Goal: Task Accomplishment & Management: Complete application form

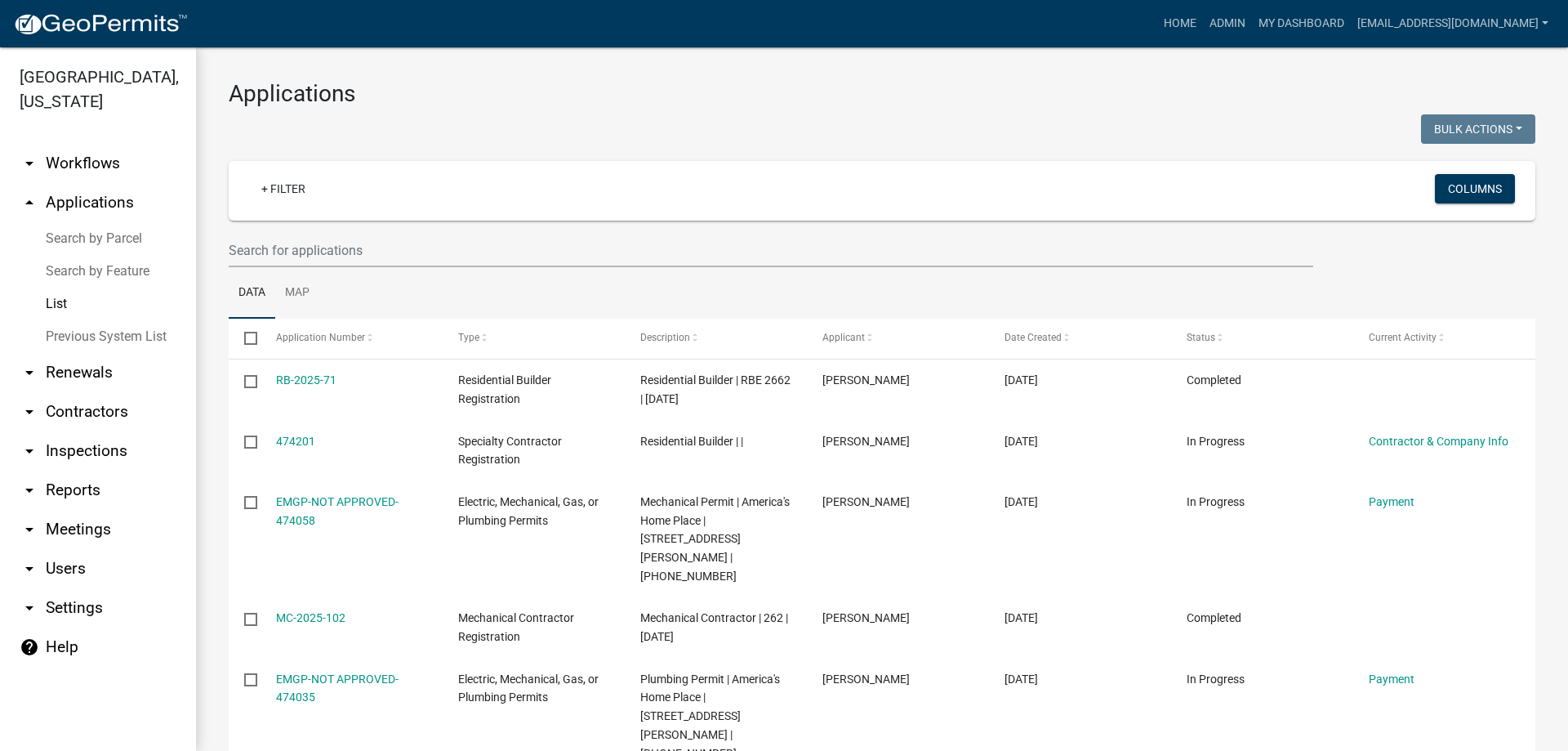
select select "3: 100"
click at [56, 301] on link "List" at bounding box center [98, 304] width 196 height 33
click at [396, 251] on input "text" at bounding box center [771, 251] width 1085 height 34
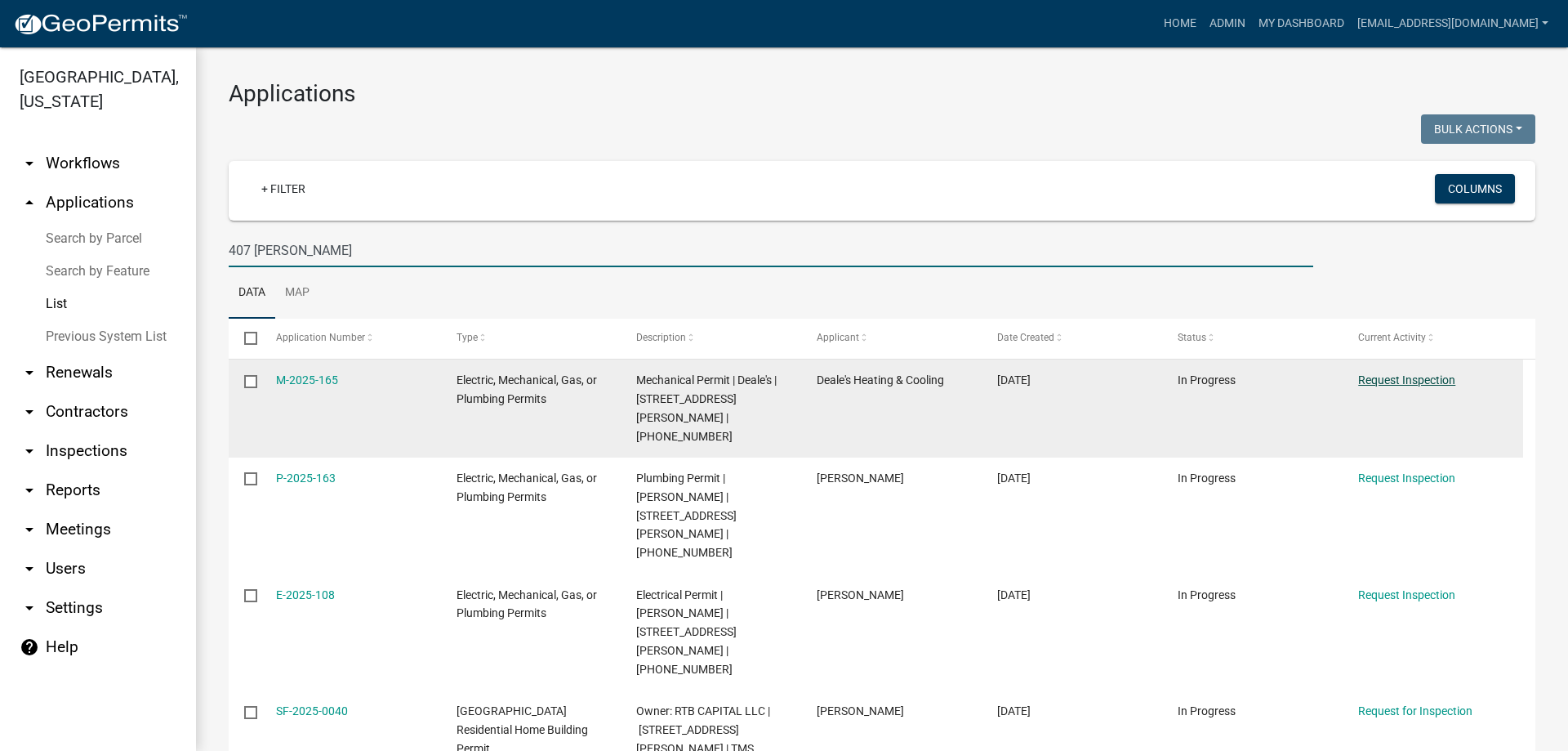
type input "407 Calvert"
click at [1411, 376] on link "Request Inspection" at bounding box center [1406, 379] width 97 height 13
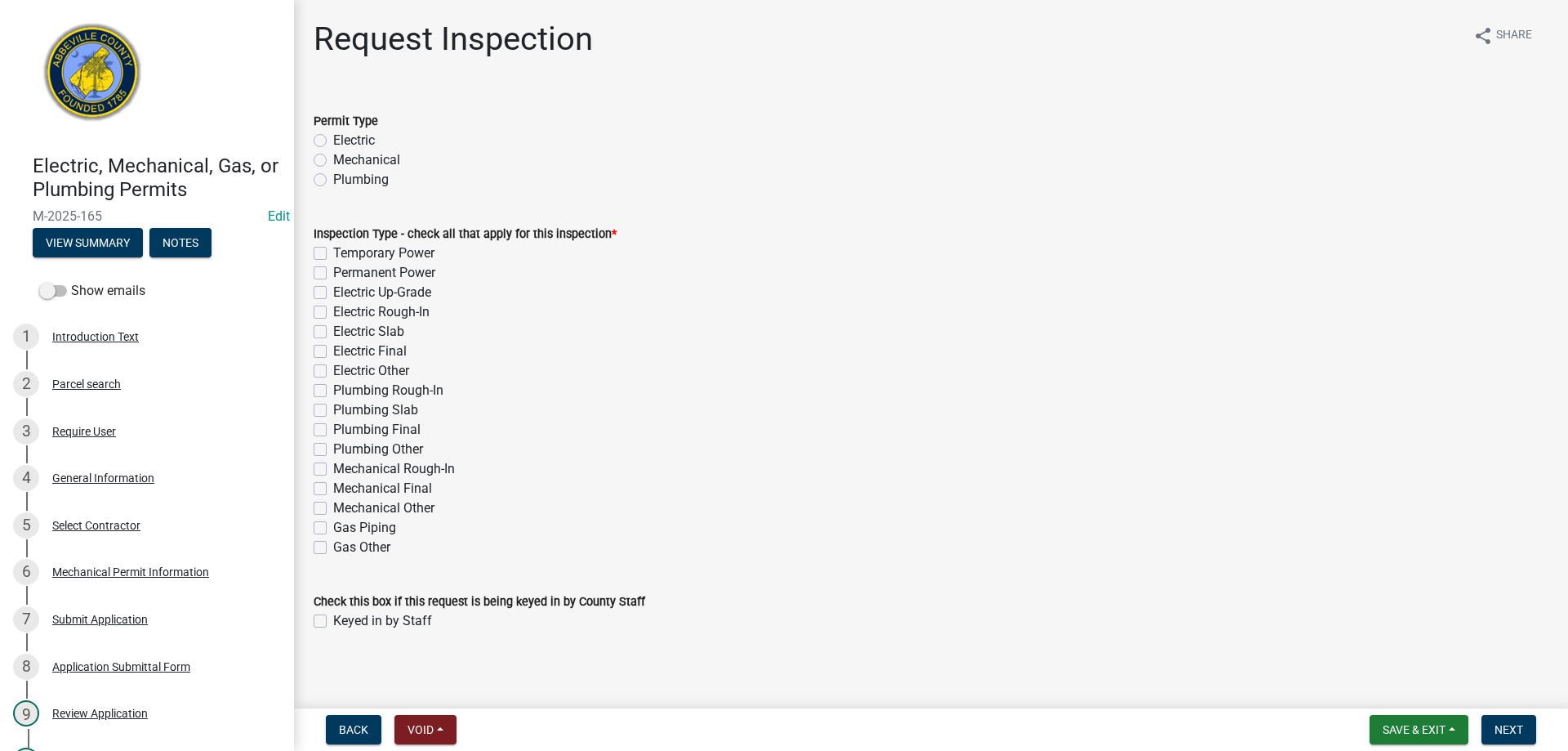
click at [333, 161] on label "Mechanical" at bounding box center [366, 161] width 67 height 20
click at [333, 161] on input "Mechanical" at bounding box center [338, 156] width 11 height 11
radio input "true"
click at [333, 491] on label "Mechanical Final" at bounding box center [382, 489] width 99 height 20
click at [333, 489] on input "Mechanical Final" at bounding box center [338, 484] width 11 height 11
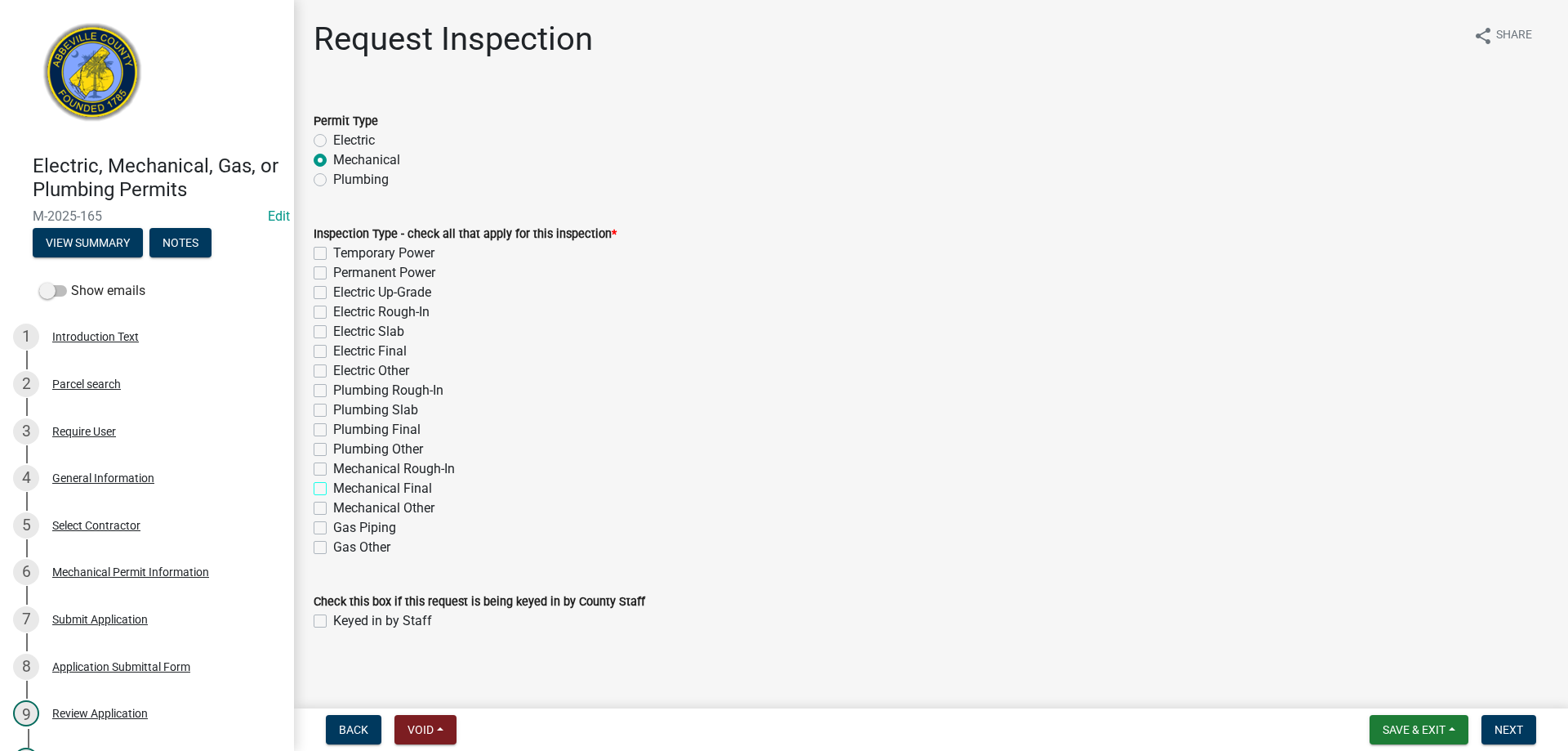
checkbox input "true"
checkbox input "false"
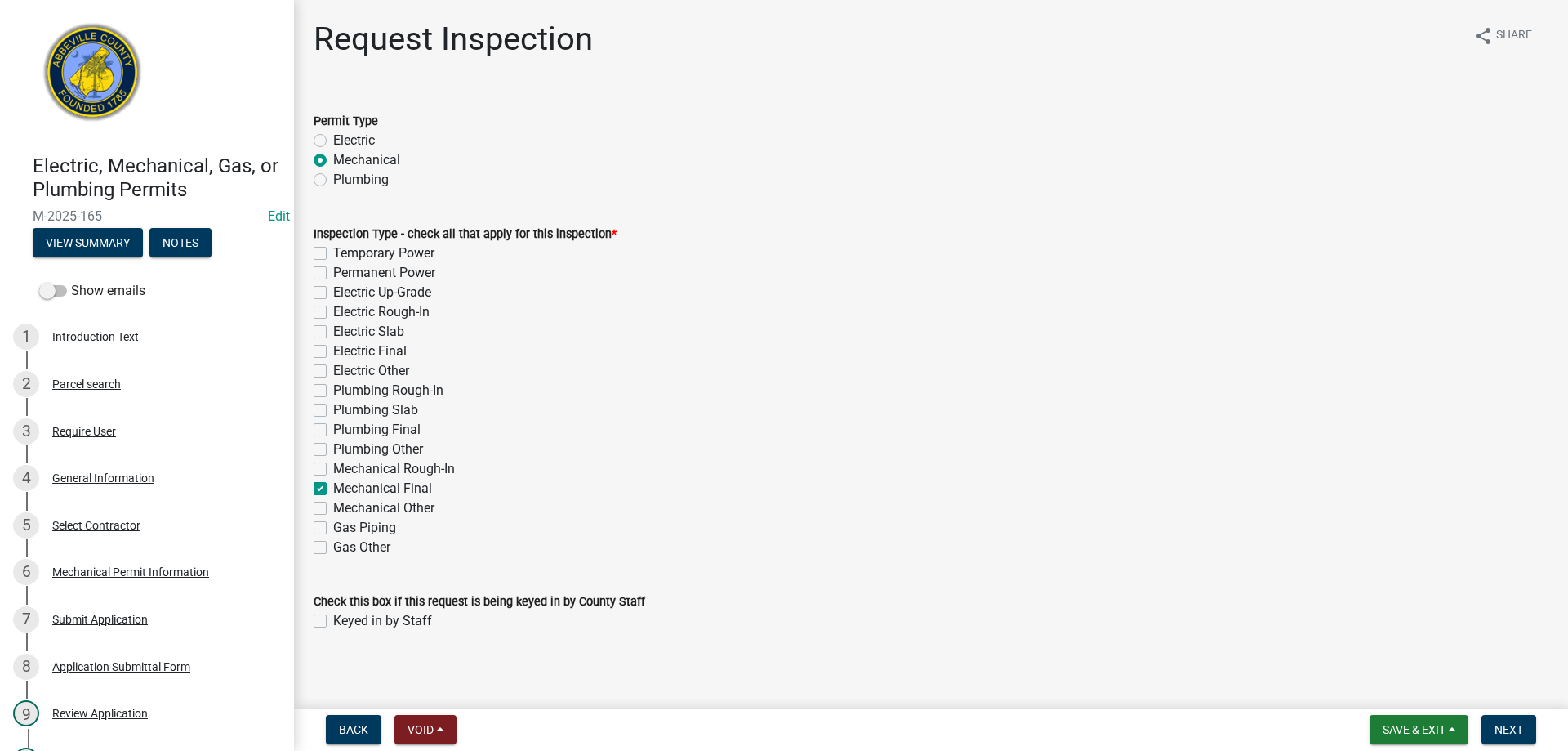
checkbox input "false"
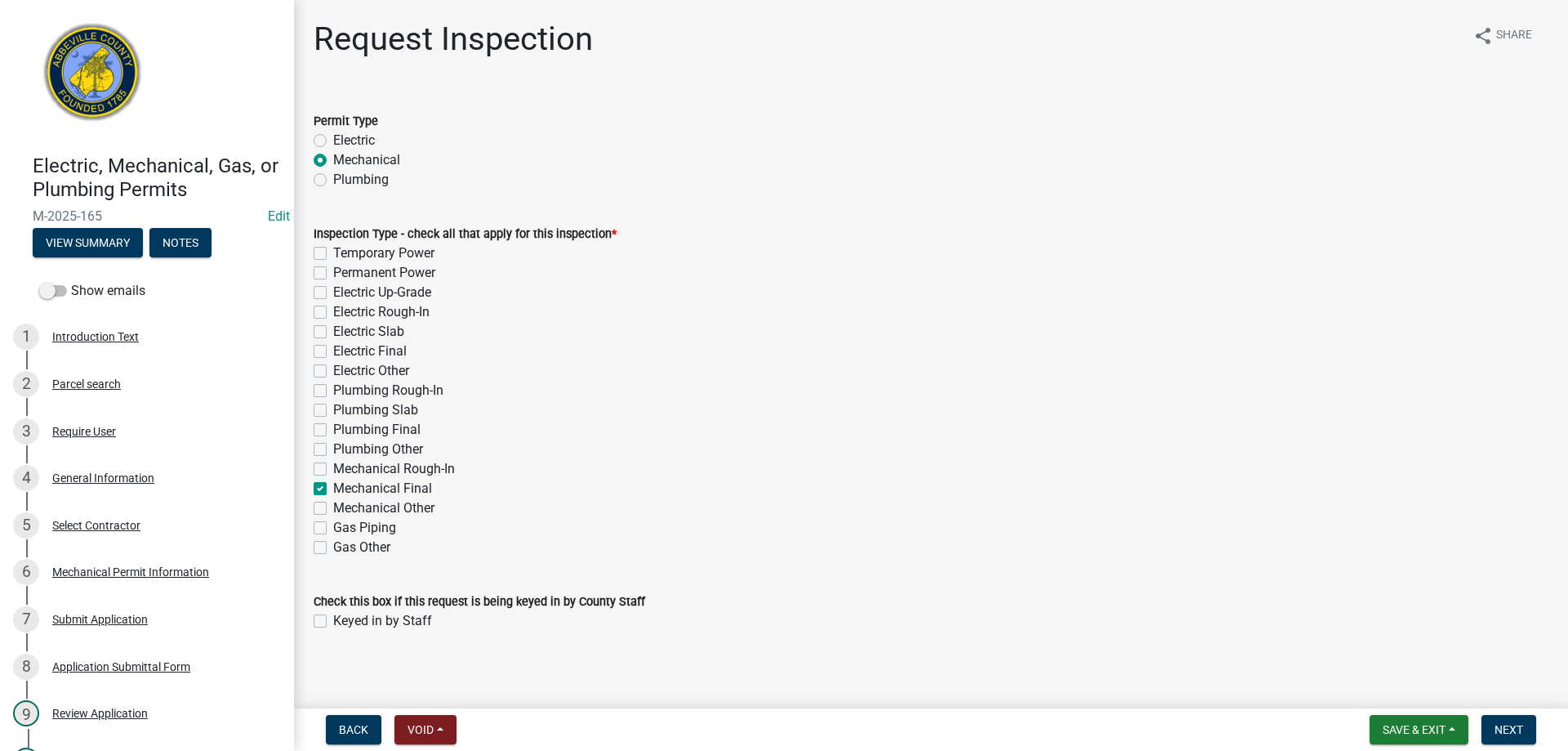
checkbox input "false"
checkbox input "true"
checkbox input "false"
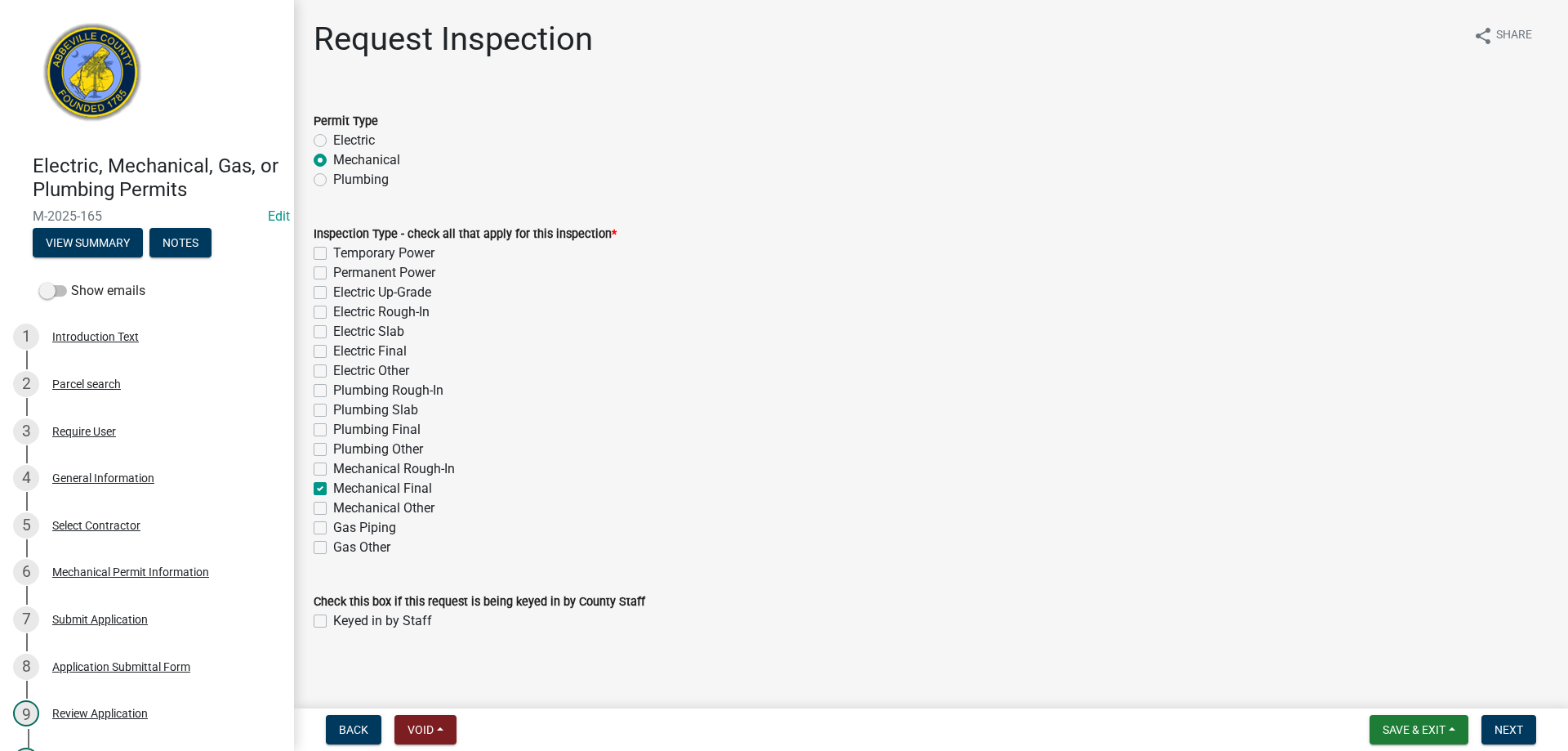
checkbox input "false"
click at [333, 618] on label "Keyed in by Staff" at bounding box center [382, 621] width 99 height 20
click at [333, 618] on input "Keyed in by Staff" at bounding box center [338, 616] width 11 height 11
checkbox input "true"
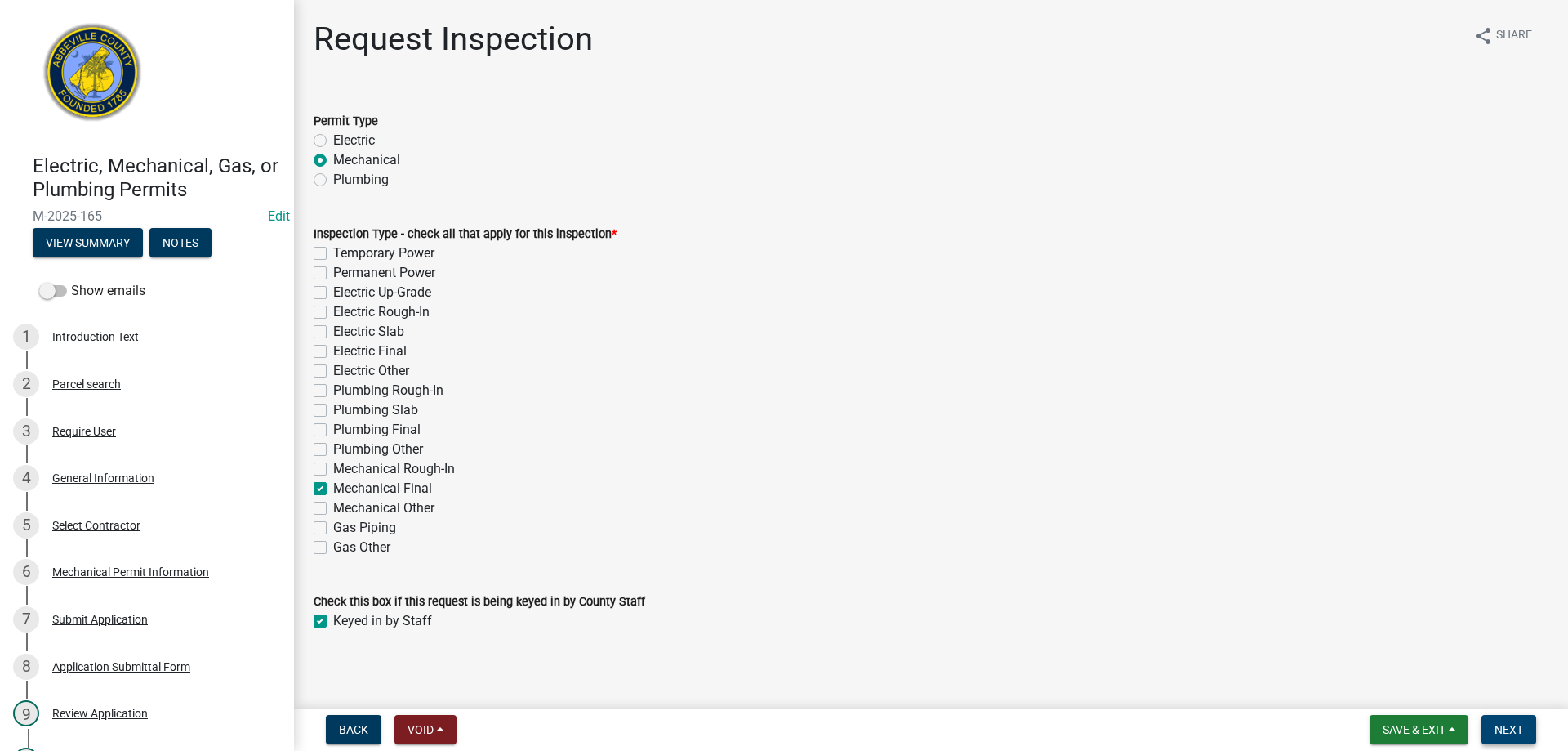
click at [1508, 724] on span "Next" at bounding box center [1509, 729] width 29 height 13
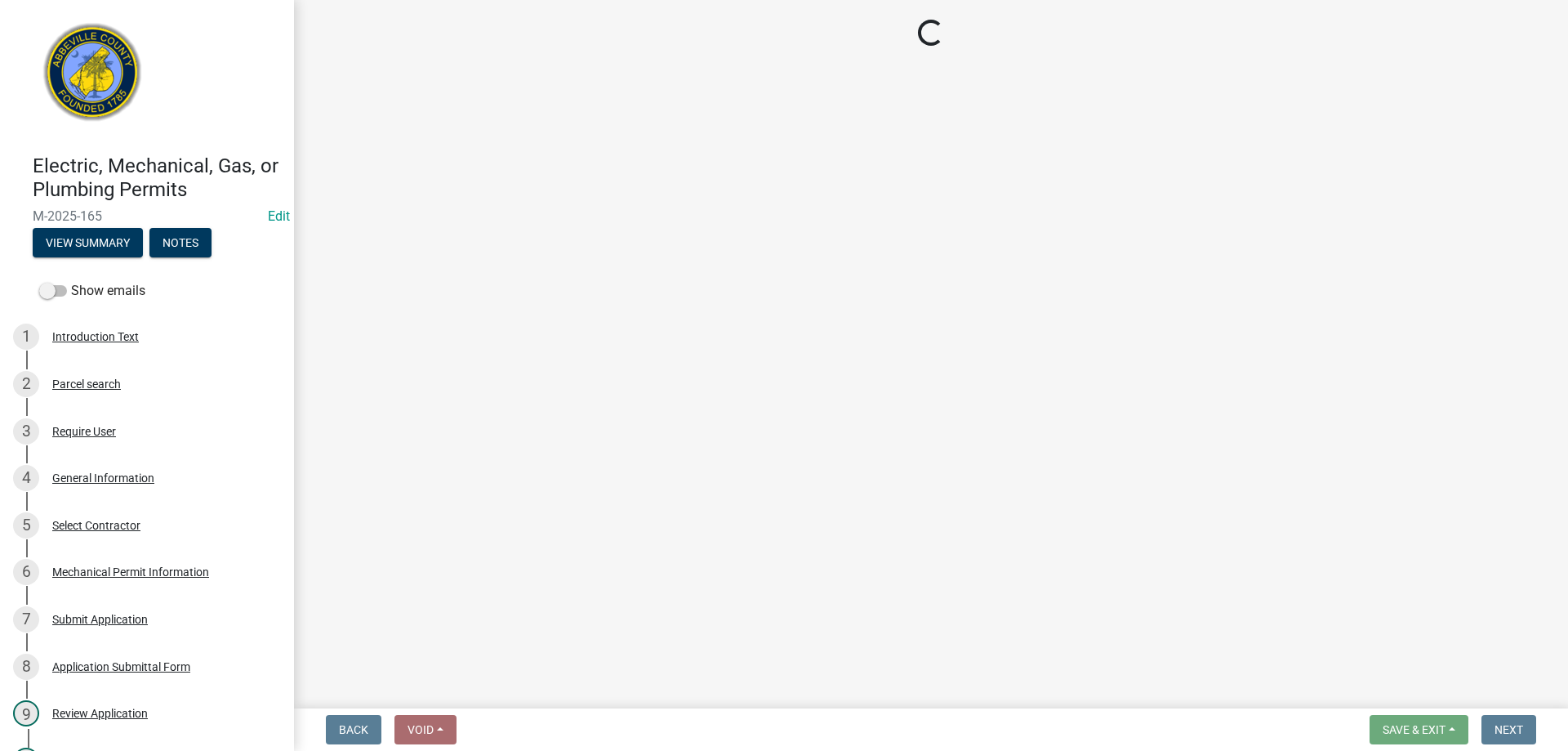
select select "896ec84b-7942-43b9-a78d-4f1554b7930c"
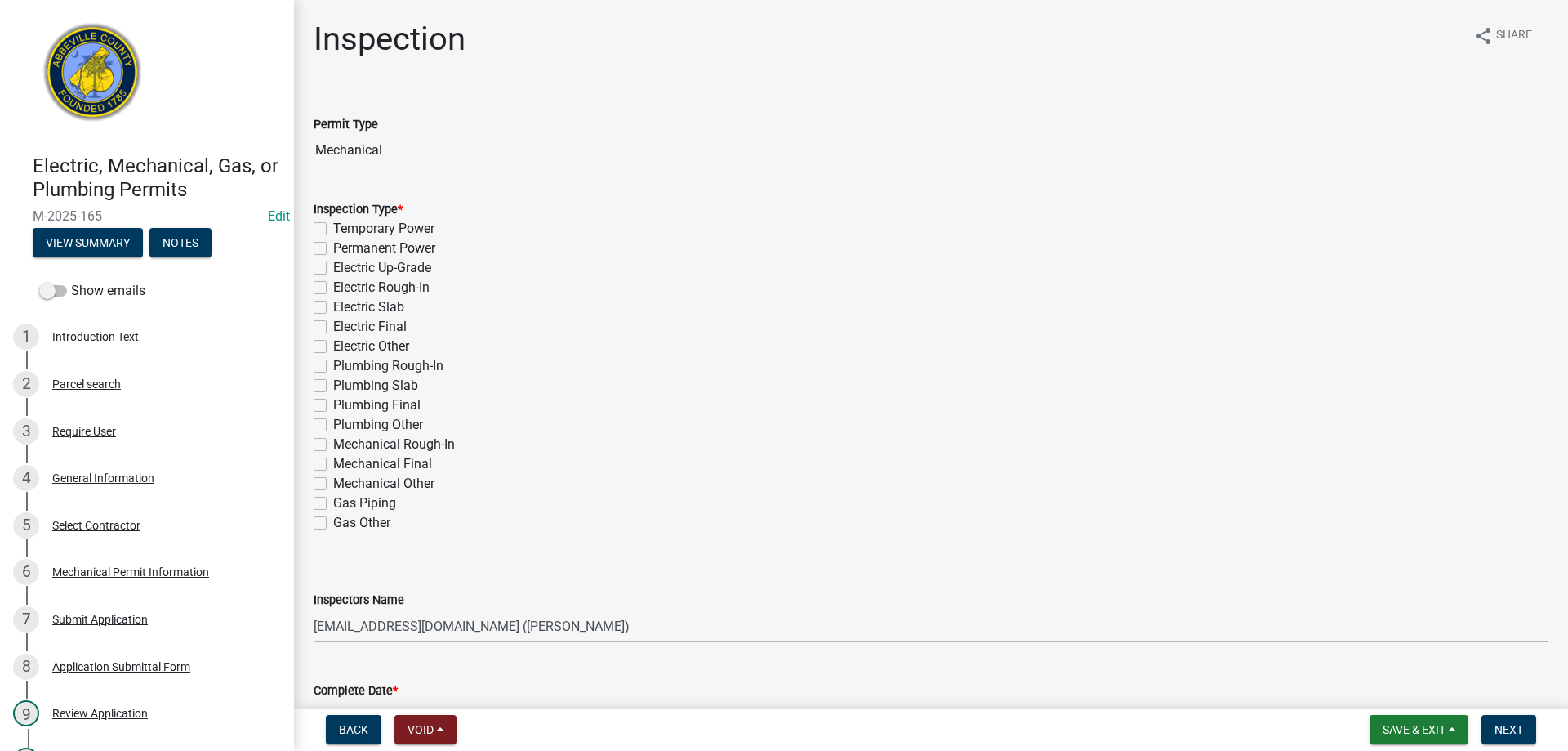
click at [333, 462] on label "Mechanical Final" at bounding box center [382, 464] width 99 height 20
click at [333, 462] on input "Mechanical Final" at bounding box center [338, 459] width 11 height 11
checkbox input "true"
checkbox input "false"
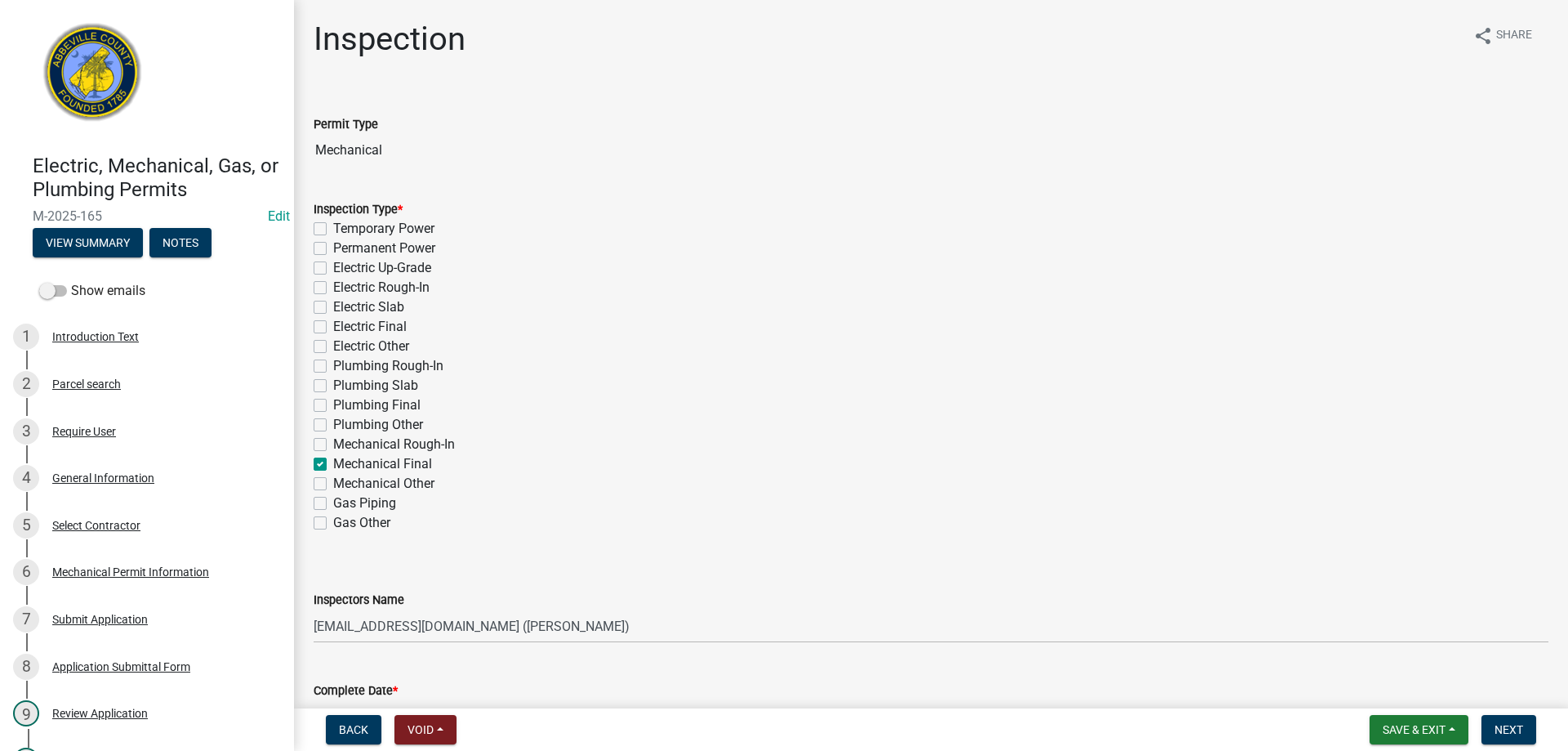
checkbox input "false"
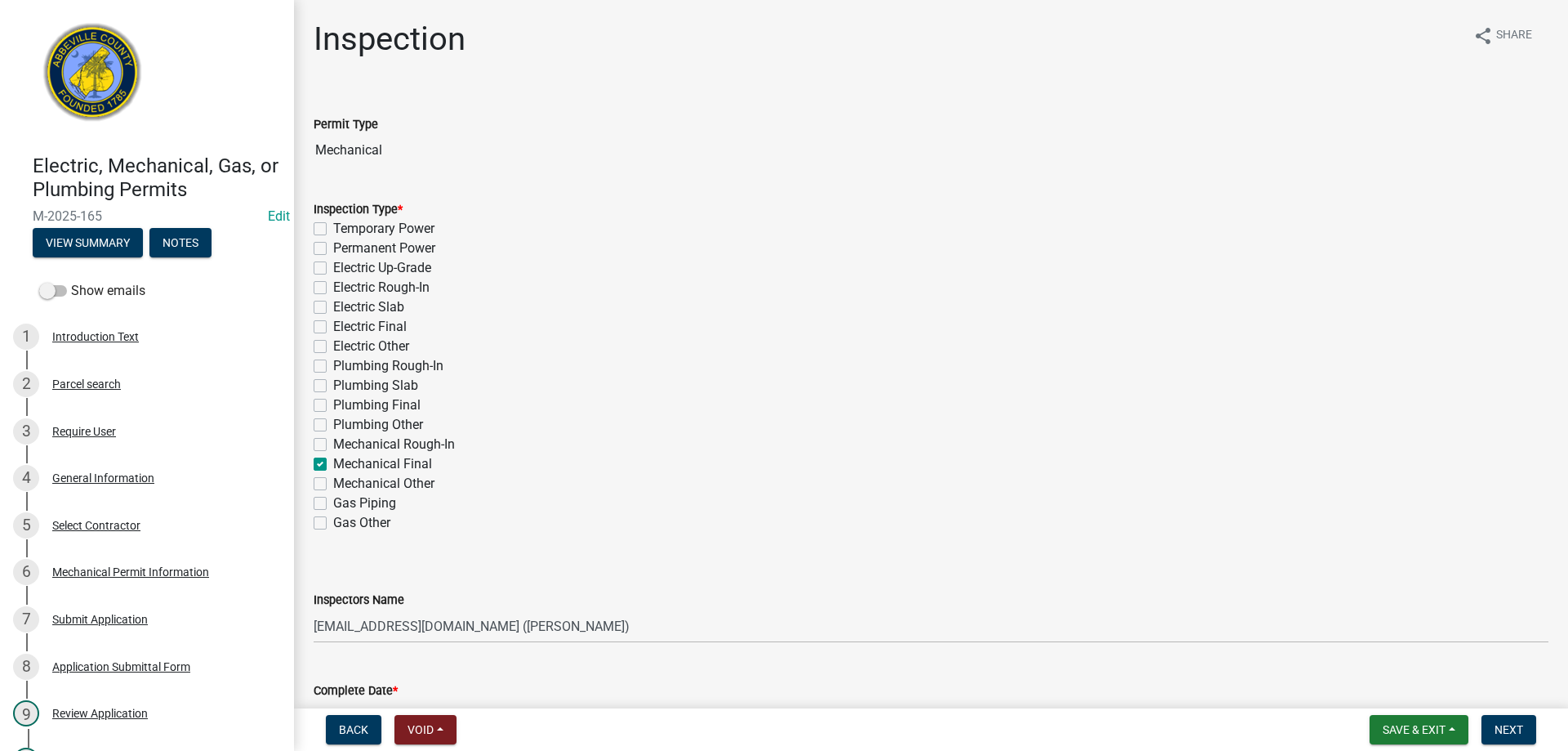
checkbox input "false"
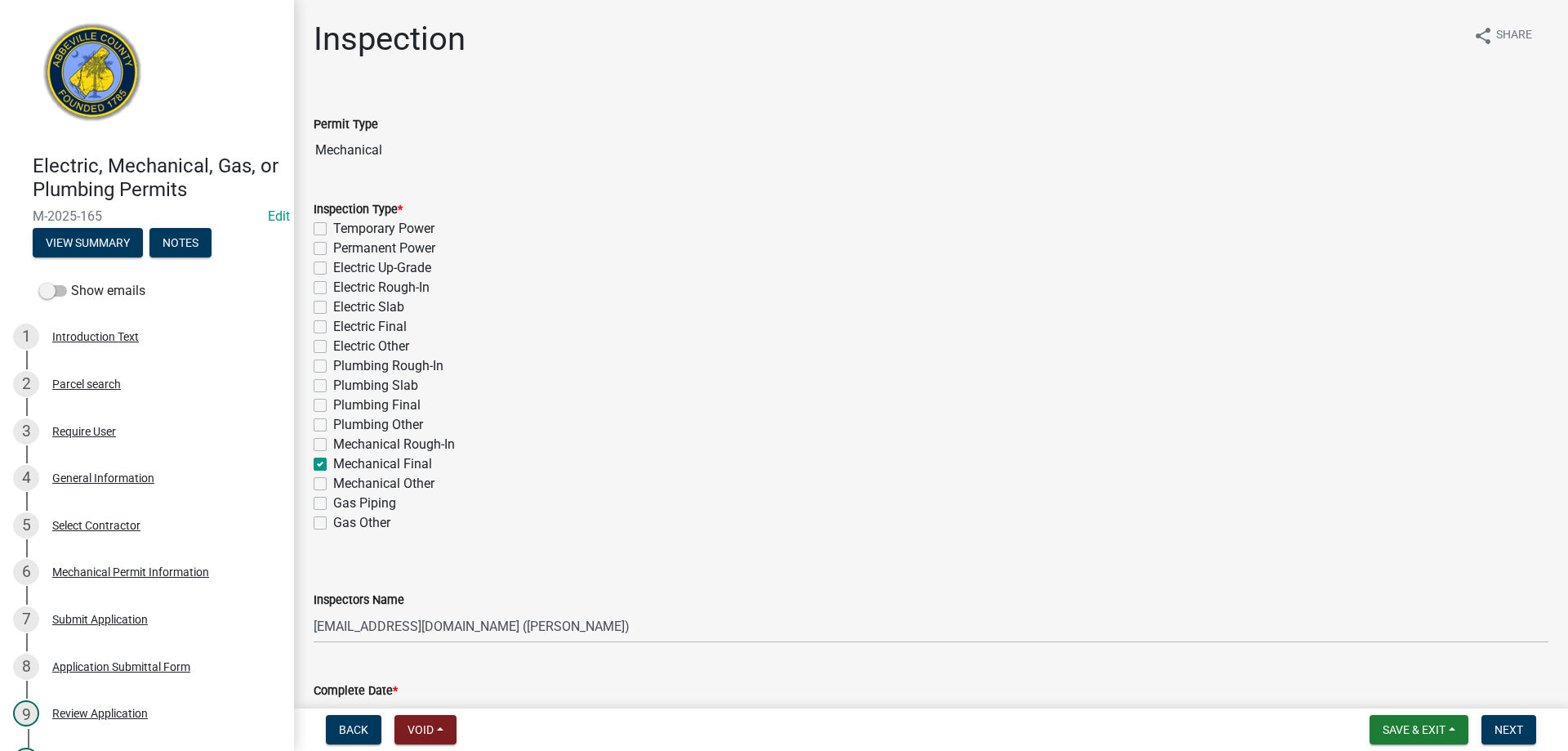
checkbox input "true"
checkbox input "false"
click at [641, 632] on select "Select Item... aprice@abbevillecountysc.com (Andrew M. Price) soshields@abbevil…" at bounding box center [930, 627] width 1235 height 34
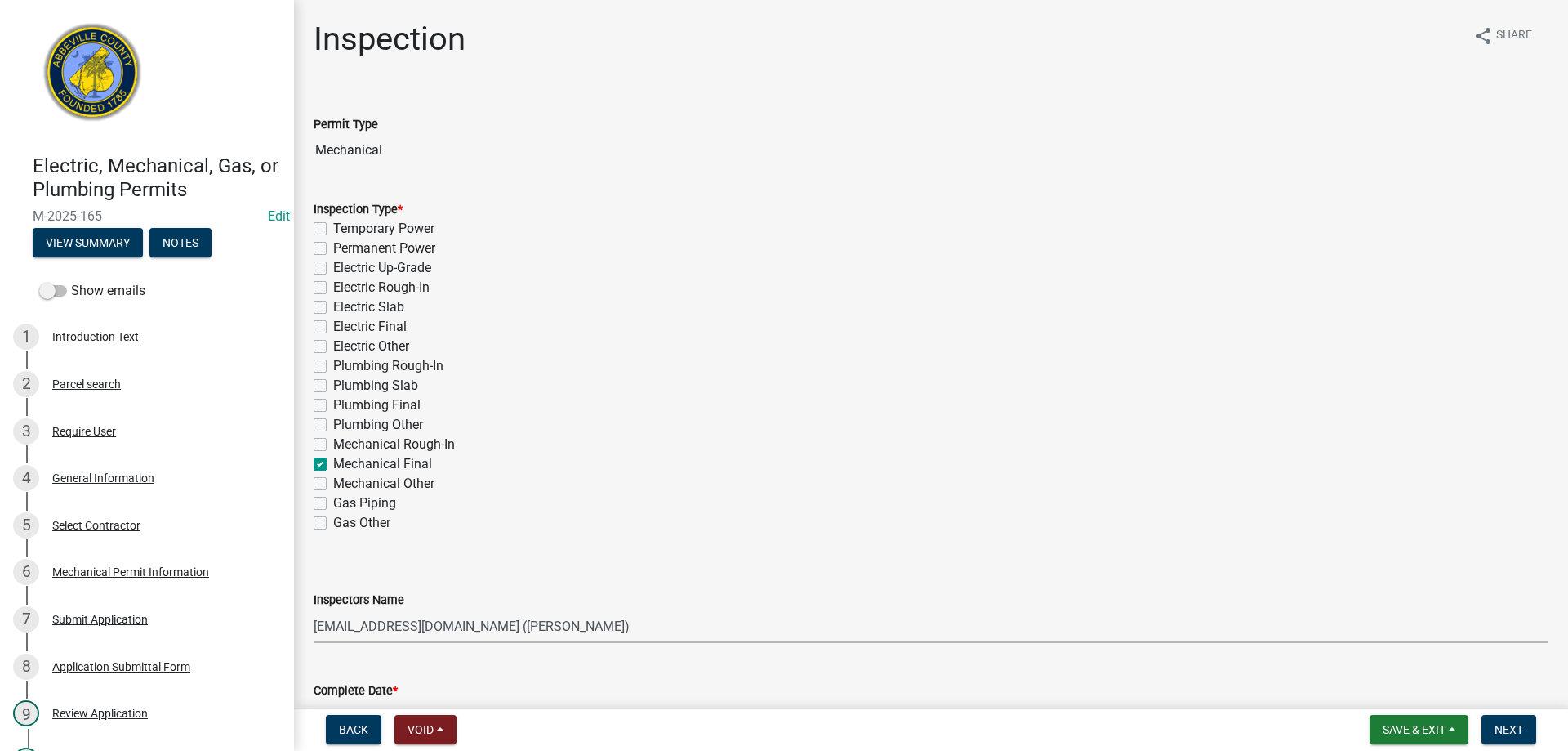
select select "56be3ac8-4e2d-49a7-9260-658958e29c03"
click at [313, 610] on select "Select Item... aprice@abbevillecountysc.com (Andrew M. Price) soshields@abbevil…" at bounding box center [930, 627] width 1235 height 34
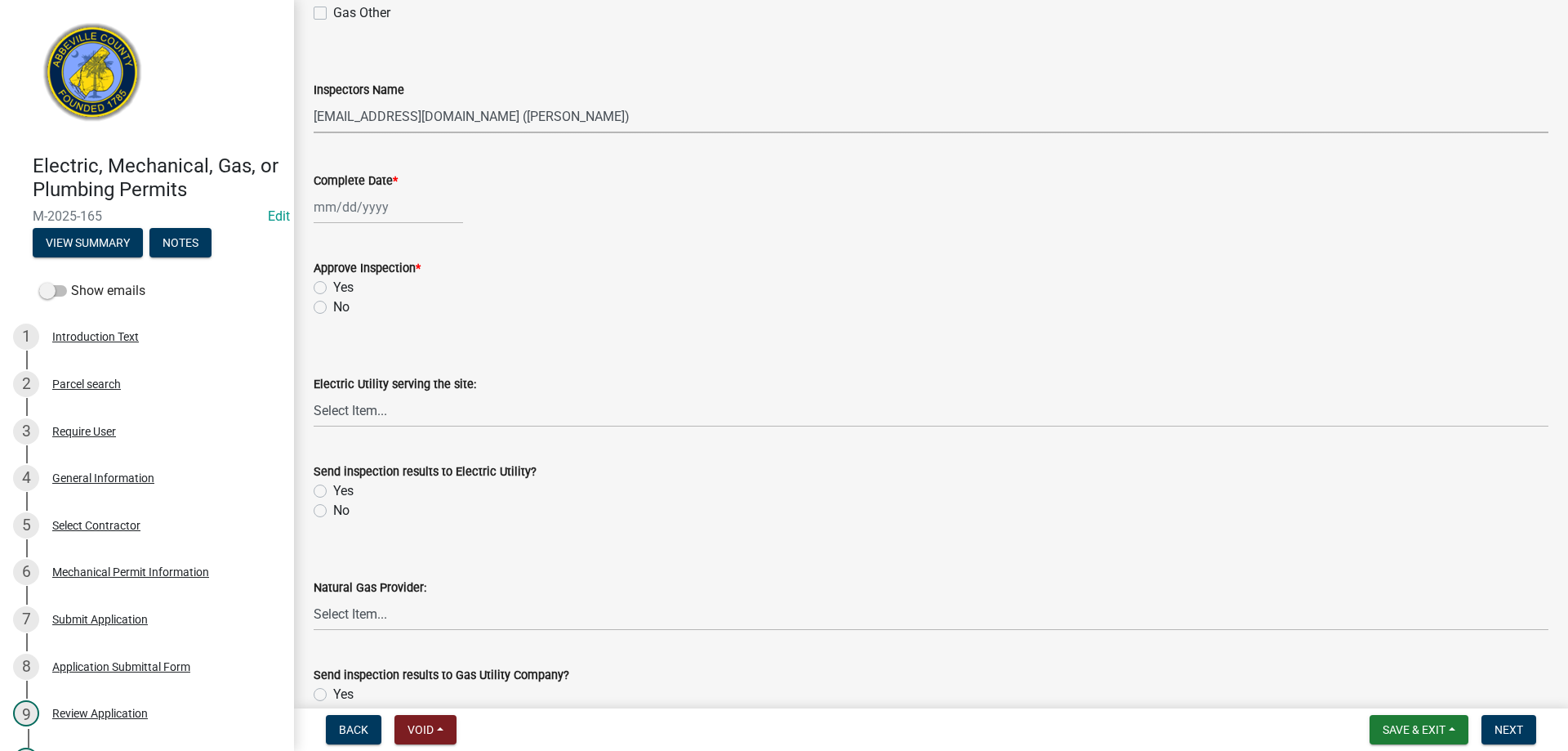
scroll to position [523, 0]
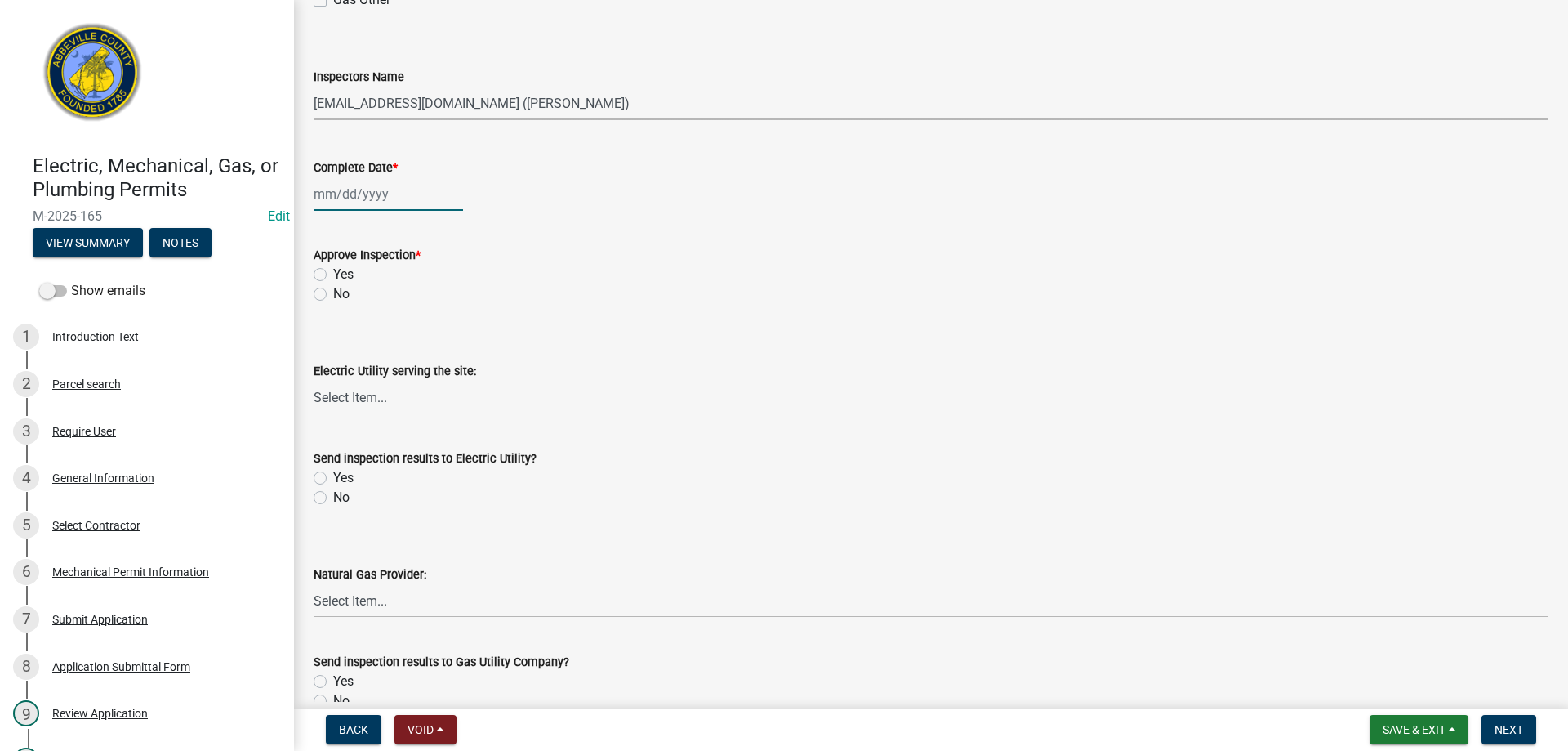
click at [414, 189] on div at bounding box center [388, 195] width 150 height 34
select select "9"
select select "2025"
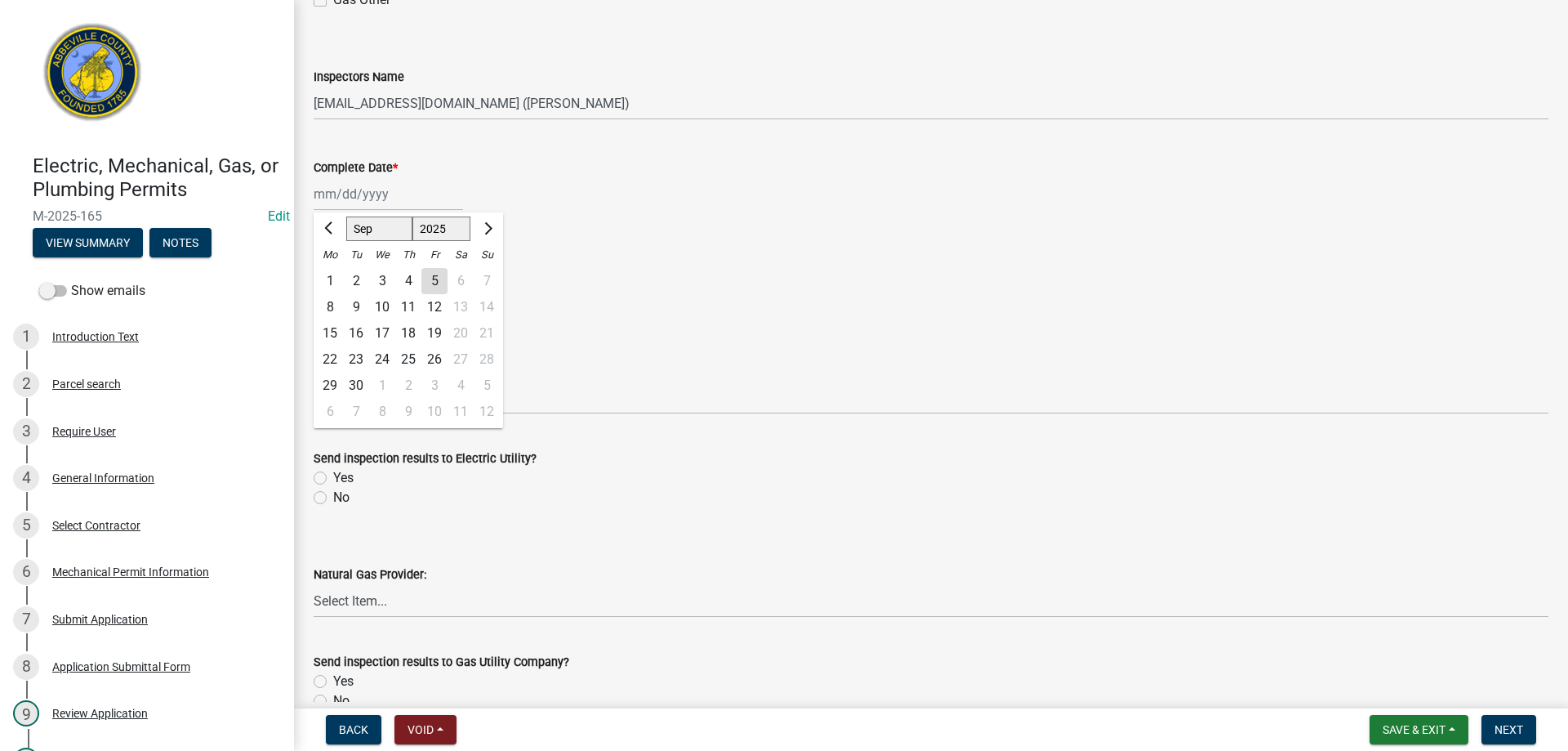
click at [433, 283] on div "5" at bounding box center [434, 281] width 26 height 26
type input "09/05/2025"
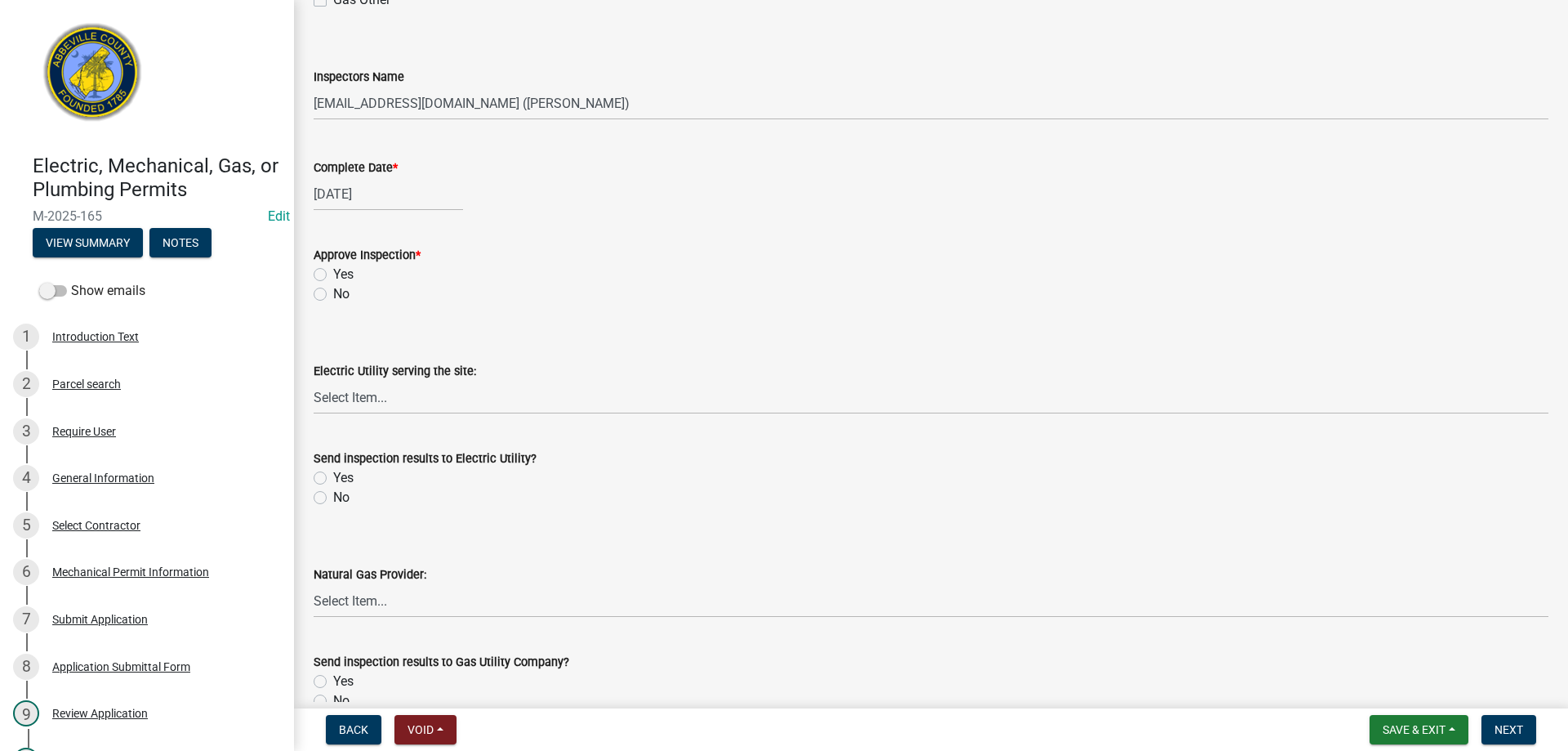
click at [333, 277] on label "Yes" at bounding box center [343, 275] width 20 height 20
click at [333, 276] on input "Yes" at bounding box center [338, 270] width 11 height 11
radio input "true"
click at [333, 499] on label "No" at bounding box center [341, 498] width 16 height 20
click at [333, 498] on input "No" at bounding box center [338, 493] width 11 height 11
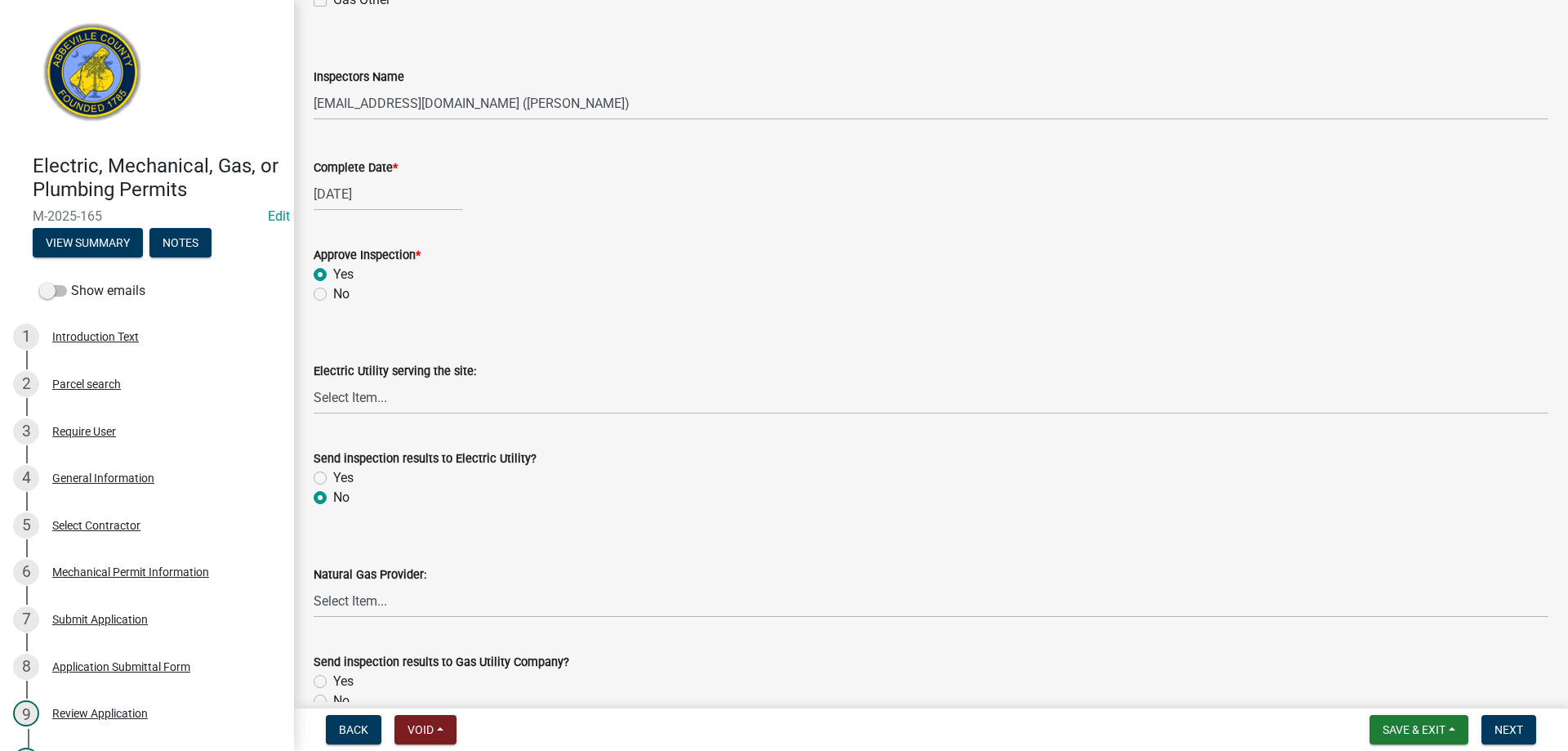
radio input "true"
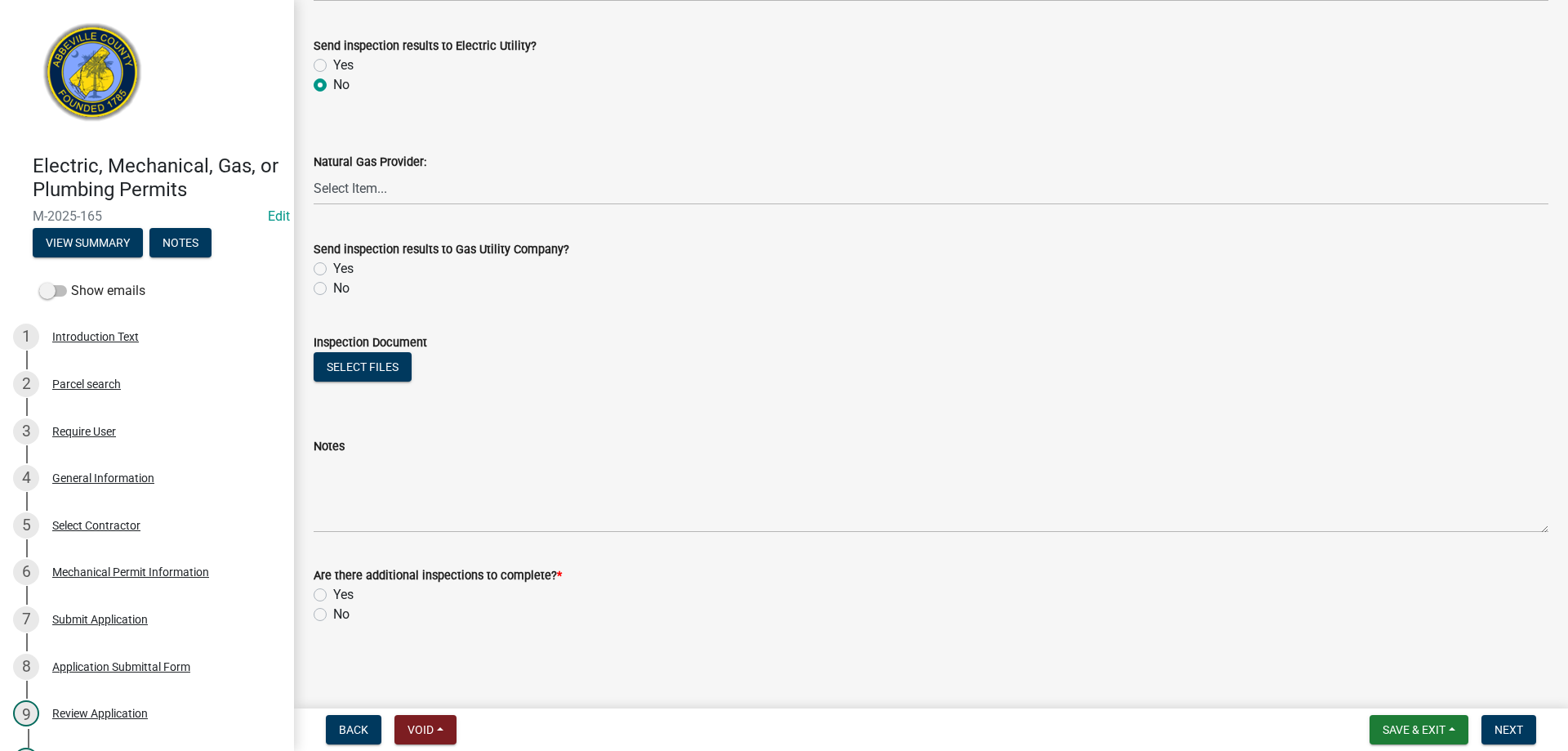
scroll to position [937, 0]
click at [333, 286] on label "No" at bounding box center [341, 288] width 16 height 20
click at [333, 286] on input "No" at bounding box center [338, 283] width 11 height 11
radio input "true"
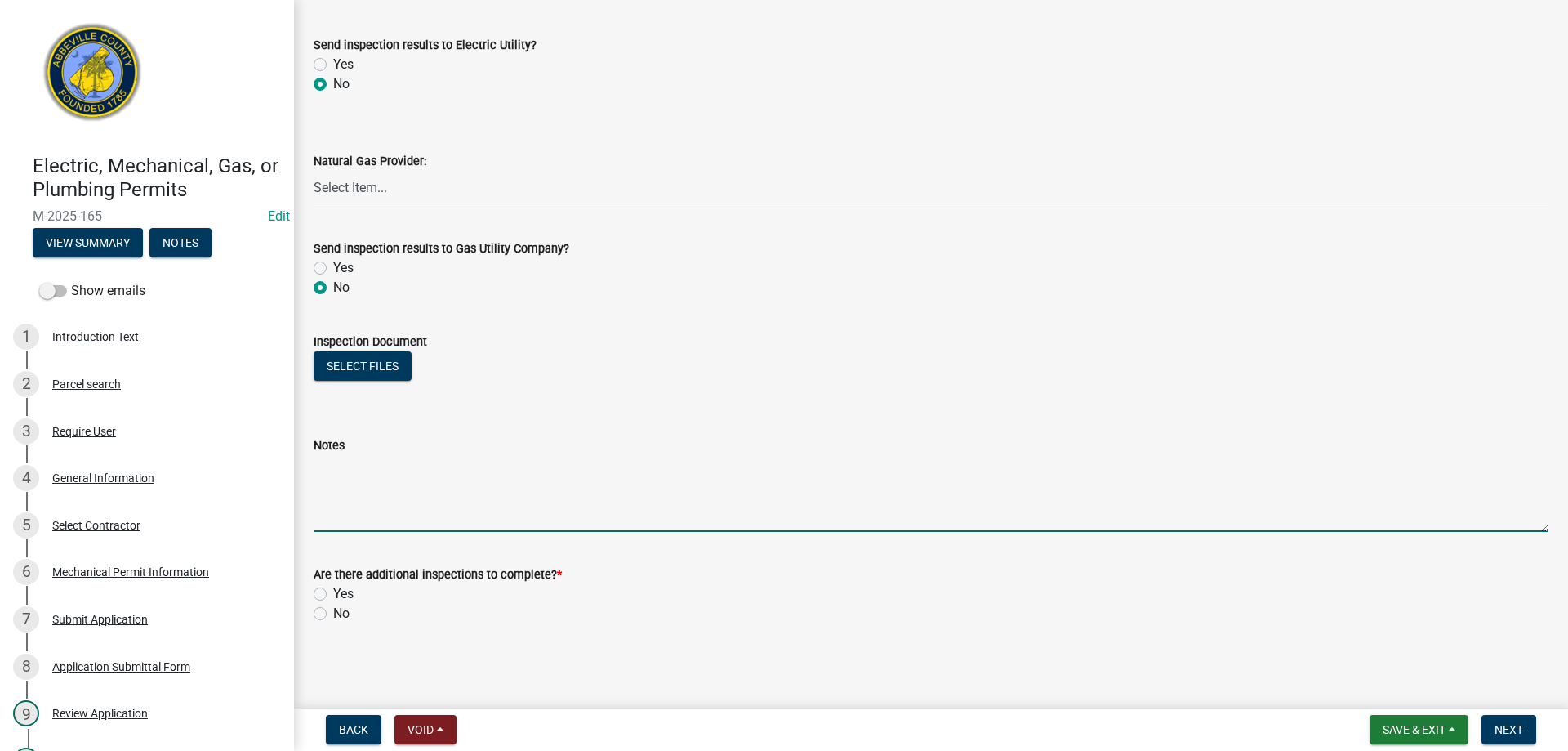
click at [379, 472] on textarea "Notes" at bounding box center [930, 493] width 1235 height 77
type textarea "FINAL APPROVED"
click at [333, 611] on label "No" at bounding box center [341, 614] width 16 height 20
click at [333, 611] on input "No" at bounding box center [338, 609] width 11 height 11
radio input "true"
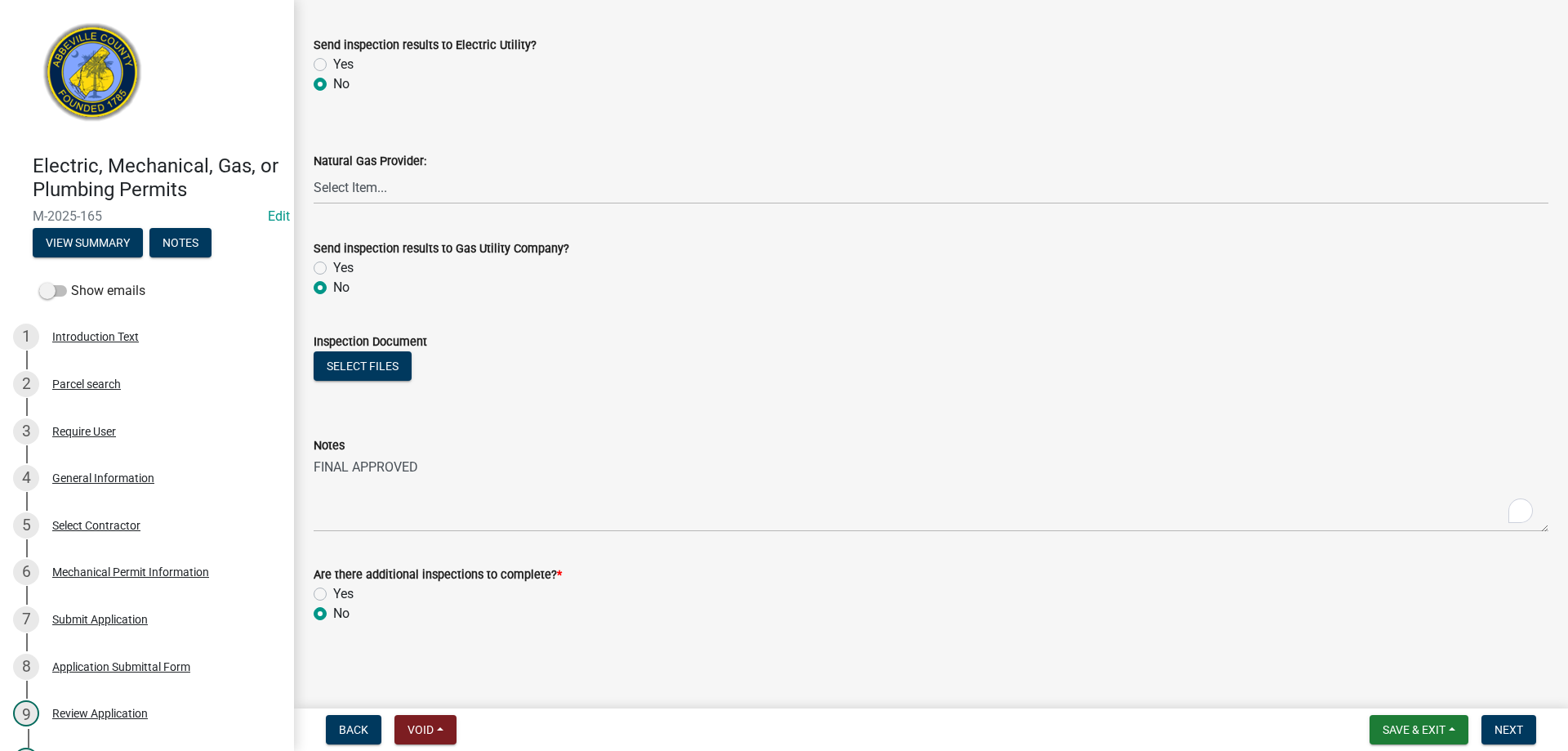
drag, startPoint x: 1321, startPoint y: 634, endPoint x: 1373, endPoint y: 643, distance: 52.8
click at [1509, 721] on button "Next" at bounding box center [1509, 729] width 55 height 29
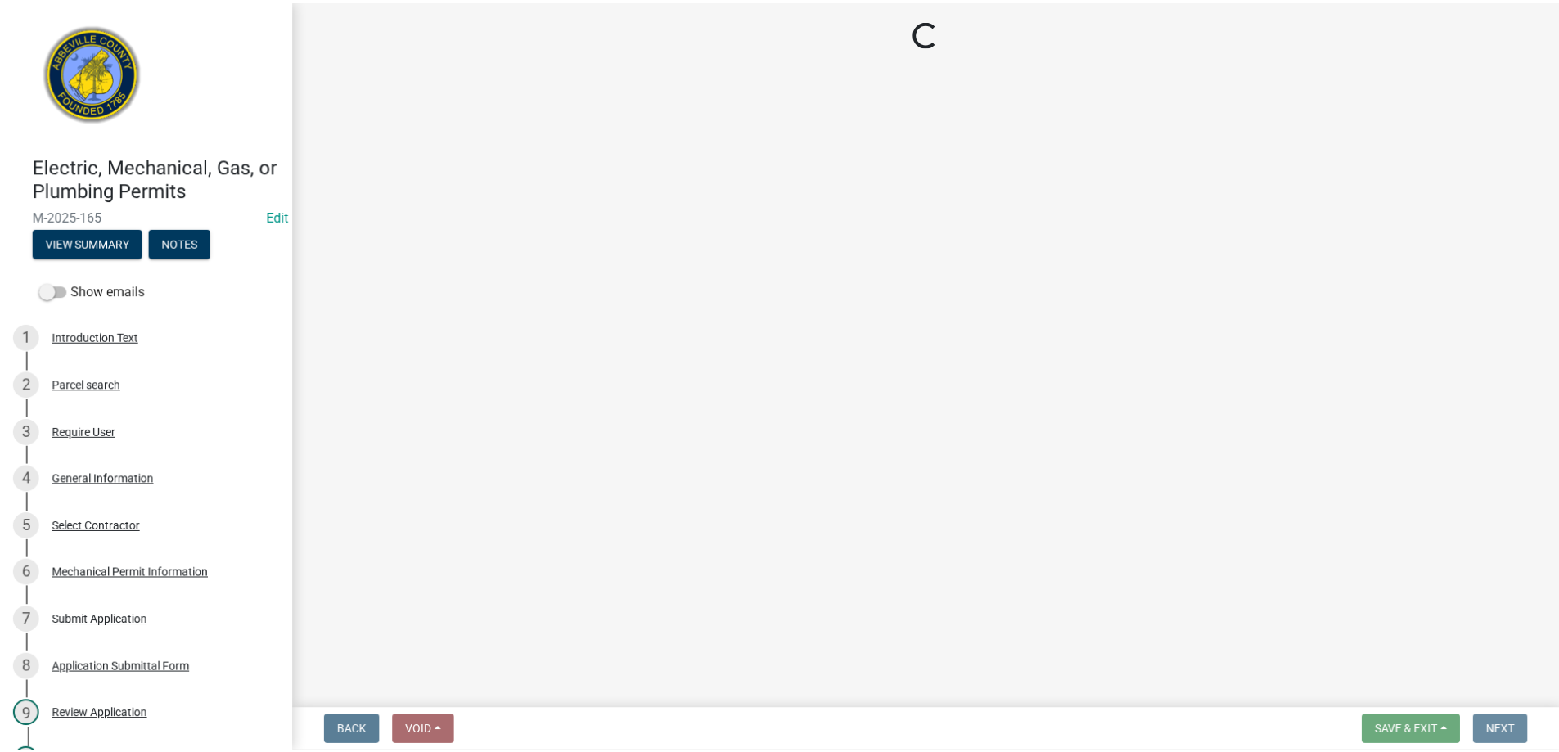
scroll to position [0, 0]
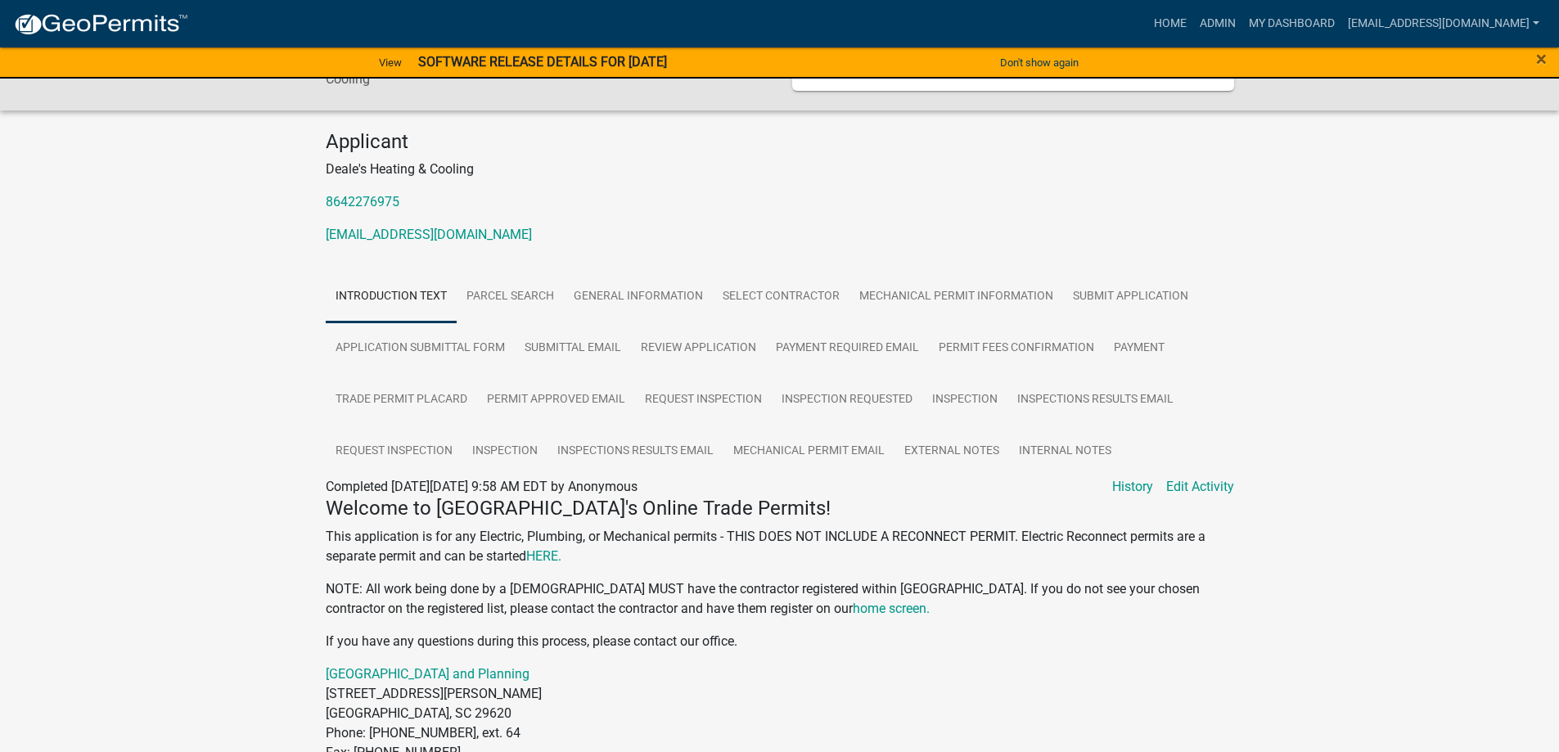
scroll to position [232, 0]
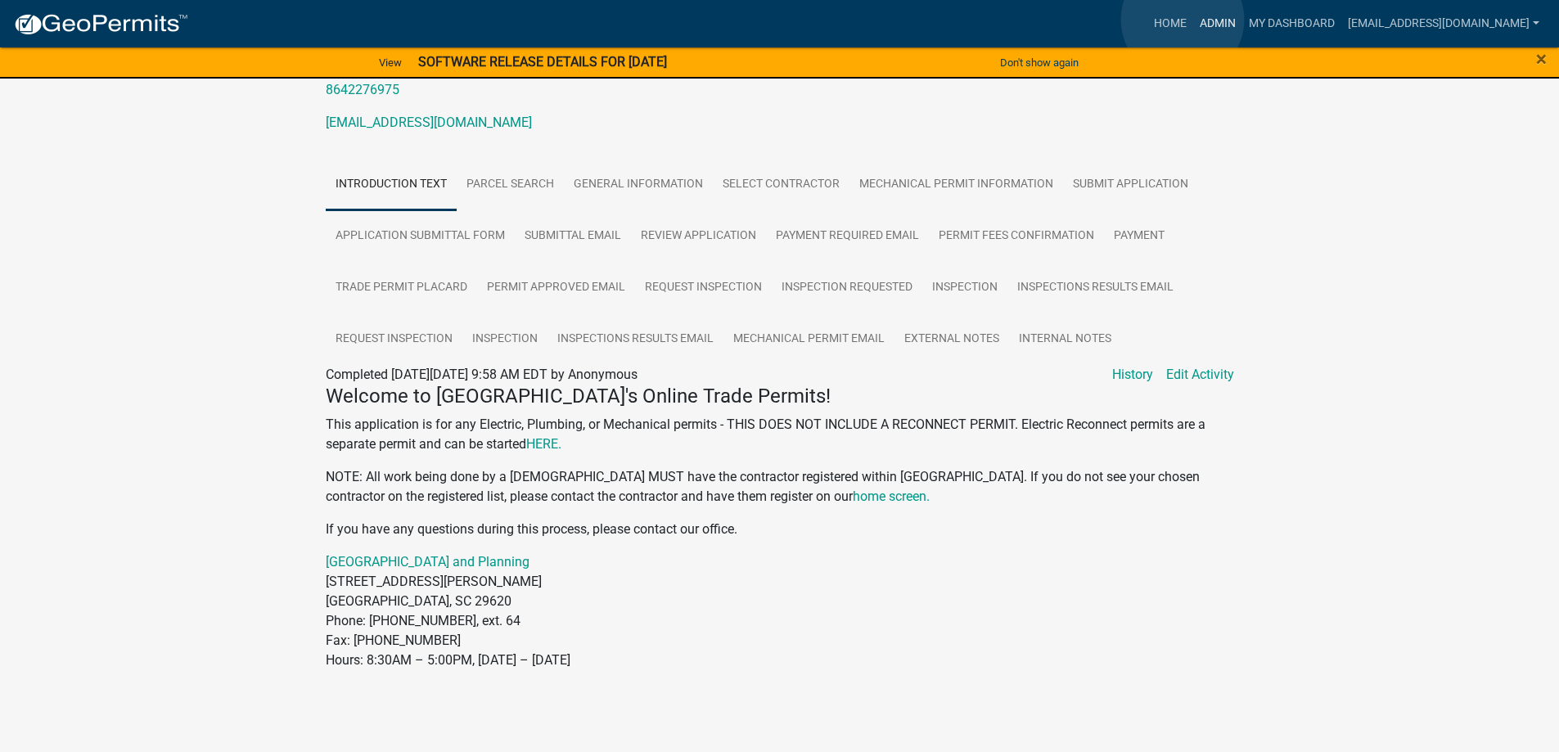
click at [1193, 20] on link "Admin" at bounding box center [1217, 23] width 49 height 31
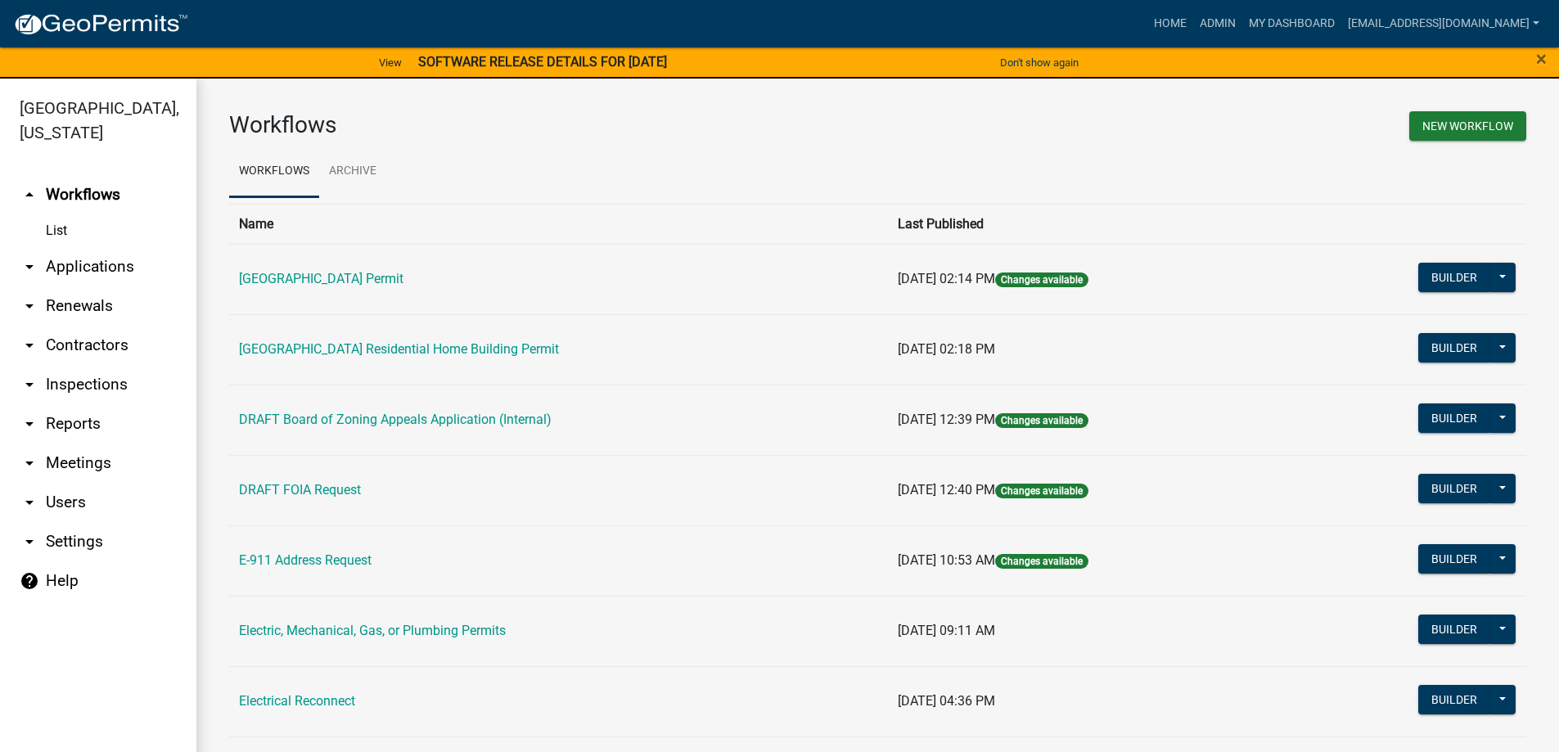
click at [88, 264] on link "arrow_drop_down Applications" at bounding box center [98, 266] width 196 height 39
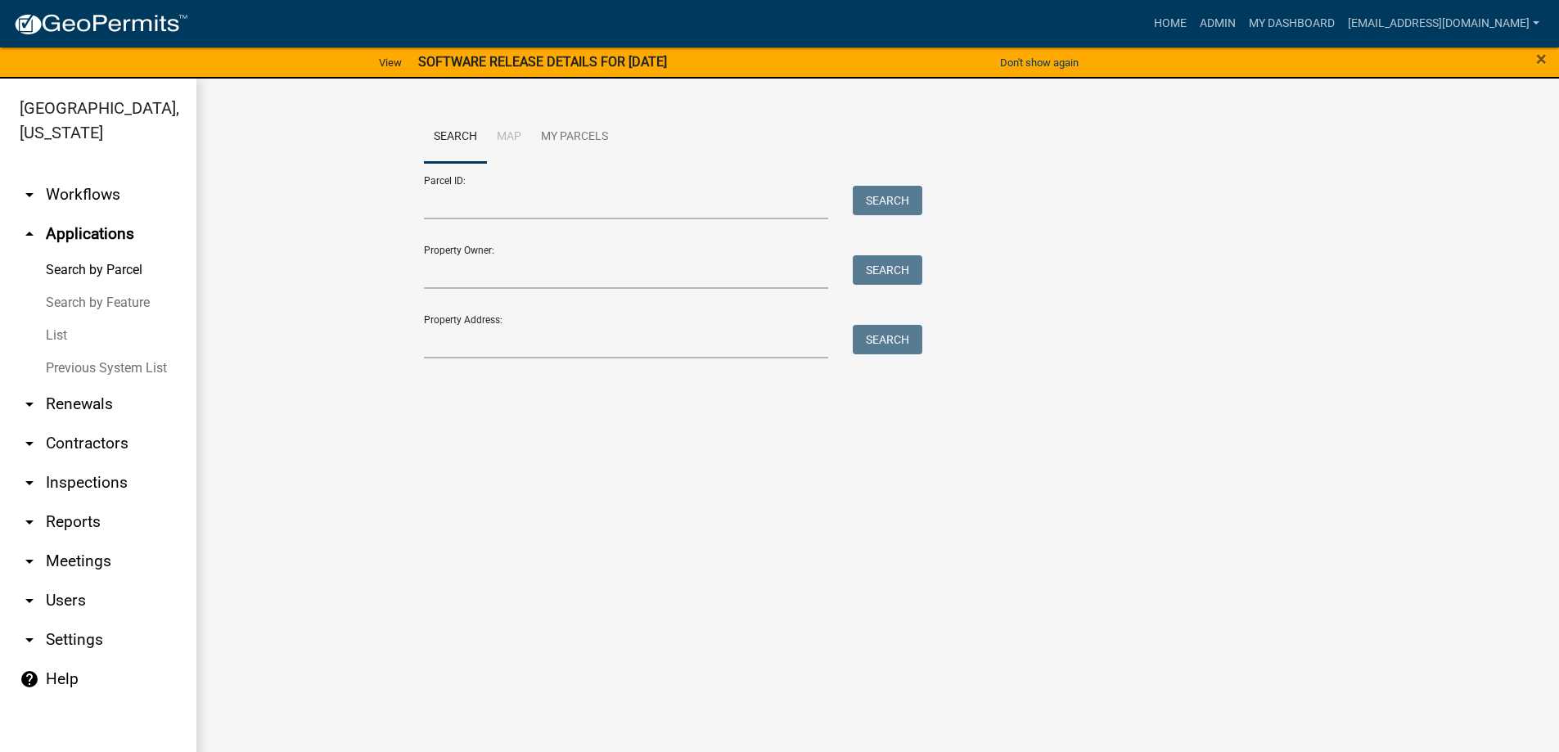
click at [57, 336] on link "List" at bounding box center [98, 335] width 196 height 33
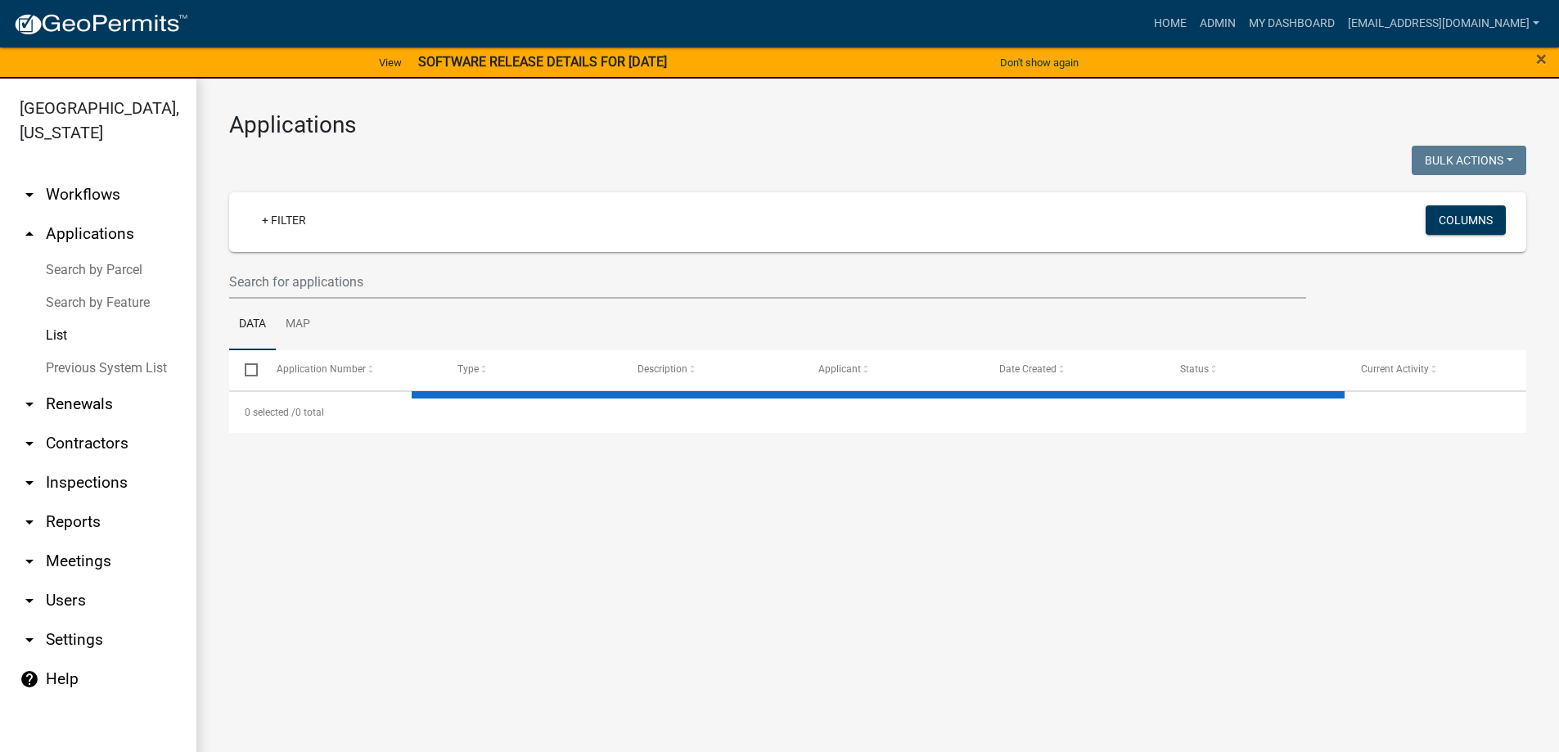
select select "3: 100"
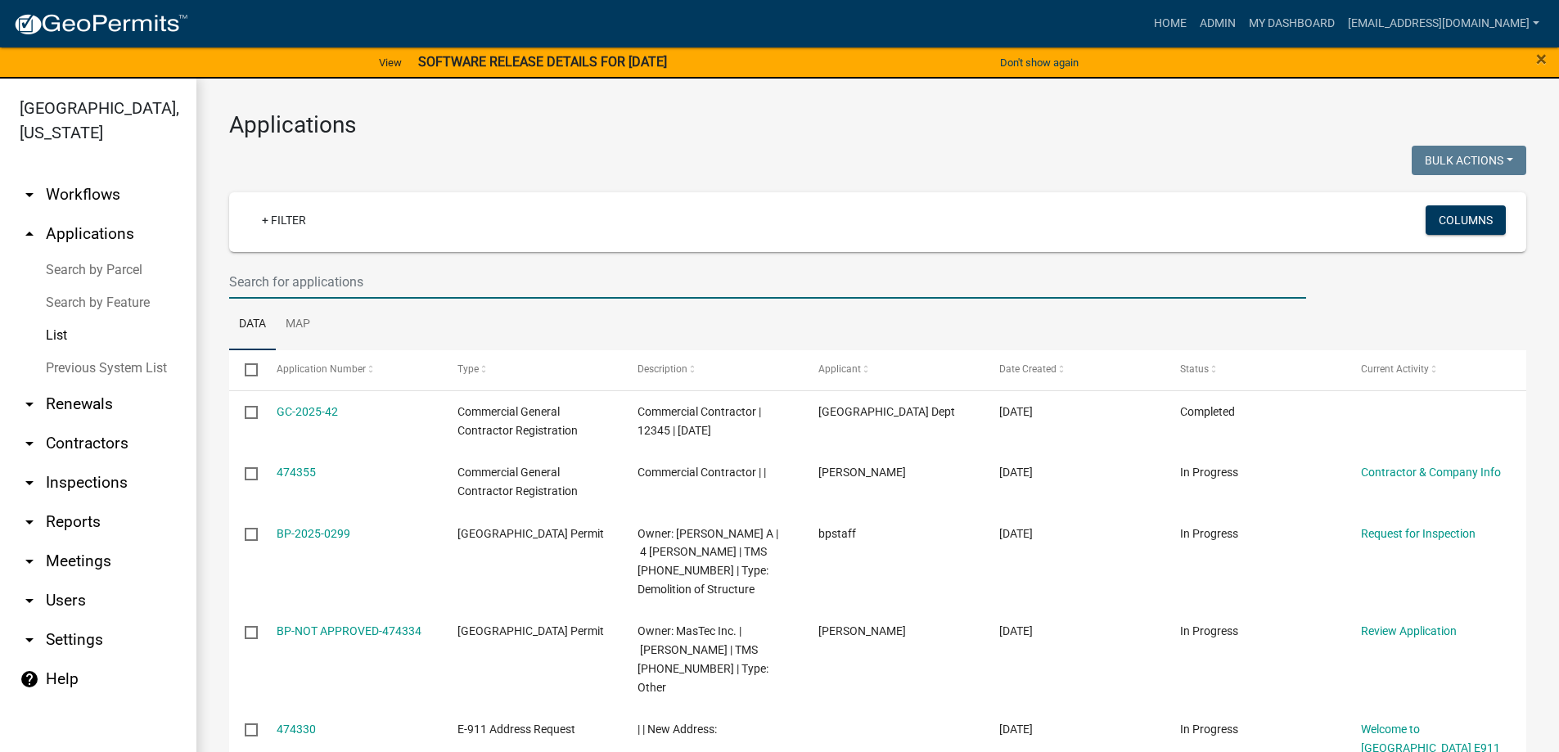
click at [372, 276] on input "text" at bounding box center [767, 282] width 1077 height 34
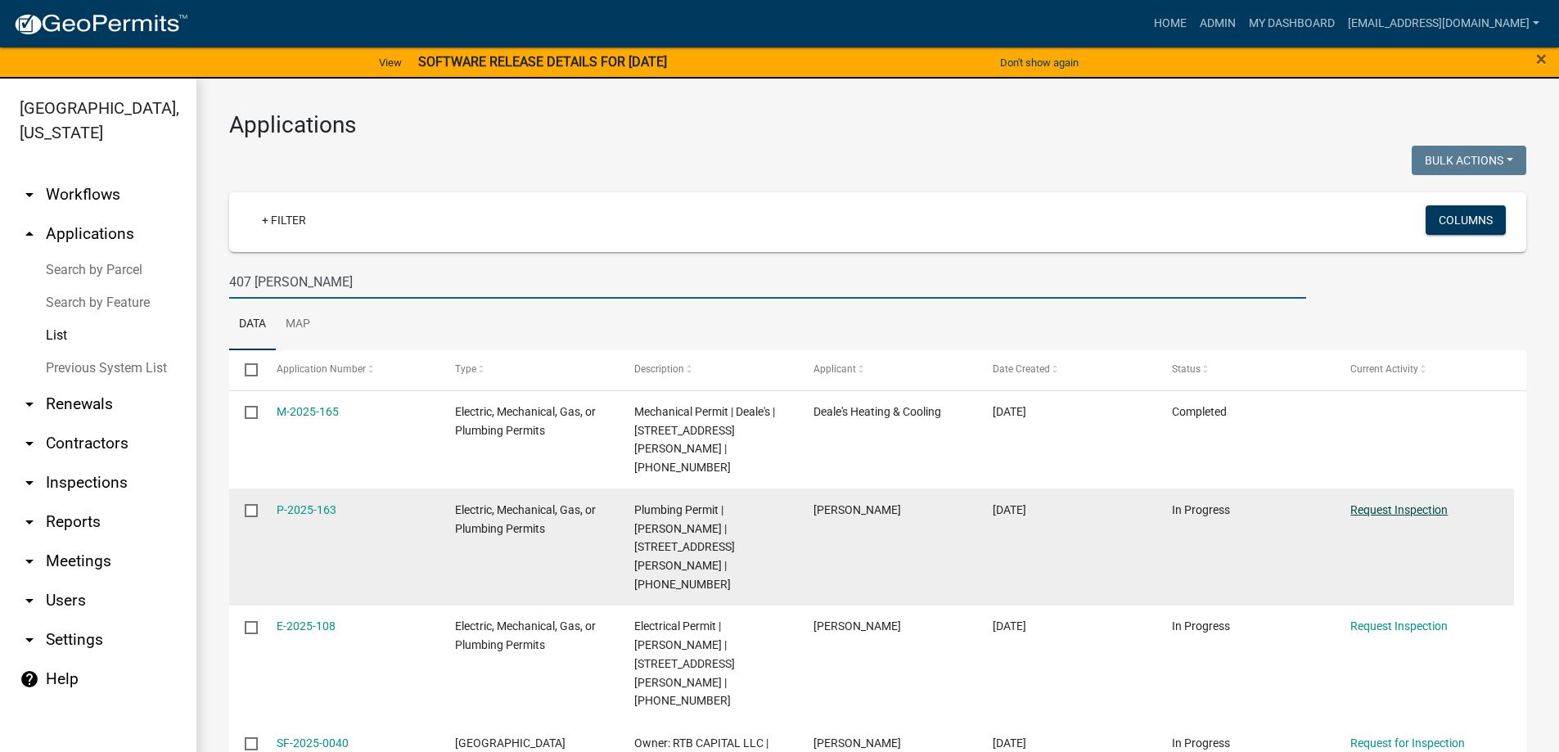
type input "407 cALVERT"
click at [1391, 503] on link "Request Inspection" at bounding box center [1398, 509] width 97 height 13
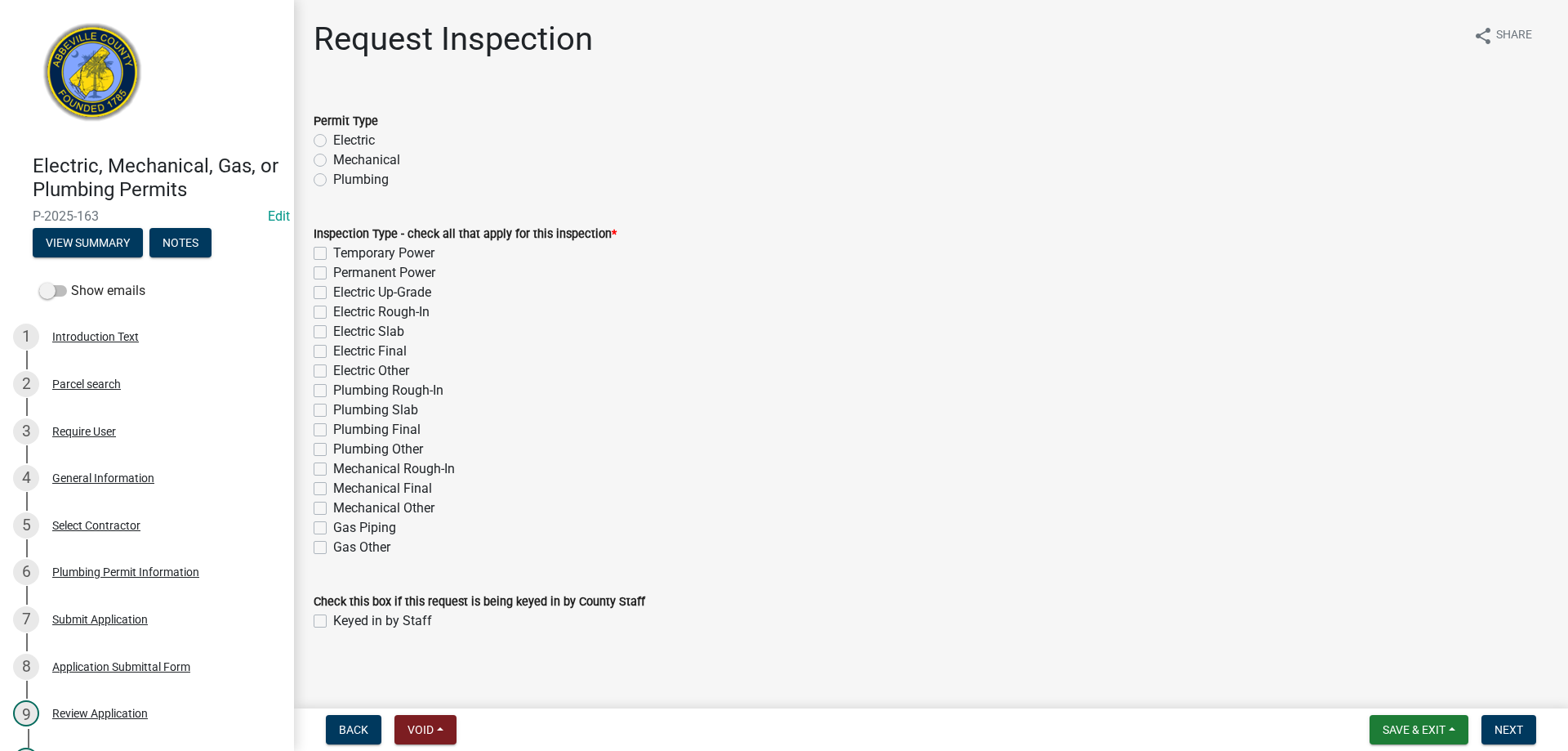
click at [333, 184] on label "Plumbing" at bounding box center [361, 180] width 56 height 20
click at [333, 181] on input "Plumbing" at bounding box center [338, 175] width 11 height 11
radio input "true"
click at [333, 431] on label "Plumbing Final" at bounding box center [377, 430] width 88 height 20
click at [333, 430] on input "Plumbing Final" at bounding box center [338, 425] width 11 height 11
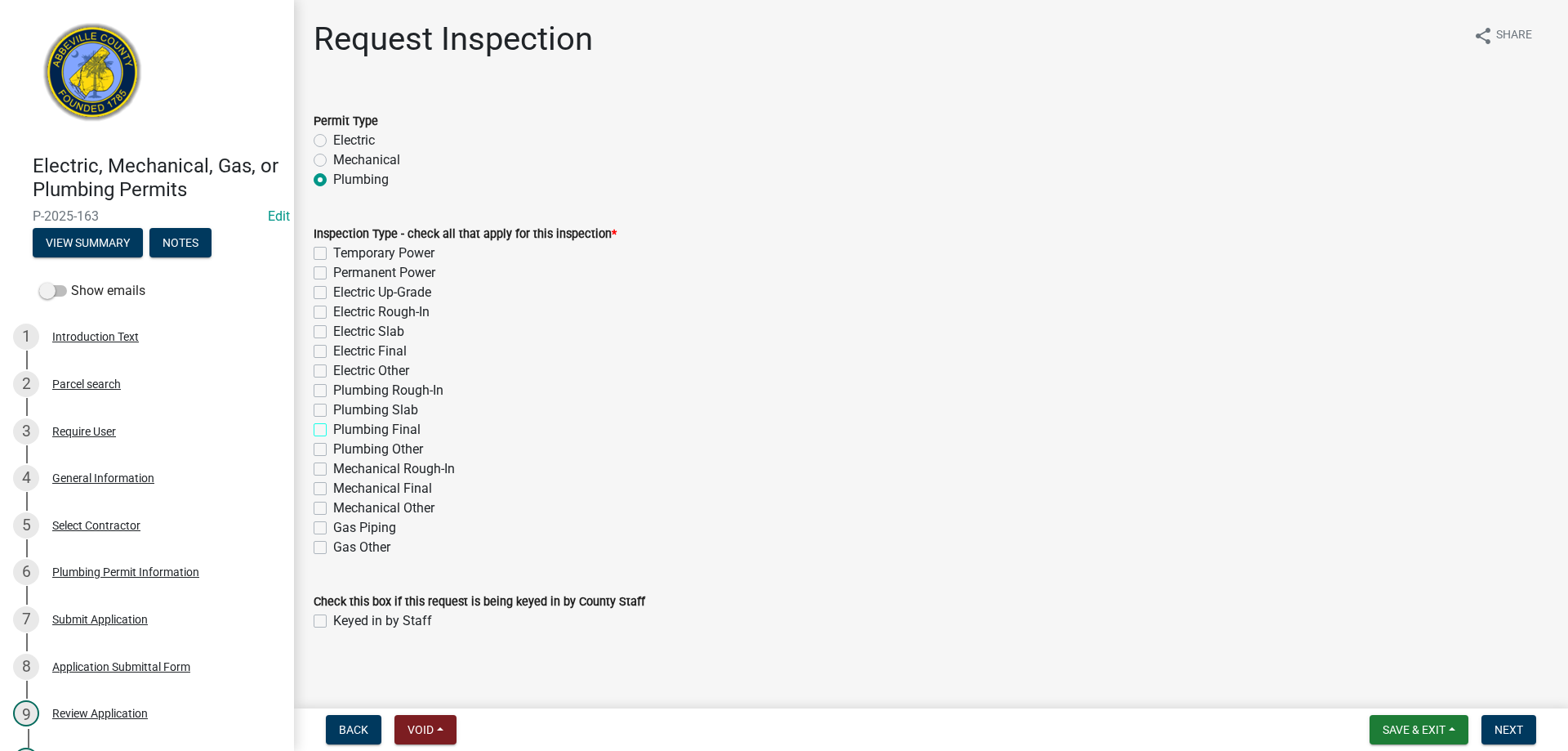
checkbox input "true"
checkbox input "false"
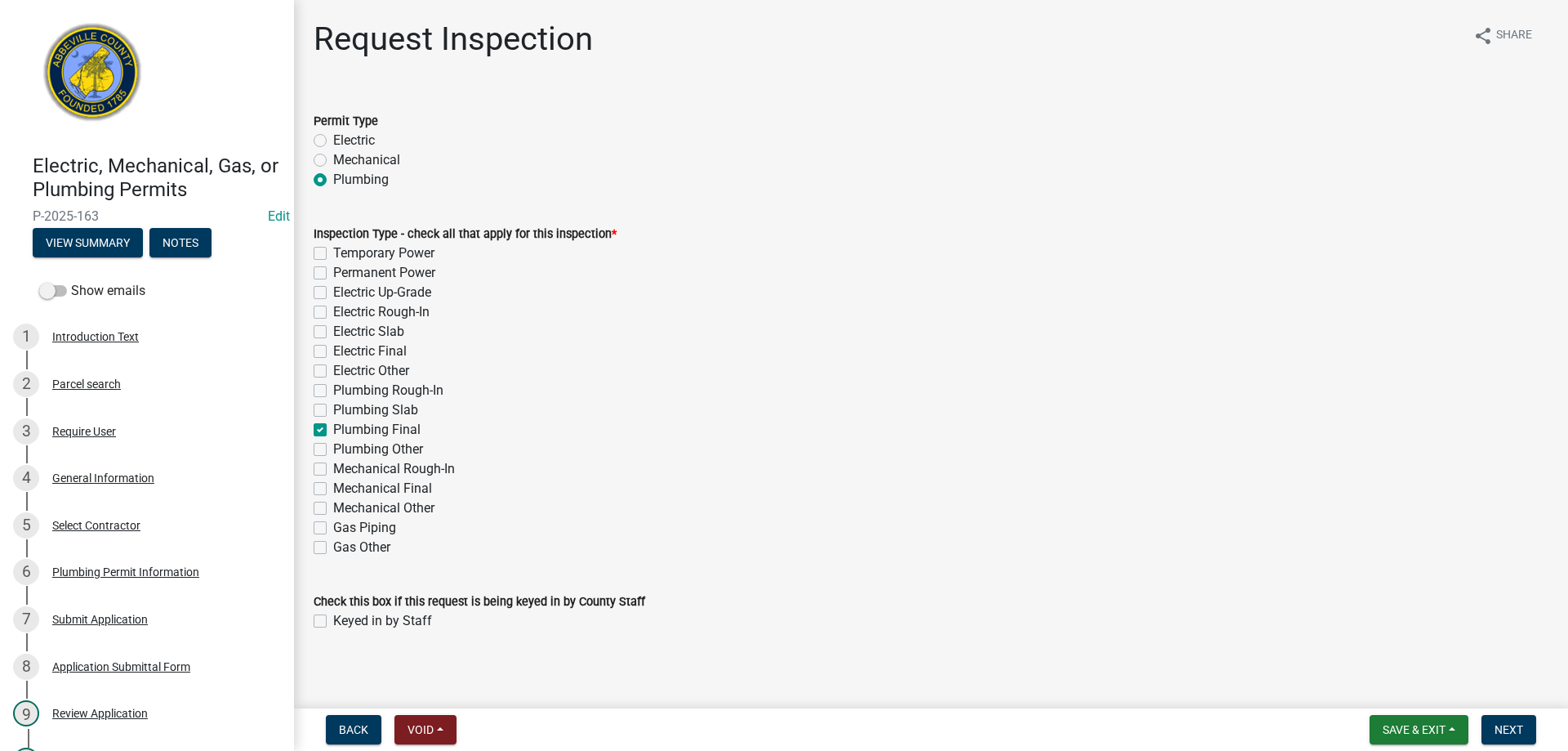
checkbox input "false"
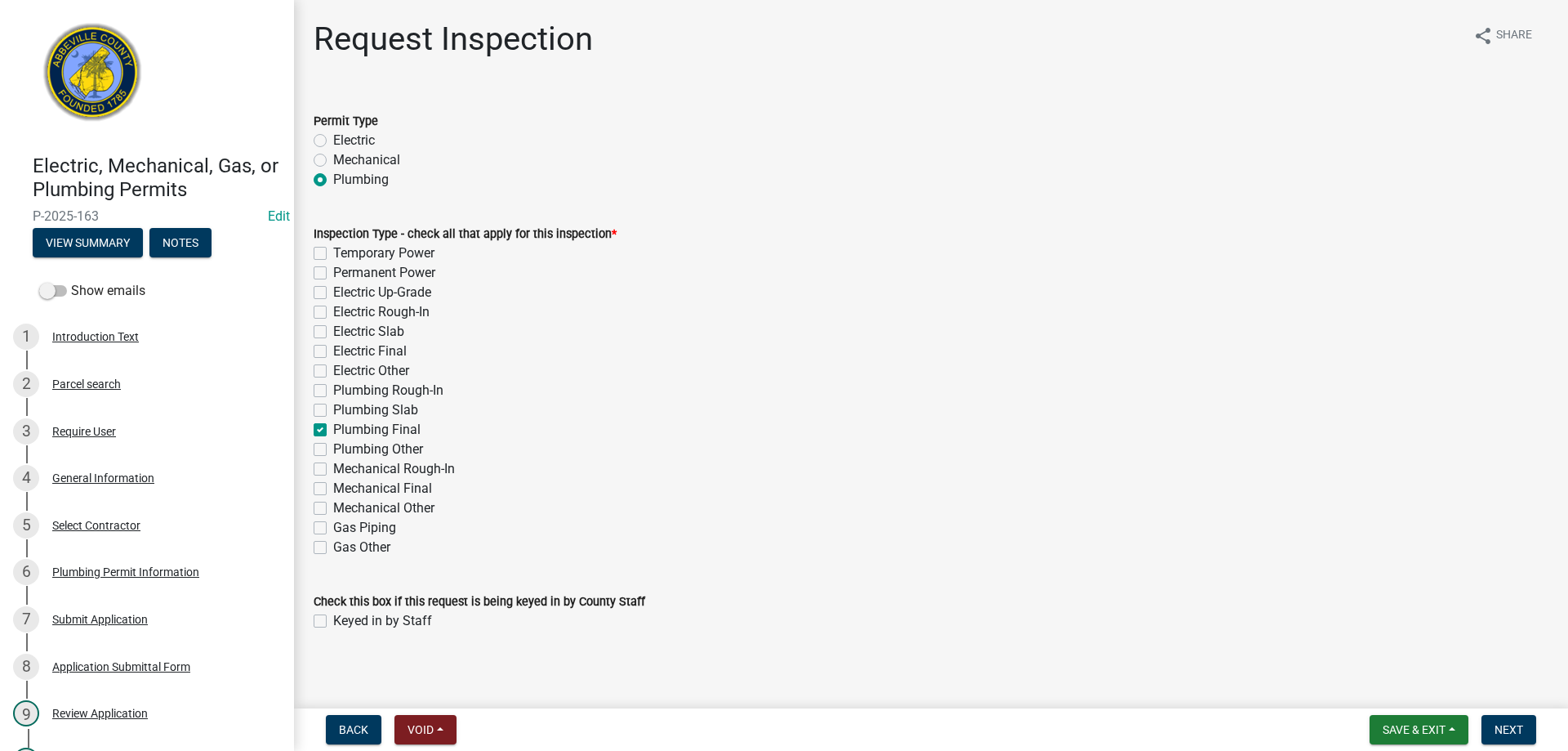
checkbox input "true"
checkbox input "false"
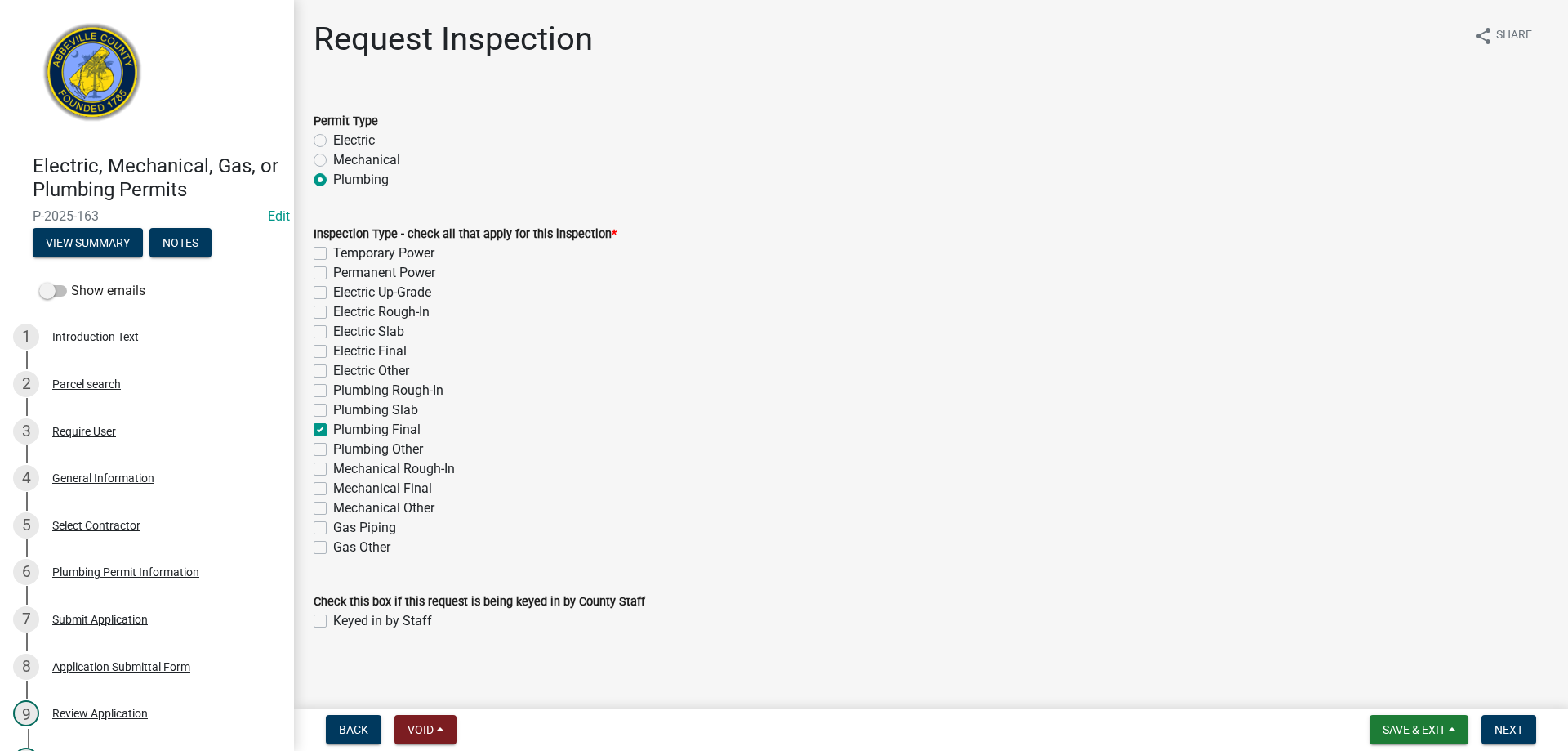
checkbox input "false"
click at [333, 623] on label "Keyed in by Staff" at bounding box center [382, 621] width 99 height 20
click at [333, 622] on input "Keyed in by Staff" at bounding box center [338, 616] width 11 height 11
checkbox input "true"
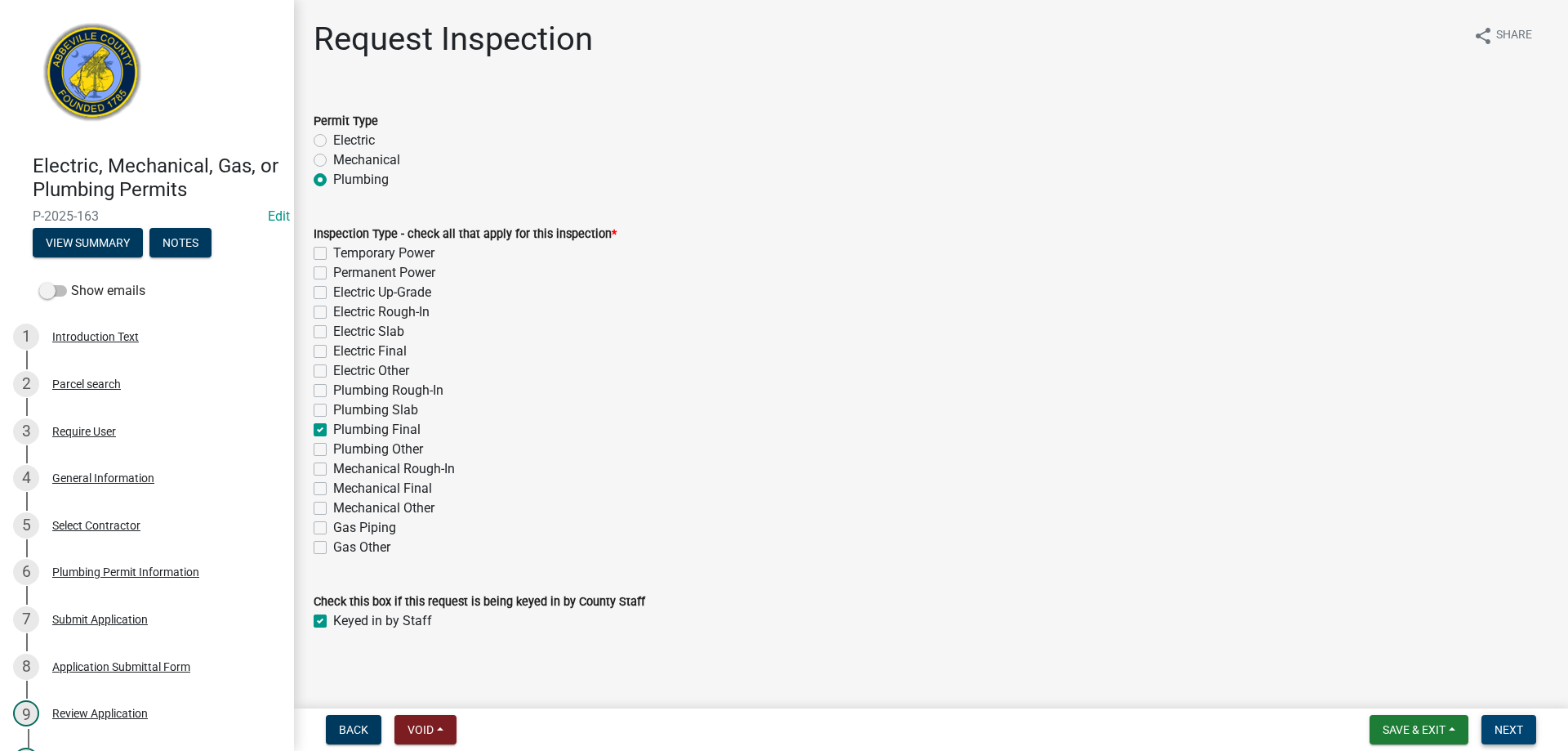
click at [1512, 727] on span "Next" at bounding box center [1509, 729] width 29 height 13
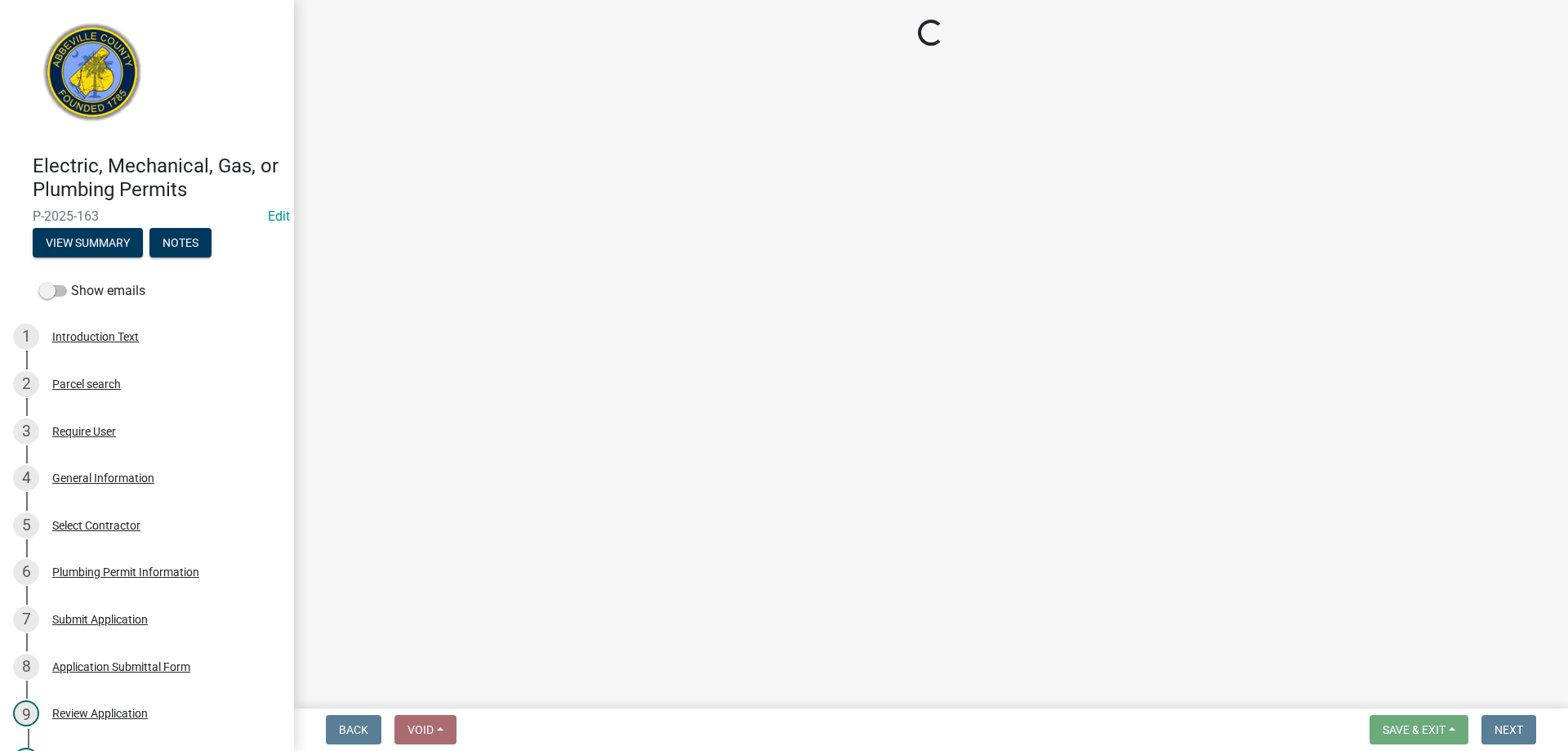
select select "896ec84b-7942-43b9-a78d-4f1554b7930c"
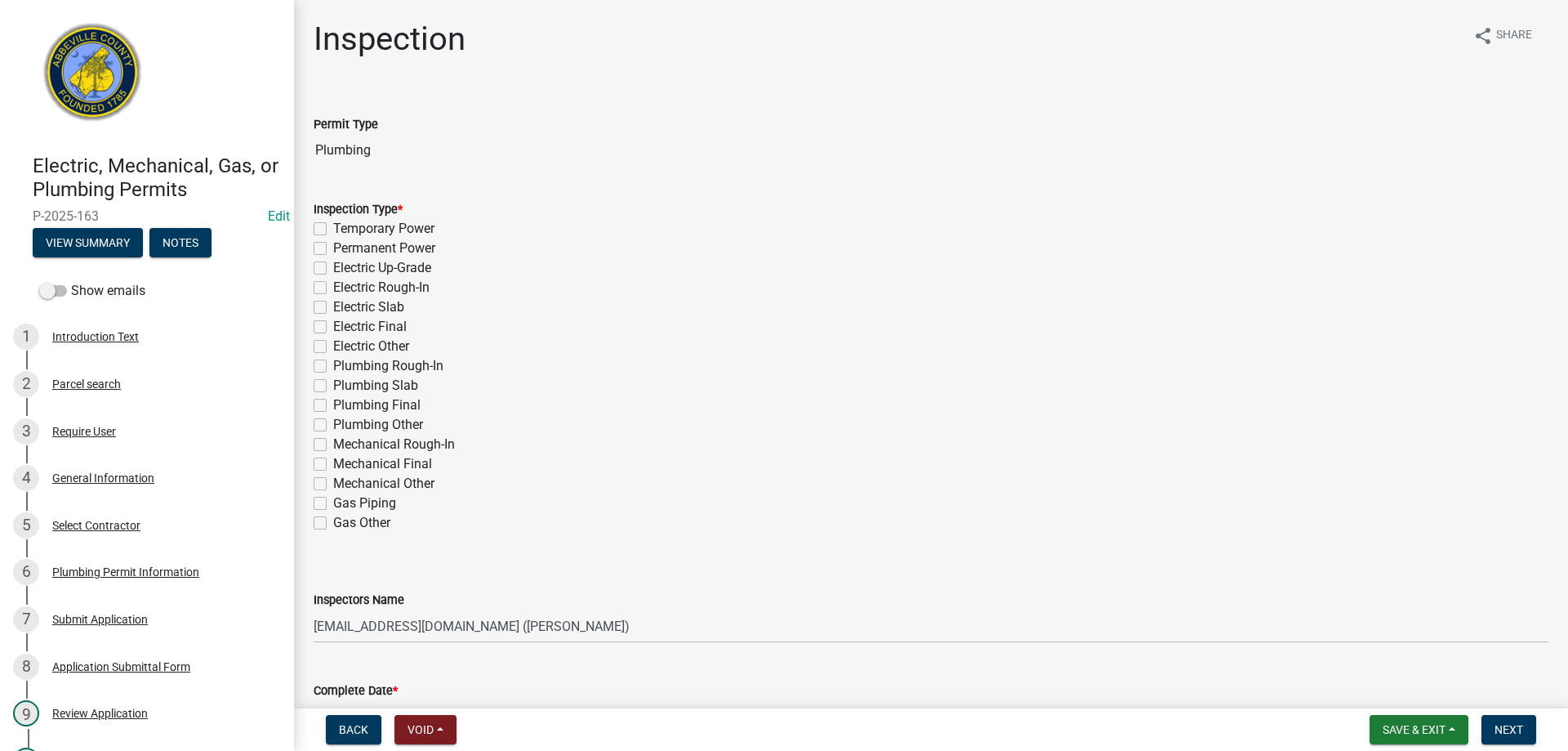
click at [333, 407] on label "Plumbing Final" at bounding box center [377, 405] width 88 height 20
click at [333, 406] on input "Plumbing Final" at bounding box center [338, 400] width 11 height 11
checkbox input "true"
checkbox input "false"
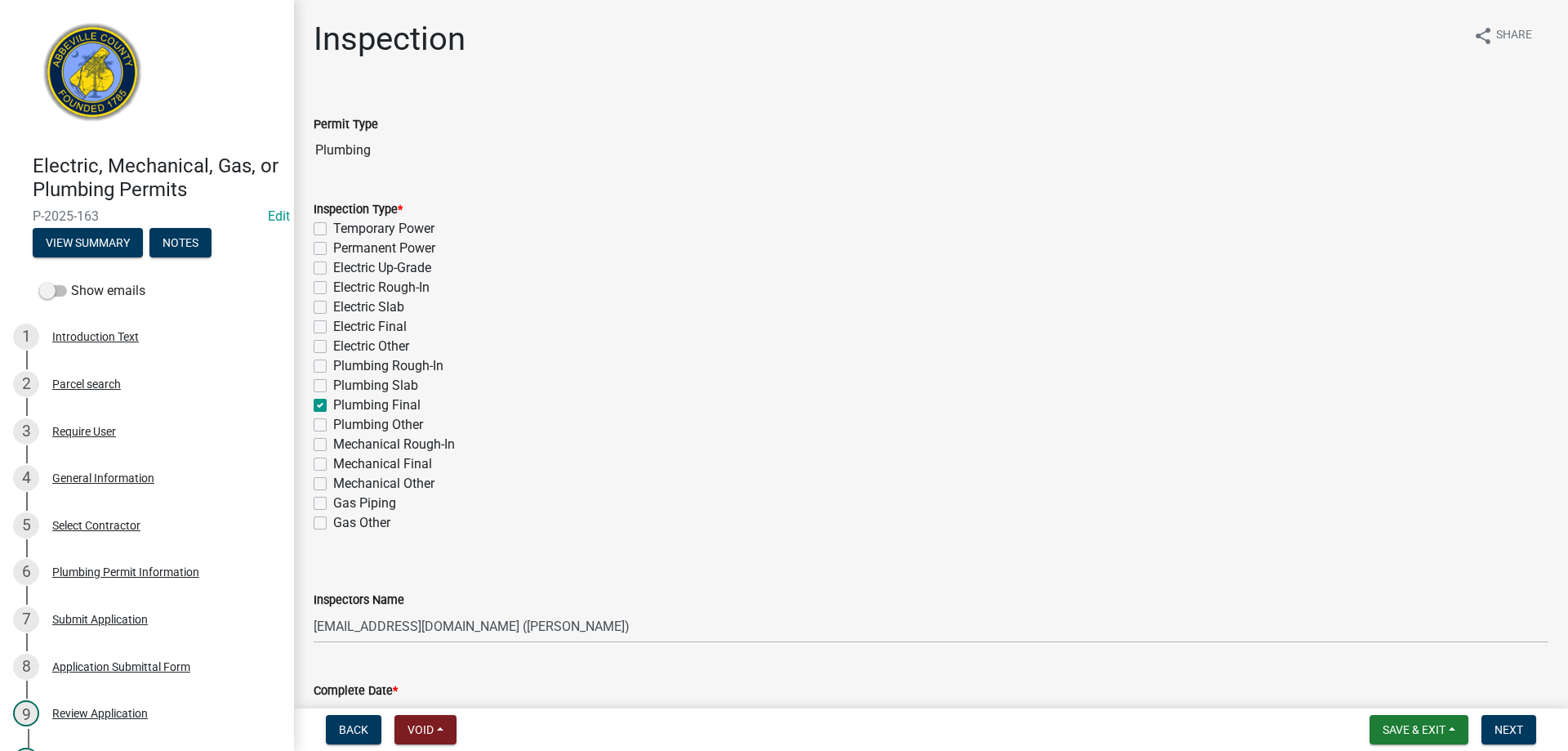
checkbox input "false"
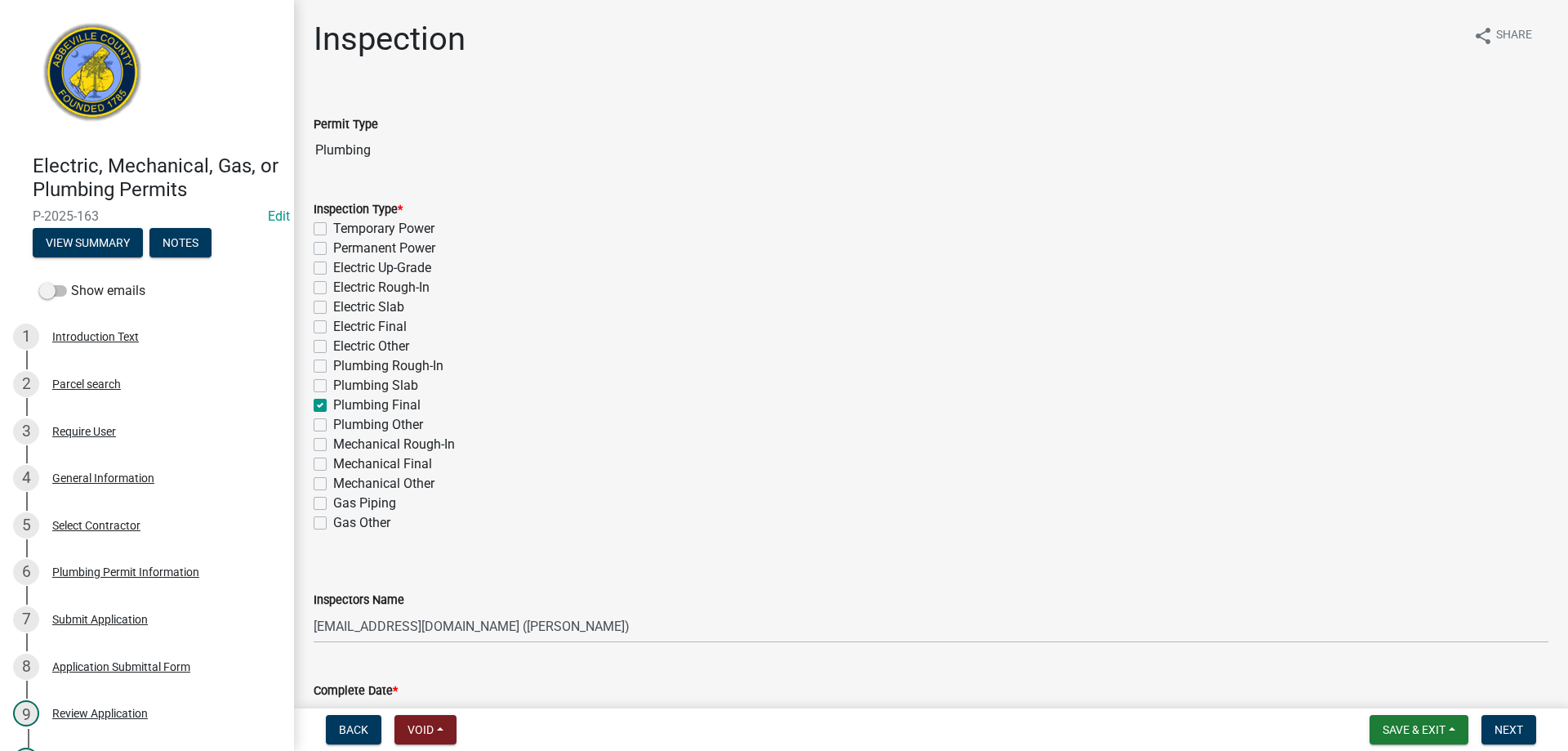
checkbox input "false"
checkbox input "true"
checkbox input "false"
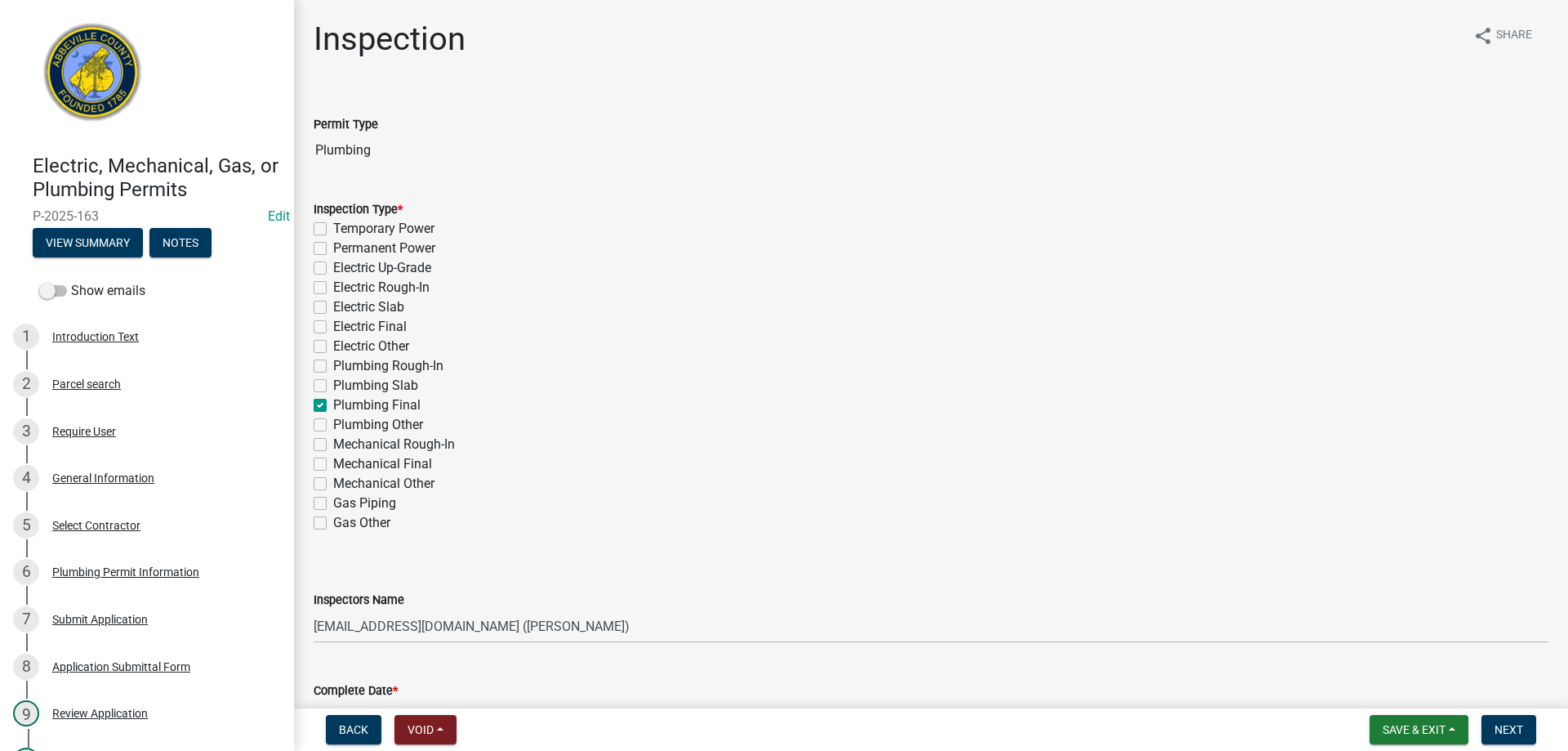
checkbox input "false"
click at [623, 626] on select "Select Item... aprice@abbevillecountysc.com (Andrew M. Price) soshields@abbevil…" at bounding box center [930, 627] width 1235 height 34
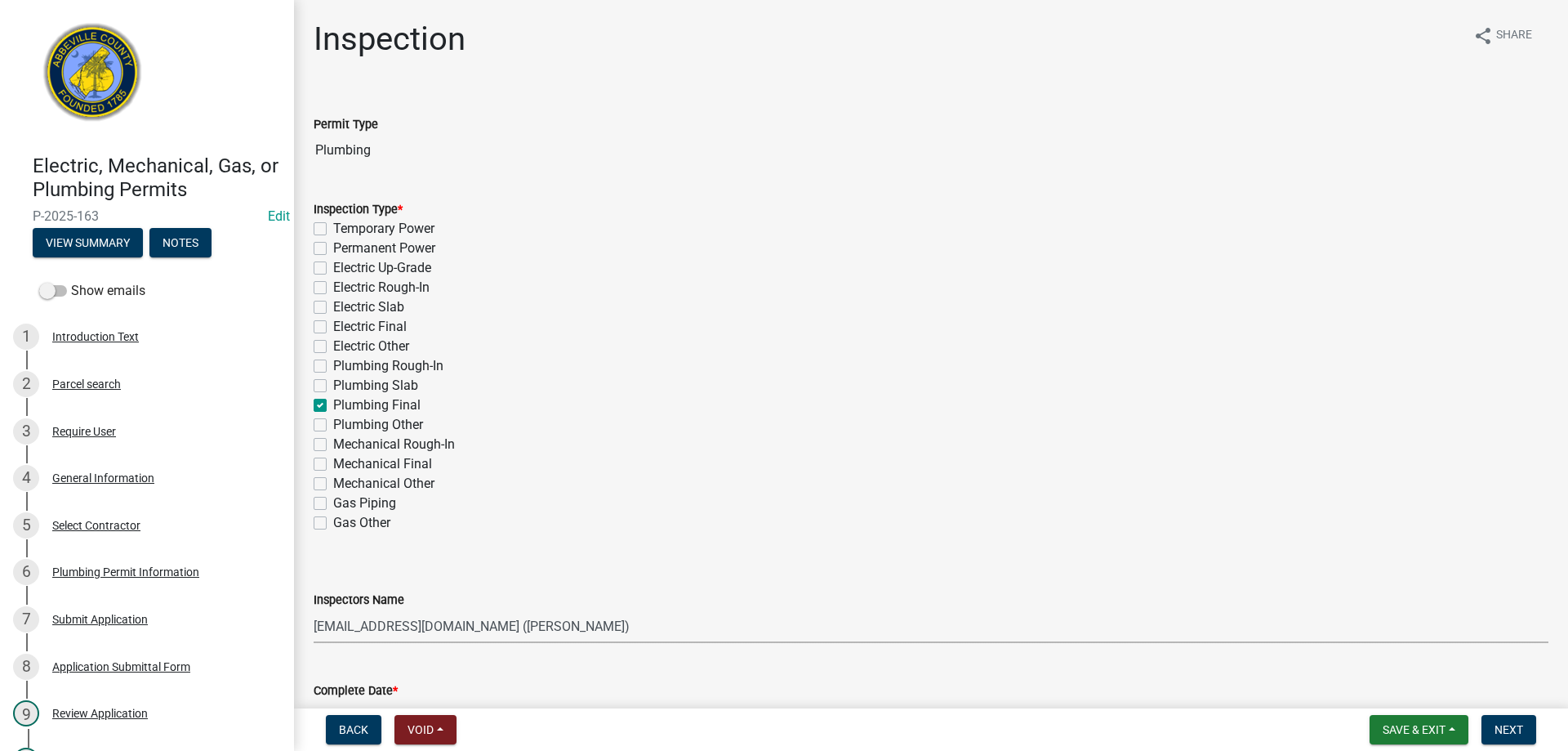
select select "56be3ac8-4e2d-49a7-9260-658958e29c03"
click at [313, 610] on select "Select Item... aprice@abbevillecountysc.com (Andrew M. Price) soshields@abbevil…" at bounding box center [930, 627] width 1235 height 34
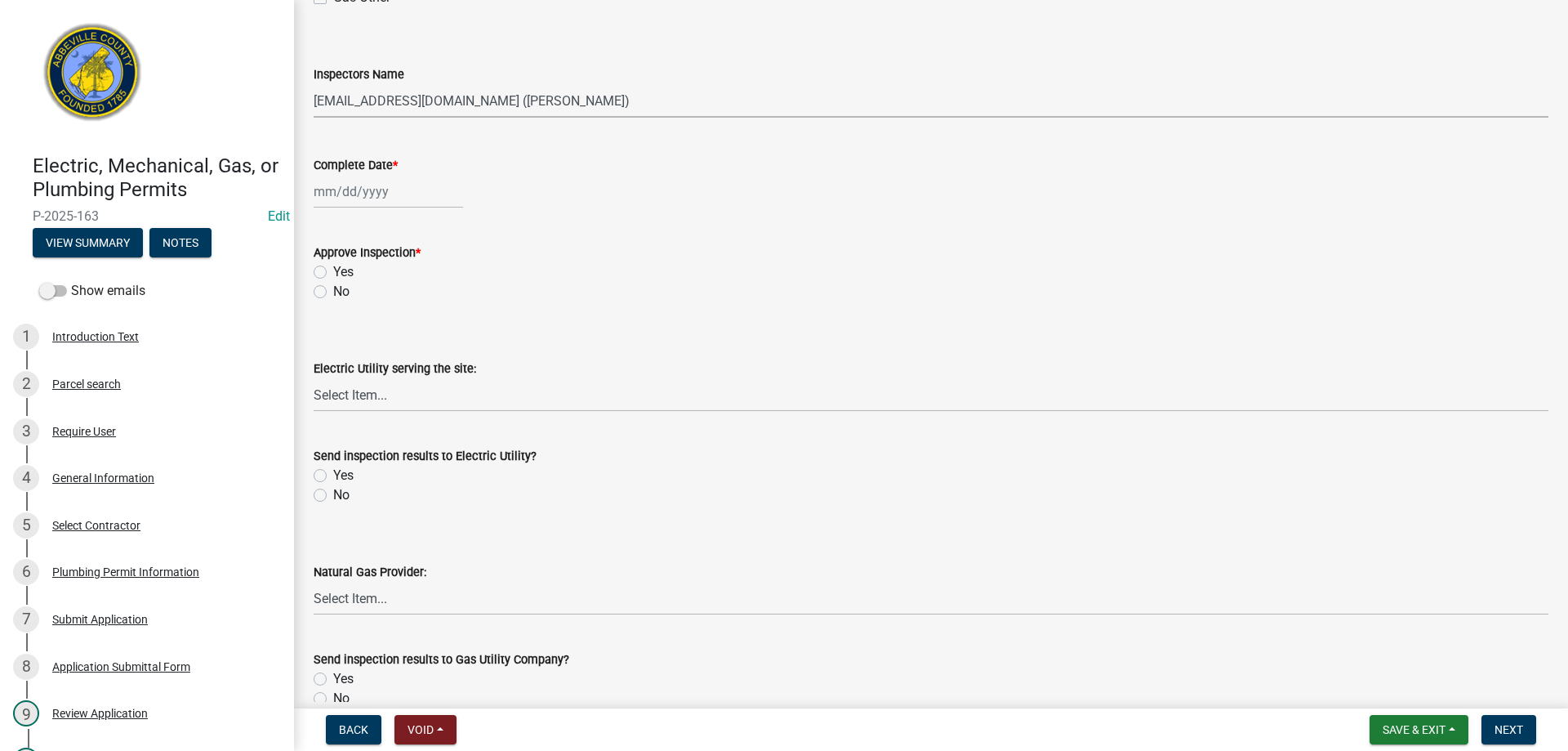
scroll to position [588, 0]
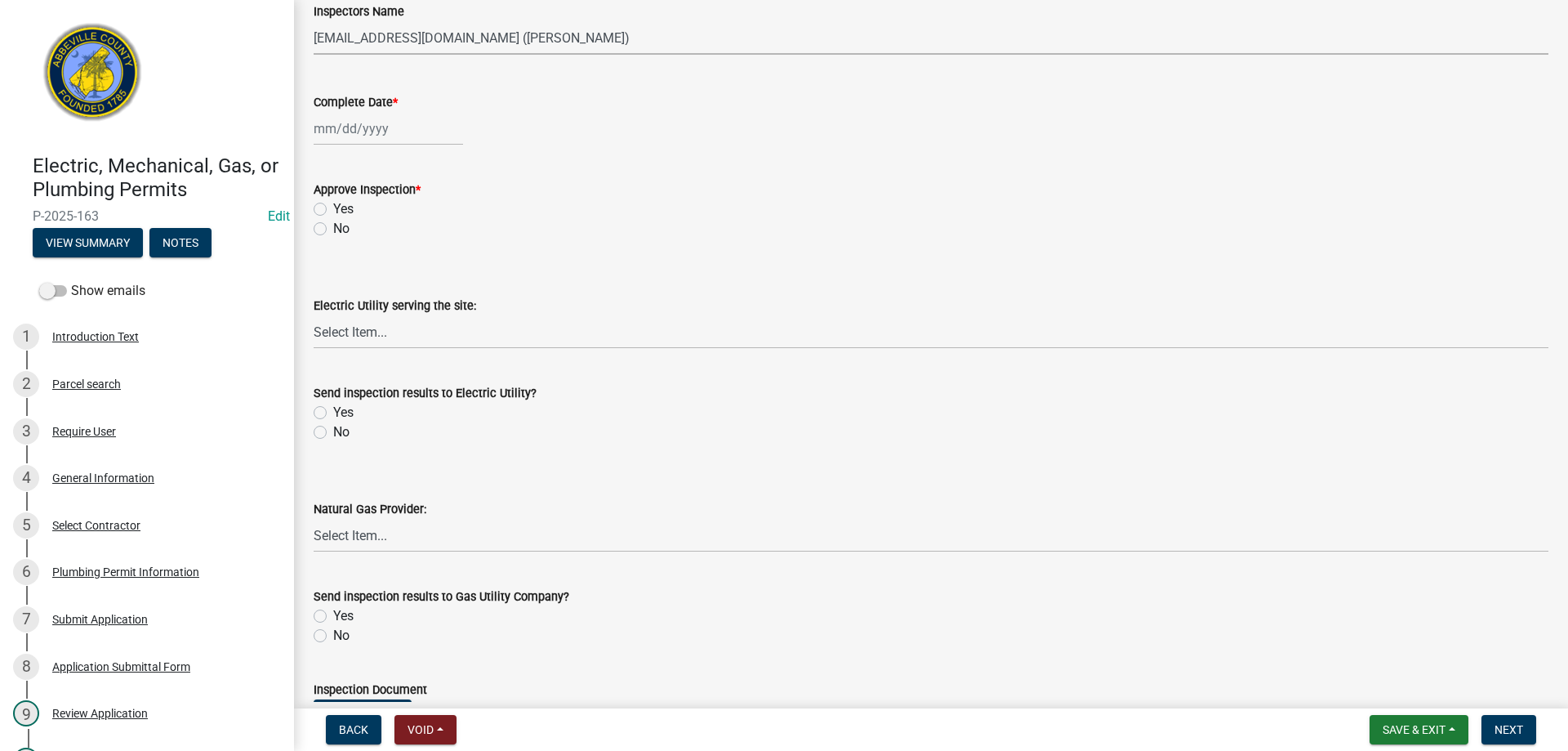
click at [425, 133] on div at bounding box center [388, 129] width 150 height 34
select select "9"
select select "2025"
click at [437, 211] on div "5" at bounding box center [434, 216] width 26 height 26
type input "09/05/2025"
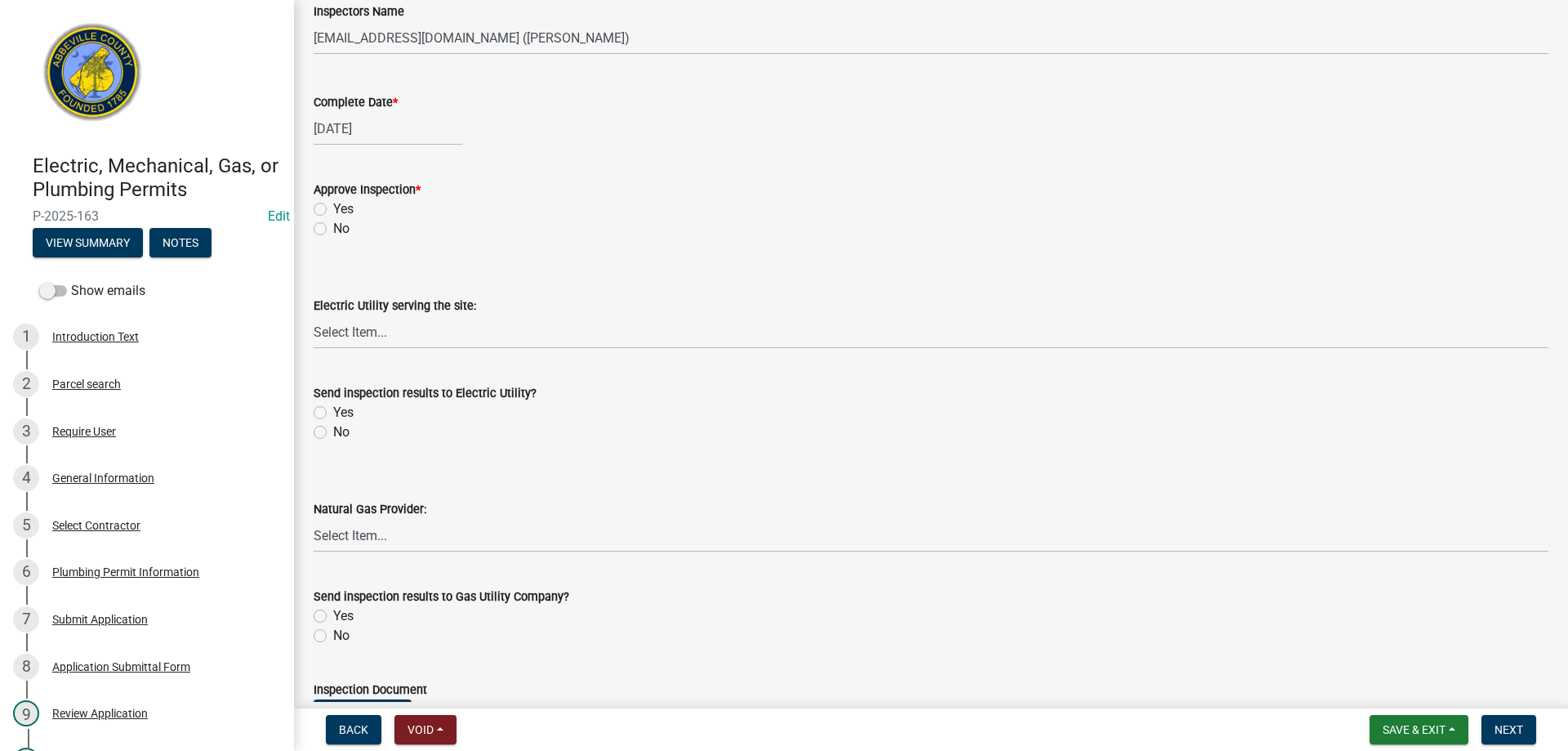
click at [333, 211] on label "Yes" at bounding box center [343, 210] width 20 height 20
click at [333, 210] on input "Yes" at bounding box center [338, 205] width 11 height 11
radio input "true"
click at [333, 432] on label "No" at bounding box center [341, 432] width 16 height 20
click at [333, 432] on input "No" at bounding box center [338, 427] width 11 height 11
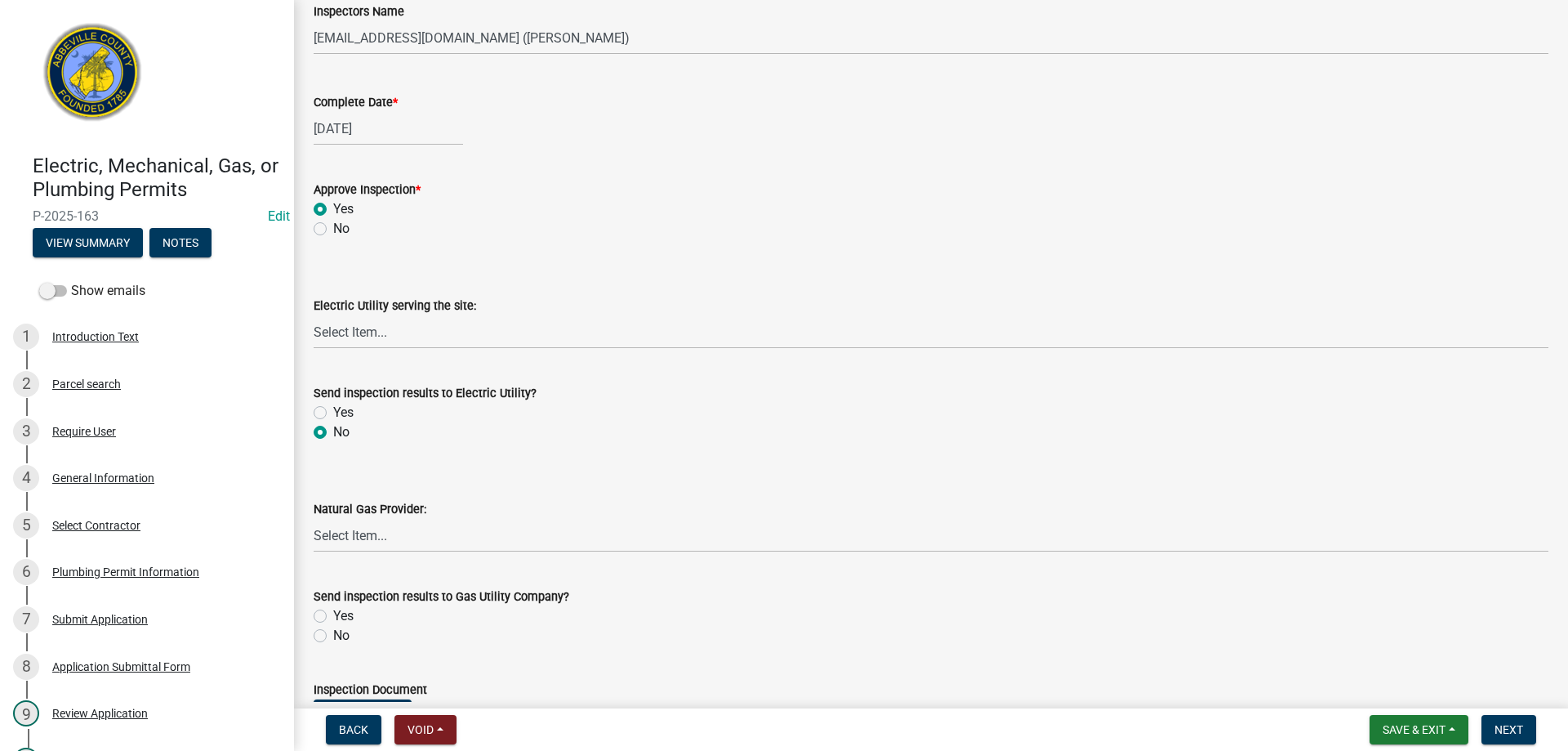
radio input "true"
click at [333, 636] on label "No" at bounding box center [341, 636] width 16 height 20
click at [333, 636] on input "No" at bounding box center [338, 631] width 11 height 11
radio input "true"
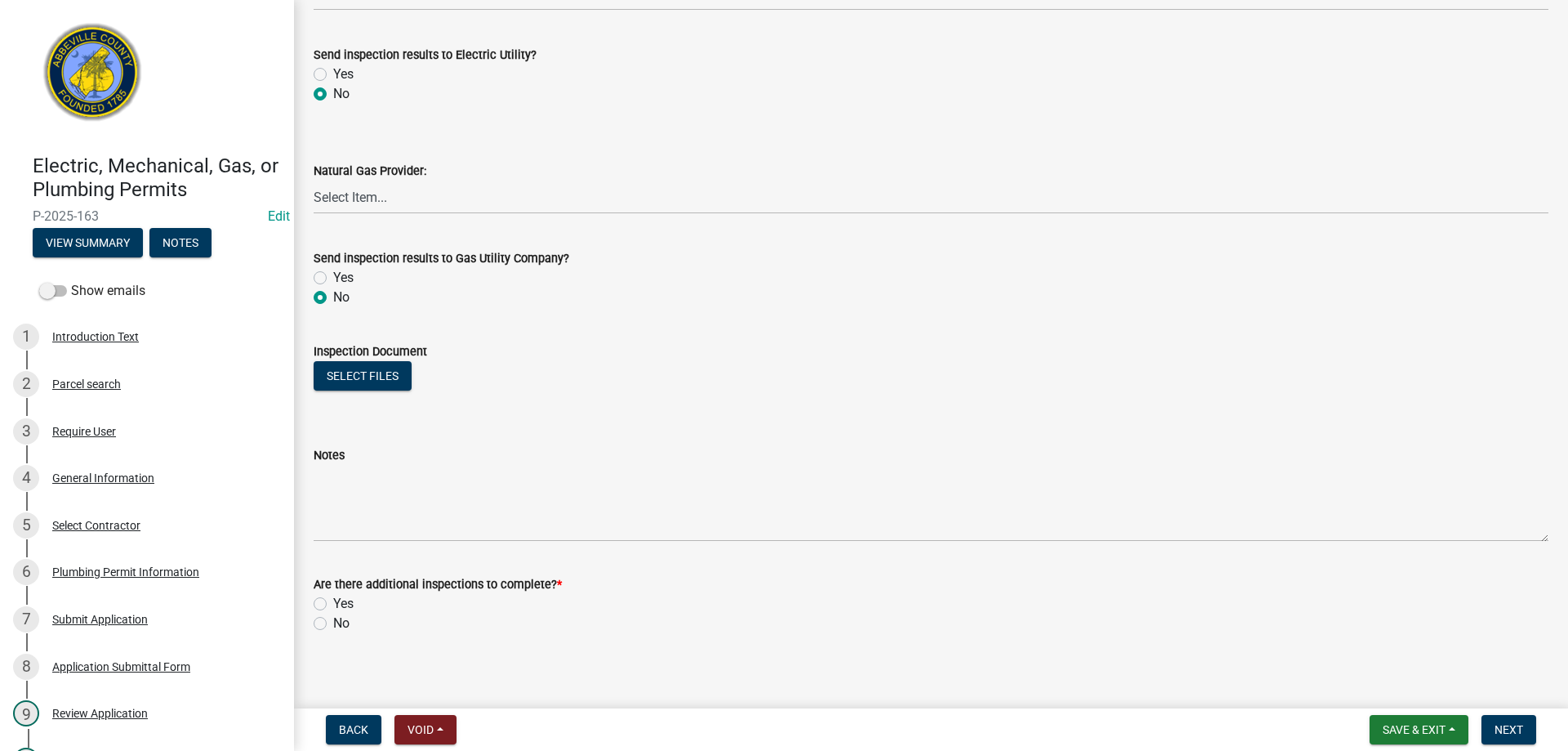
scroll to position [937, 0]
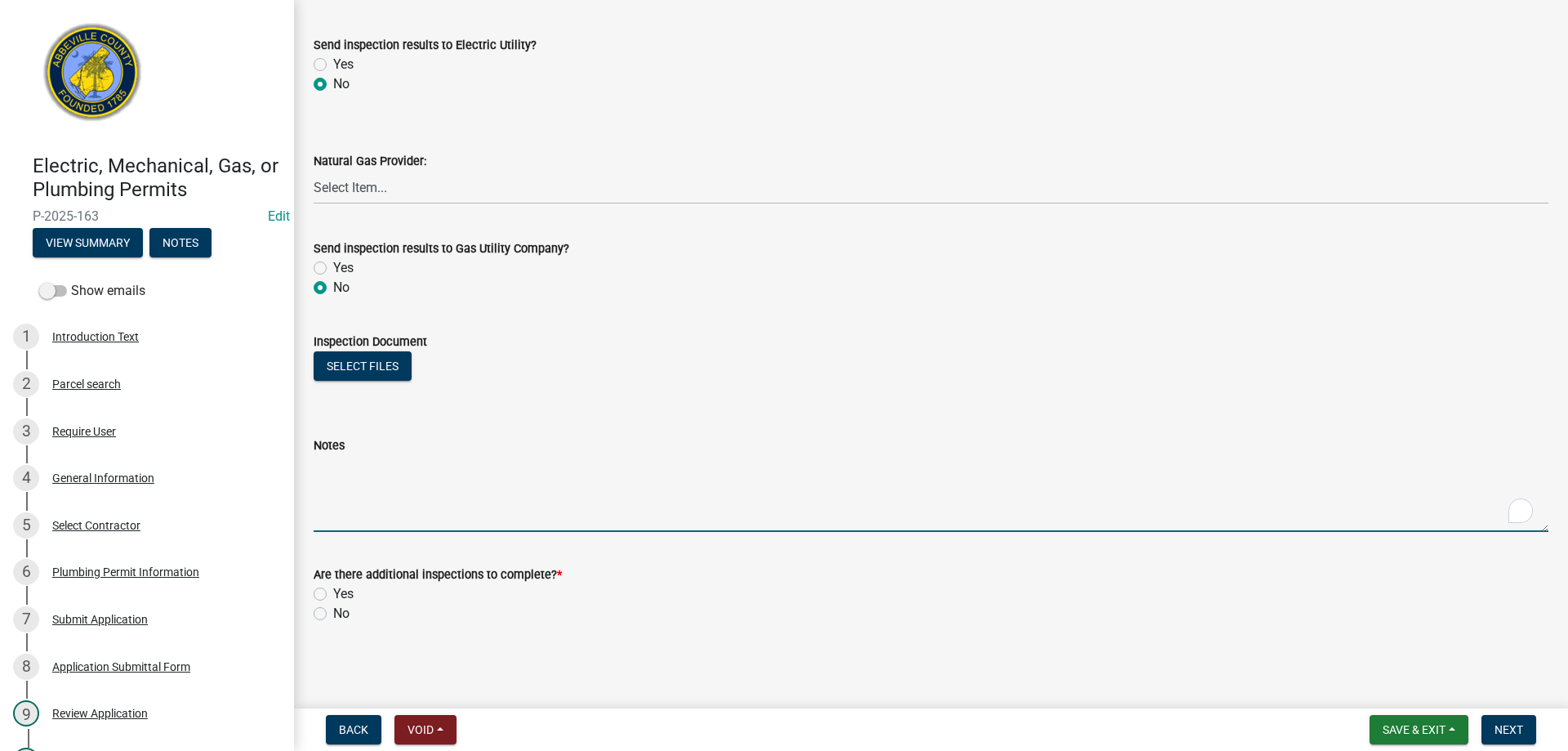
click at [454, 501] on textarea "Notes" at bounding box center [930, 493] width 1235 height 77
type textarea "FINAL APPROVED"
click at [333, 614] on label "No" at bounding box center [341, 614] width 16 height 20
click at [333, 614] on input "No" at bounding box center [338, 609] width 11 height 11
radio input "true"
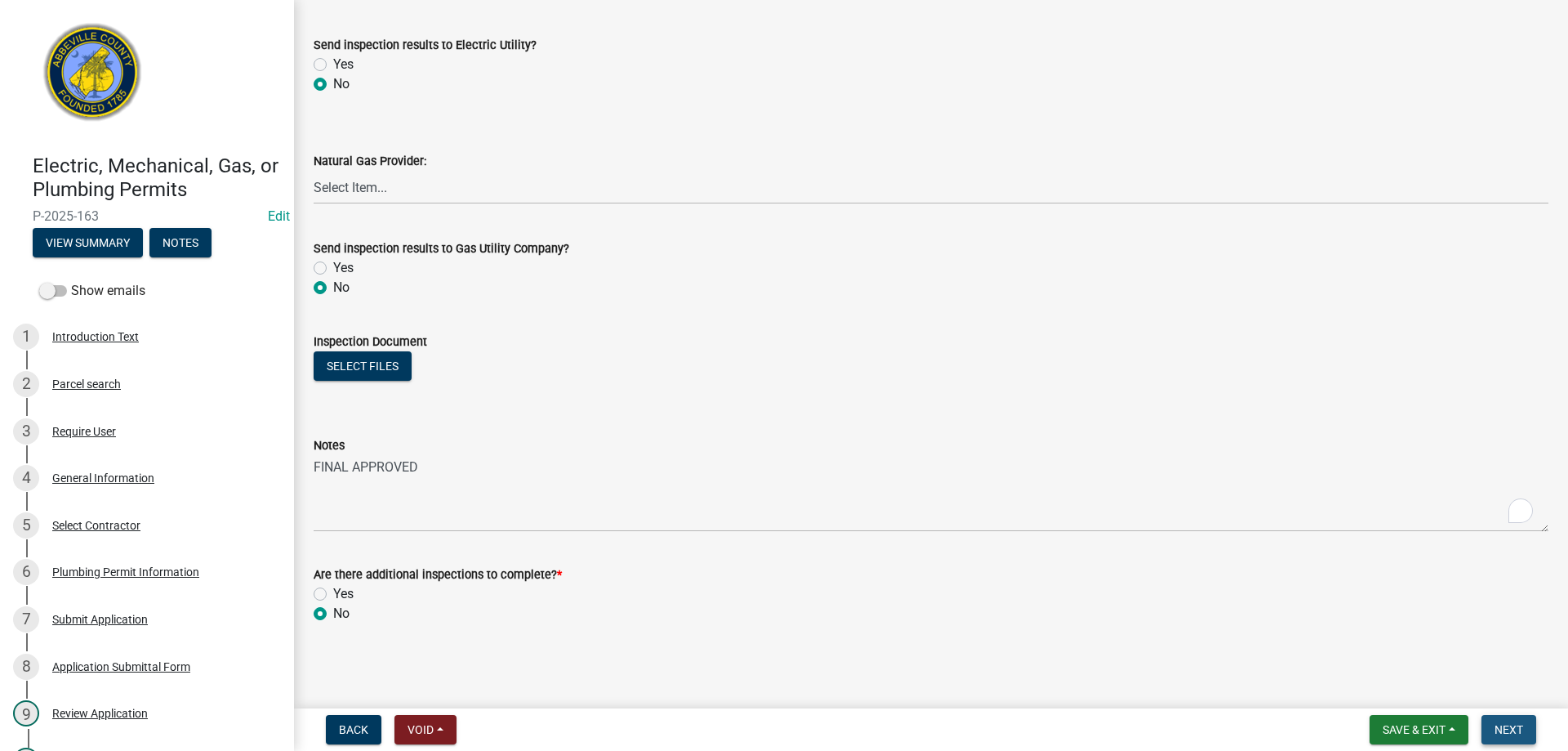
click at [1509, 723] on span "Next" at bounding box center [1509, 729] width 29 height 13
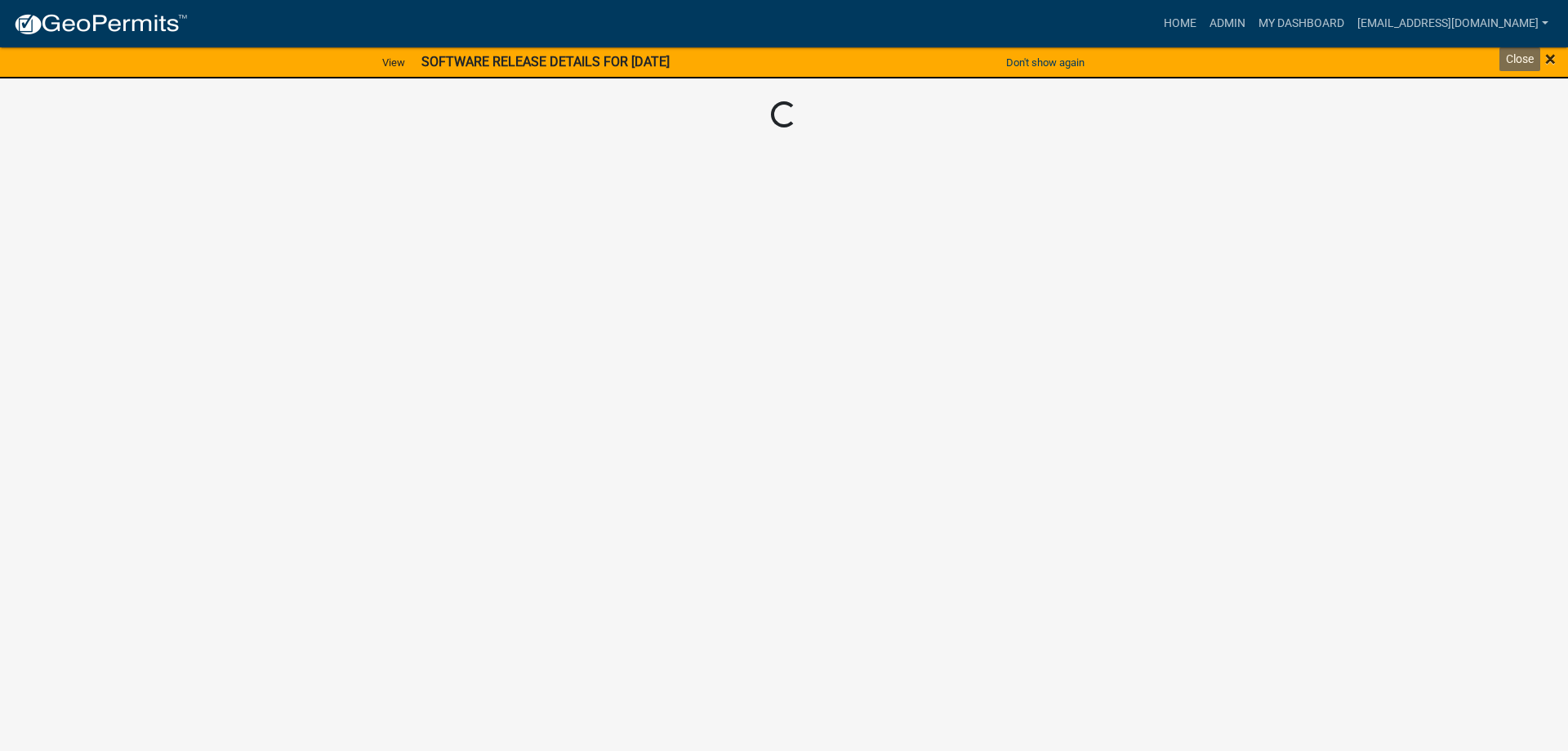
click at [1550, 55] on div "× Close" at bounding box center [1502, 63] width 131 height 34
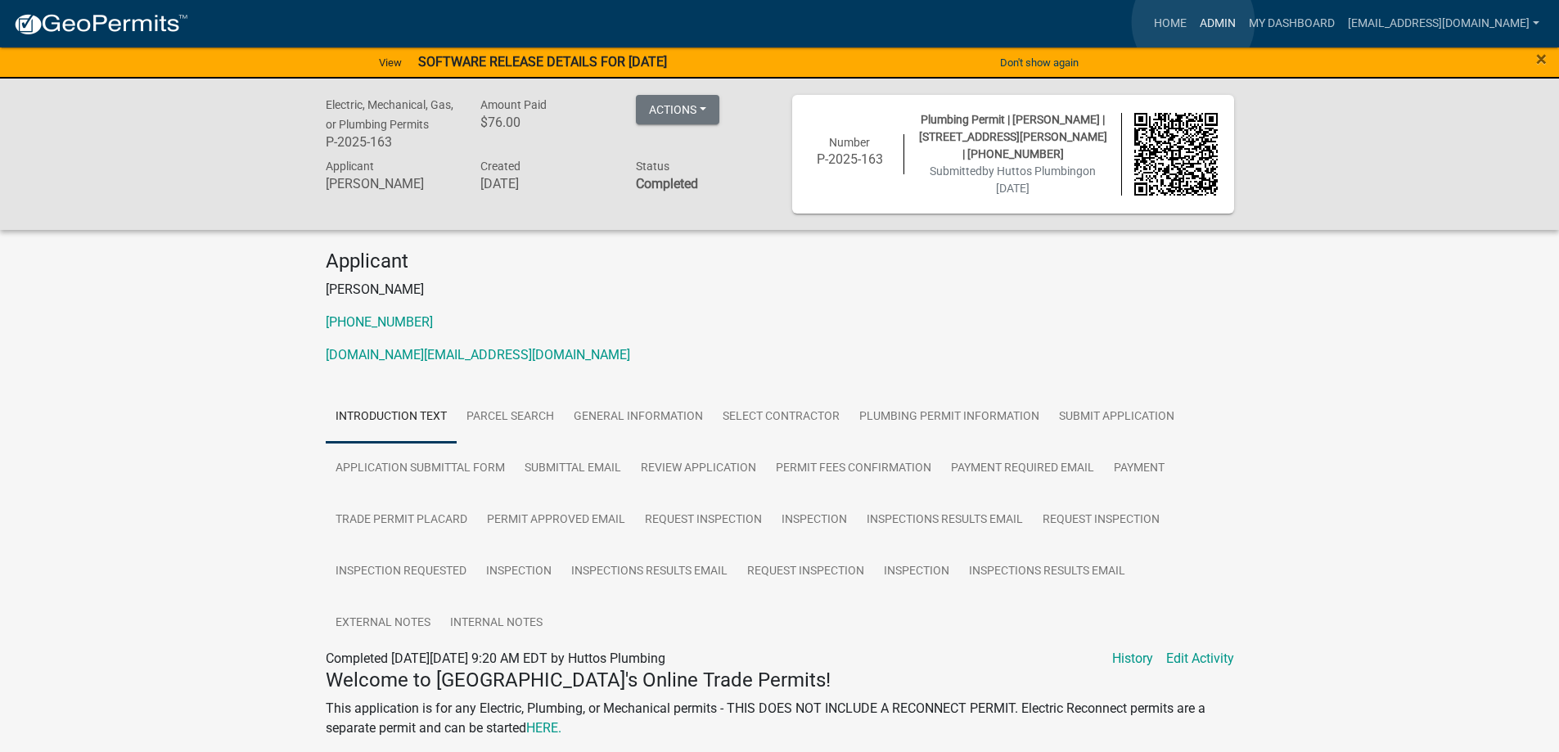
click at [1193, 22] on link "Admin" at bounding box center [1217, 23] width 49 height 31
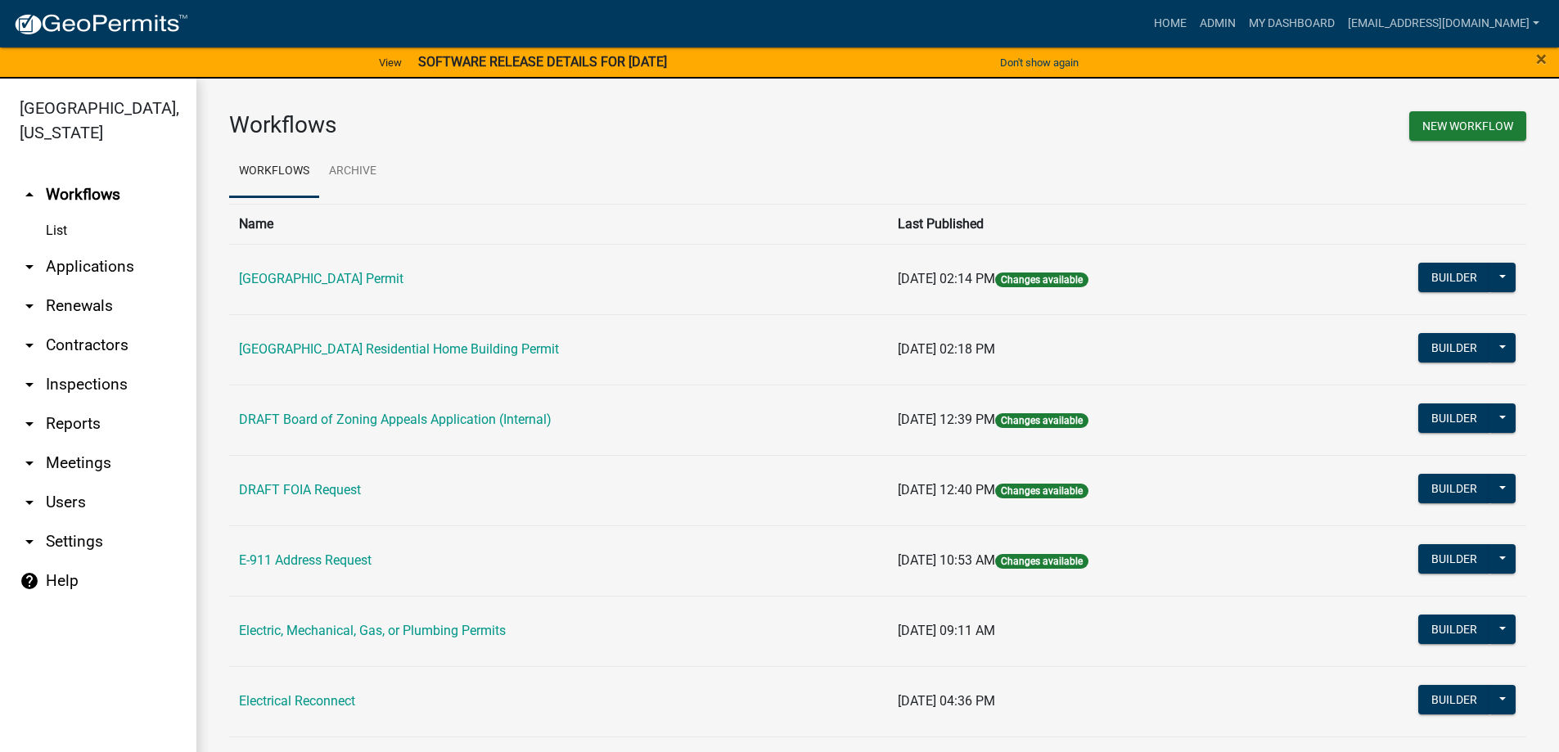
click at [93, 265] on link "arrow_drop_down Applications" at bounding box center [98, 266] width 196 height 39
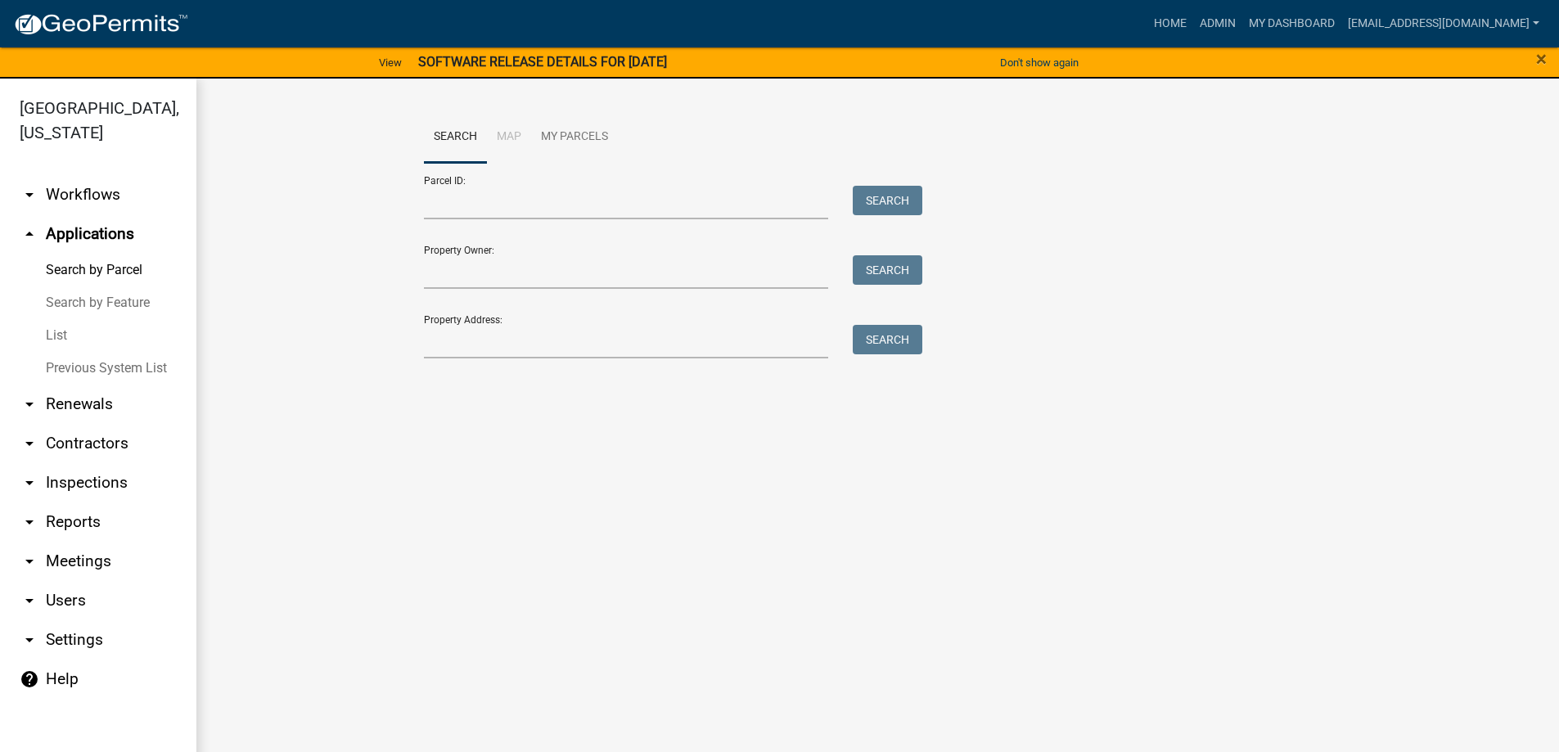
click at [57, 333] on link "List" at bounding box center [98, 335] width 196 height 33
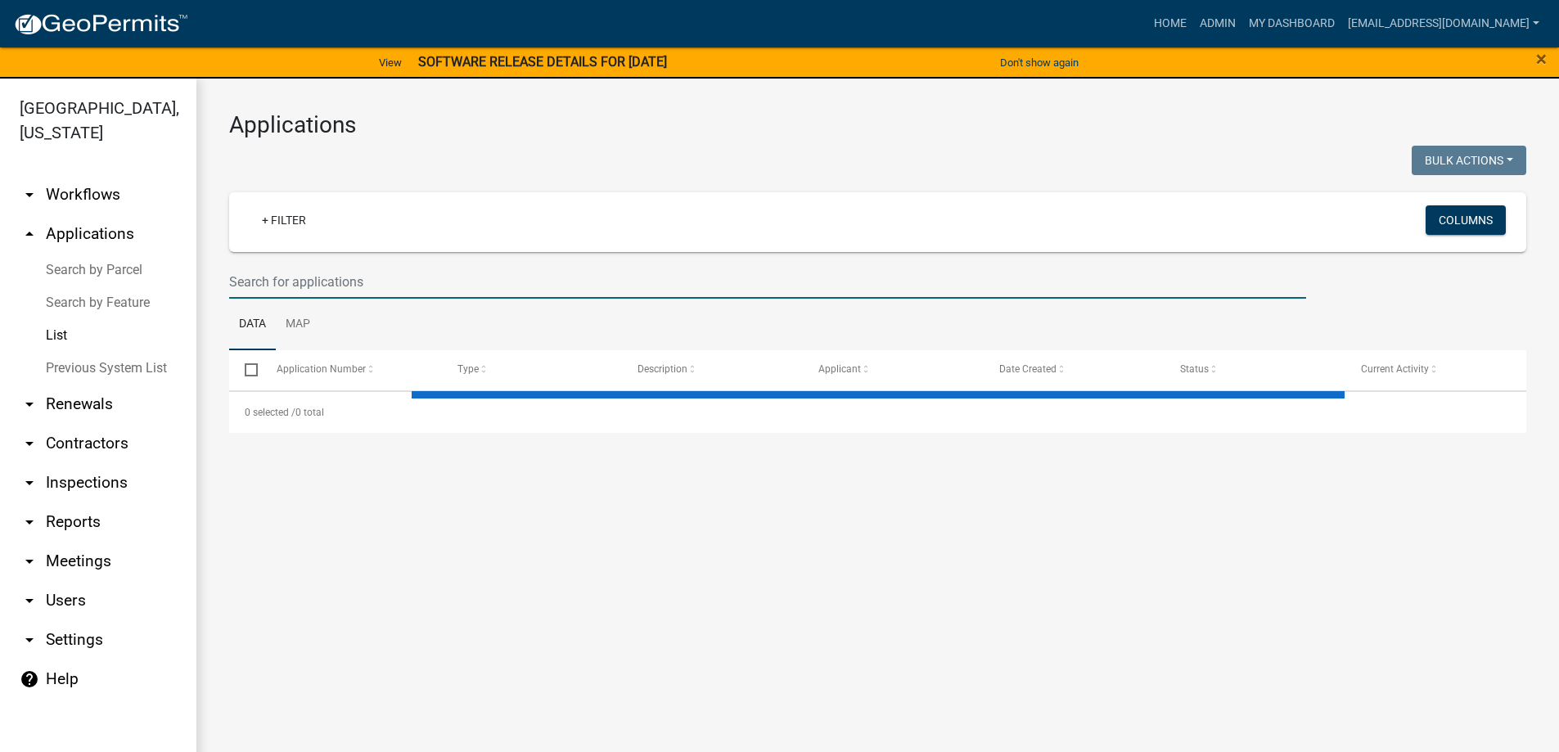
click at [394, 285] on input "text" at bounding box center [767, 282] width 1077 height 34
select select "3: 100"
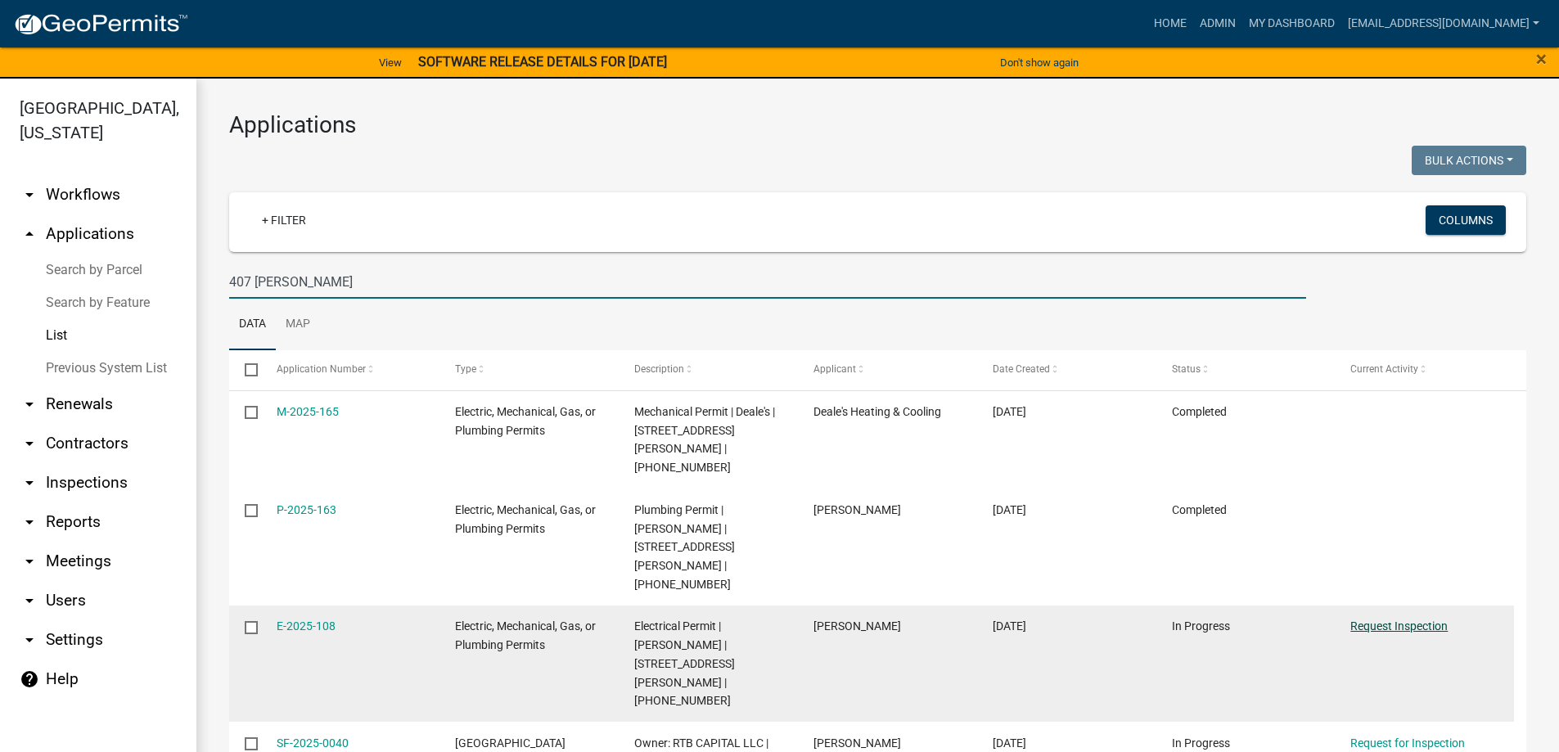
type input "407 cALVERT"
click at [1394, 620] on link "Request Inspection" at bounding box center [1398, 626] width 97 height 13
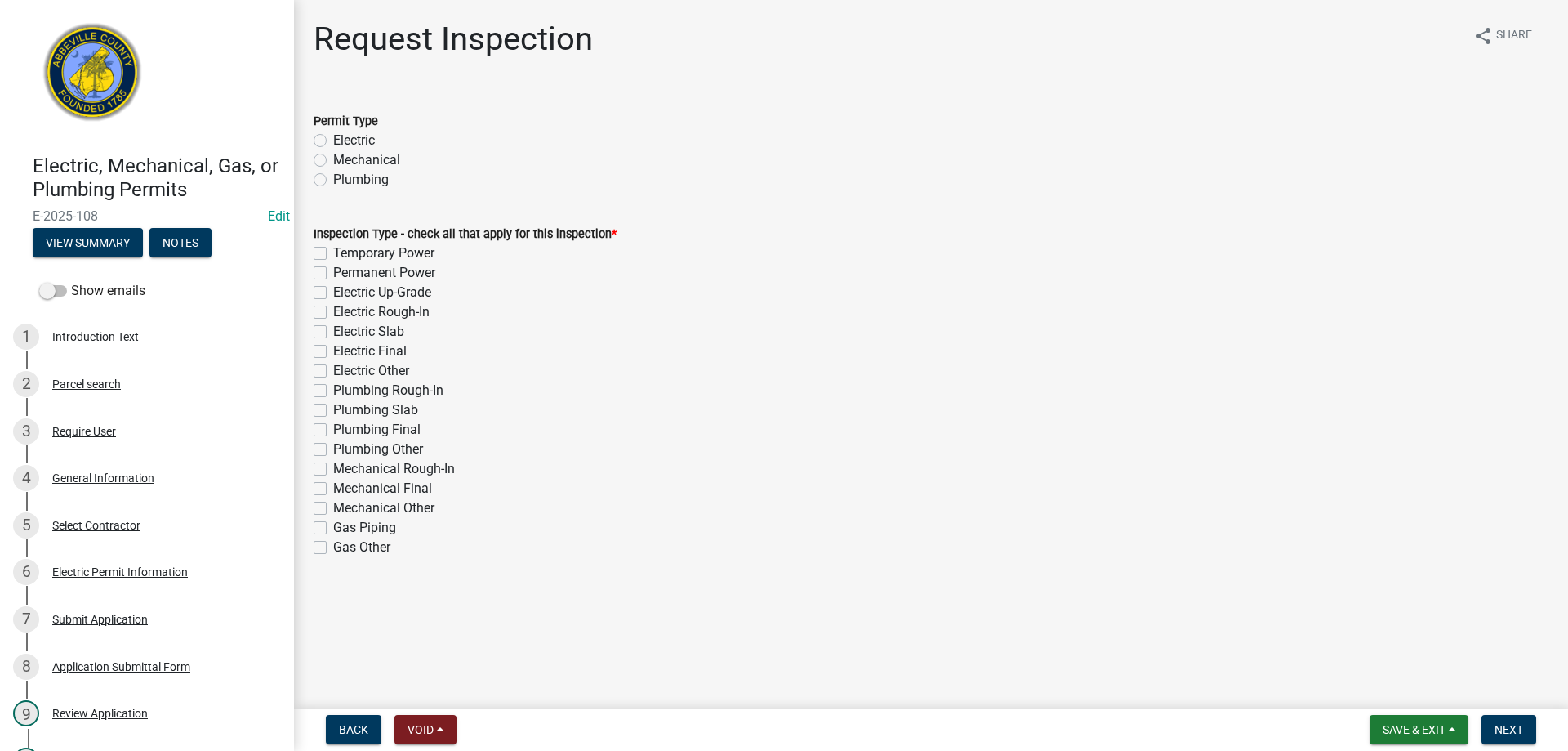
click at [333, 138] on label "Electric" at bounding box center [354, 141] width 42 height 20
click at [333, 138] on input "Electric" at bounding box center [338, 136] width 11 height 11
radio input "true"
click at [333, 350] on label "Electric Final" at bounding box center [370, 352] width 74 height 20
click at [333, 350] on input "Electric Final" at bounding box center [338, 347] width 11 height 11
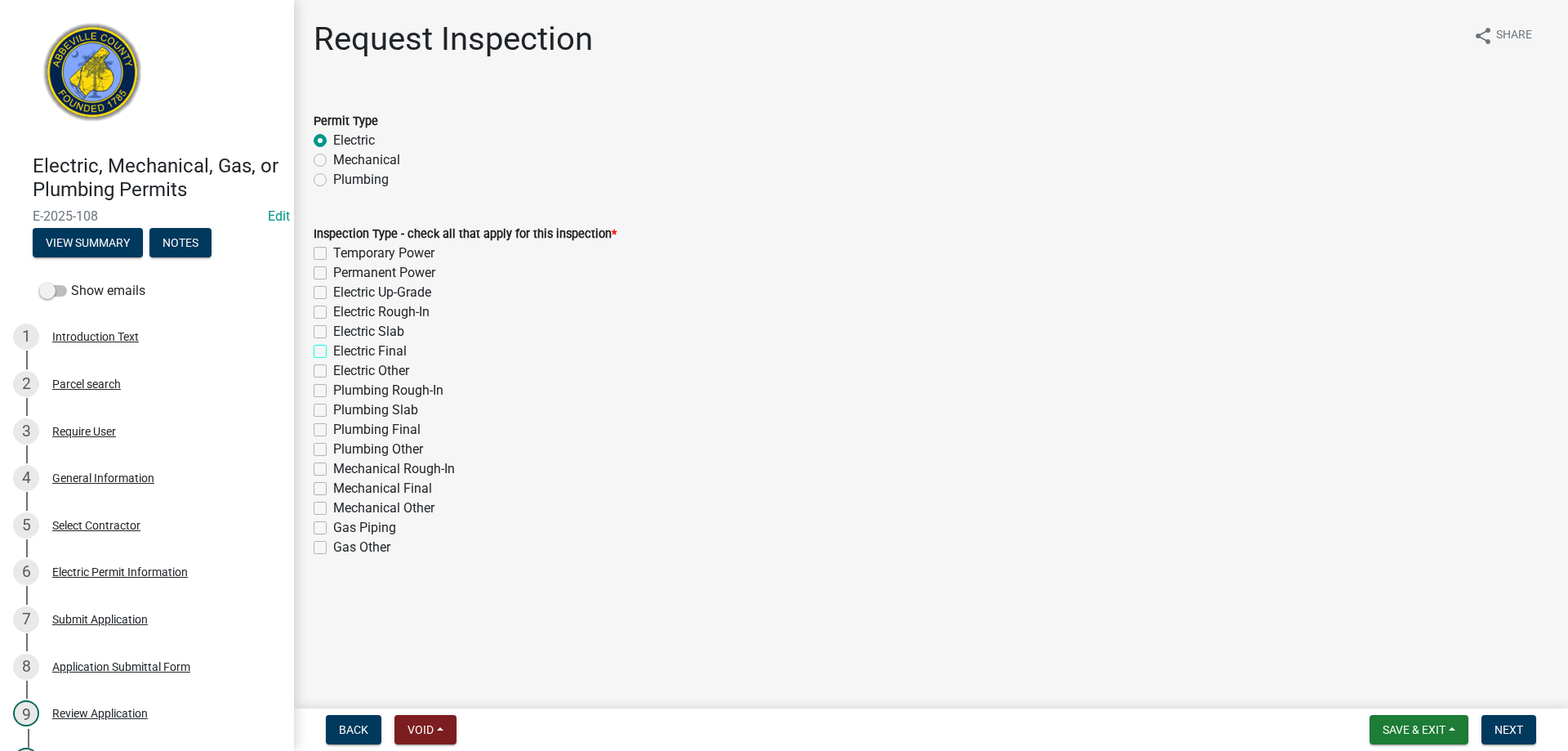
checkbox input "true"
checkbox input "false"
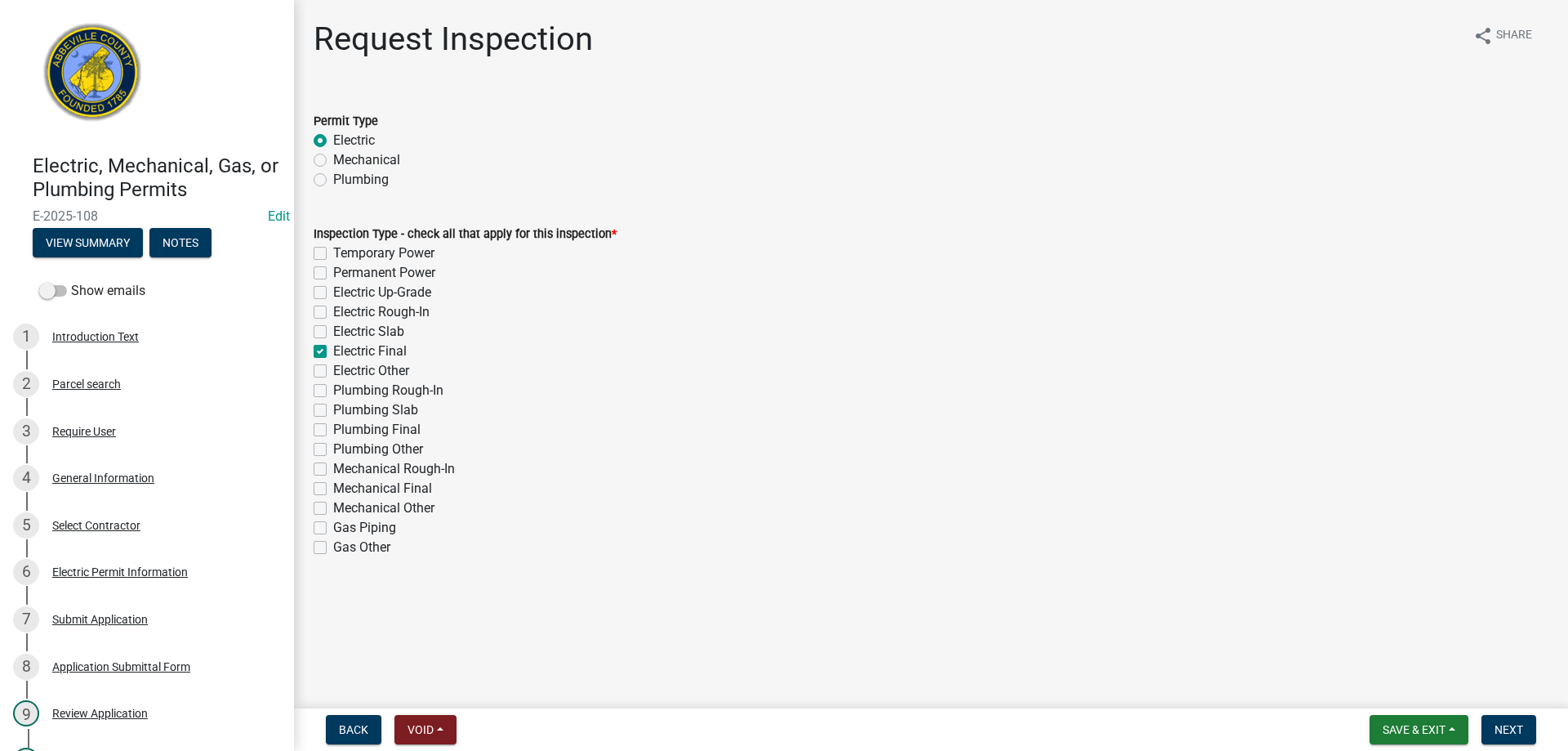
checkbox input "false"
checkbox input "true"
checkbox input "false"
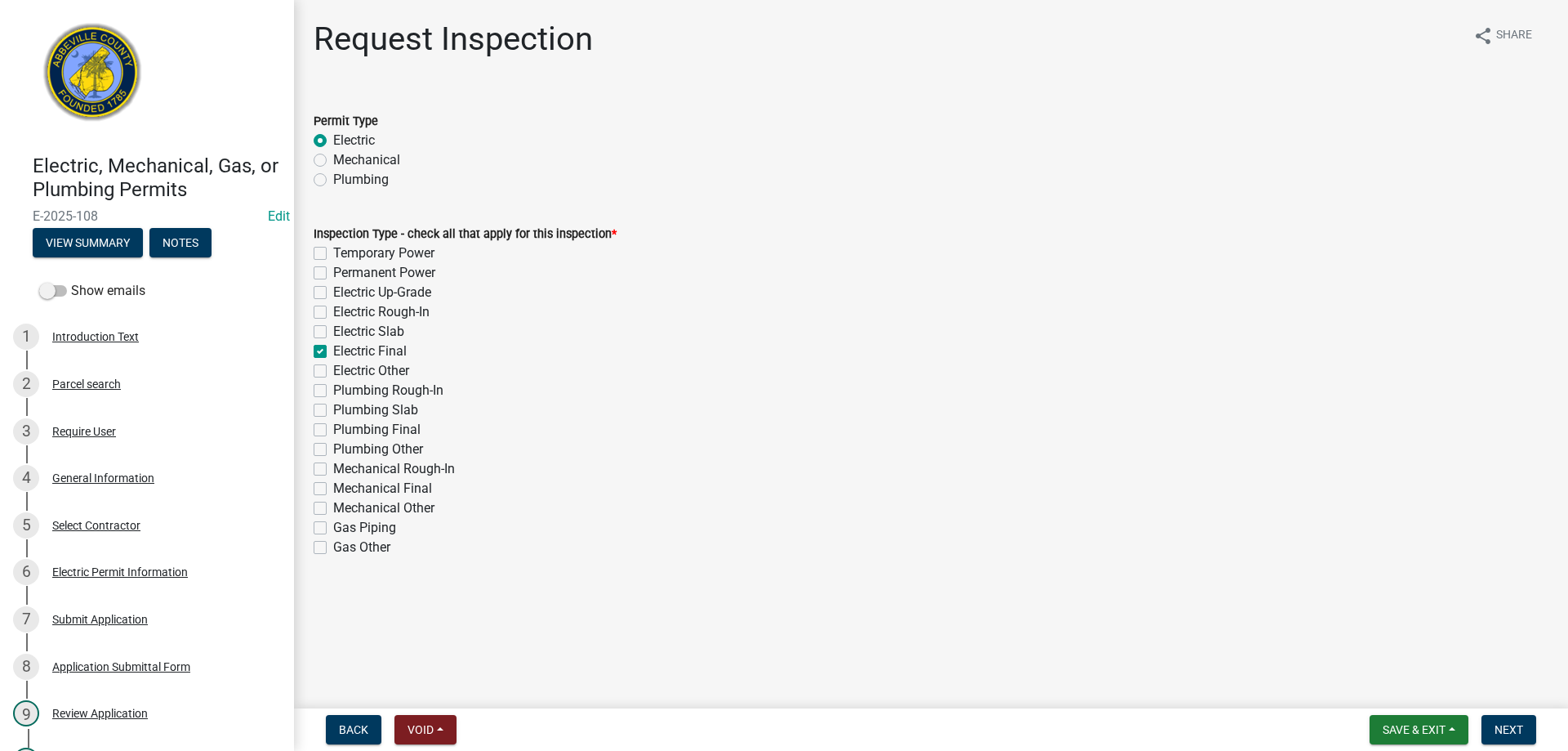
checkbox input "false"
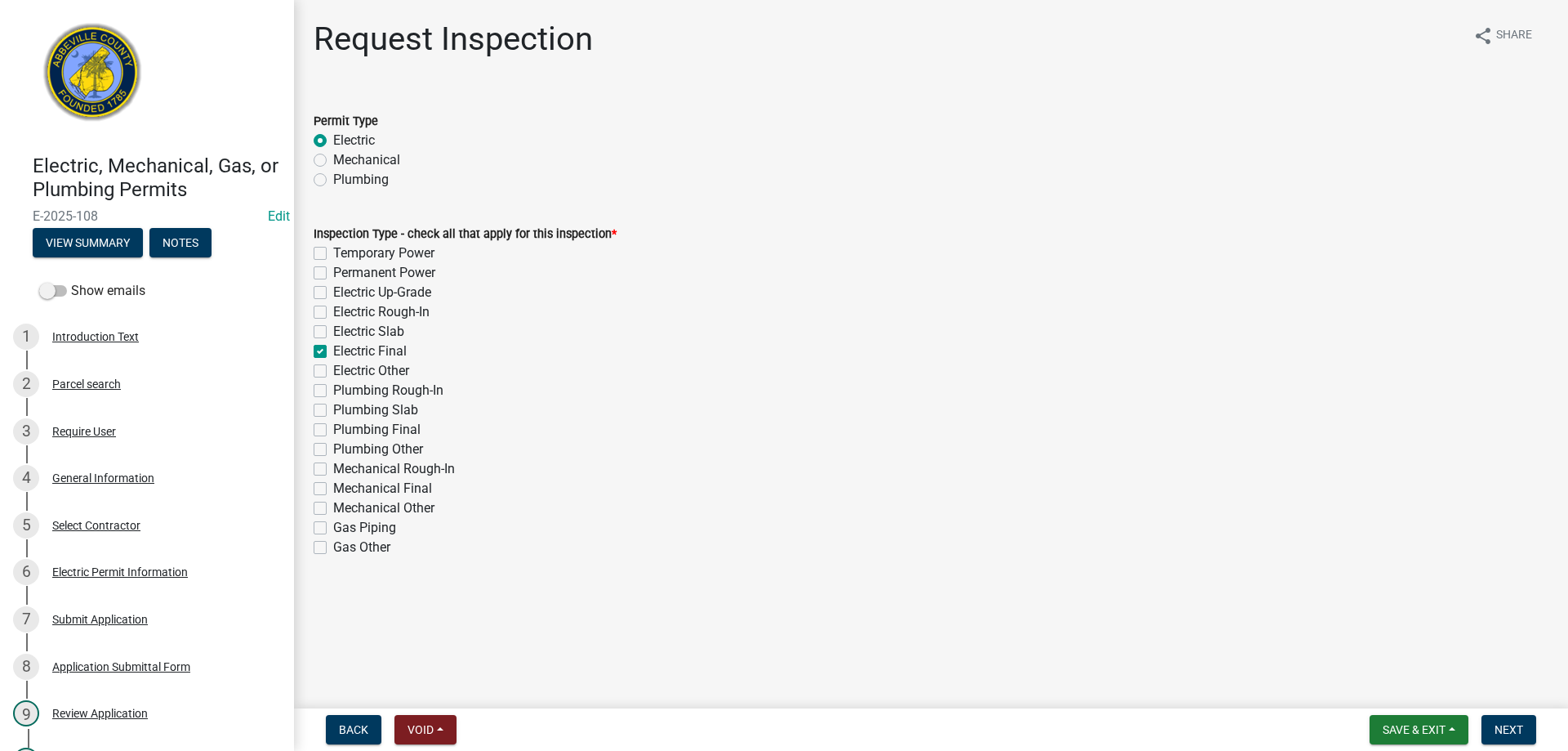
checkbox input "false"
click at [1502, 727] on span "Next" at bounding box center [1509, 729] width 29 height 13
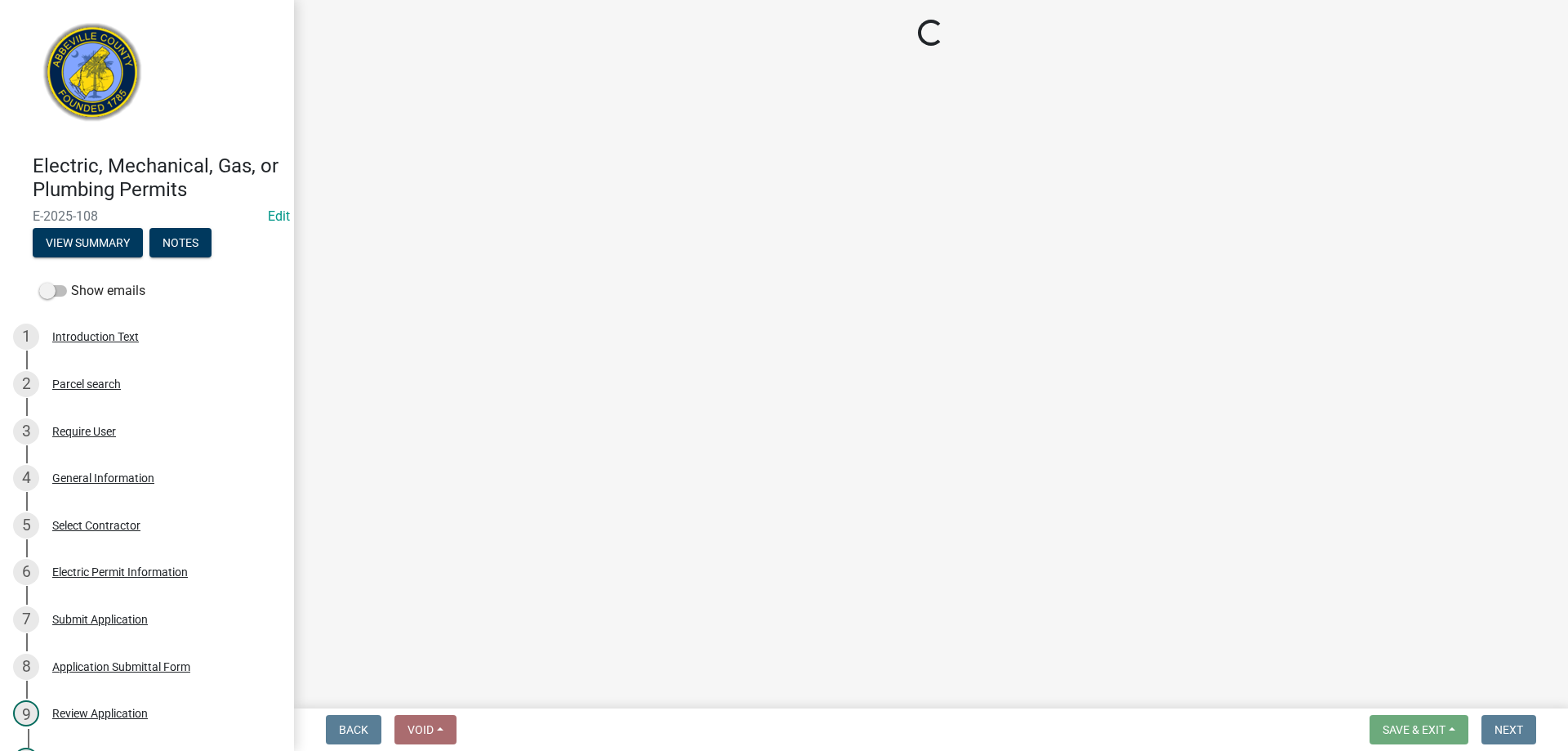
select select "896ec84b-7942-43b9-a78d-4f1554b7930c"
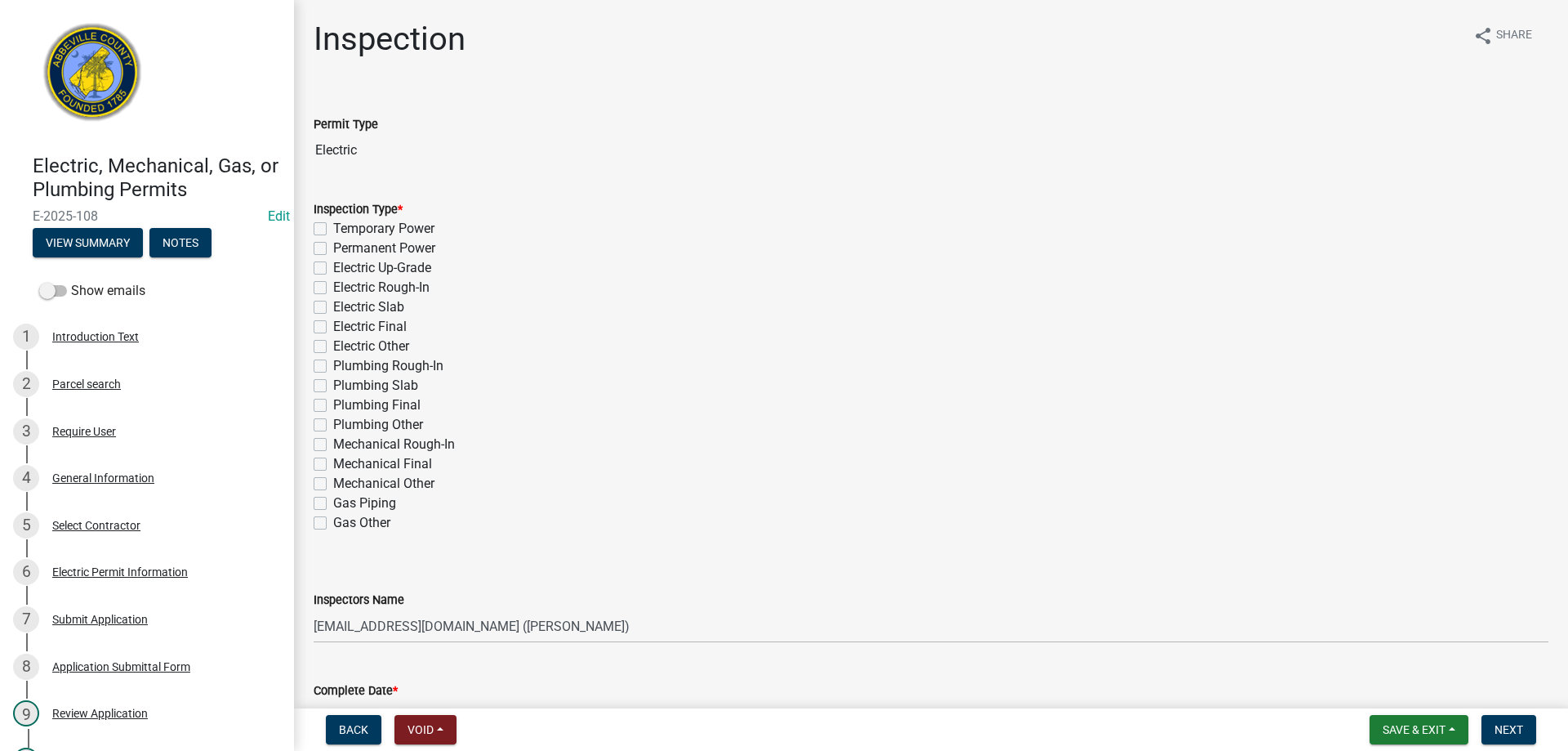
click at [333, 328] on label "Electric Final" at bounding box center [370, 328] width 74 height 20
click at [333, 328] on input "Electric Final" at bounding box center [338, 323] width 11 height 11
checkbox input "true"
checkbox input "false"
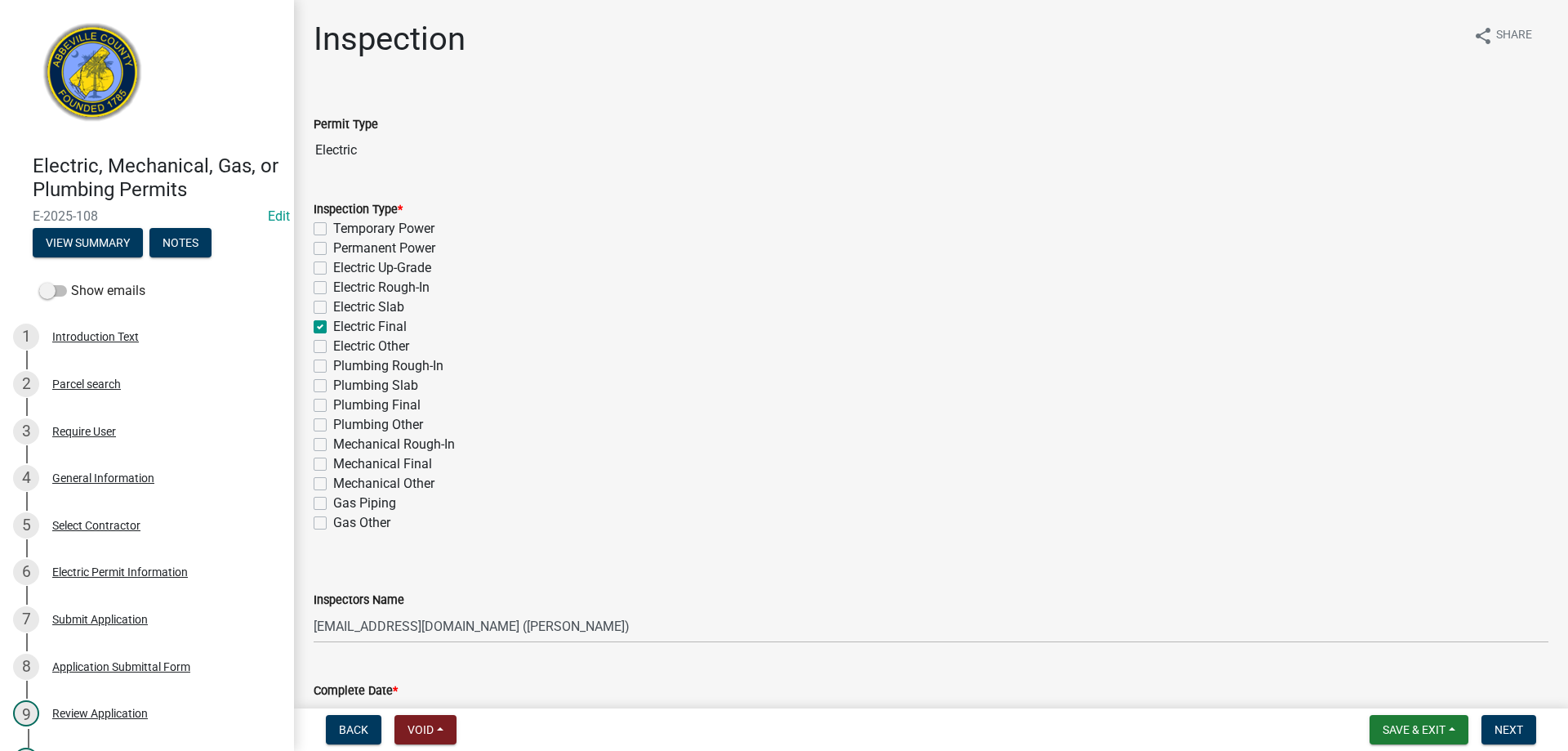
checkbox input "false"
checkbox input "true"
checkbox input "false"
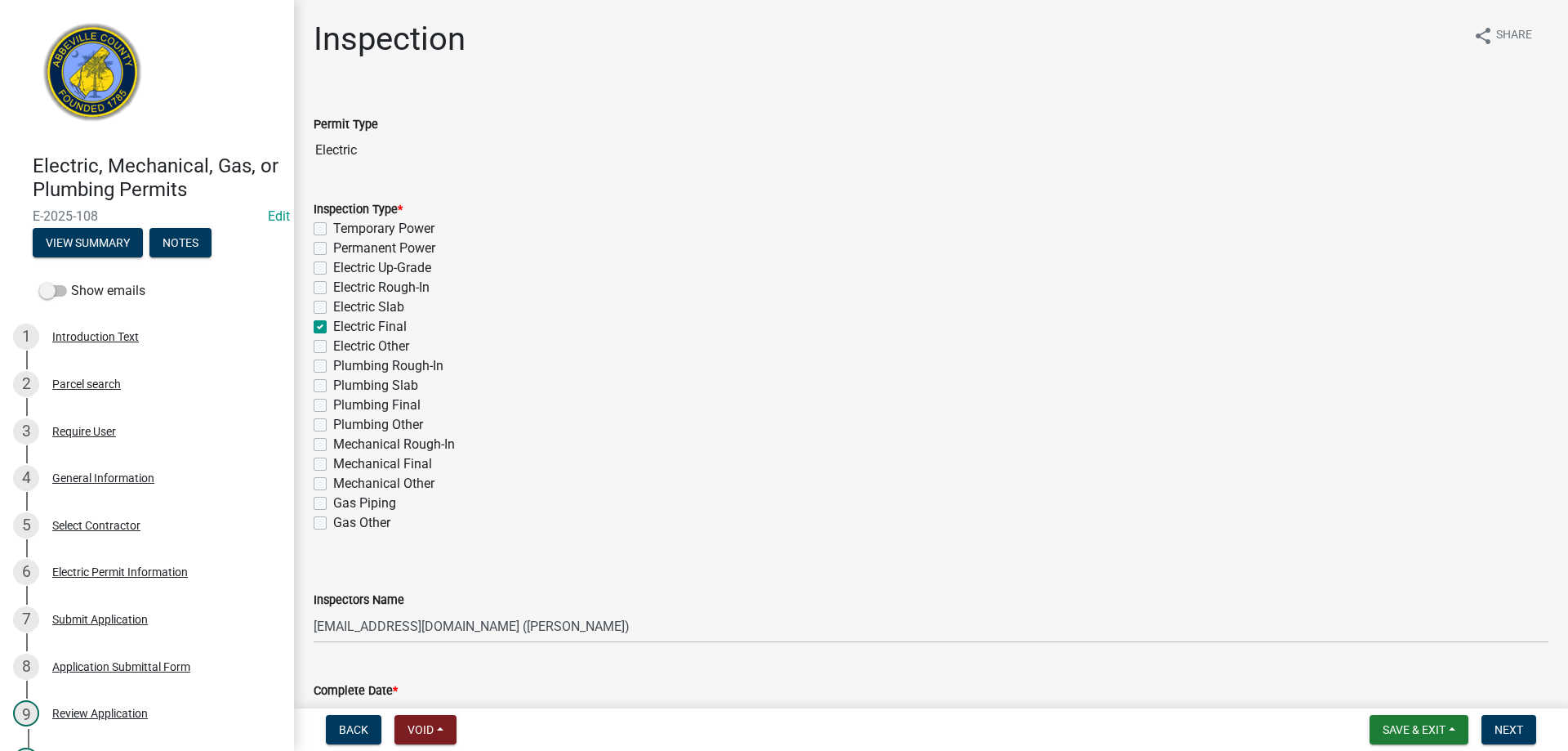
checkbox input "false"
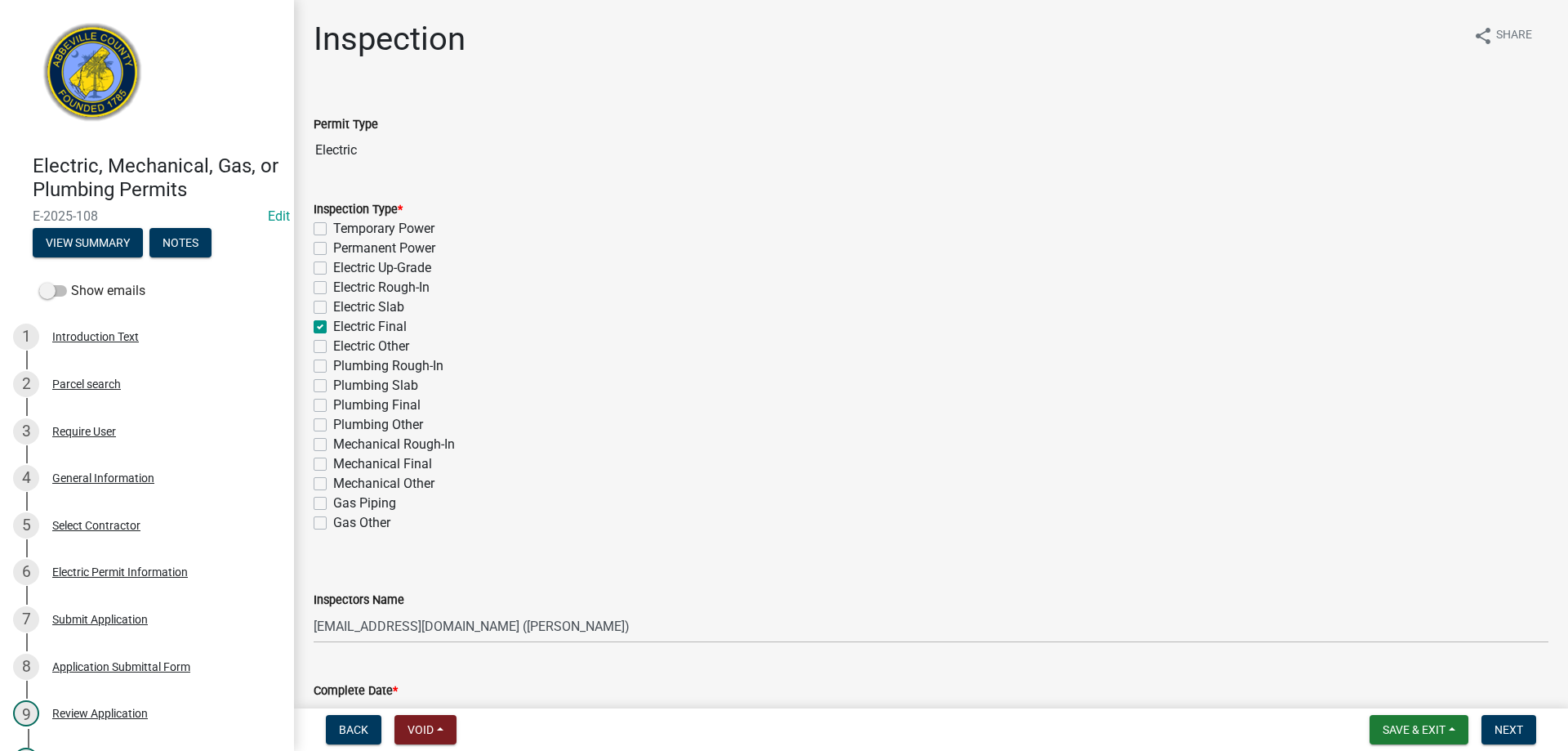
checkbox input "false"
click at [631, 624] on select "Select Item... aprice@abbevillecountysc.com (Andrew M. Price) soshields@abbevil…" at bounding box center [930, 627] width 1235 height 34
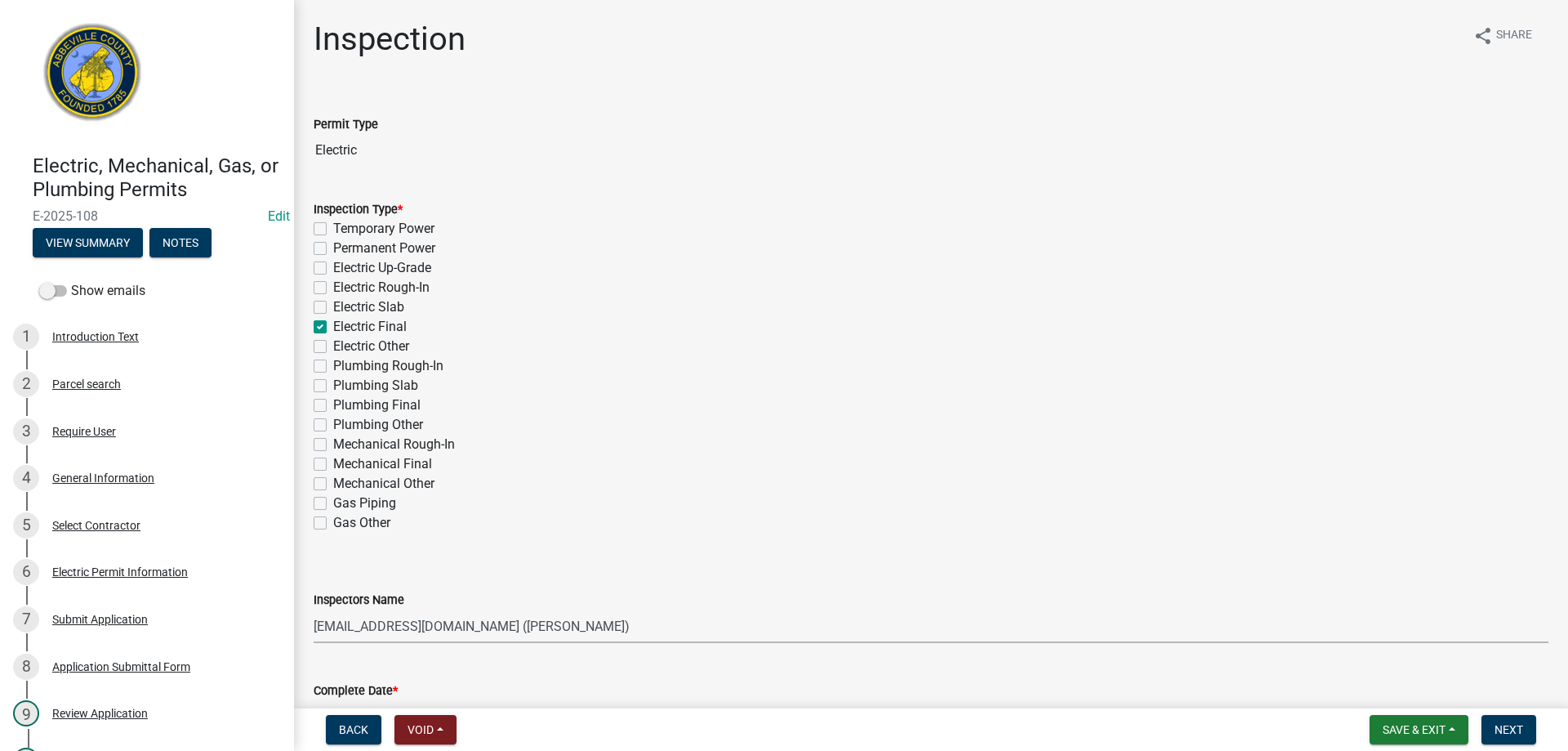
select select "56be3ac8-4e2d-49a7-9260-658958e29c03"
click at [313, 610] on select "Select Item... aprice@abbevillecountysc.com (Andrew M. Price) soshields@abbevil…" at bounding box center [930, 627] width 1235 height 34
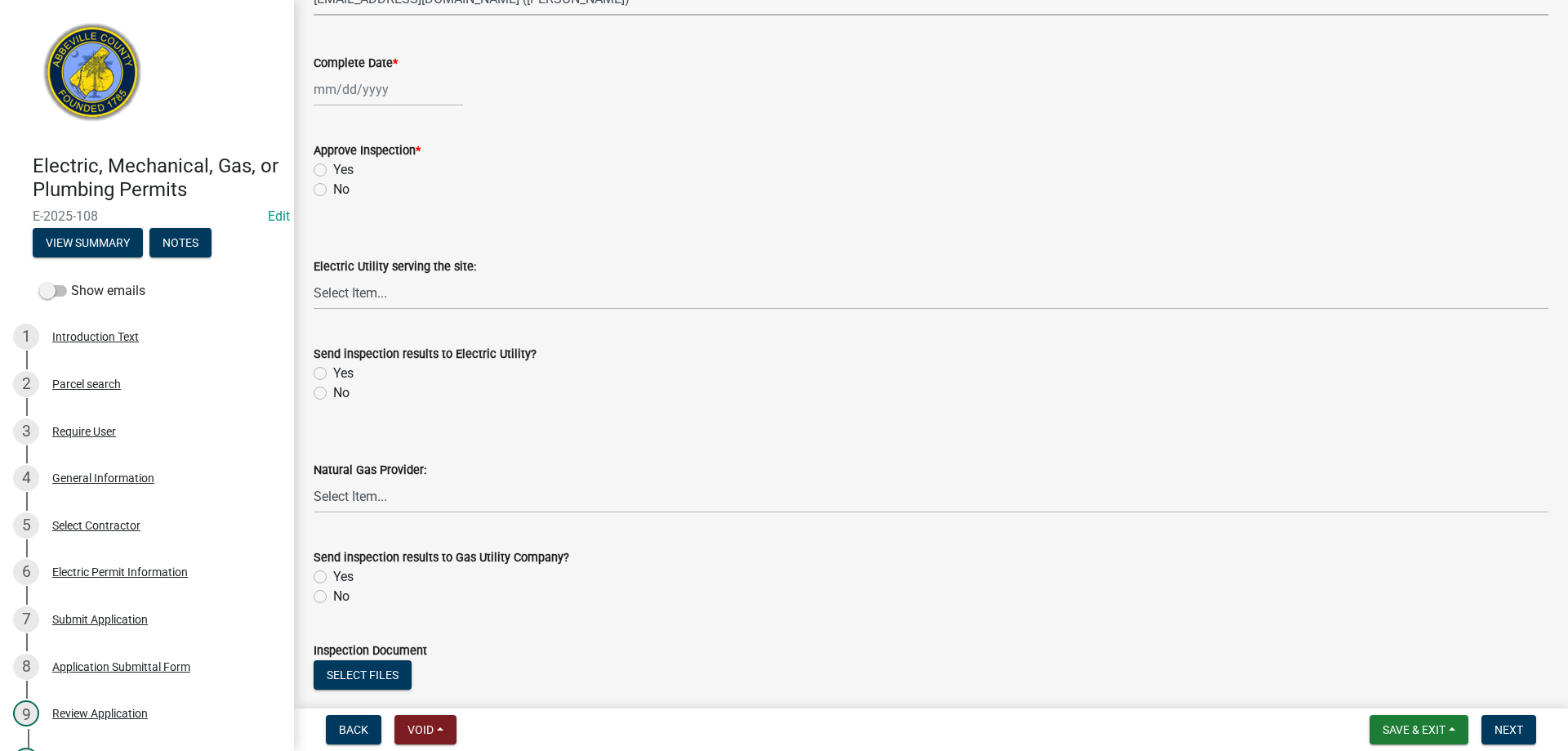
scroll to position [654, 0]
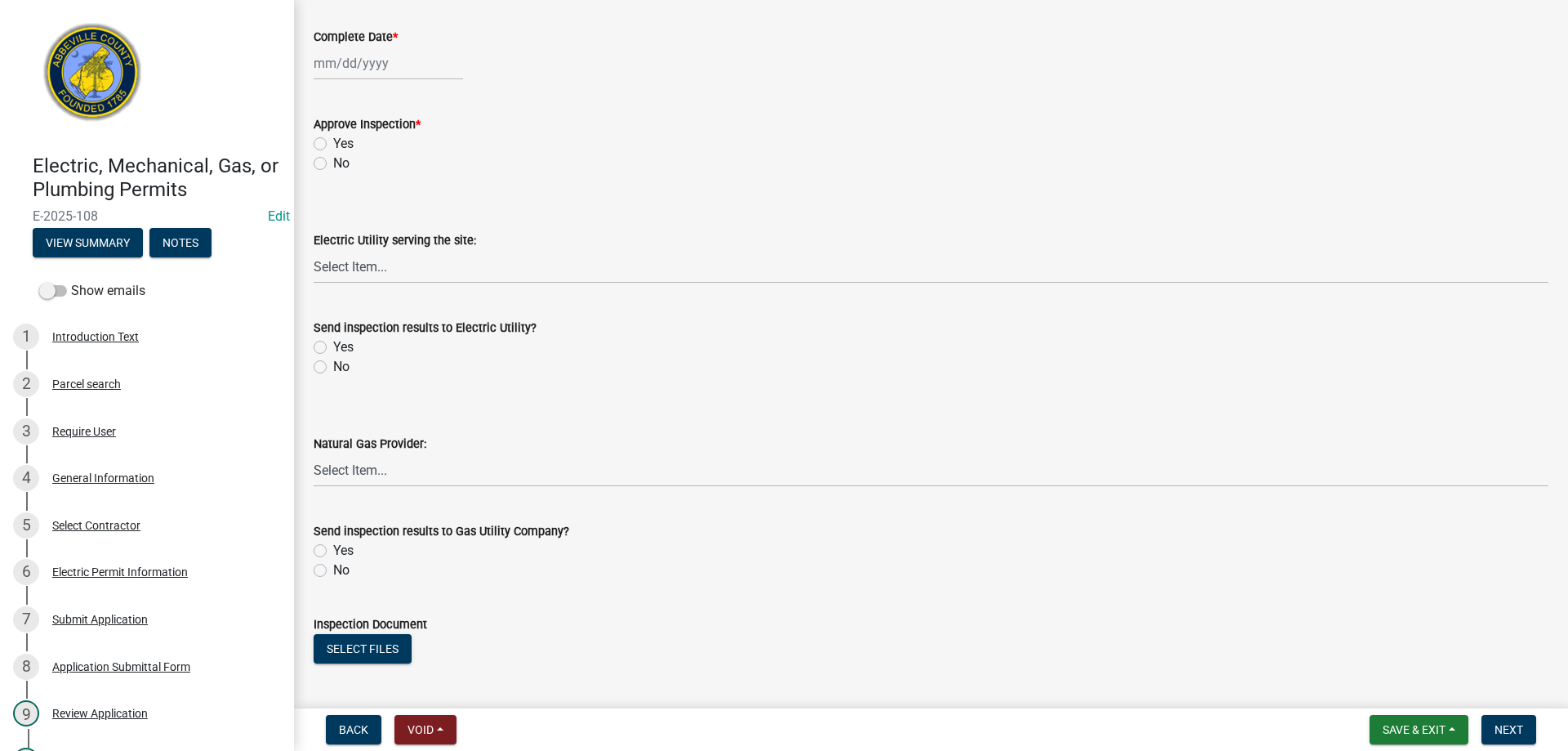
click at [385, 64] on div at bounding box center [388, 64] width 150 height 34
select select "9"
select select "2025"
click at [439, 150] on div "5" at bounding box center [434, 150] width 26 height 26
type input "09/05/2025"
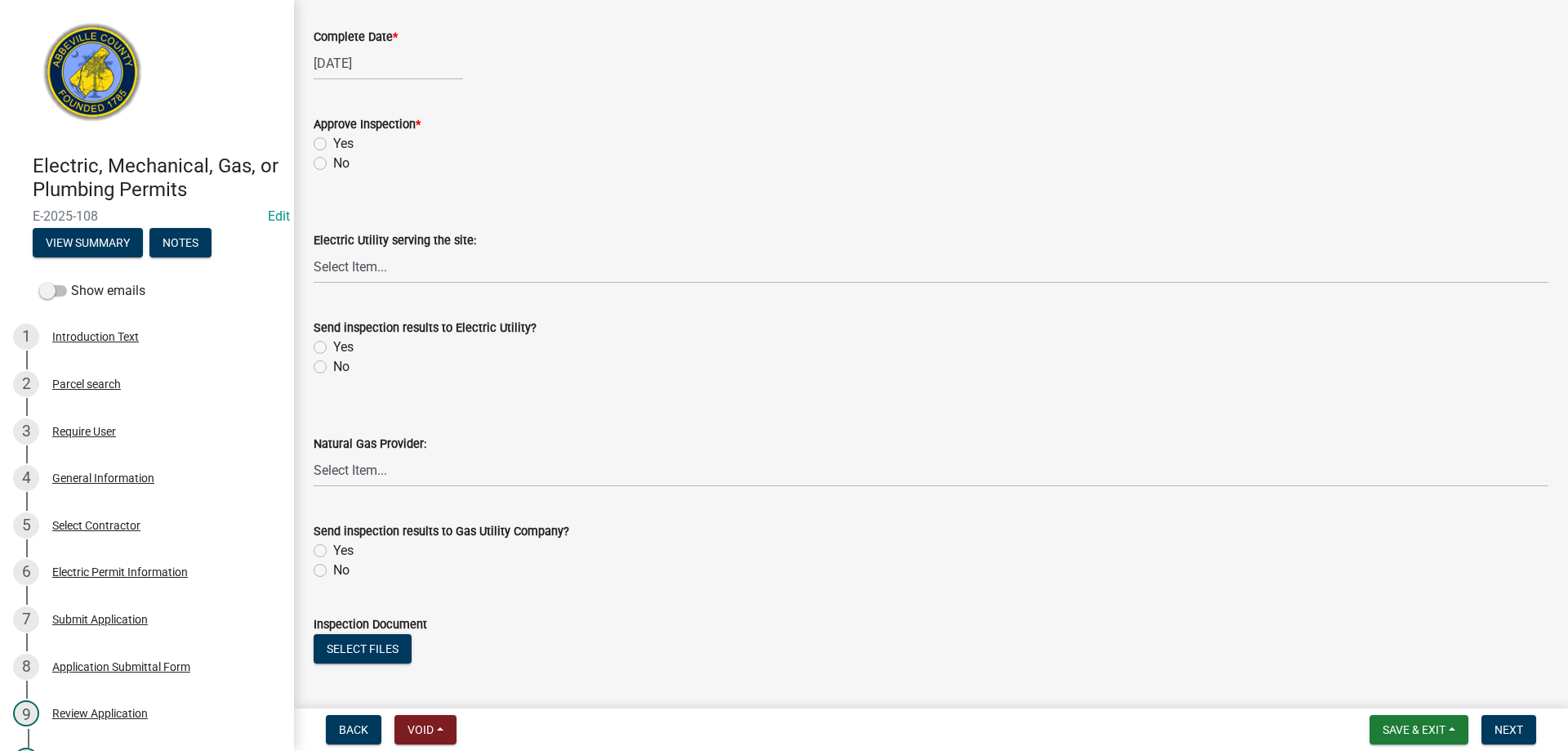
click at [333, 143] on label "Yes" at bounding box center [343, 144] width 20 height 20
click at [333, 143] on input "Yes" at bounding box center [338, 139] width 11 height 11
radio input "true"
click at [333, 364] on label "No" at bounding box center [341, 368] width 16 height 20
click at [333, 364] on input "No" at bounding box center [338, 363] width 11 height 11
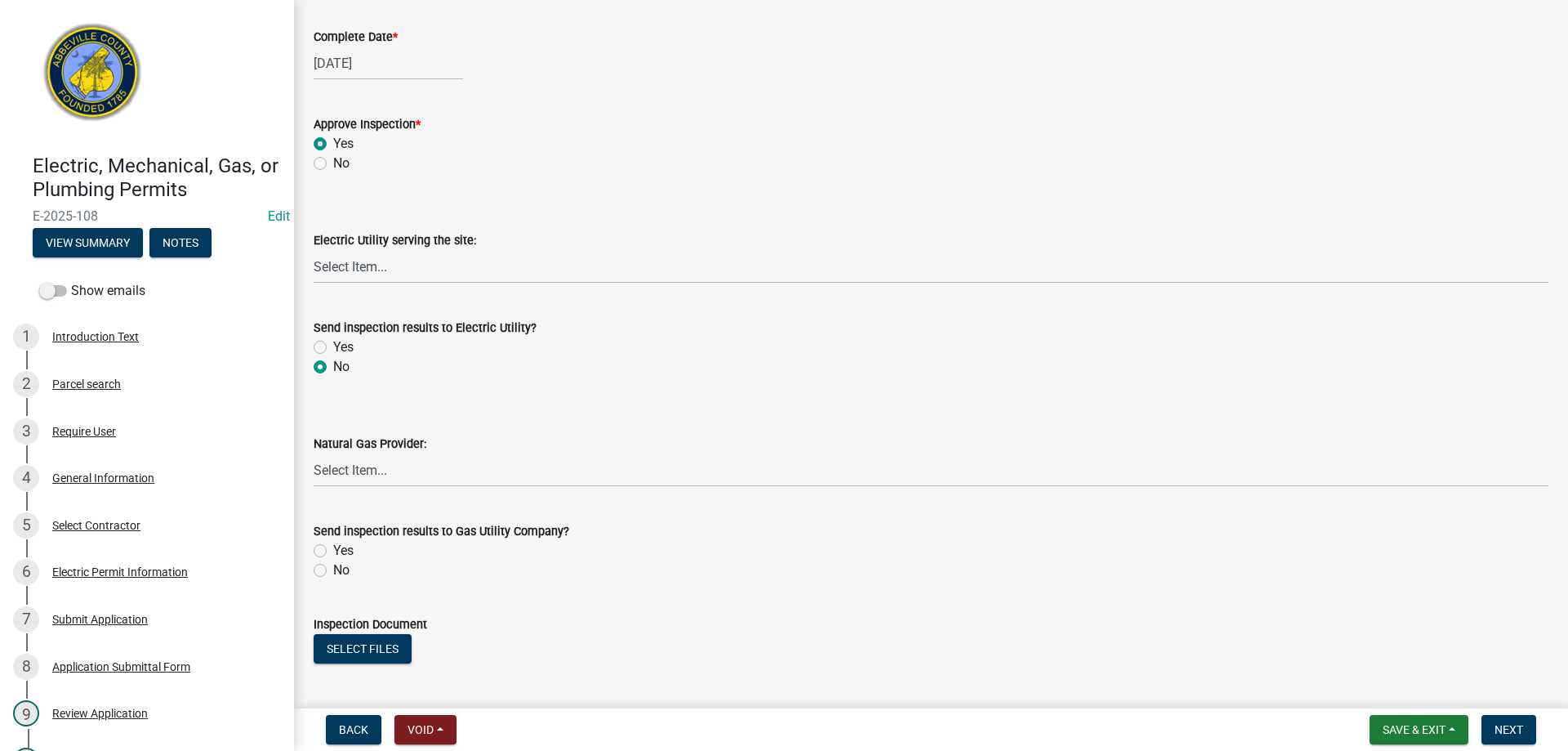
radio input "true"
click at [333, 573] on label "No" at bounding box center [341, 570] width 16 height 20
click at [333, 571] on input "No" at bounding box center [338, 565] width 11 height 11
radio input "true"
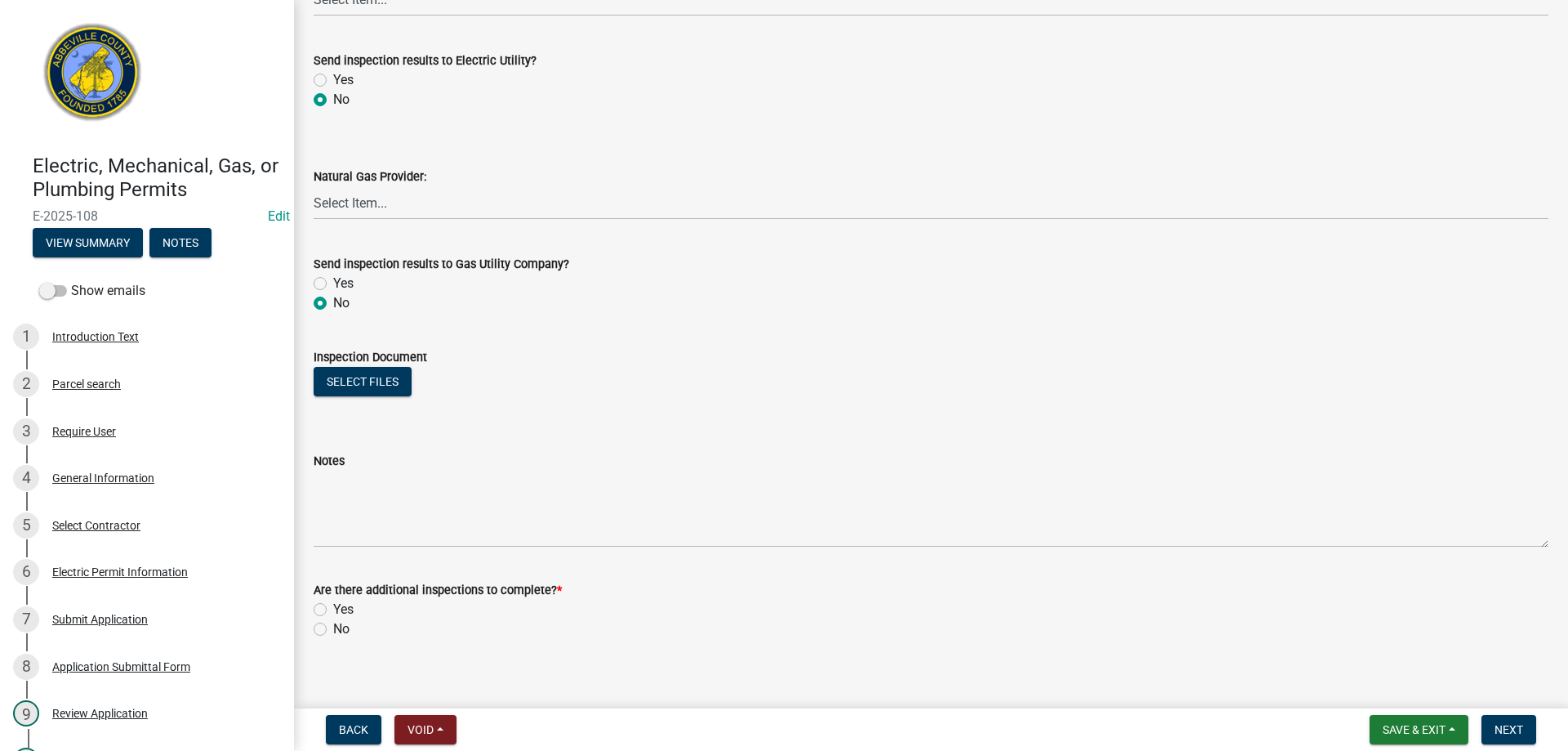
scroll to position [937, 0]
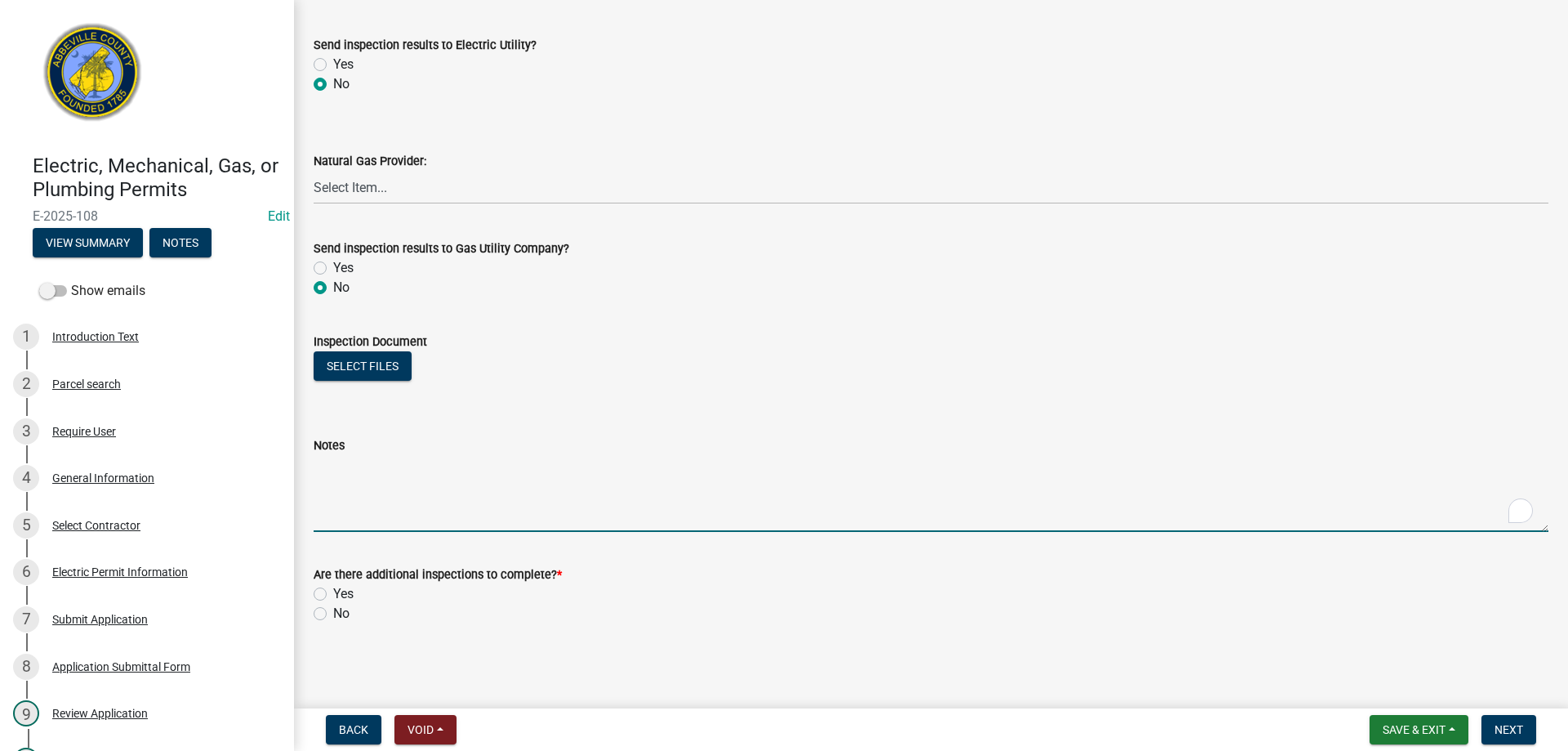
click at [502, 490] on textarea "Notes" at bounding box center [930, 493] width 1235 height 77
type textarea "FINAL APPROVED"
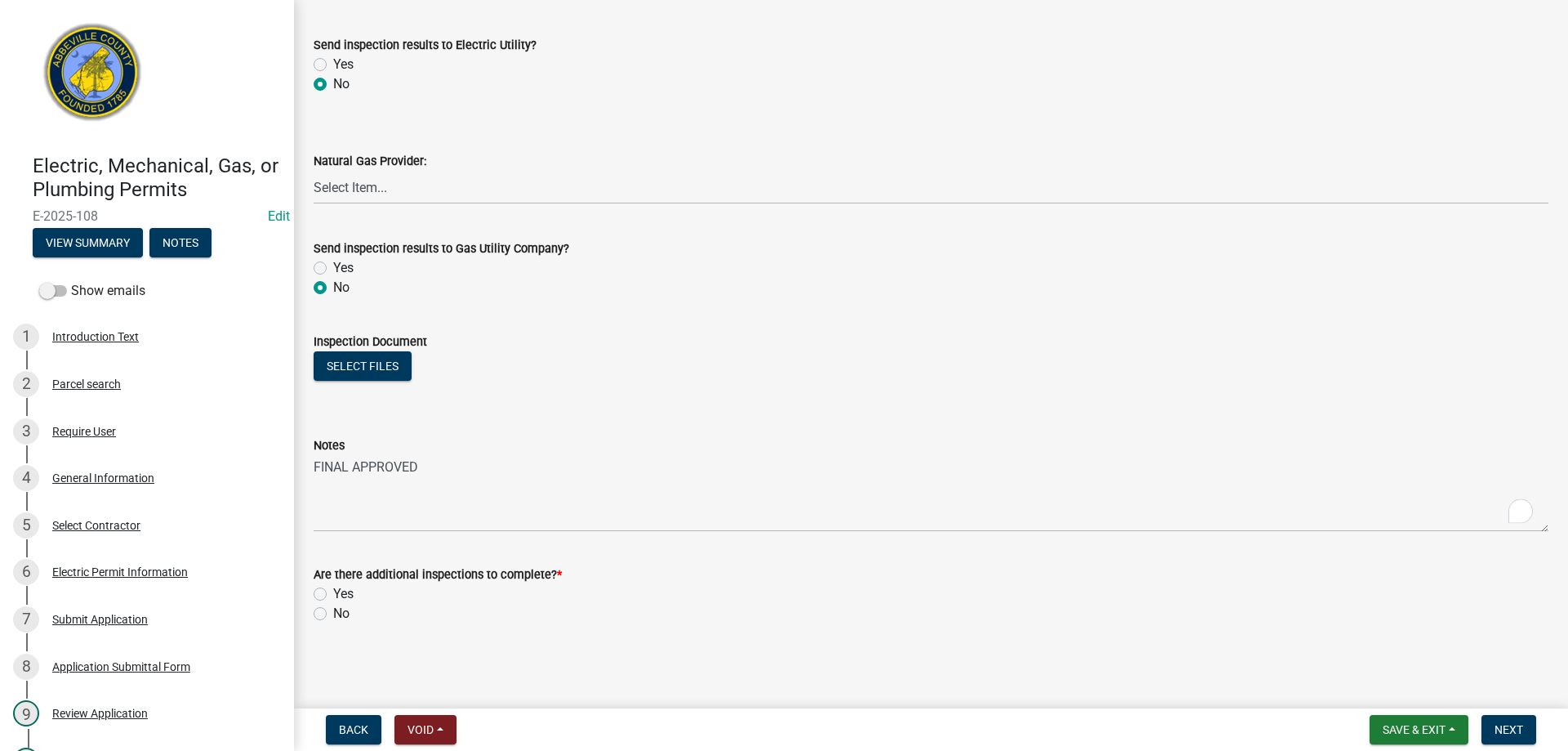
click at [333, 612] on label "No" at bounding box center [341, 614] width 16 height 20
click at [333, 612] on input "No" at bounding box center [338, 609] width 11 height 11
radio input "true"
click at [1504, 724] on span "Next" at bounding box center [1509, 729] width 29 height 13
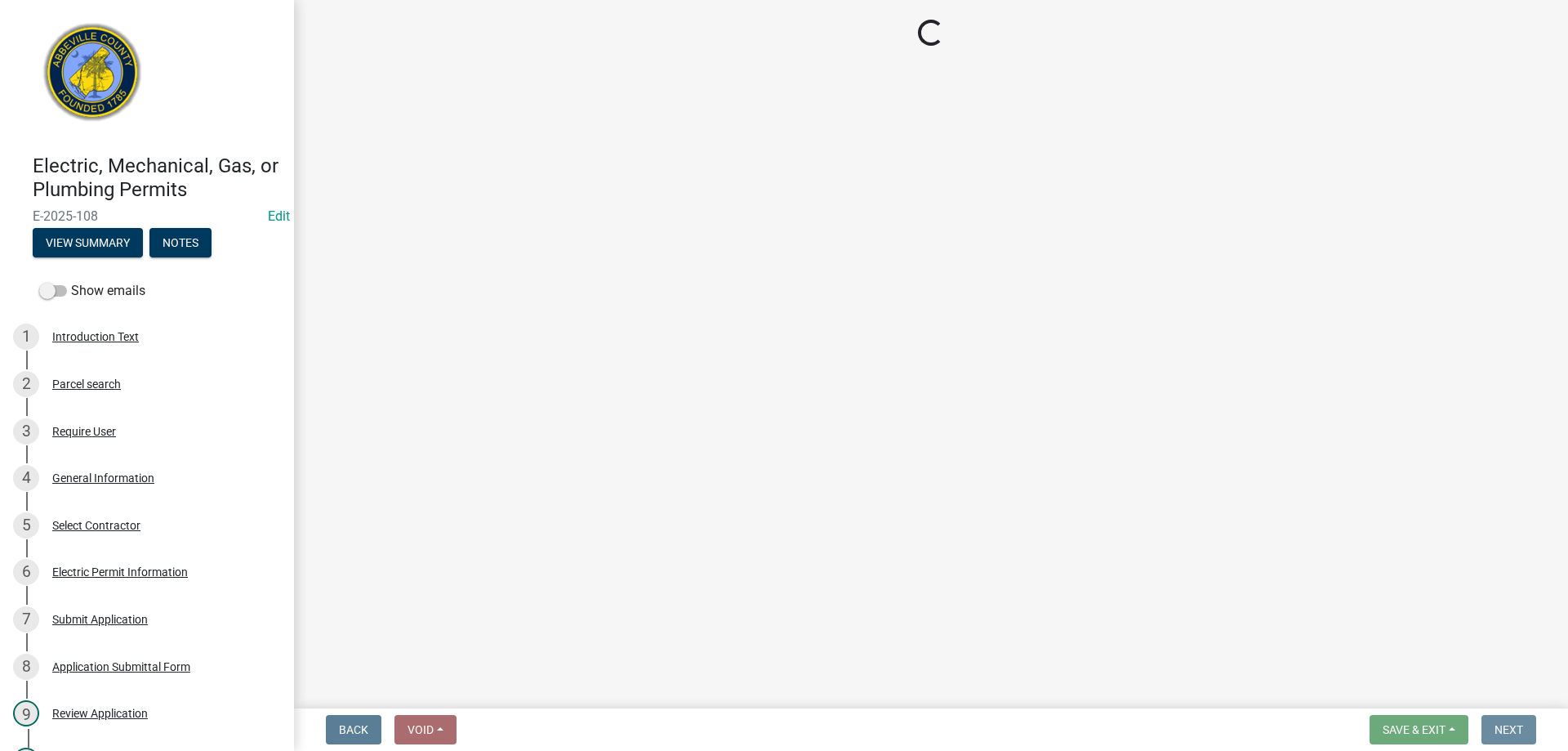
scroll to position [0, 0]
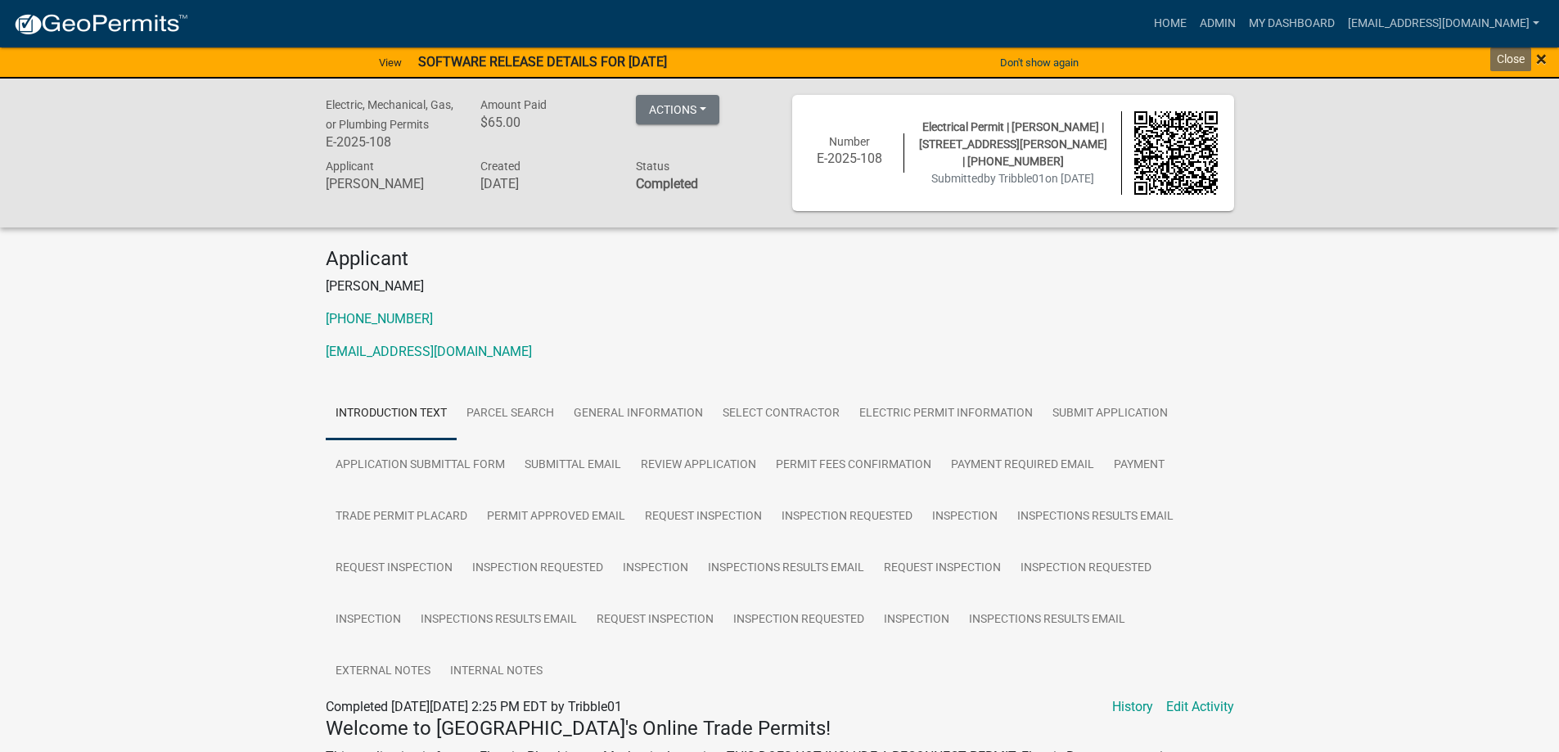
click at [1543, 53] on span "×" at bounding box center [1541, 58] width 11 height 23
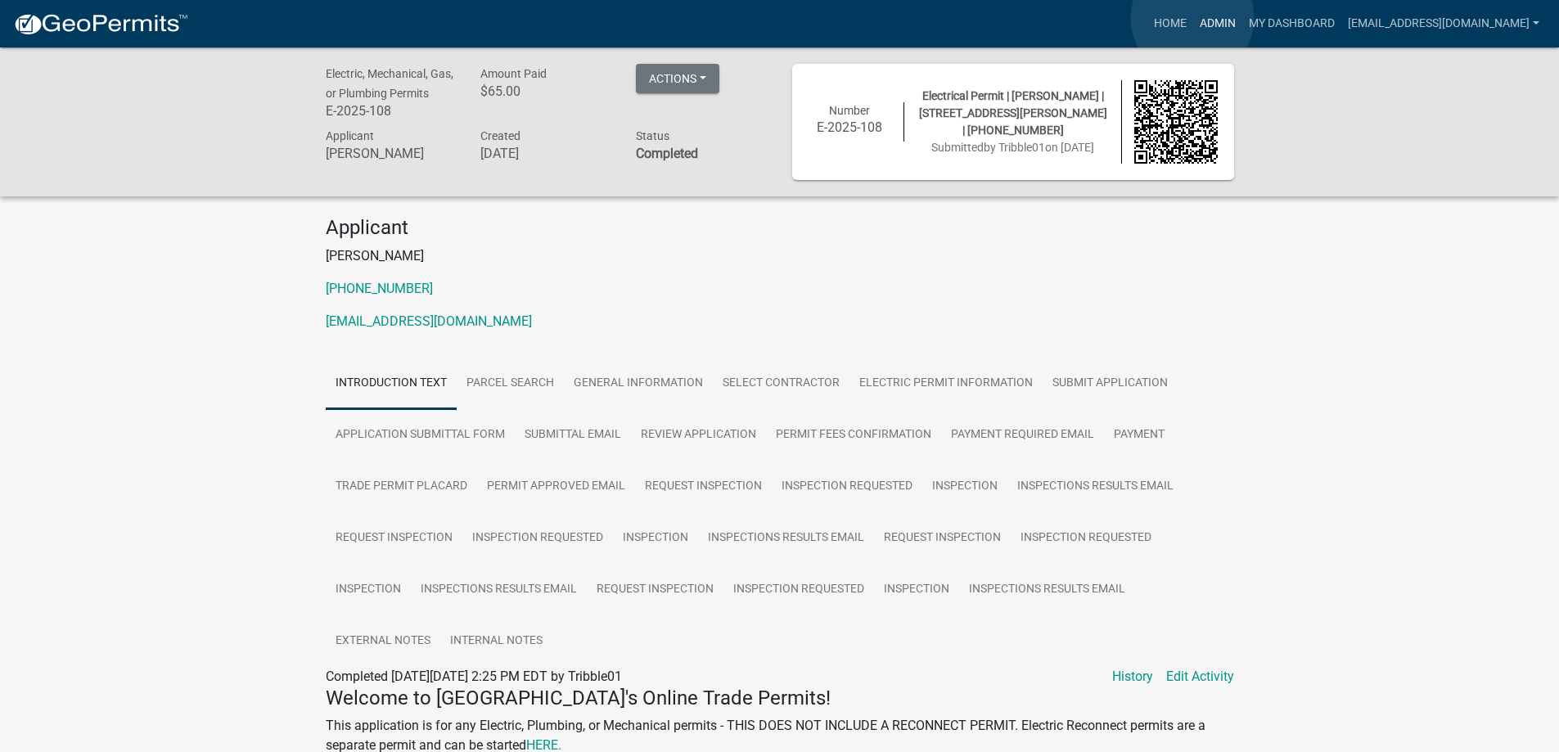
click at [1193, 17] on link "Admin" at bounding box center [1217, 23] width 49 height 31
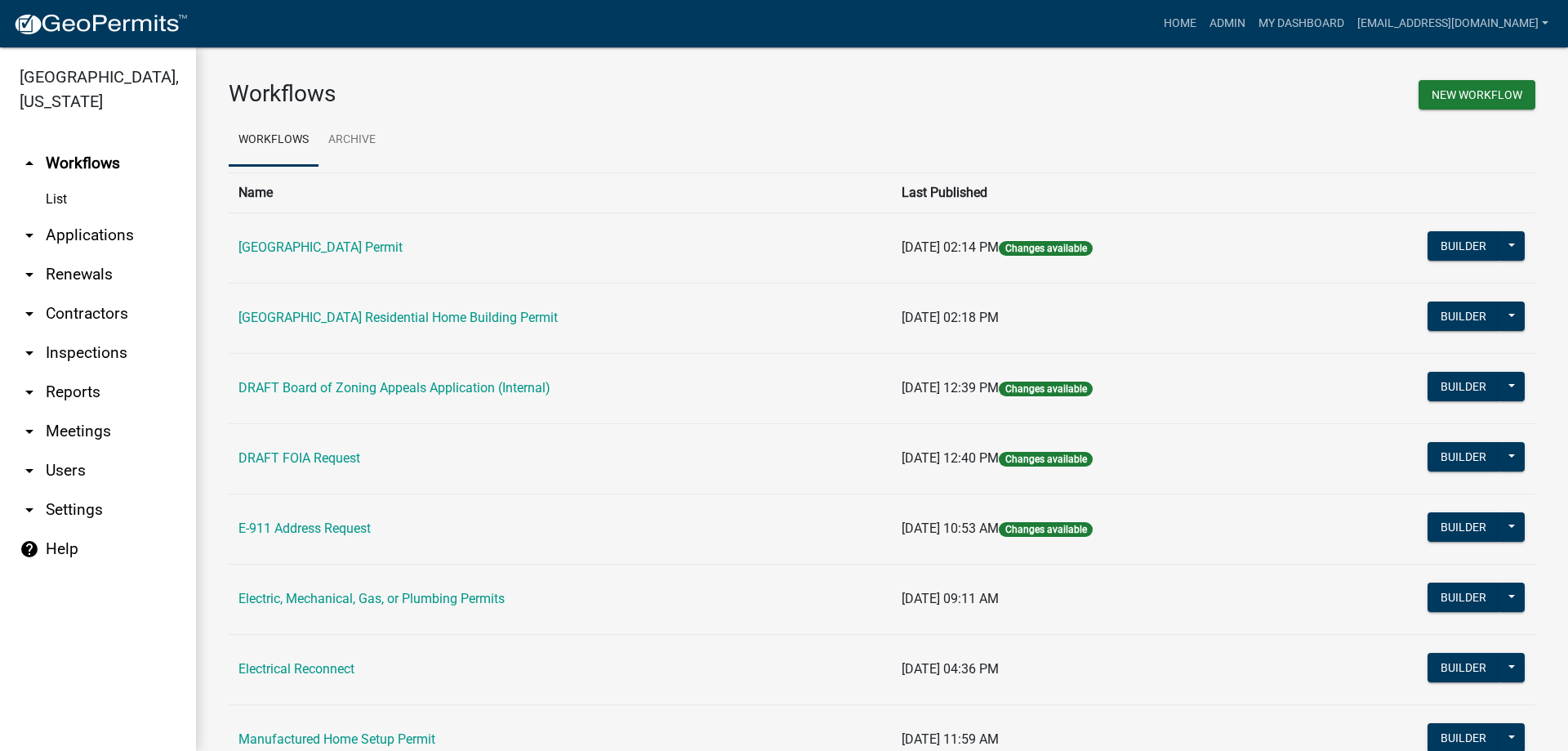
click at [81, 234] on link "arrow_drop_down Applications" at bounding box center [98, 235] width 196 height 39
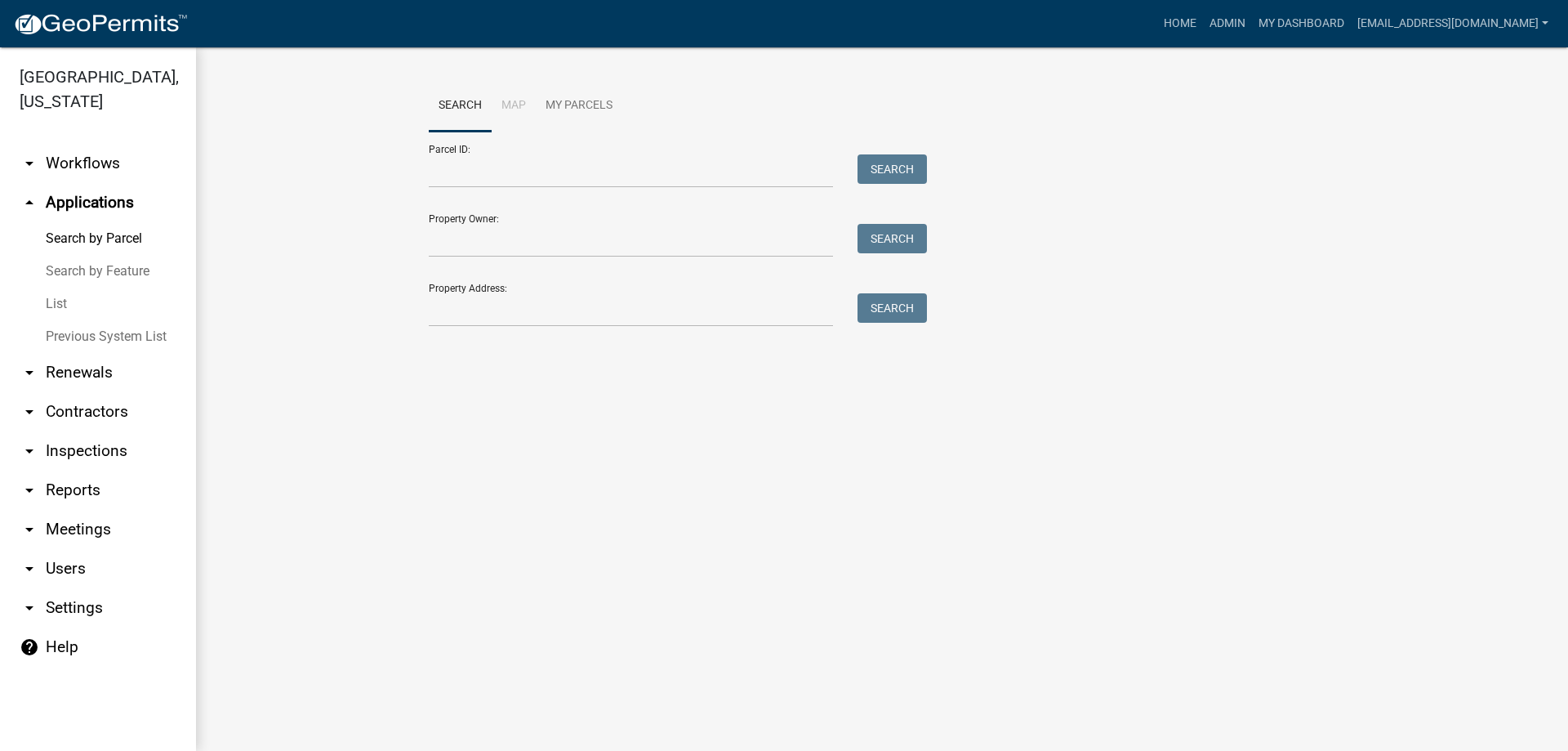
click at [61, 299] on link "List" at bounding box center [98, 304] width 196 height 33
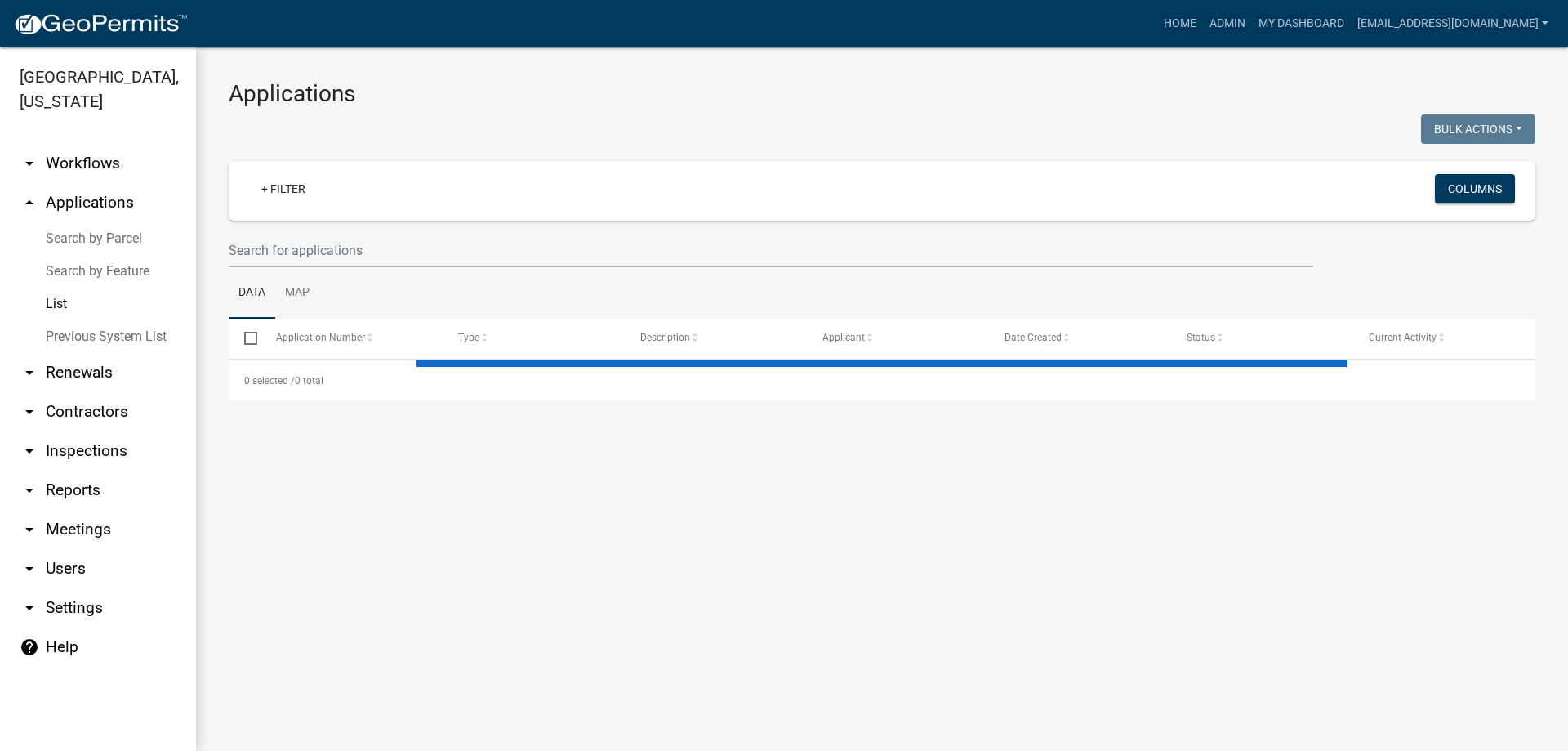
select select "3: 100"
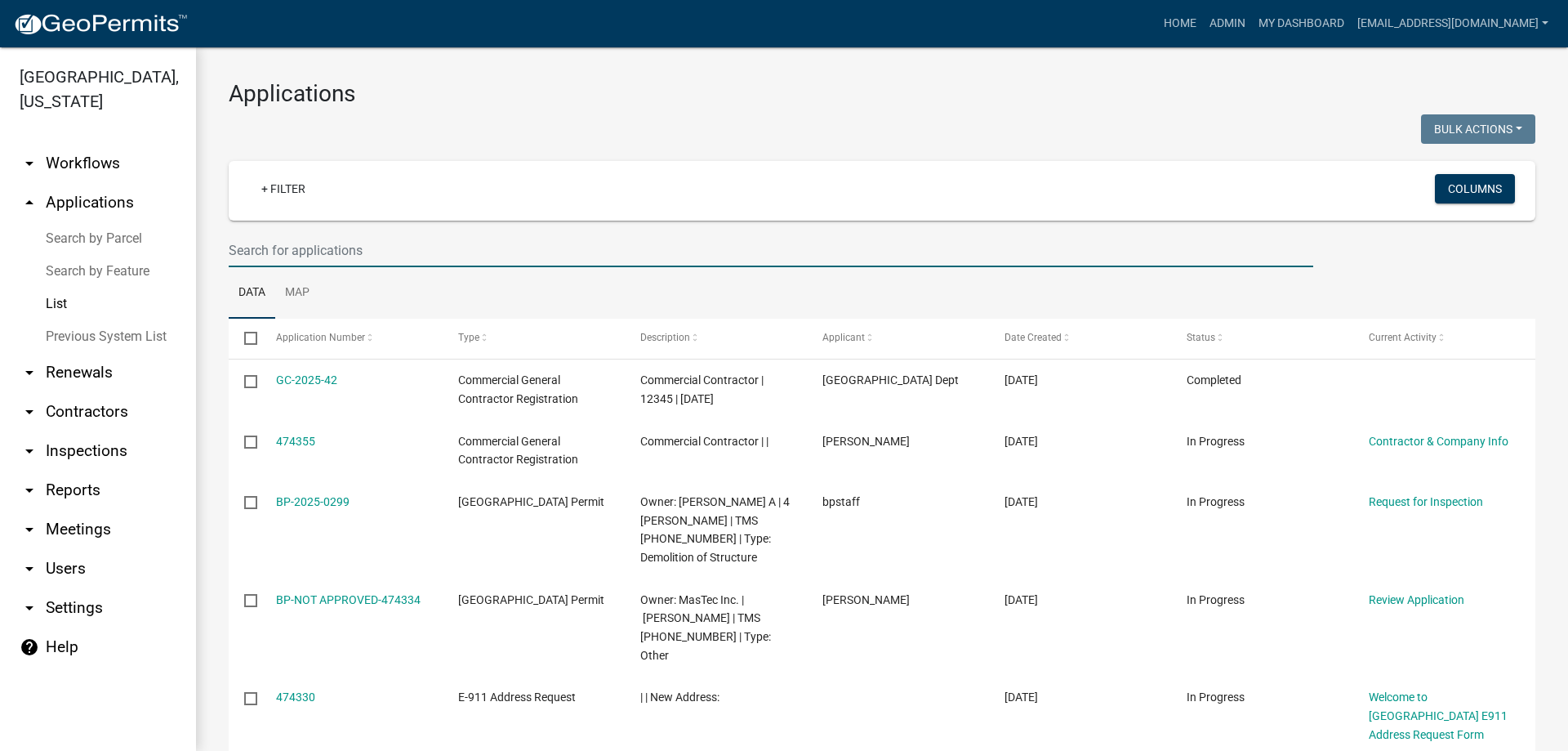
click at [385, 245] on input "text" at bounding box center [771, 251] width 1085 height 34
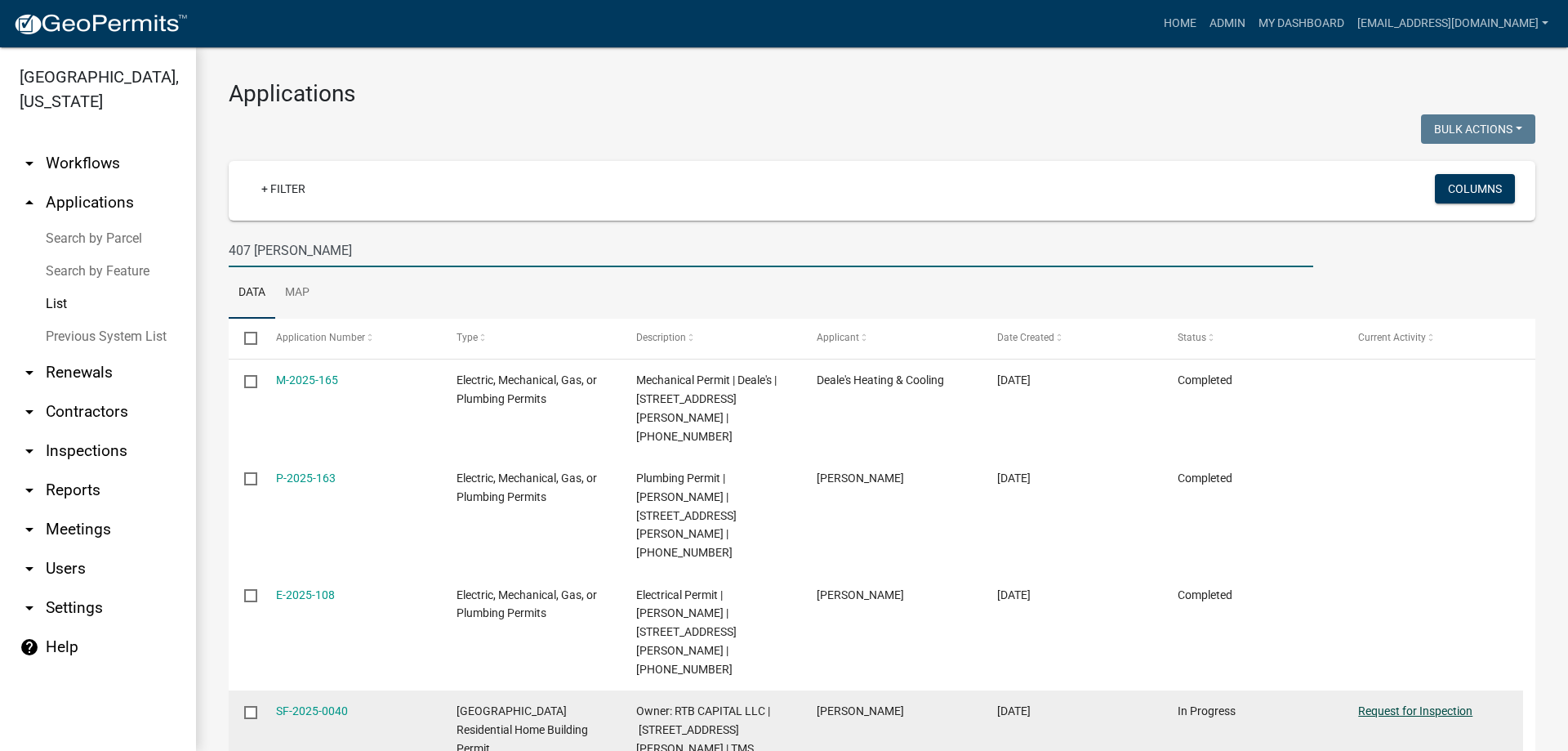
type input "407 CALVERT"
click at [1409, 704] on link "Request for Inspection" at bounding box center [1415, 710] width 115 height 13
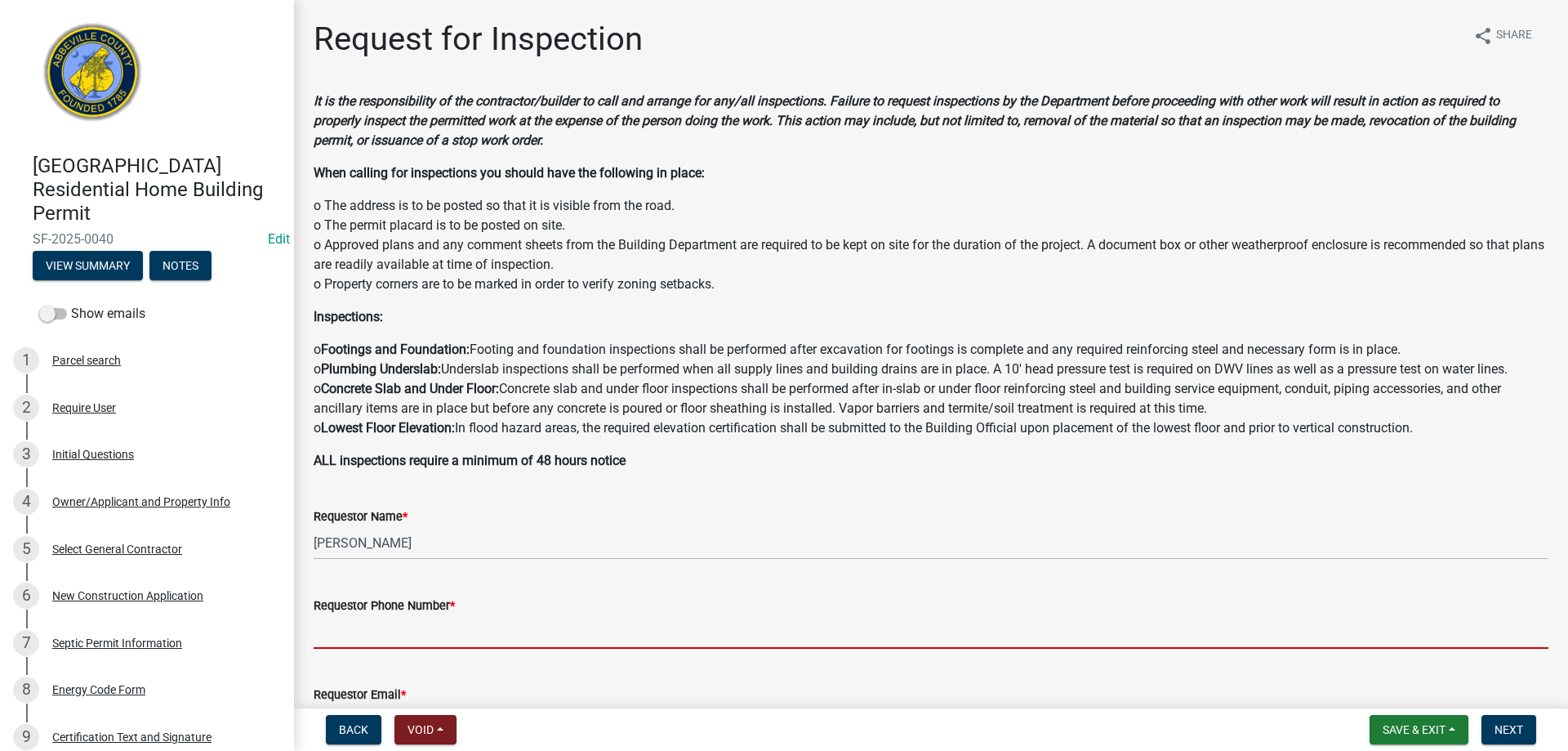
click at [546, 630] on input "Requestor Phone Number *" at bounding box center [930, 632] width 1235 height 34
type input "8643445316"
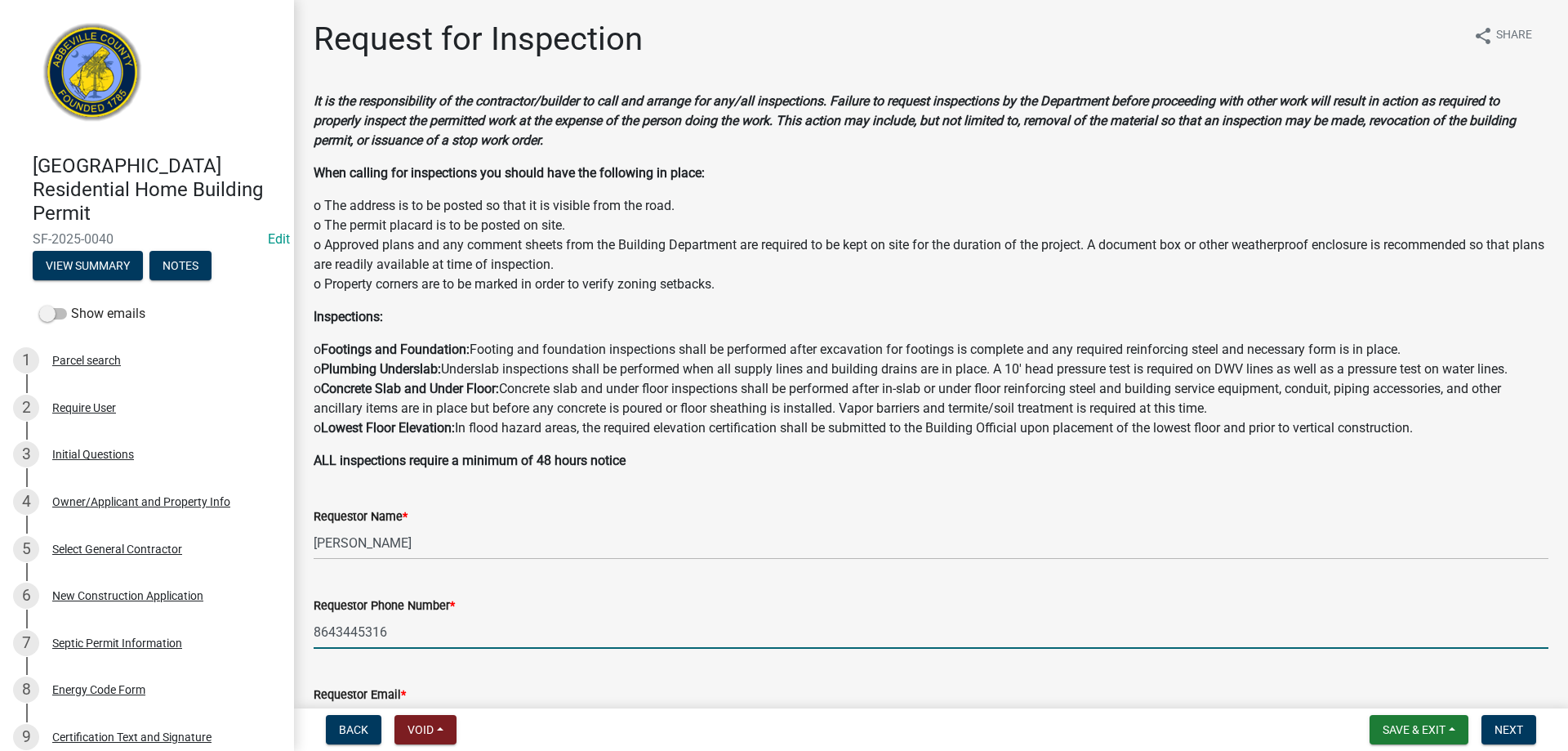
type input "rundamorton@yahoo.com"
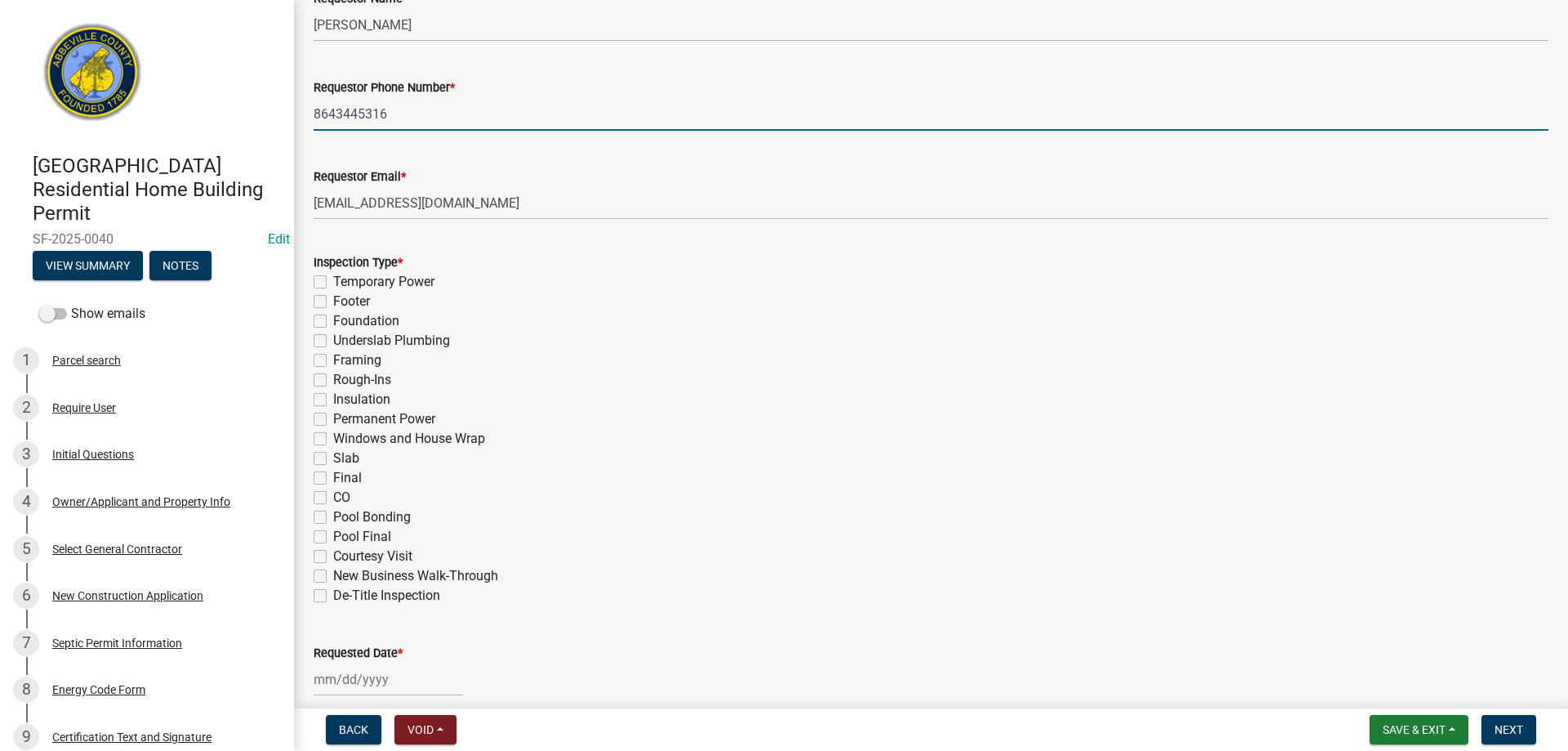
scroll to position [556, 0]
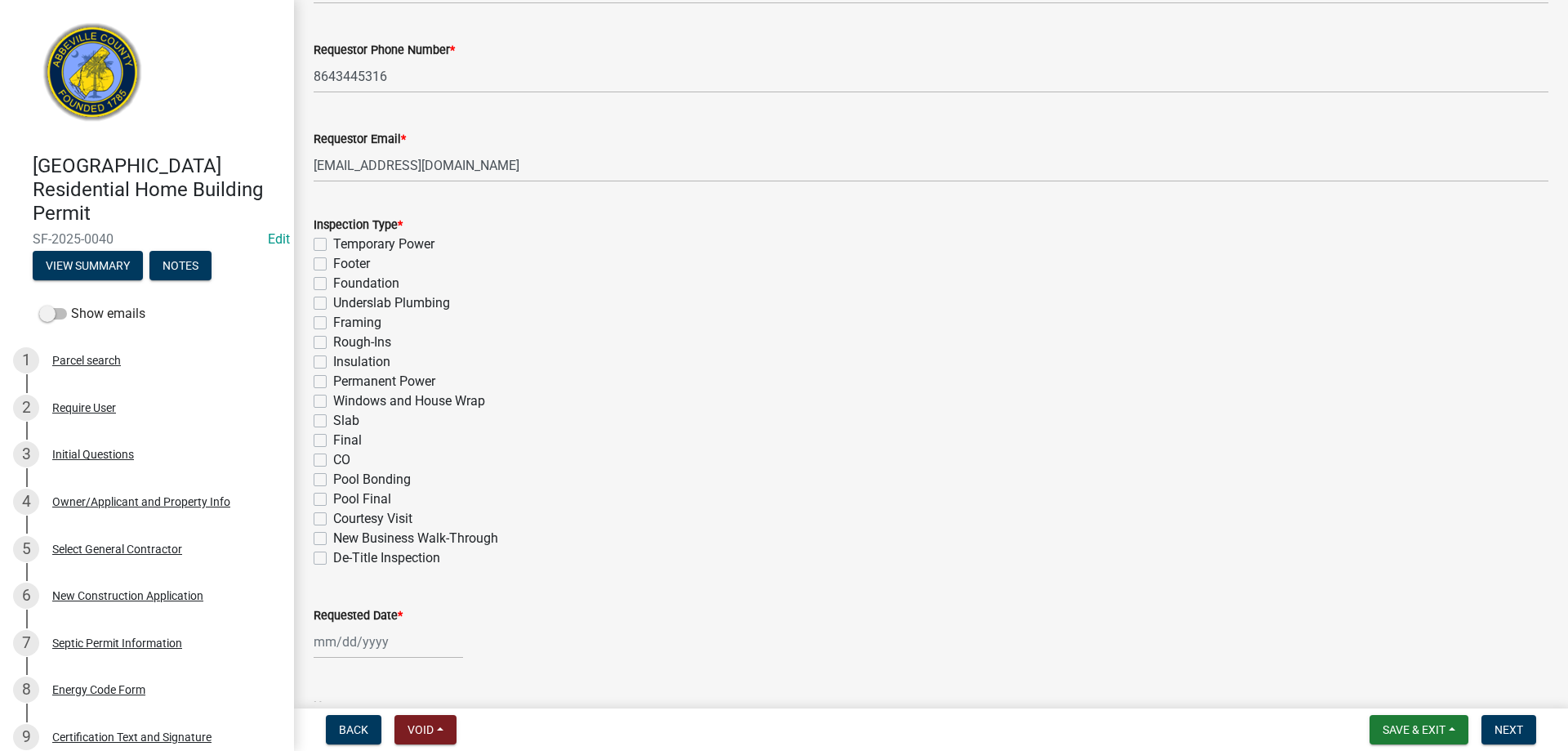
click at [333, 438] on label "Final" at bounding box center [347, 440] width 29 height 20
click at [333, 438] on input "Final" at bounding box center [338, 435] width 11 height 11
checkbox input "true"
checkbox input "false"
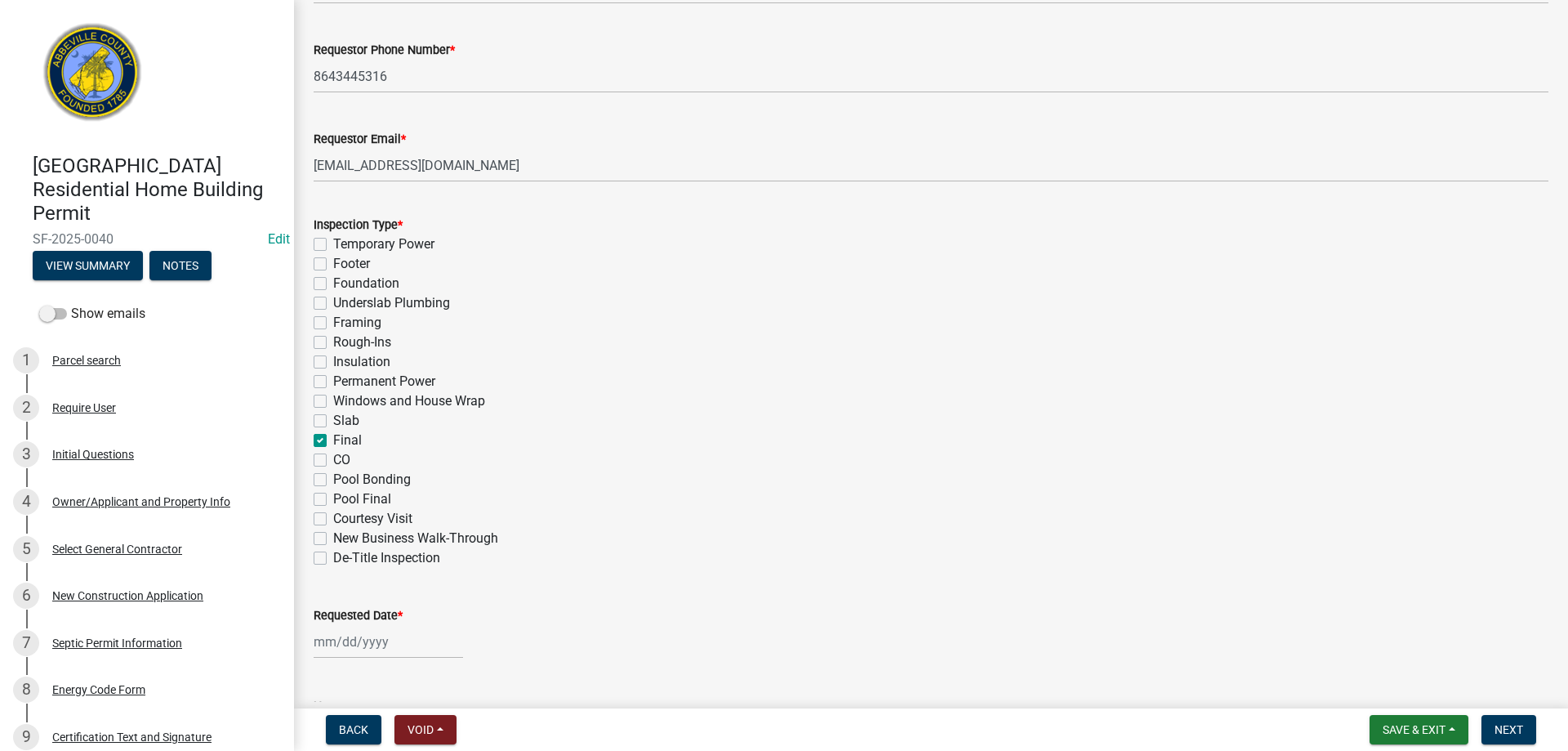
checkbox input "false"
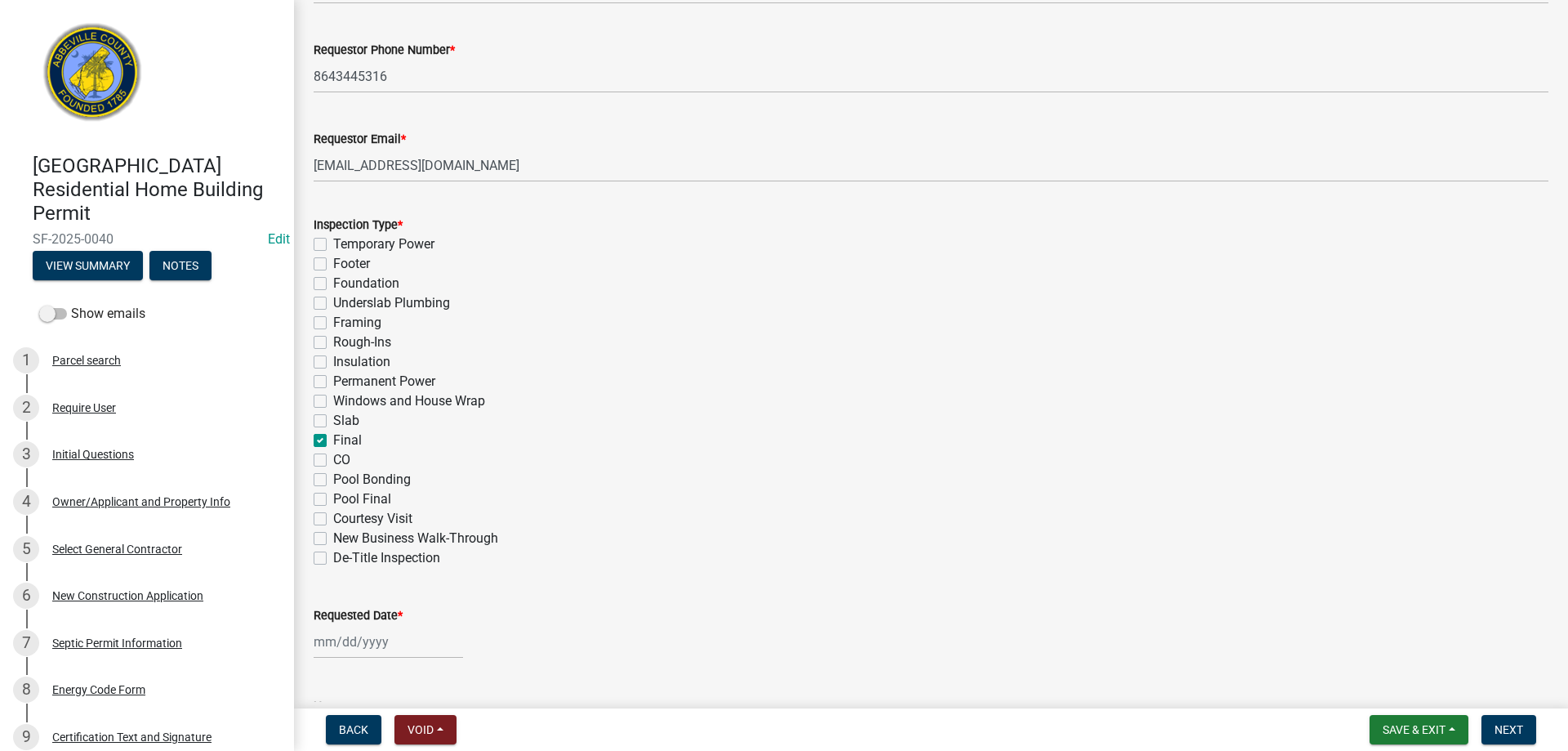
checkbox input "false"
checkbox input "true"
checkbox input "false"
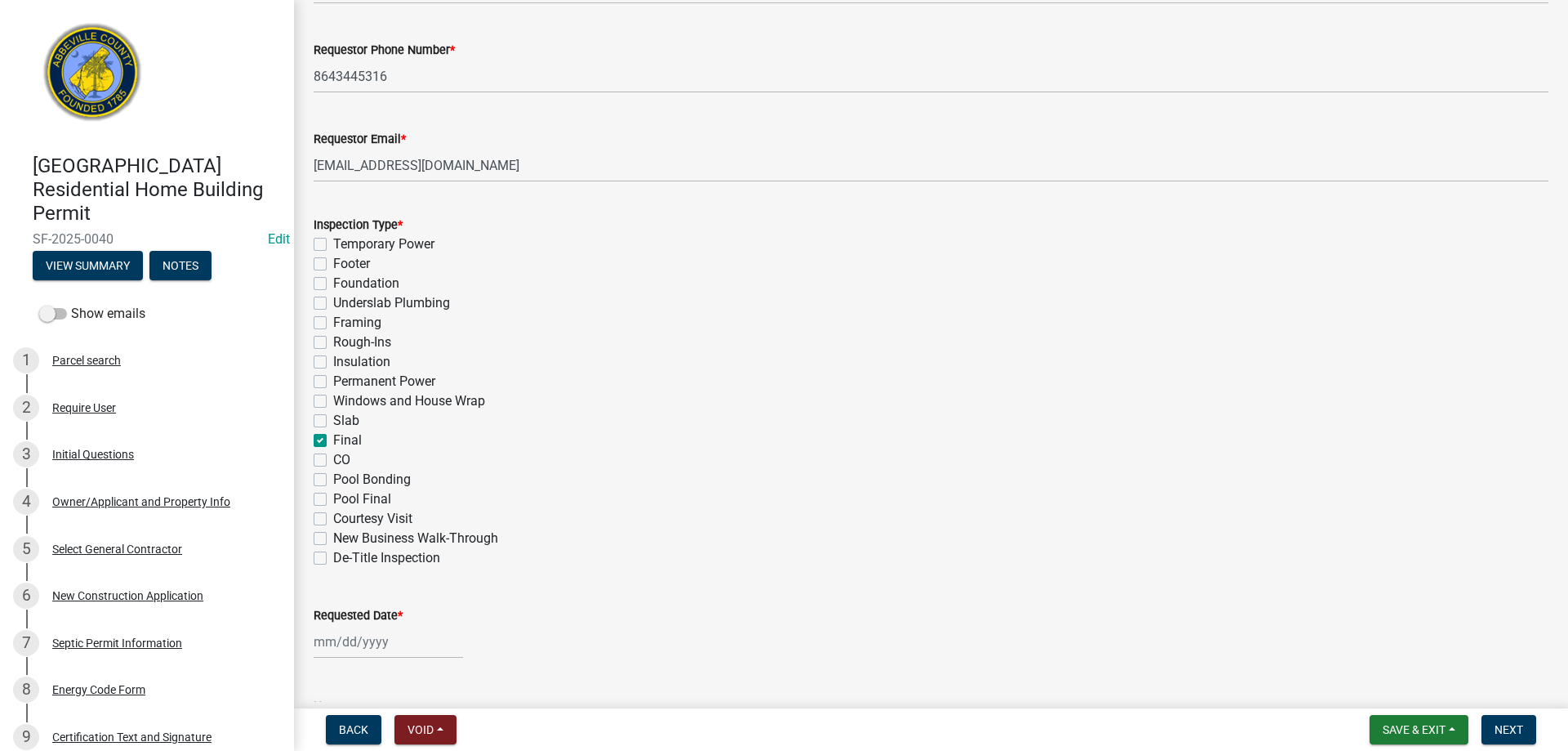
checkbox input "false"
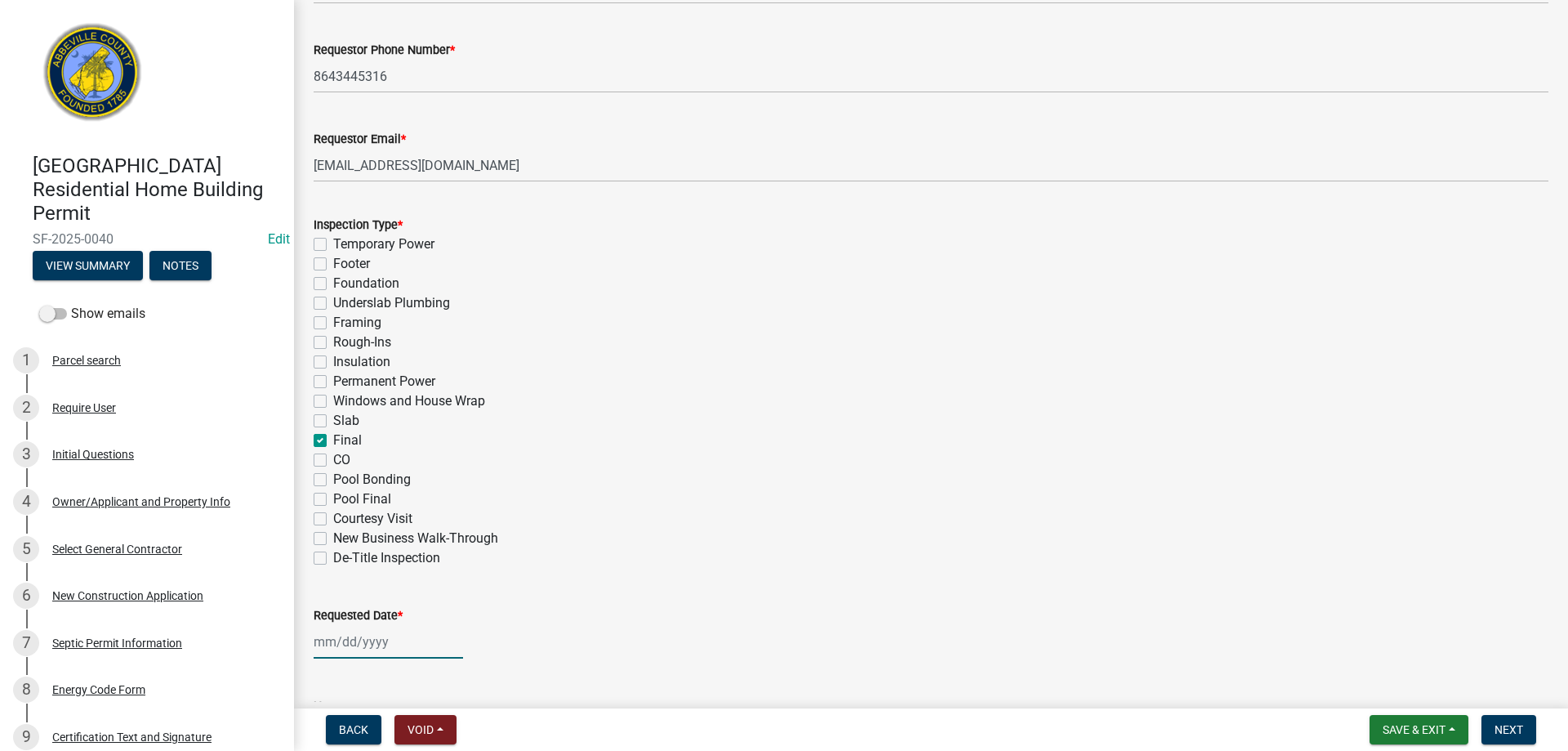
click at [434, 642] on div at bounding box center [388, 642] width 150 height 34
select select "9"
select select "2025"
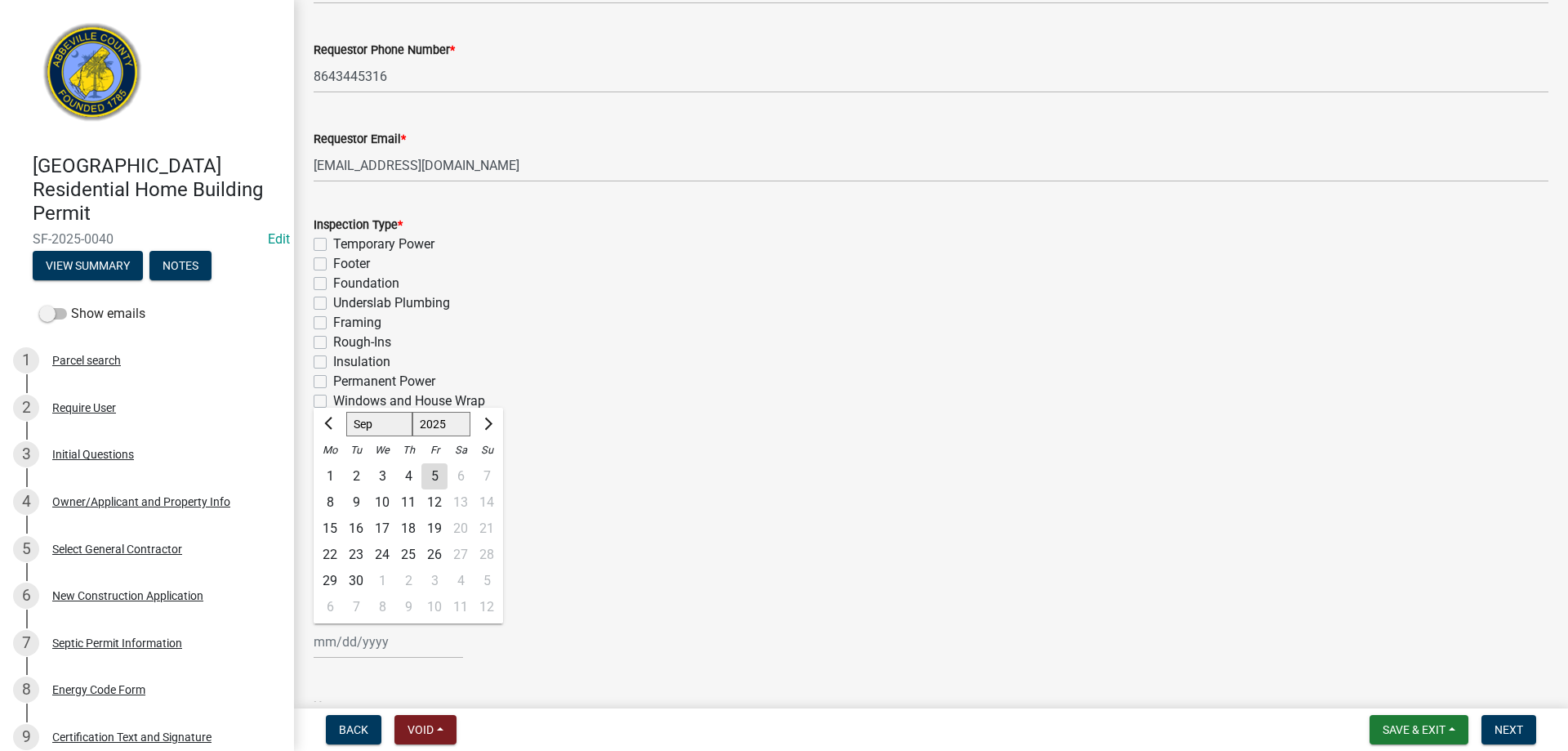
click at [429, 471] on div "5" at bounding box center [434, 476] width 26 height 26
type input "09/05/2025"
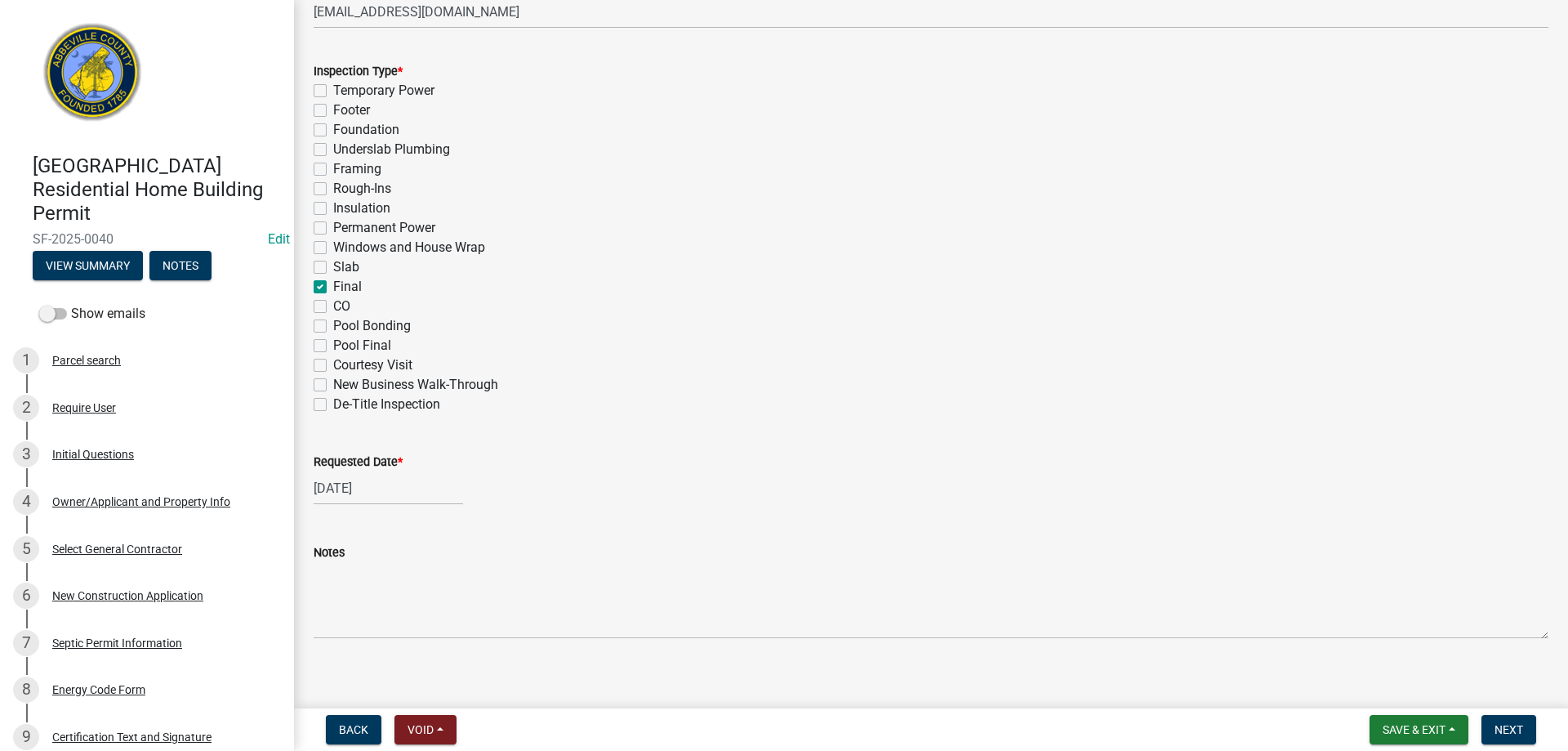
scroll to position [723, 0]
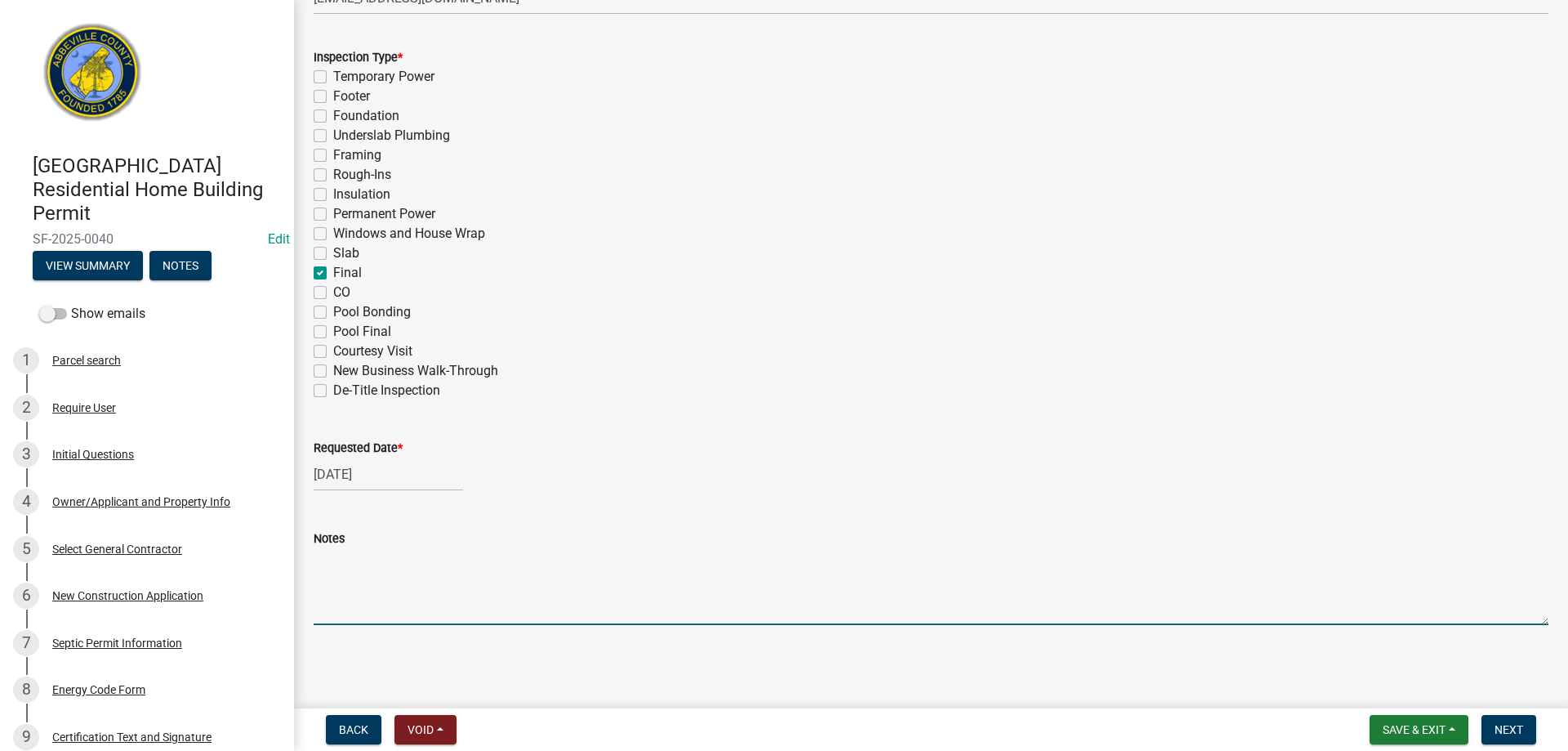
click at [587, 590] on textarea "Notes" at bounding box center [930, 586] width 1235 height 77
type textarea "FINAL APPROVED"
click at [1512, 720] on button "Next" at bounding box center [1509, 729] width 55 height 29
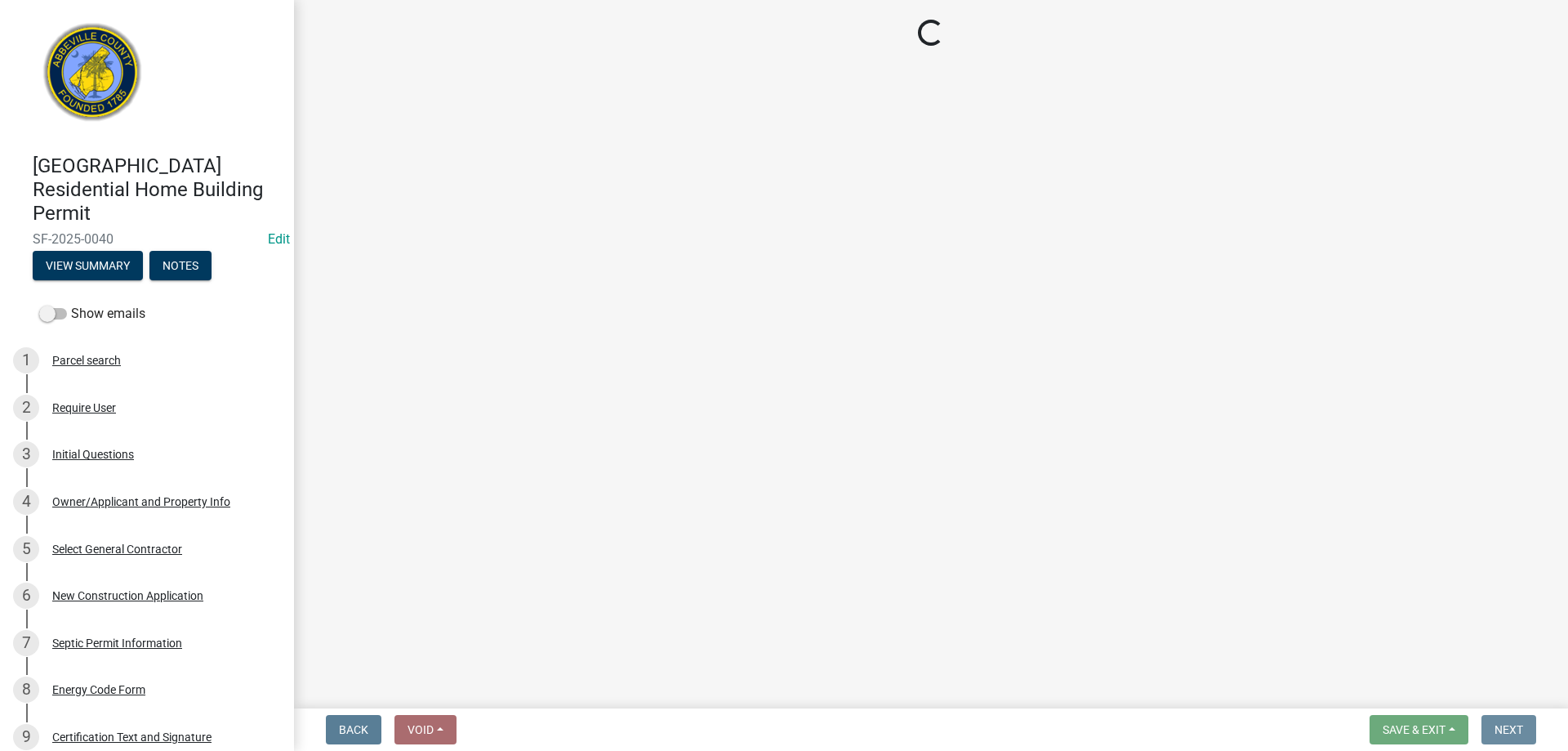
scroll to position [0, 0]
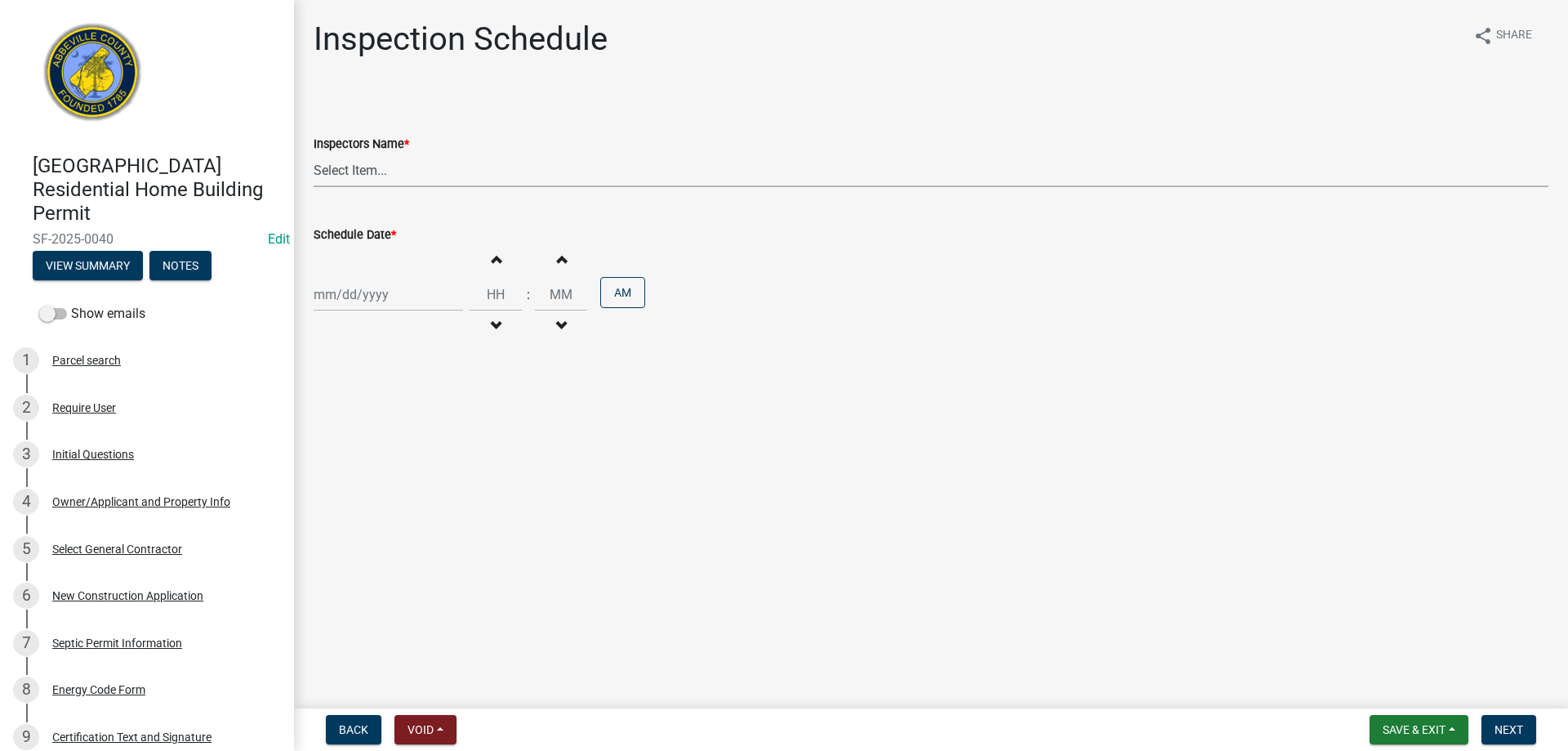
click at [579, 170] on select "Select Item... aprice@abbevillecountysc.com (Andrew M. Price) soshields@abbevil…" at bounding box center [930, 171] width 1235 height 34
select select "56be3ac8-4e2d-49a7-9260-658958e29c03"
click at [313, 154] on select "Select Item... aprice@abbevillecountysc.com (Andrew M. Price) soshields@abbevil…" at bounding box center [930, 171] width 1235 height 34
click at [443, 295] on div at bounding box center [388, 295] width 150 height 34
select select "9"
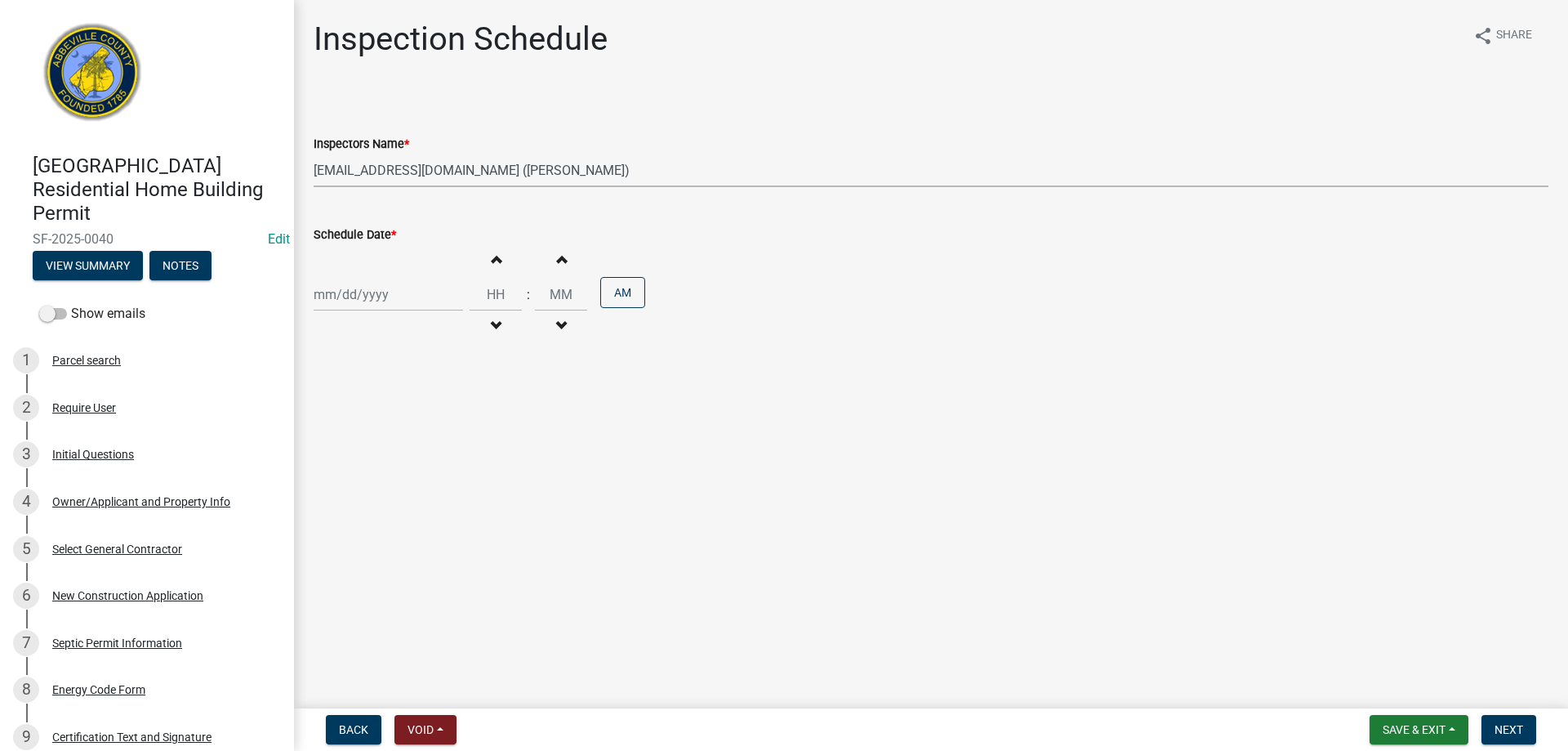
select select "2025"
click at [433, 379] on div "5" at bounding box center [434, 381] width 26 height 26
type input "09/05/2025"
click at [1514, 728] on span "Next" at bounding box center [1509, 729] width 29 height 13
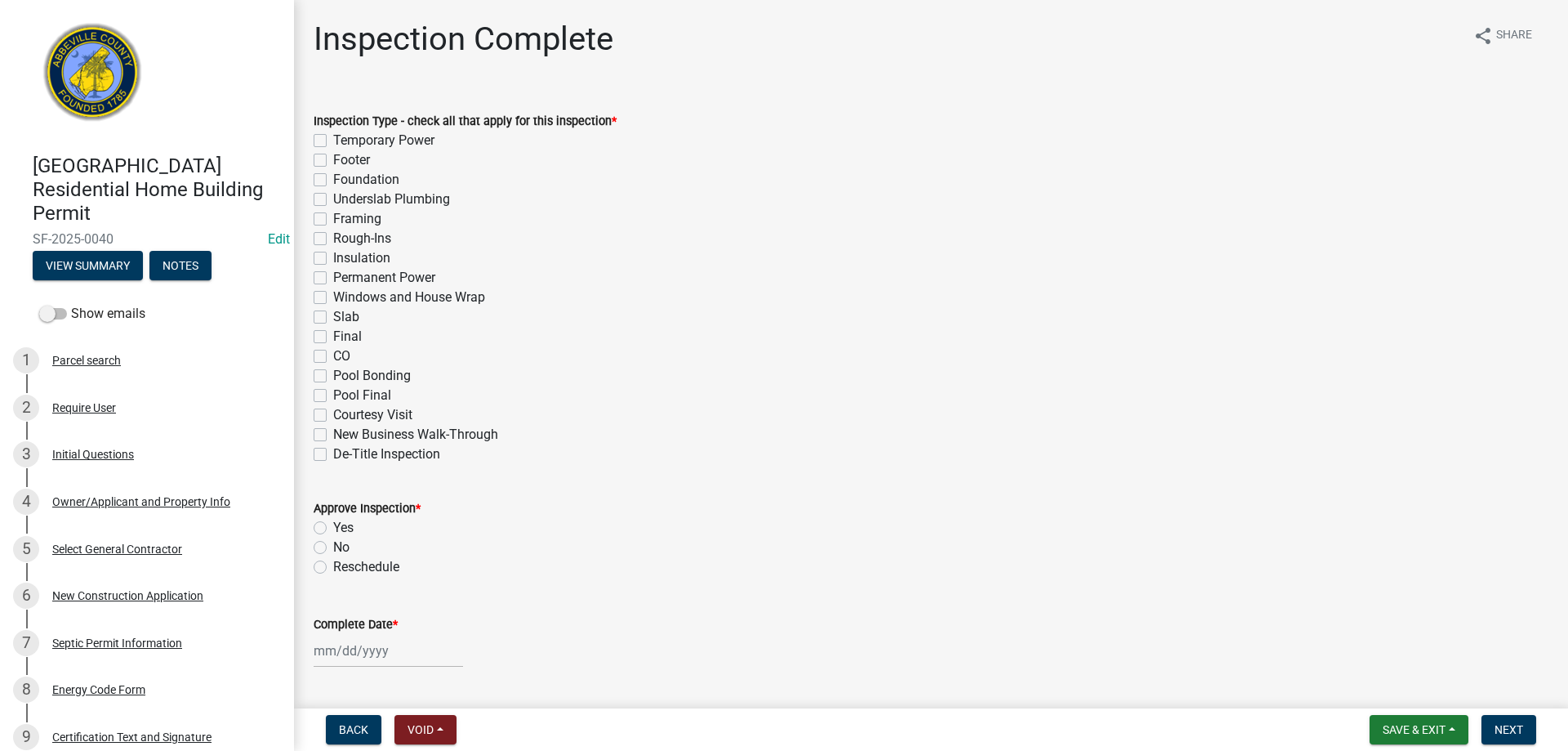
click at [333, 336] on label "Final" at bounding box center [347, 337] width 29 height 20
click at [333, 336] on input "Final" at bounding box center [338, 332] width 11 height 11
checkbox input "true"
checkbox input "false"
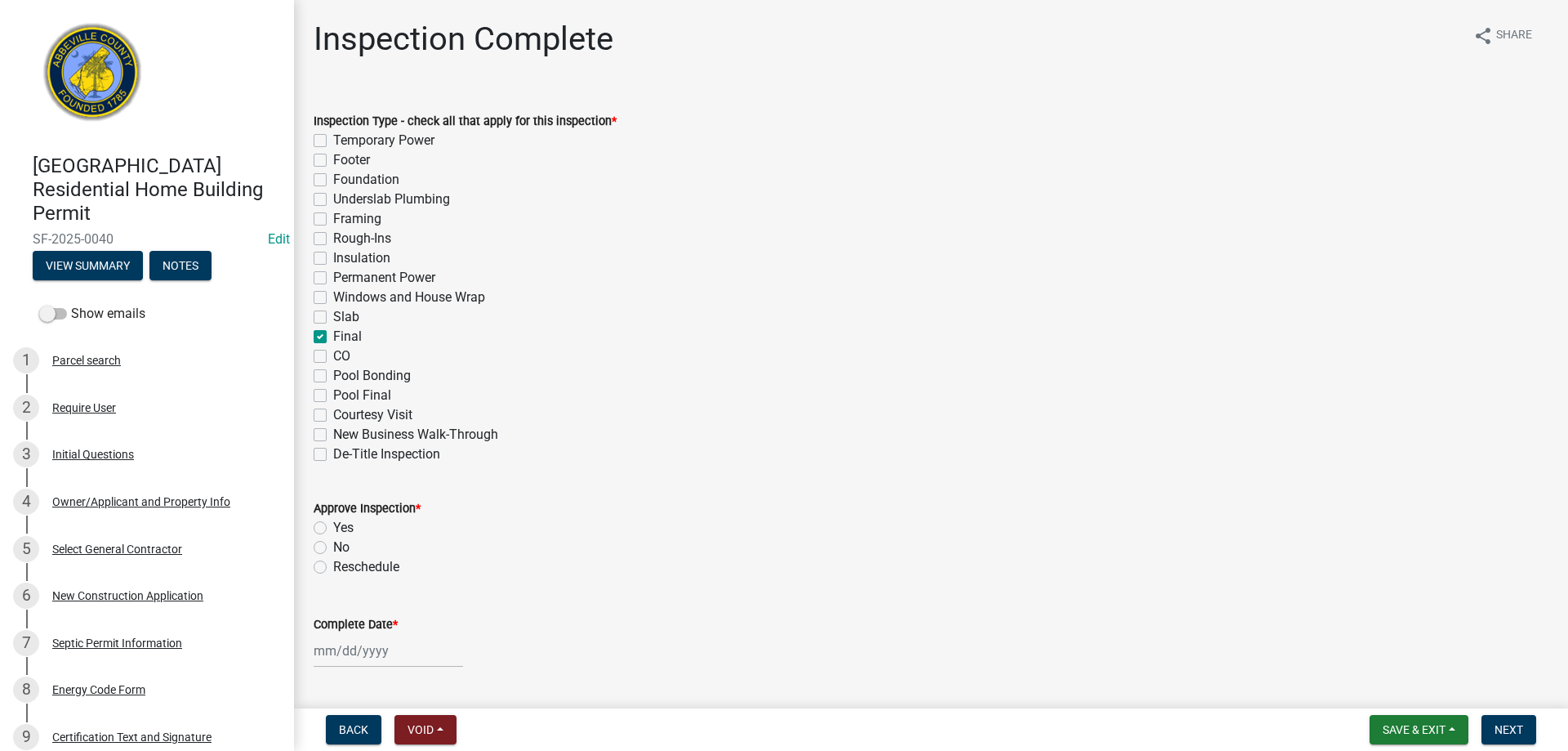
checkbox input "false"
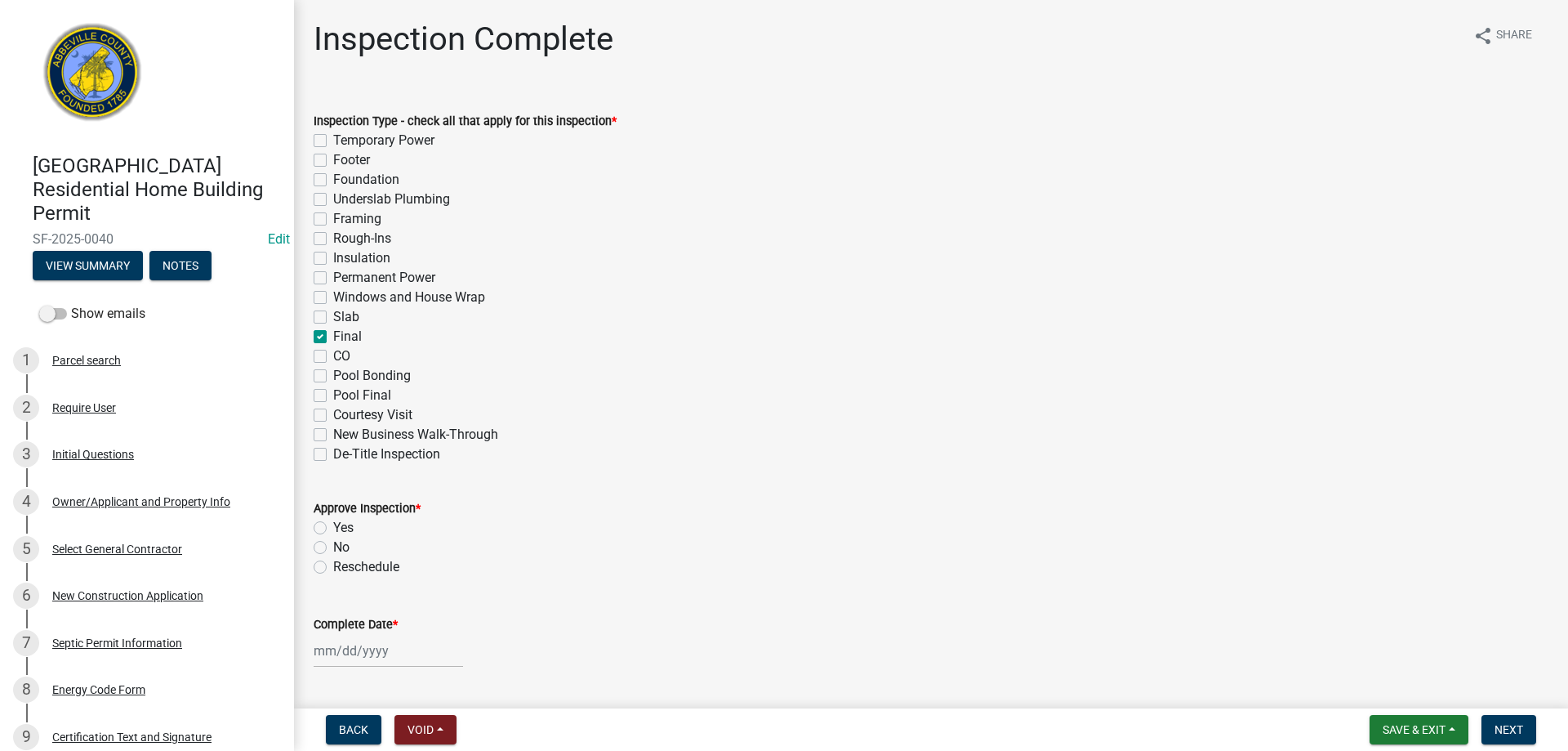
checkbox input "false"
checkbox input "true"
checkbox input "false"
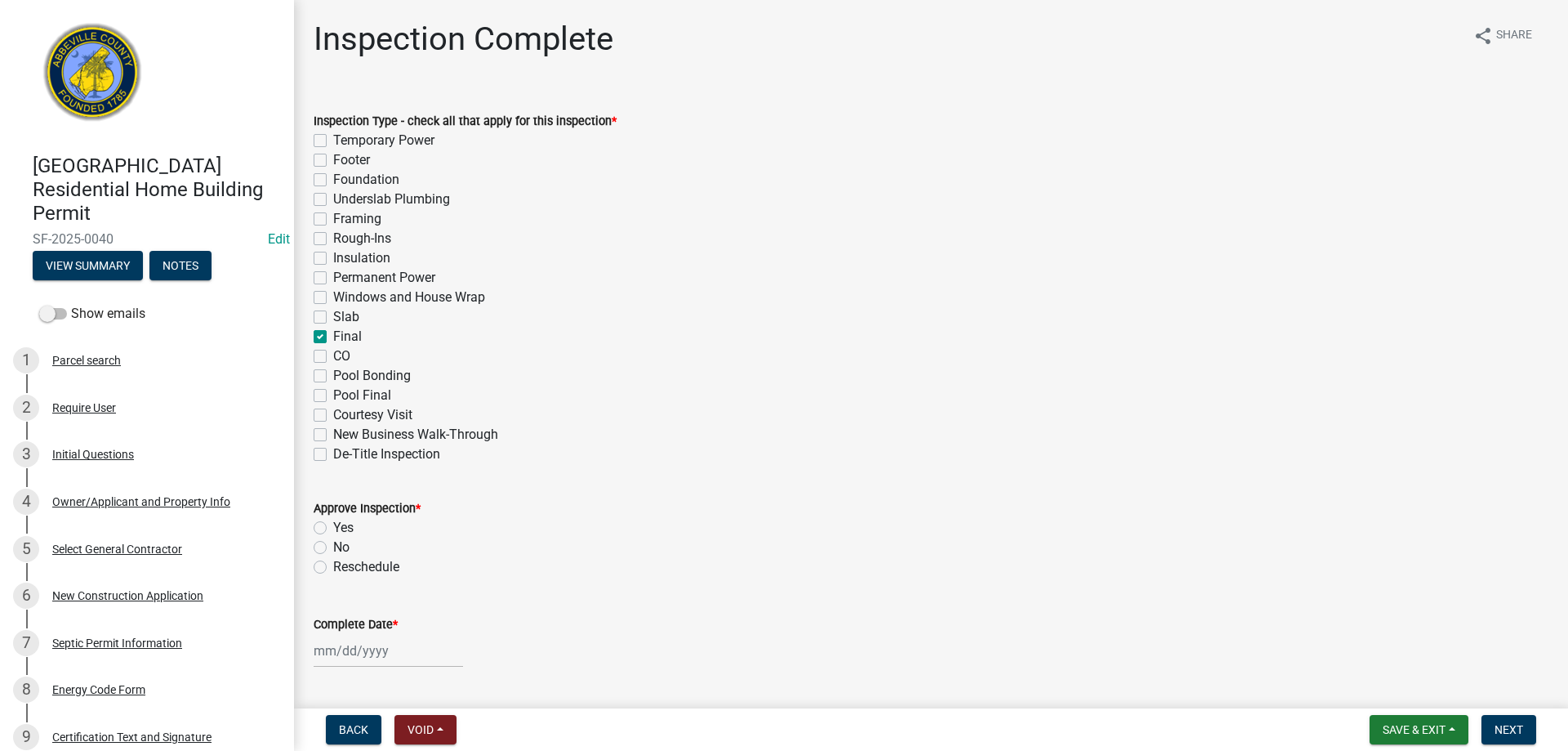
checkbox input "false"
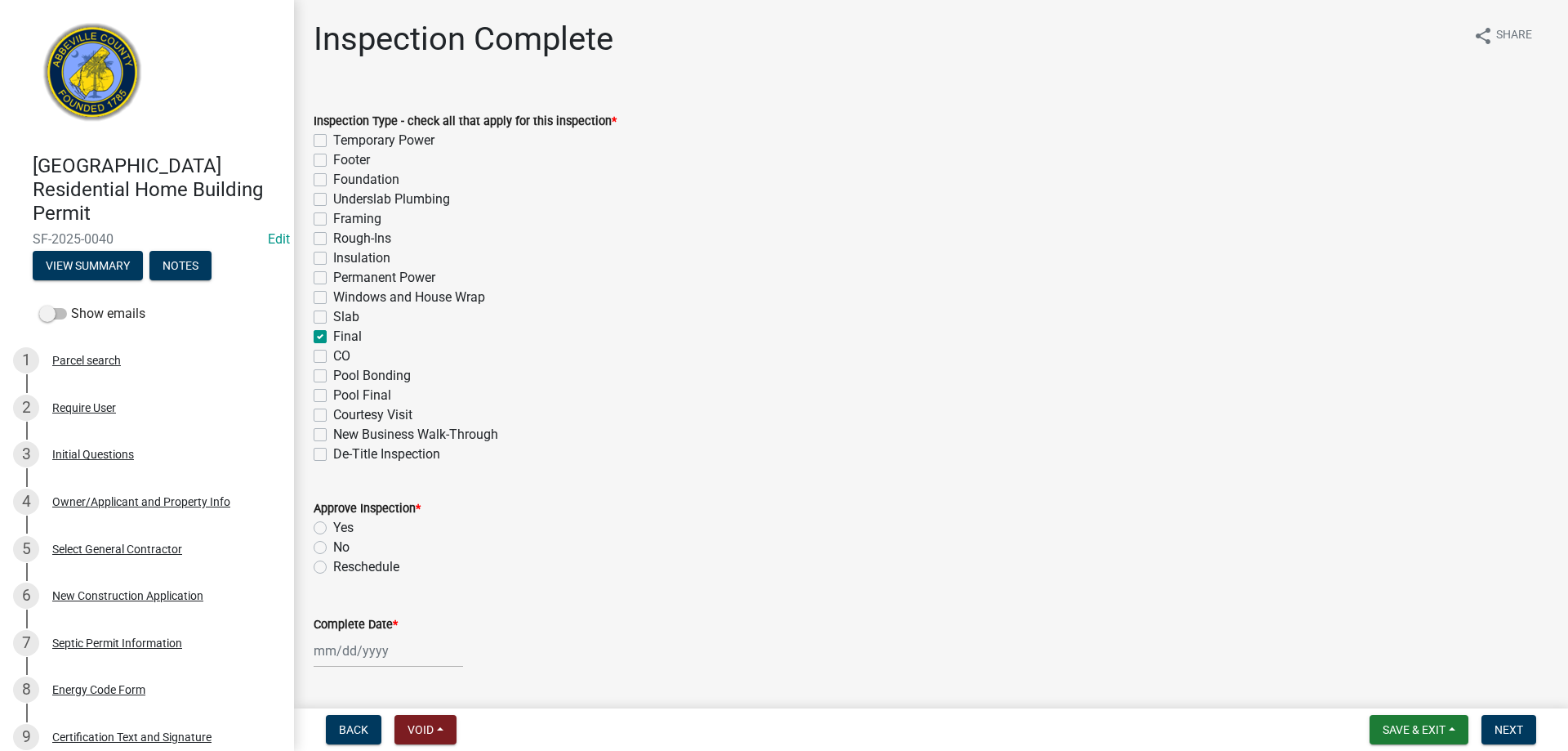
click at [333, 526] on label "Yes" at bounding box center [343, 528] width 20 height 20
click at [333, 526] on input "Yes" at bounding box center [338, 523] width 11 height 11
radio input "true"
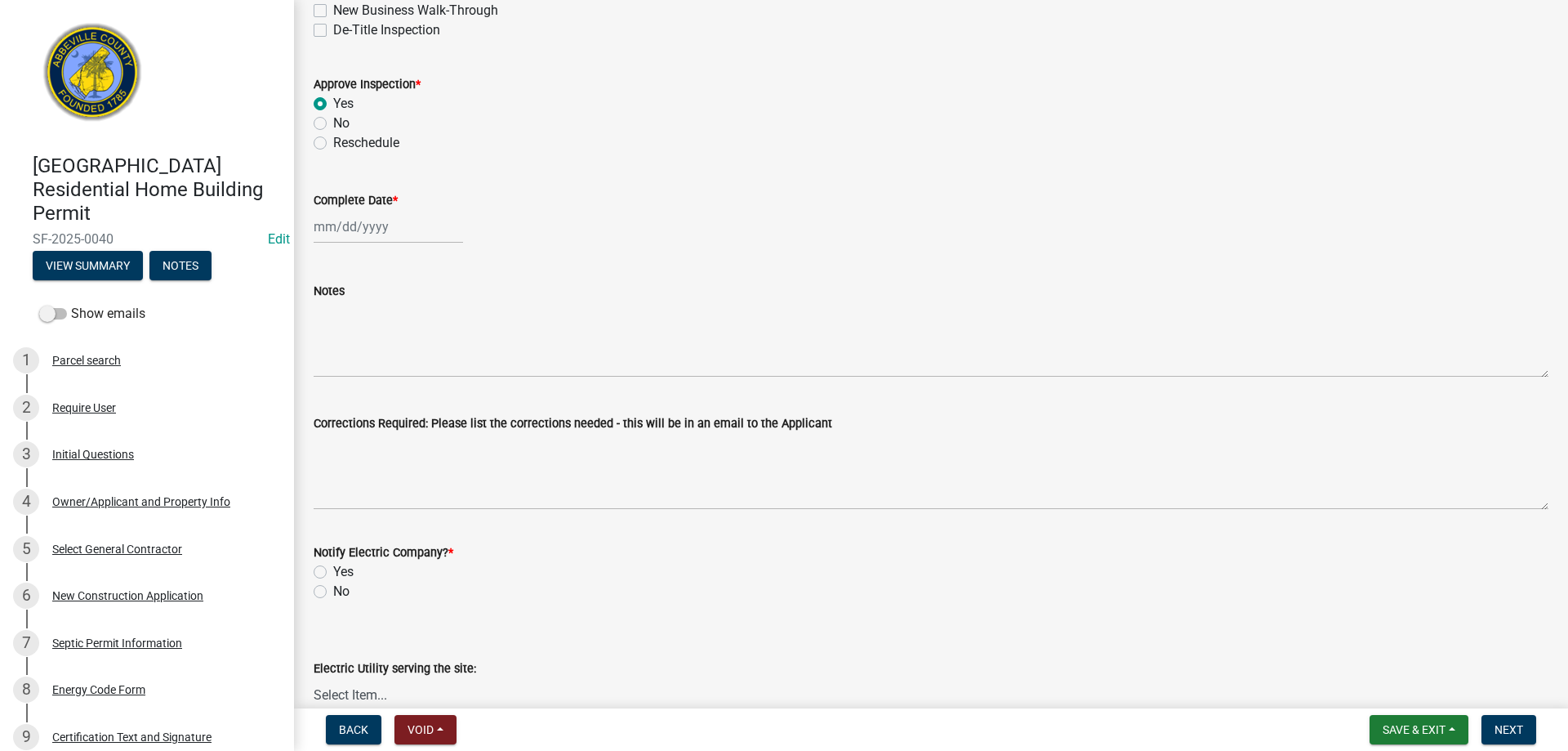
scroll to position [425, 0]
click at [411, 224] on div at bounding box center [388, 227] width 150 height 34
select select "9"
select select "2025"
click at [434, 305] on div "5" at bounding box center [434, 313] width 26 height 26
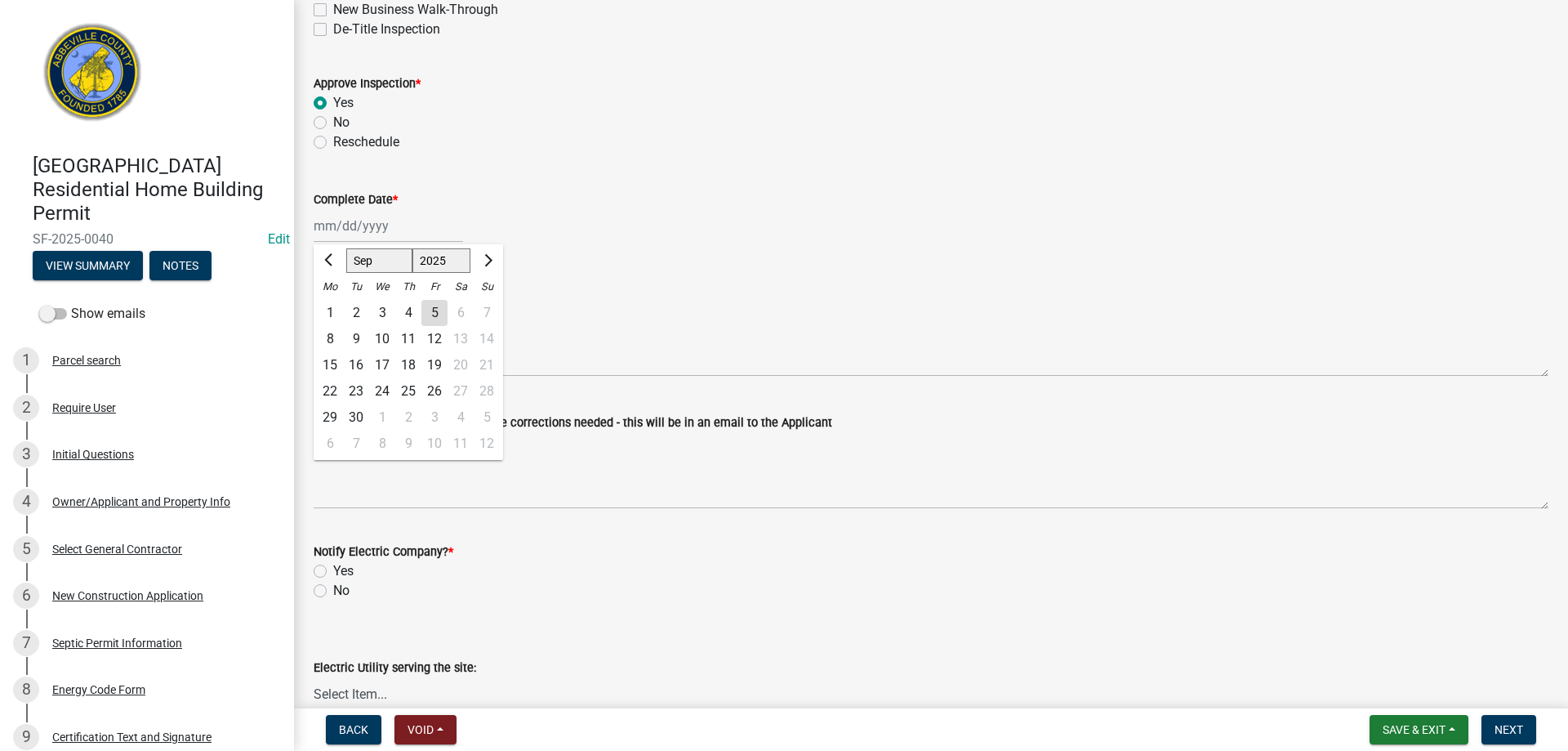
type input "09/05/2025"
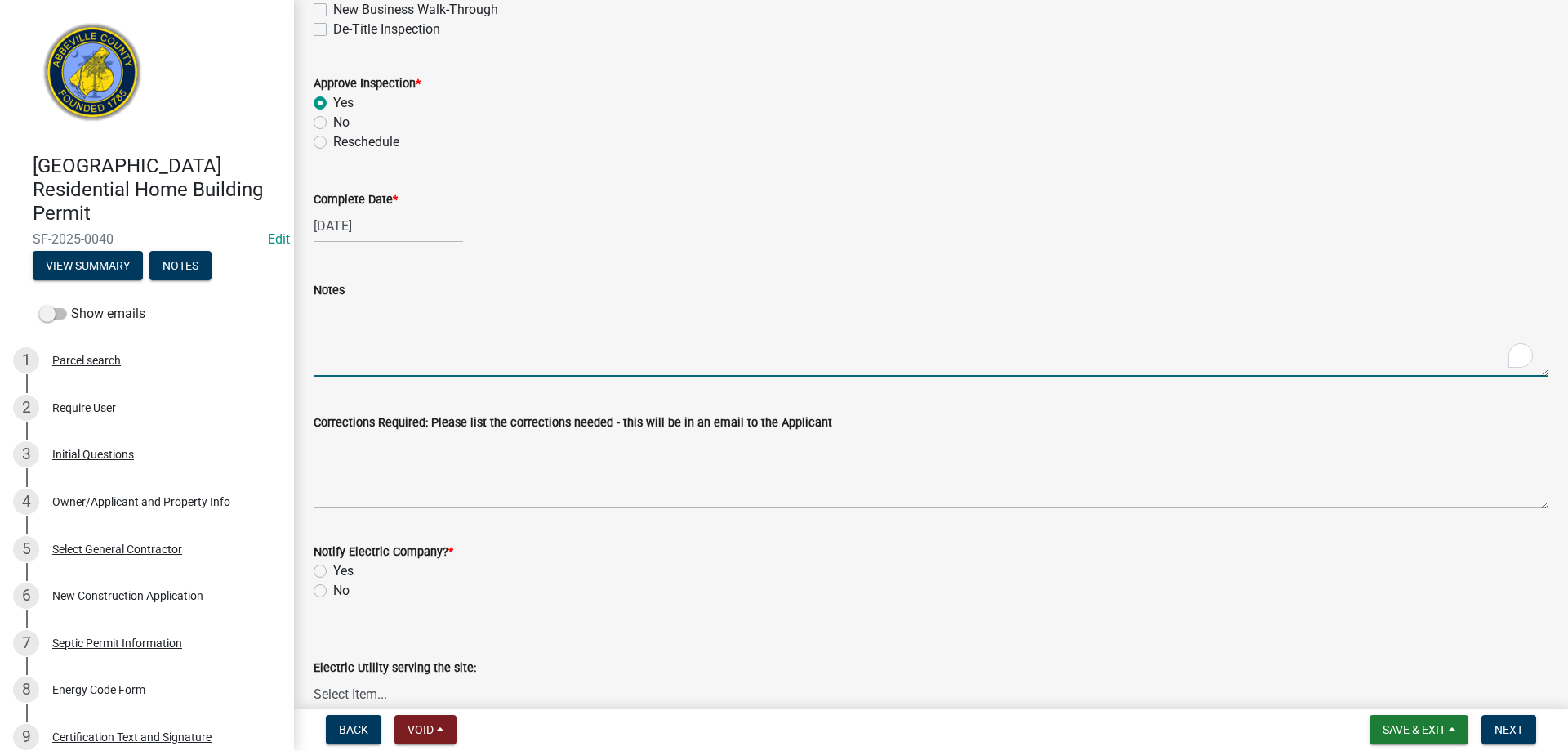
click at [410, 335] on textarea "Notes" at bounding box center [930, 338] width 1235 height 77
type textarea "FINAL APPROVED"
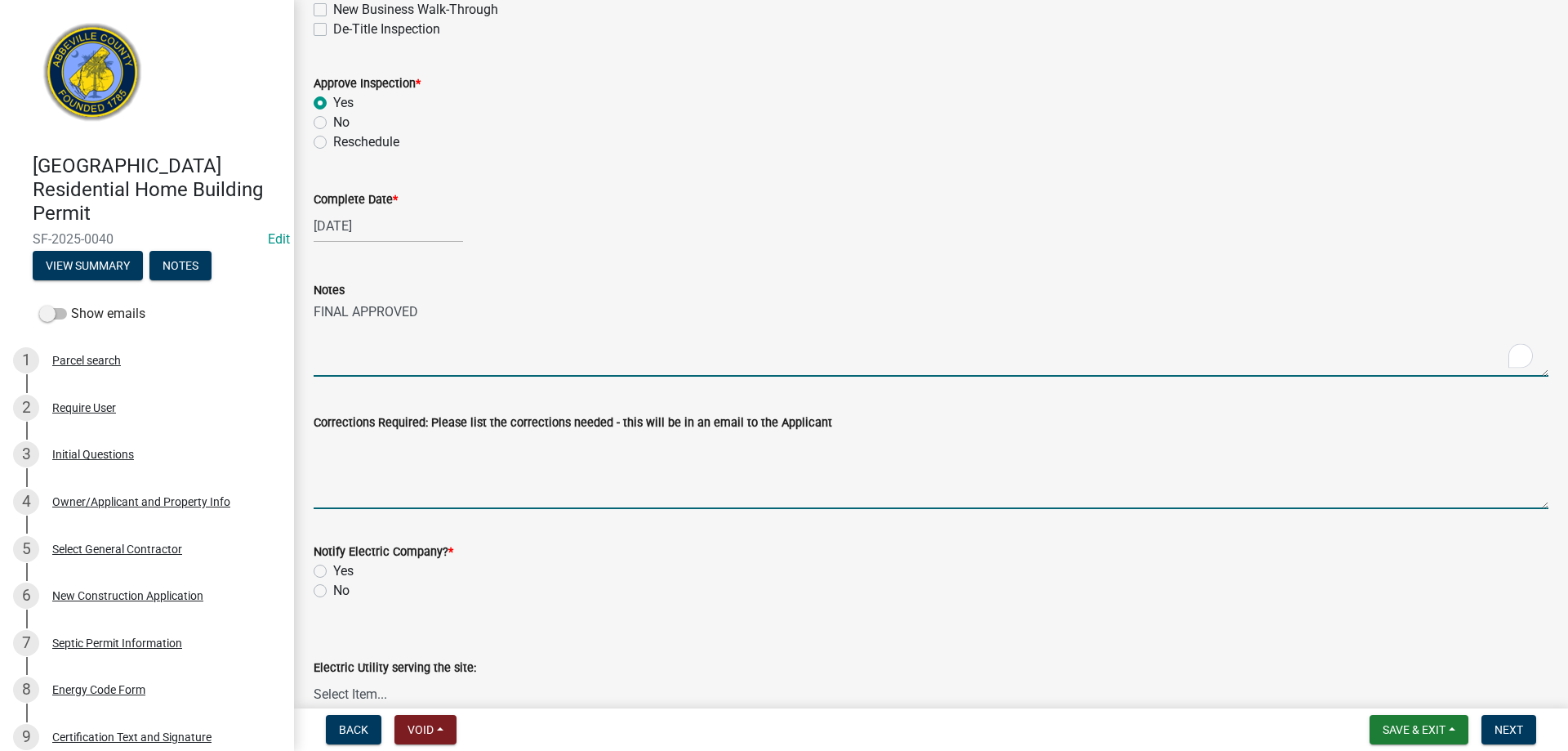
click at [440, 467] on textarea "Corrections Required: Please list the corrections needed - this will be in an e…" at bounding box center [930, 470] width 1235 height 77
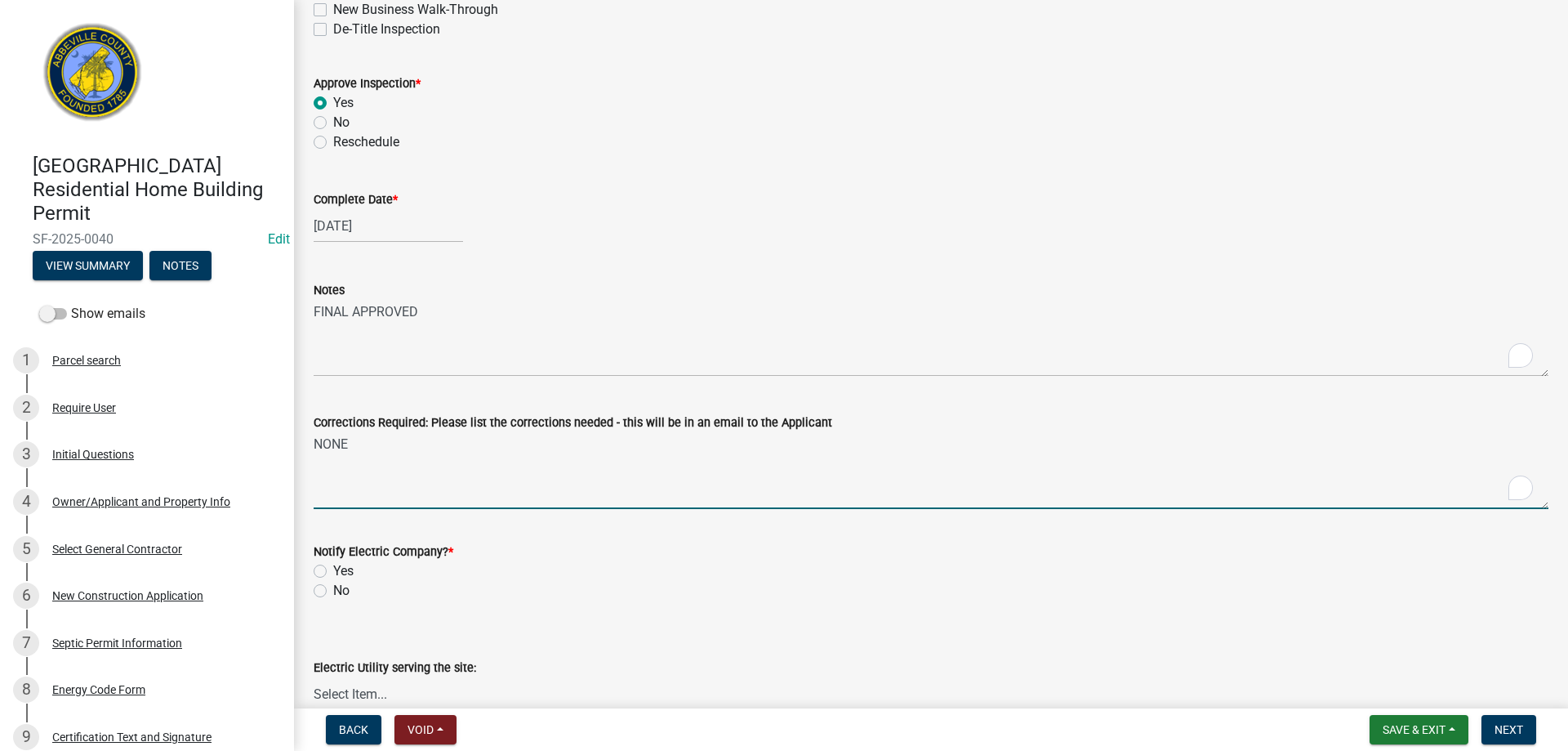
type textarea "NONE"
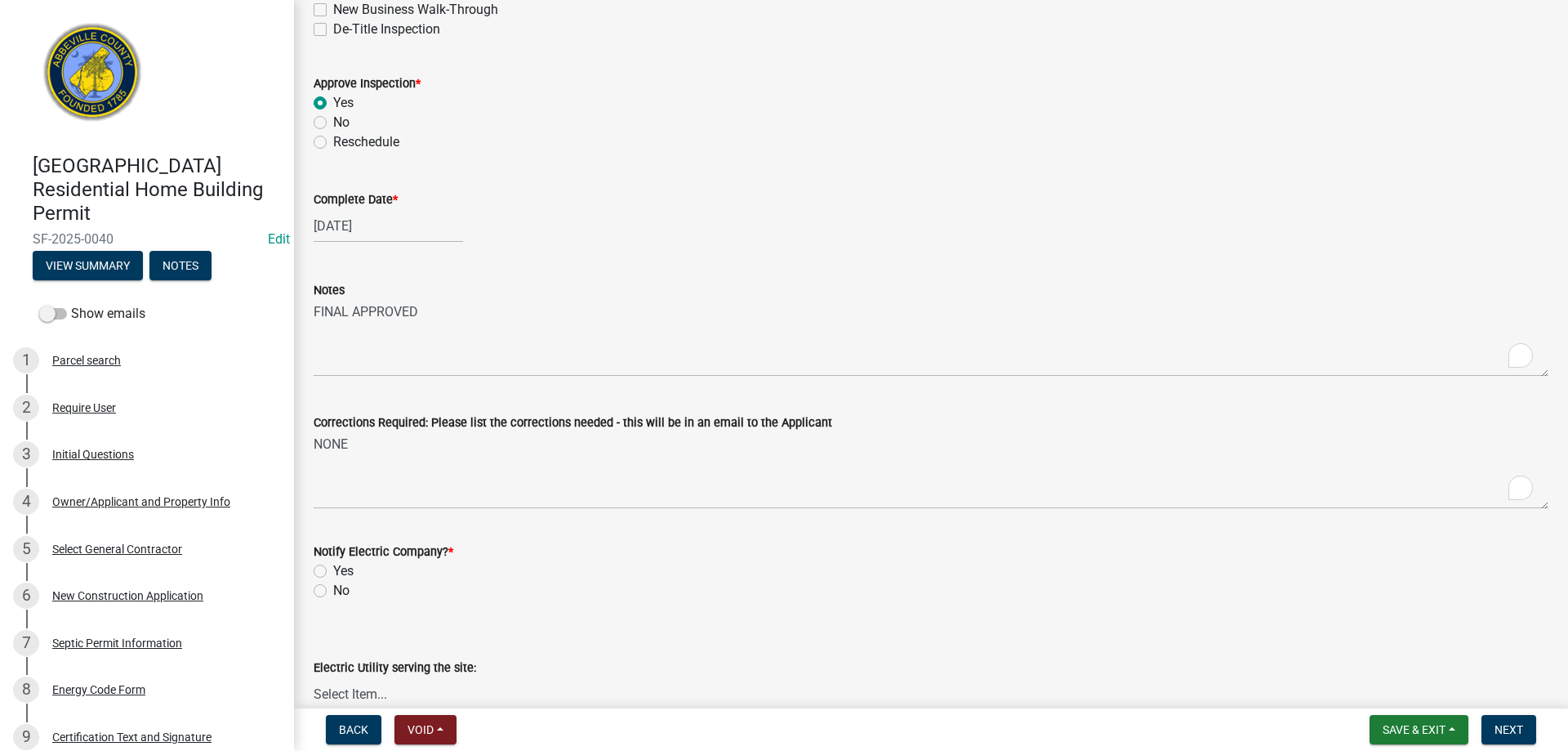
click at [333, 592] on label "No" at bounding box center [341, 591] width 16 height 20
click at [333, 592] on input "No" at bounding box center [338, 586] width 11 height 11
radio input "true"
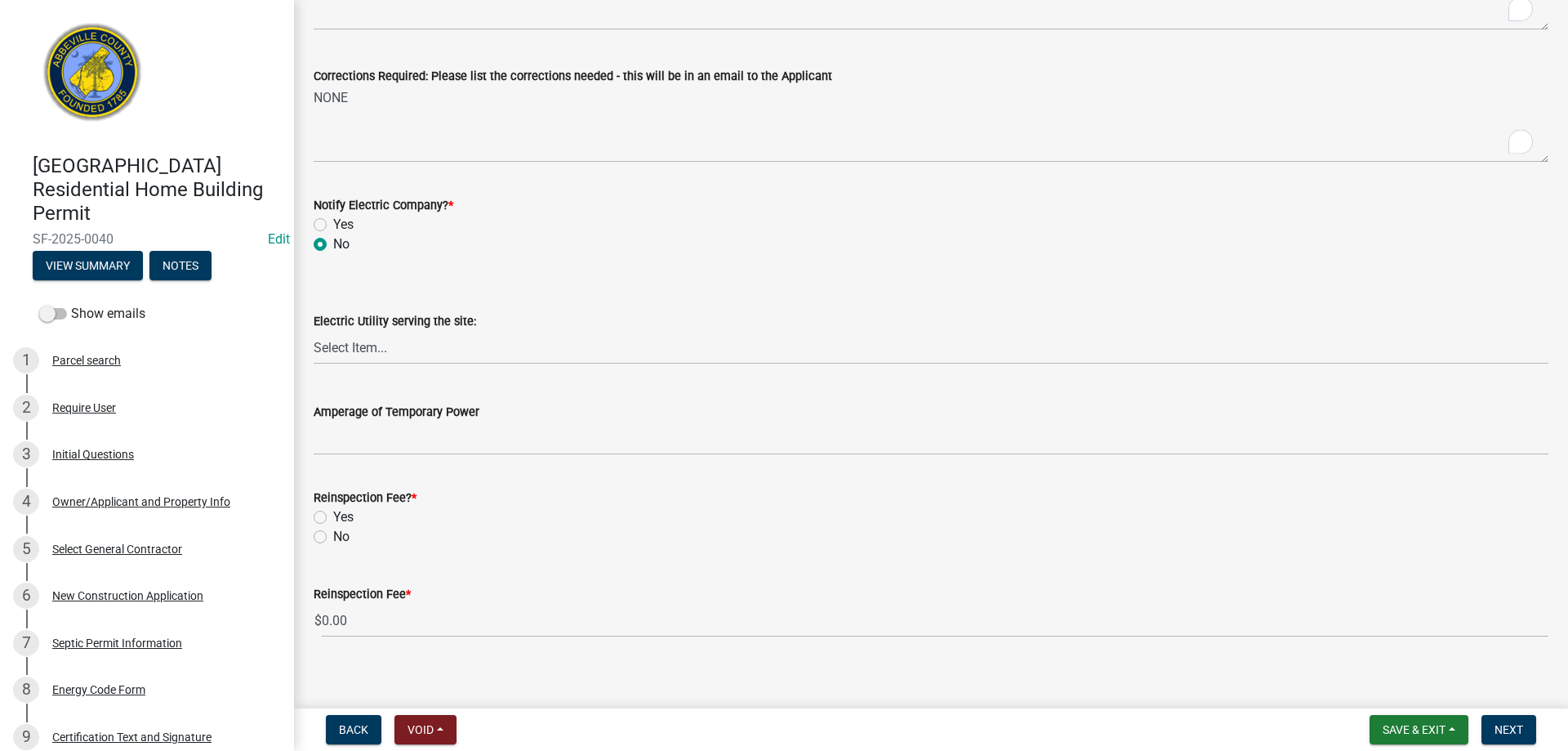
scroll to position [786, 0]
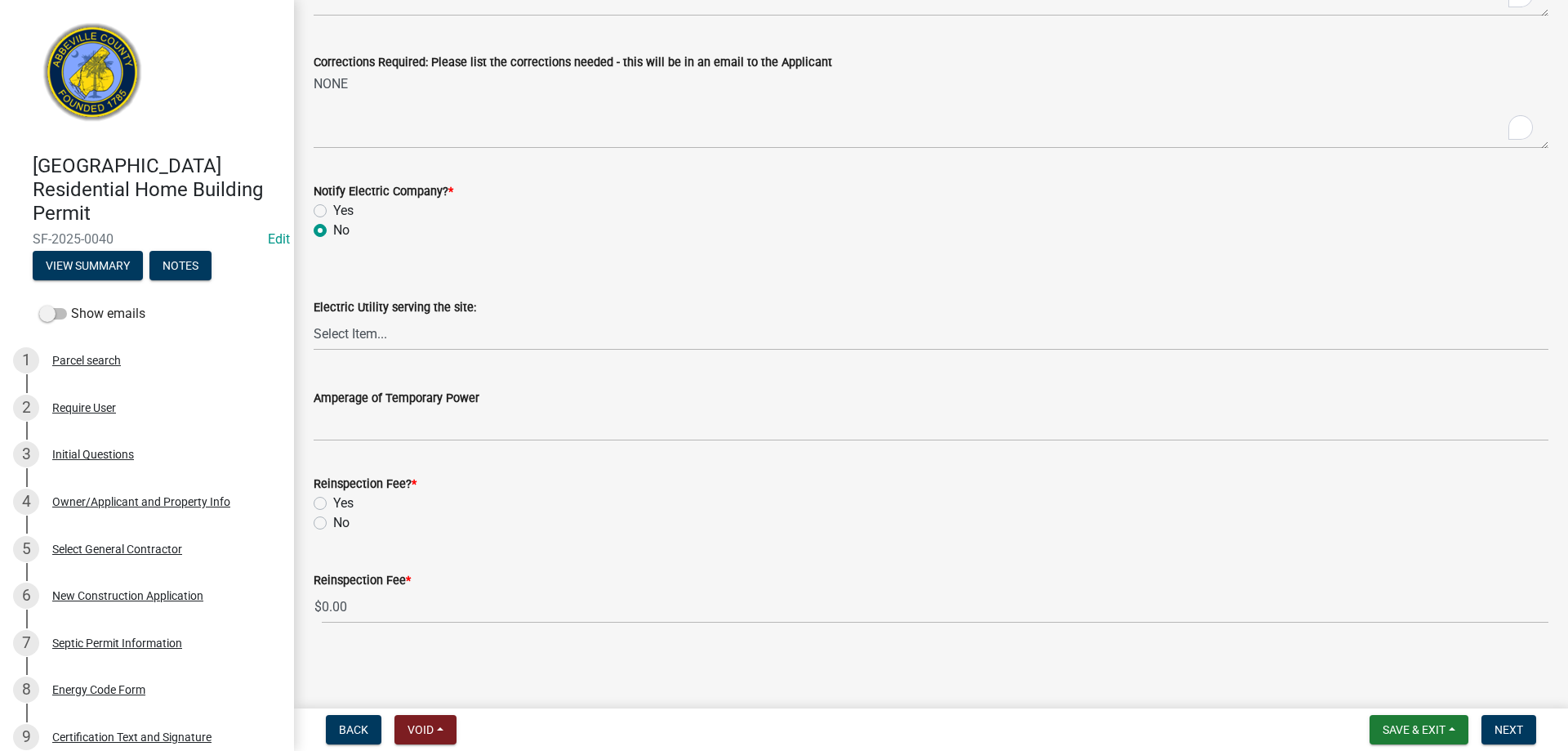
click at [333, 525] on label "No" at bounding box center [341, 523] width 16 height 20
click at [333, 524] on input "No" at bounding box center [338, 518] width 11 height 11
radio input "true"
click at [1516, 724] on span "Next" at bounding box center [1509, 729] width 29 height 13
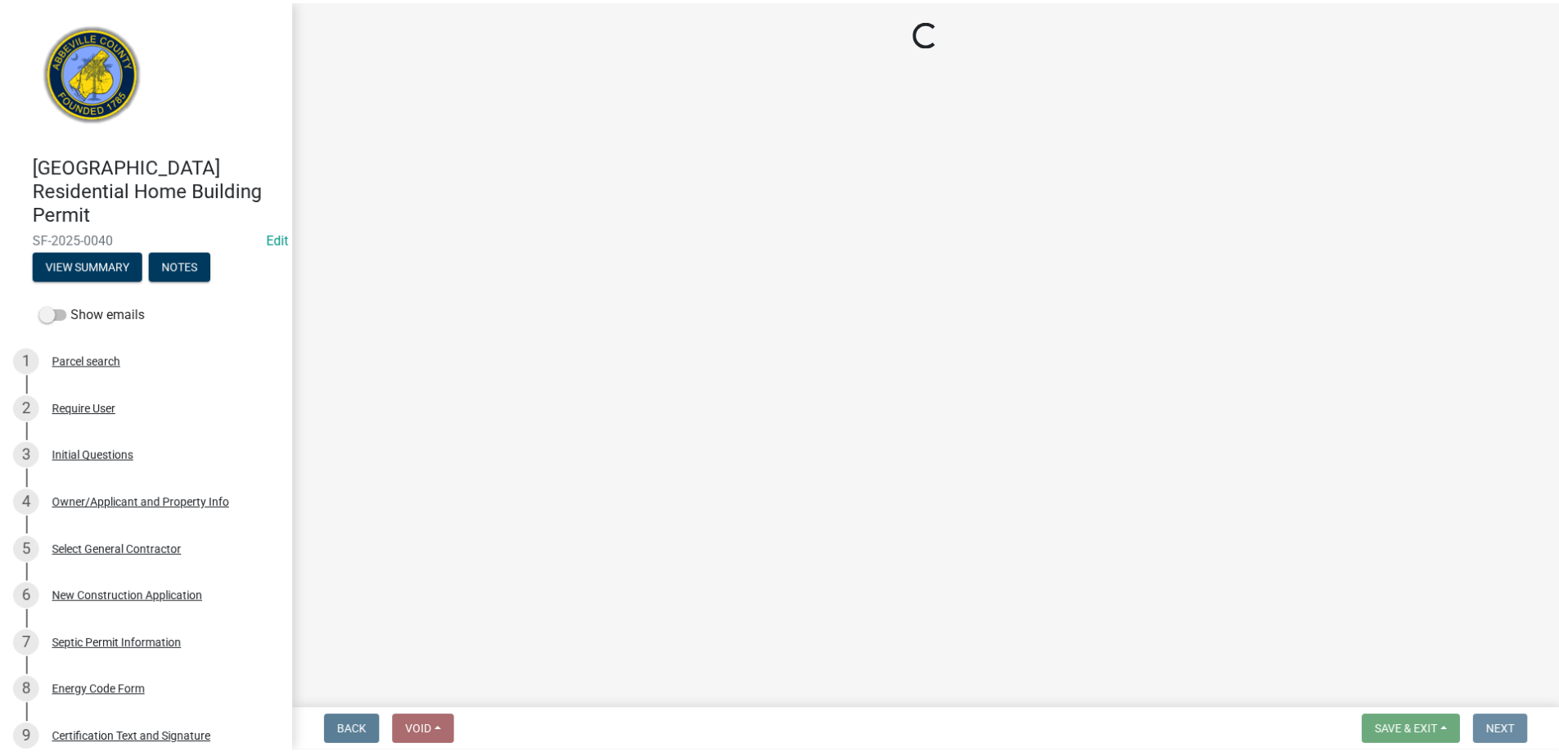
scroll to position [0, 0]
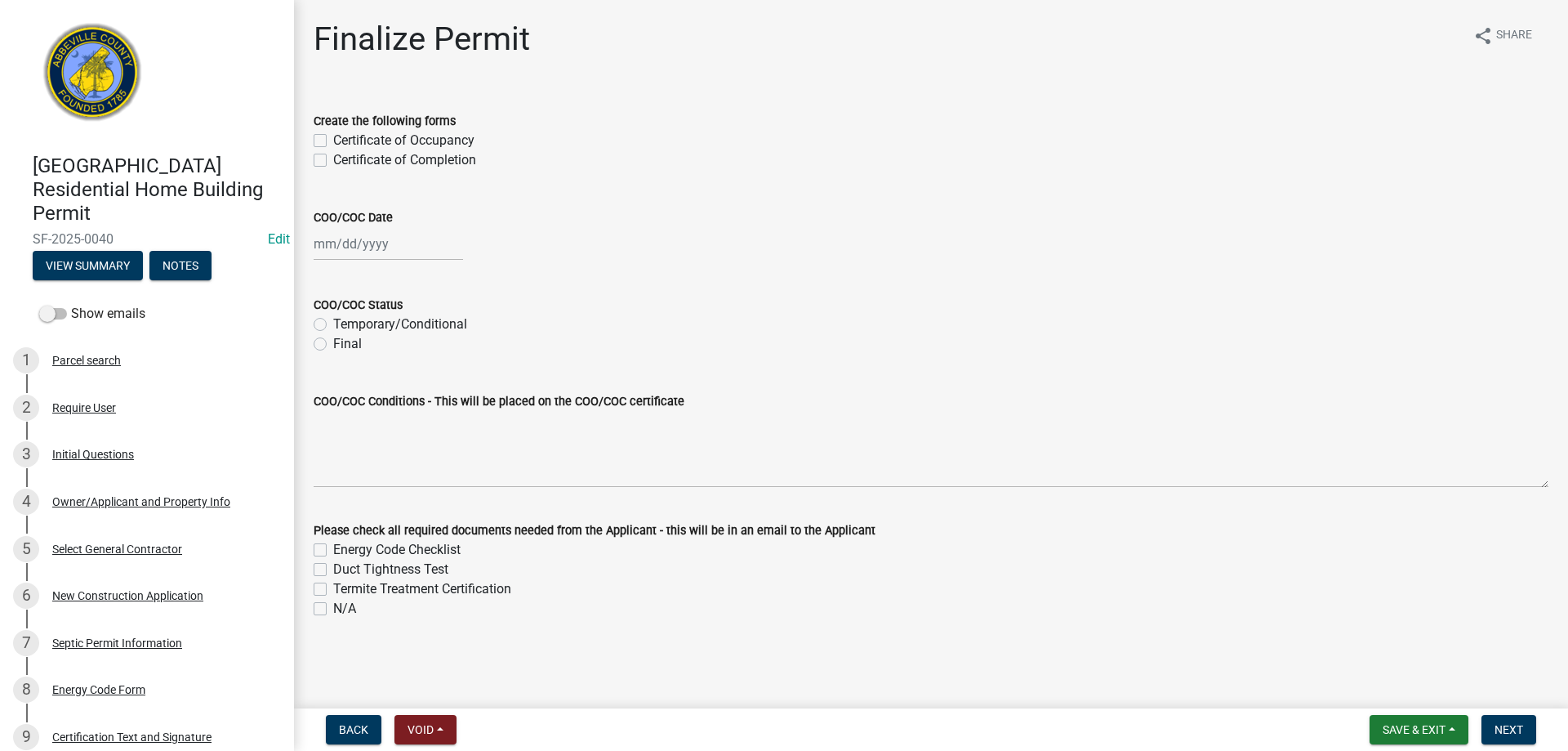
click at [333, 140] on label "Certificate of Occupancy" at bounding box center [404, 141] width 142 height 20
click at [333, 140] on input "Certificate of Occupancy" at bounding box center [338, 136] width 11 height 11
checkbox input "true"
click at [405, 250] on div at bounding box center [388, 245] width 150 height 34
click at [435, 328] on div "5" at bounding box center [434, 331] width 26 height 26
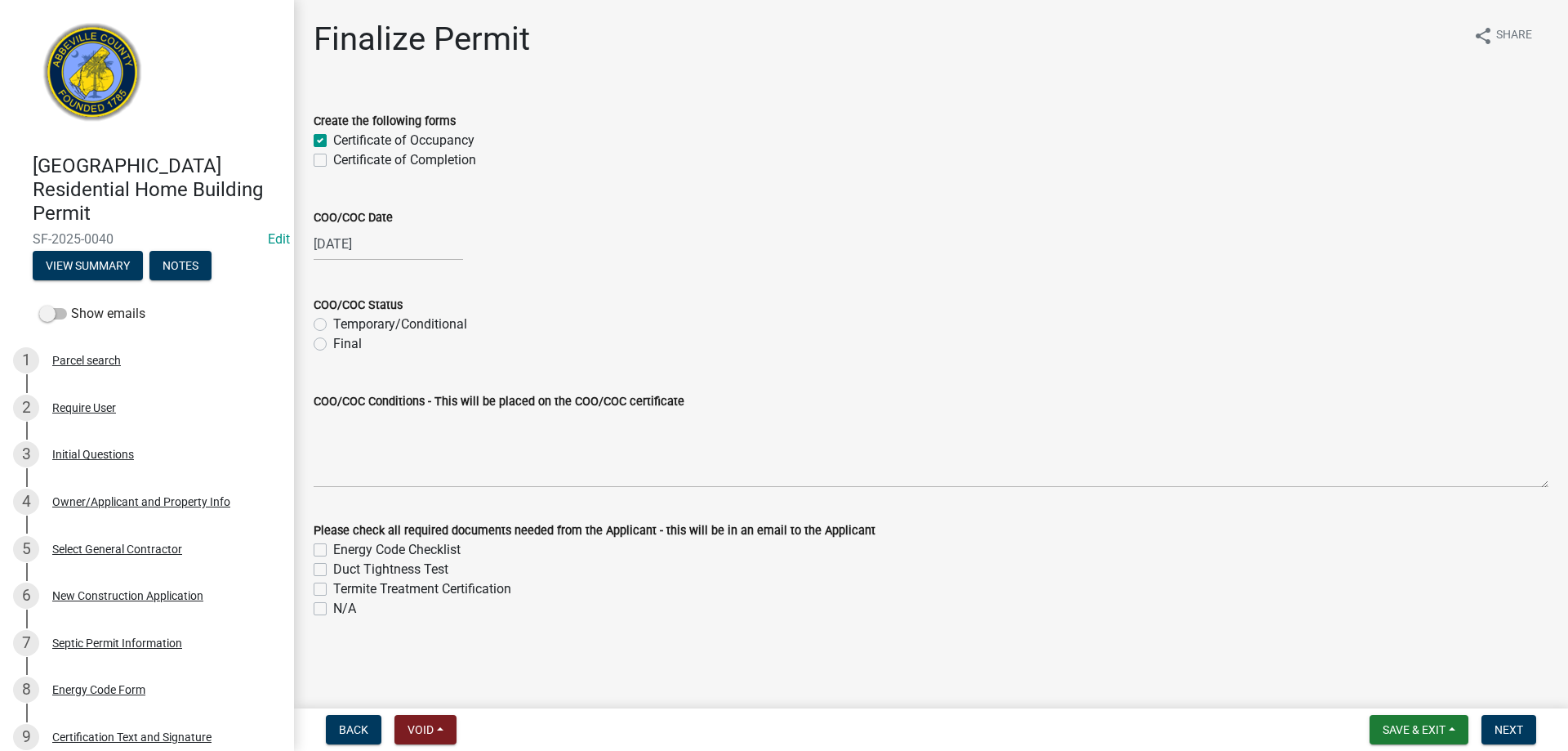
click at [333, 345] on label "Final" at bounding box center [347, 345] width 29 height 20
click at [333, 345] on input "Final" at bounding box center [338, 340] width 11 height 11
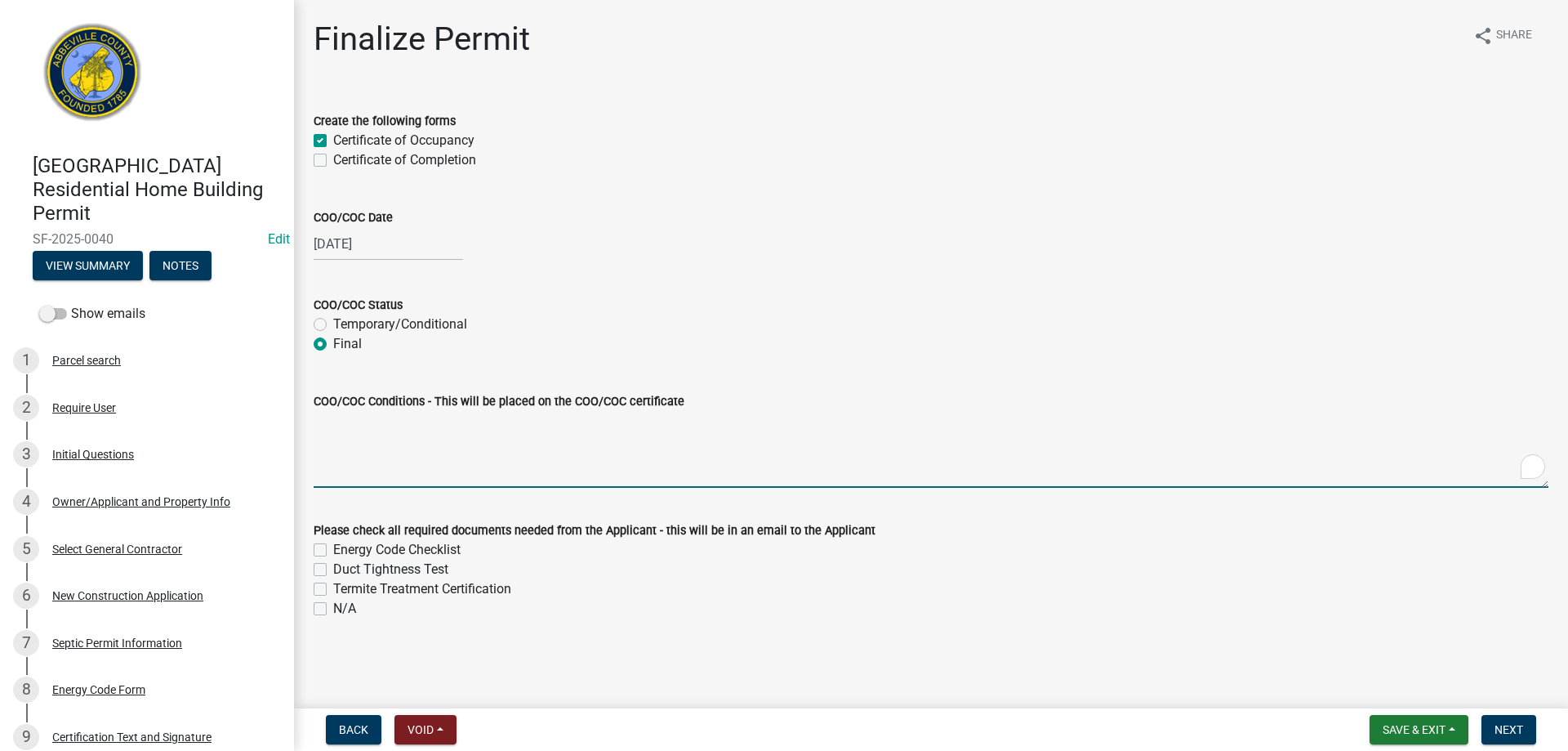
click at [377, 420] on textarea "COO/COC Conditions - This will be placed on the COO/COC certificate" at bounding box center [930, 449] width 1235 height 77
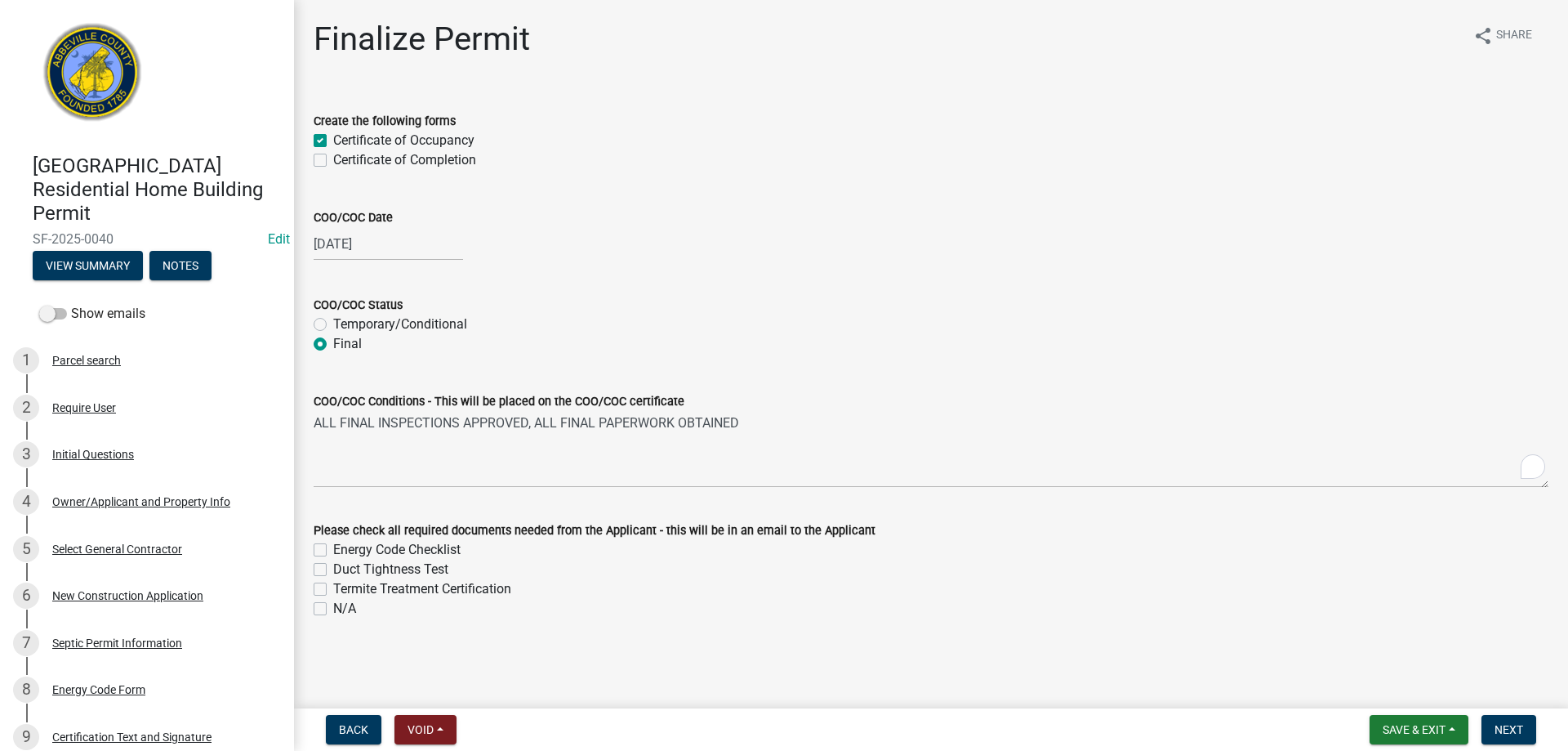
click at [333, 611] on label "N/A" at bounding box center [344, 609] width 23 height 20
click at [333, 610] on input "N/A" at bounding box center [338, 604] width 11 height 11
click at [1505, 723] on span "Next" at bounding box center [1509, 729] width 29 height 13
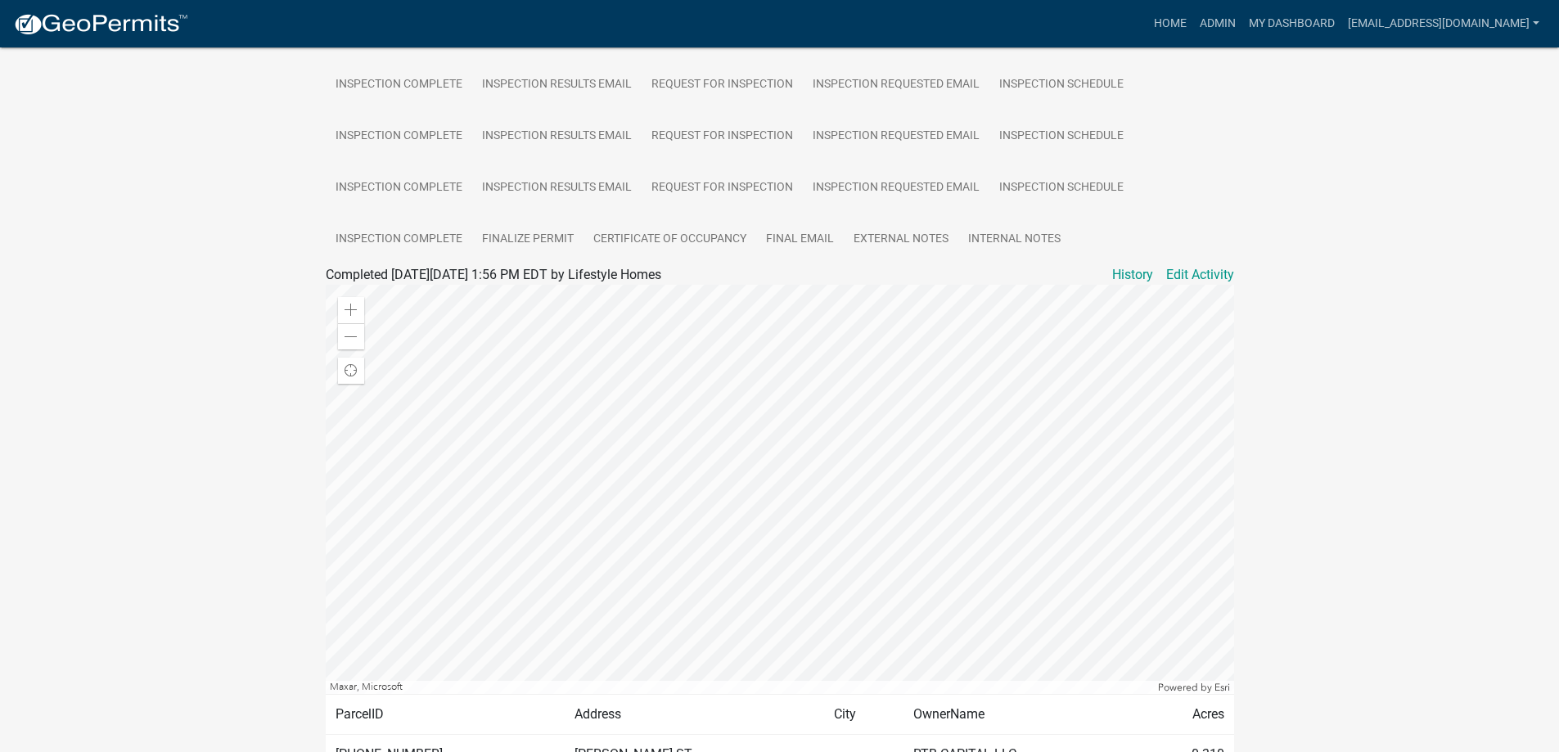
scroll to position [535, 0]
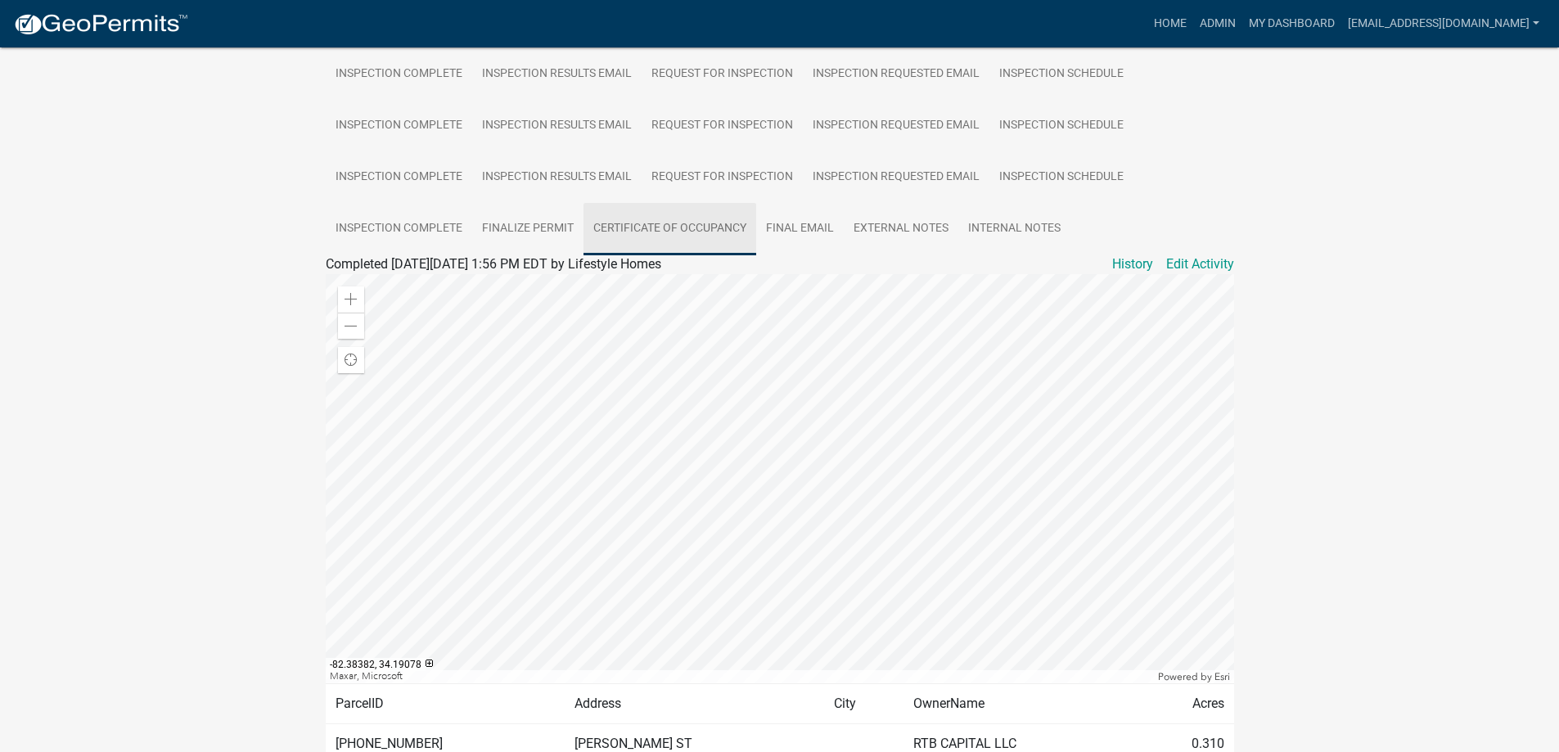
click at [664, 213] on link "Certificate of Occupancy" at bounding box center [670, 229] width 173 height 52
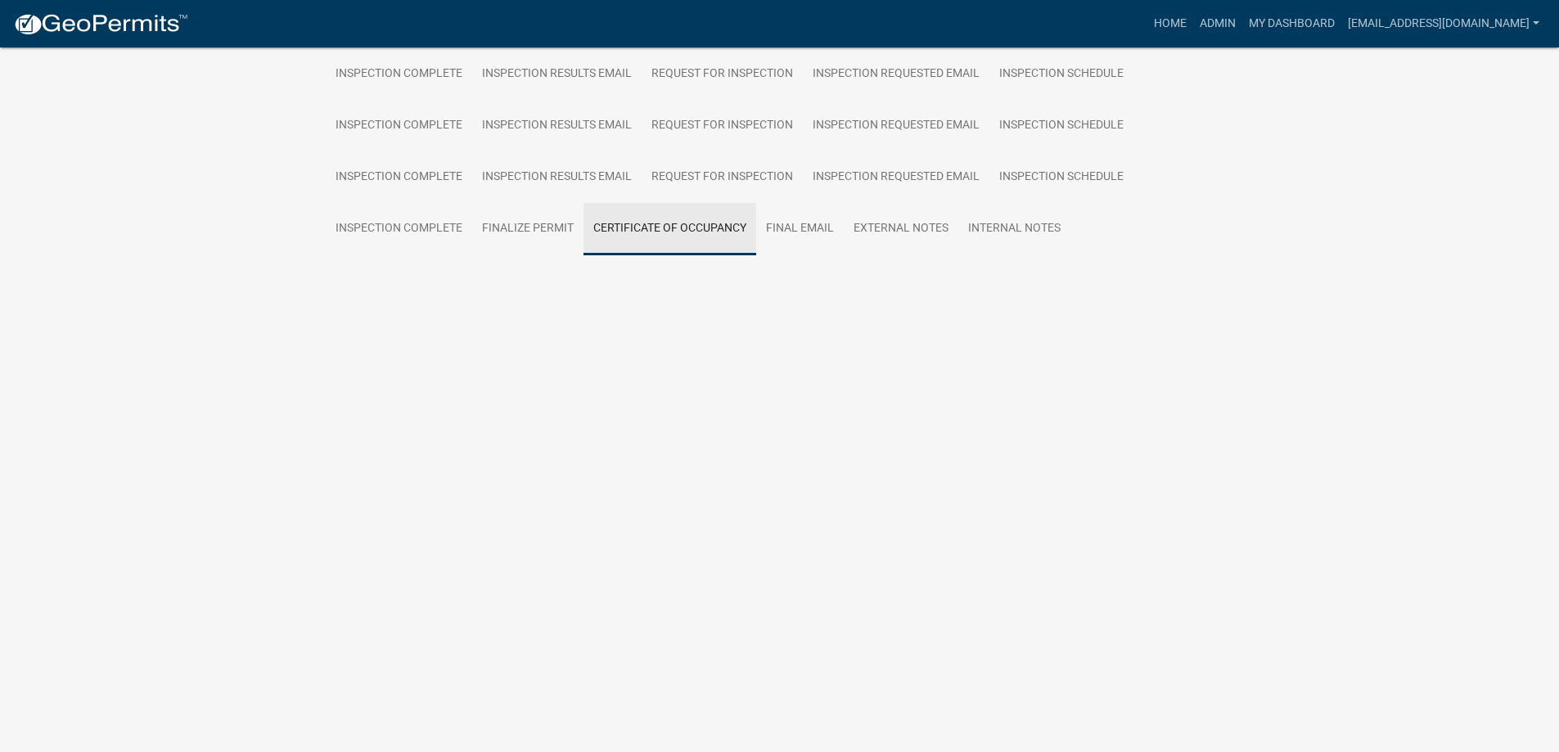
scroll to position [133, 0]
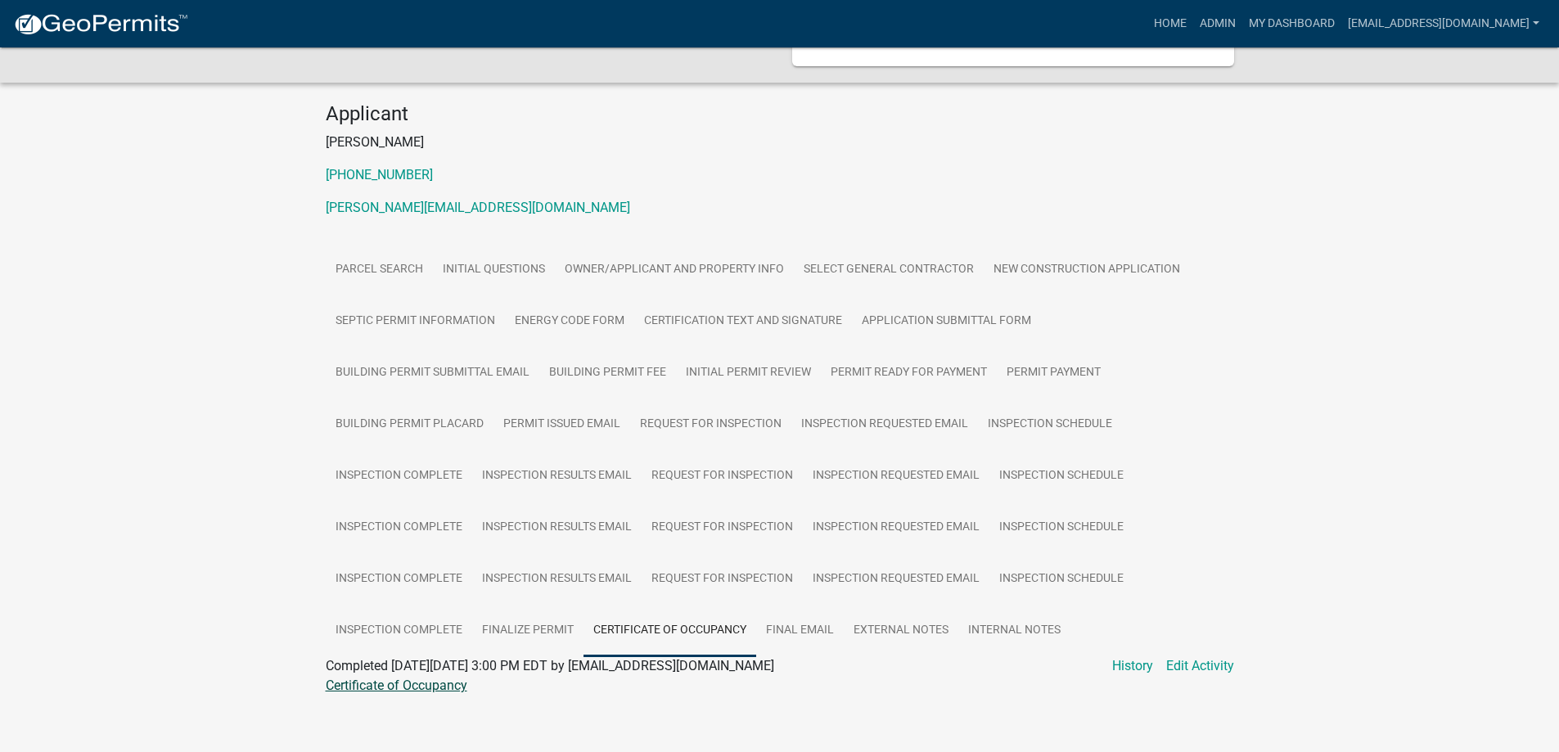
click at [419, 678] on link "Certificate of Occupancy" at bounding box center [397, 686] width 142 height 16
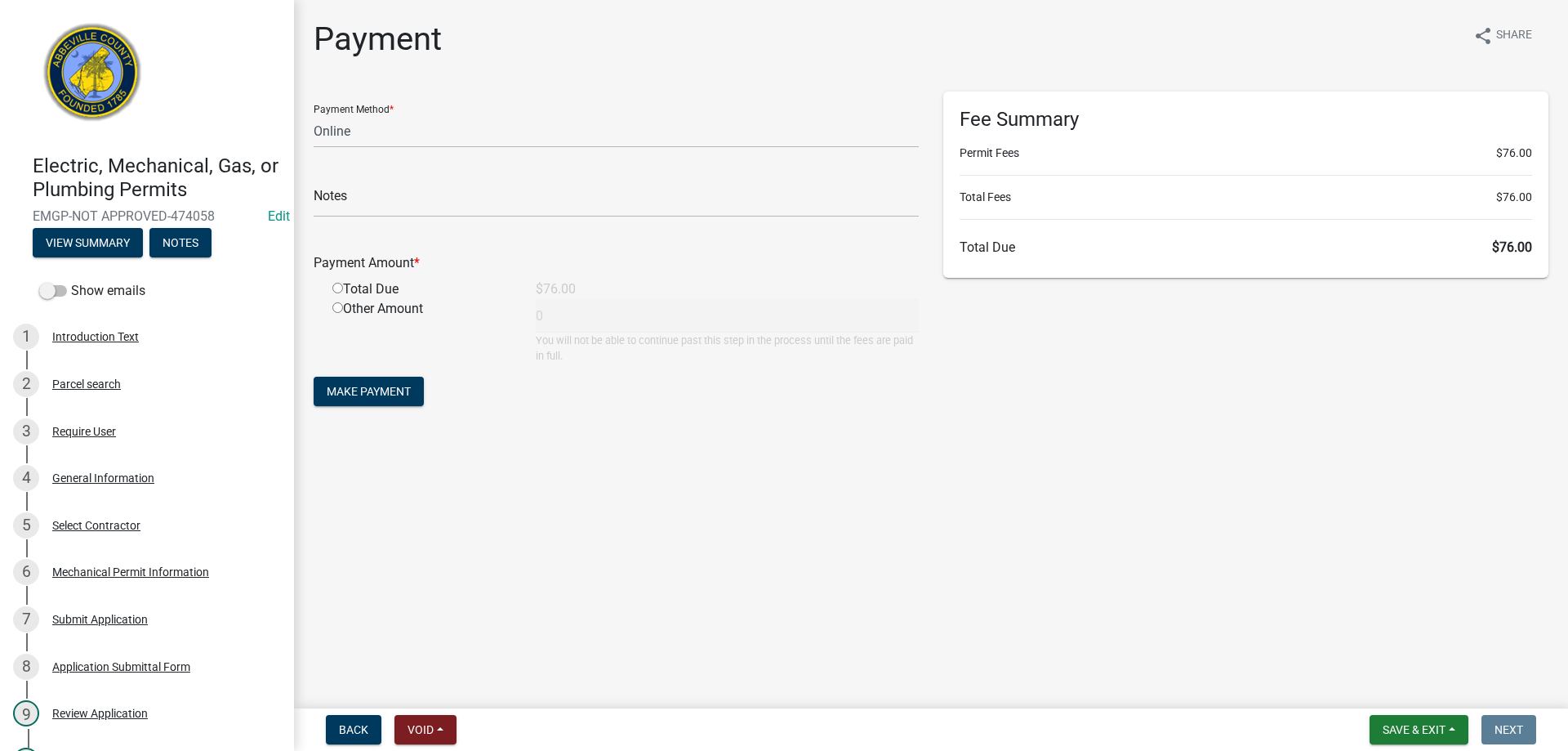
select select "3: 3"
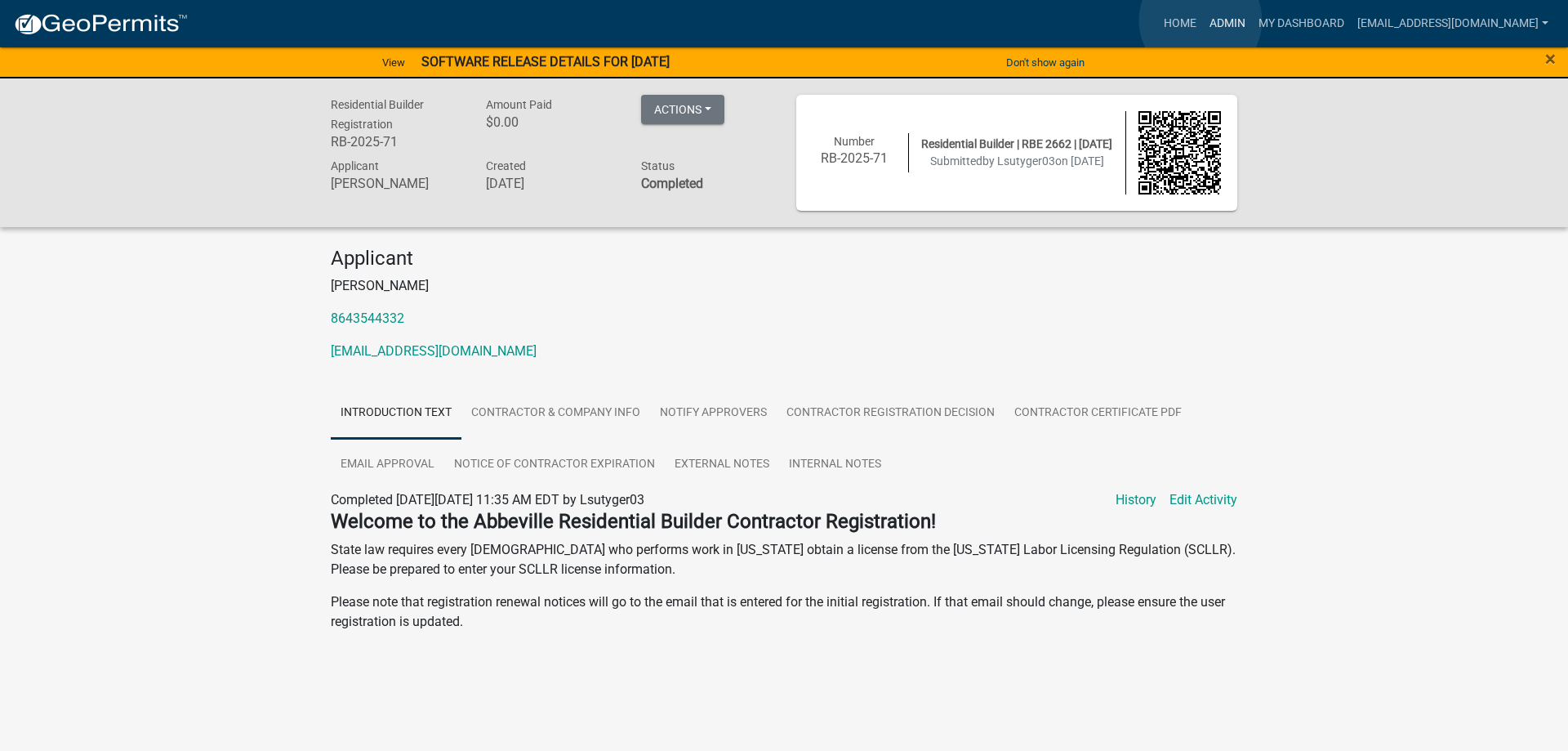
click at [1204, 20] on link "Admin" at bounding box center [1228, 23] width 49 height 31
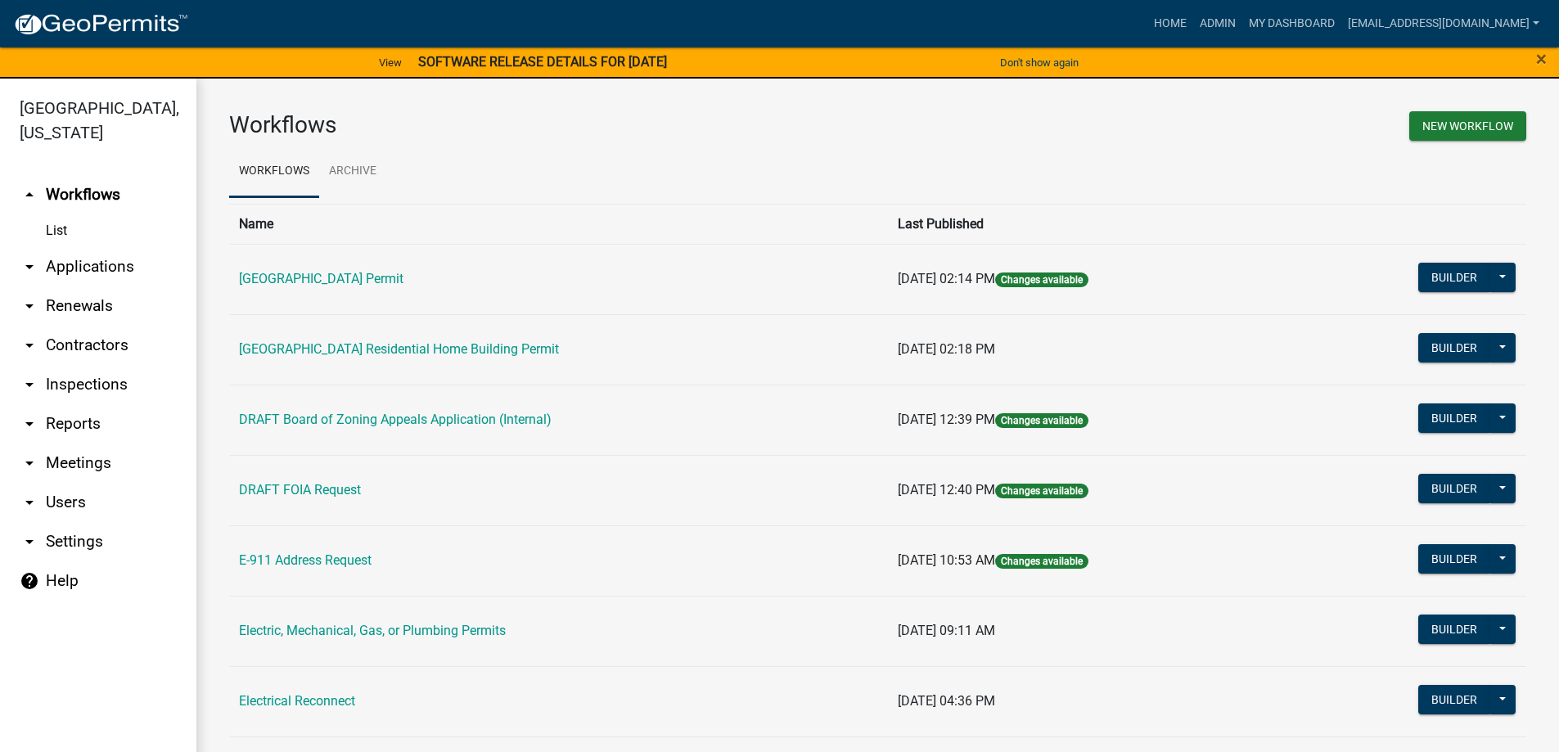
click at [85, 262] on link "arrow_drop_down Applications" at bounding box center [98, 266] width 196 height 39
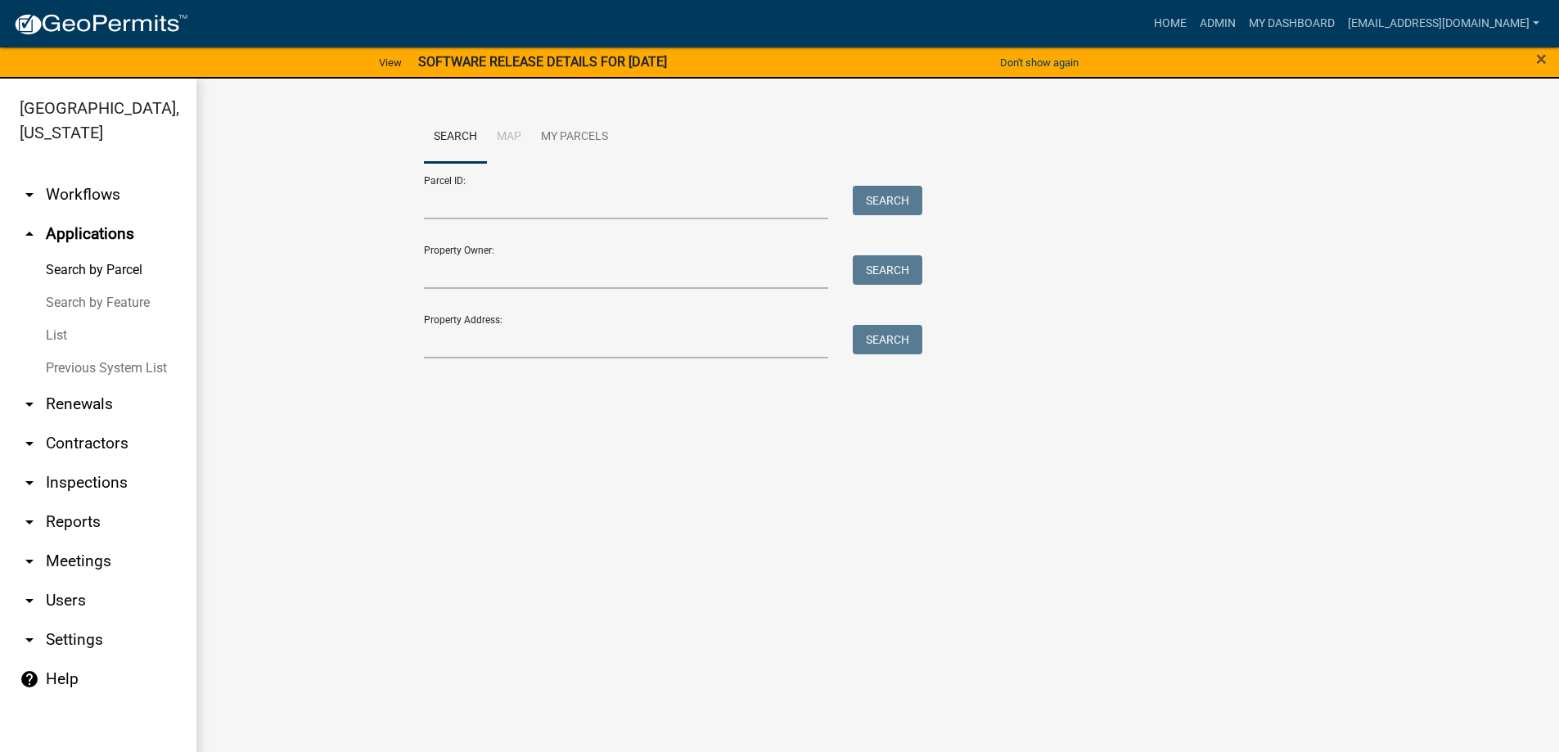
click at [58, 335] on link "List" at bounding box center [98, 335] width 196 height 33
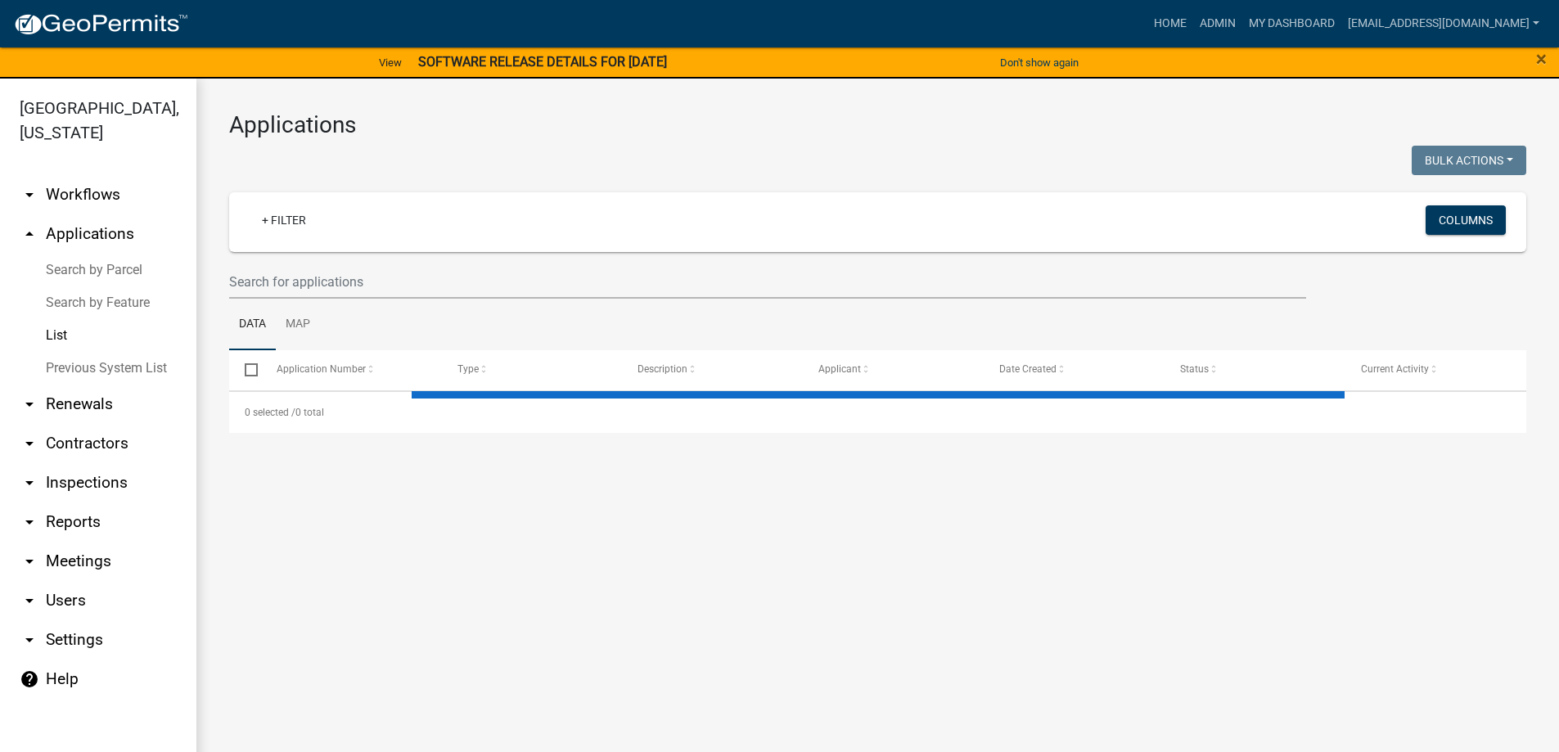
select select "3: 100"
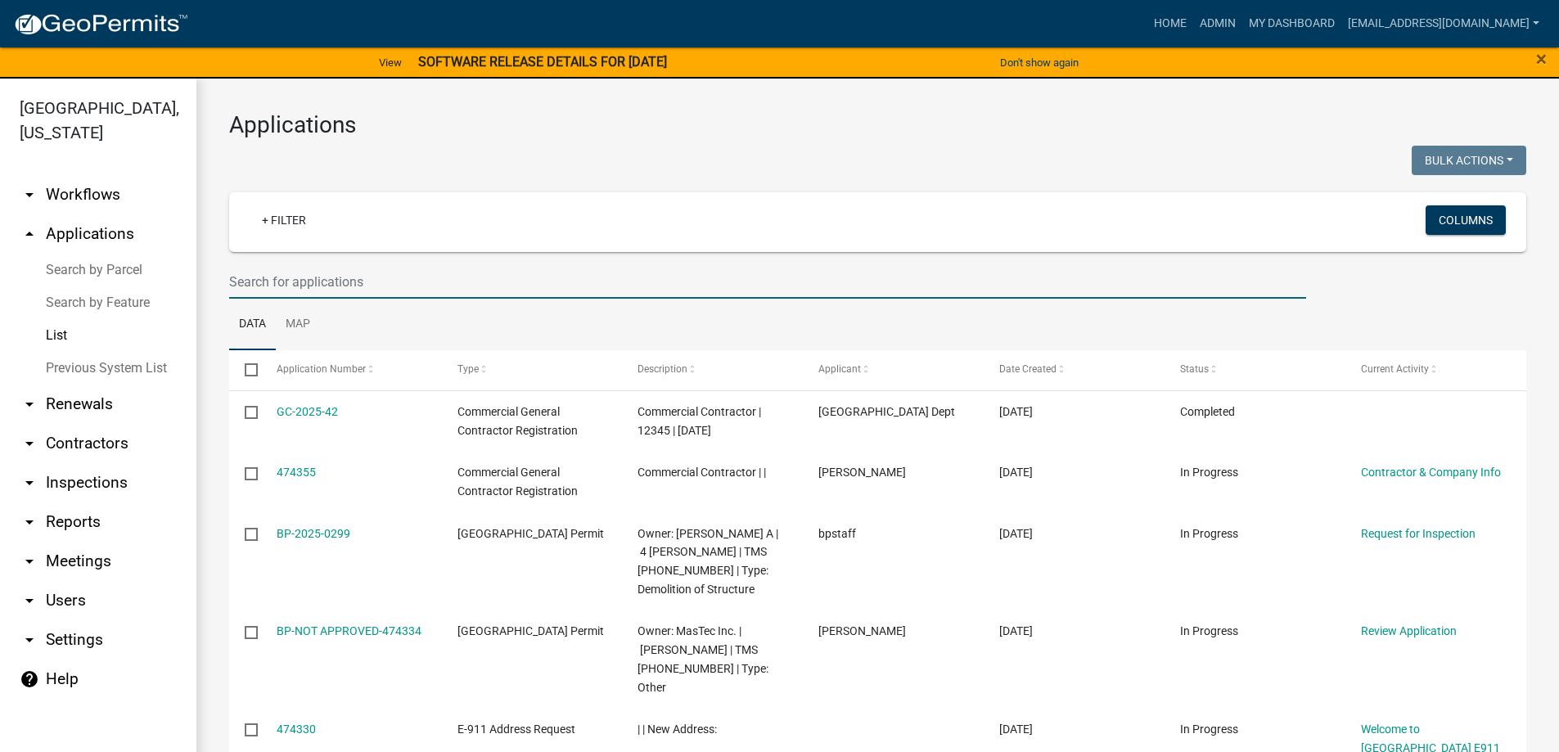
click at [413, 280] on input "text" at bounding box center [767, 282] width 1077 height 34
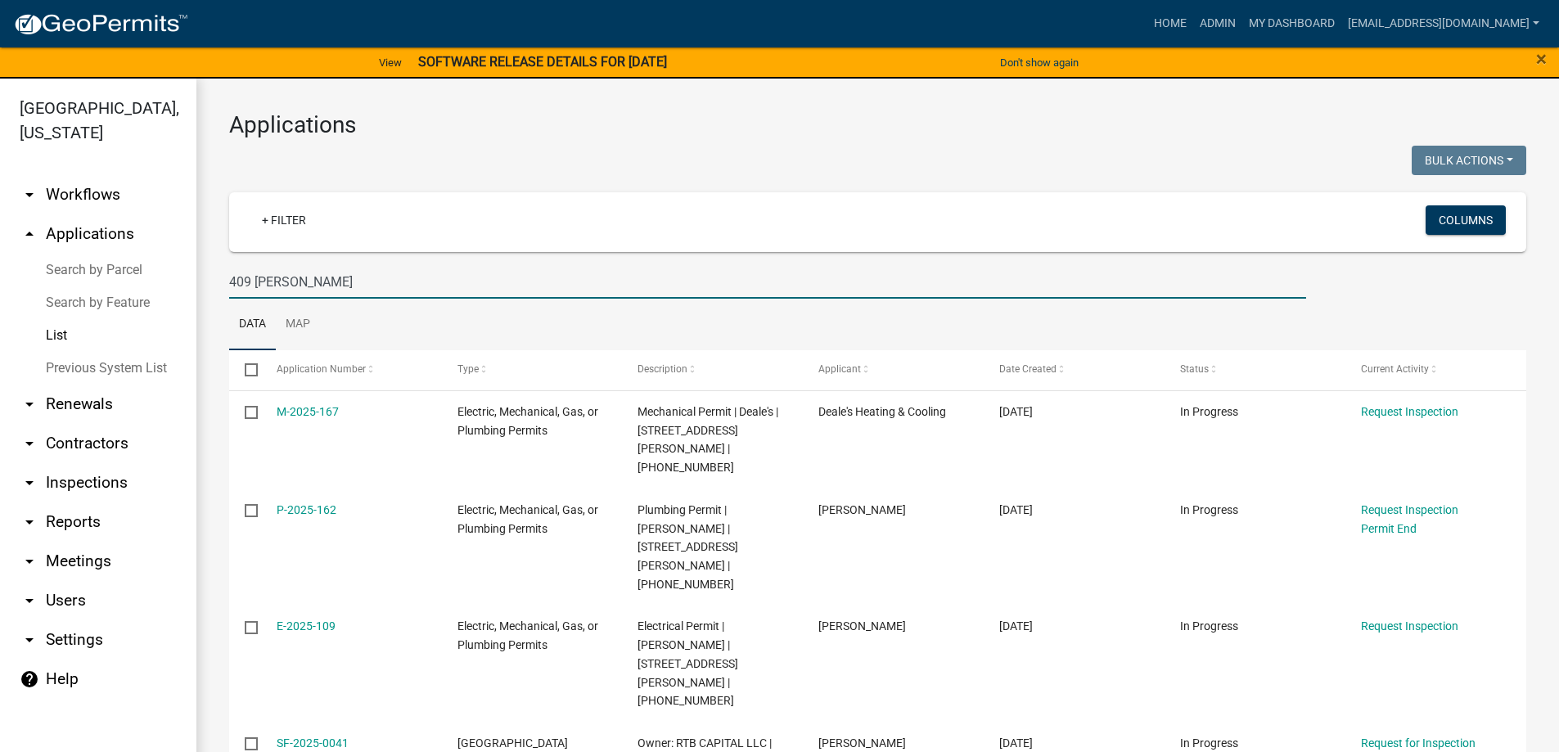
type input "409 CALVERT"
click at [65, 327] on link "List" at bounding box center [98, 335] width 196 height 33
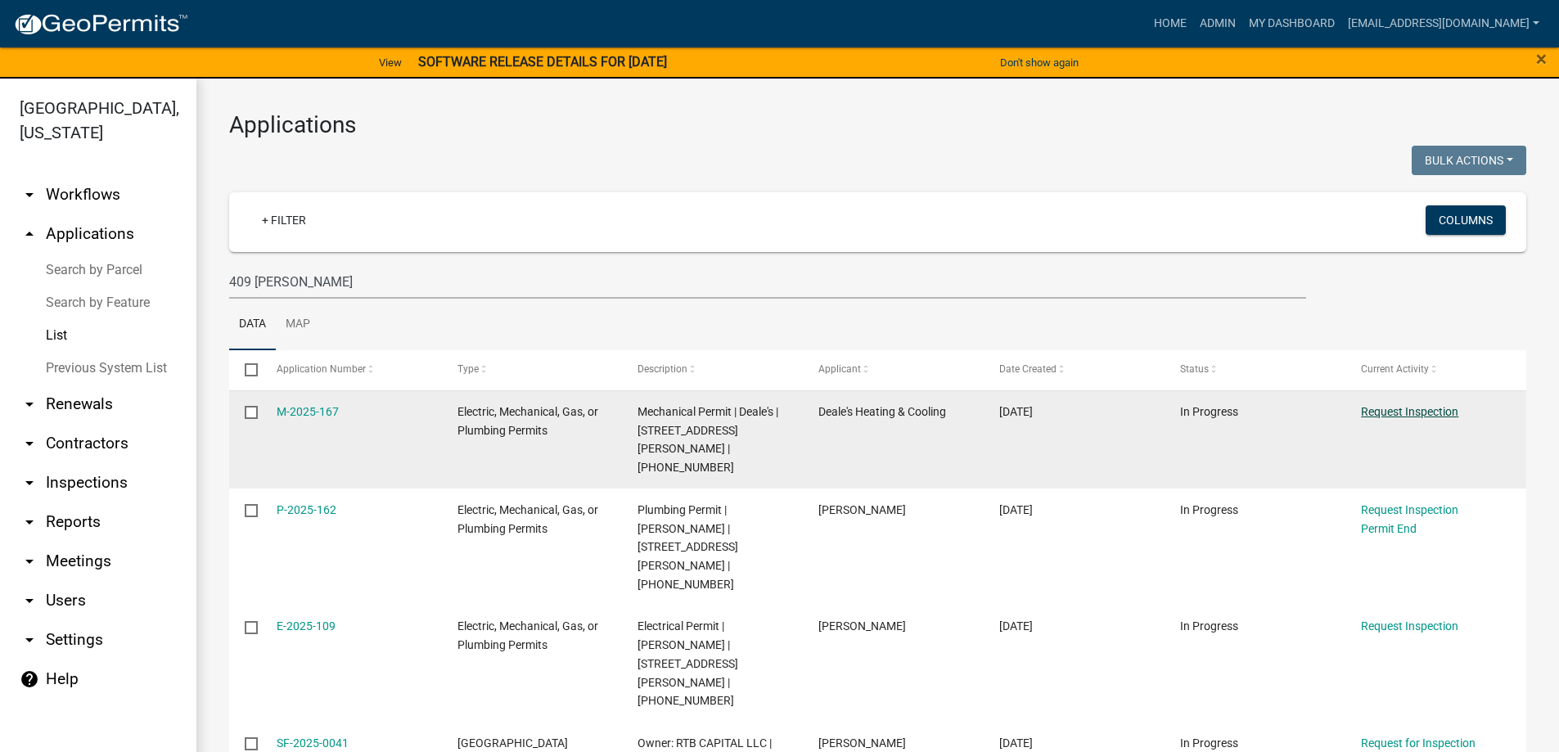
click at [1409, 409] on link "Request Inspection" at bounding box center [1409, 411] width 97 height 13
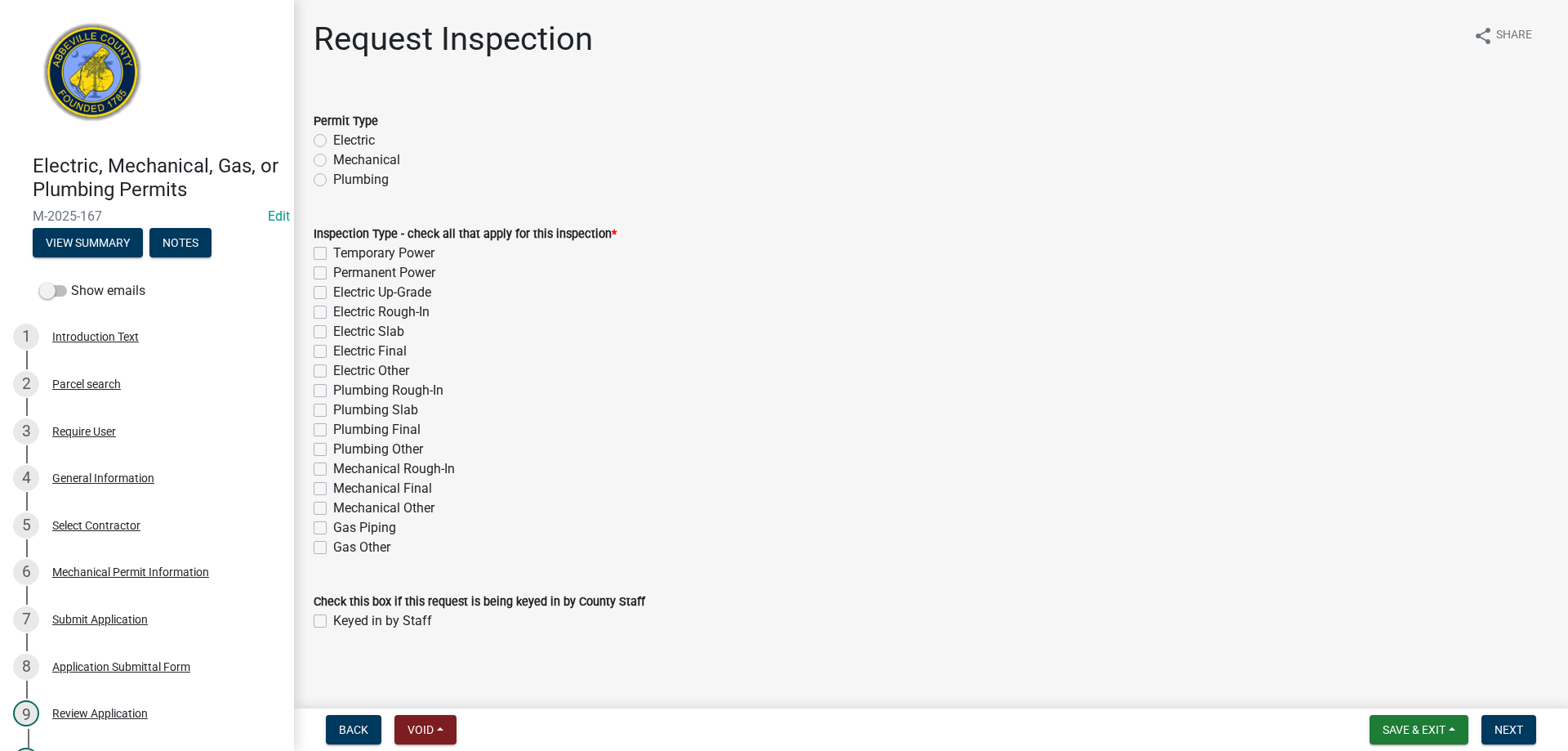
click at [333, 162] on label "Mechanical" at bounding box center [366, 161] width 67 height 20
click at [333, 161] on input "Mechanical" at bounding box center [338, 156] width 11 height 11
radio input "true"
click at [326, 489] on div "Mechanical Final" at bounding box center [930, 489] width 1235 height 20
click at [333, 490] on label "Mechanical Final" at bounding box center [382, 489] width 99 height 20
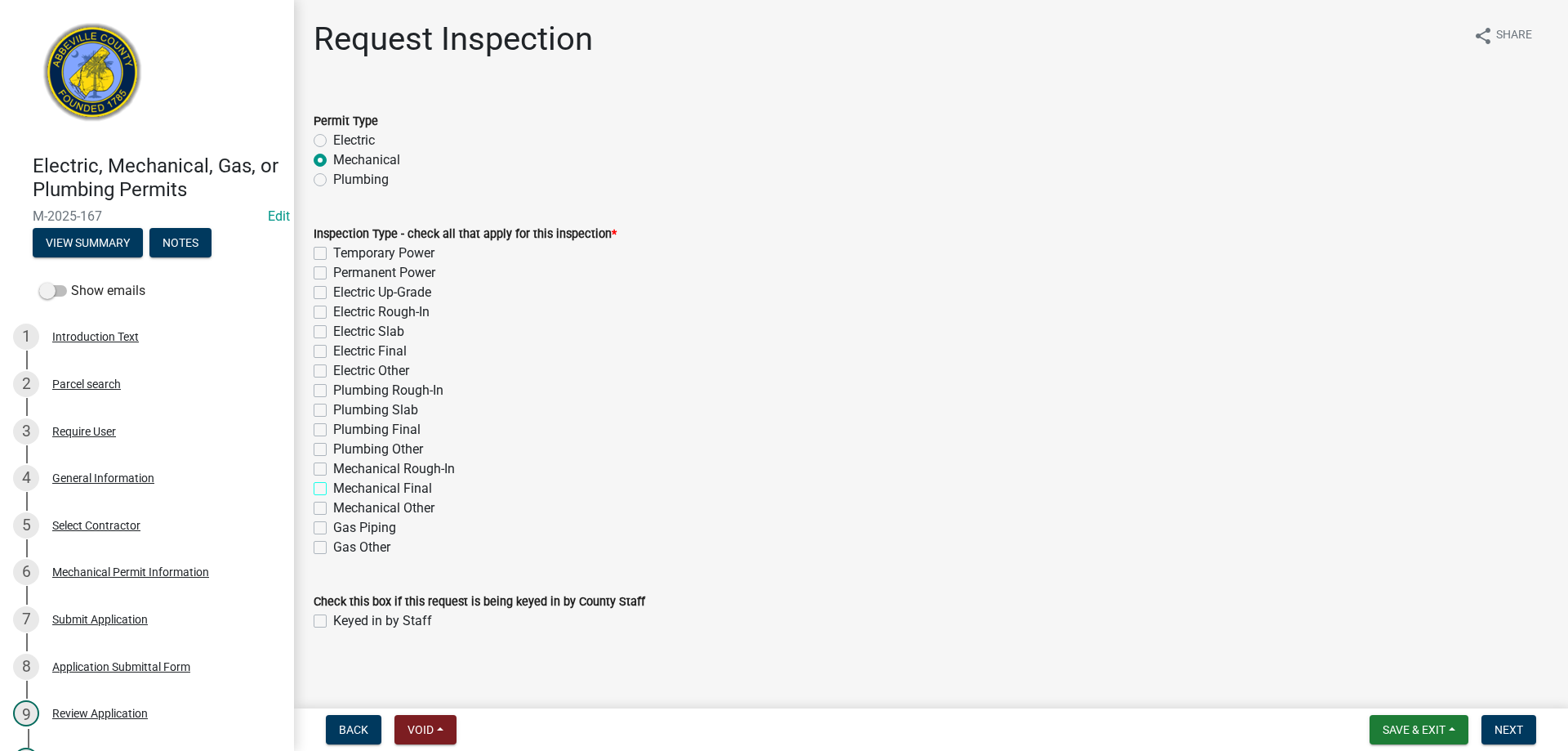
click at [333, 489] on input "Mechanical Final" at bounding box center [338, 484] width 11 height 11
checkbox input "true"
checkbox input "false"
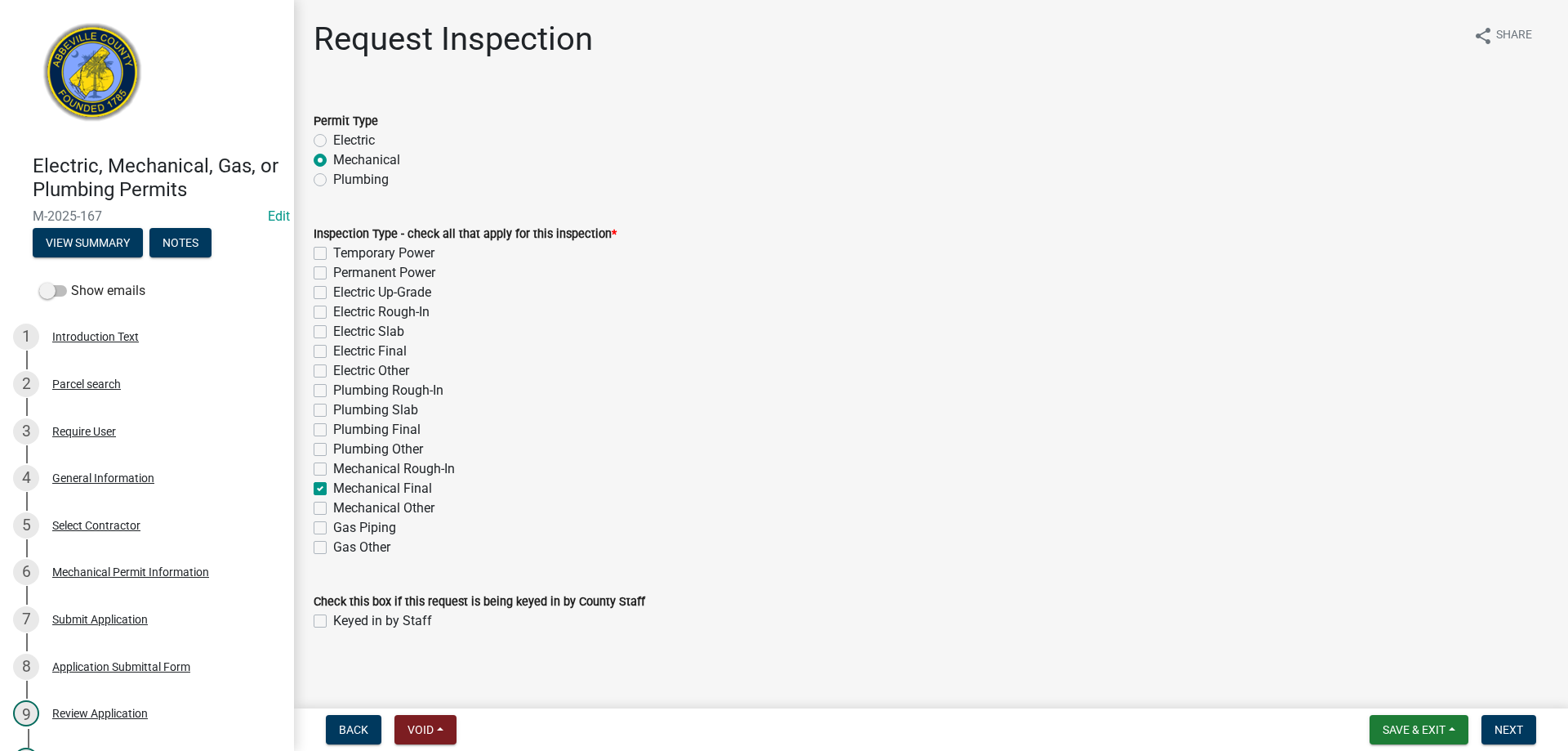
checkbox input "false"
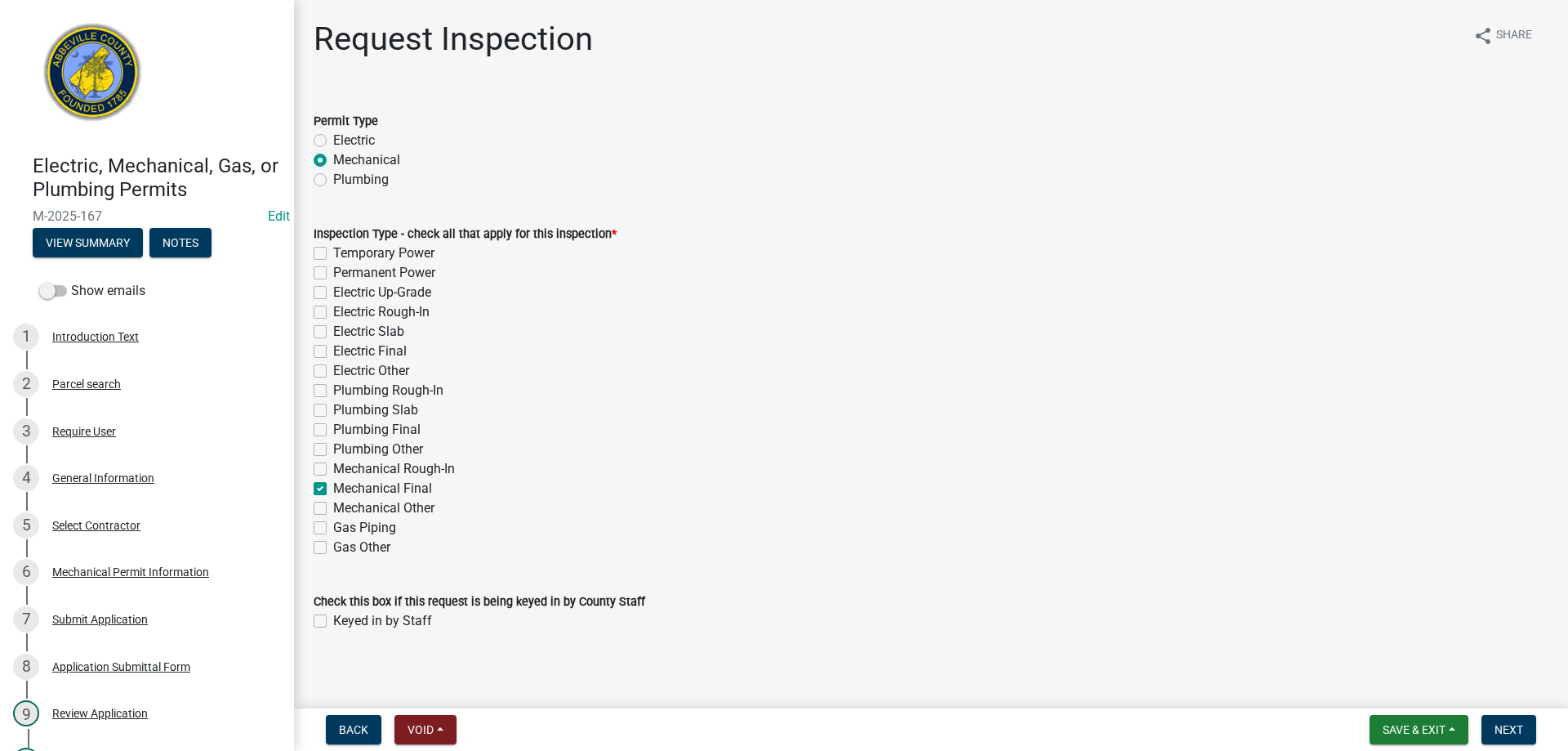
checkbox input "false"
checkbox input "true"
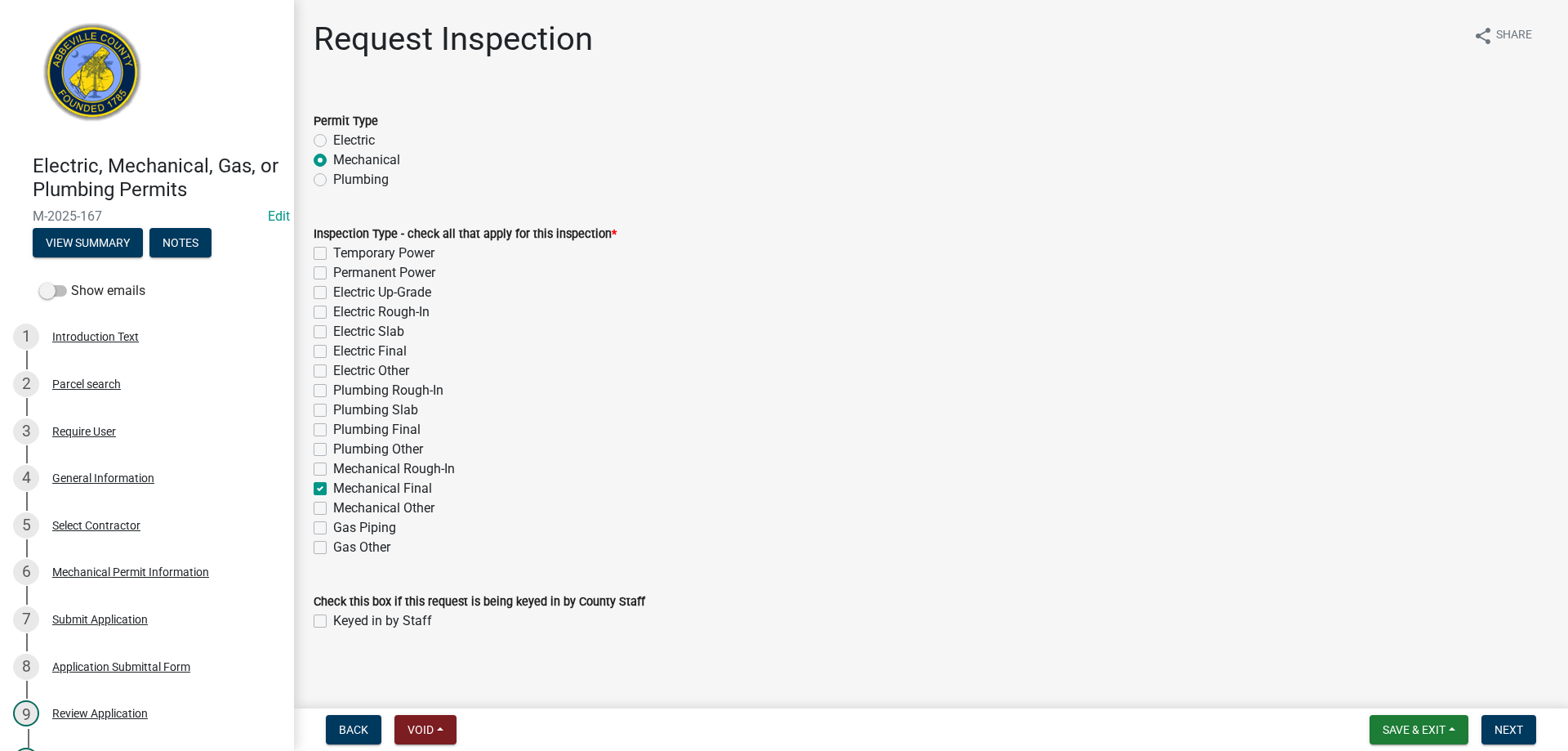
checkbox input "false"
click at [333, 619] on label "Keyed in by Staff" at bounding box center [382, 621] width 99 height 20
click at [333, 619] on input "Keyed in by Staff" at bounding box center [338, 616] width 11 height 11
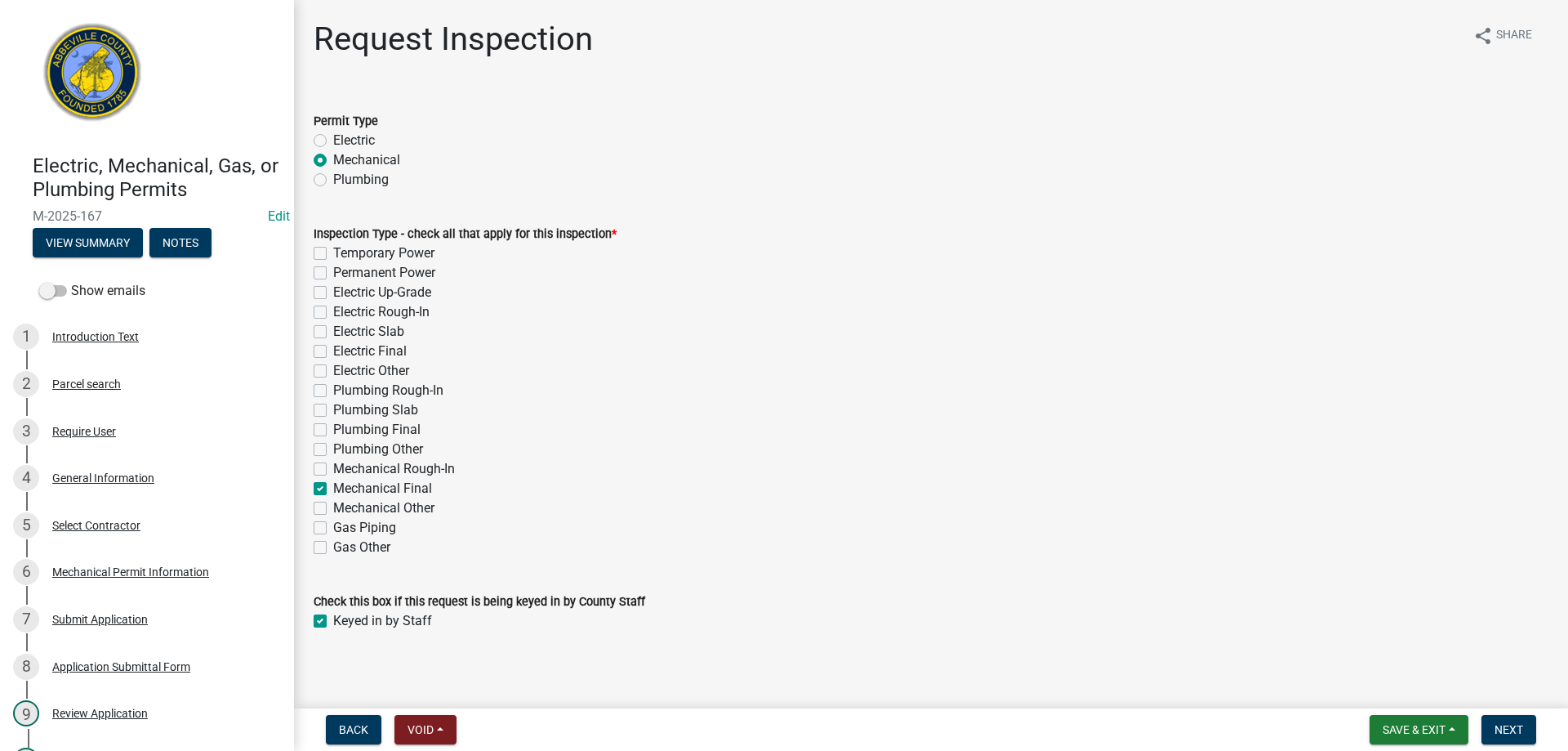
checkbox input "true"
click at [1506, 727] on span "Next" at bounding box center [1509, 729] width 29 height 13
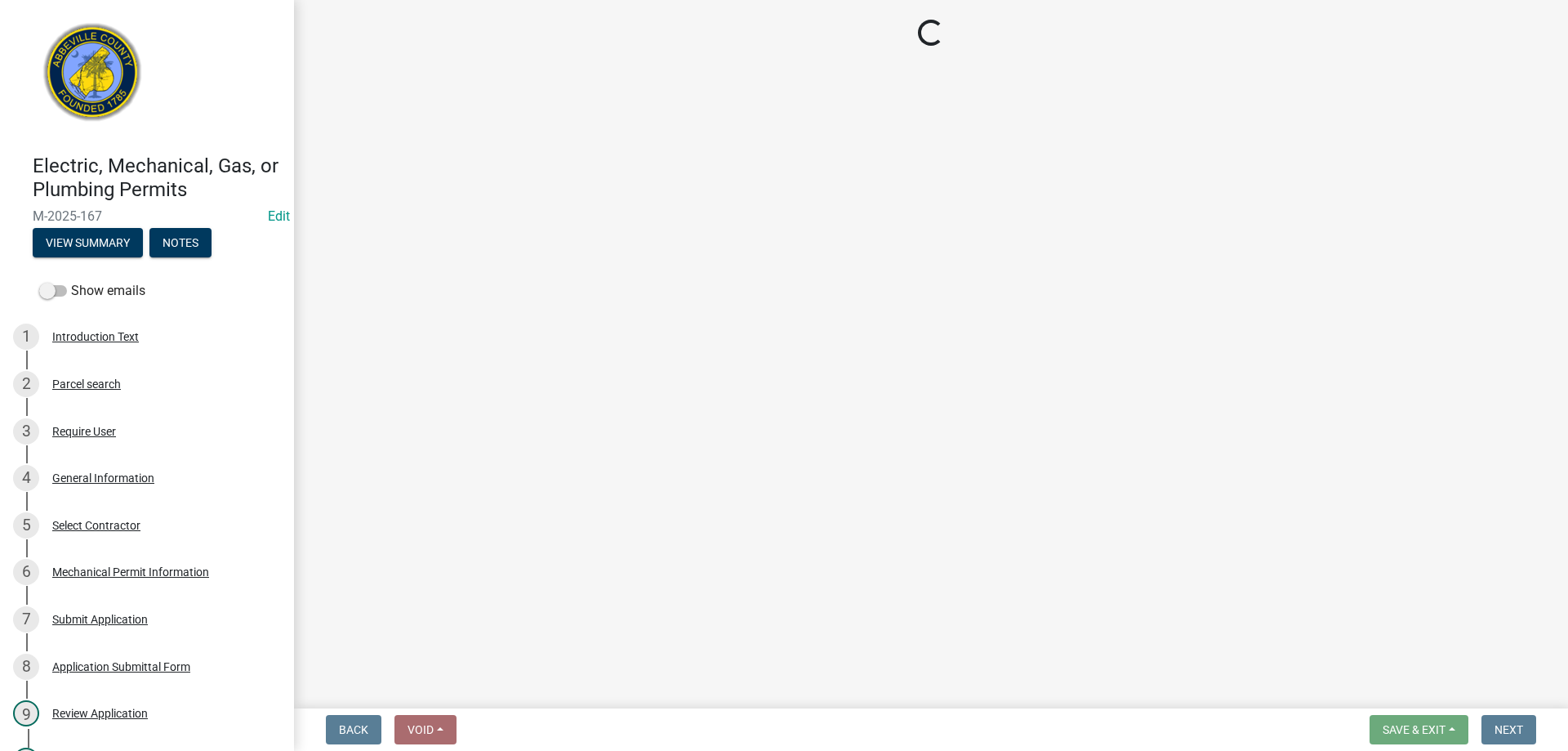
select select "896ec84b-7942-43b9-a78d-4f1554b7930c"
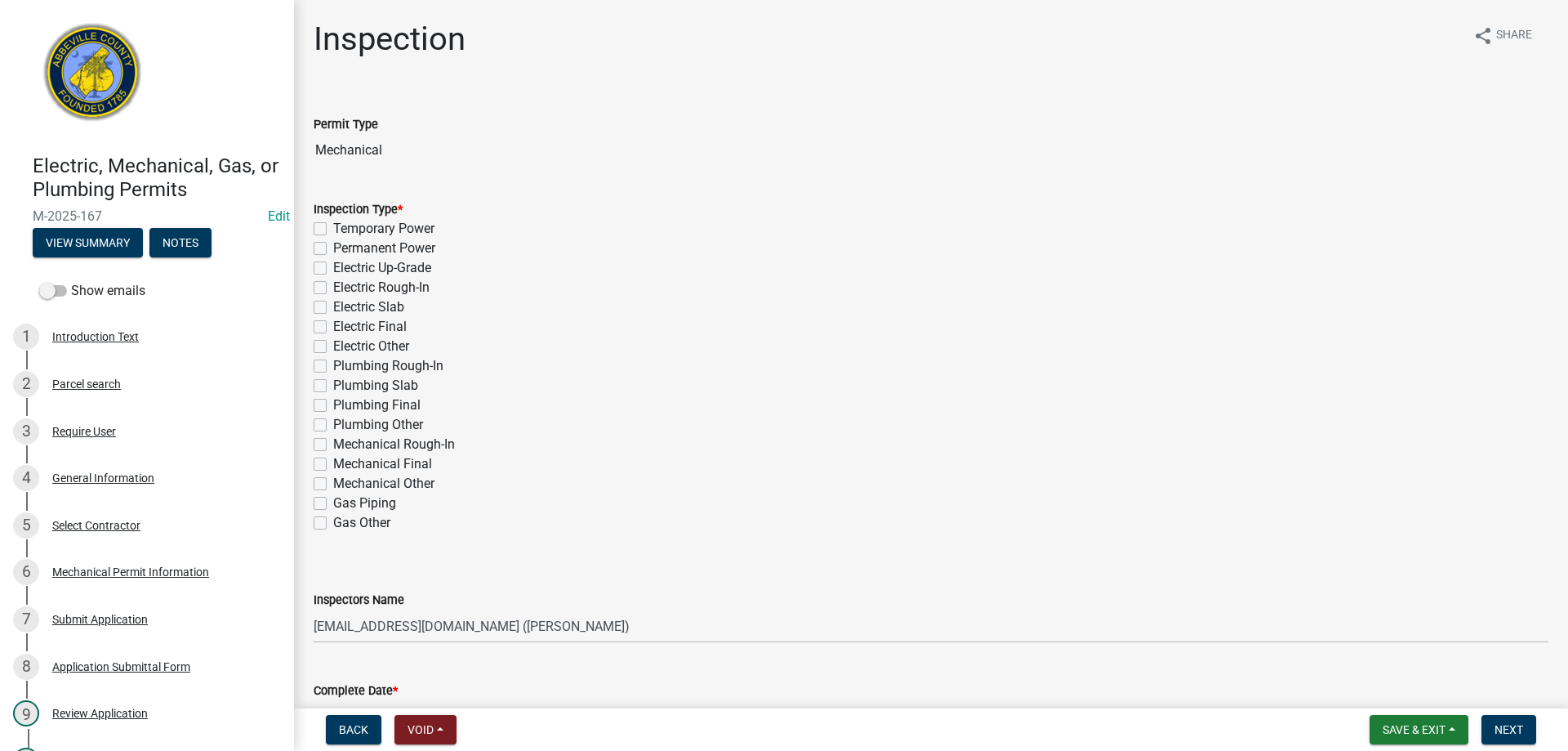
click at [333, 466] on label "Mechanical Final" at bounding box center [382, 464] width 99 height 20
click at [333, 465] on input "Mechanical Final" at bounding box center [338, 459] width 11 height 11
checkbox input "true"
checkbox input "false"
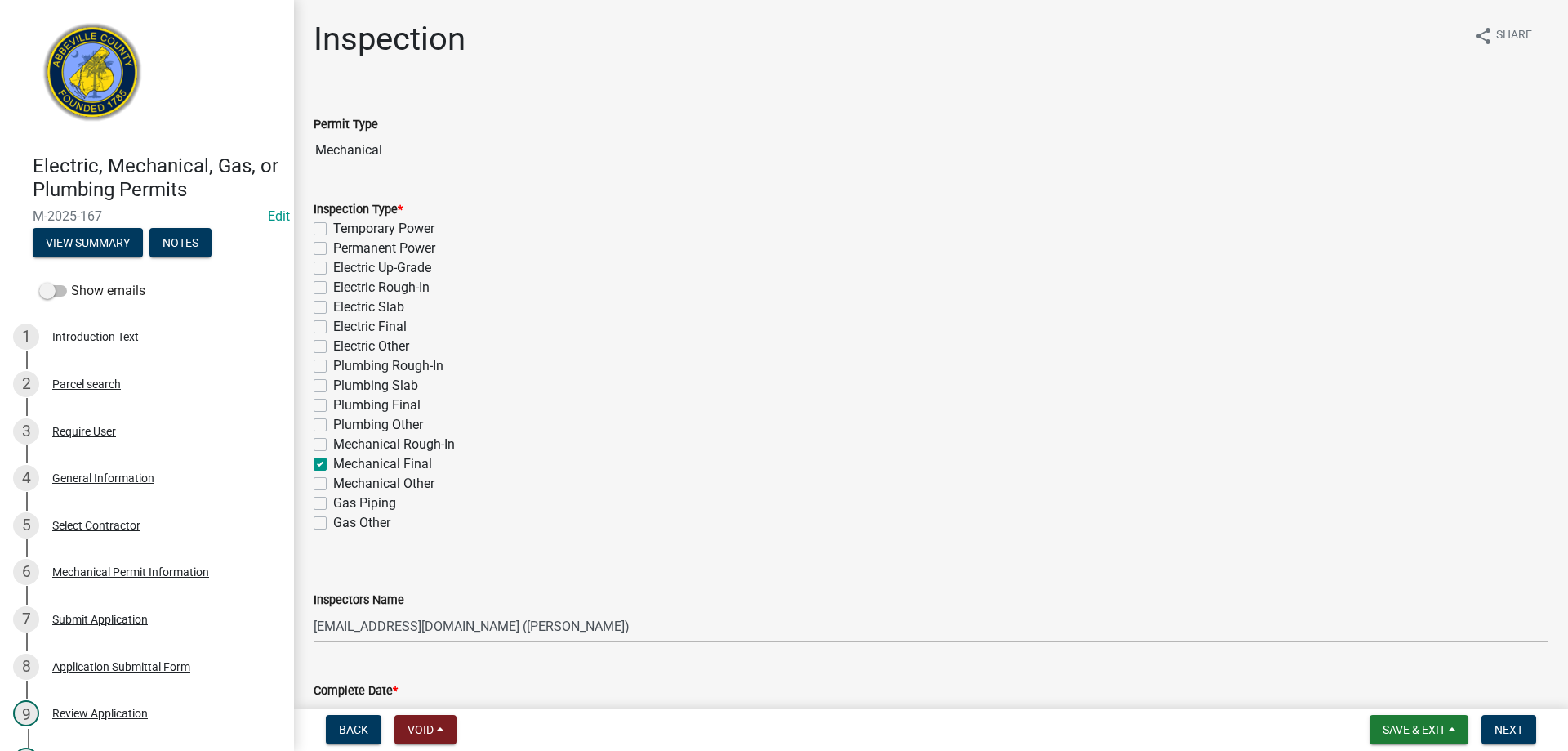
checkbox input "false"
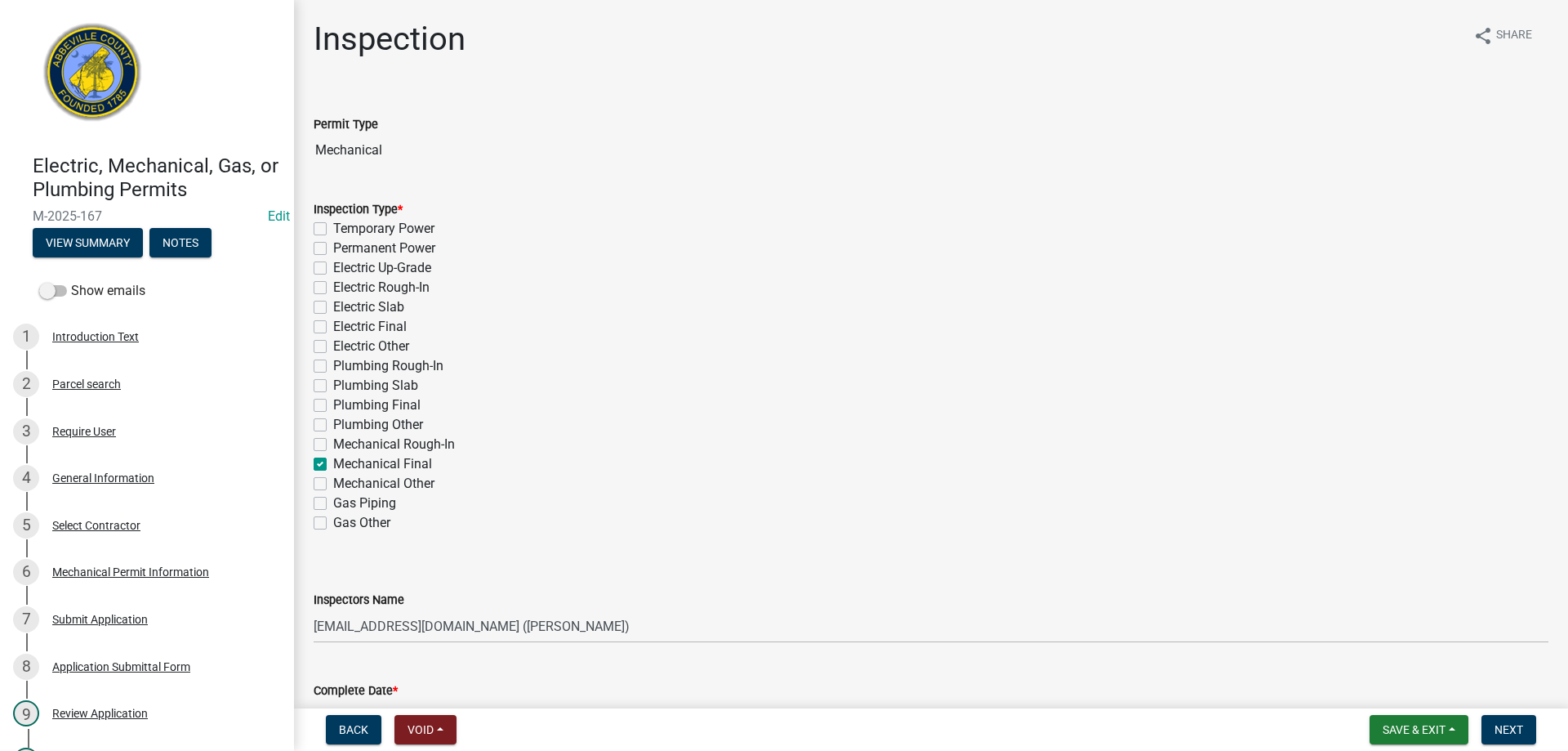
checkbox input "false"
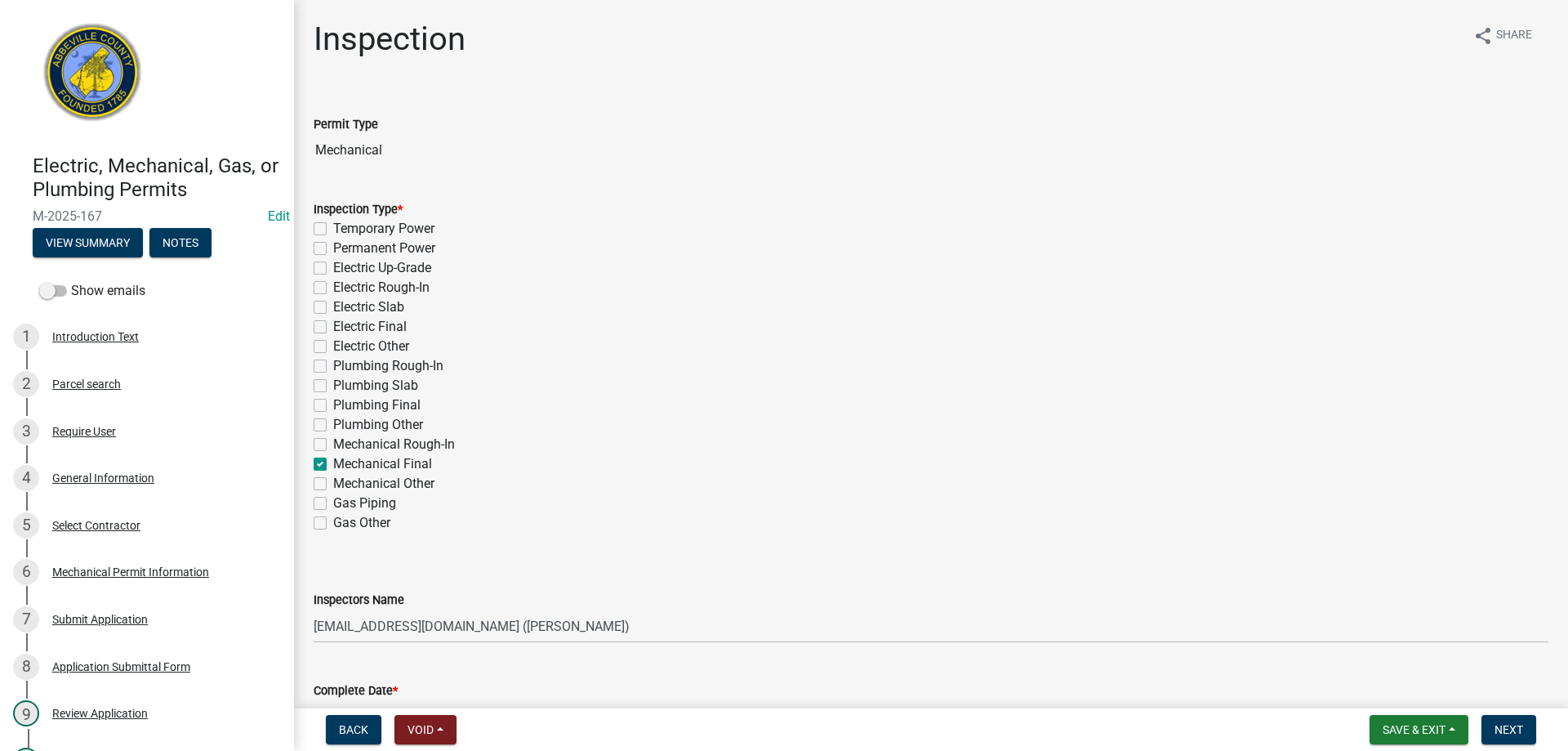
checkbox input "true"
checkbox input "false"
click at [628, 628] on select "Select Item... aprice@abbevillecountysc.com (Andrew M. Price) soshields@abbevil…" at bounding box center [930, 627] width 1235 height 34
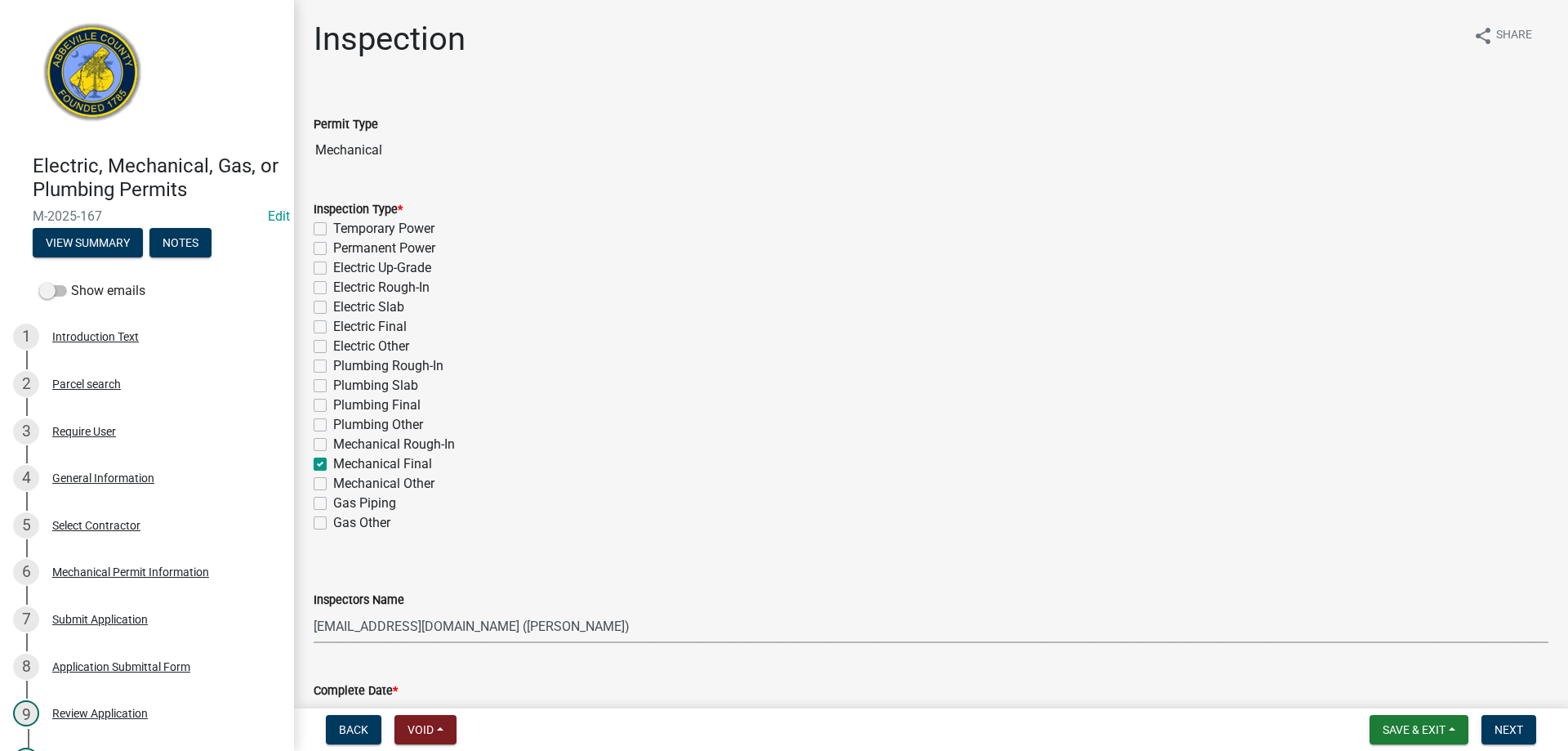
select select "56be3ac8-4e2d-49a7-9260-658958e29c03"
click at [313, 610] on select "Select Item... aprice@abbevillecountysc.com (Andrew M. Price) soshields@abbevil…" at bounding box center [930, 627] width 1235 height 34
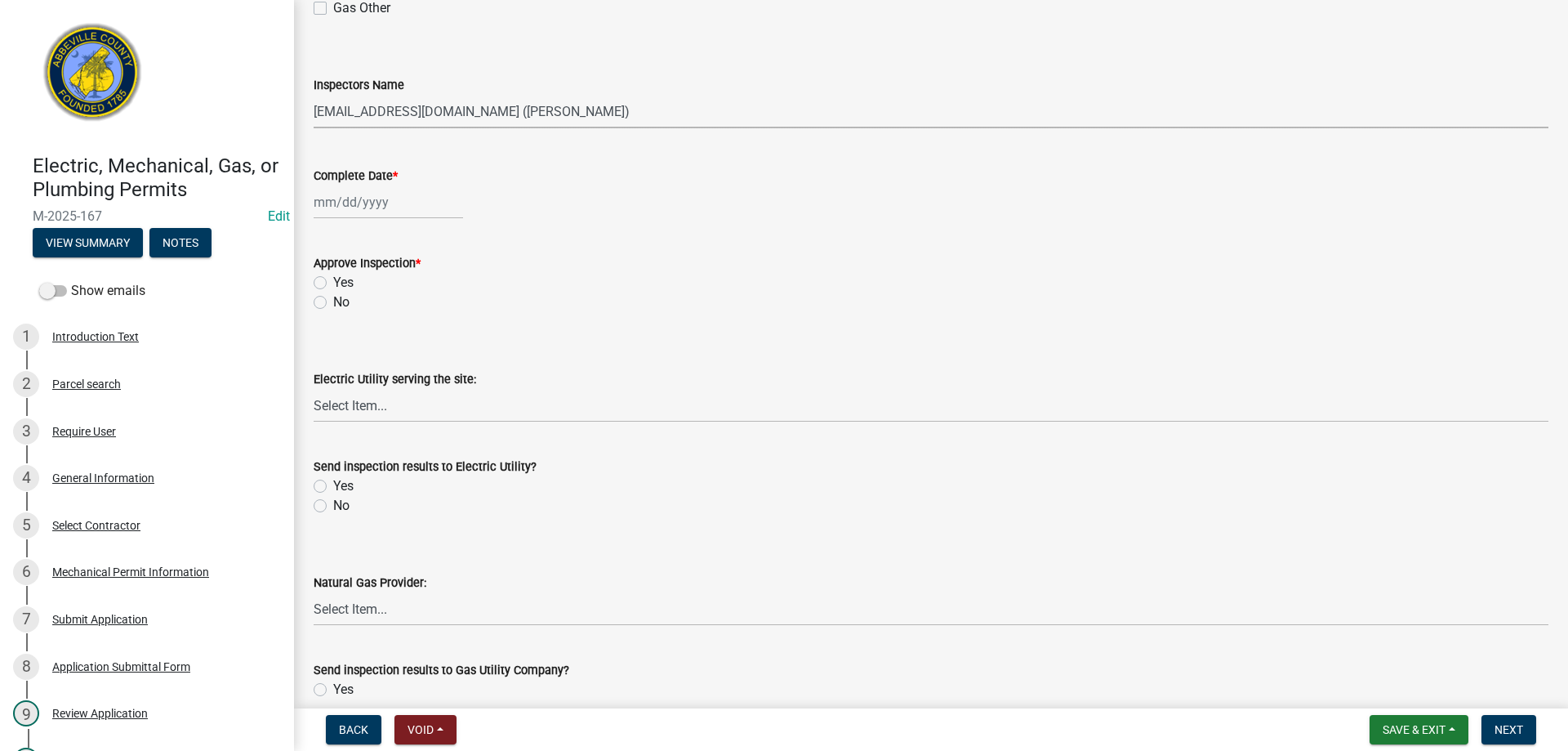
scroll to position [523, 0]
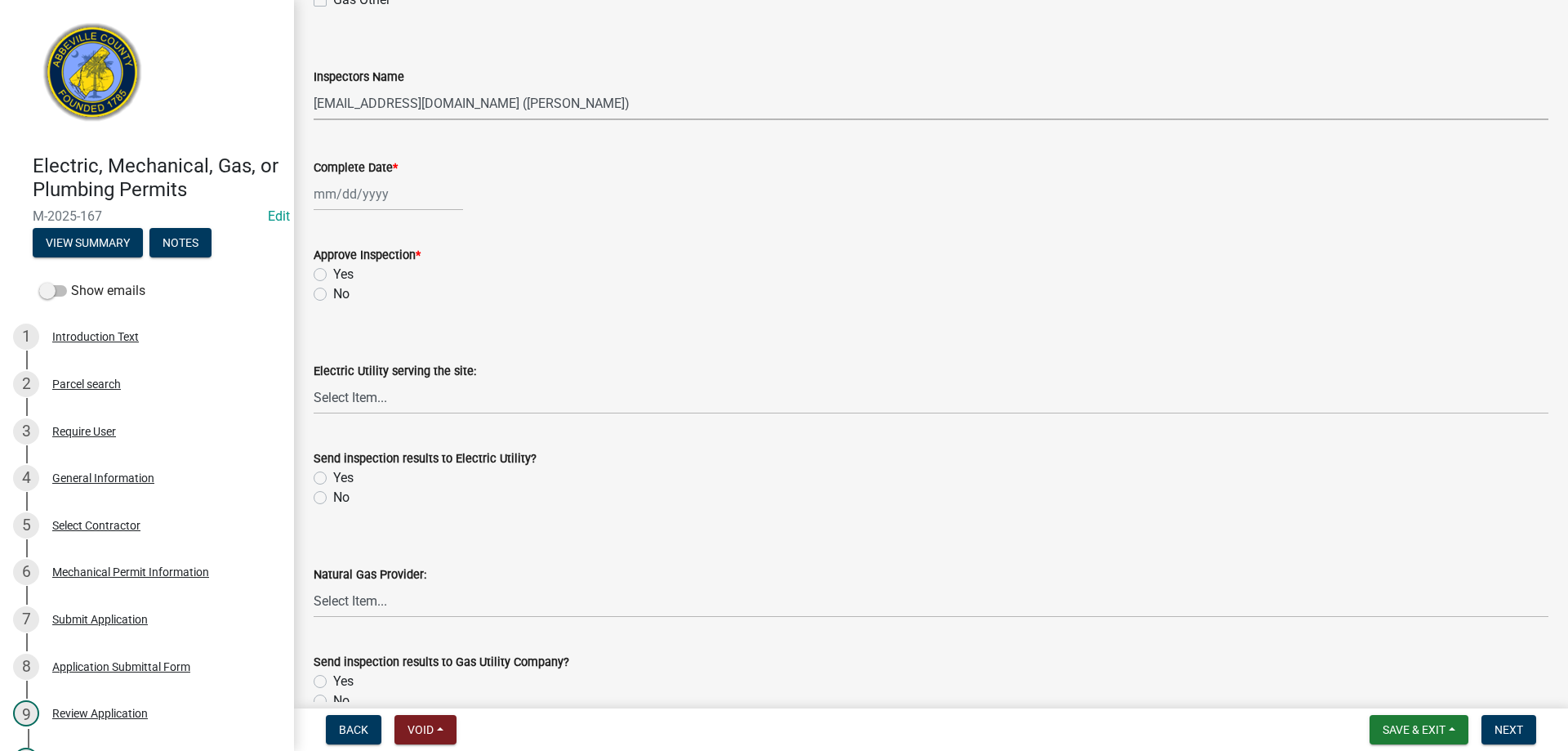
select select "9"
select select "2025"
click at [437, 197] on div "Jan Feb Mar Apr May Jun Jul Aug Sep Oct Nov Dec 1525 1526 1527 1528 1529 1530 1…" at bounding box center [388, 195] width 150 height 34
click at [437, 277] on div "5" at bounding box center [434, 281] width 26 height 26
type input "09/05/2025"
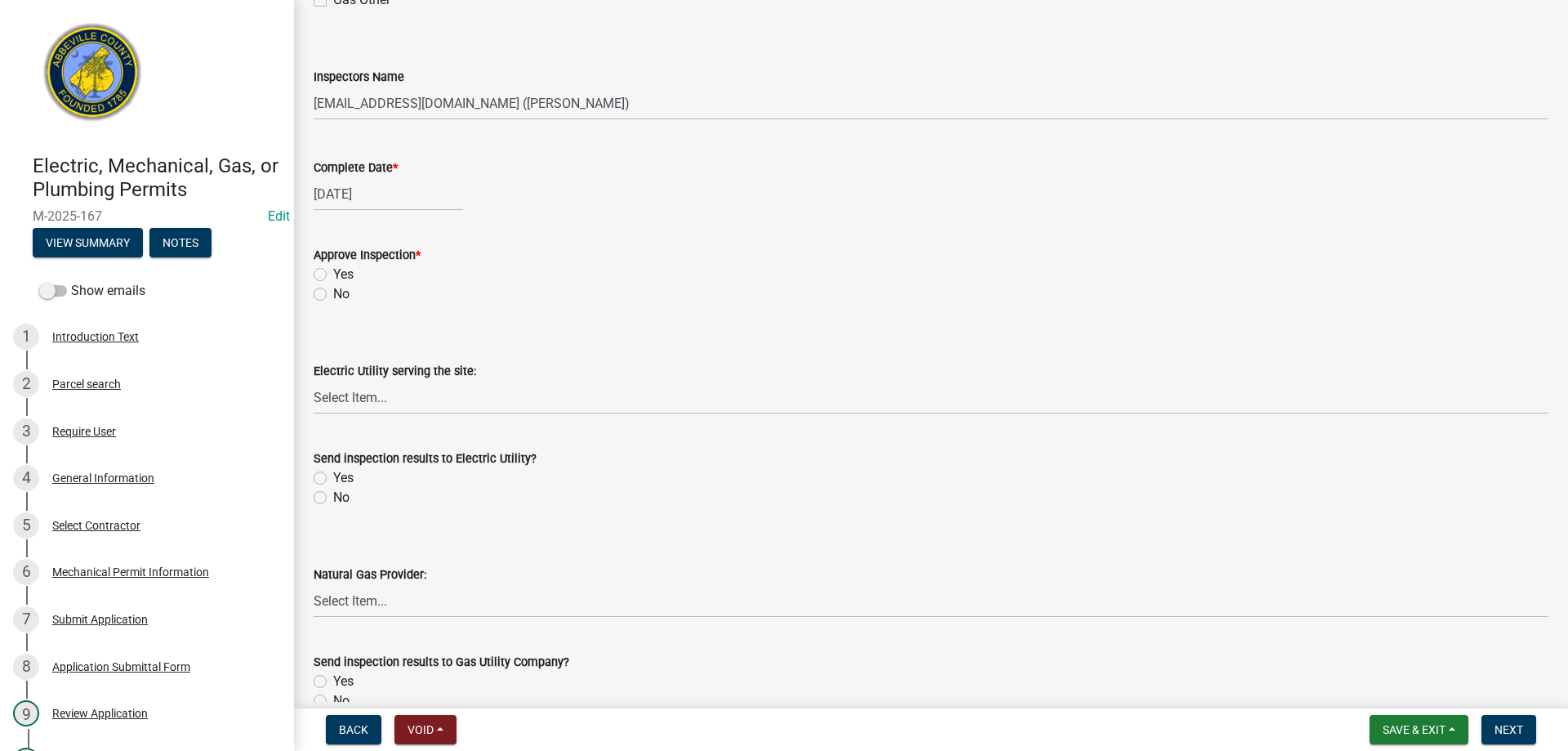
click at [333, 277] on label "Yes" at bounding box center [343, 275] width 20 height 20
click at [333, 276] on input "Yes" at bounding box center [338, 270] width 11 height 11
radio input "true"
click at [333, 495] on label "No" at bounding box center [341, 498] width 16 height 20
click at [333, 495] on input "No" at bounding box center [338, 493] width 11 height 11
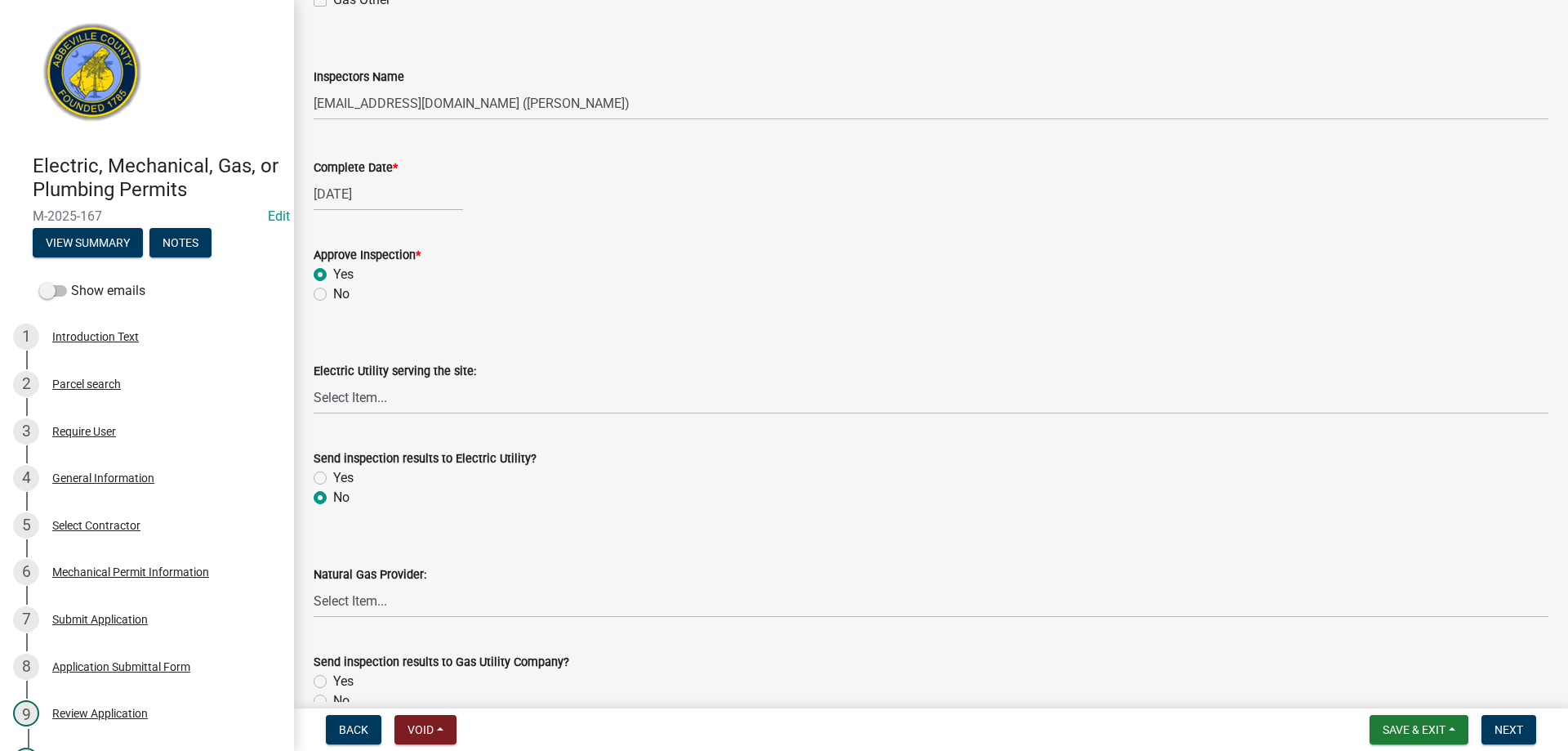
radio input "true"
click at [333, 696] on label "No" at bounding box center [341, 701] width 16 height 20
click at [333, 696] on input "No" at bounding box center [338, 696] width 11 height 11
radio input "true"
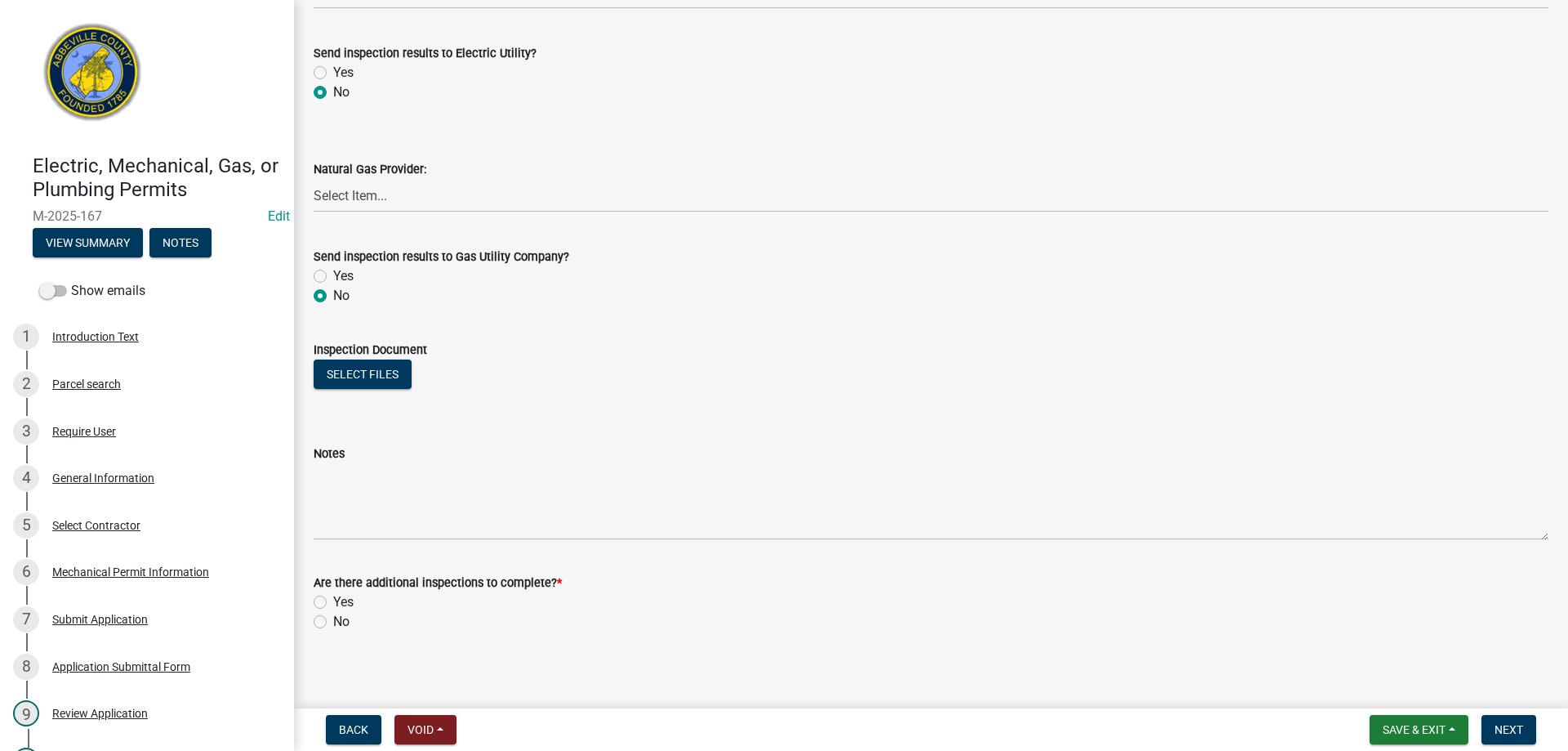
scroll to position [937, 0]
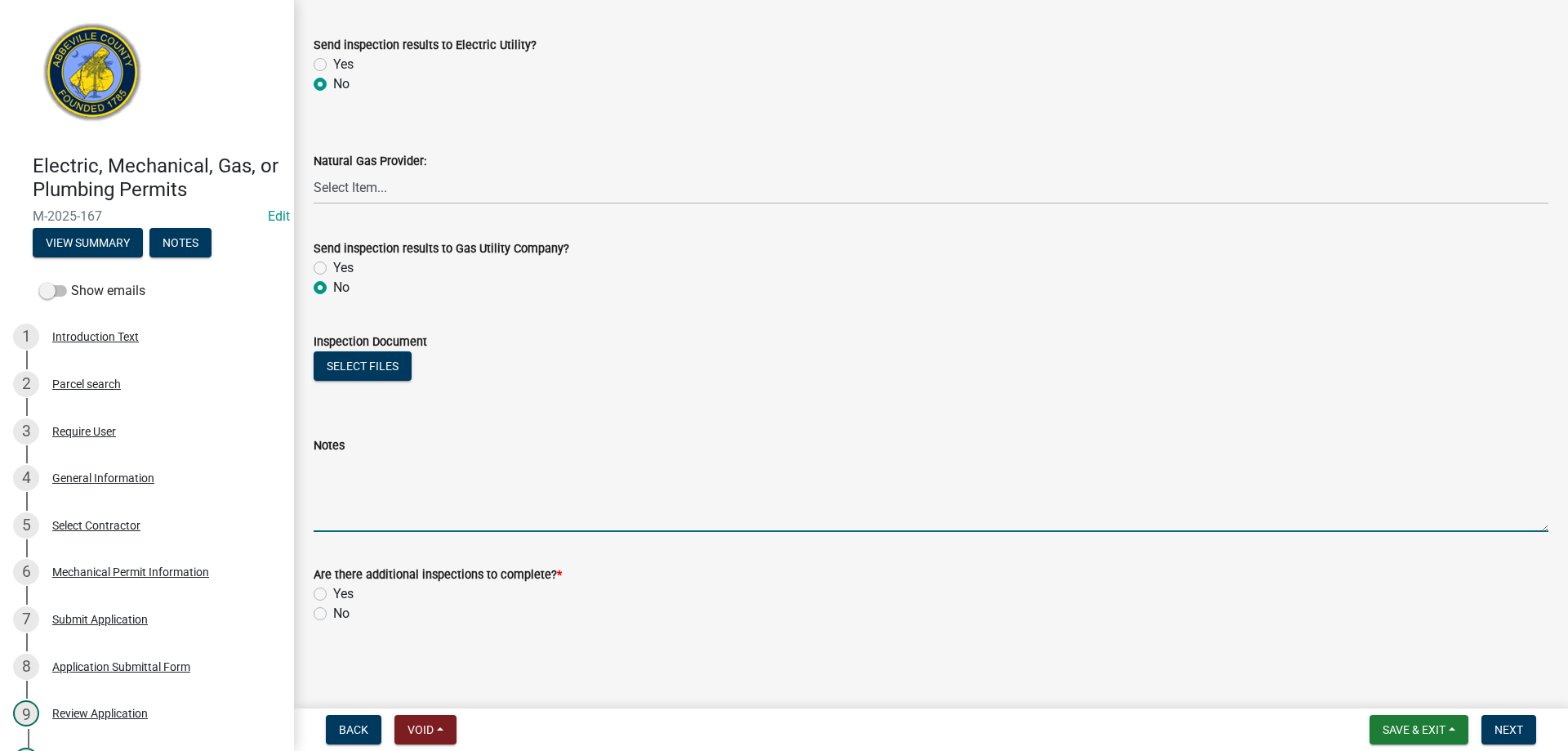
click at [414, 500] on textarea "Notes" at bounding box center [930, 493] width 1235 height 77
type textarea "FINAL APPROVED"
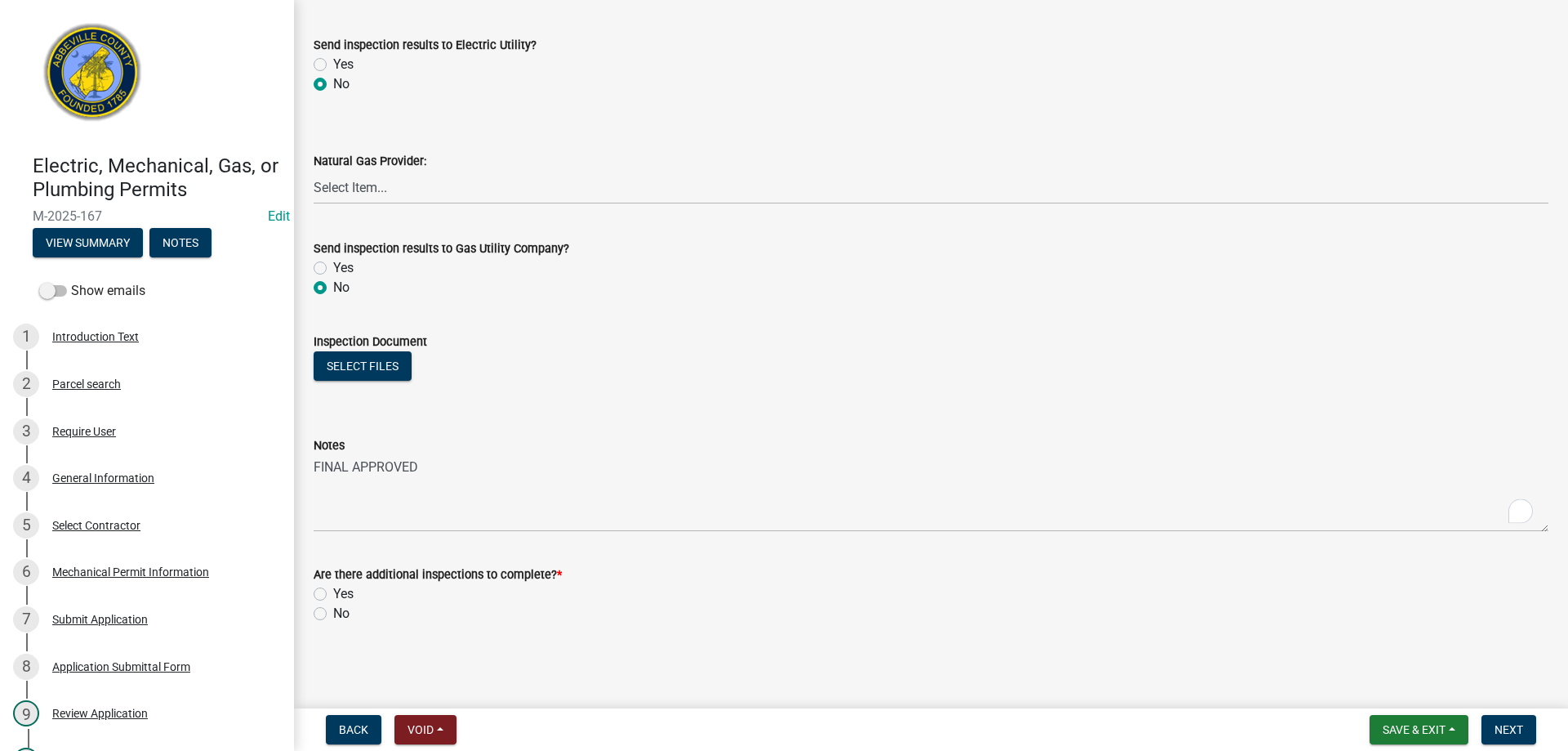
click at [333, 612] on label "No" at bounding box center [341, 614] width 16 height 20
click at [333, 612] on input "No" at bounding box center [338, 609] width 11 height 11
radio input "true"
click at [1509, 720] on button "Next" at bounding box center [1509, 729] width 55 height 29
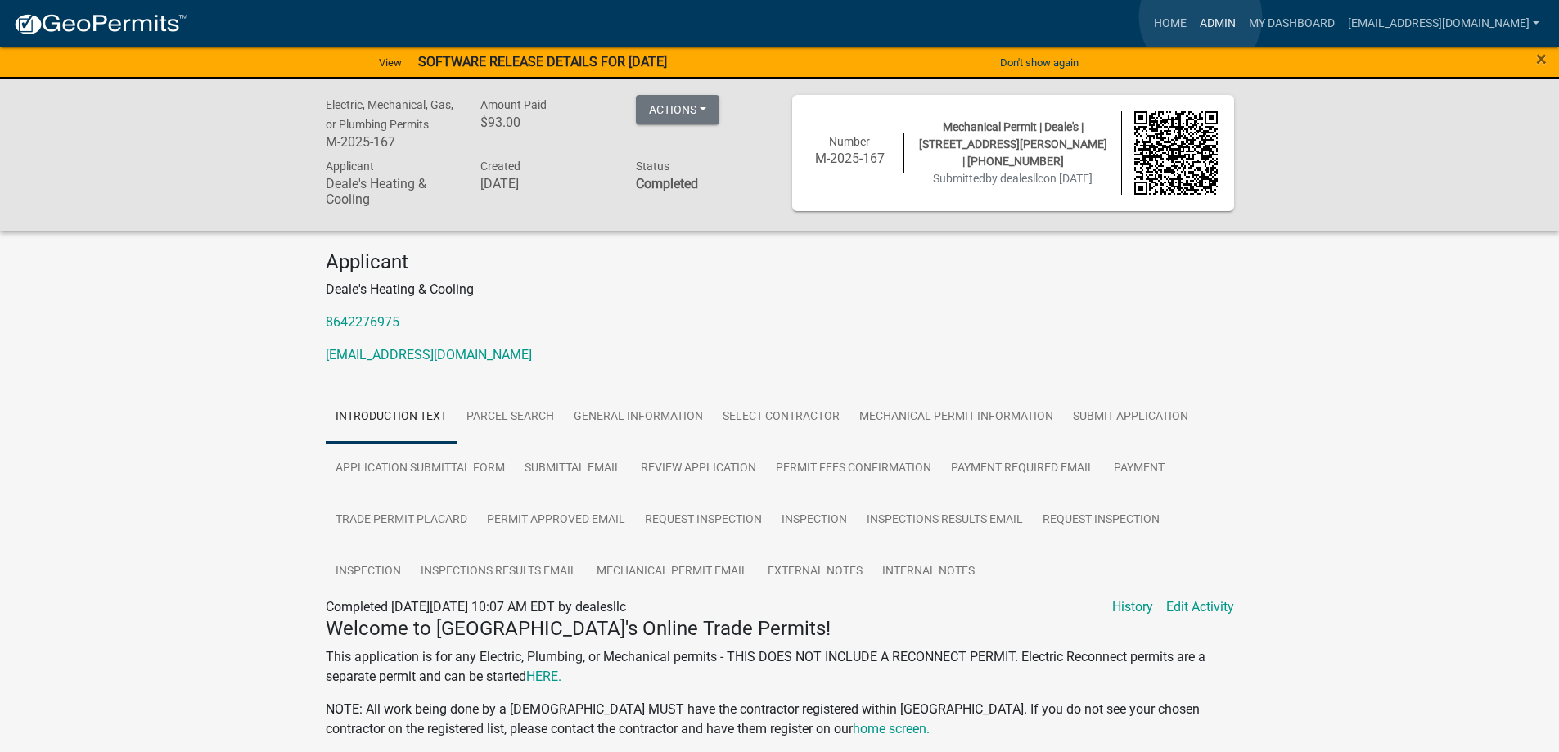
click at [1201, 17] on link "Admin" at bounding box center [1217, 23] width 49 height 31
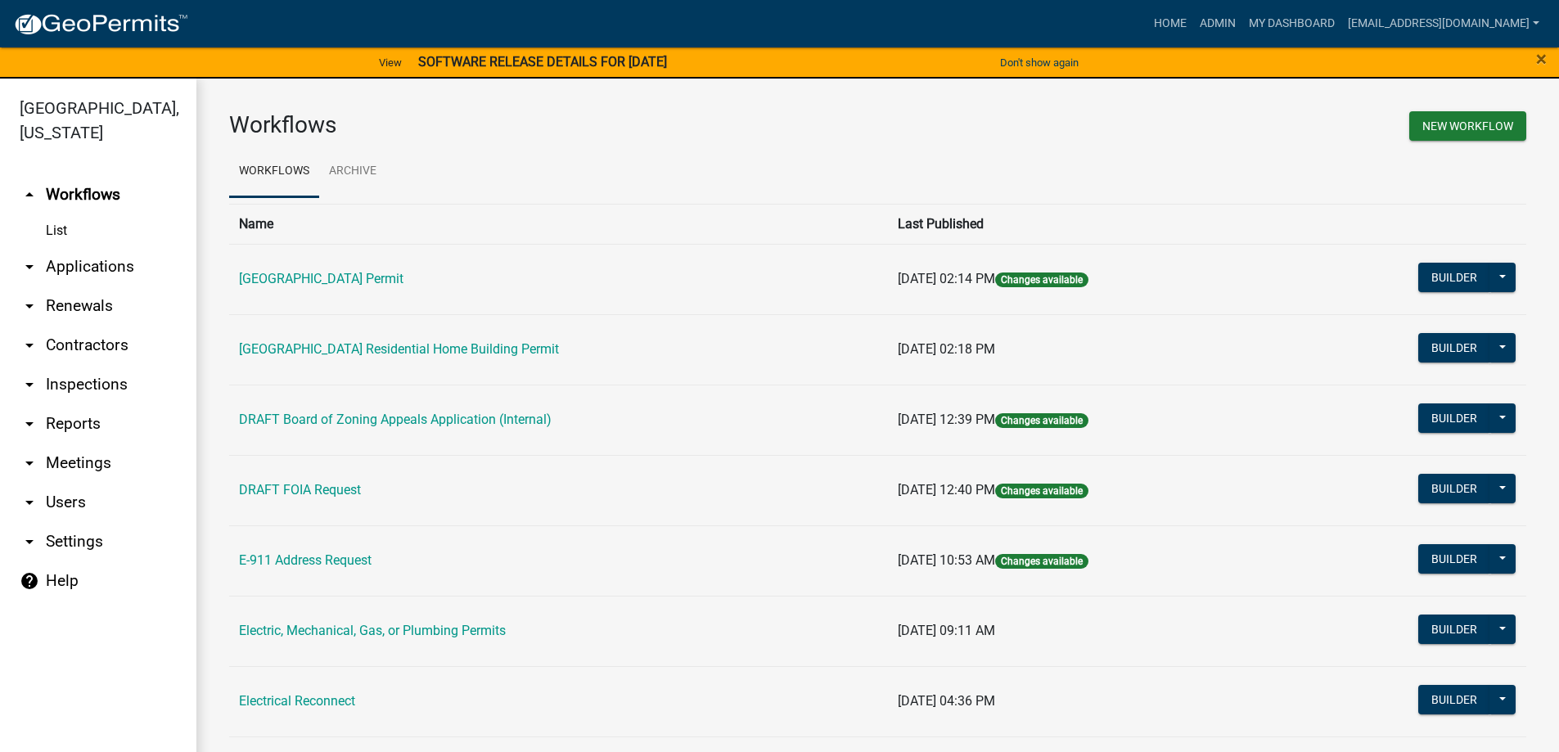
click at [88, 264] on link "arrow_drop_down Applications" at bounding box center [98, 266] width 196 height 39
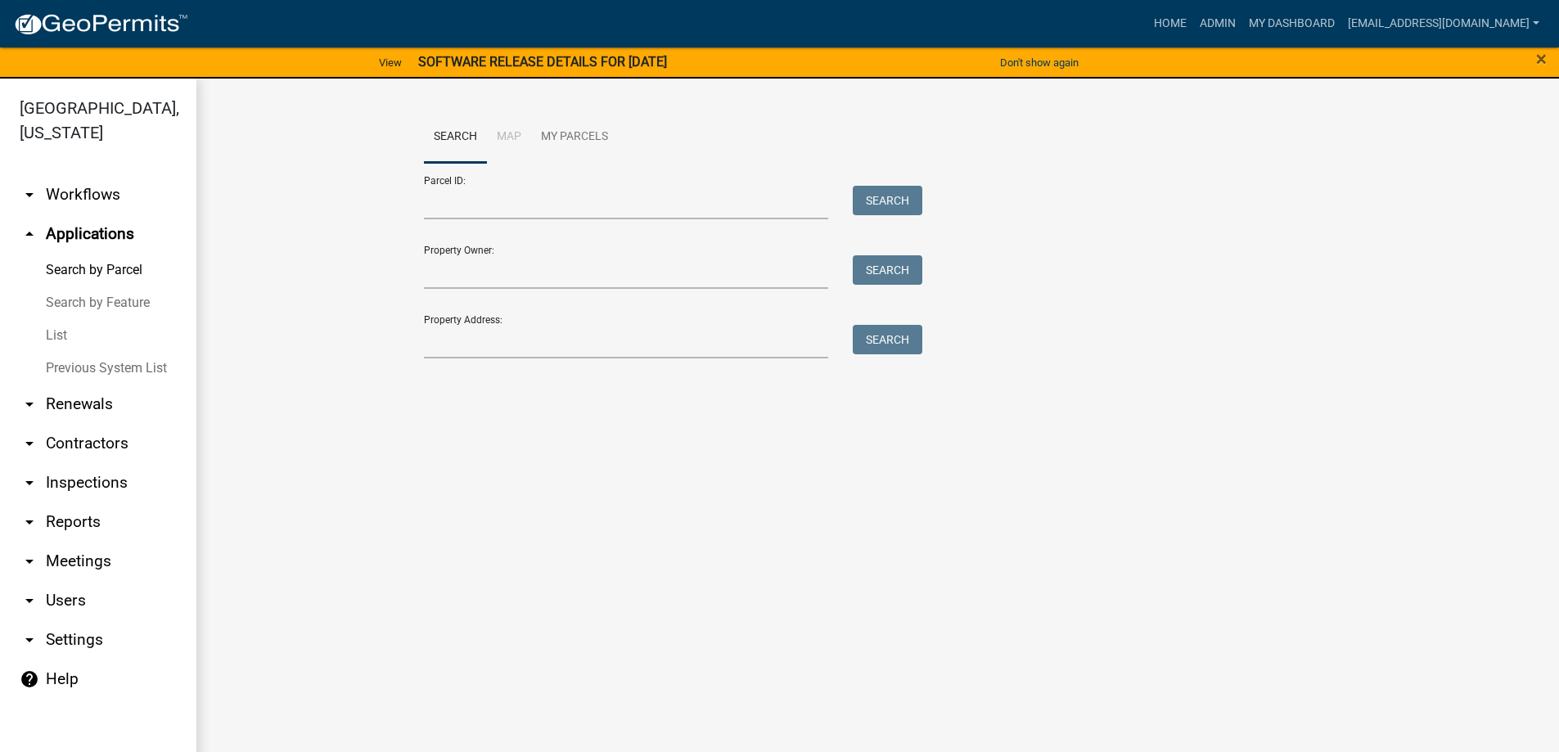
click at [56, 330] on link "List" at bounding box center [98, 335] width 196 height 33
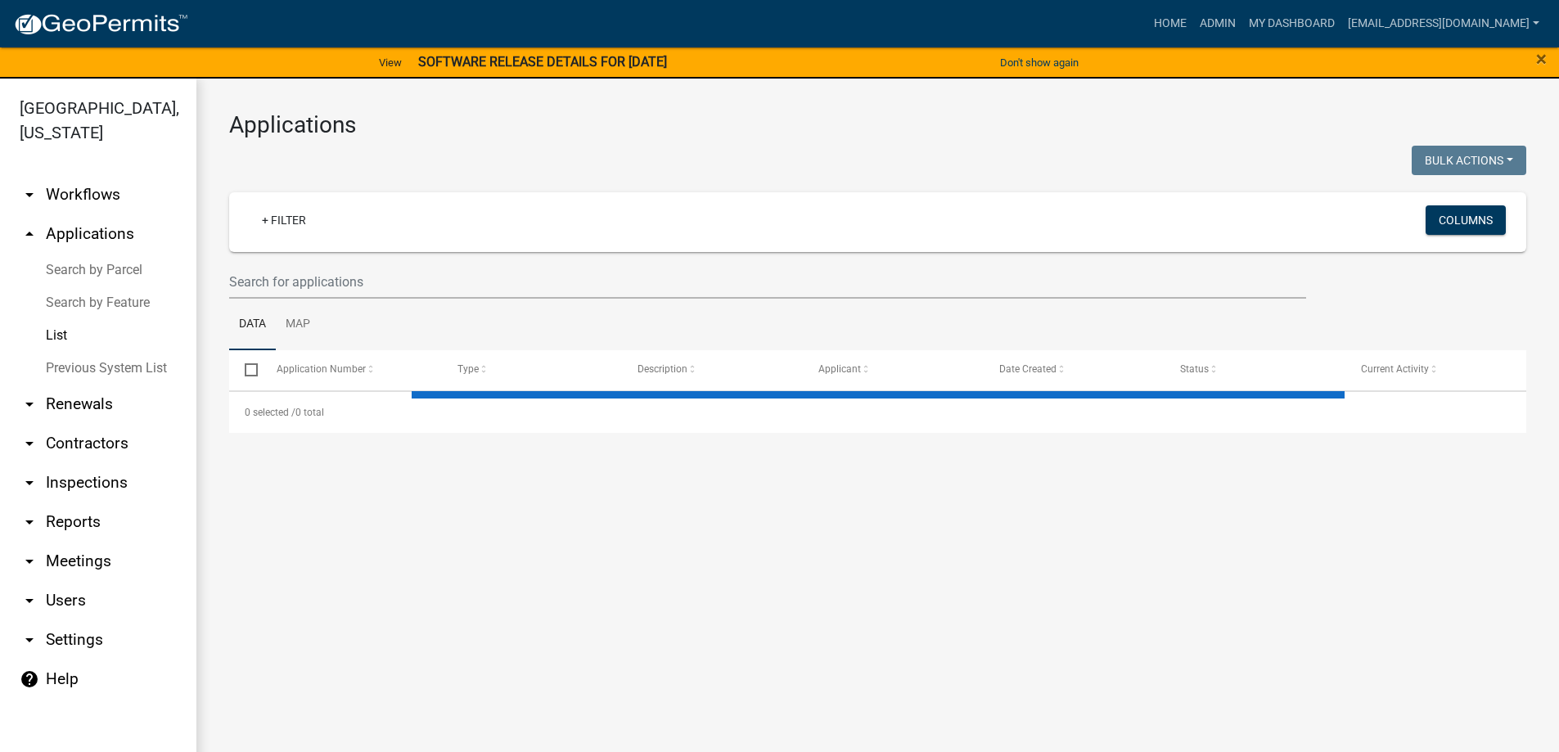
select select "3: 100"
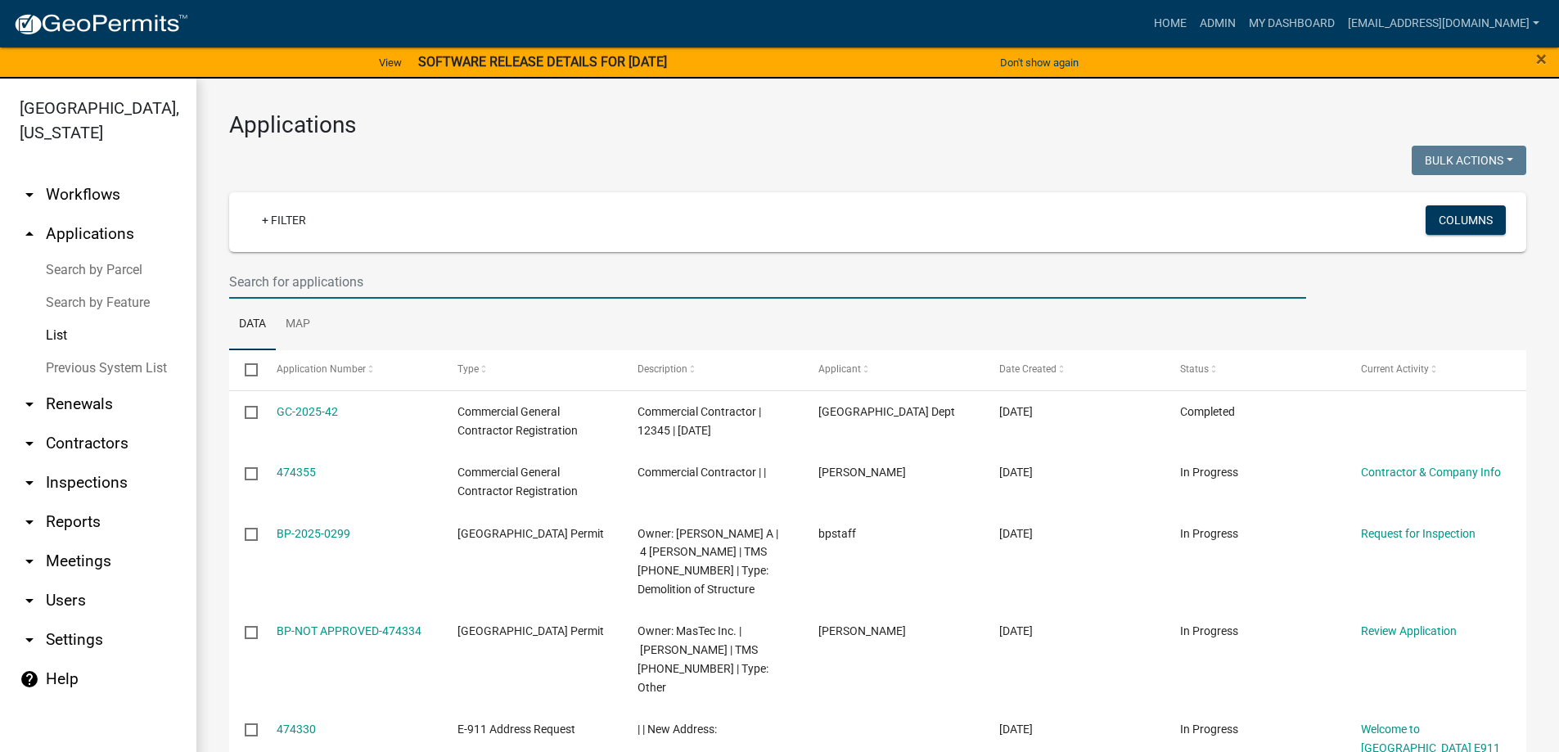
click at [396, 277] on input "text" at bounding box center [767, 282] width 1077 height 34
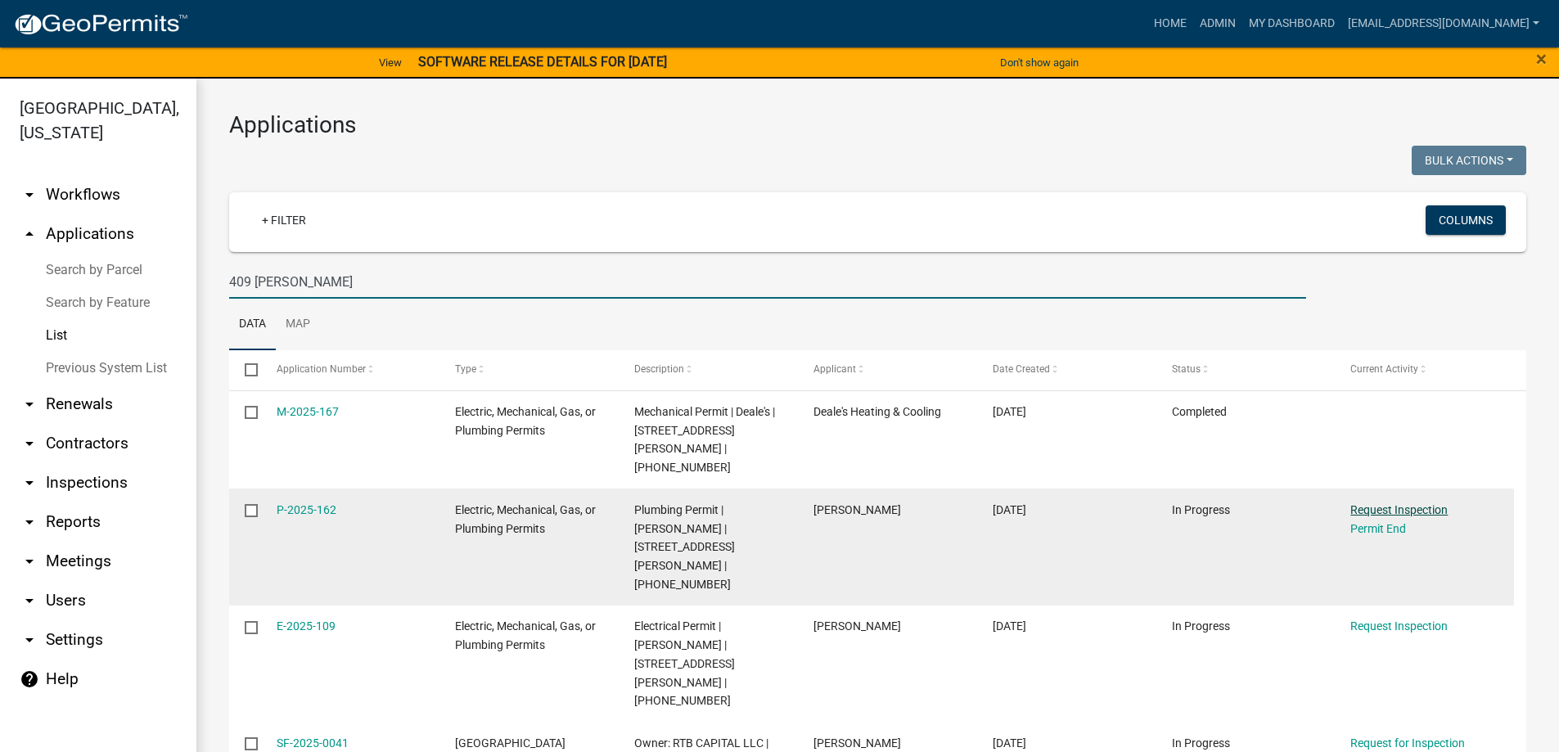
type input "409 CALVERT"
click at [1385, 503] on link "Request Inspection" at bounding box center [1398, 509] width 97 height 13
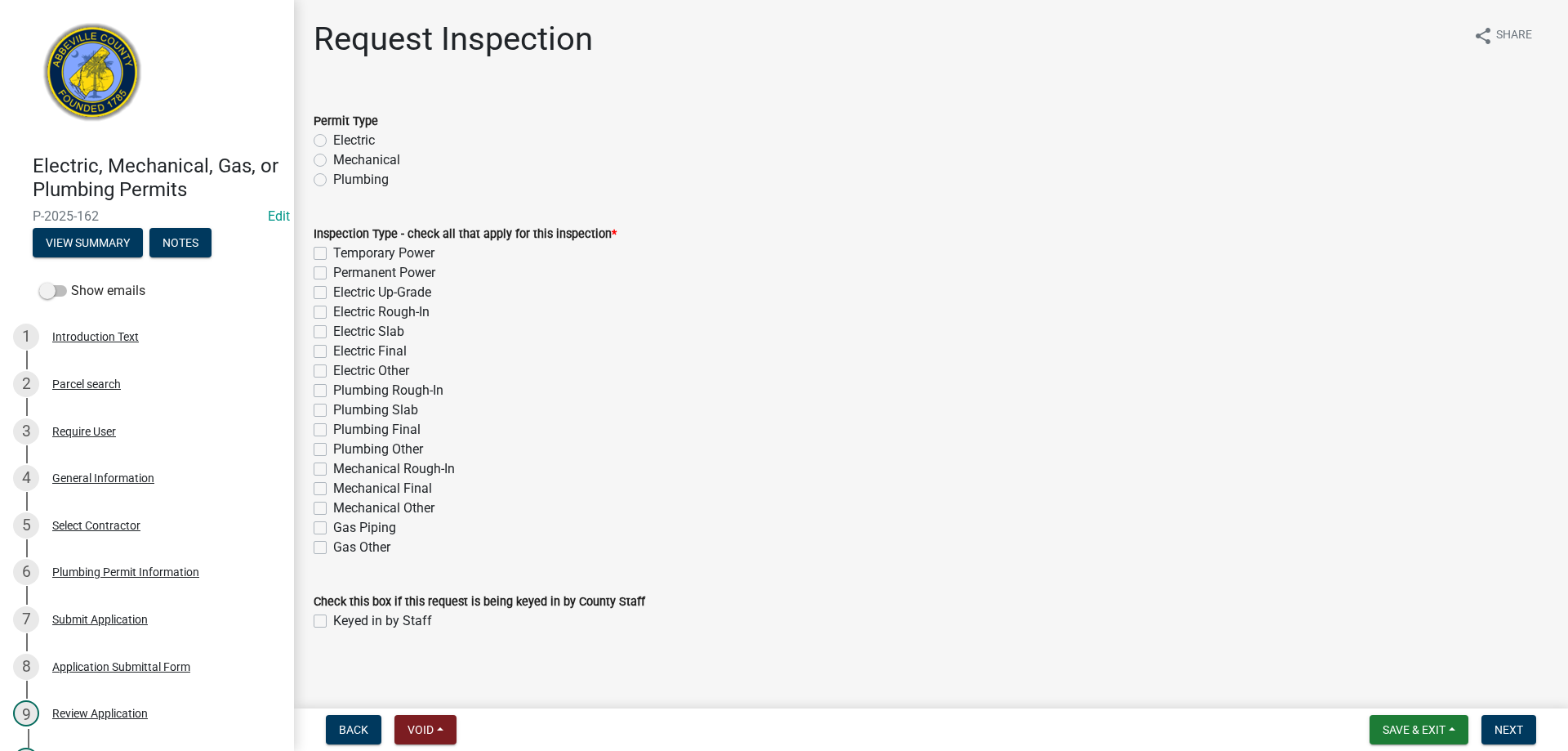
click at [333, 182] on label "Plumbing" at bounding box center [361, 180] width 56 height 20
click at [333, 181] on input "Plumbing" at bounding box center [338, 175] width 11 height 11
radio input "true"
click at [333, 432] on label "Plumbing Final" at bounding box center [377, 430] width 88 height 20
click at [333, 430] on input "Plumbing Final" at bounding box center [338, 425] width 11 height 11
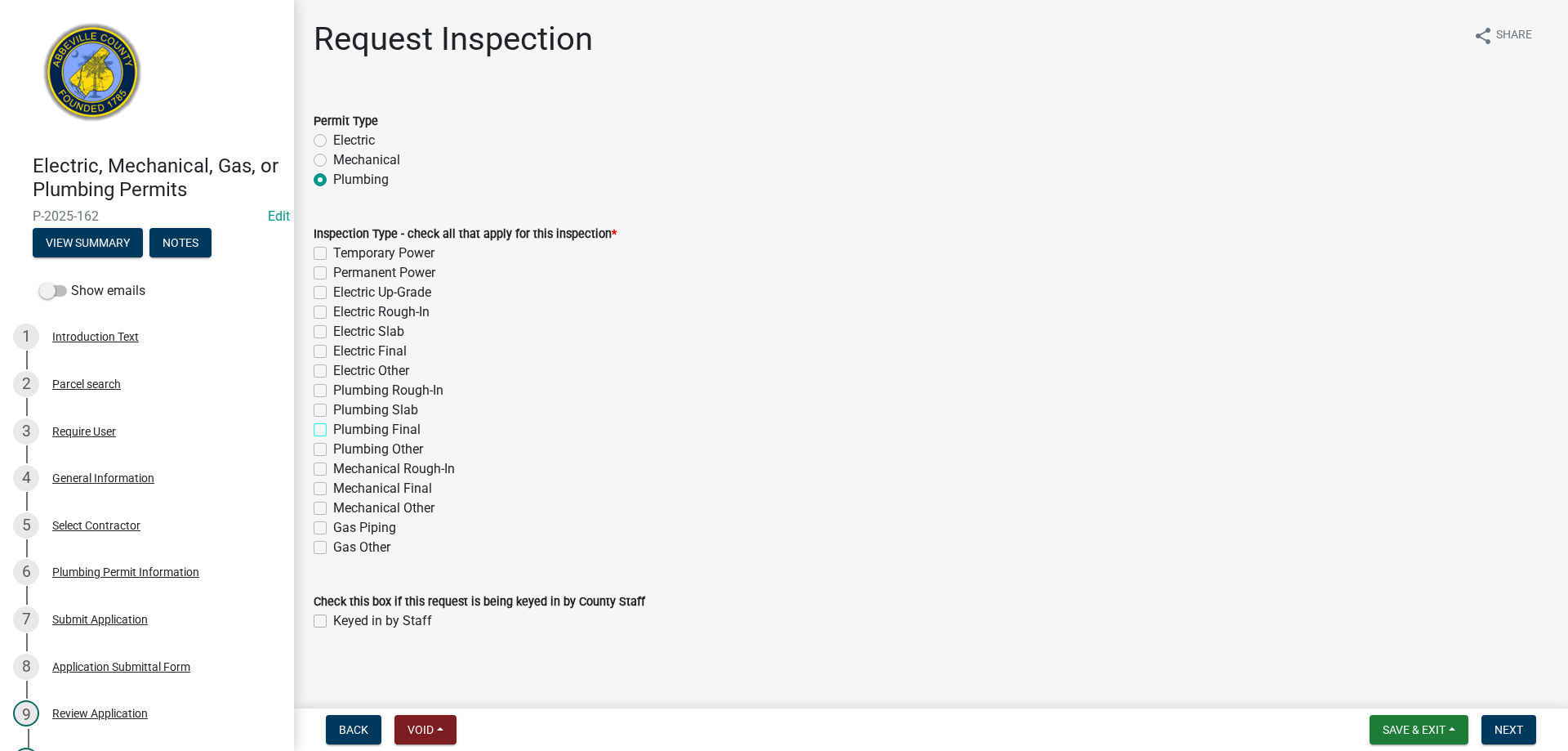
checkbox input "true"
checkbox input "false"
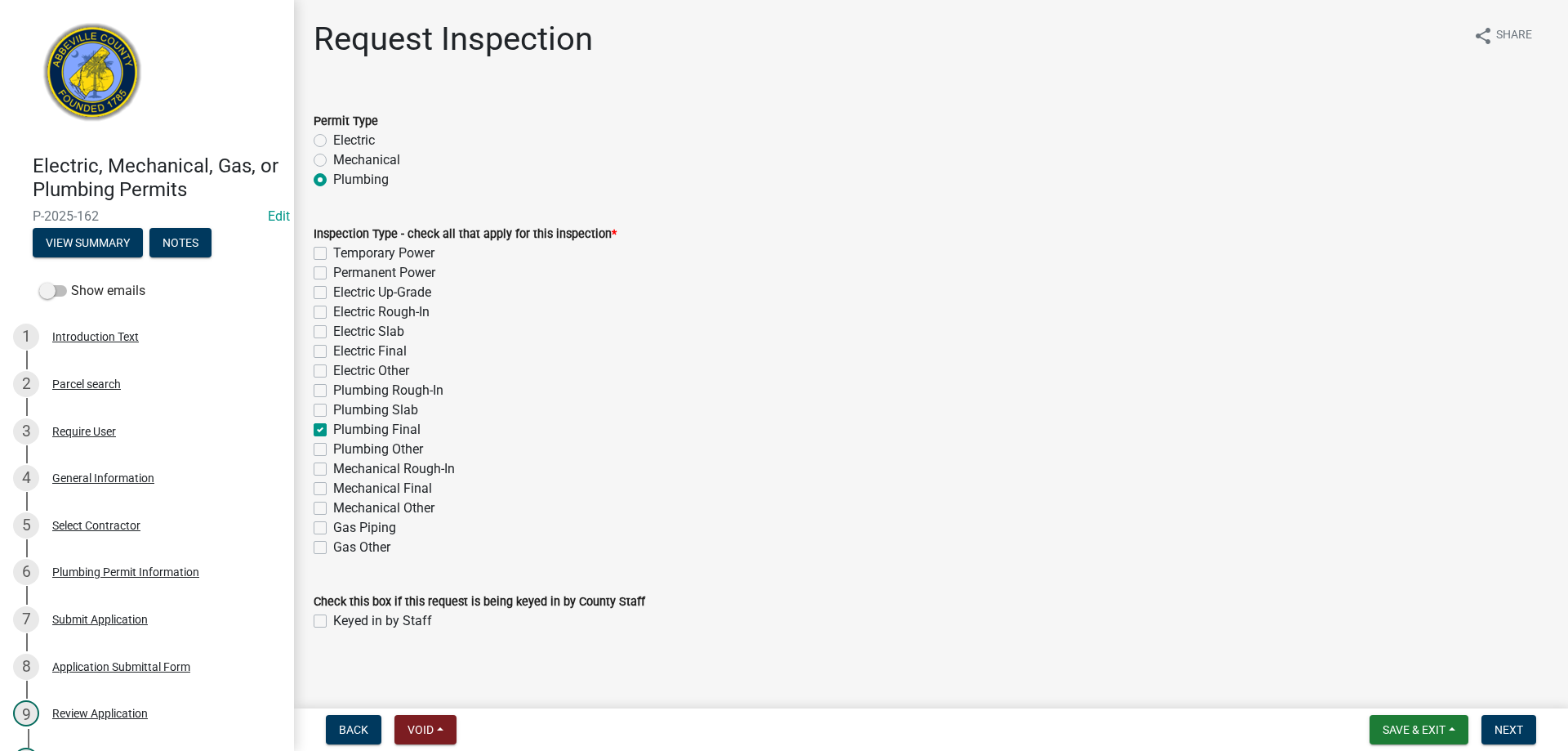
checkbox input "false"
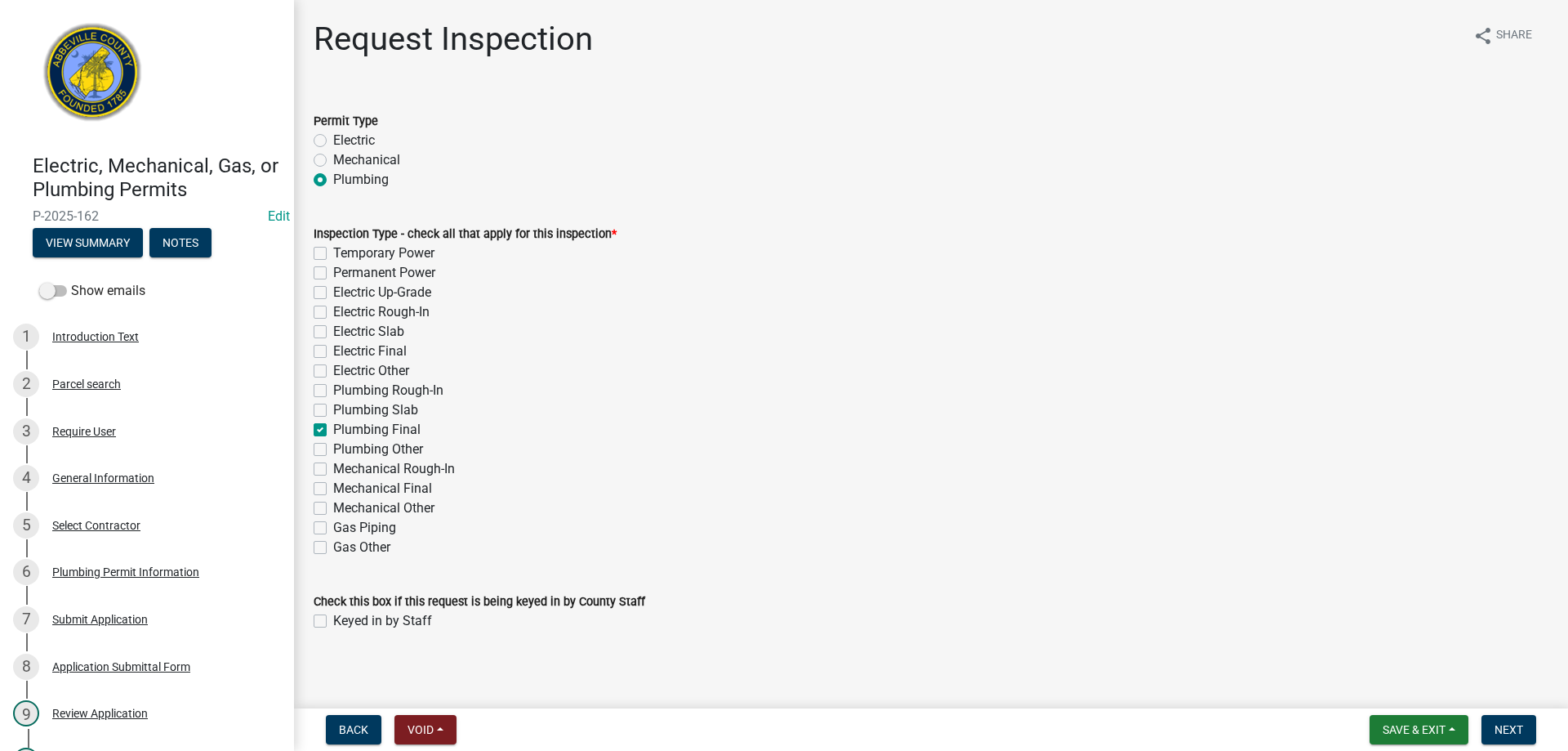
checkbox input "true"
checkbox input "false"
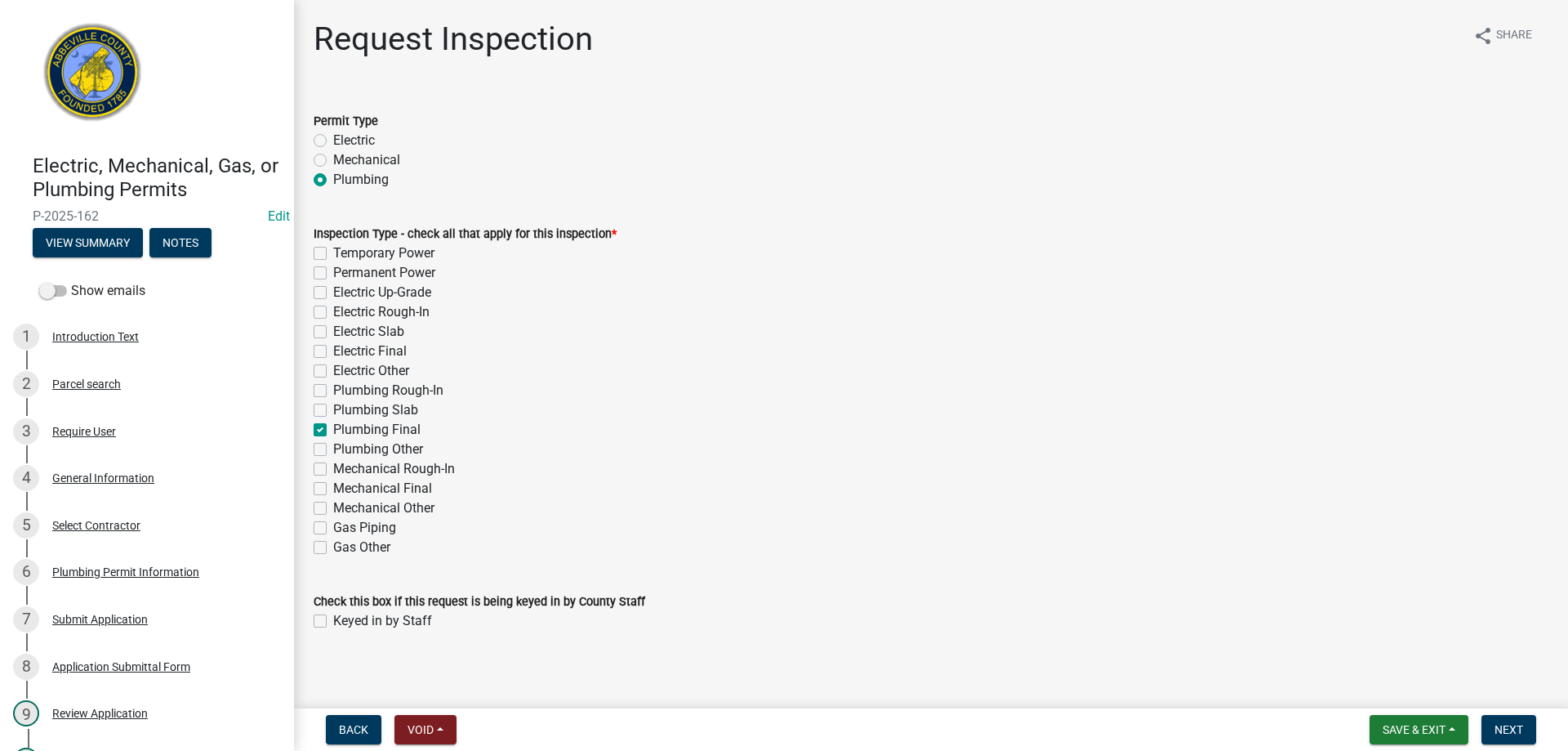
checkbox input "false"
click at [333, 625] on label "Keyed in by Staff" at bounding box center [382, 621] width 99 height 20
click at [333, 622] on input "Keyed in by Staff" at bounding box center [338, 616] width 11 height 11
checkbox input "true"
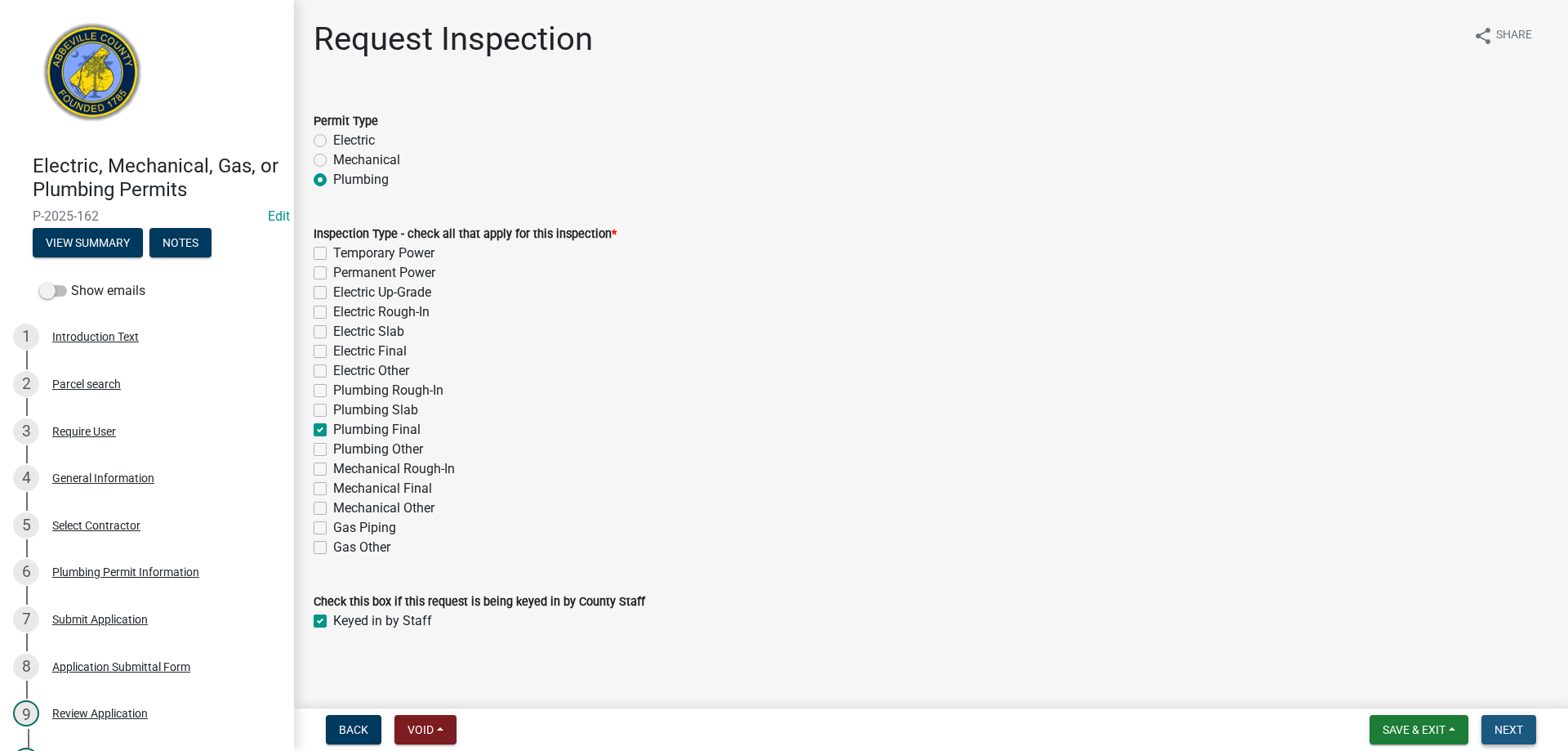
click at [1518, 727] on span "Next" at bounding box center [1509, 729] width 29 height 13
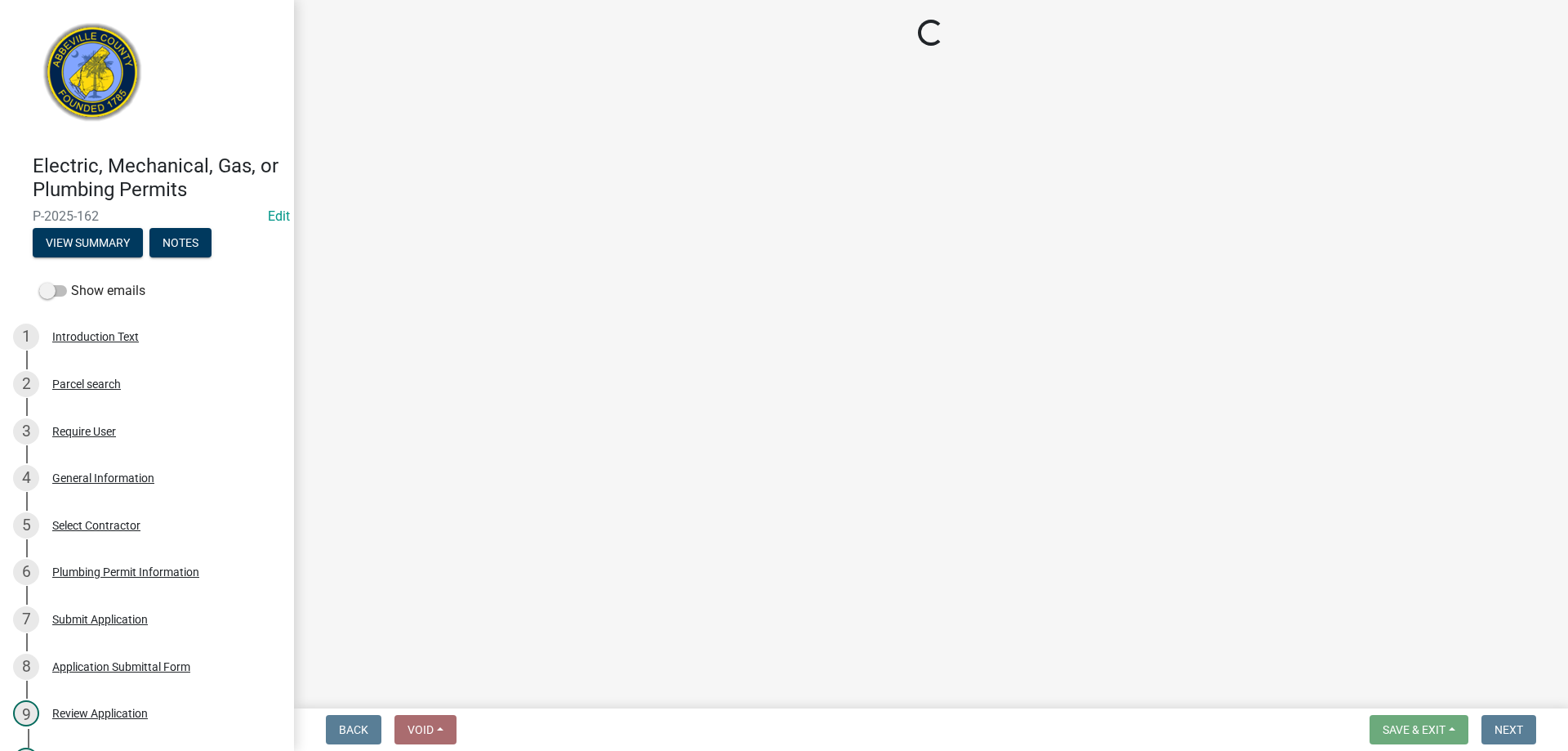
select select "896ec84b-7942-43b9-a78d-4f1554b7930c"
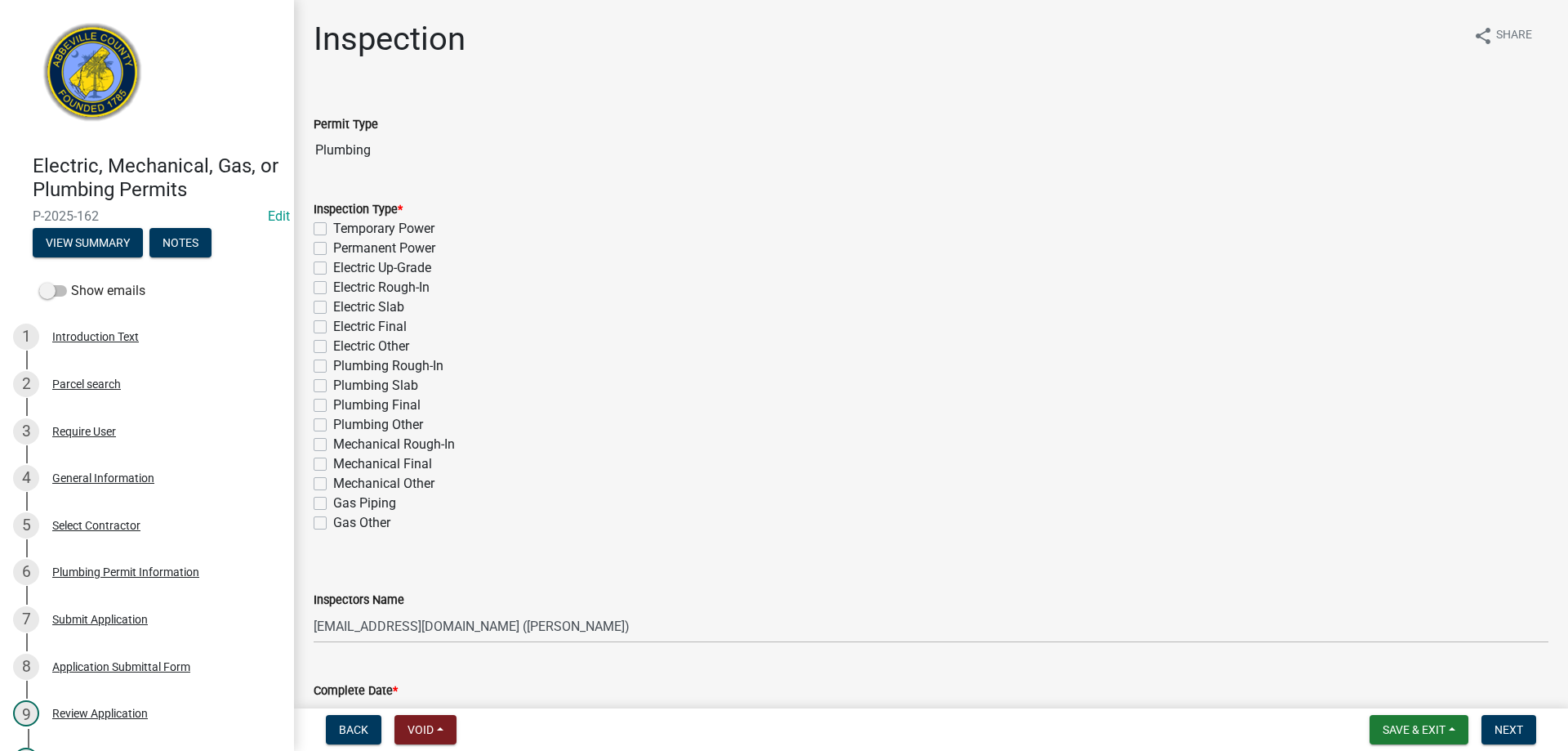
click at [333, 405] on label "Plumbing Final" at bounding box center [377, 405] width 88 height 20
click at [333, 405] on input "Plumbing Final" at bounding box center [338, 400] width 11 height 11
checkbox input "true"
checkbox input "false"
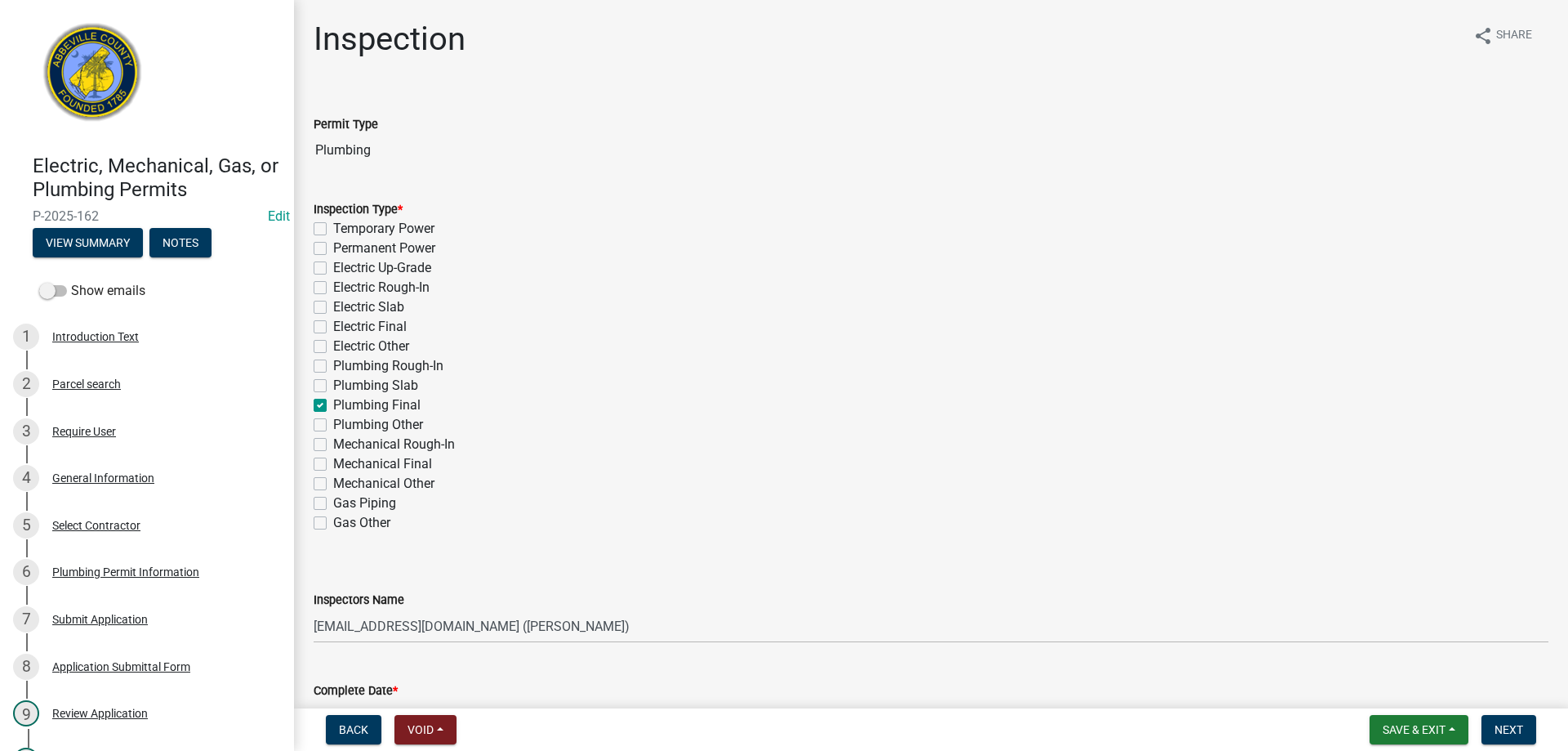
checkbox input "false"
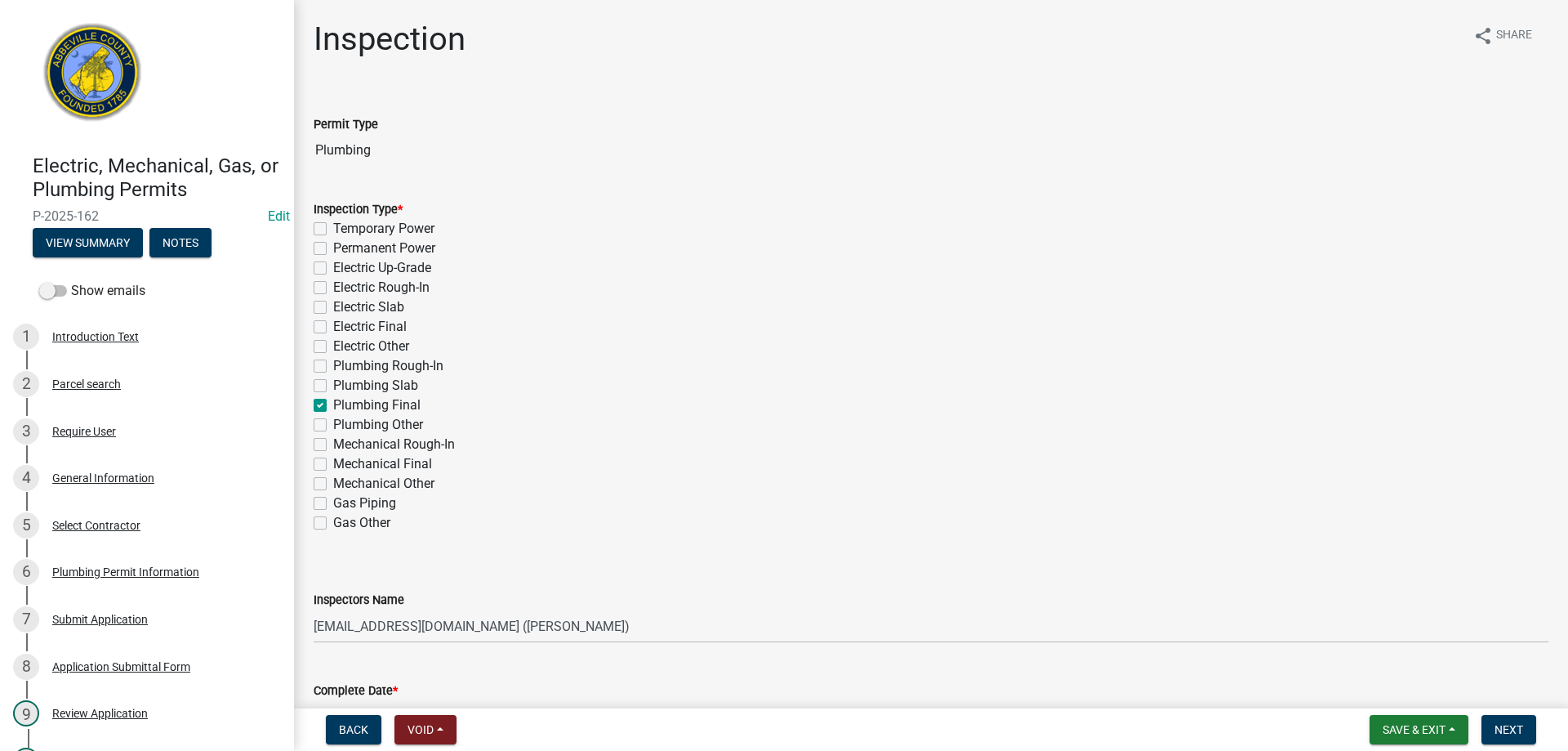
checkbox input "false"
checkbox input "true"
checkbox input "false"
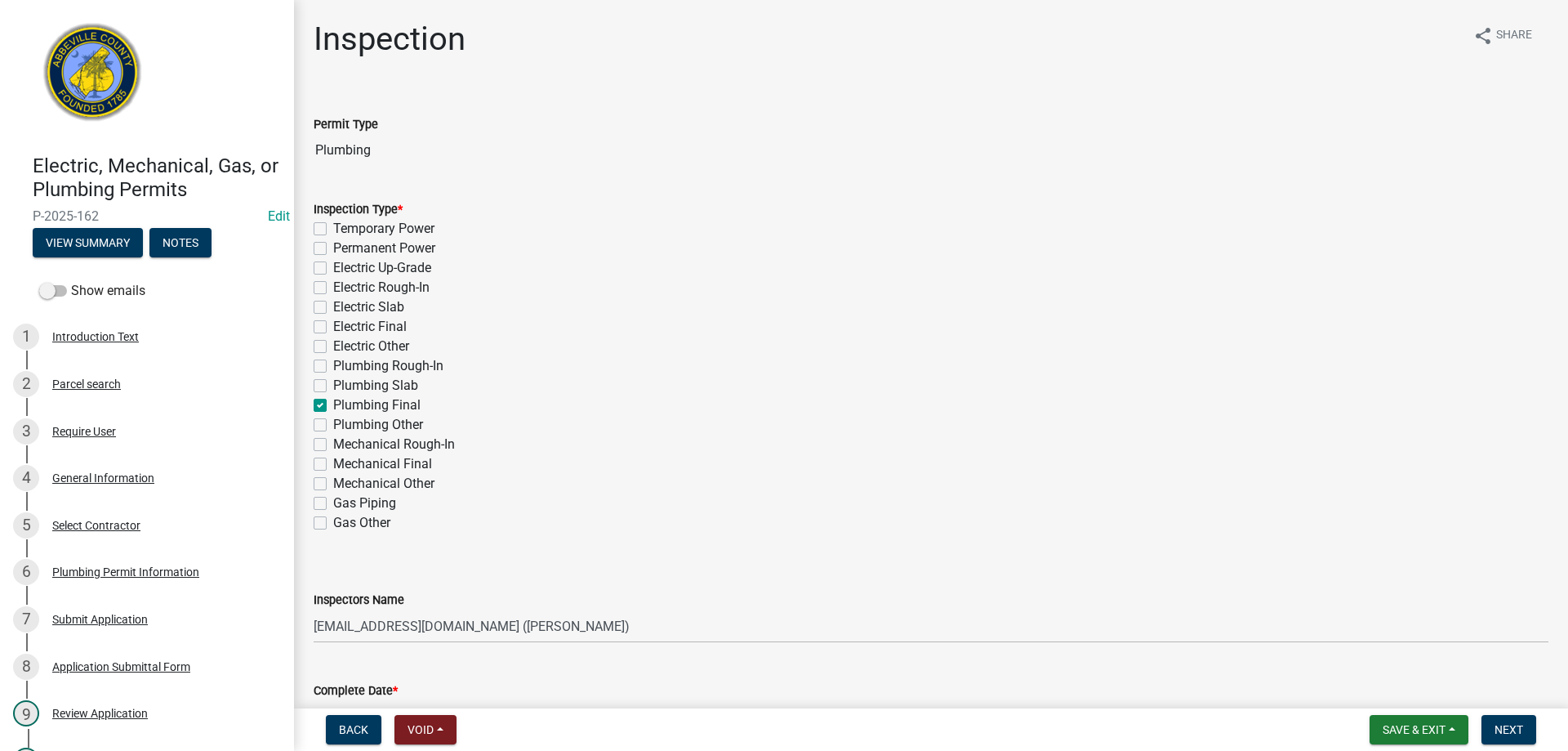
checkbox input "false"
click at [651, 632] on select "Select Item... aprice@abbevillecountysc.com (Andrew M. Price) soshields@abbevil…" at bounding box center [930, 627] width 1235 height 34
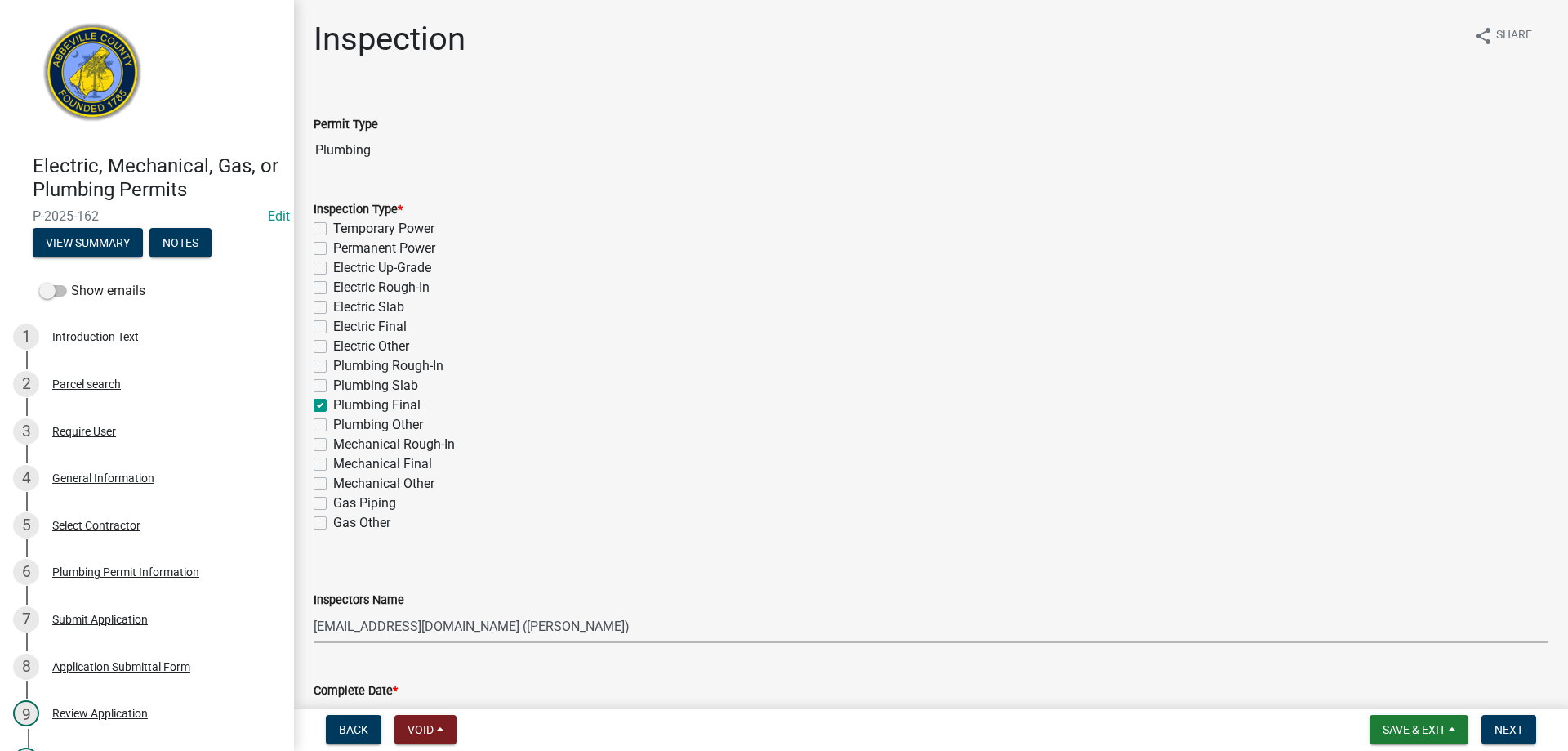
select select "56be3ac8-4e2d-49a7-9260-658958e29c03"
click at [313, 610] on select "Select Item... aprice@abbevillecountysc.com (Andrew M. Price) soshields@abbevil…" at bounding box center [930, 627] width 1235 height 34
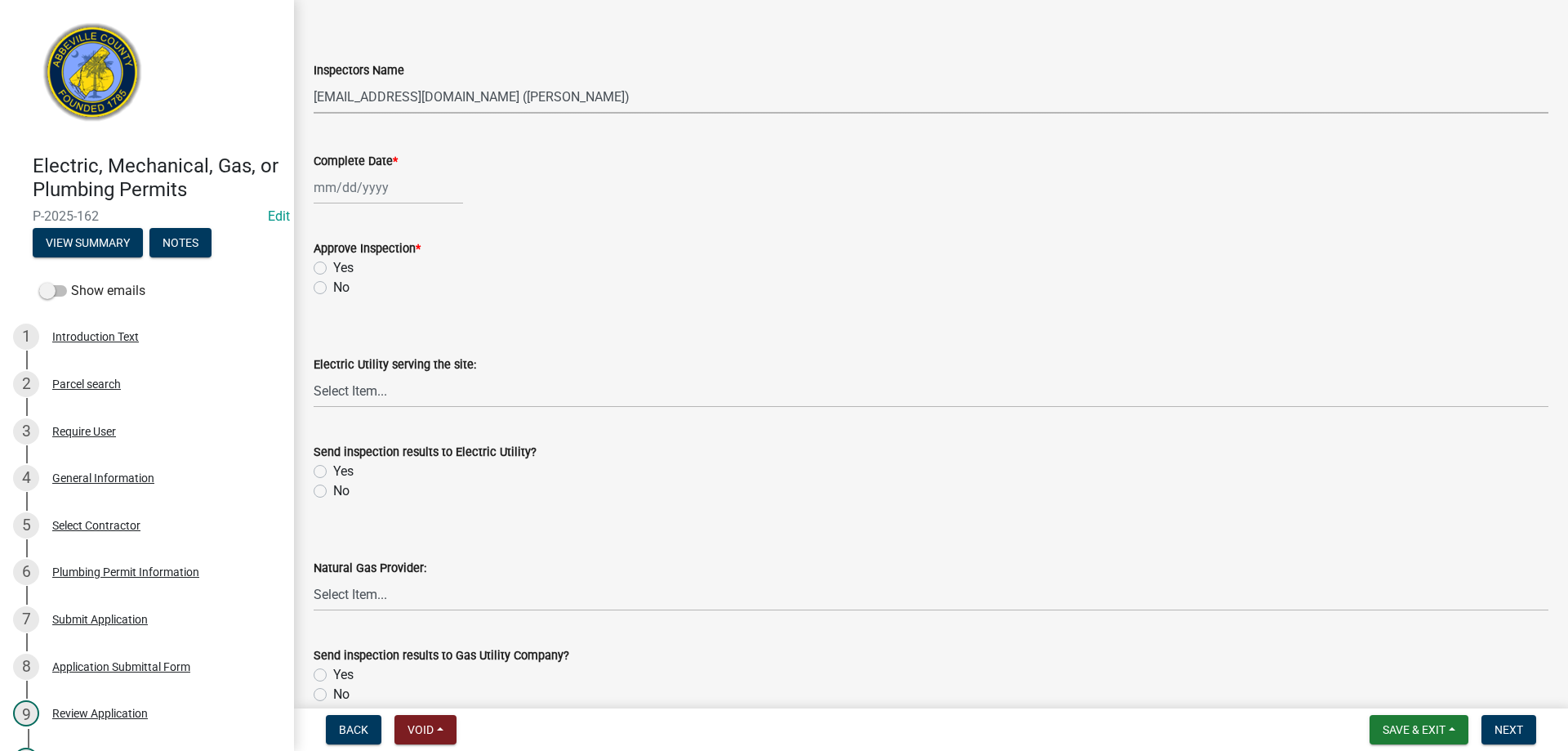
scroll to position [556, 0]
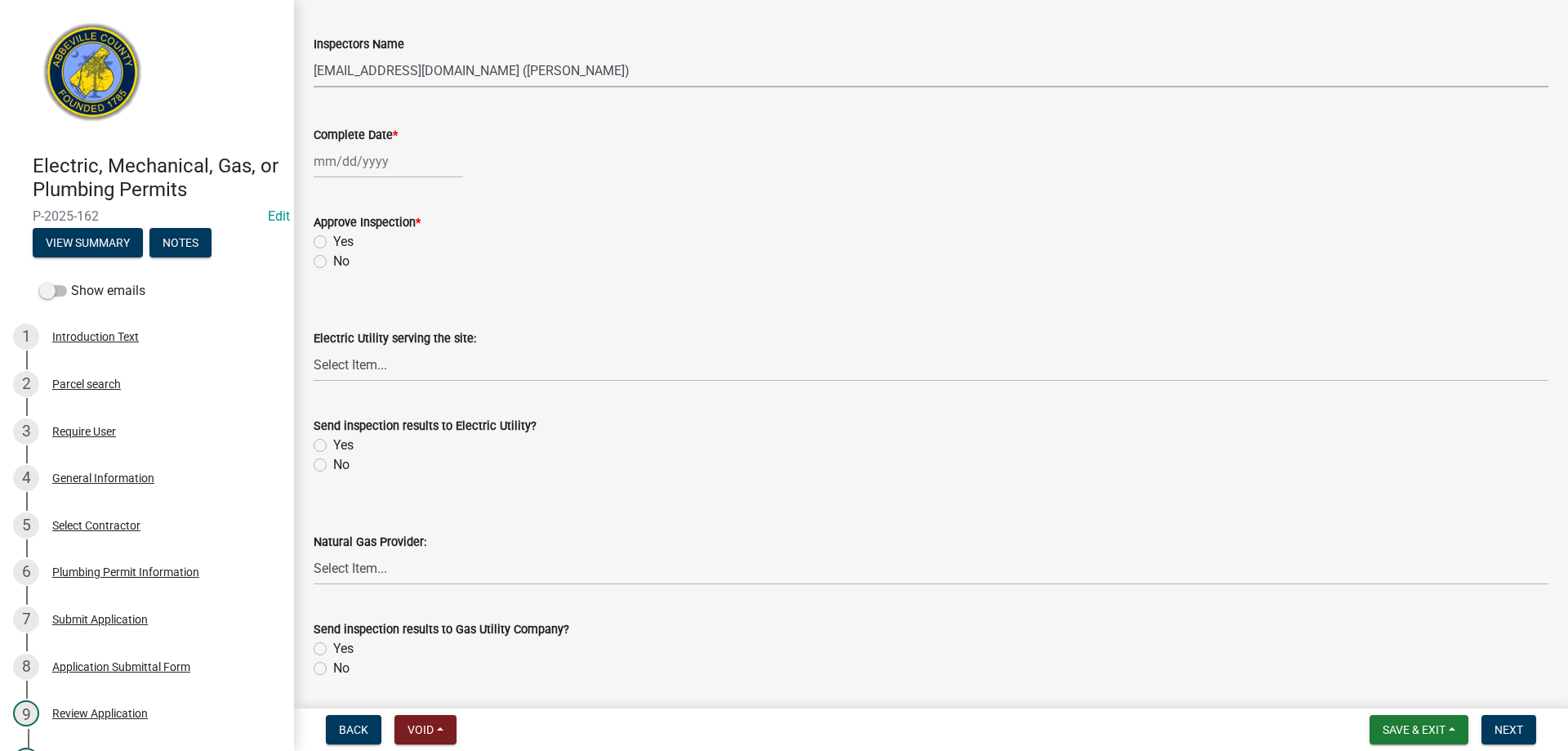
select select "9"
select select "2025"
click at [455, 163] on div "Jan Feb Mar Apr May Jun Jul Aug Sep Oct Nov Dec 1525 1526 1527 1528 1529 1530 1…" at bounding box center [388, 162] width 150 height 34
click at [437, 245] on div "5" at bounding box center [434, 249] width 26 height 26
type input "09/05/2025"
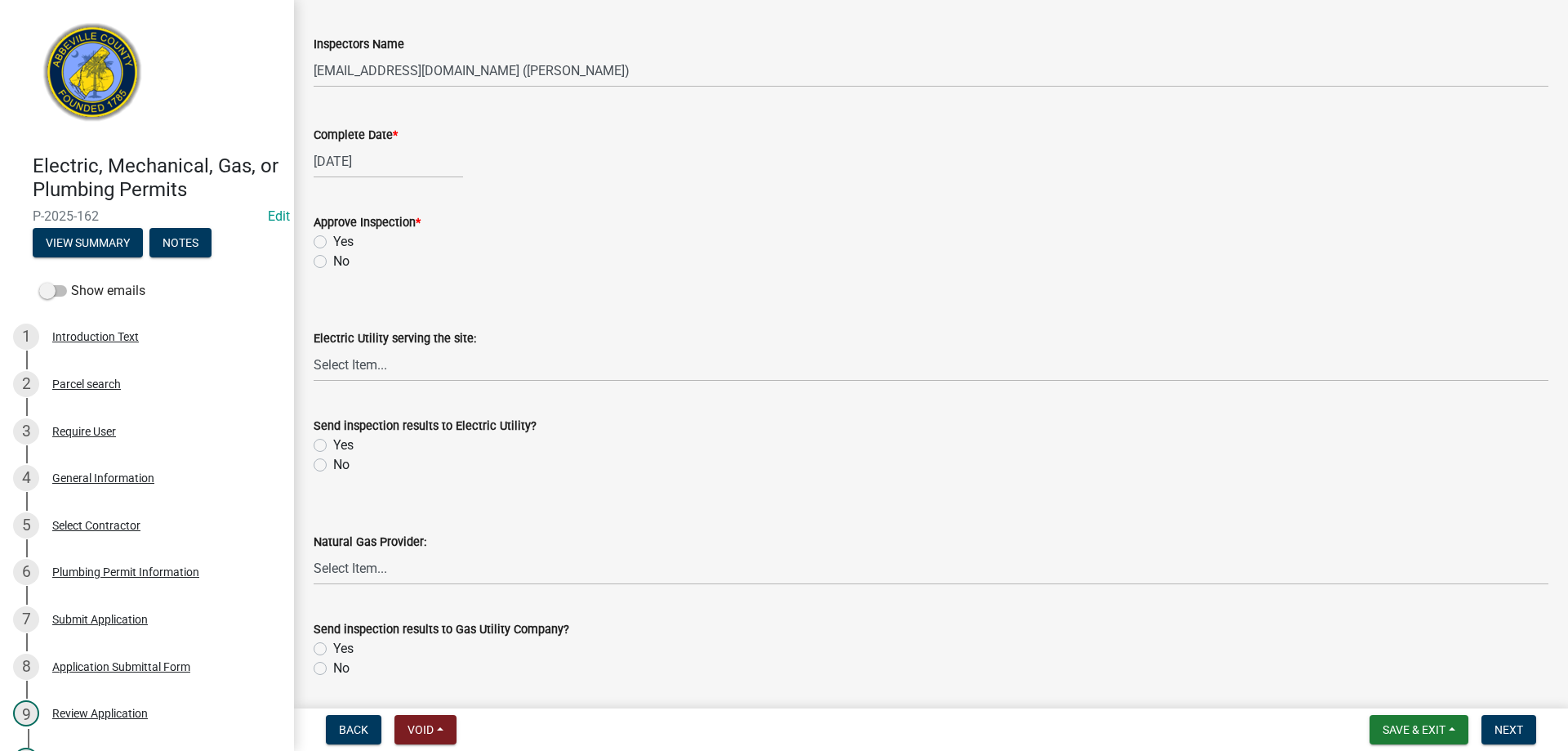
click at [333, 244] on label "Yes" at bounding box center [343, 242] width 20 height 20
click at [333, 243] on input "Yes" at bounding box center [338, 237] width 11 height 11
radio input "true"
click at [333, 464] on label "No" at bounding box center [341, 465] width 16 height 20
click at [333, 464] on input "No" at bounding box center [338, 460] width 11 height 11
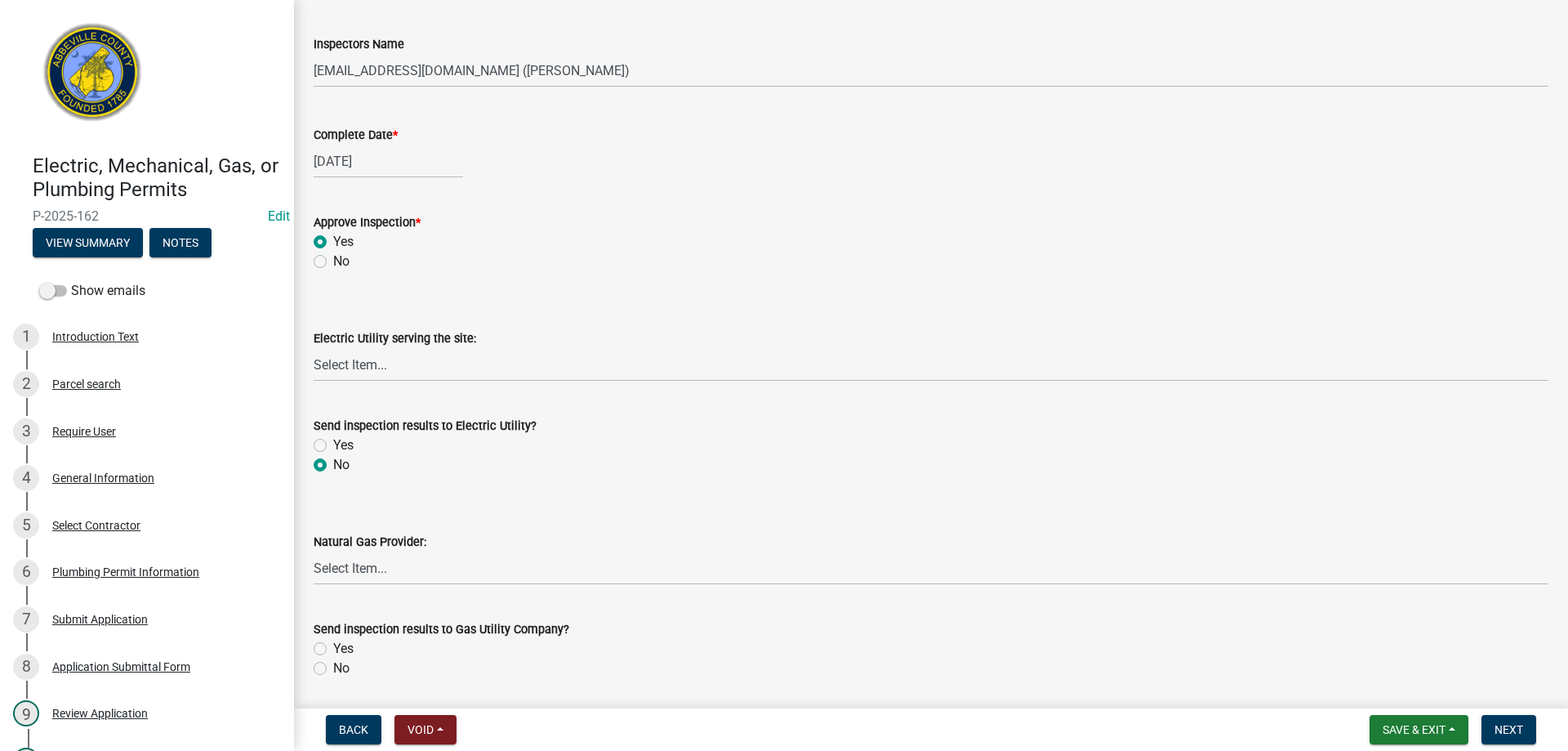
radio input "true"
click at [333, 667] on label "No" at bounding box center [341, 669] width 16 height 20
click at [333, 667] on input "No" at bounding box center [338, 664] width 11 height 11
radio input "true"
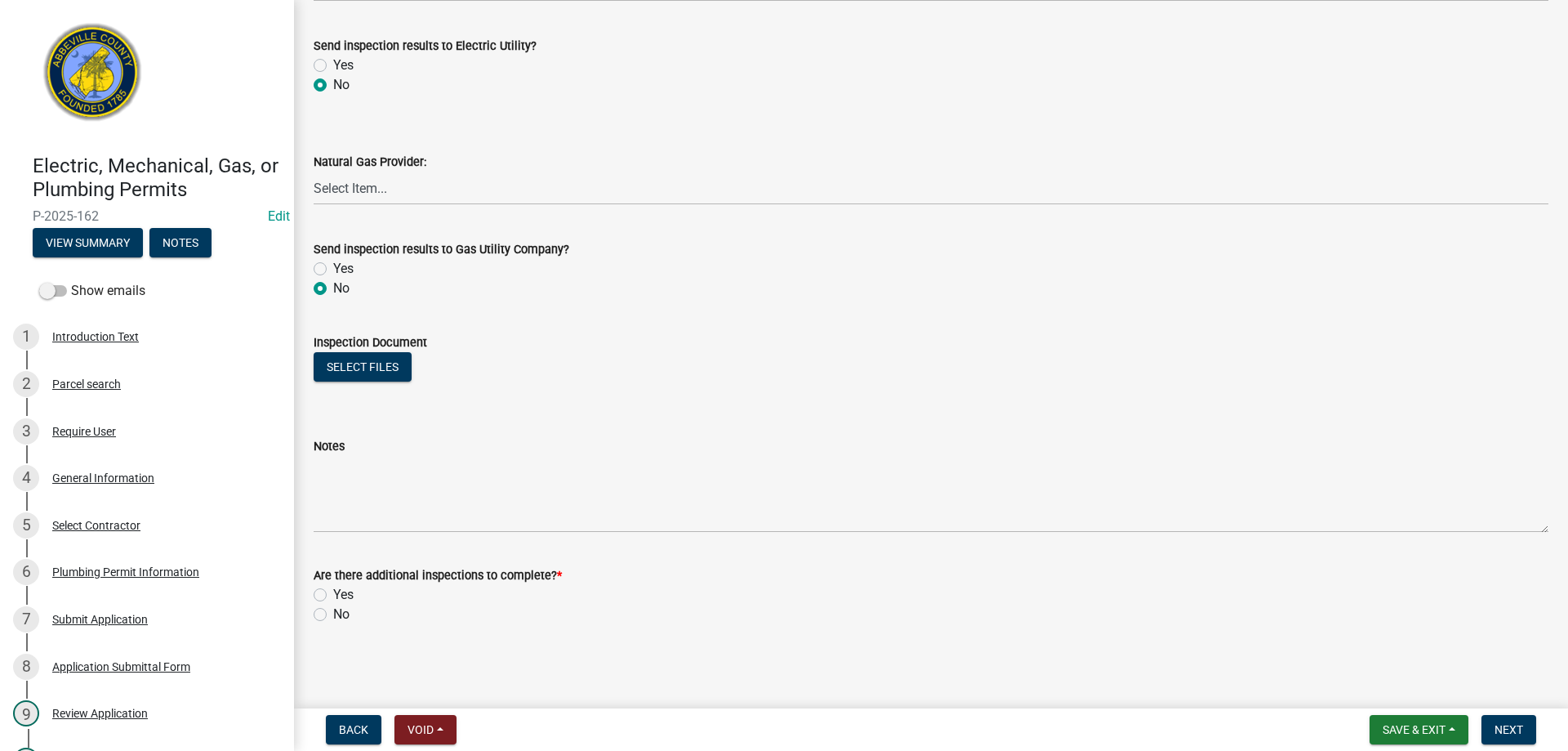
scroll to position [937, 0]
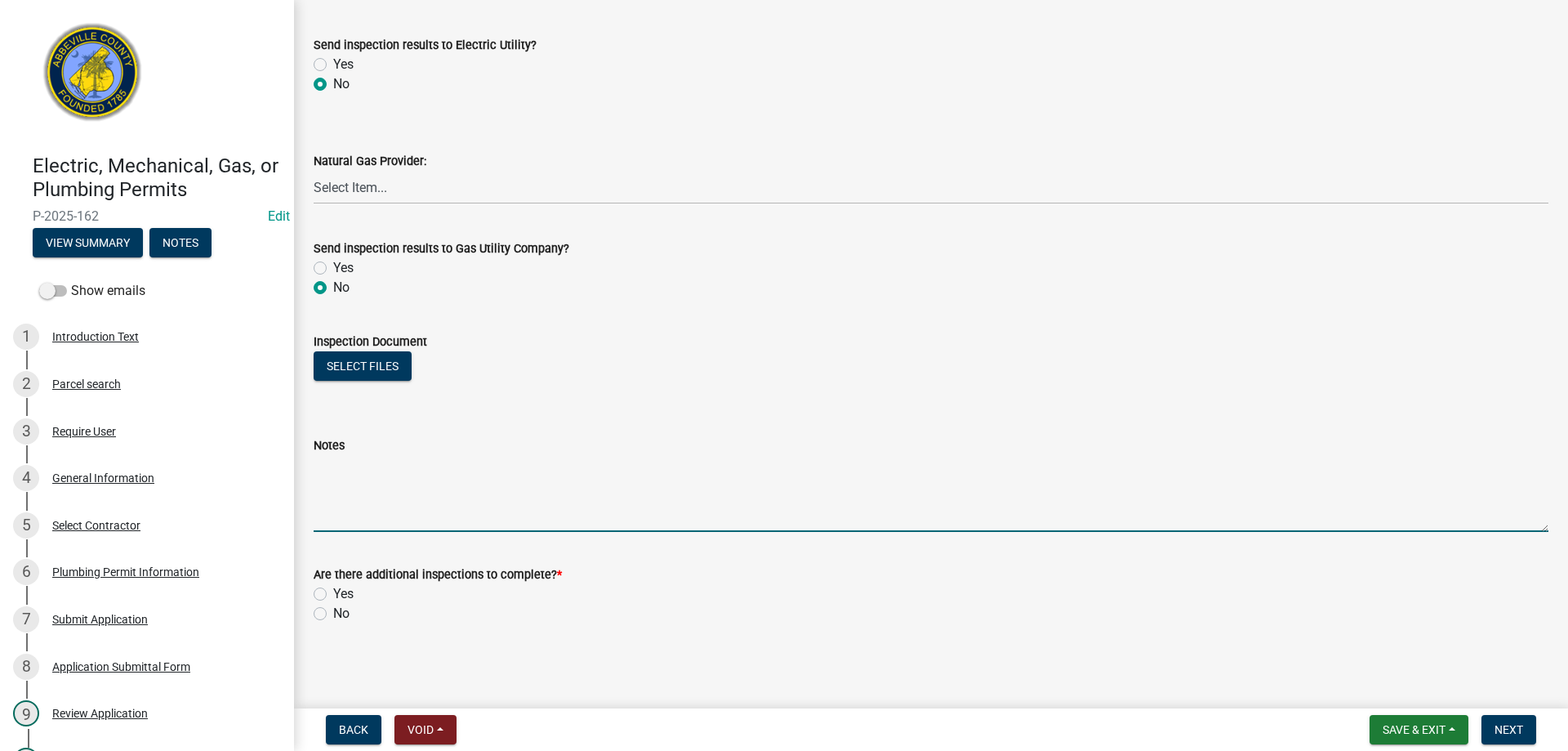
click at [366, 483] on textarea "Notes" at bounding box center [930, 493] width 1235 height 77
type textarea "FINAL APPROVED"
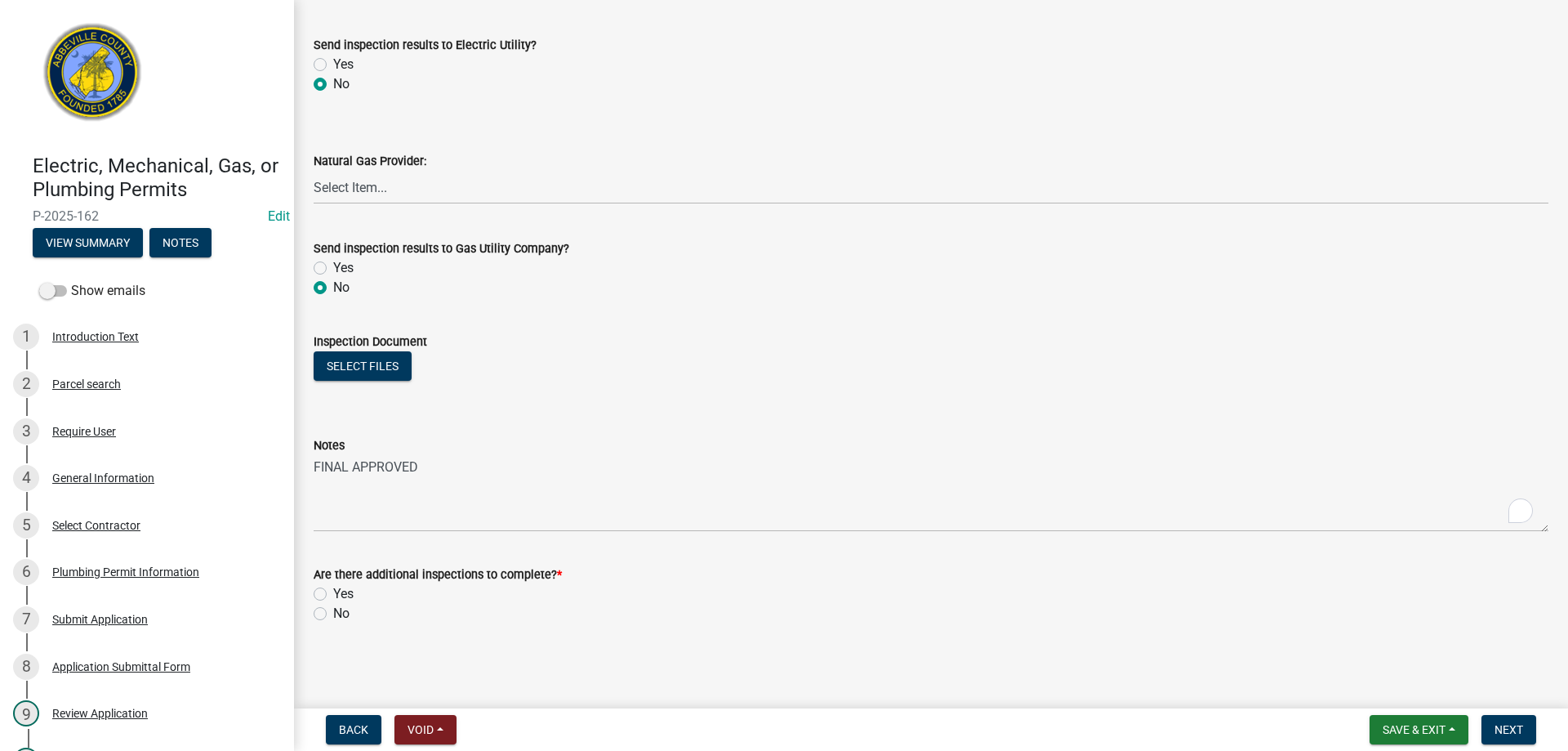
click at [333, 615] on label "No" at bounding box center [341, 614] width 16 height 20
click at [333, 614] on input "No" at bounding box center [338, 609] width 11 height 11
radio input "true"
click at [1513, 729] on span "Next" at bounding box center [1509, 729] width 29 height 13
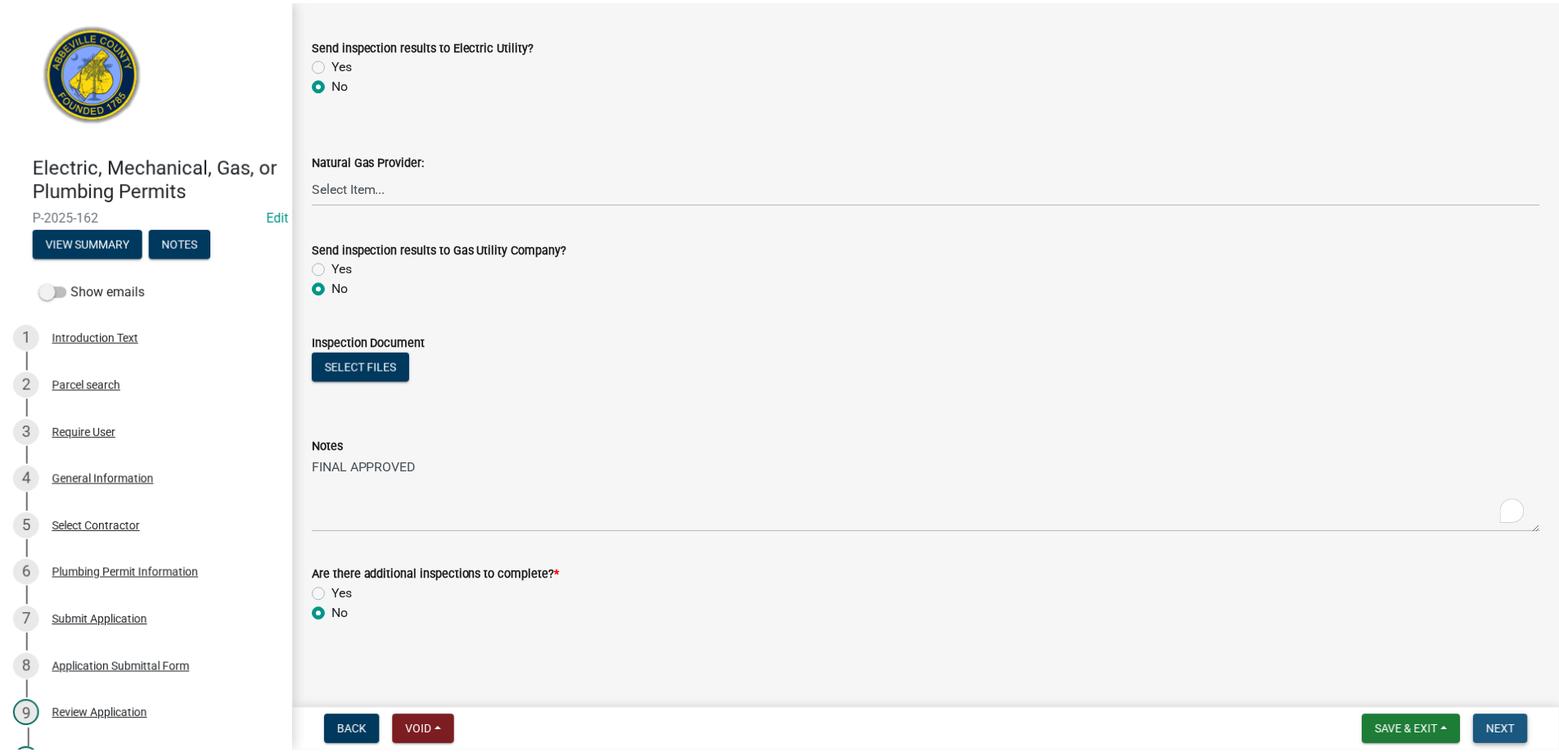
scroll to position [0, 0]
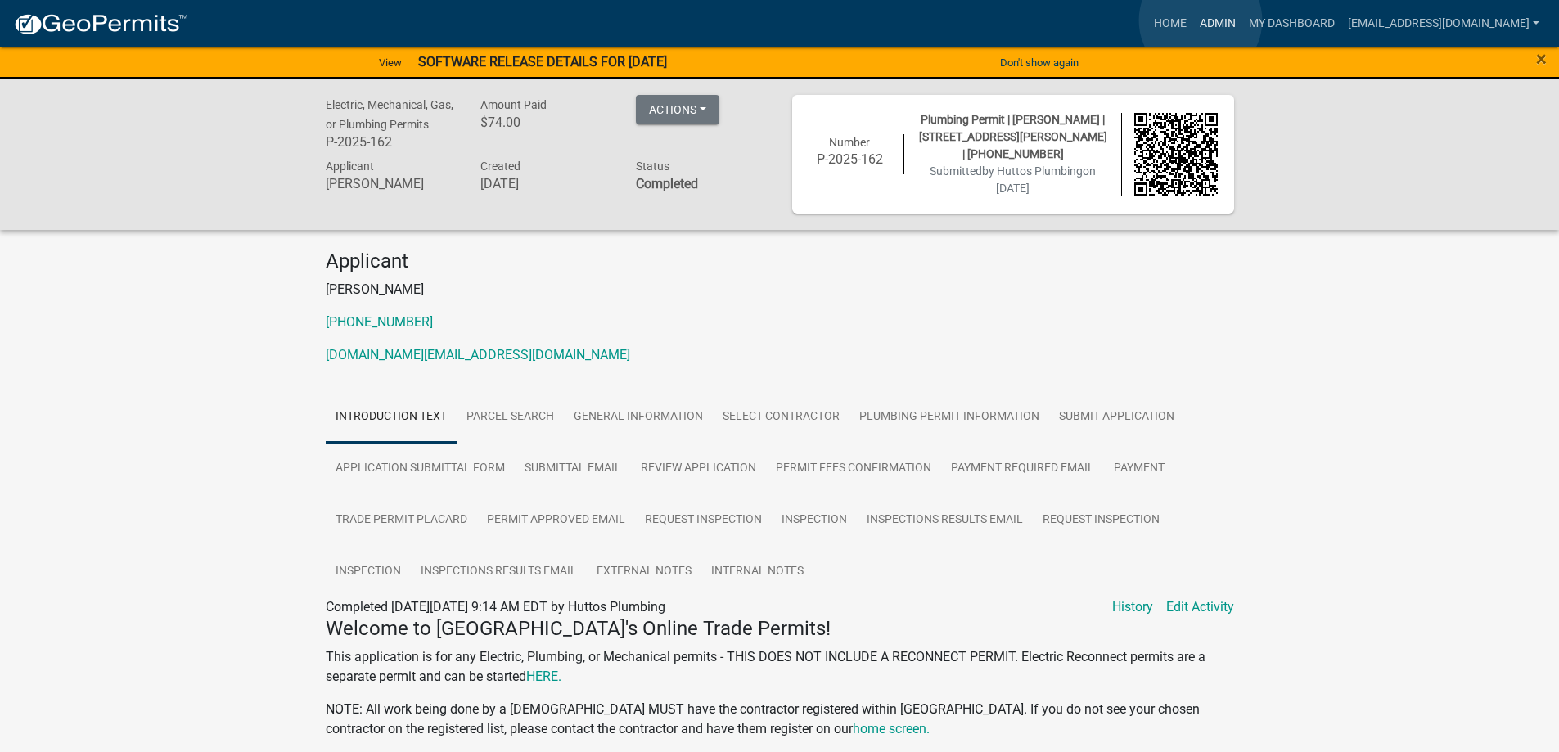
click at [1201, 20] on link "Admin" at bounding box center [1217, 23] width 49 height 31
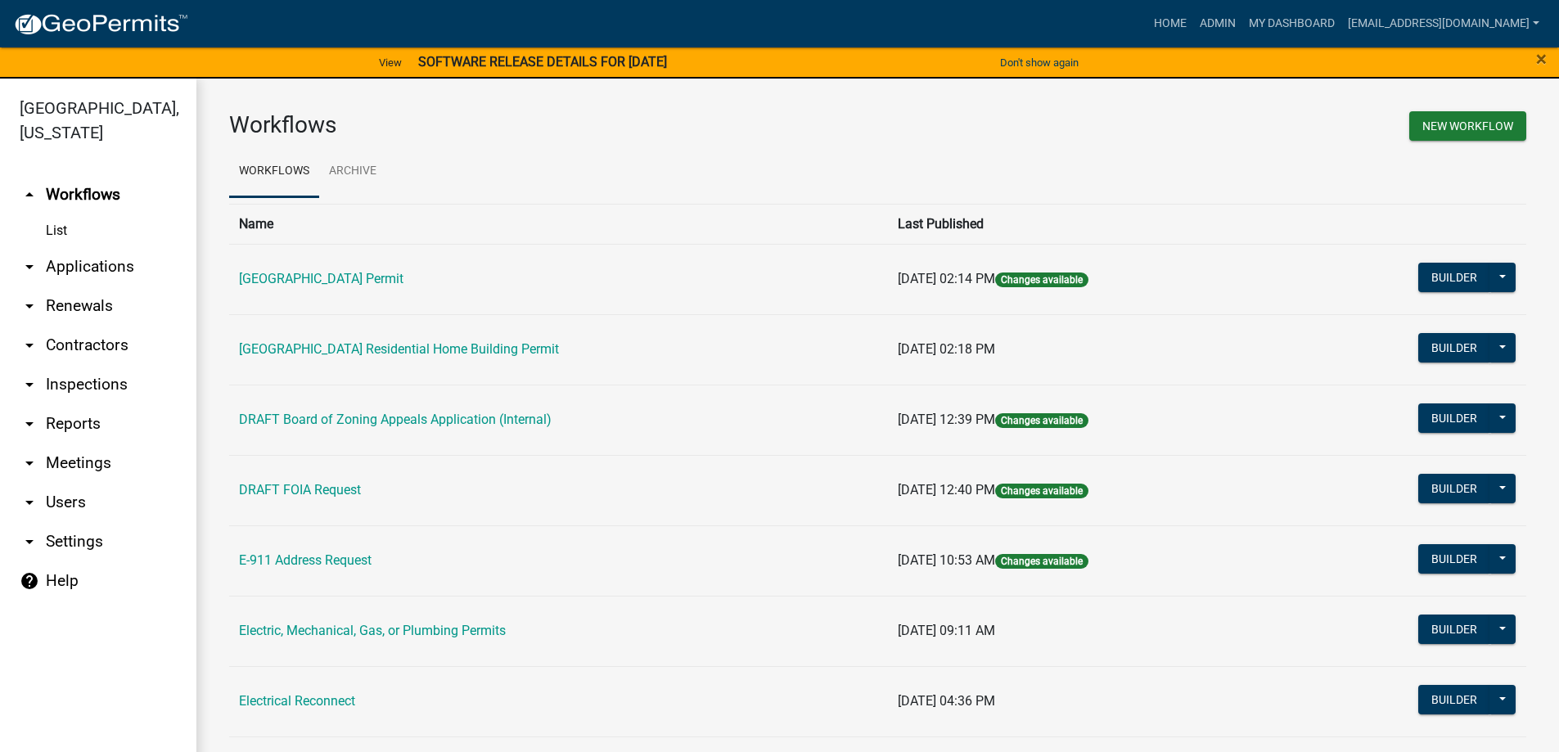
click at [99, 263] on link "arrow_drop_down Applications" at bounding box center [98, 266] width 196 height 39
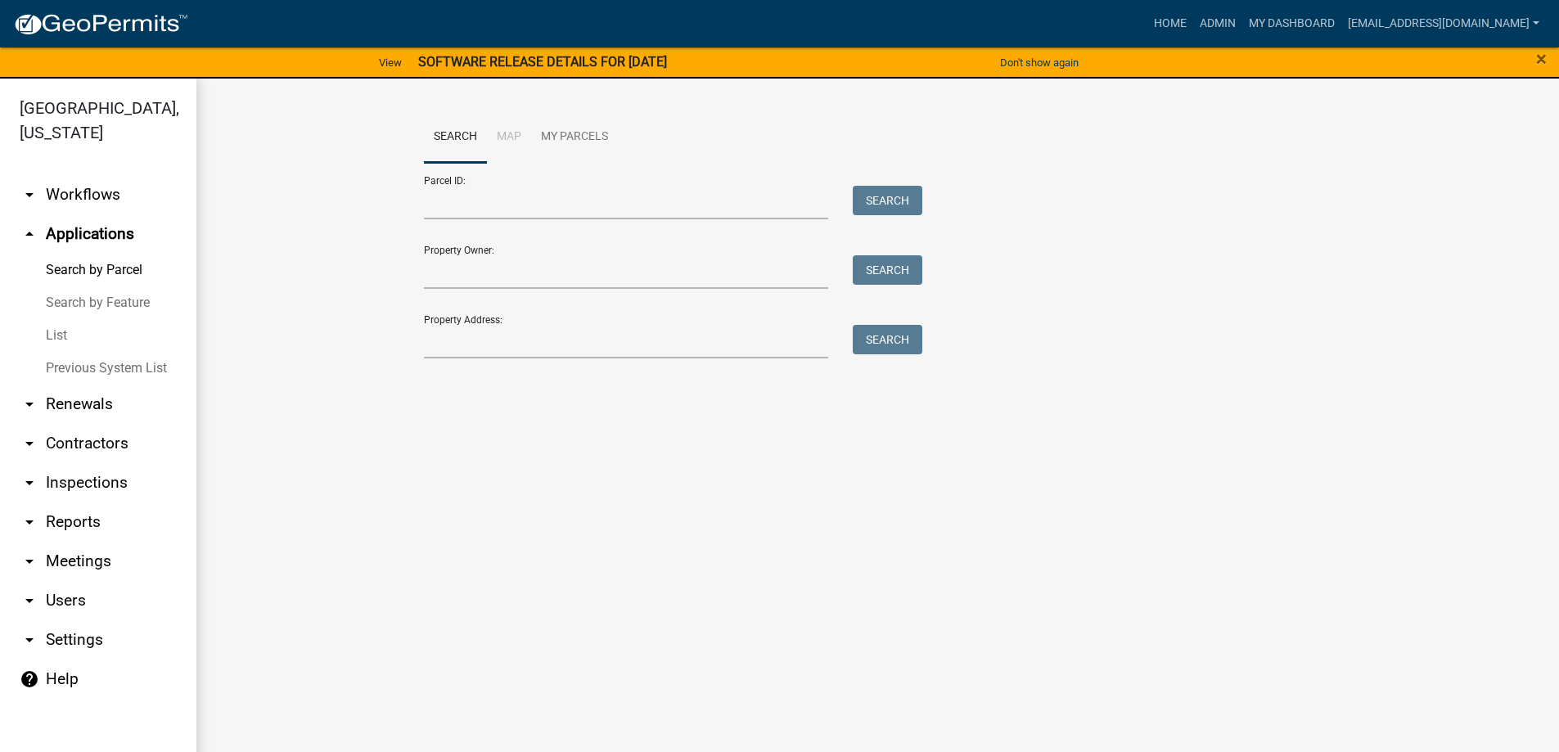
click at [61, 335] on link "List" at bounding box center [98, 335] width 196 height 33
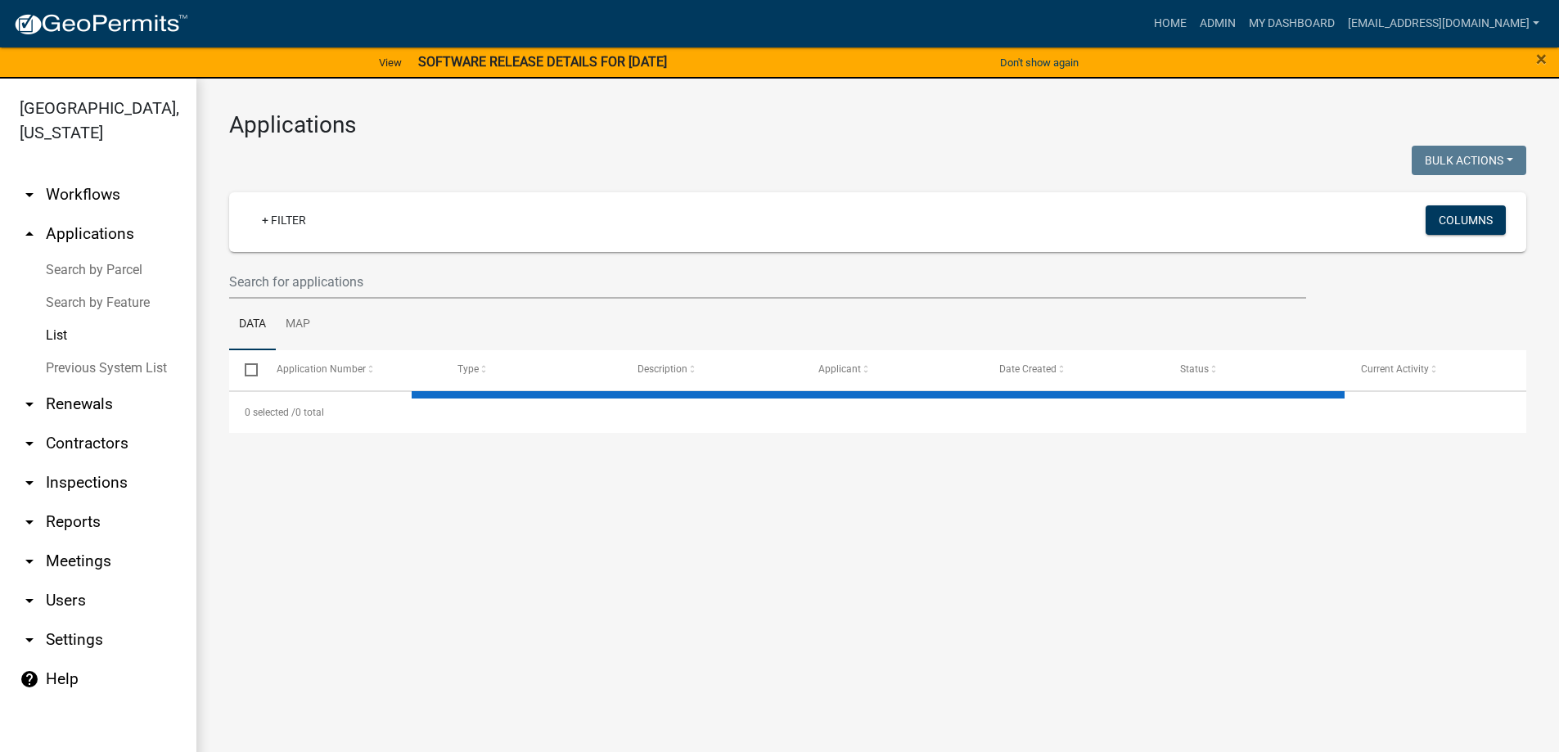
select select "3: 100"
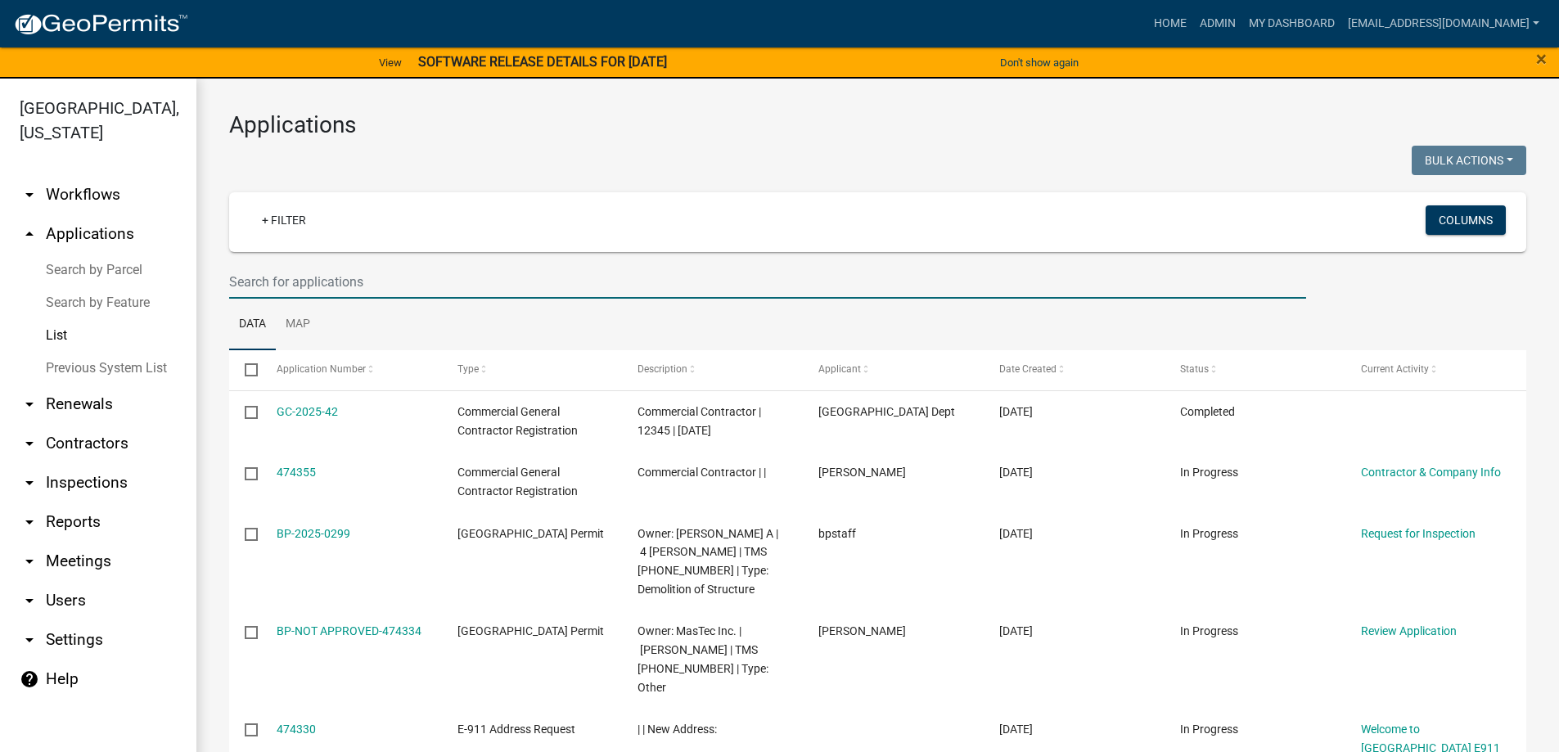
click at [399, 285] on input "text" at bounding box center [767, 282] width 1077 height 34
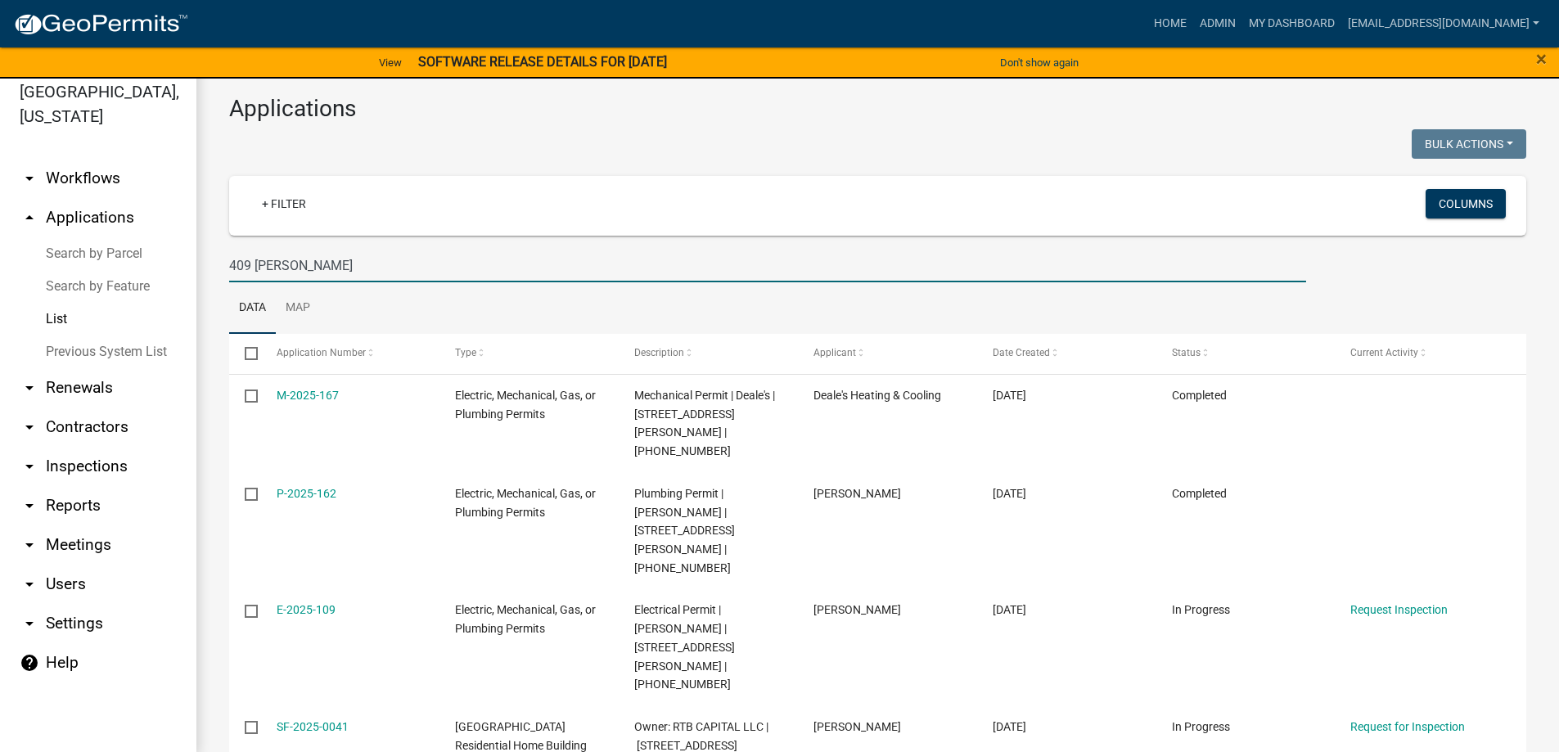
scroll to position [20, 0]
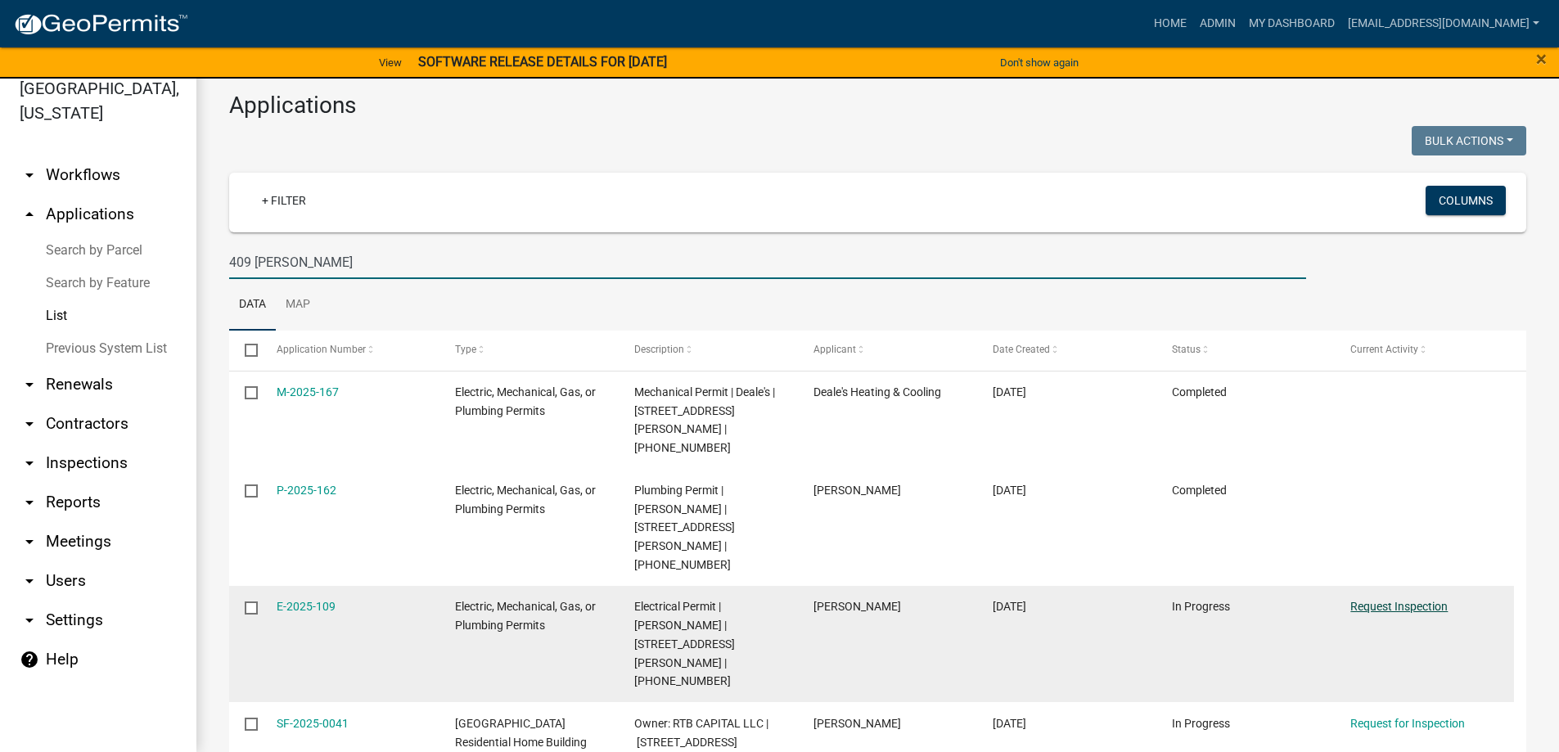
type input "409 CALVERT"
click at [1401, 600] on link "Request Inspection" at bounding box center [1398, 606] width 97 height 13
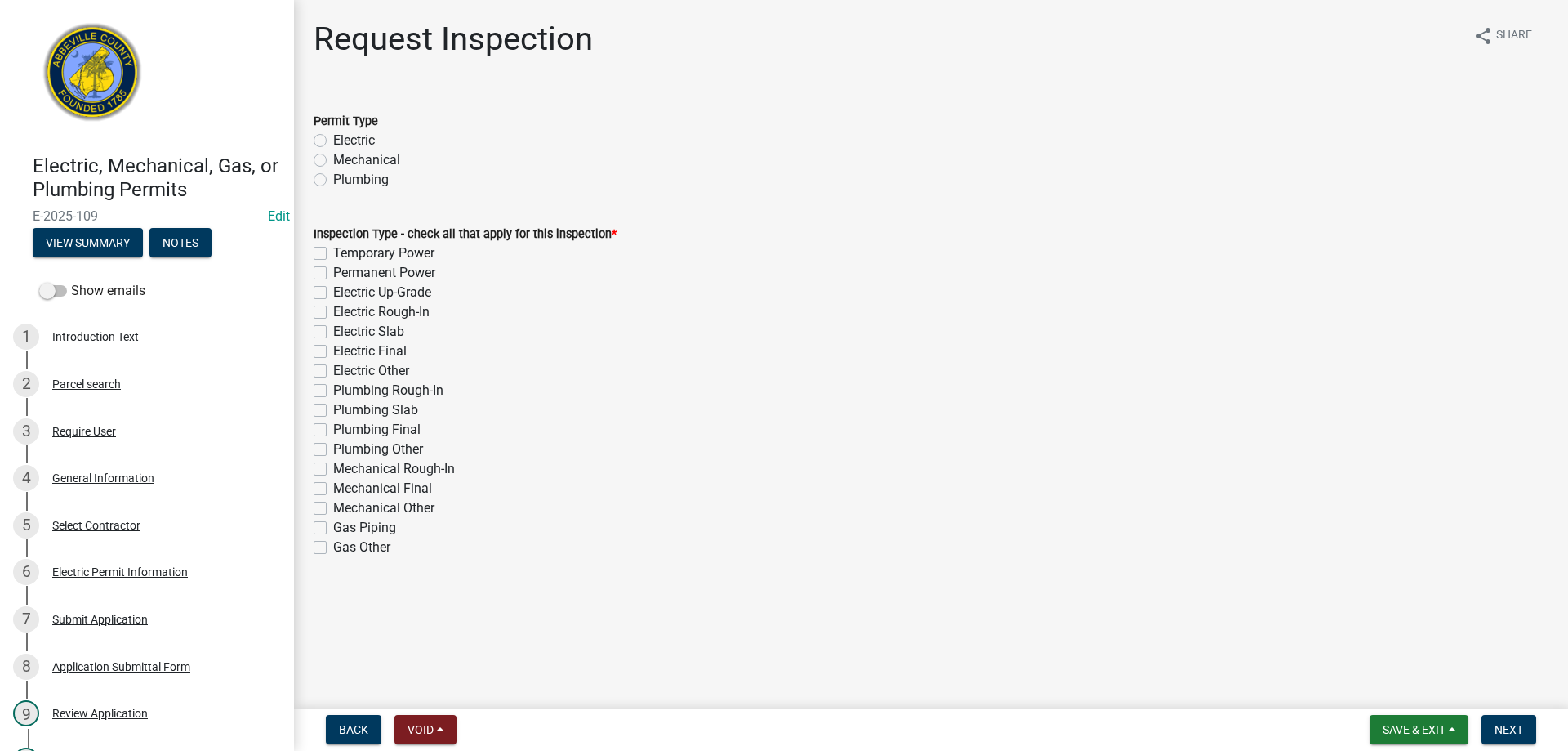
click at [333, 141] on label "Electric" at bounding box center [354, 141] width 42 height 20
click at [333, 141] on input "Electric" at bounding box center [338, 136] width 11 height 11
radio input "true"
click at [333, 351] on label "Electric Final" at bounding box center [370, 352] width 74 height 20
click at [333, 351] on input "Electric Final" at bounding box center [338, 347] width 11 height 11
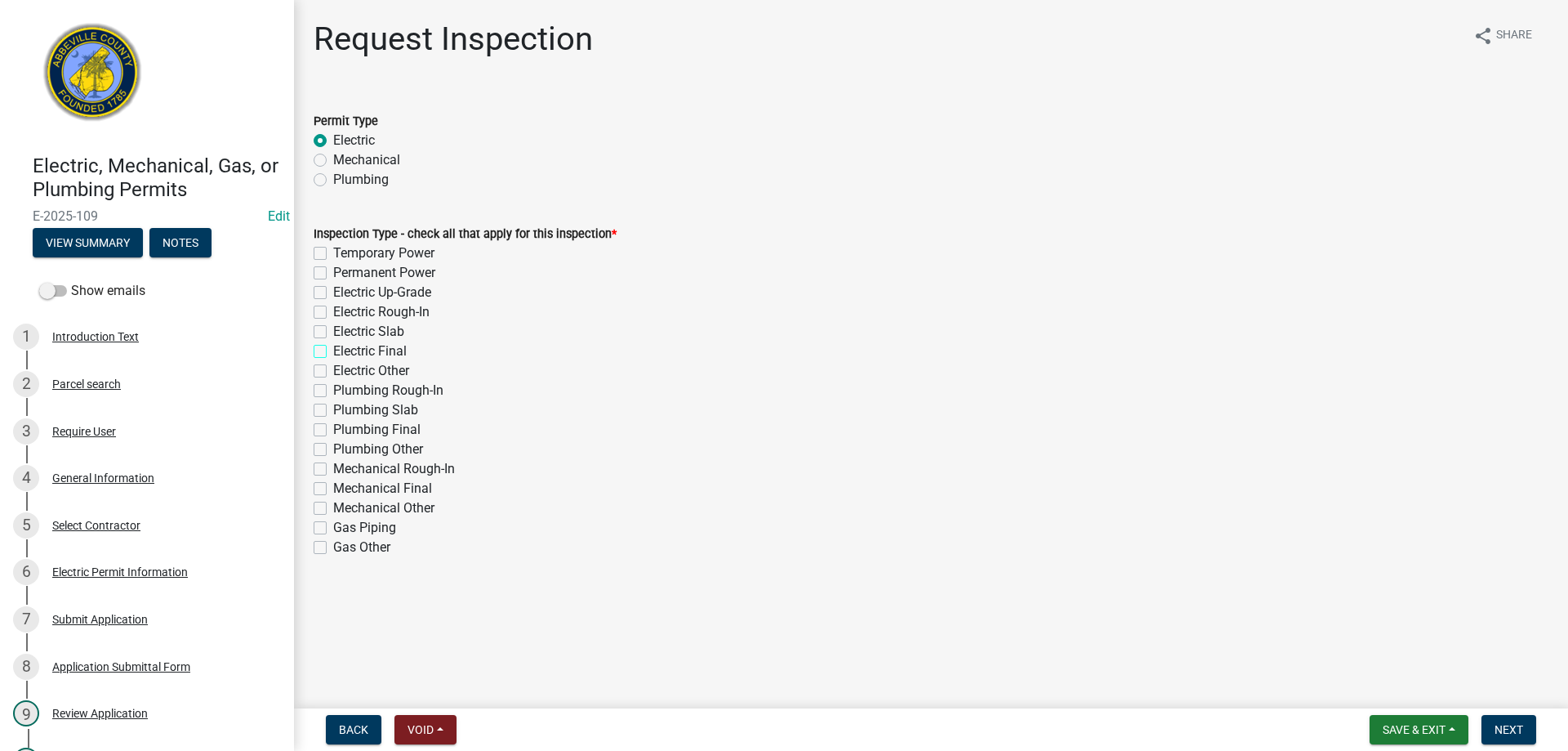
checkbox input "true"
checkbox input "false"
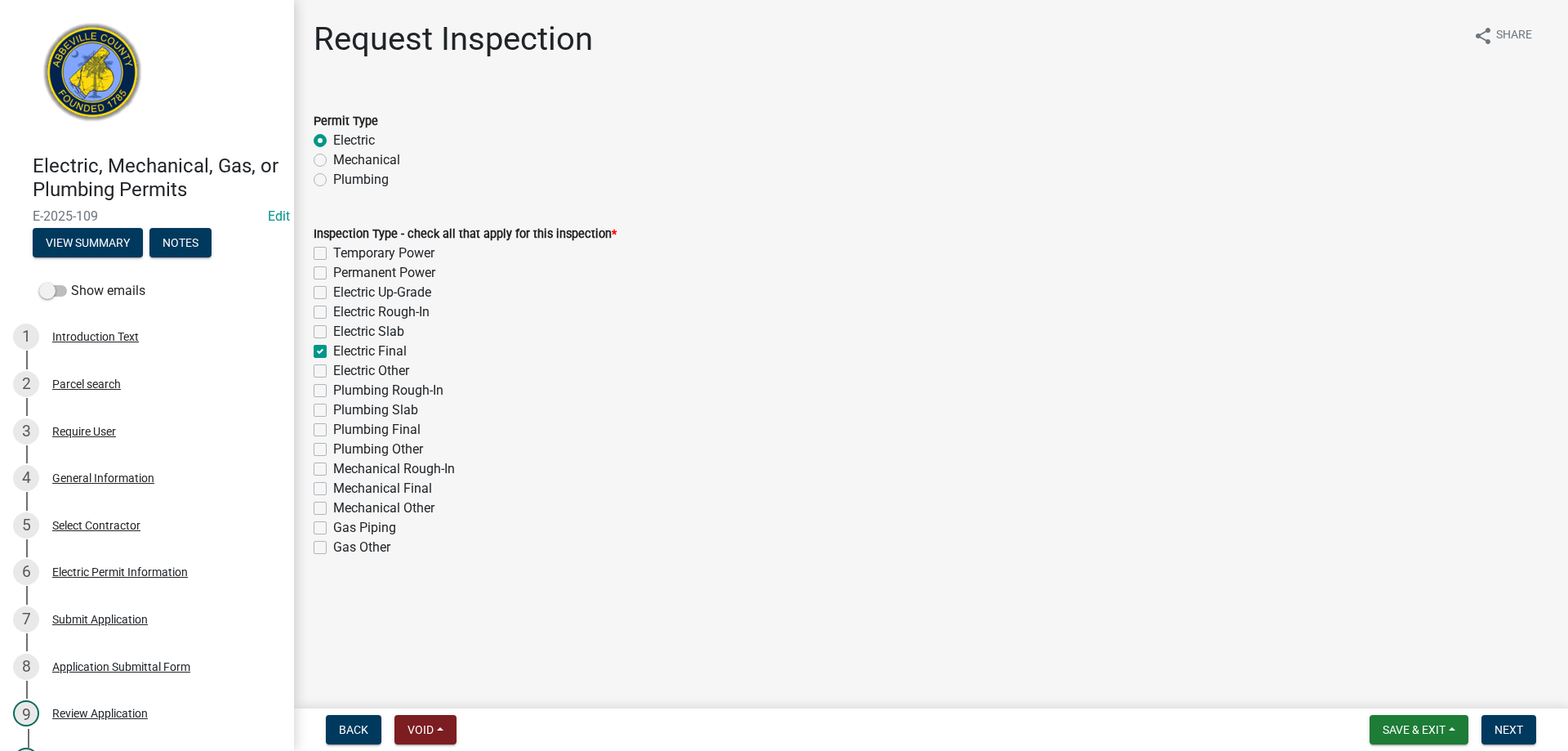
checkbox input "false"
checkbox input "true"
checkbox input "false"
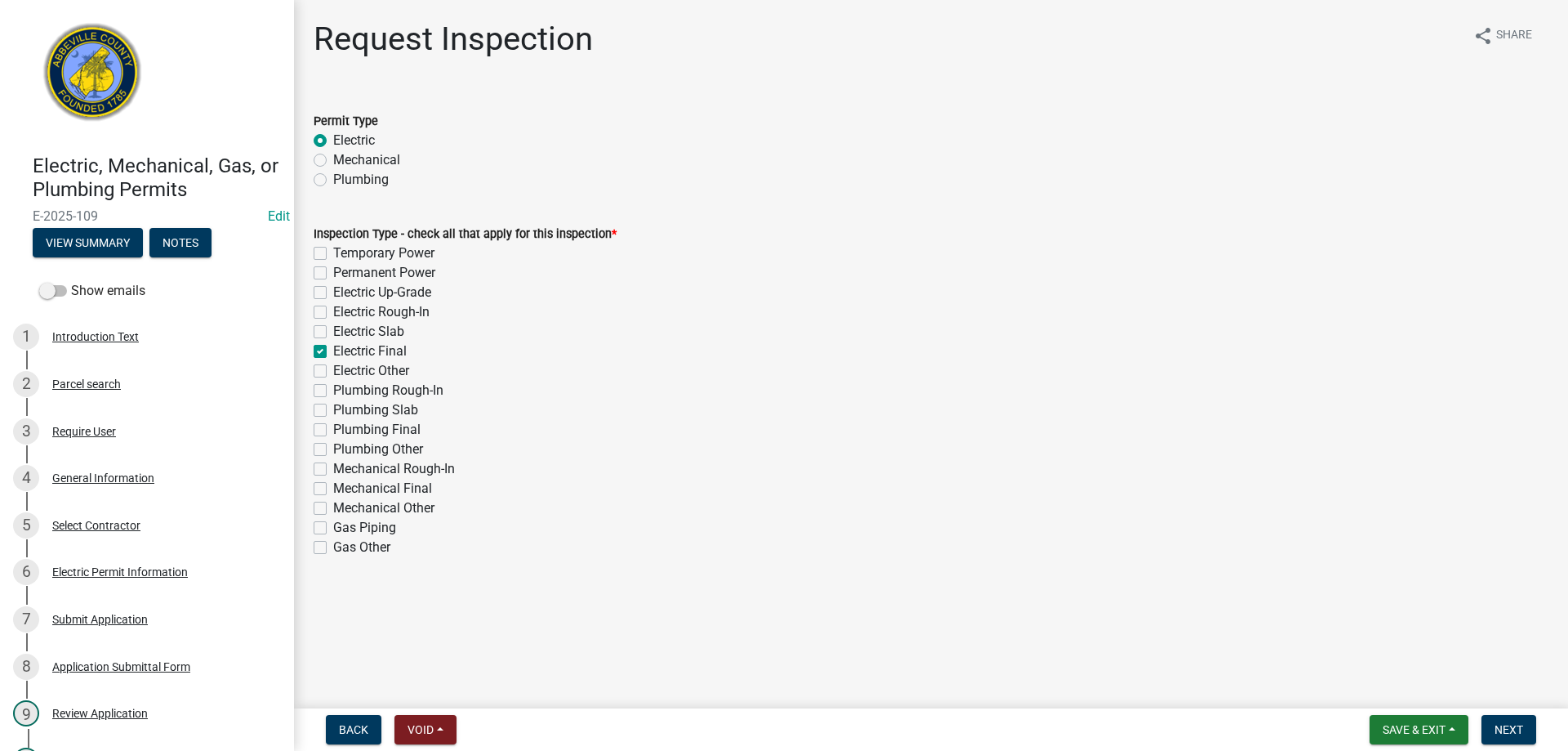
checkbox input "false"
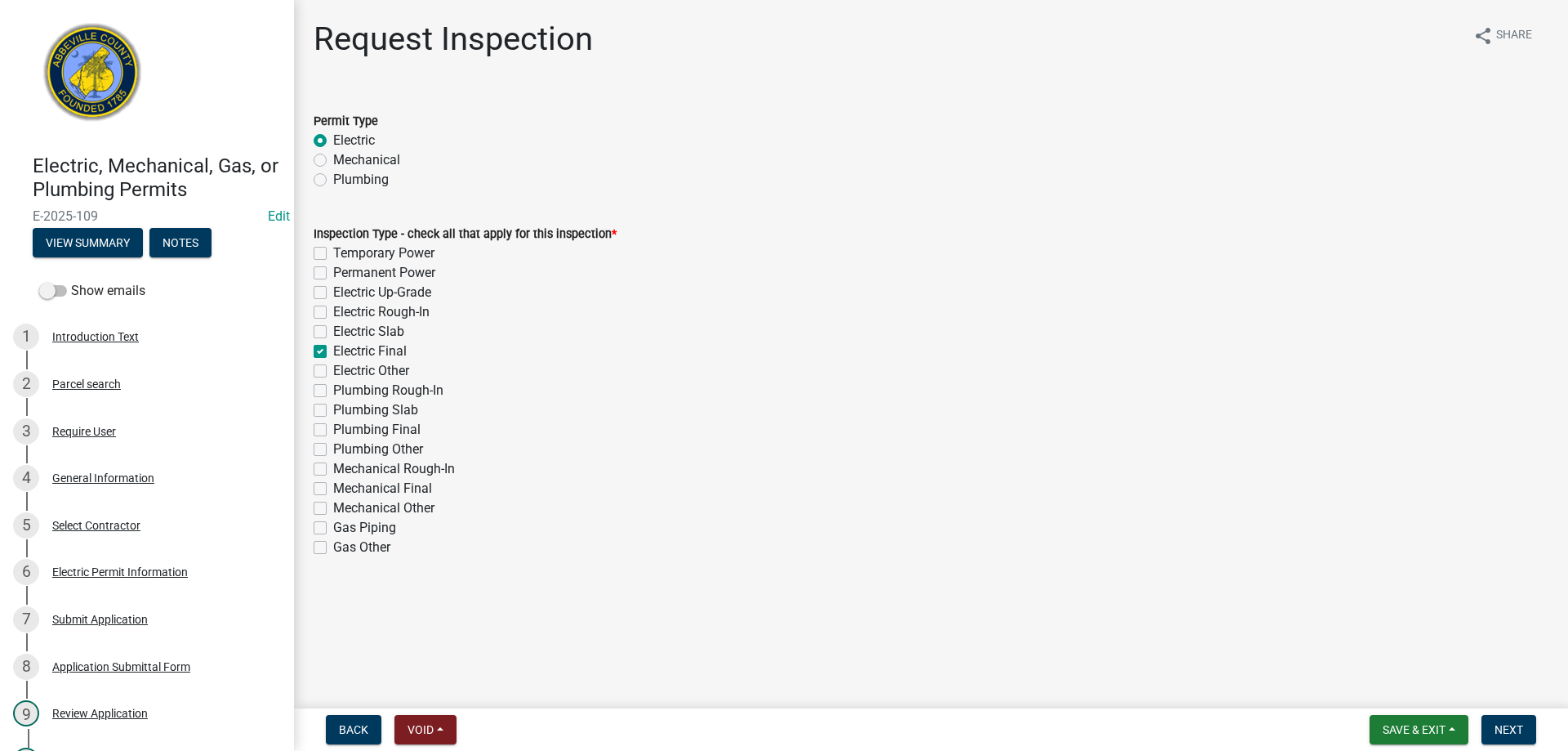
checkbox input "false"
click at [1516, 723] on span "Next" at bounding box center [1509, 729] width 29 height 13
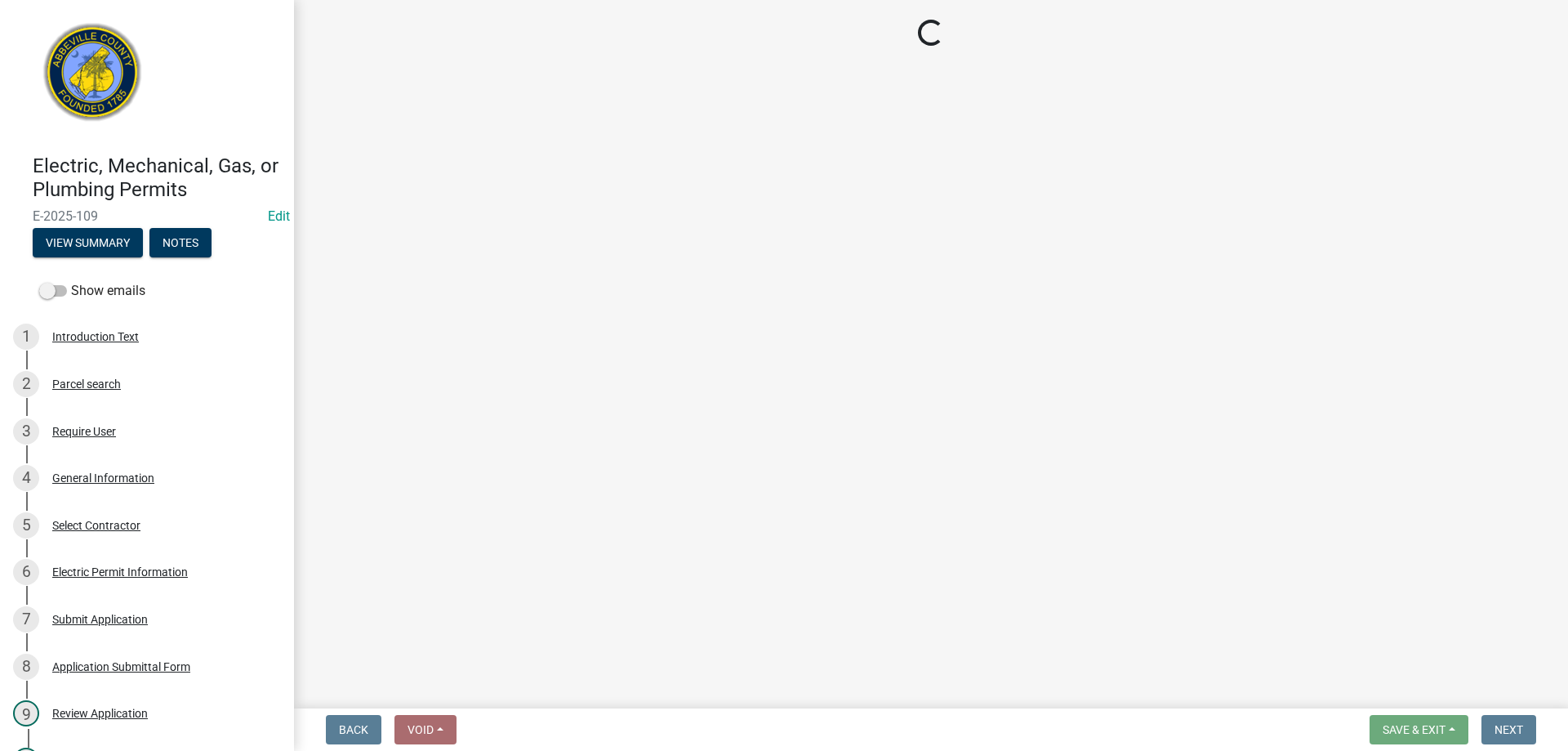
select select "896ec84b-7942-43b9-a78d-4f1554b7930c"
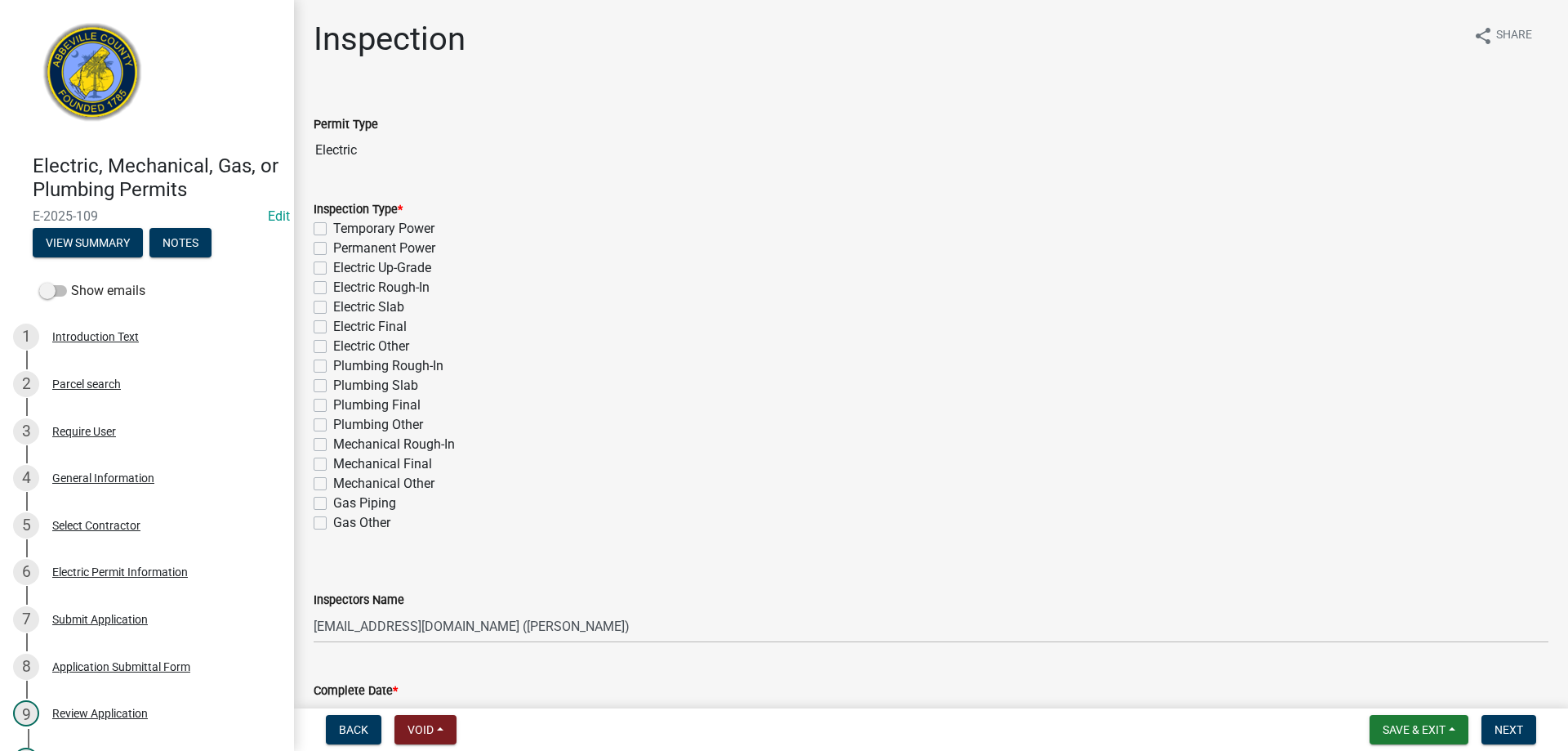
click at [333, 327] on label "Electric Final" at bounding box center [370, 328] width 74 height 20
click at [333, 327] on input "Electric Final" at bounding box center [338, 323] width 11 height 11
checkbox input "true"
checkbox input "false"
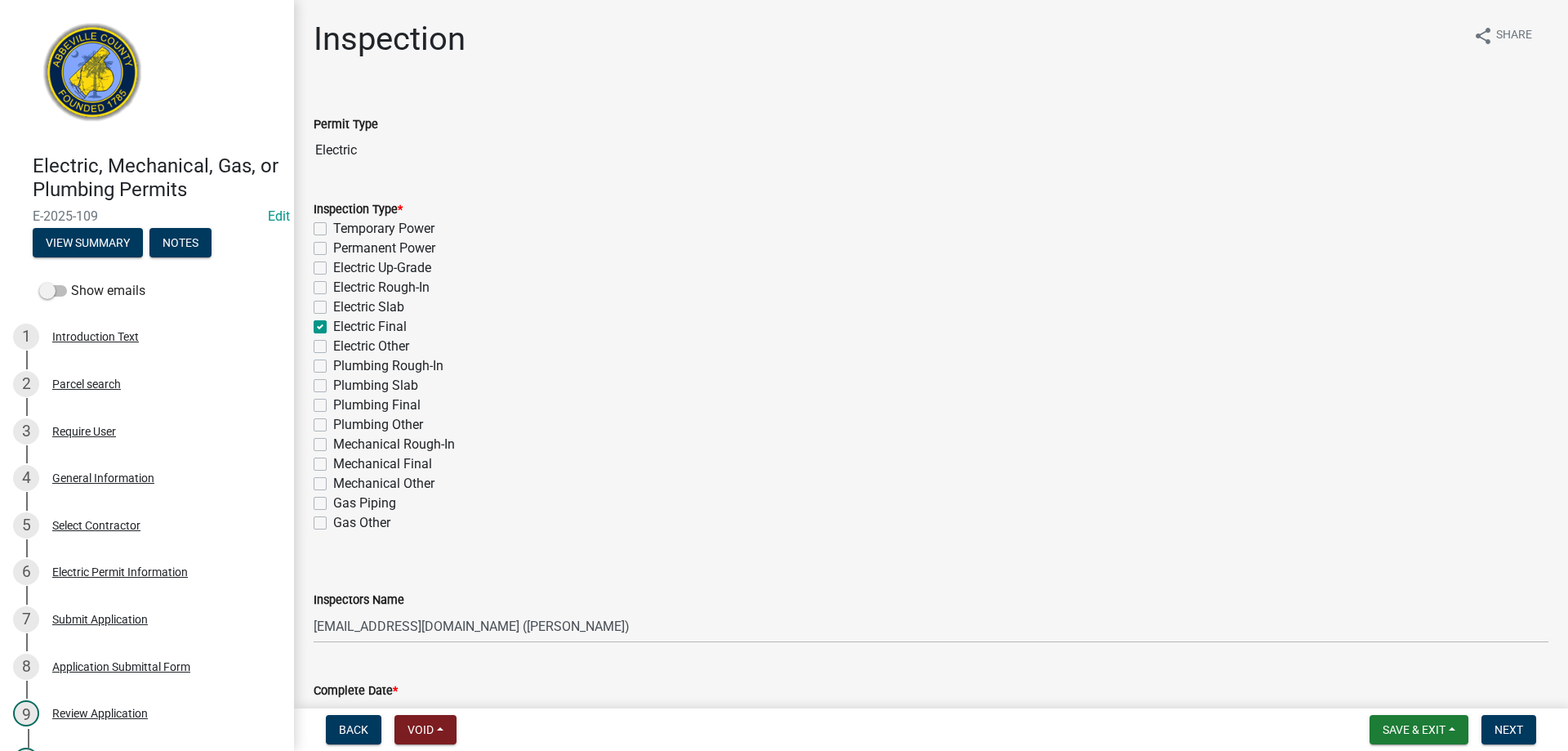
checkbox input "false"
checkbox input "true"
checkbox input "false"
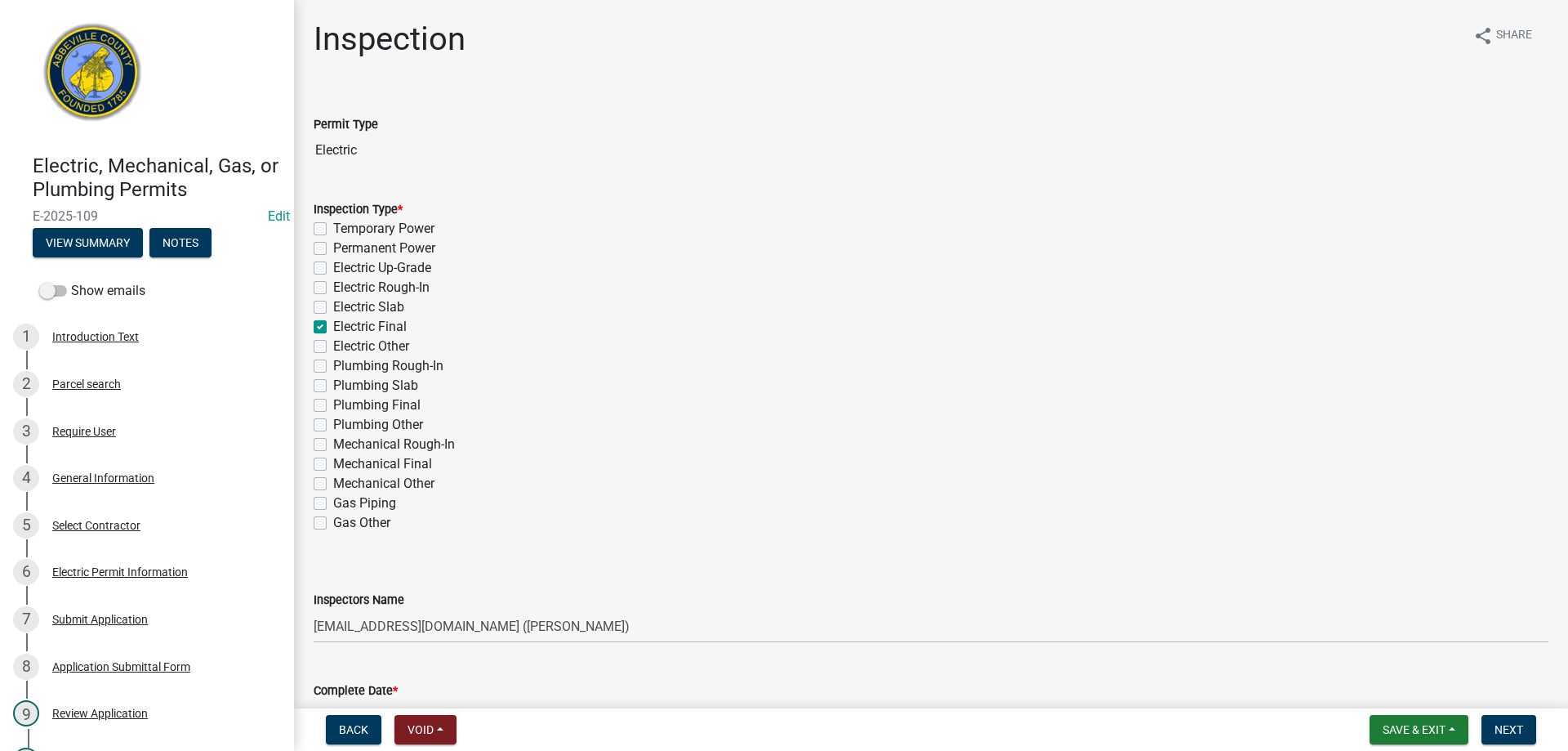
checkbox input "false"
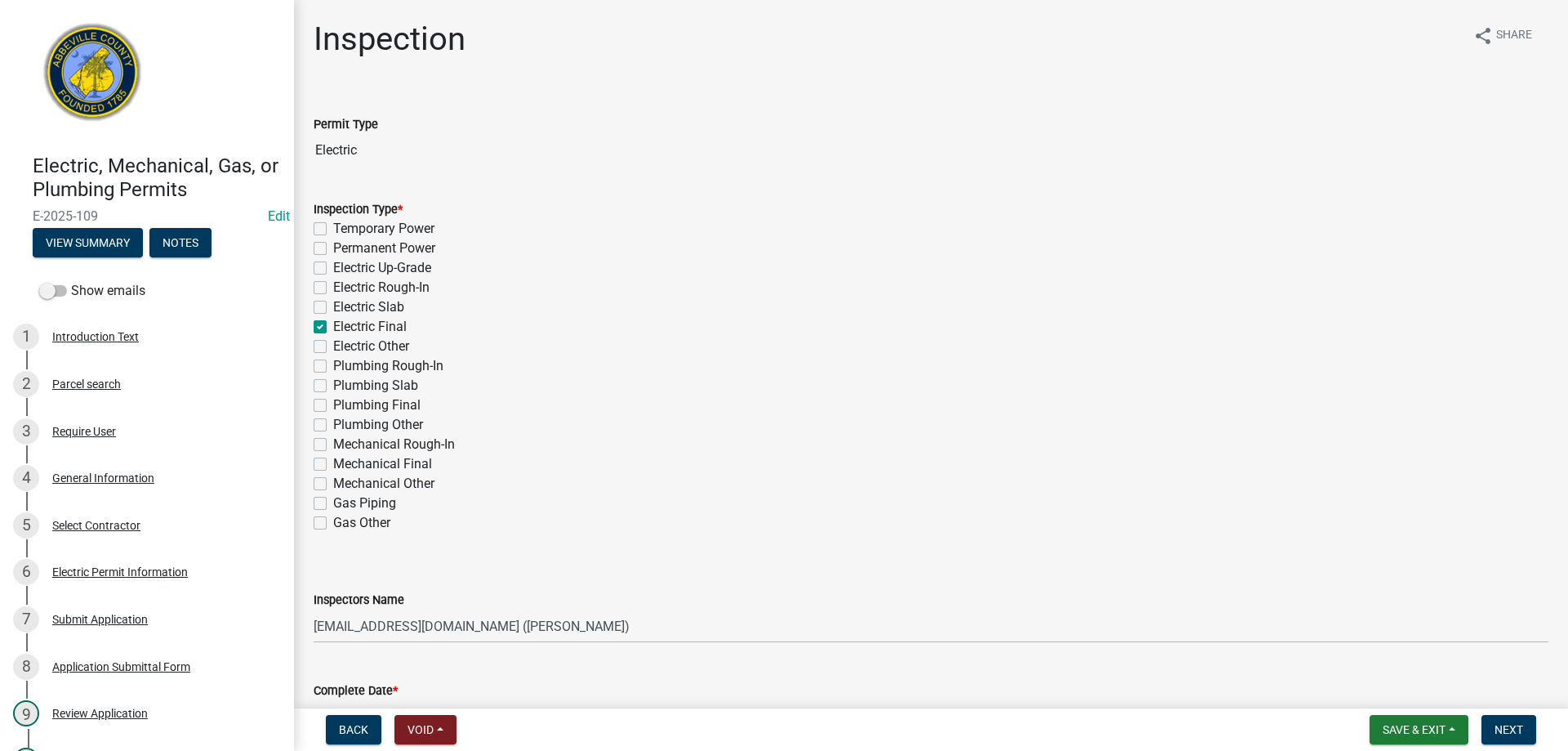
checkbox input "false"
click at [628, 626] on select "Select Item... aprice@abbevillecountysc.com (Andrew M. Price) soshields@abbevil…" at bounding box center [930, 627] width 1235 height 34
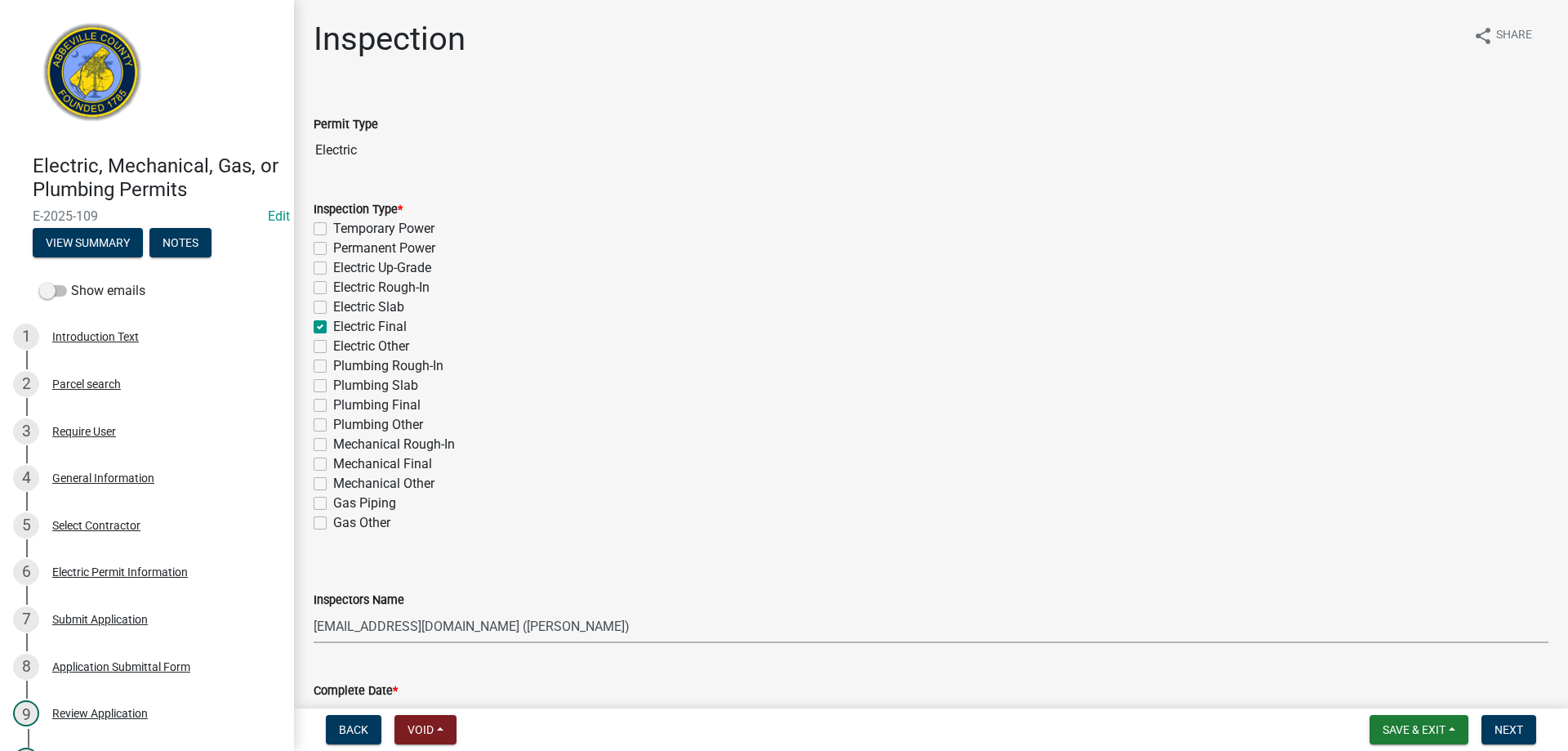
select select "56be3ac8-4e2d-49a7-9260-658958e29c03"
click at [313, 610] on select "Select Item... aprice@abbevillecountysc.com (Andrew M. Price) soshields@abbevil…" at bounding box center [930, 627] width 1235 height 34
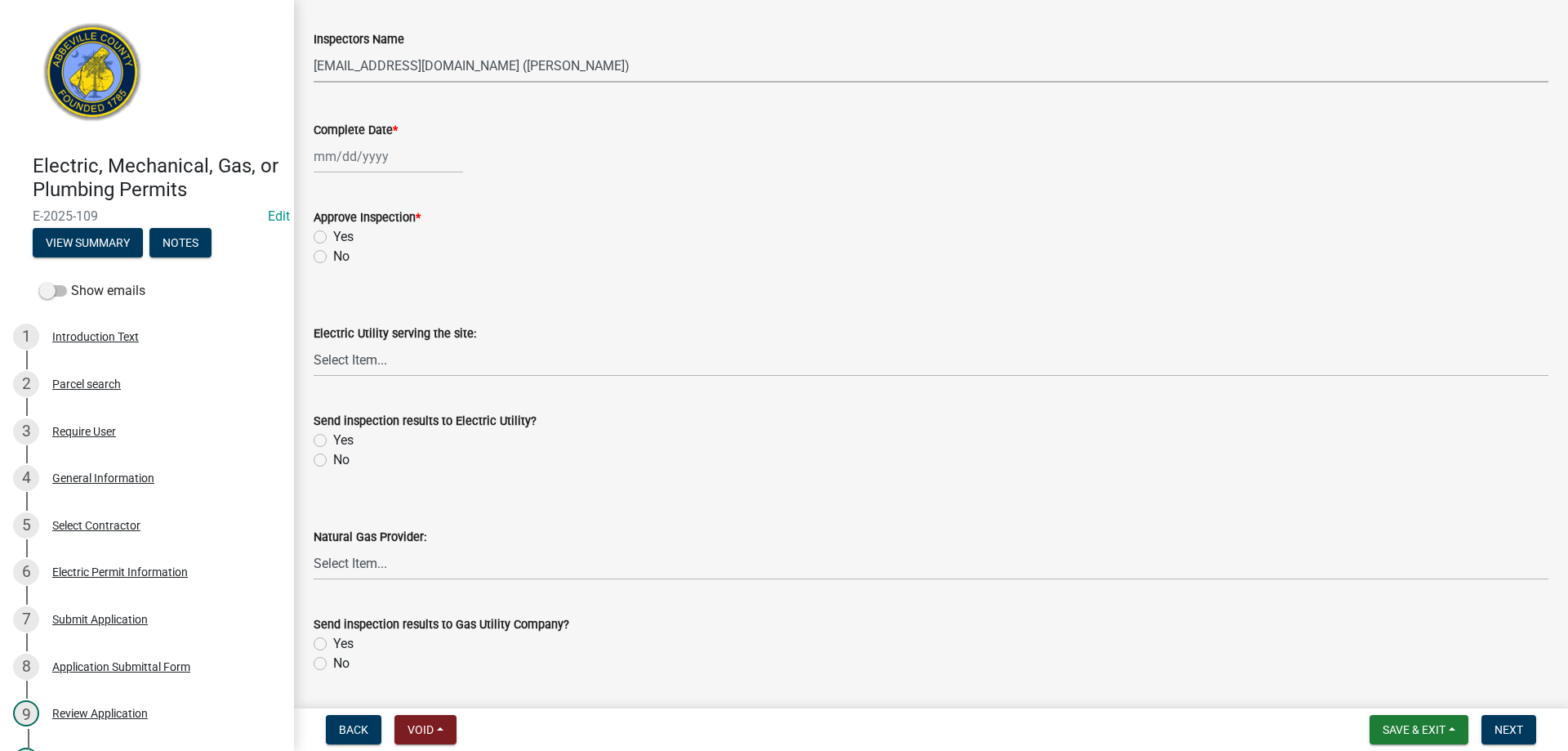
scroll to position [588, 0]
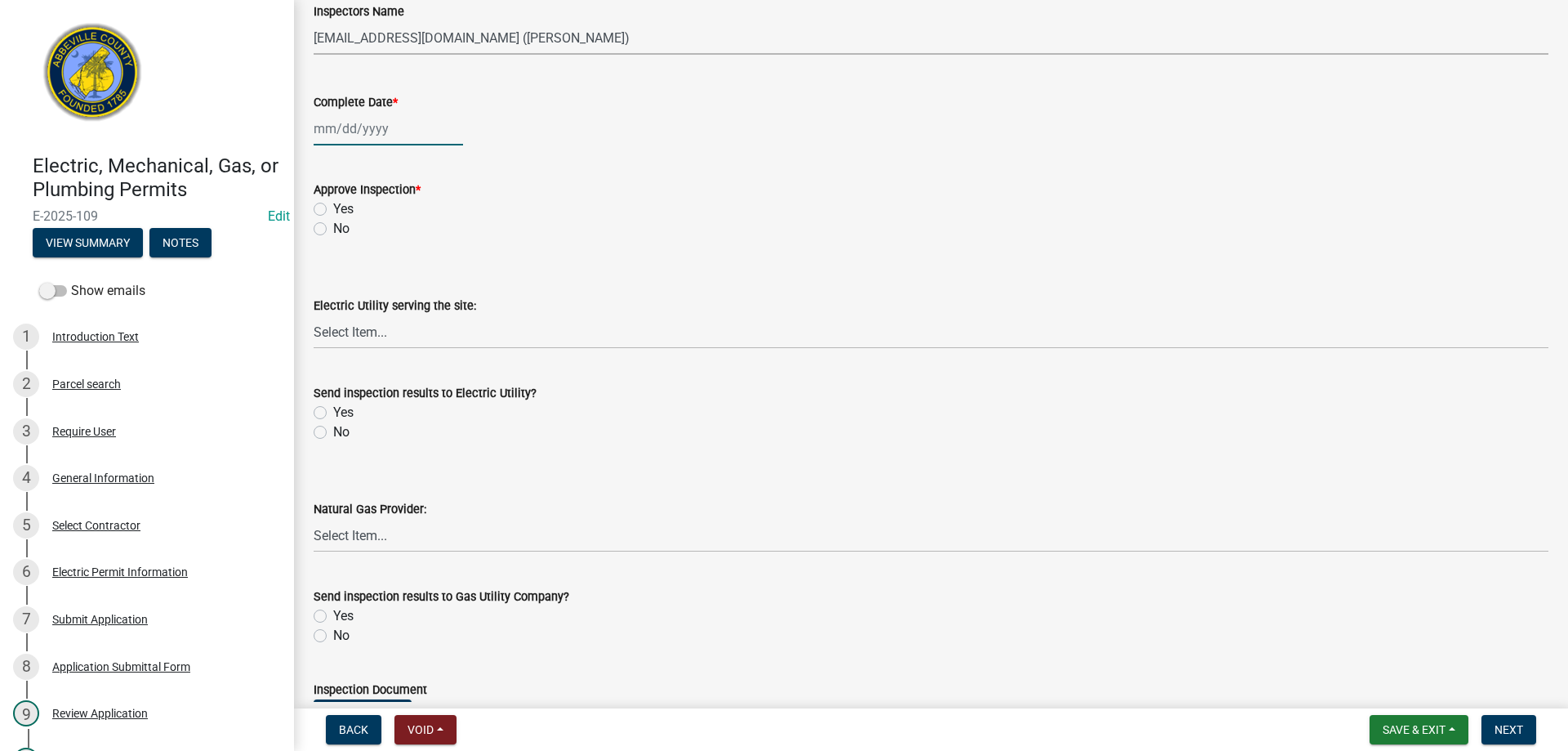
click at [412, 125] on div at bounding box center [388, 129] width 150 height 34
select select "9"
select select "2025"
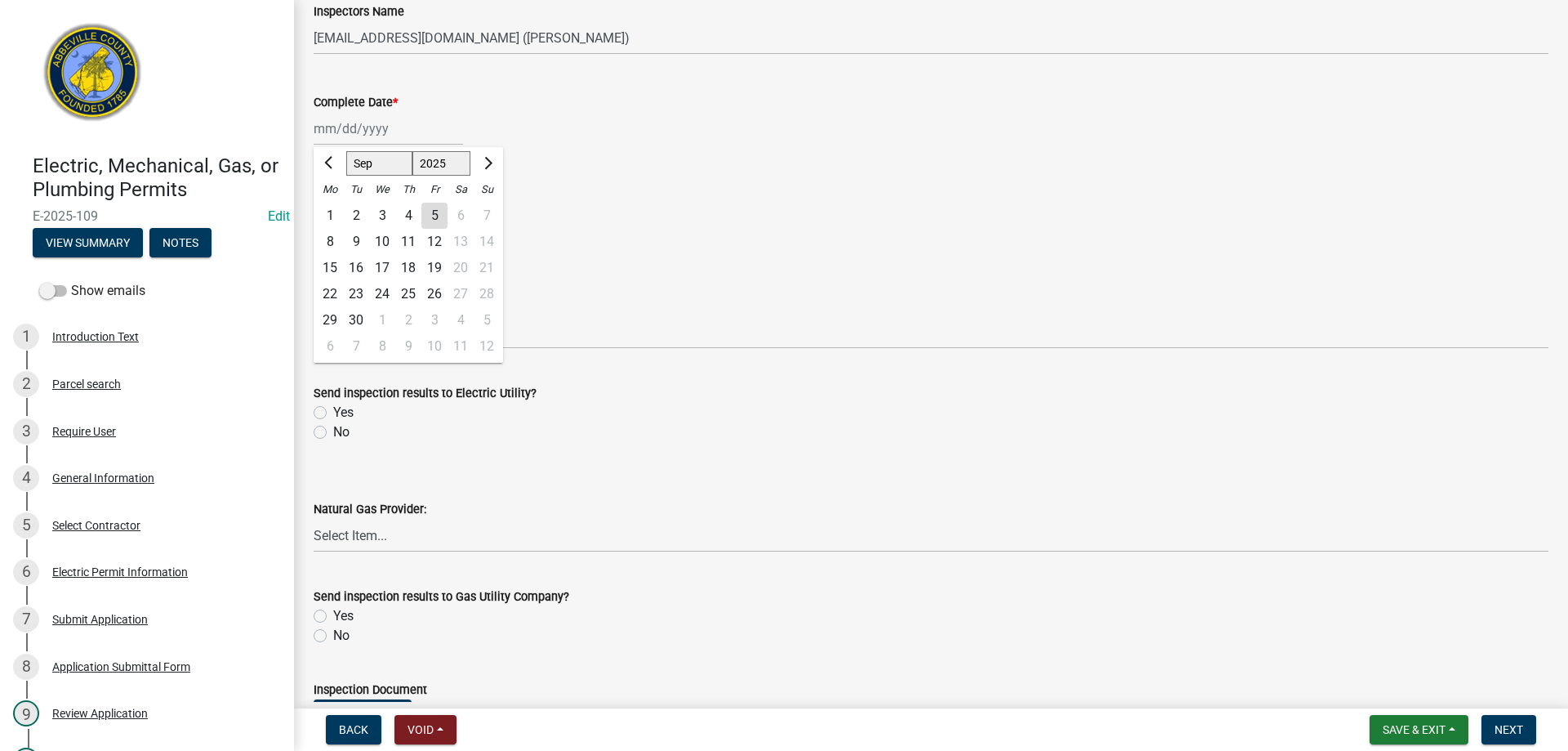
click at [434, 214] on div "5" at bounding box center [434, 216] width 26 height 26
type input "09/05/2025"
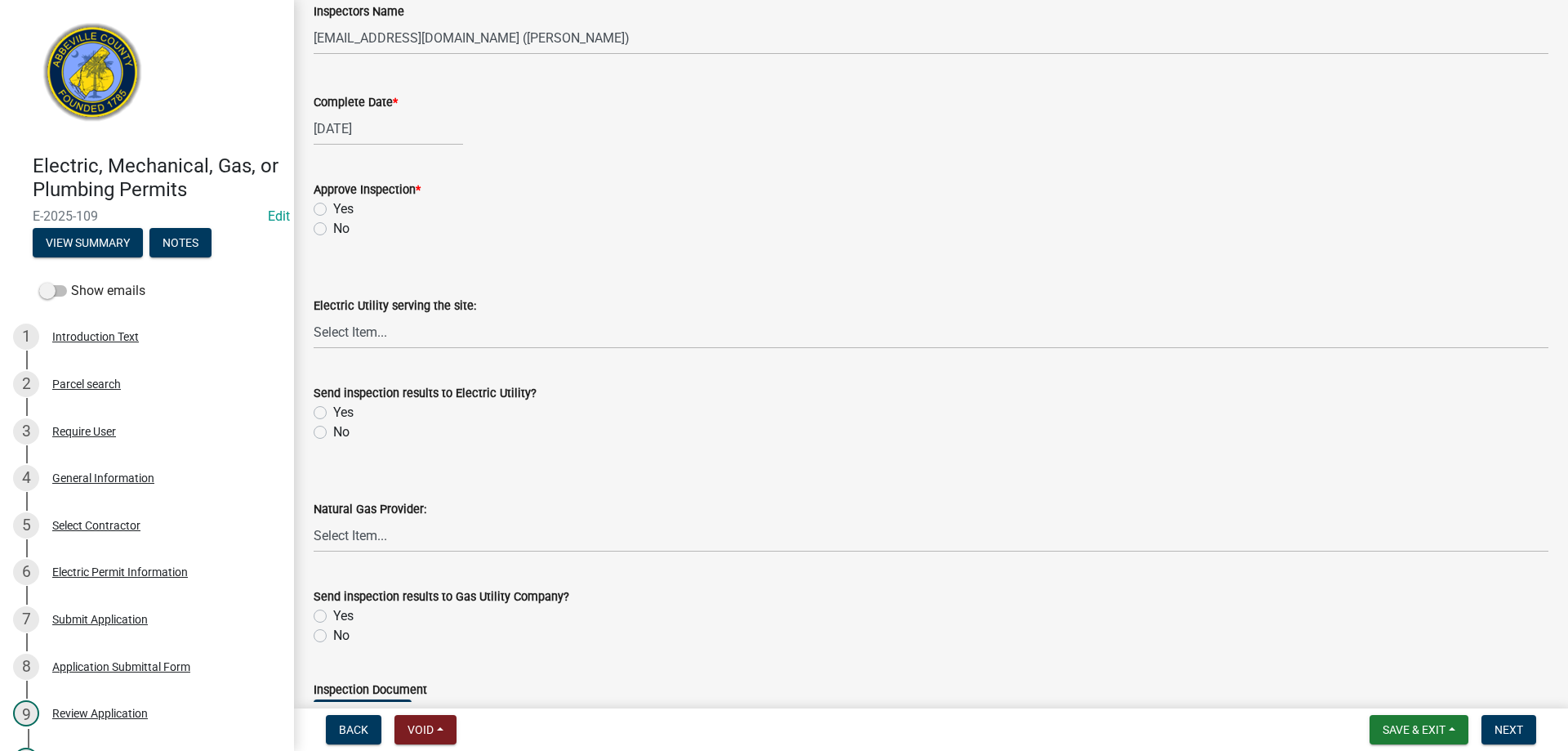
click at [333, 210] on label "Yes" at bounding box center [343, 210] width 20 height 20
click at [333, 210] on input "Yes" at bounding box center [338, 205] width 11 height 11
radio input "true"
click at [333, 433] on label "No" at bounding box center [341, 432] width 16 height 20
click at [333, 433] on input "No" at bounding box center [338, 427] width 11 height 11
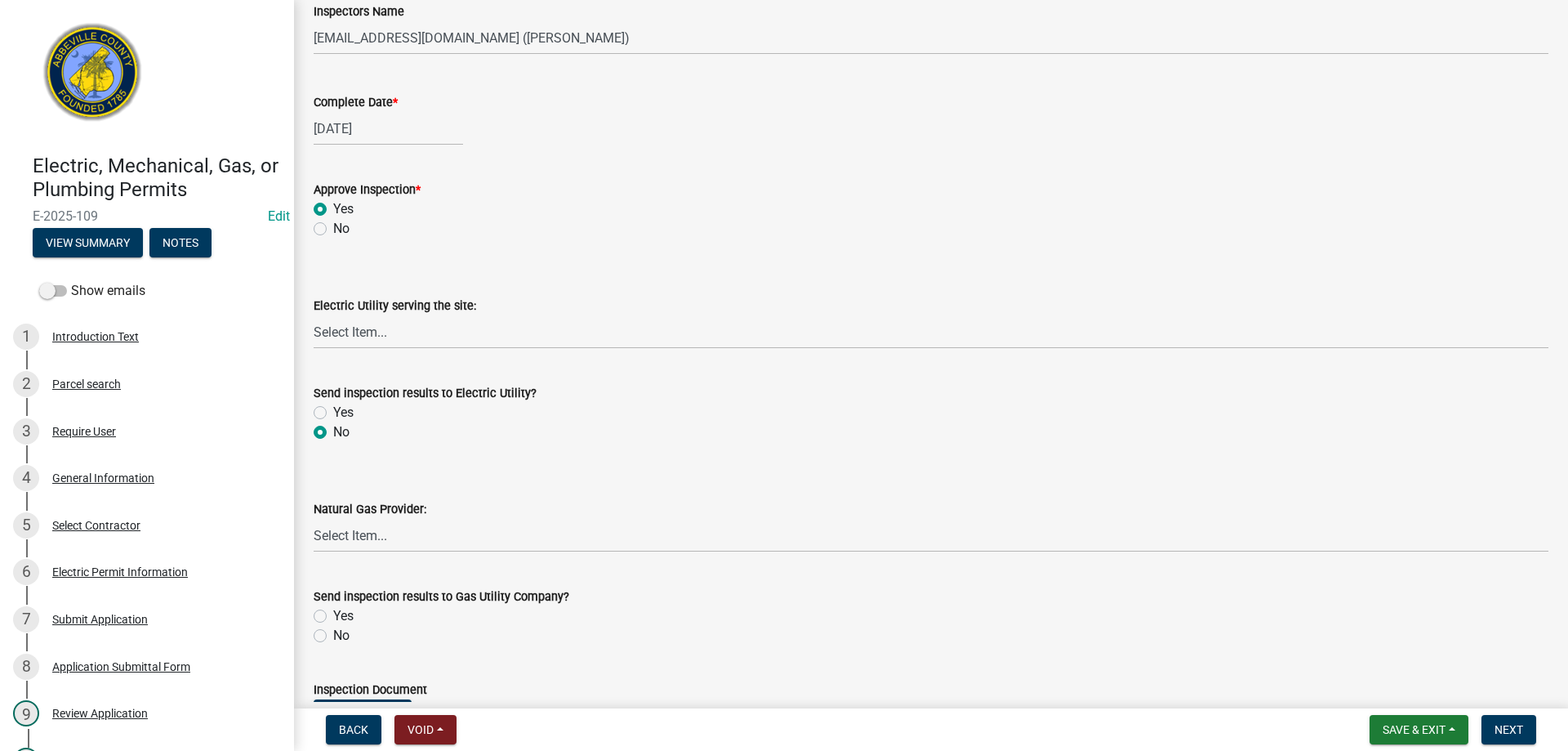
radio input "true"
click at [333, 637] on label "No" at bounding box center [341, 636] width 16 height 20
click at [333, 637] on input "No" at bounding box center [338, 631] width 11 height 11
radio input "true"
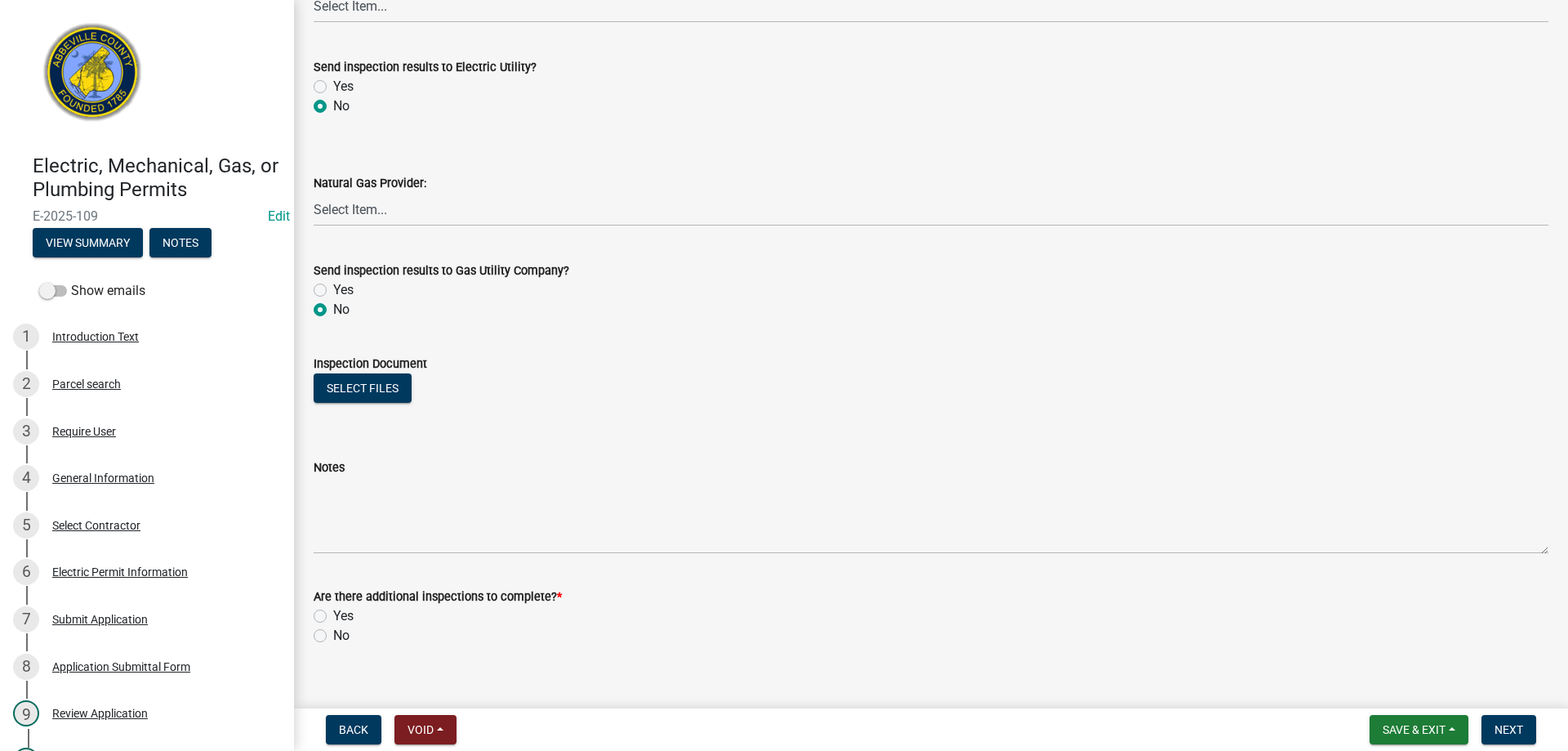
scroll to position [937, 0]
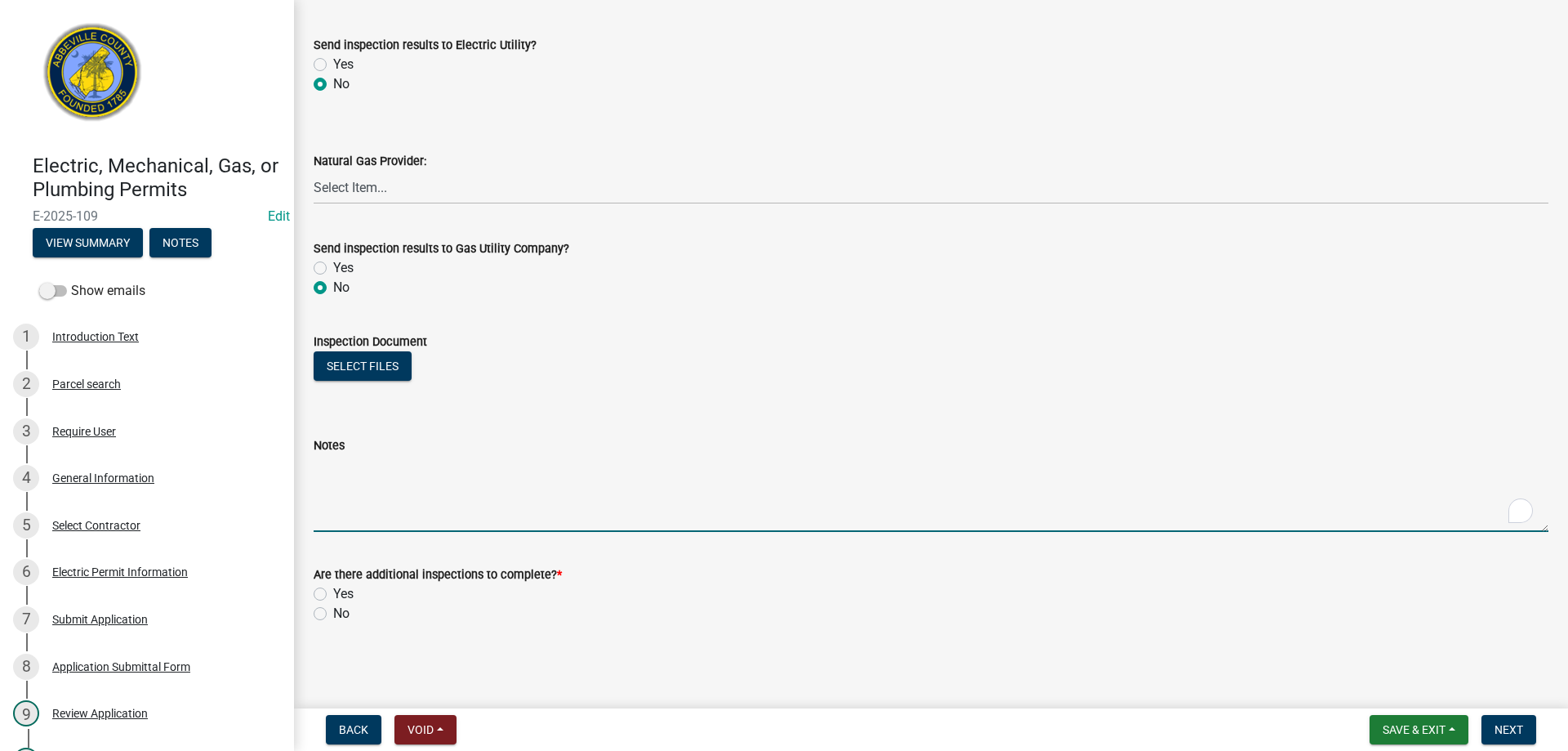
click at [434, 484] on textarea "Notes" at bounding box center [930, 493] width 1235 height 77
type textarea "FINAL APPROVED"
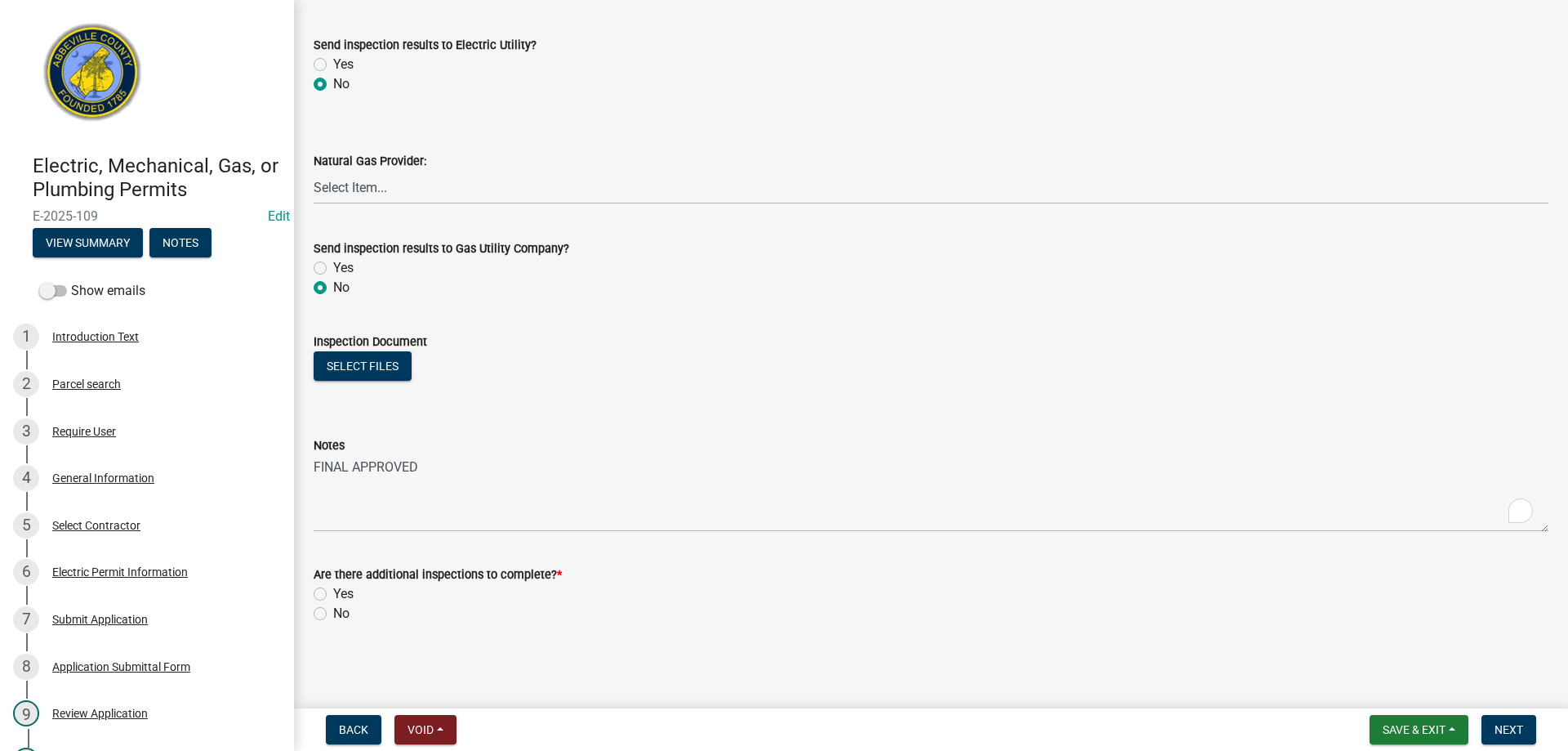
click at [333, 614] on label "No" at bounding box center [341, 614] width 16 height 20
click at [333, 614] on input "No" at bounding box center [338, 609] width 11 height 11
radio input "true"
click at [1503, 722] on button "Next" at bounding box center [1509, 729] width 55 height 29
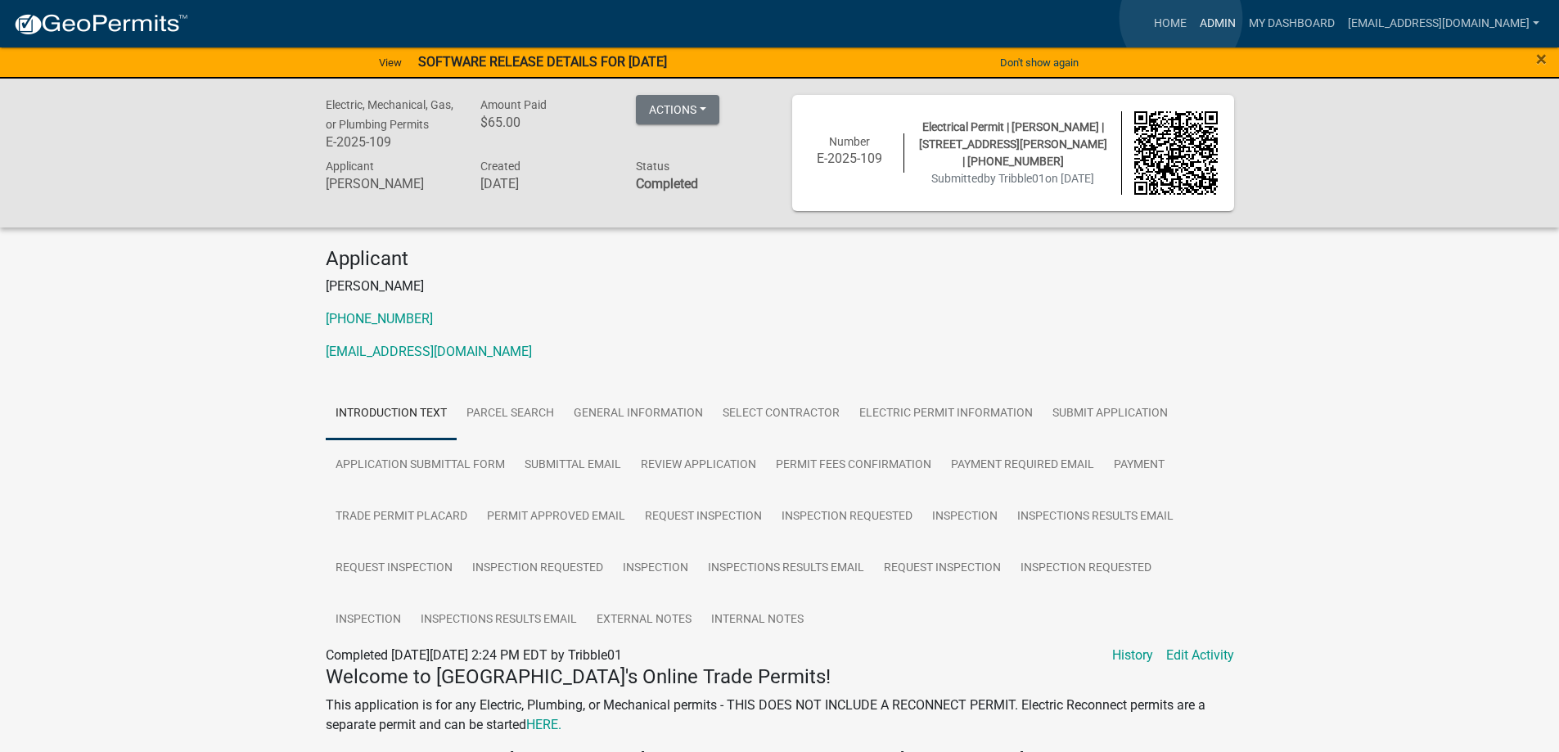
click at [1193, 18] on link "Admin" at bounding box center [1217, 23] width 49 height 31
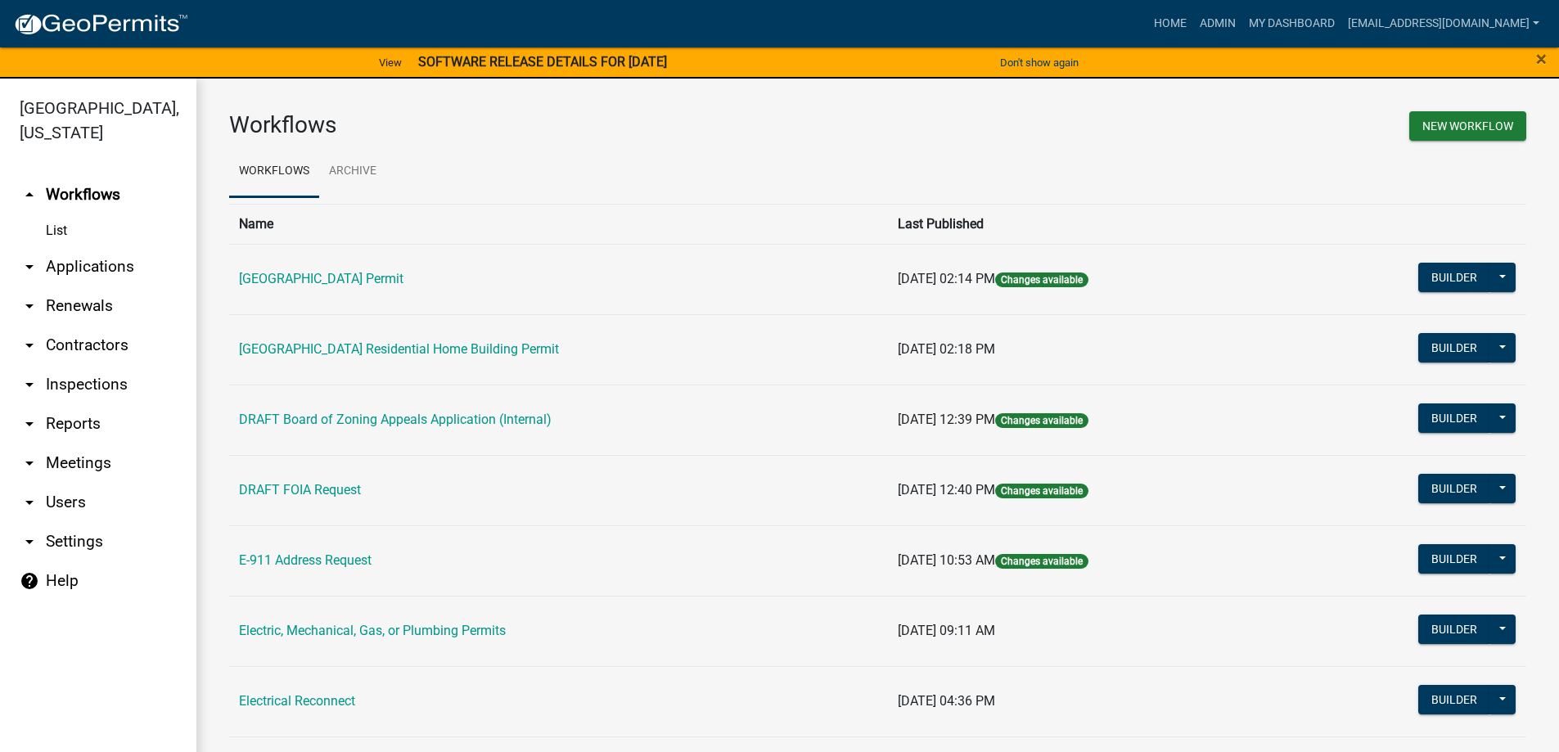
click at [92, 264] on link "arrow_drop_down Applications" at bounding box center [98, 266] width 196 height 39
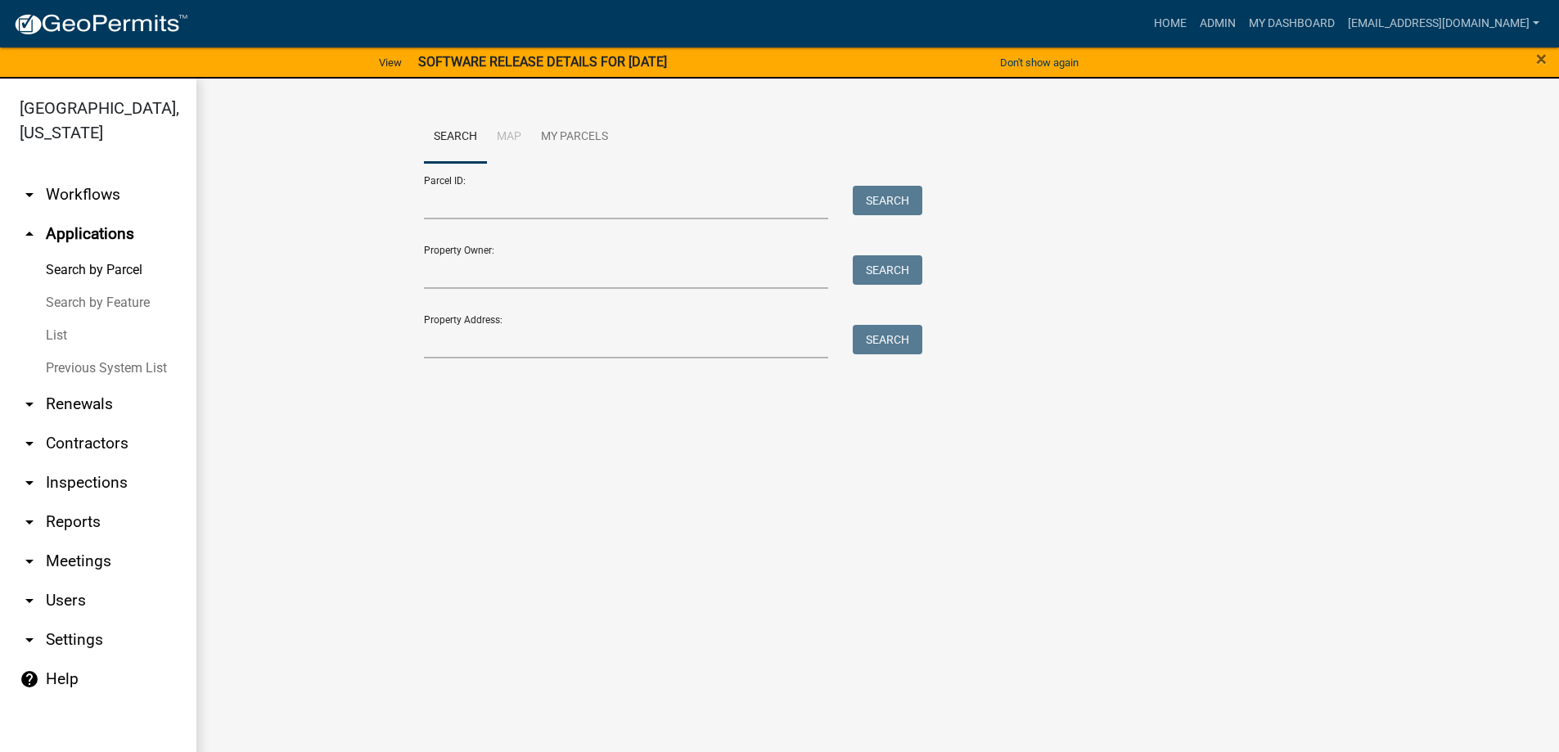
click at [64, 334] on link "List" at bounding box center [98, 335] width 196 height 33
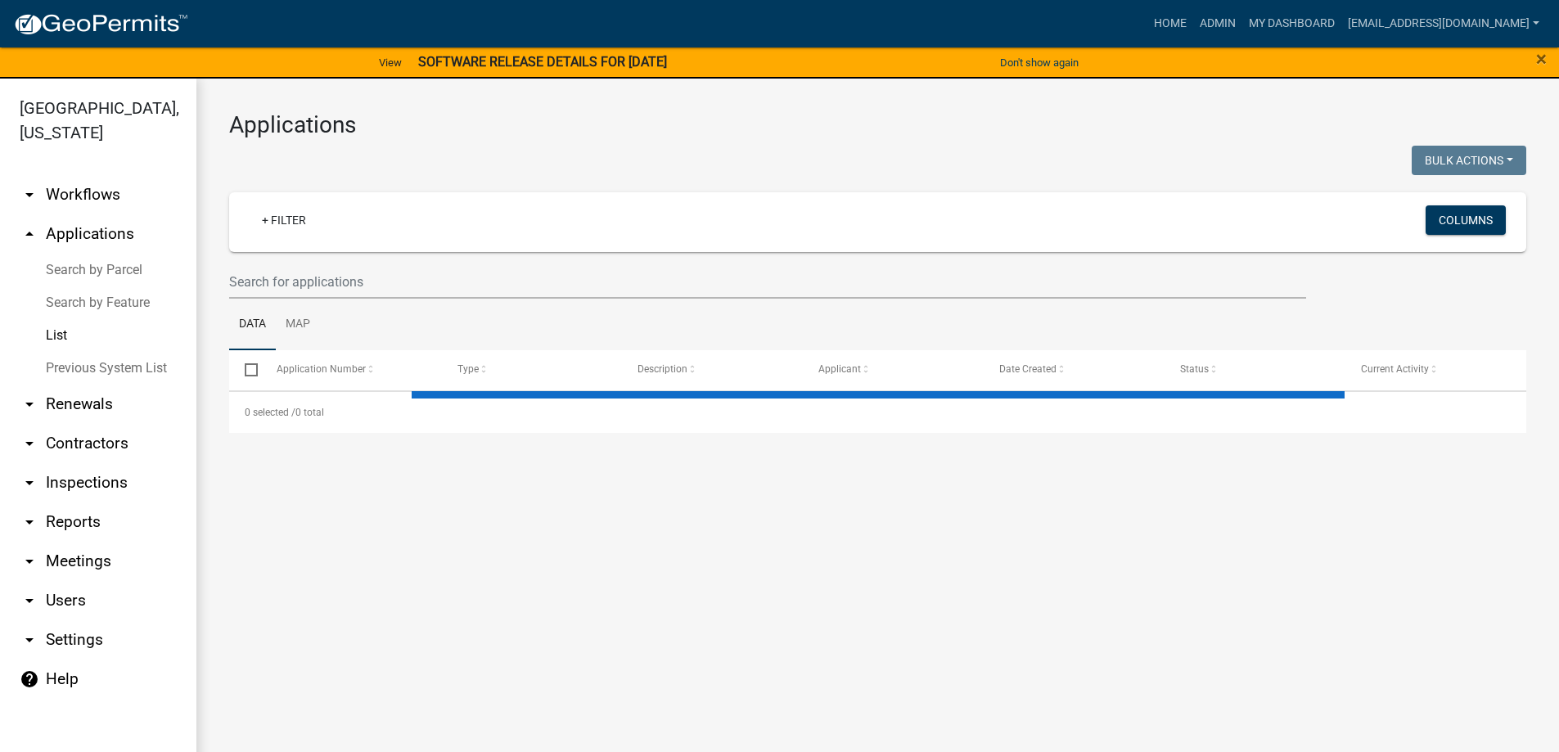
select select "3: 100"
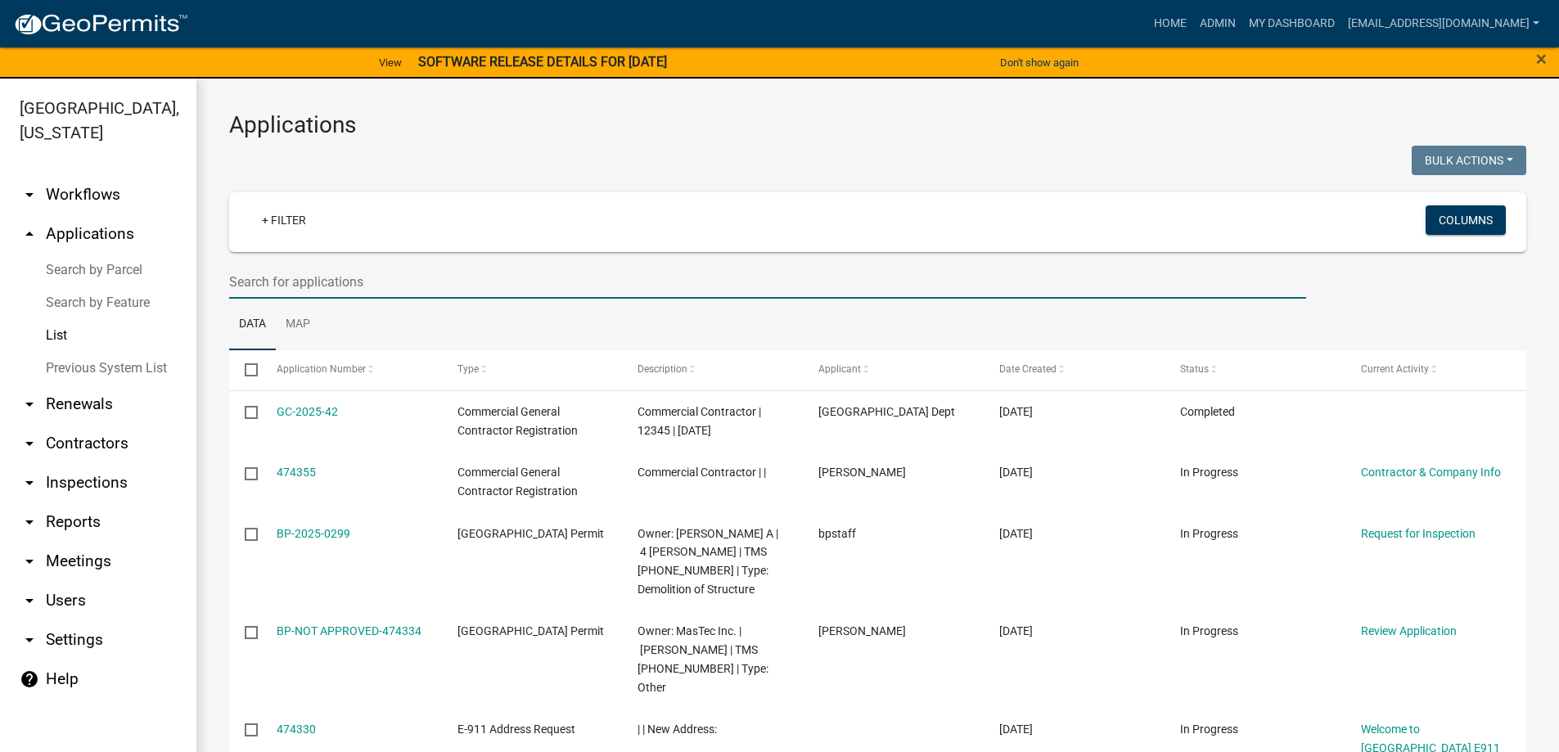
click at [392, 284] on input "text" at bounding box center [767, 282] width 1077 height 34
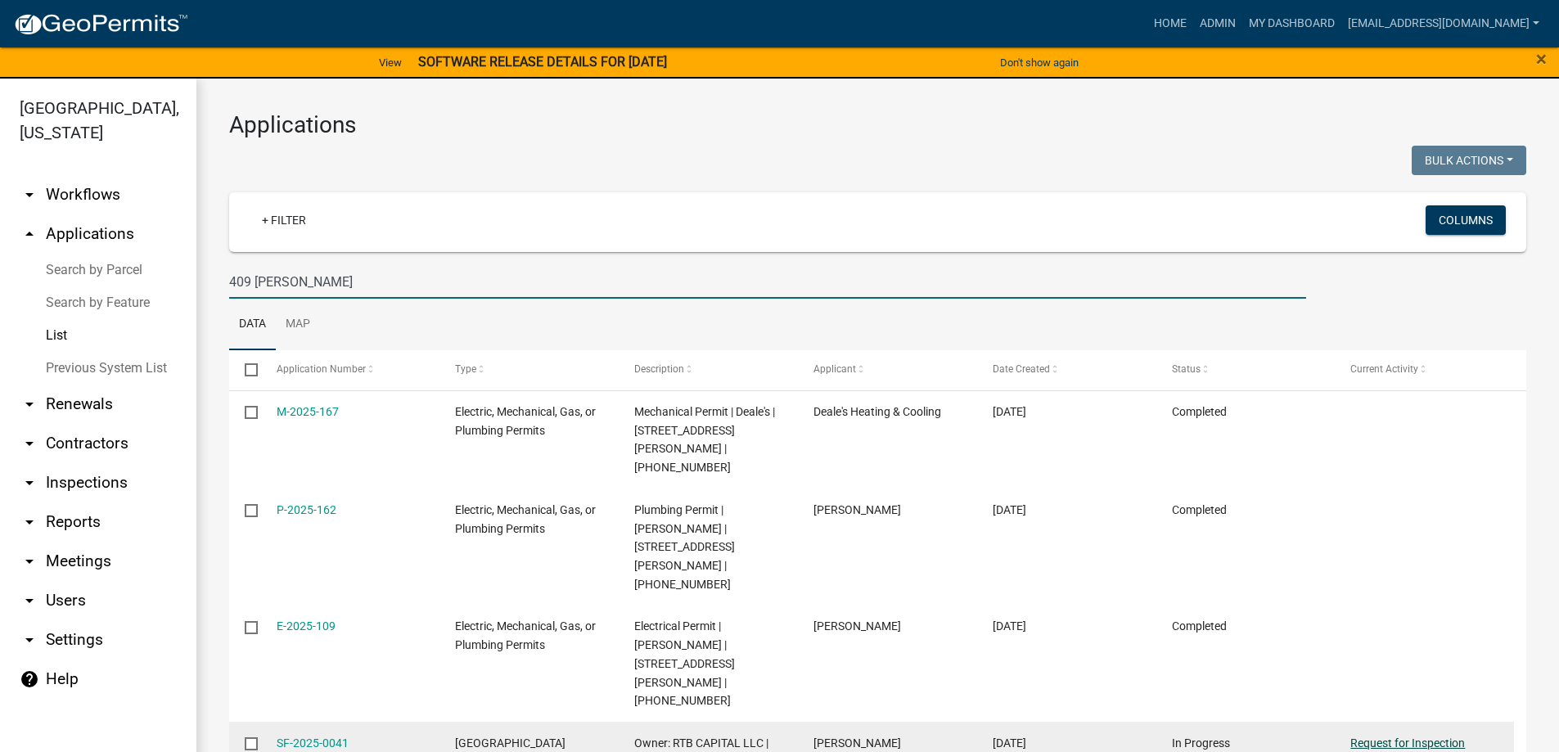
type input "409 CALVERT"
click at [1399, 737] on link "Request for Inspection" at bounding box center [1407, 743] width 115 height 13
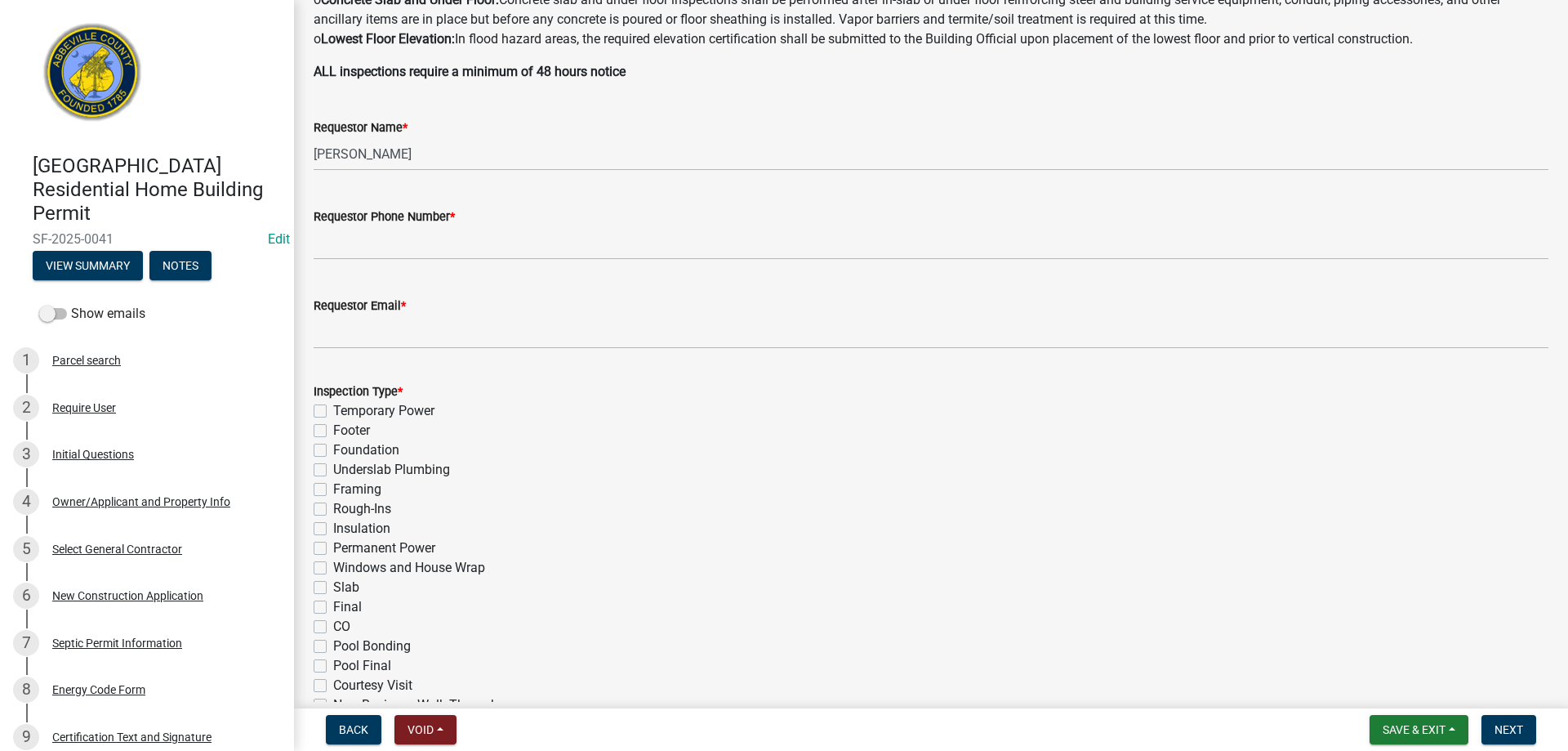
scroll to position [392, 0]
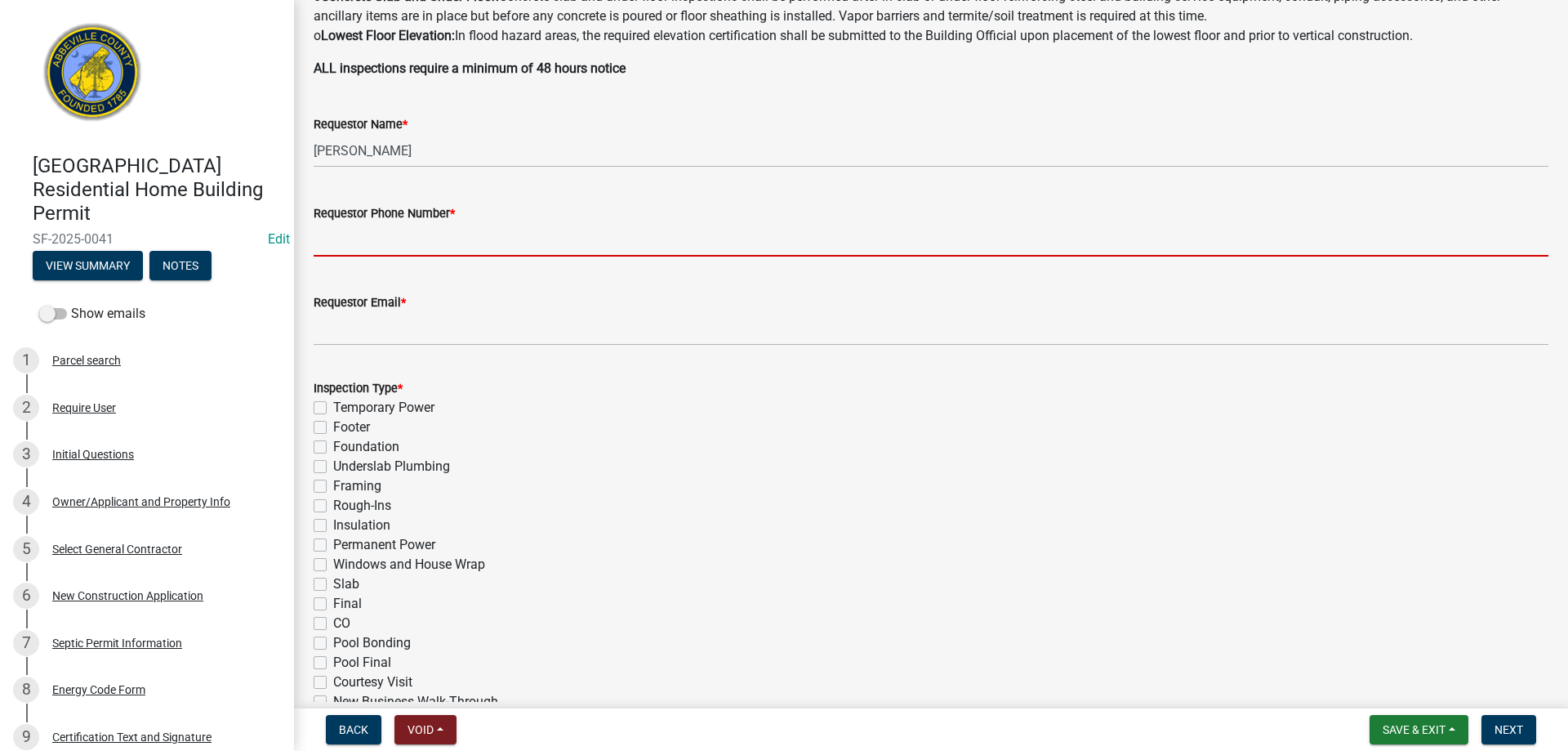
click at [484, 249] on input "Requestor Phone Number *" at bounding box center [930, 240] width 1235 height 34
type input "8643445316"
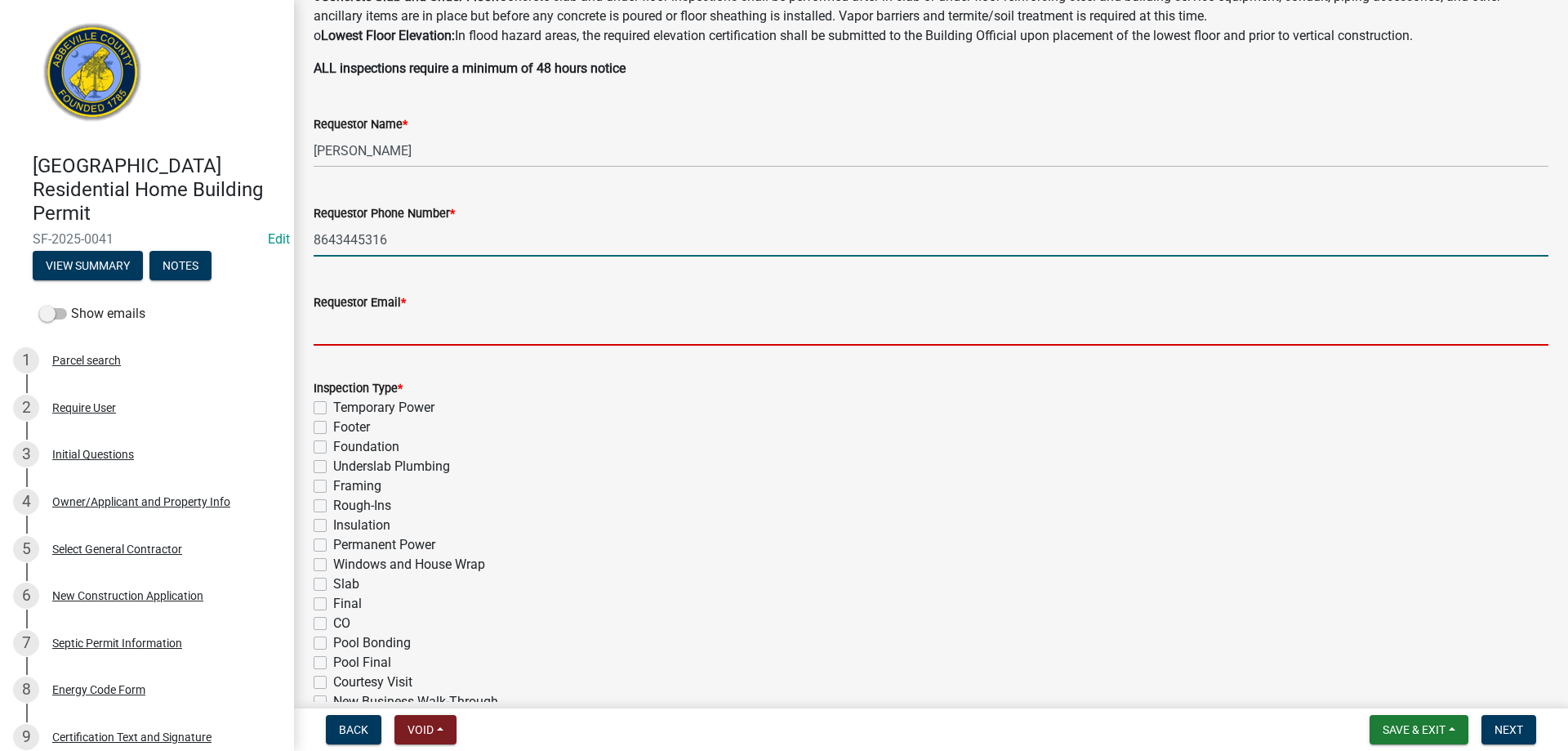
type input "rundamorton@yahoo.com"
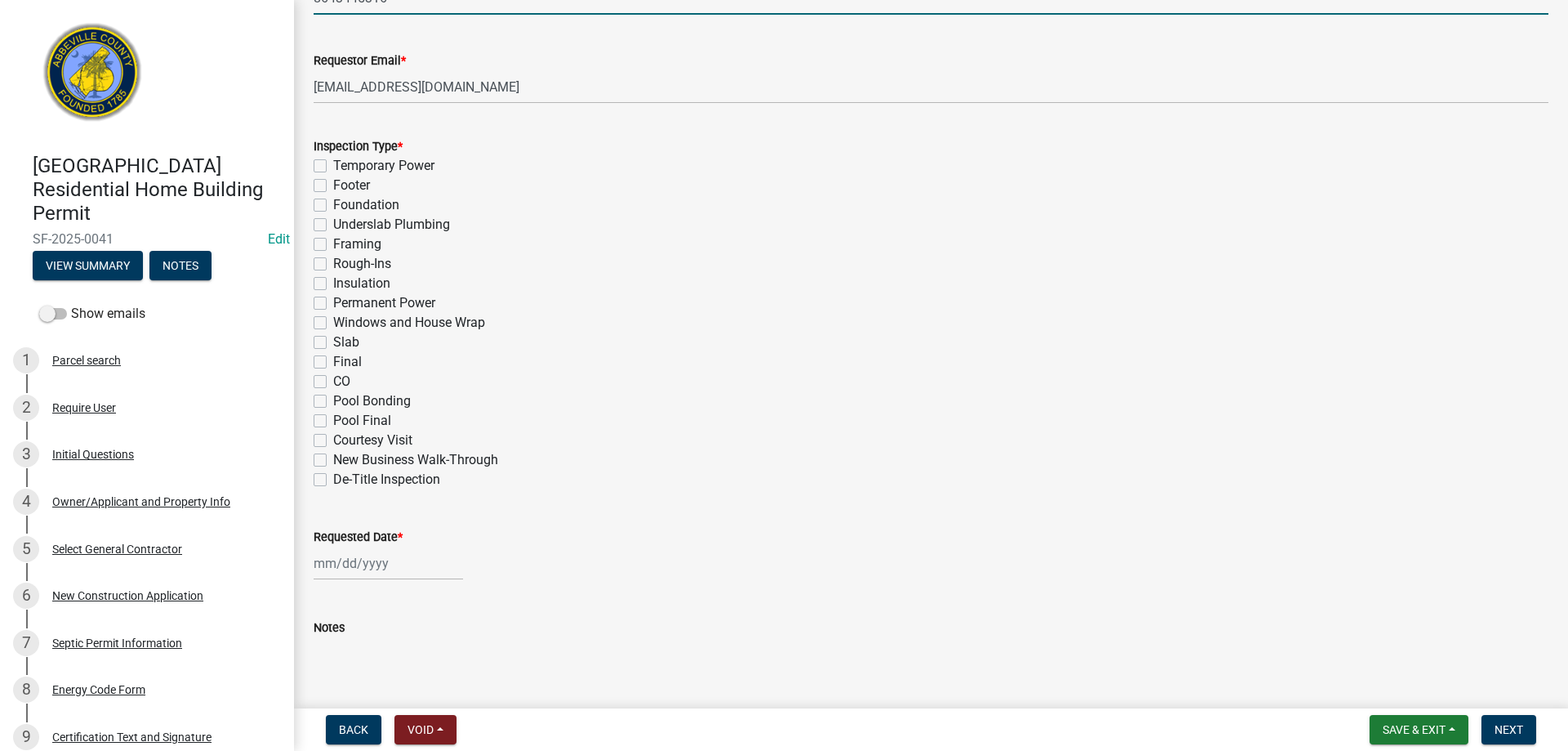
scroll to position [723, 0]
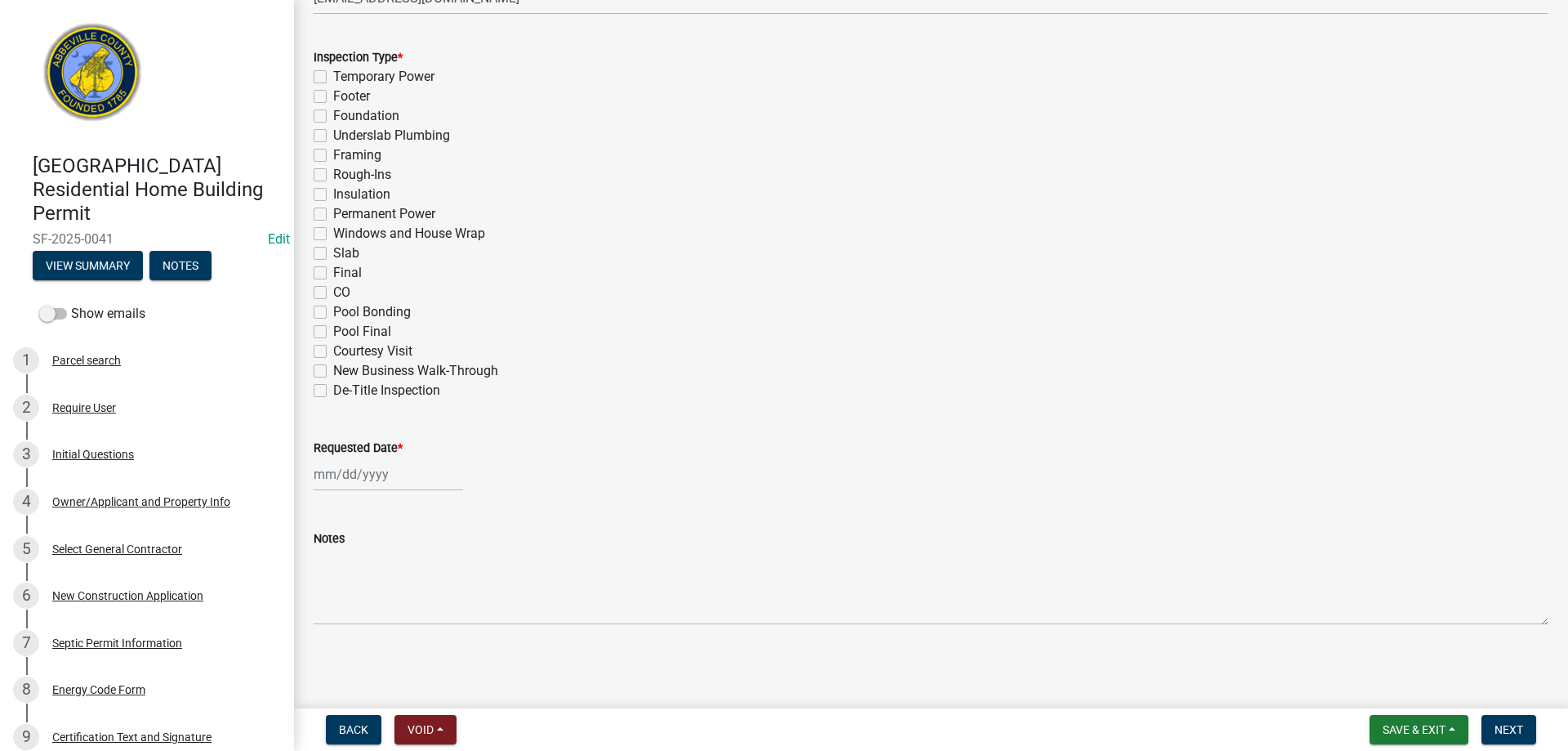
click at [333, 271] on label "Final" at bounding box center [347, 274] width 29 height 20
click at [333, 271] on input "Final" at bounding box center [338, 269] width 11 height 11
checkbox input "true"
checkbox input "false"
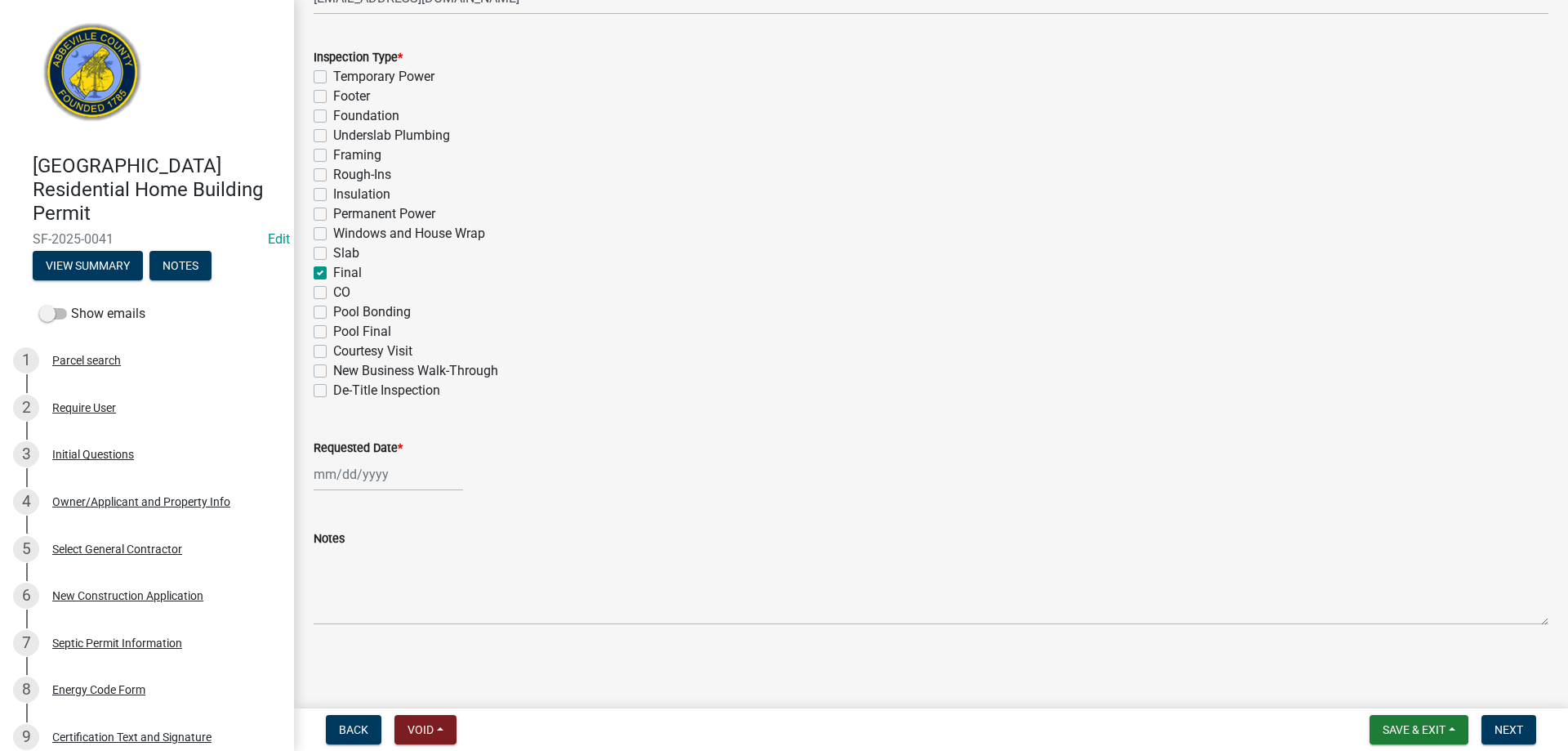
checkbox input "false"
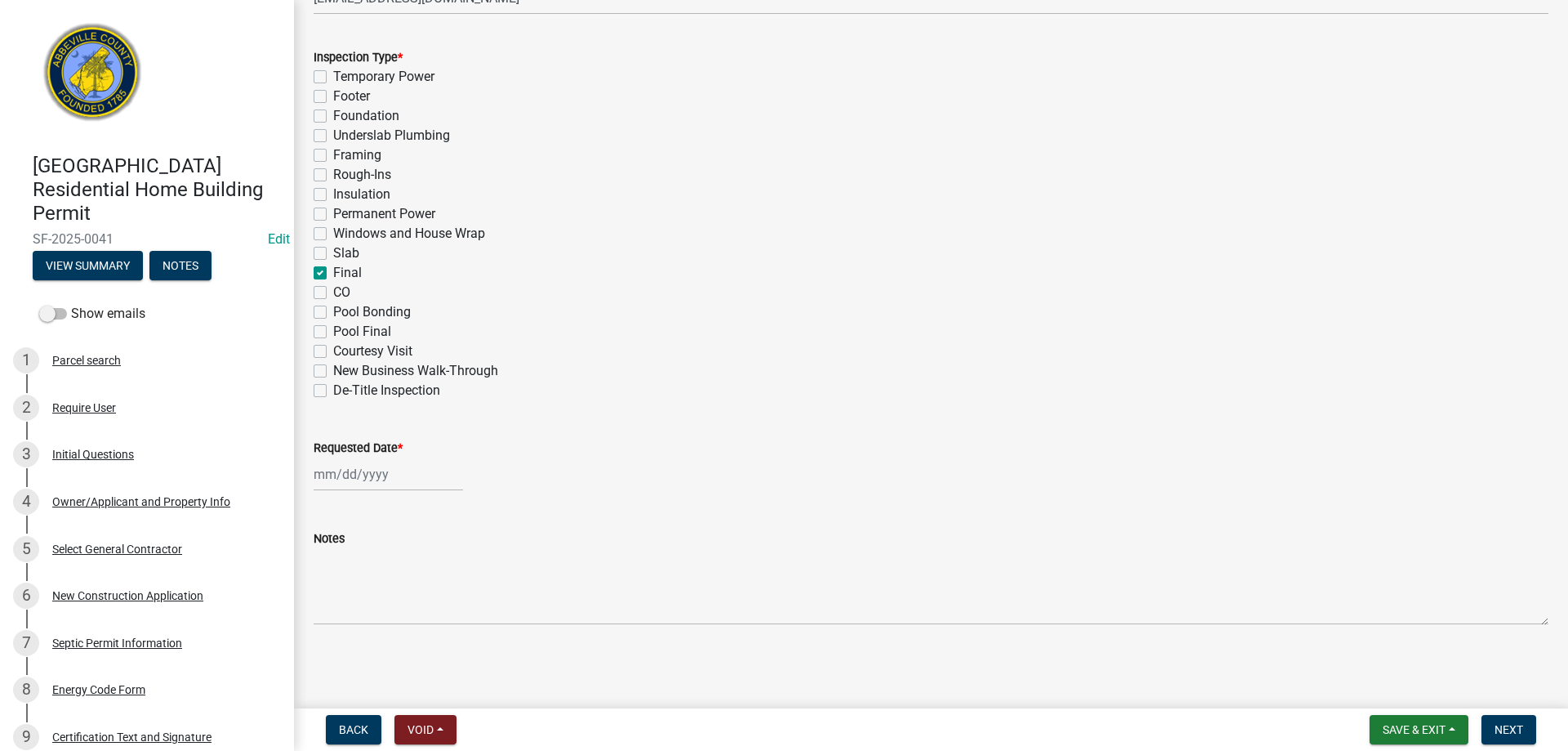
checkbox input "false"
checkbox input "true"
checkbox input "false"
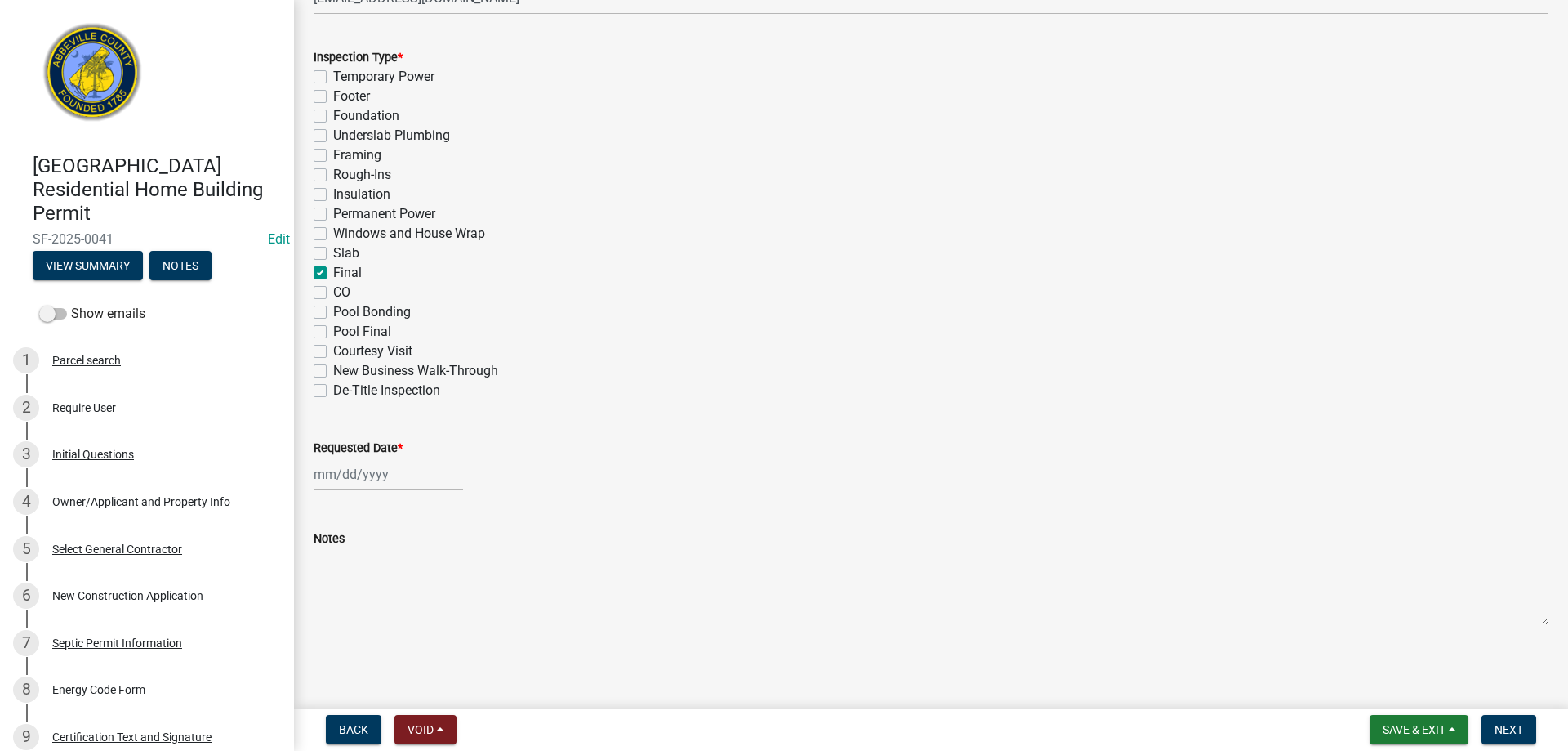
checkbox input "false"
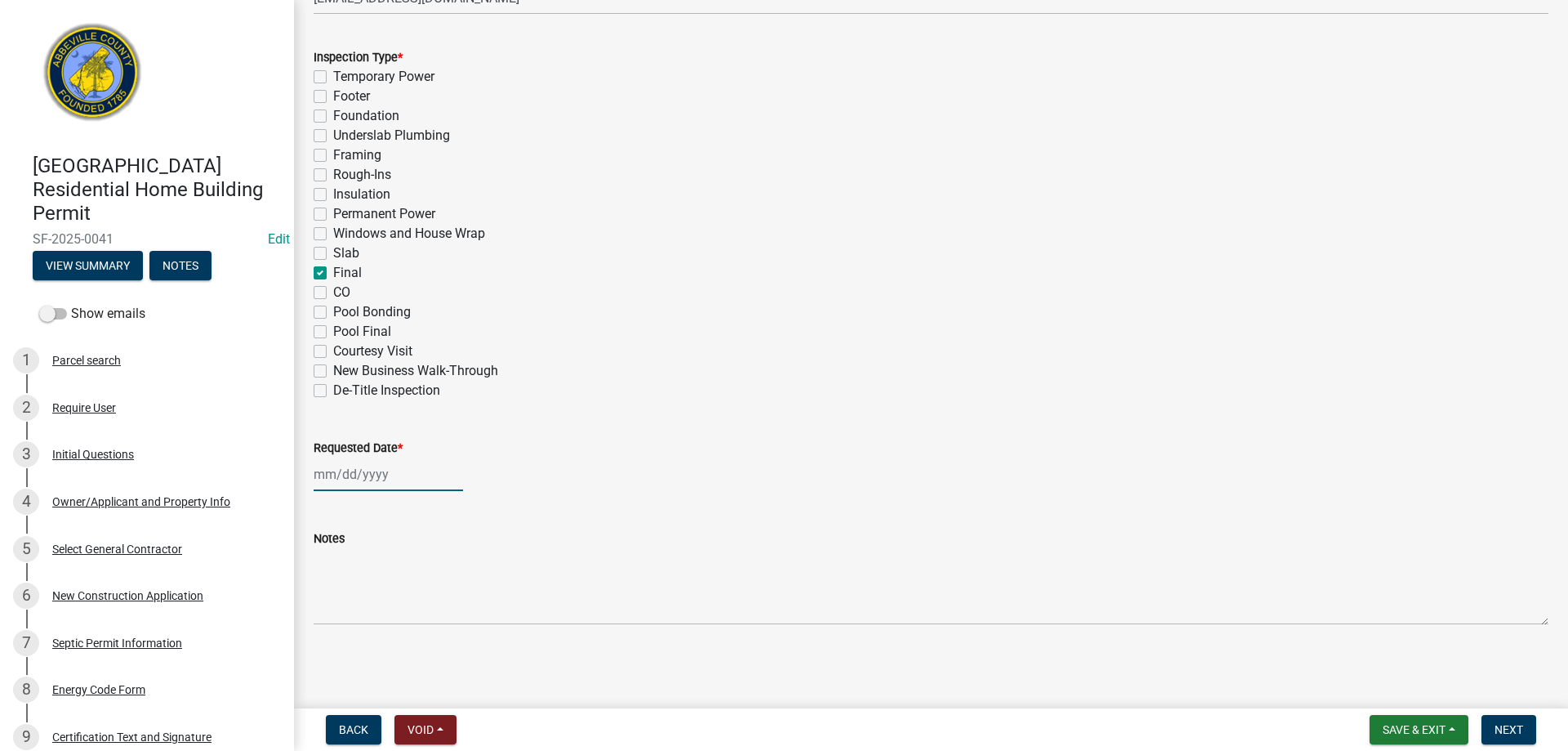
click at [412, 478] on div at bounding box center [388, 474] width 150 height 34
select select "9"
select select "2025"
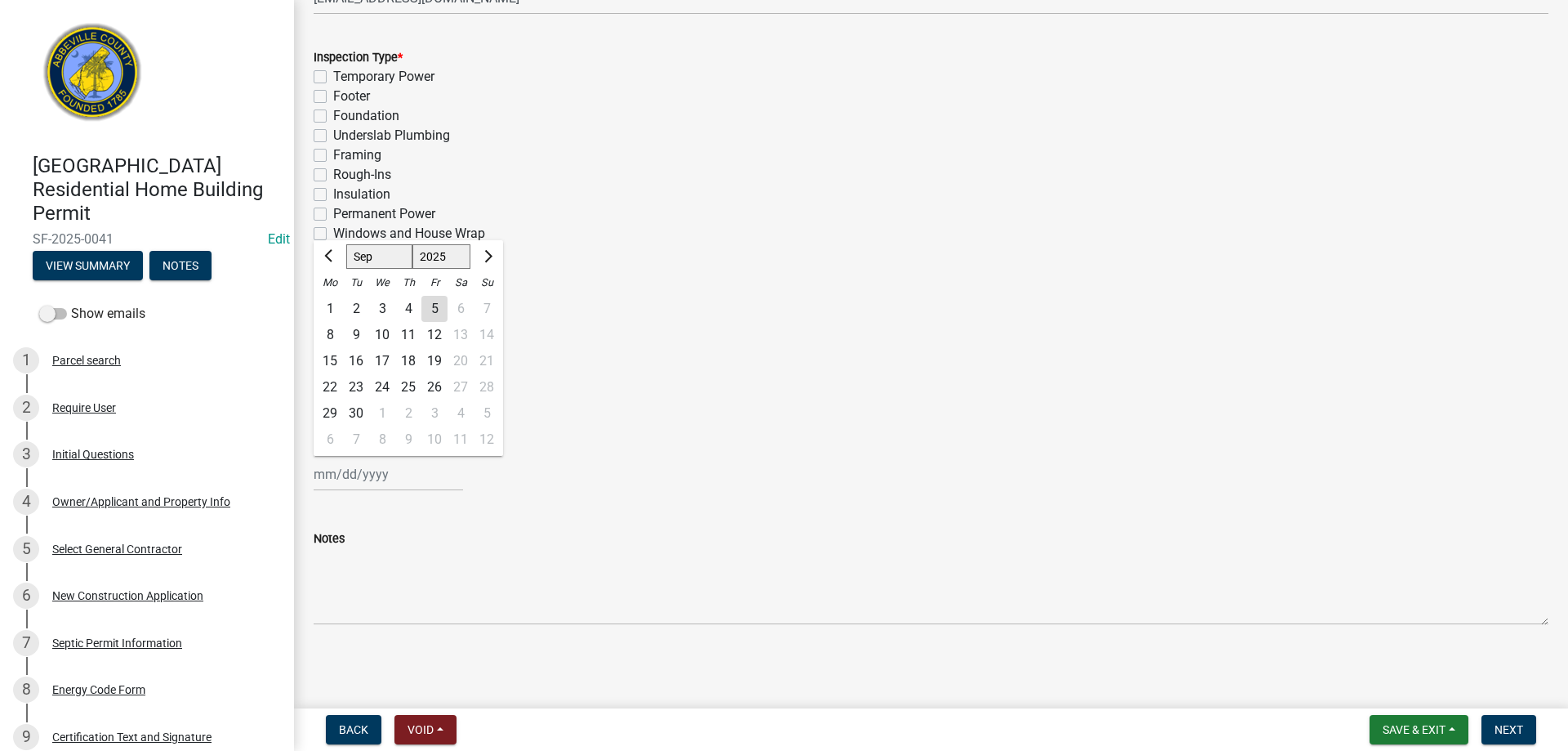
click at [433, 309] on div "5" at bounding box center [434, 309] width 26 height 26
type input "09/05/2025"
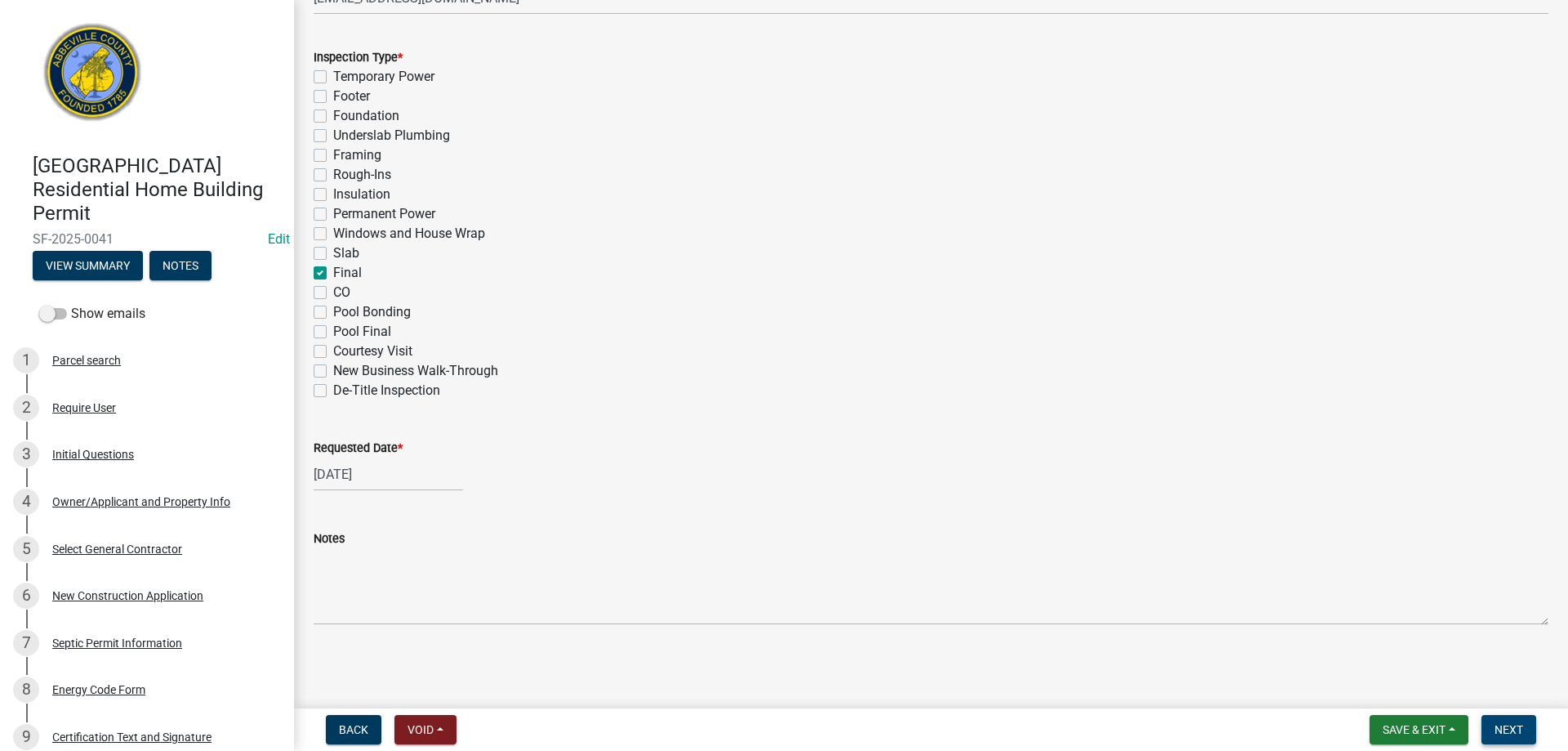
click at [1505, 723] on span "Next" at bounding box center [1509, 729] width 29 height 13
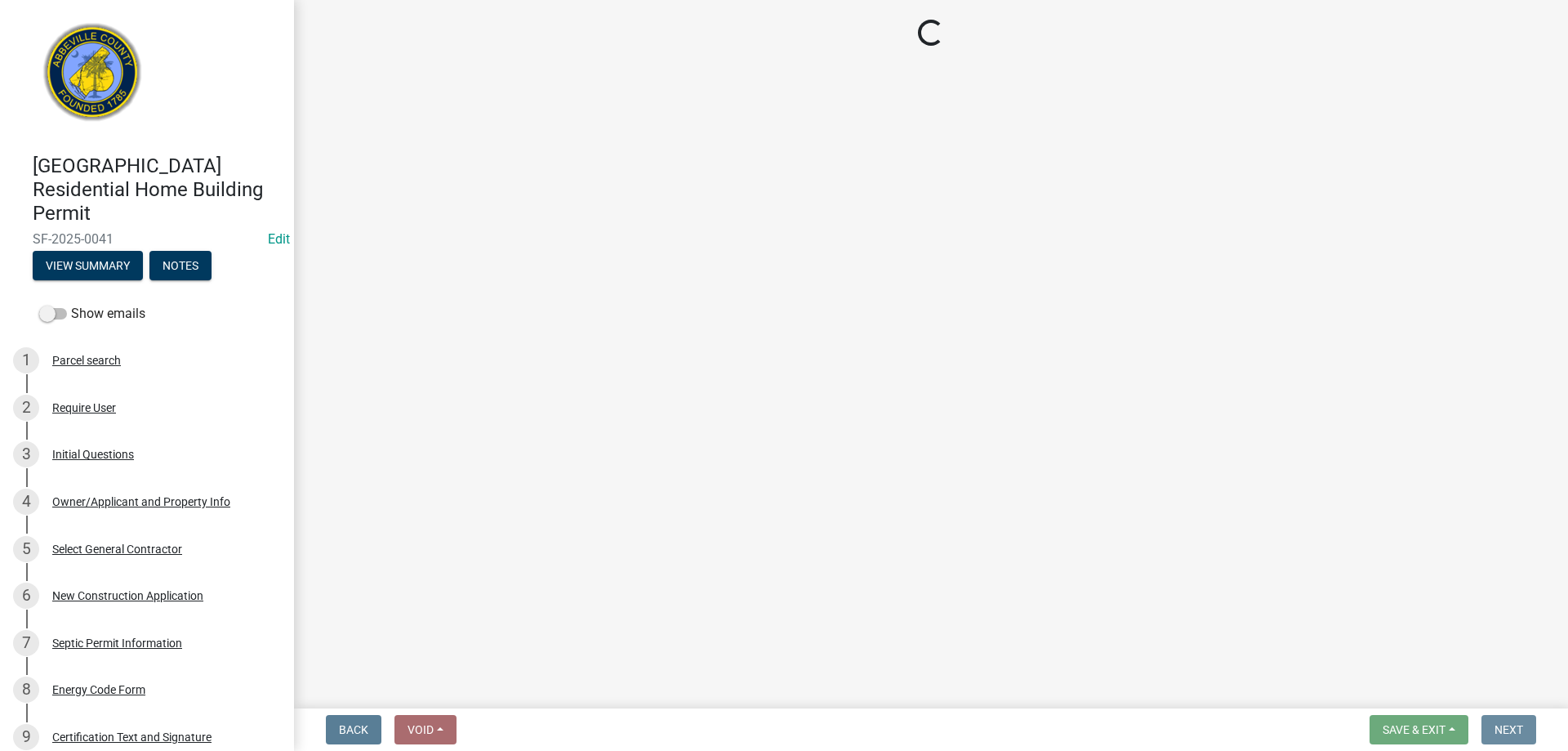
scroll to position [0, 0]
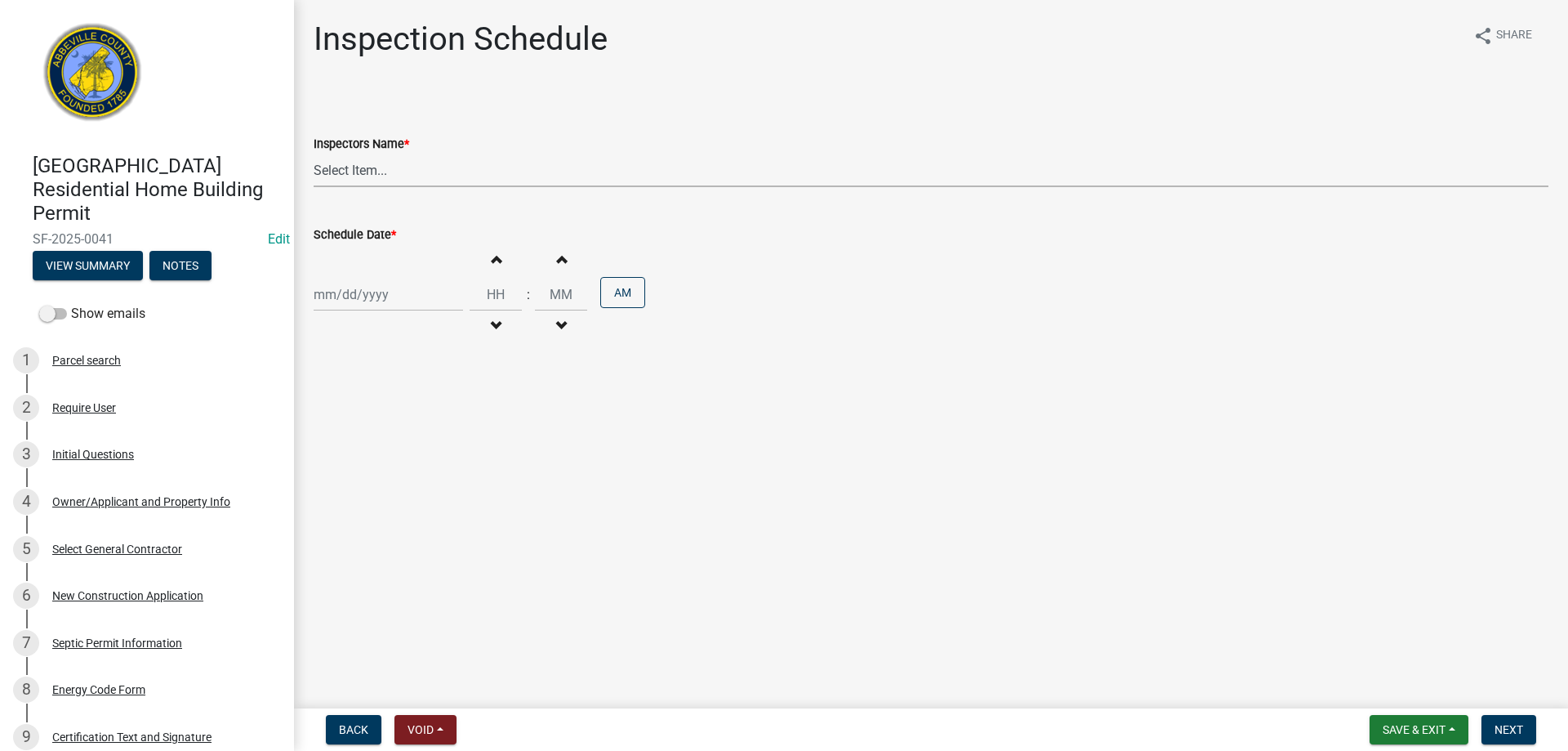
click at [441, 176] on select "Select Item... aprice@abbevillecountysc.com (Andrew M. Price) soshields@abbevil…" at bounding box center [930, 171] width 1235 height 34
select select "56be3ac8-4e2d-49a7-9260-658958e29c03"
click at [313, 154] on select "Select Item... aprice@abbevillecountysc.com (Andrew M. Price) soshields@abbevil…" at bounding box center [930, 171] width 1235 height 34
click at [416, 293] on div at bounding box center [388, 295] width 150 height 34
select select "9"
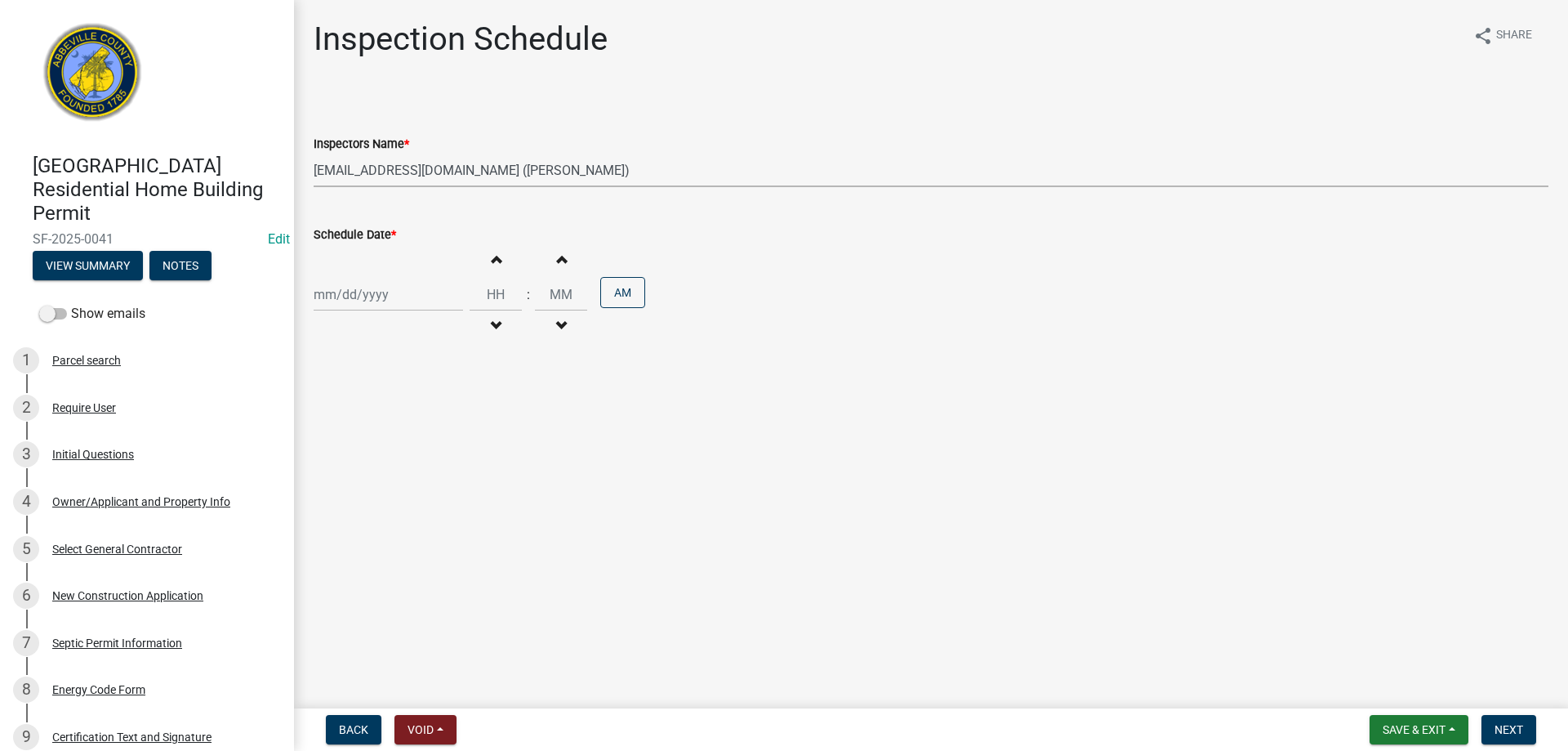
select select "2025"
click at [433, 378] on div "5" at bounding box center [434, 381] width 26 height 26
type input "09/05/2025"
click at [1515, 724] on span "Next" at bounding box center [1509, 729] width 29 height 13
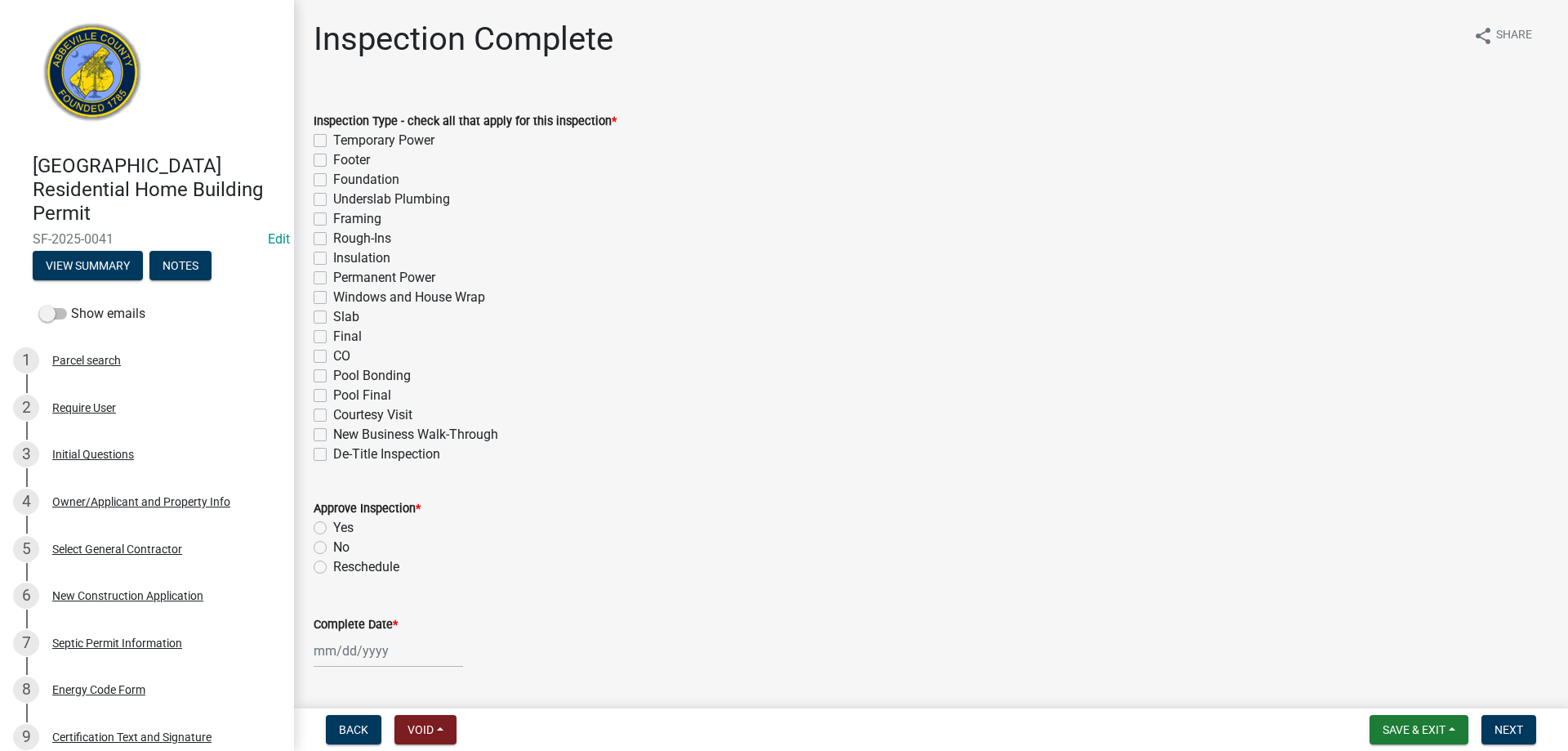
click at [333, 339] on label "Final" at bounding box center [347, 337] width 29 height 20
click at [333, 338] on input "Final" at bounding box center [338, 332] width 11 height 11
checkbox input "true"
checkbox input "false"
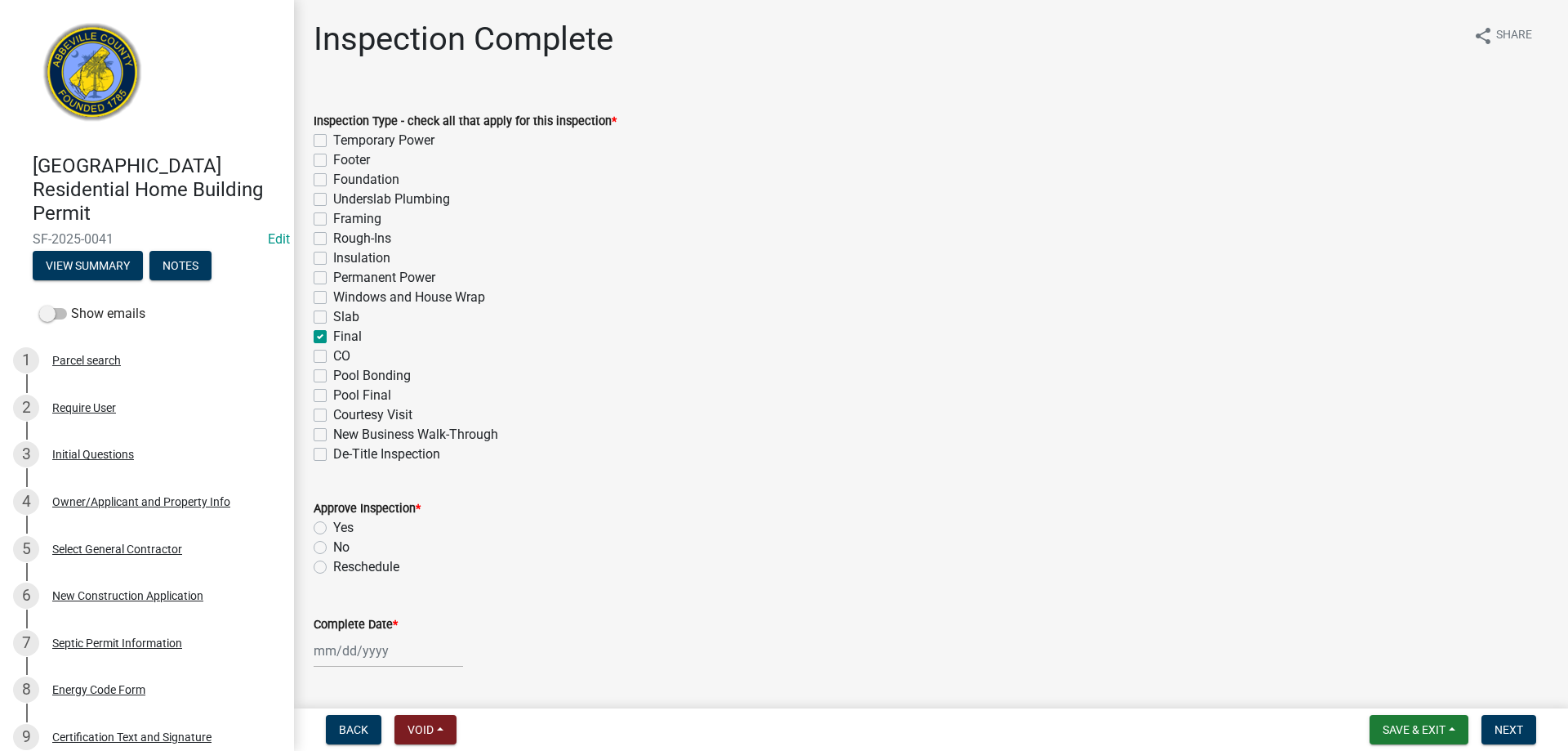
checkbox input "false"
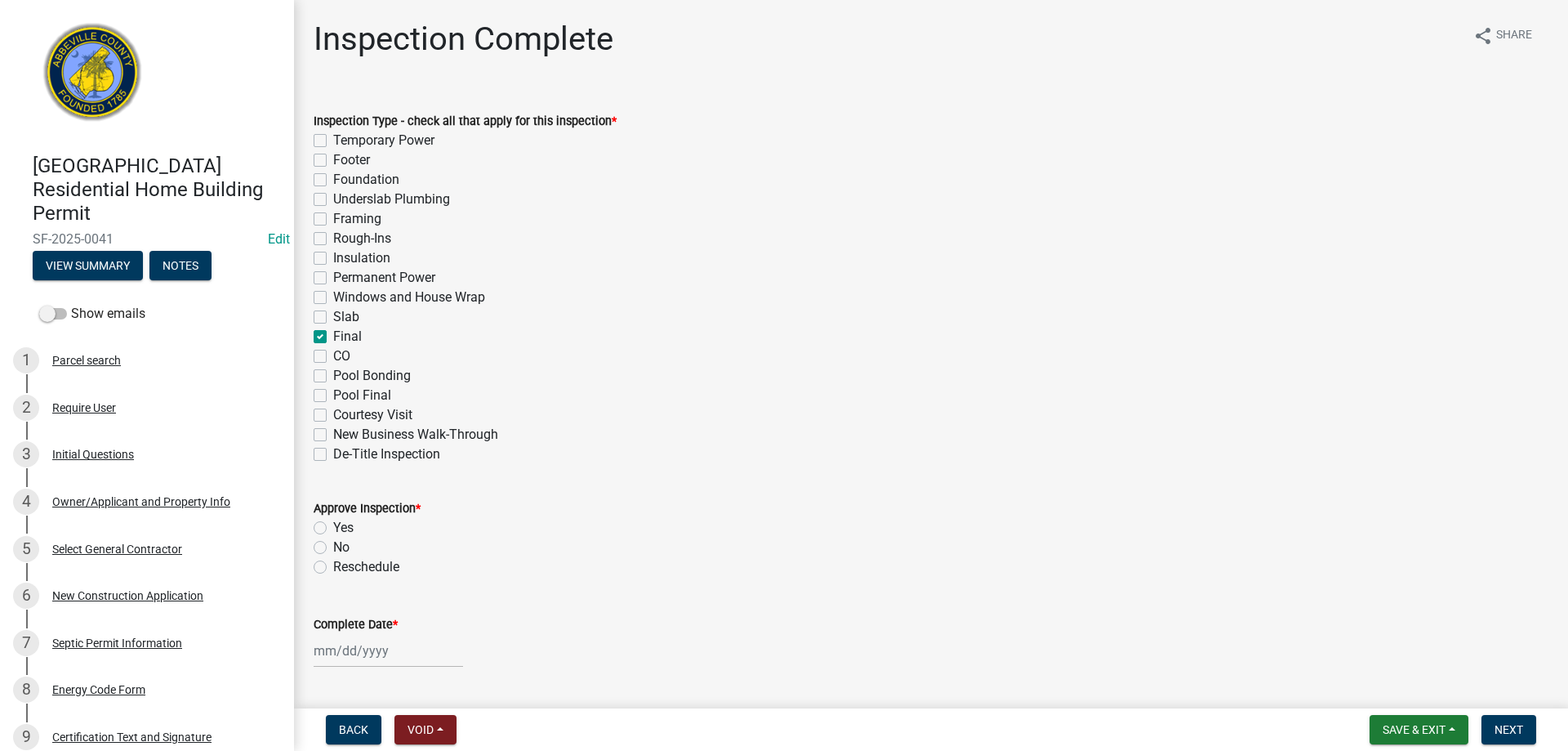
checkbox input "false"
checkbox input "true"
checkbox input "false"
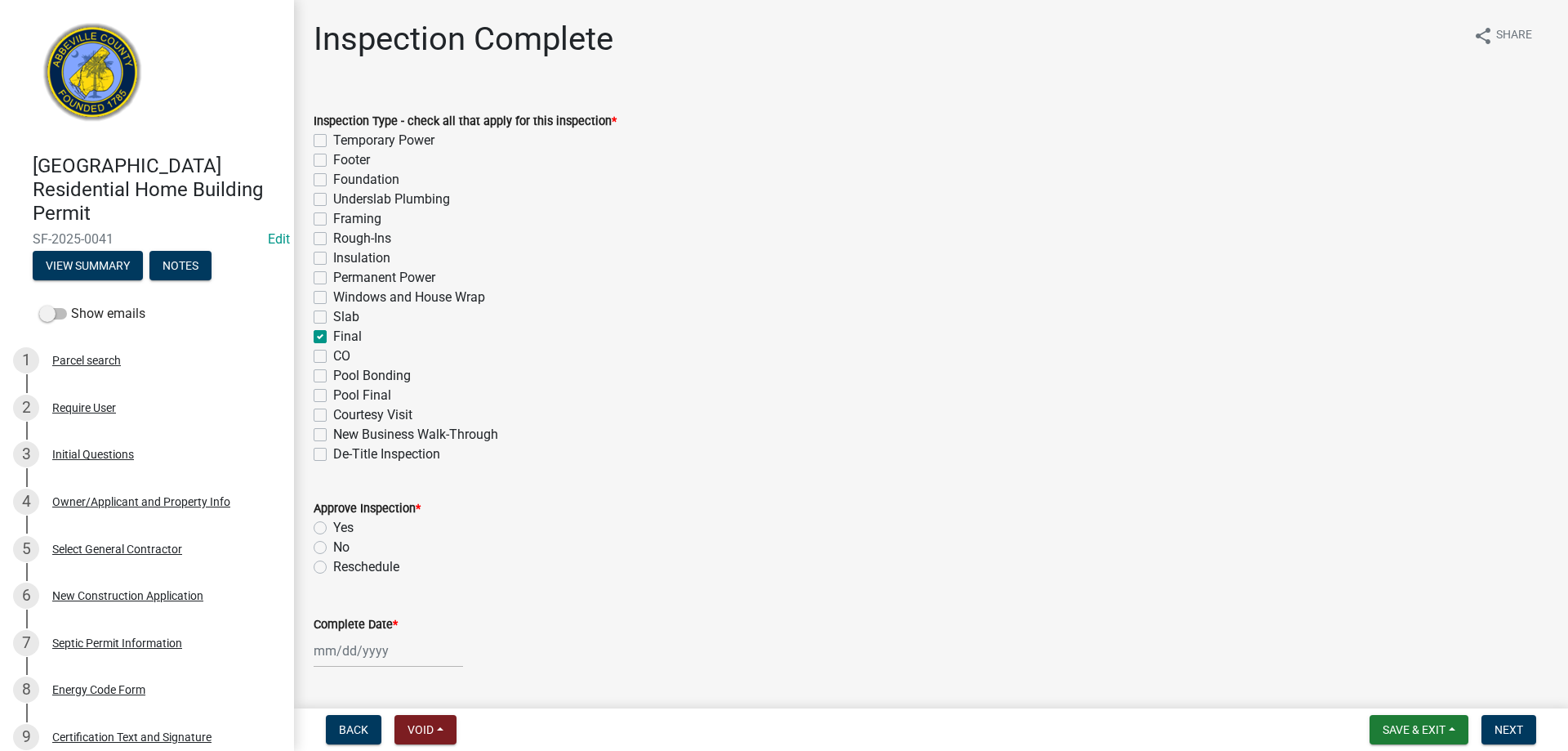
checkbox input "false"
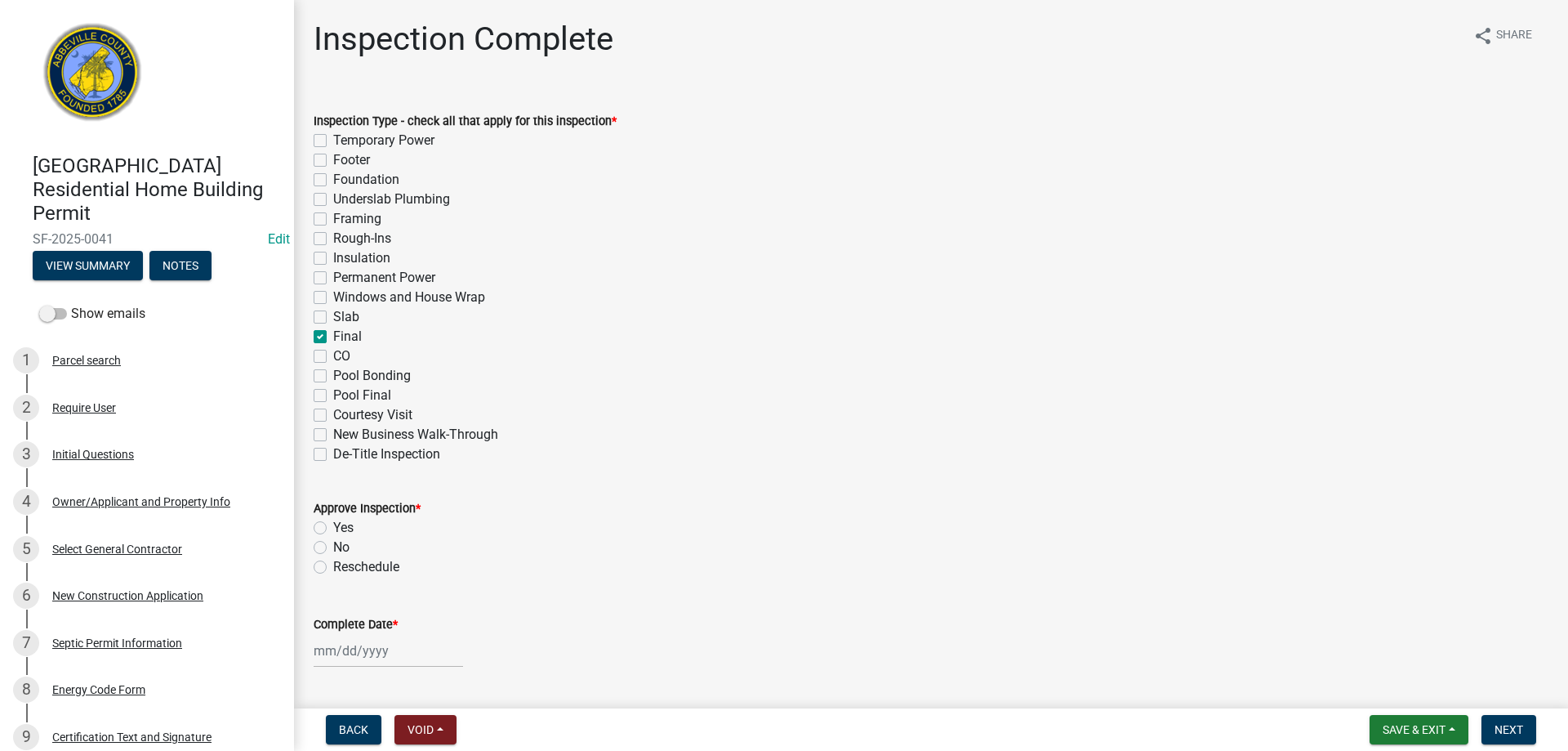
click at [333, 530] on label "Yes" at bounding box center [343, 528] width 20 height 20
click at [333, 529] on input "Yes" at bounding box center [338, 523] width 11 height 11
radio input "true"
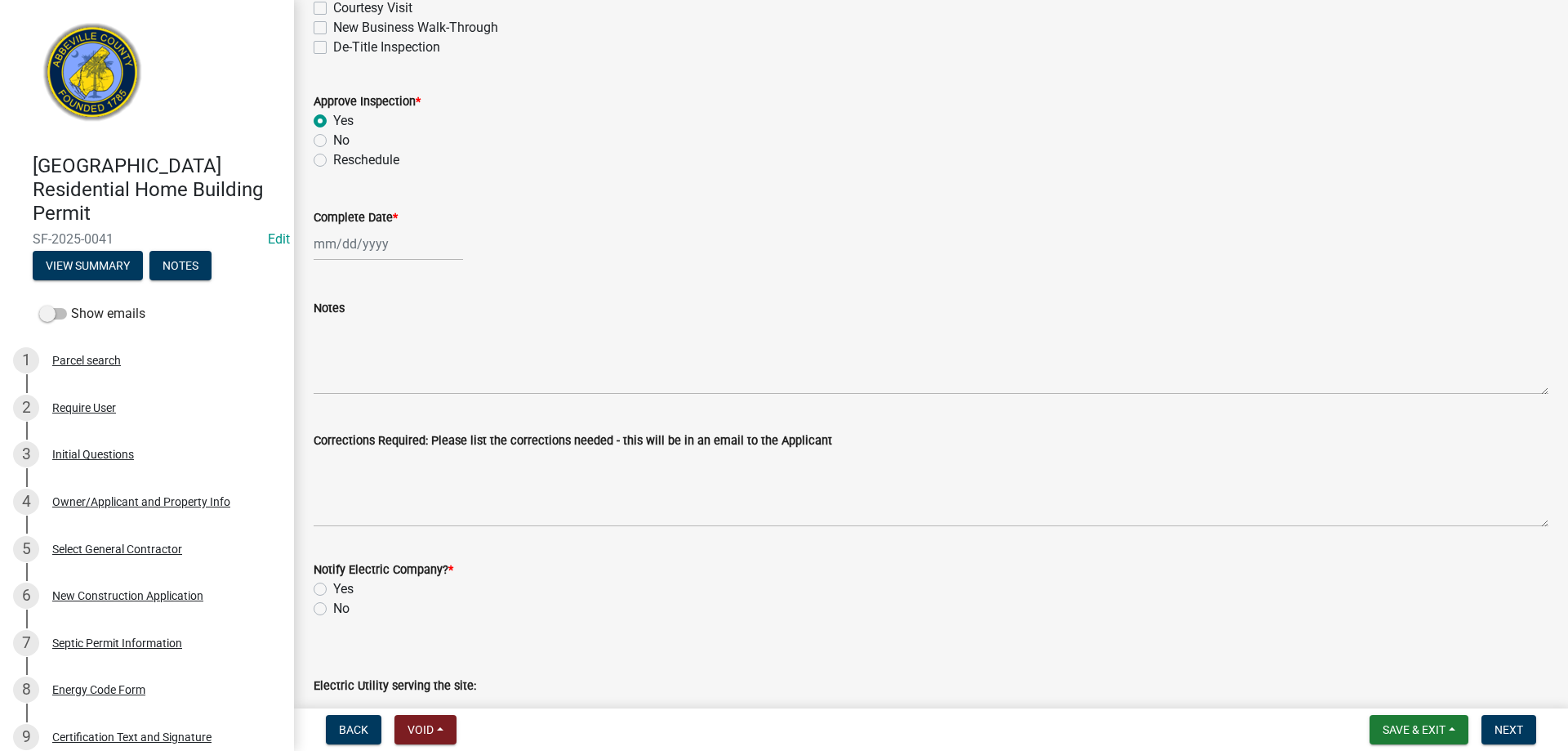
scroll to position [523, 0]
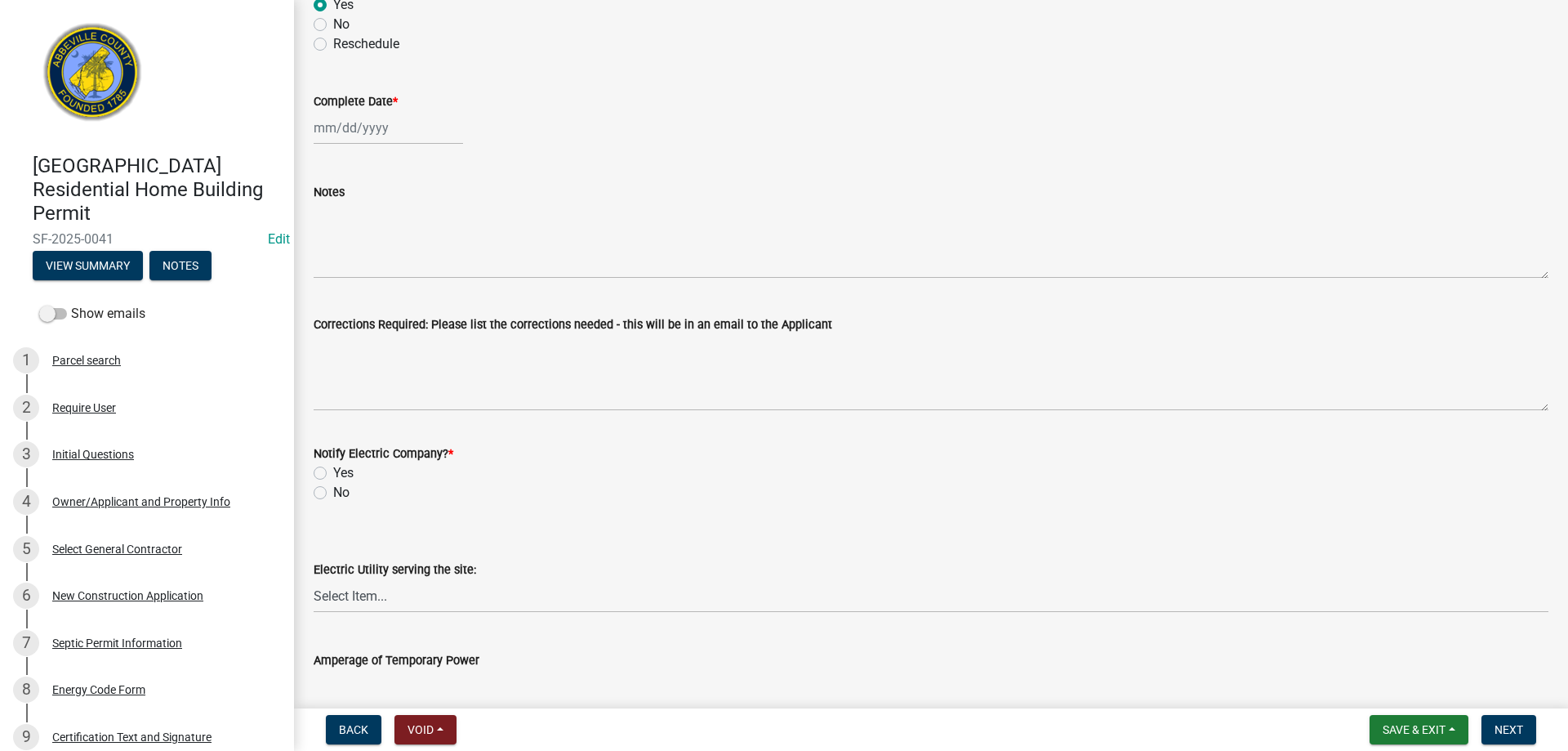
select select "9"
select select "2025"
click at [413, 131] on div "Jan Feb Mar Apr May Jun Jul Aug Sep Oct Nov Dec 1525 1526 1527 1528 1529 1530 1…" at bounding box center [388, 128] width 150 height 34
click at [434, 211] on div "5" at bounding box center [434, 215] width 26 height 26
type input "09/05/2025"
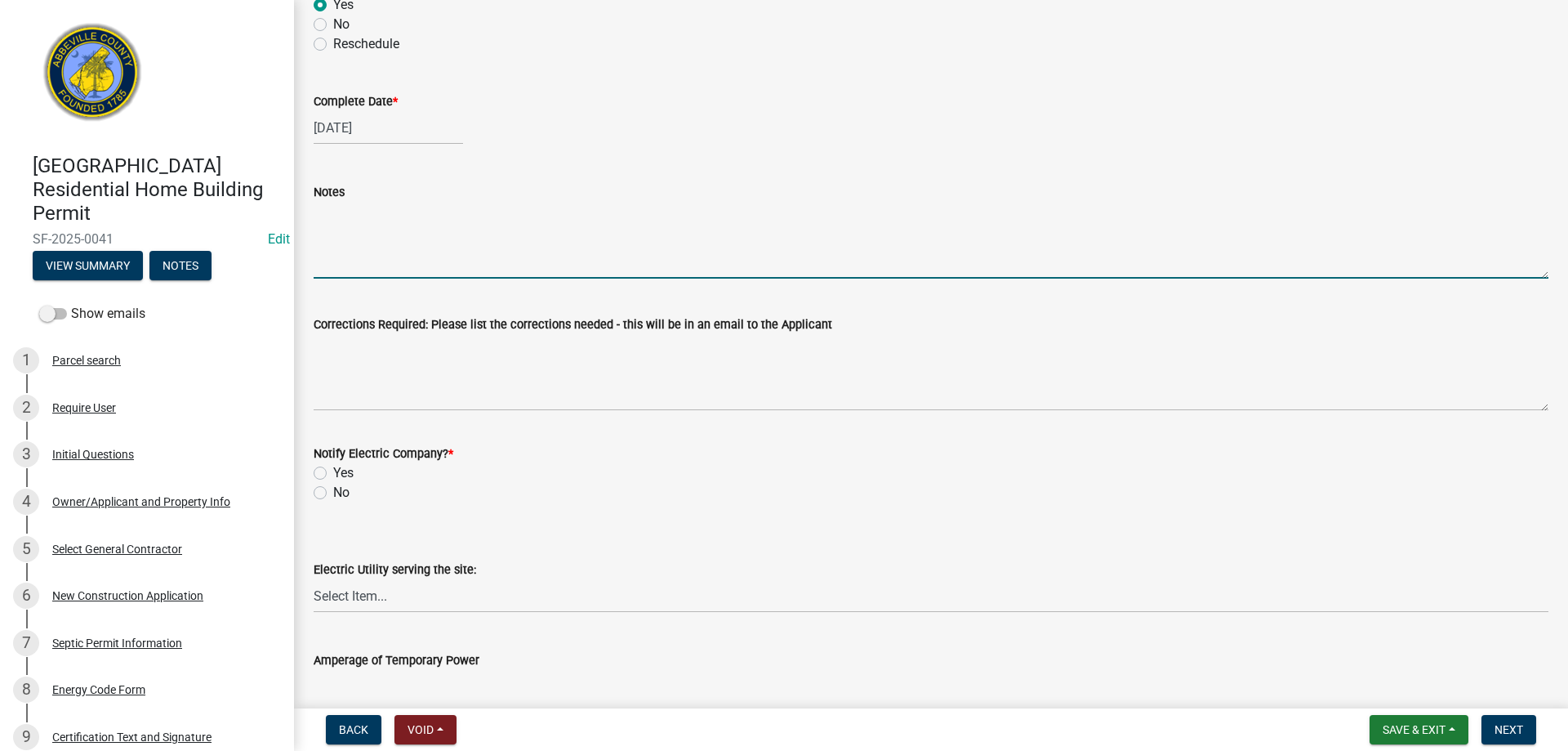
click at [398, 238] on textarea "Notes" at bounding box center [930, 240] width 1235 height 77
type textarea "FINAL APPROVED"
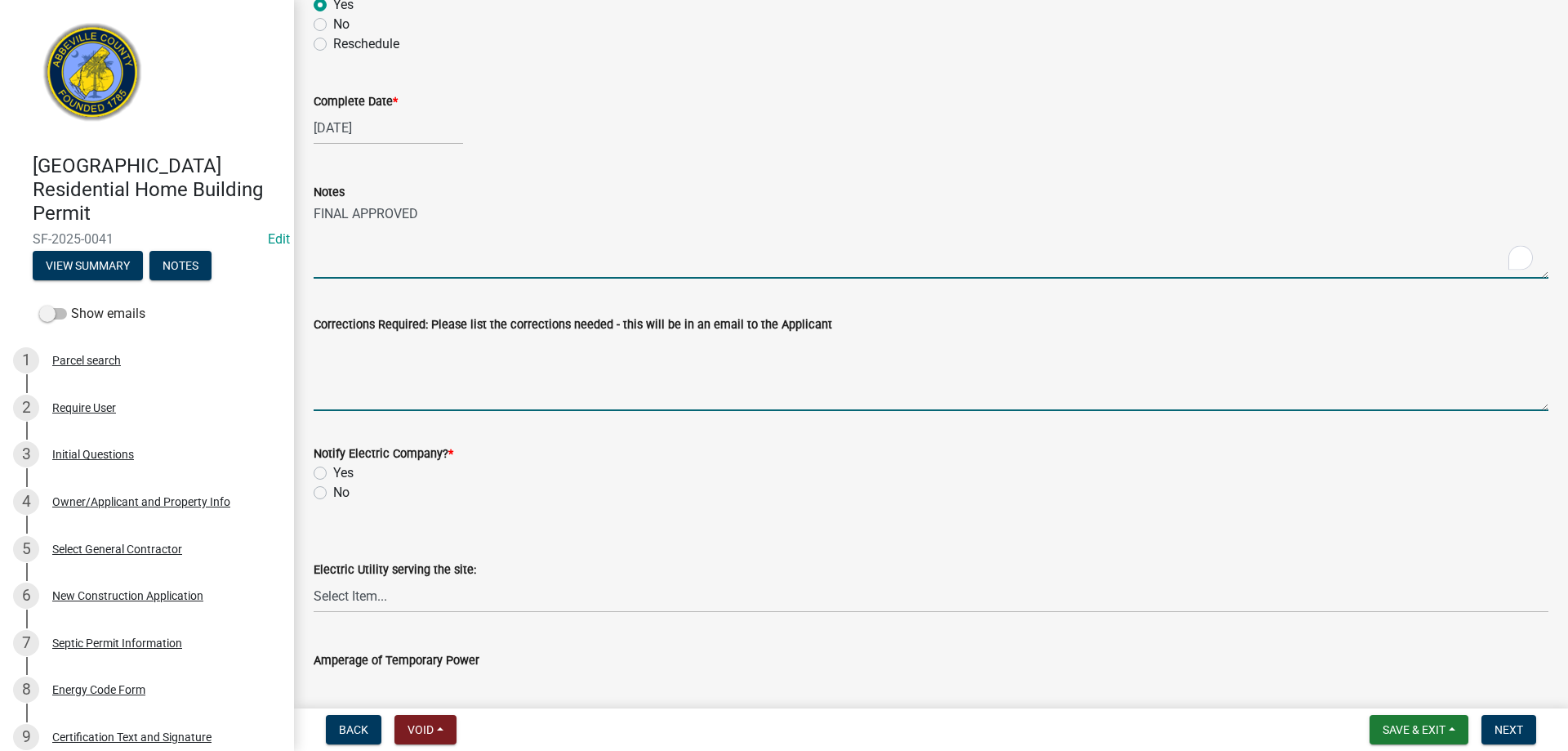
click at [599, 374] on textarea "Corrections Required: Please list the corrections needed - this will be in an e…" at bounding box center [930, 373] width 1235 height 77
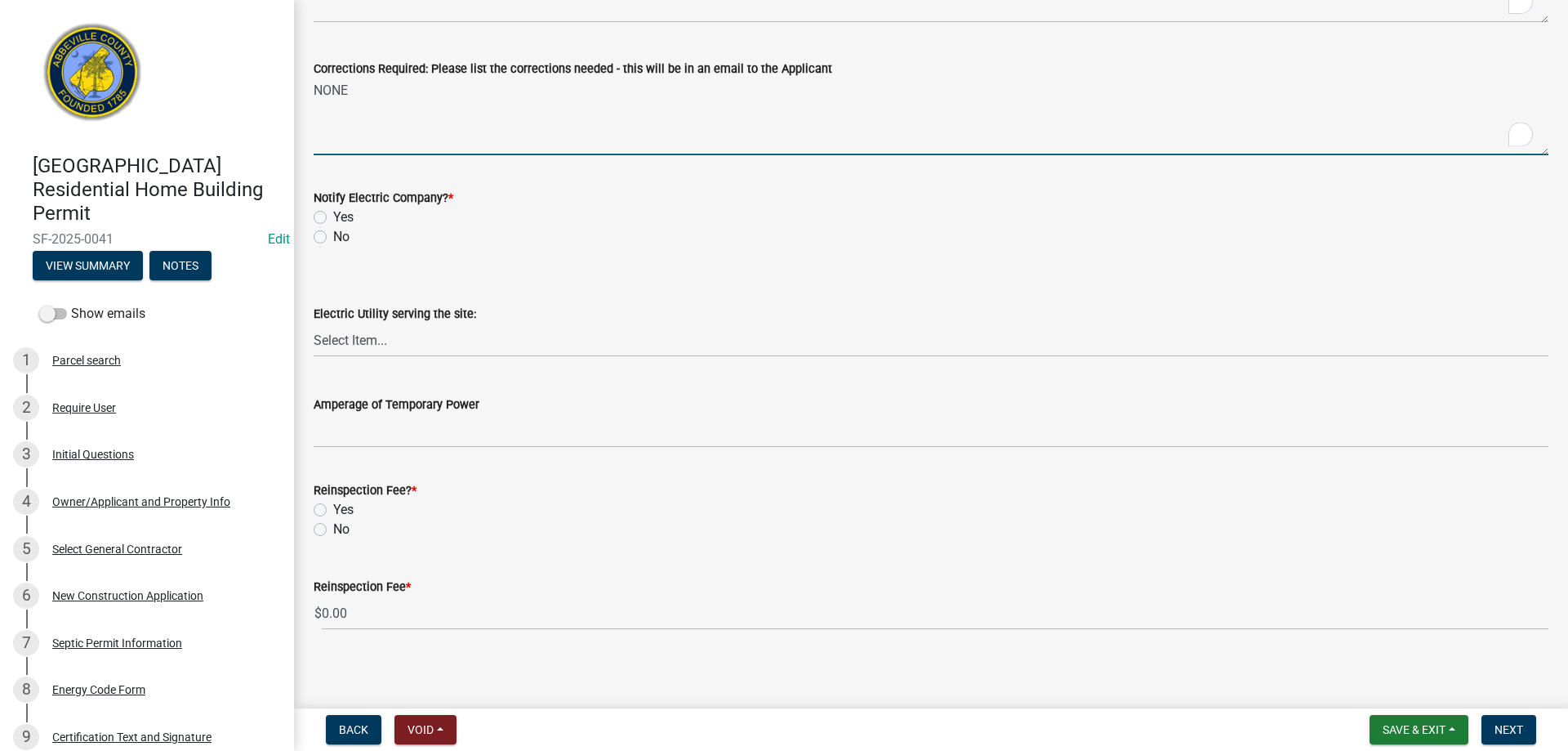
scroll to position [786, 0]
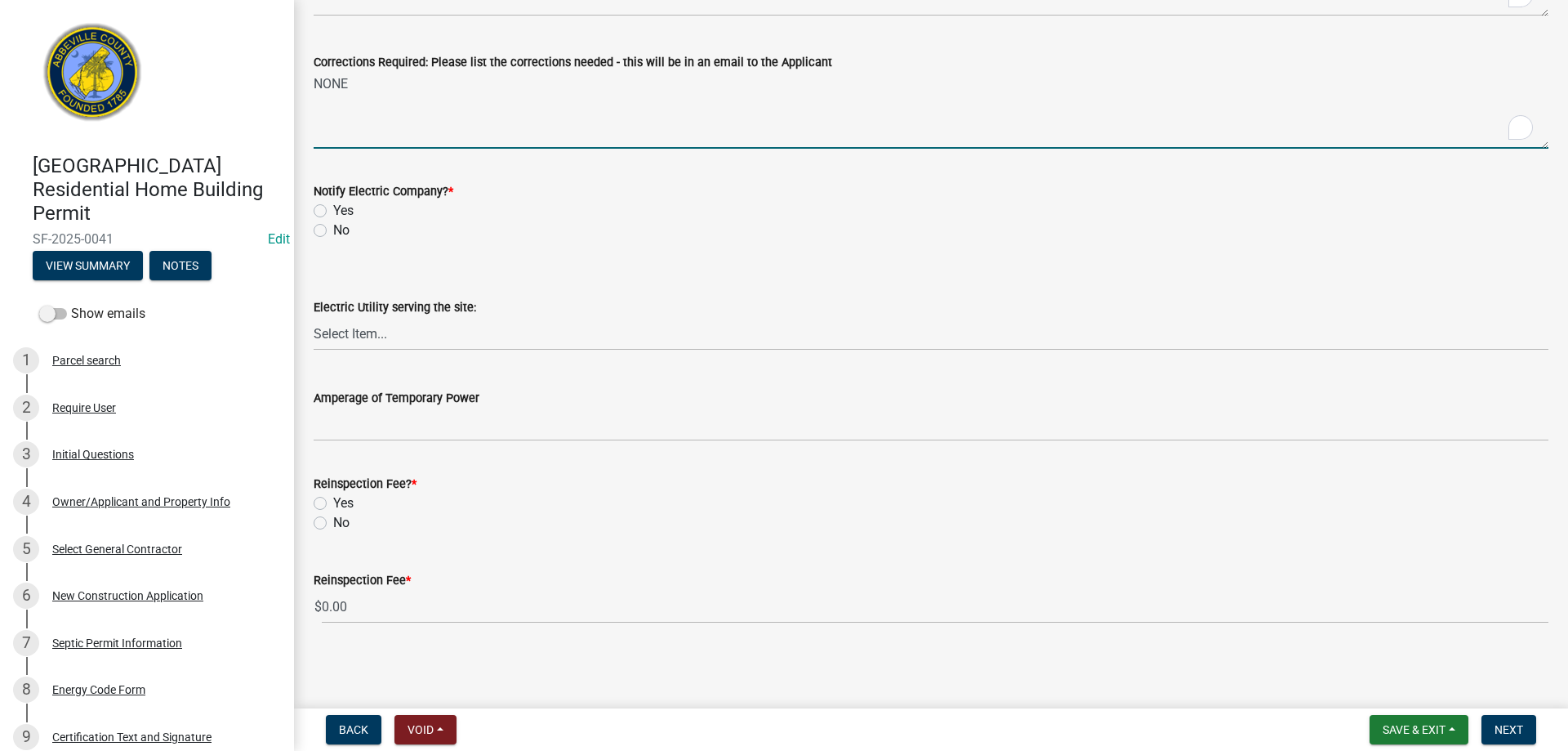
type textarea "NONE"
click at [333, 232] on label "No" at bounding box center [341, 231] width 16 height 20
click at [333, 232] on input "No" at bounding box center [338, 226] width 11 height 11
radio input "true"
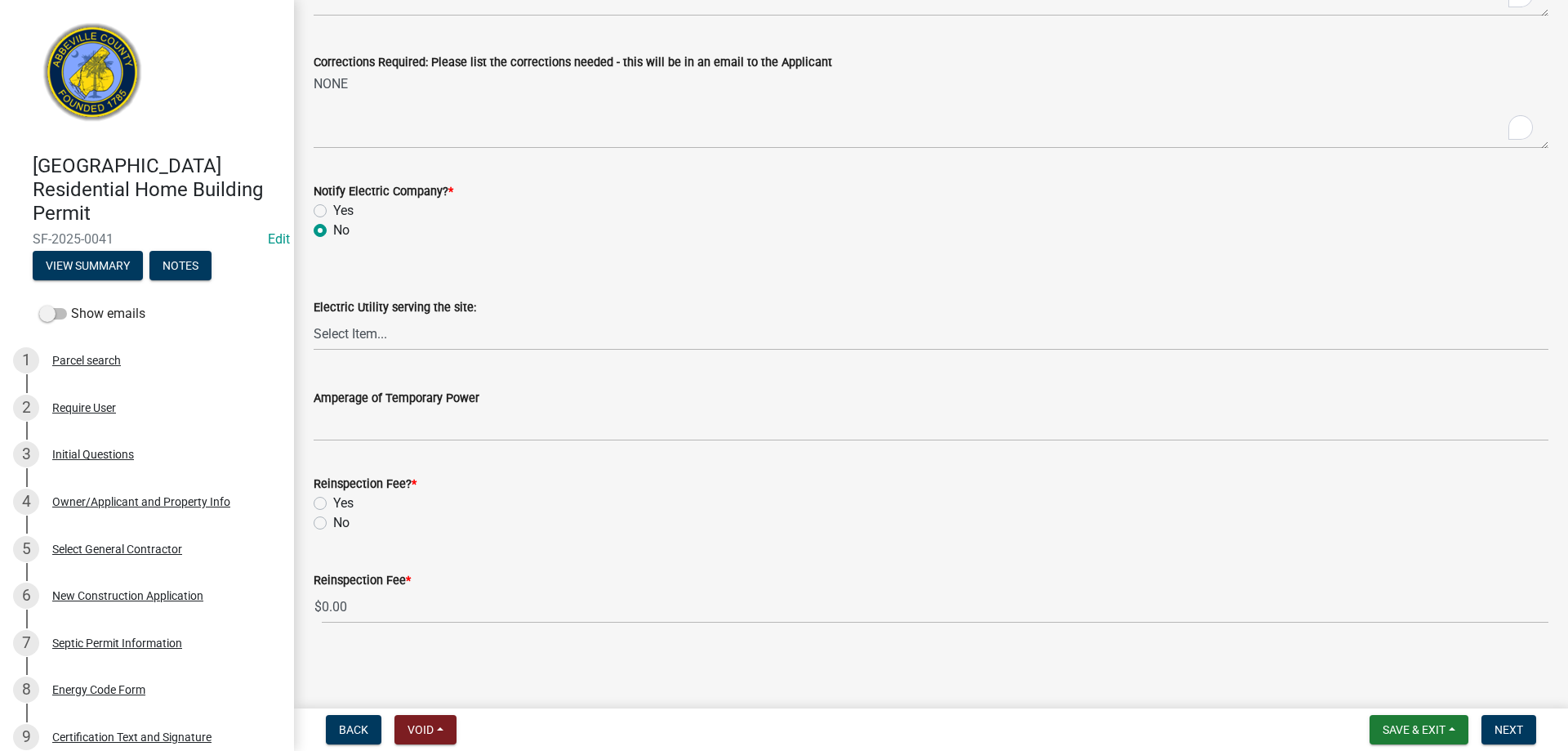
click at [333, 521] on label "No" at bounding box center [341, 523] width 16 height 20
click at [333, 521] on input "No" at bounding box center [338, 518] width 11 height 11
radio input "true"
click at [1510, 725] on span "Next" at bounding box center [1509, 729] width 29 height 13
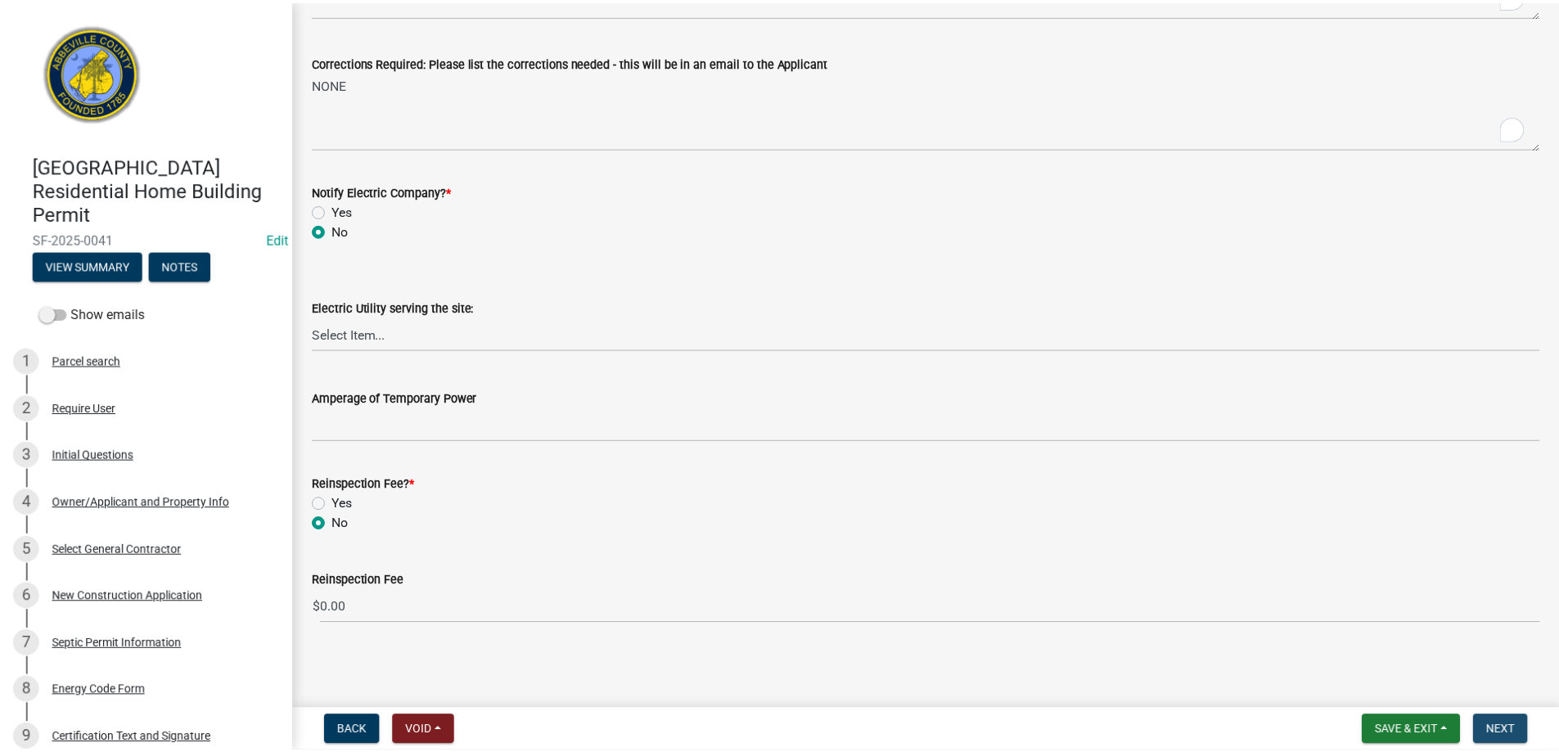
scroll to position [0, 0]
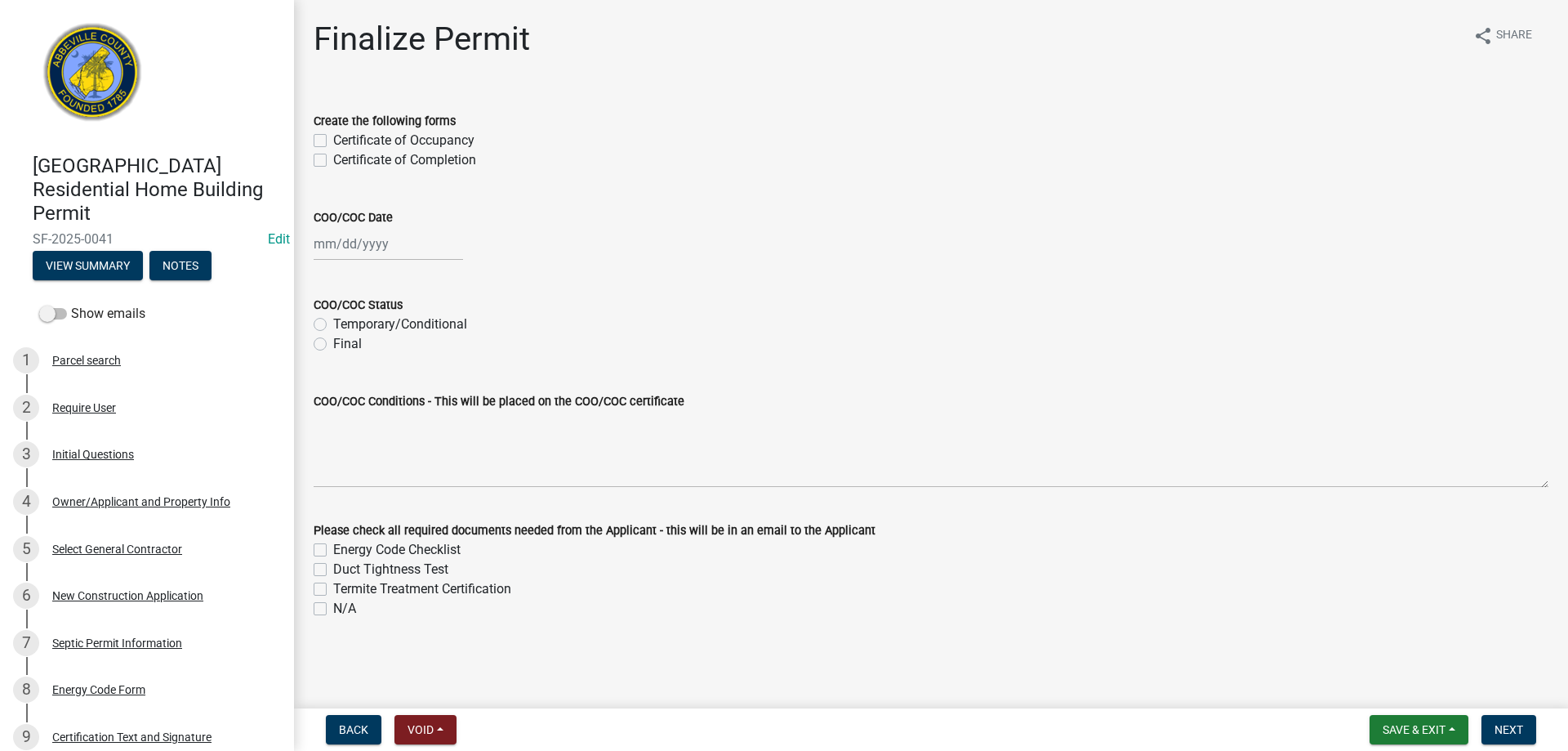
click at [333, 138] on label "Certificate of Occupancy" at bounding box center [404, 141] width 142 height 20
click at [333, 138] on input "Certificate of Occupancy" at bounding box center [338, 136] width 11 height 11
checkbox input "true"
checkbox input "false"
click at [407, 251] on div "Jan Feb Mar Apr May Jun Jul Aug Sep Oct Nov Dec 1525 1526 1527 1528 1529 1530 1…" at bounding box center [388, 245] width 150 height 34
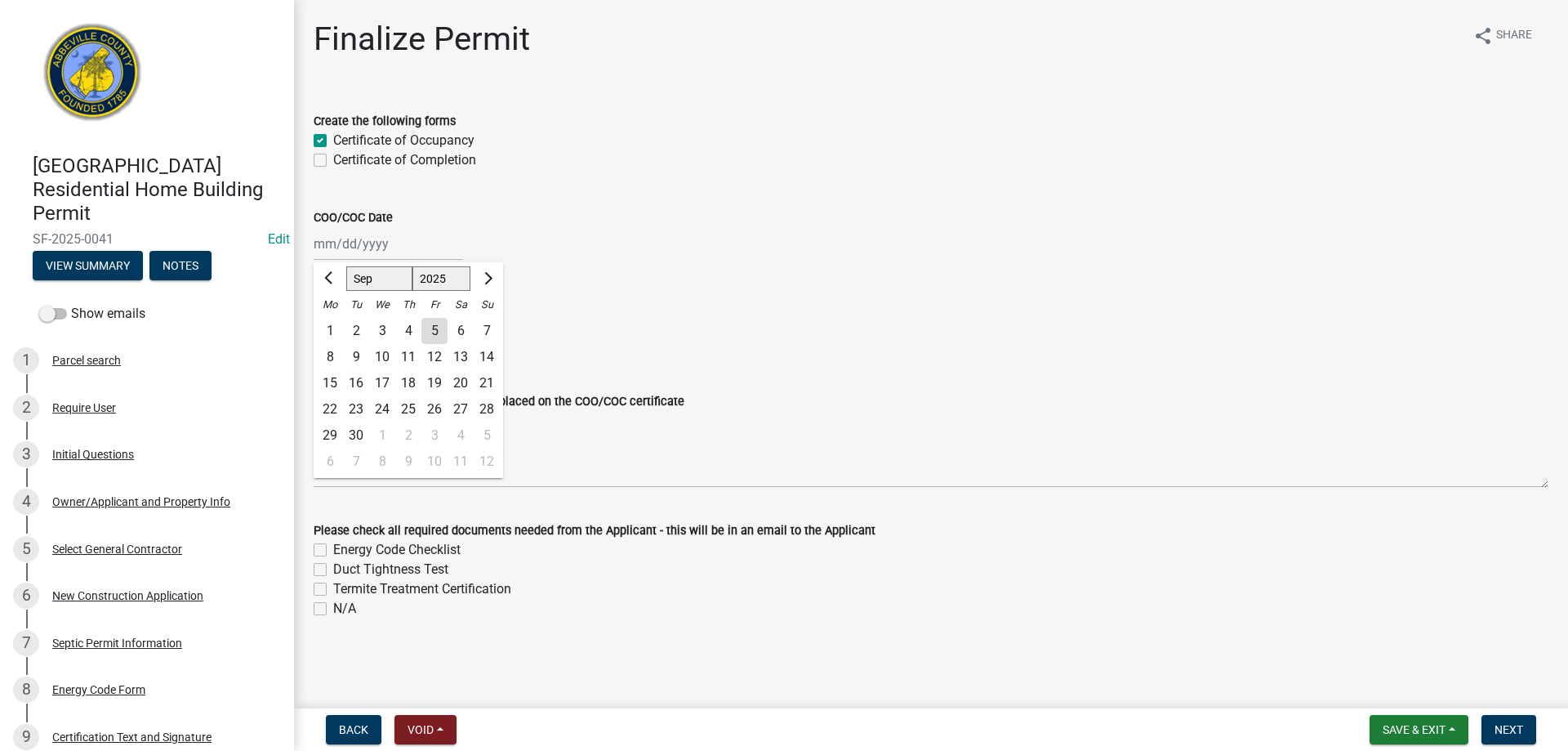
click at [438, 326] on div "5" at bounding box center [434, 331] width 26 height 26
click at [333, 340] on label "Final" at bounding box center [347, 345] width 29 height 20
click at [333, 340] on input "Final" at bounding box center [338, 340] width 11 height 11
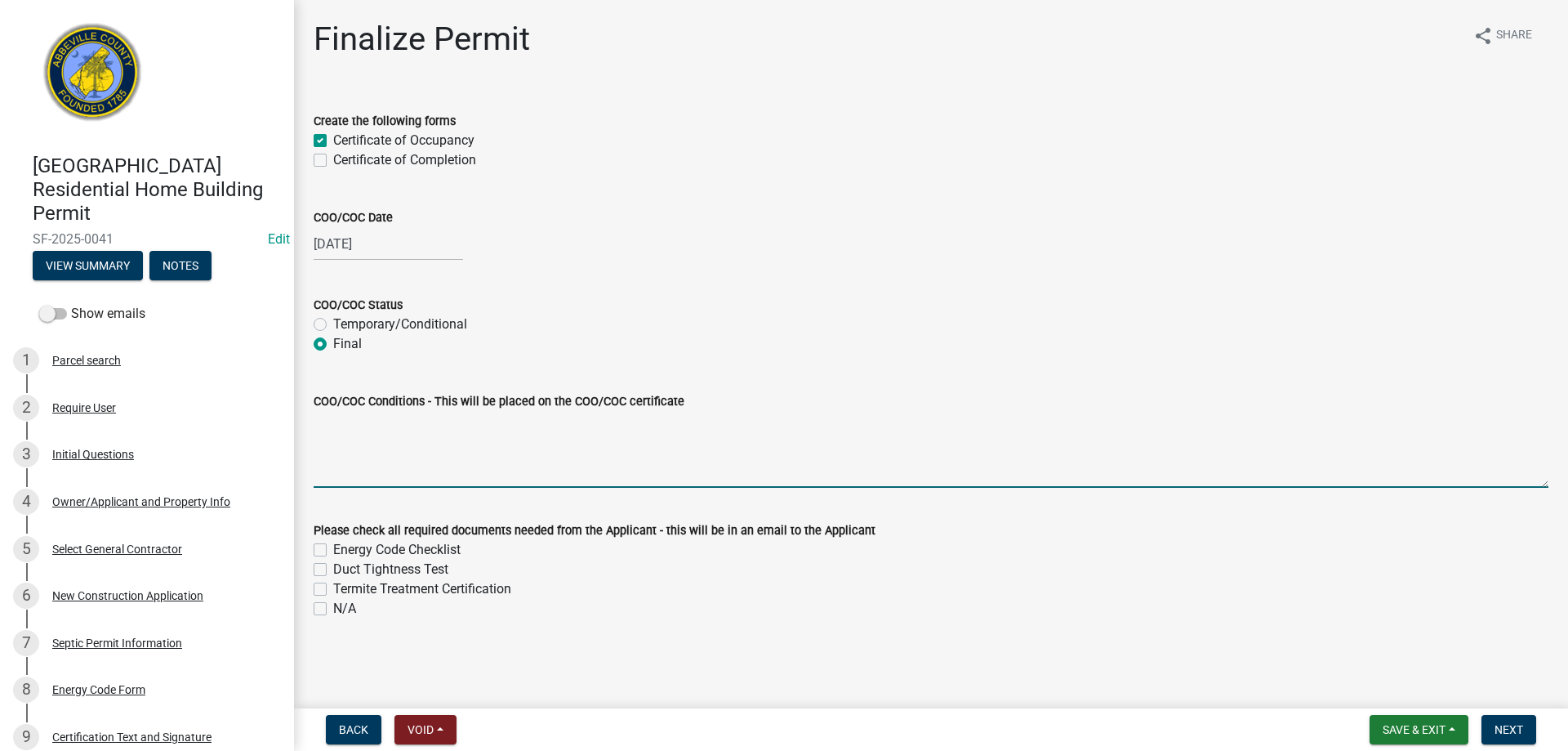
click at [358, 423] on textarea "COO/COC Conditions - This will be placed on the COO/COC certificate" at bounding box center [930, 449] width 1235 height 77
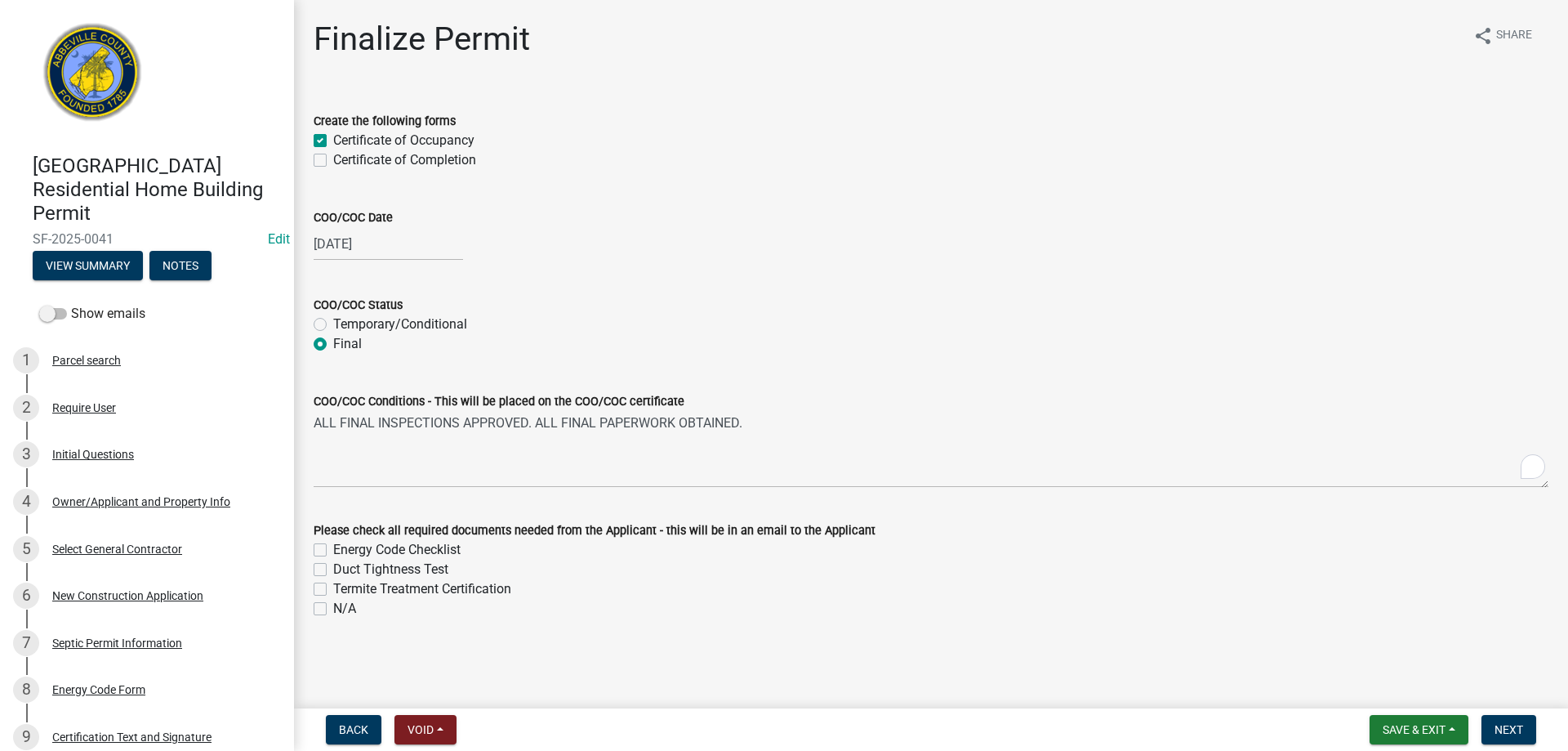
click at [333, 610] on label "N/A" at bounding box center [344, 609] width 23 height 20
click at [333, 610] on input "N/A" at bounding box center [338, 604] width 11 height 11
click at [1512, 722] on button "Next" at bounding box center [1509, 729] width 55 height 29
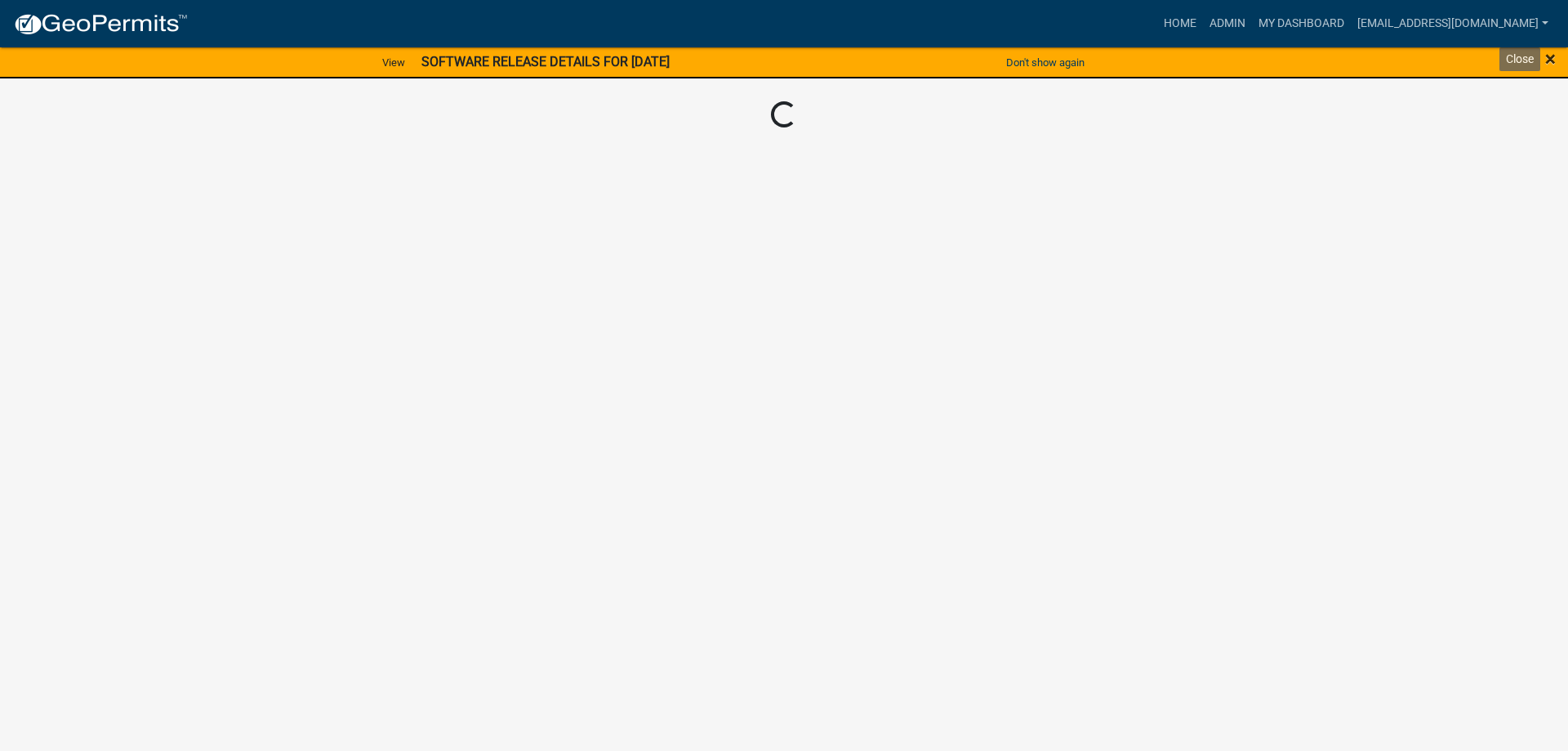
click at [1550, 56] on span "×" at bounding box center [1550, 58] width 11 height 23
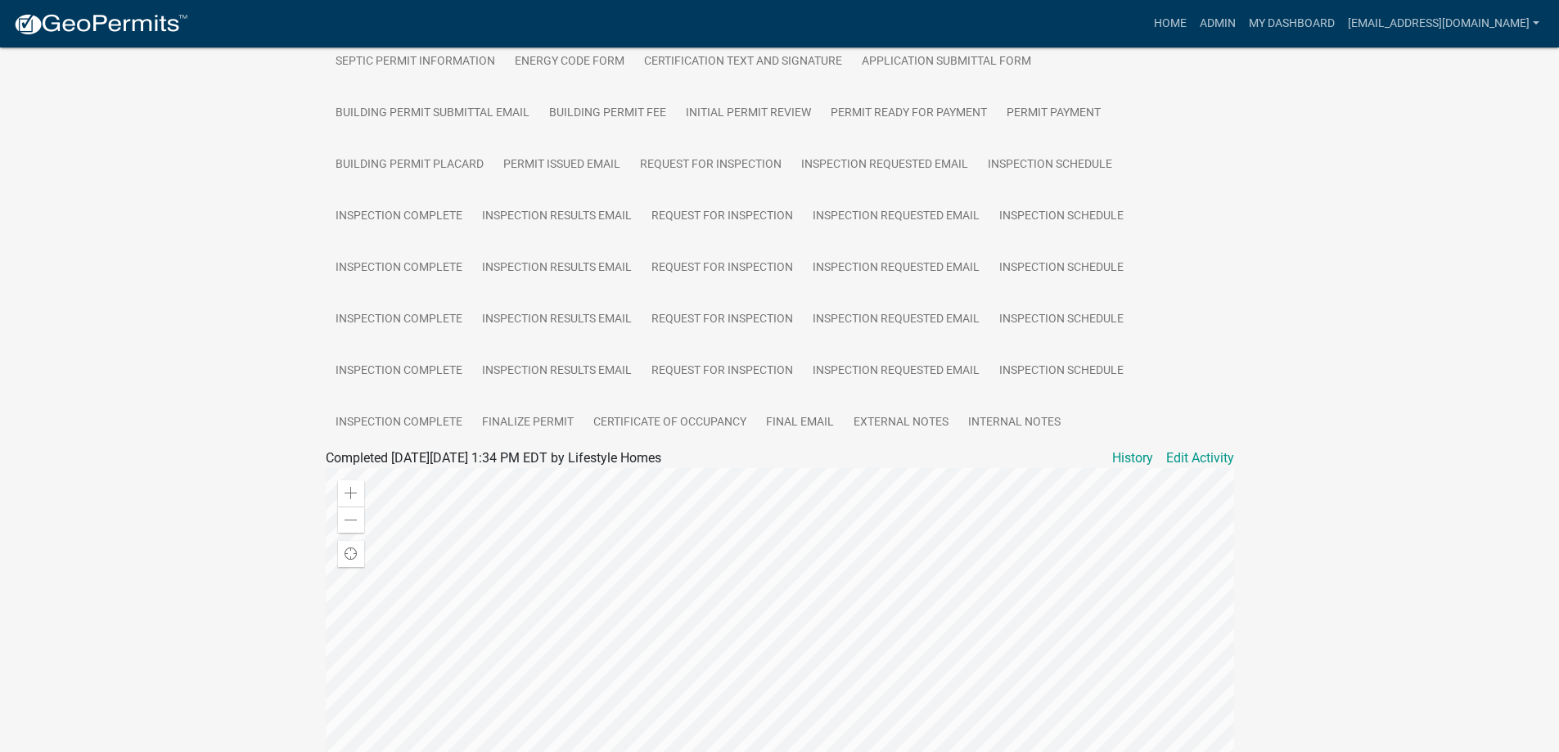
scroll to position [426, 0]
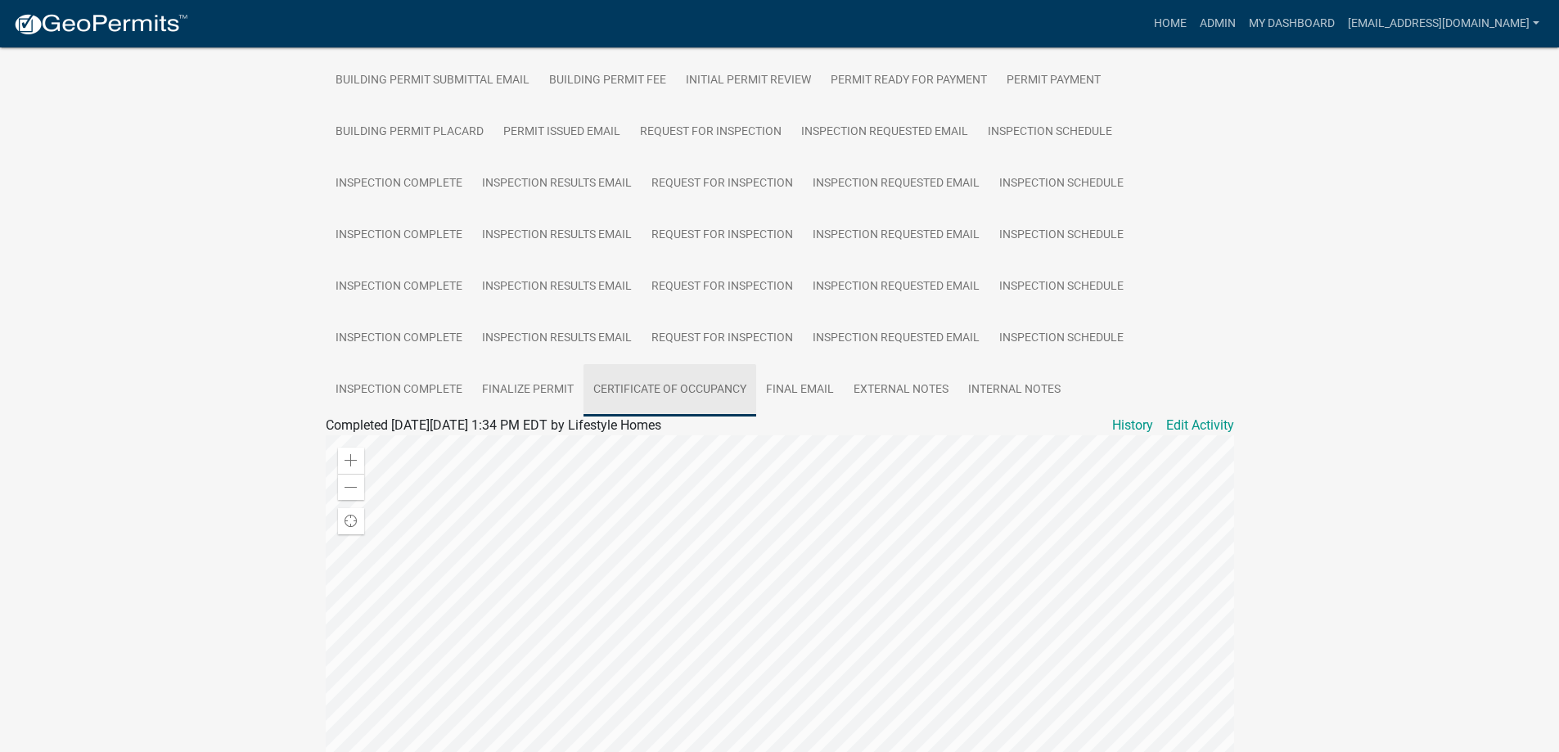
click at [665, 379] on link "Certificate of Occupancy" at bounding box center [670, 390] width 173 height 52
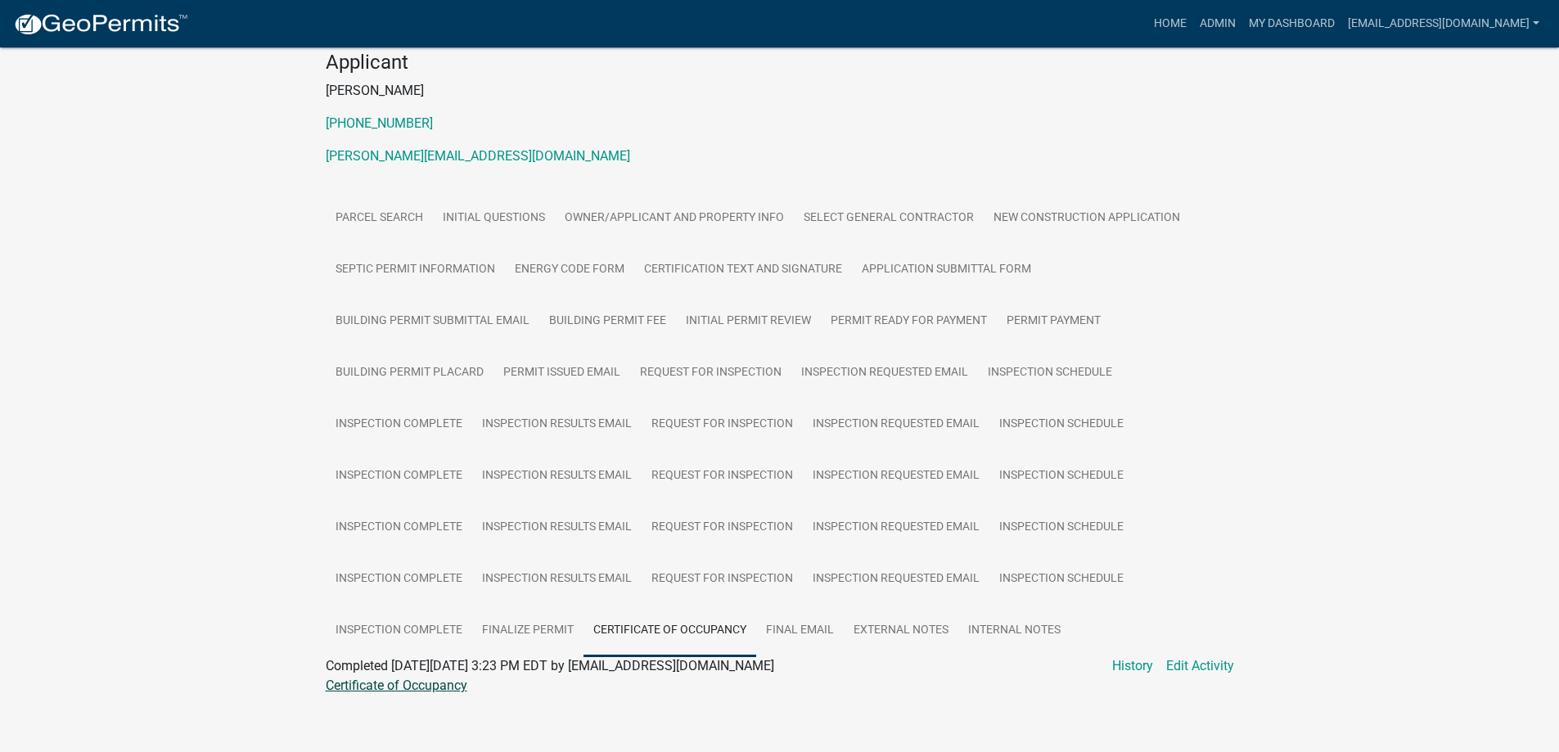
click at [437, 678] on link "Certificate of Occupancy" at bounding box center [397, 686] width 142 height 16
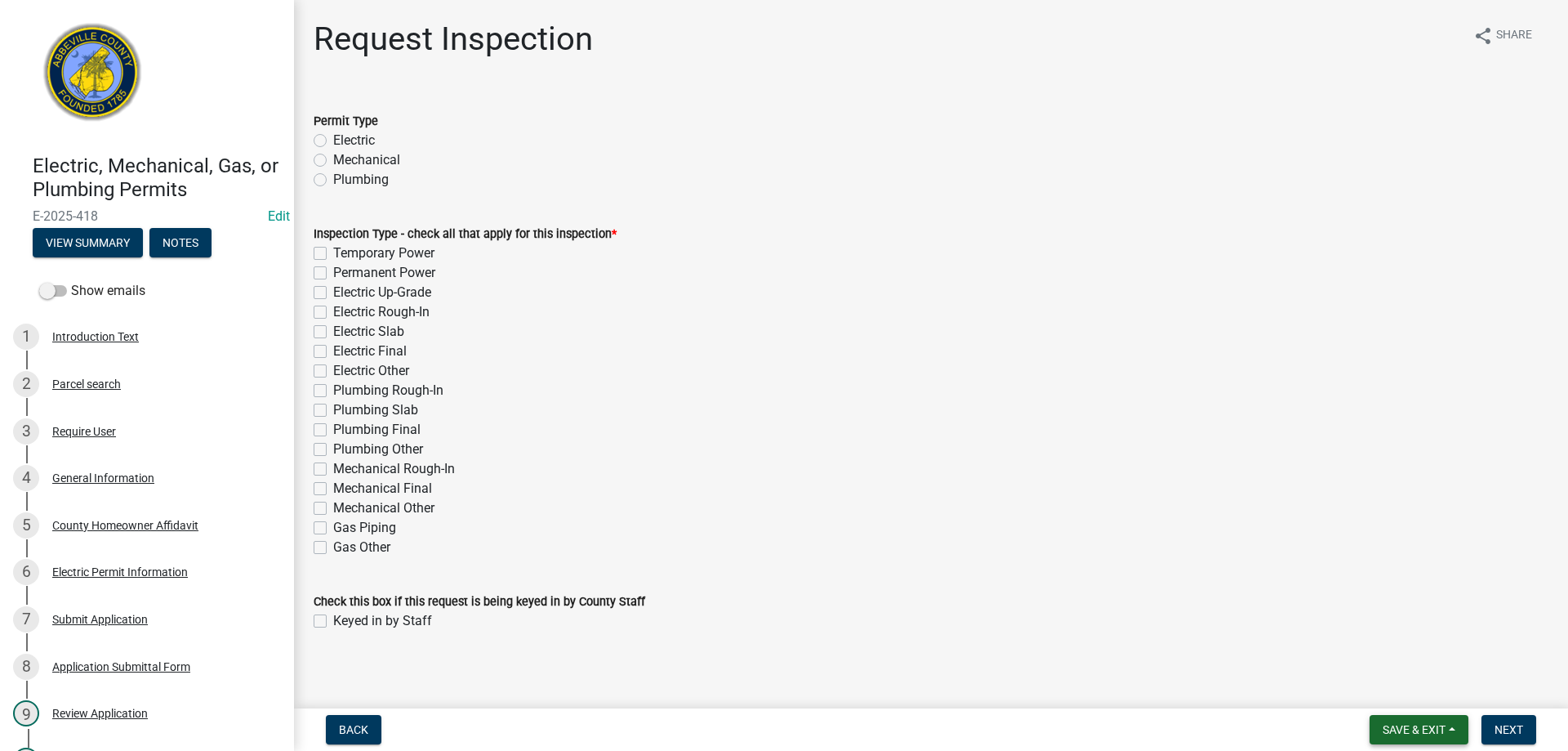
click at [1418, 724] on span "Save & Exit" at bounding box center [1414, 729] width 63 height 13
click at [1399, 691] on button "Save & Exit" at bounding box center [1403, 687] width 131 height 39
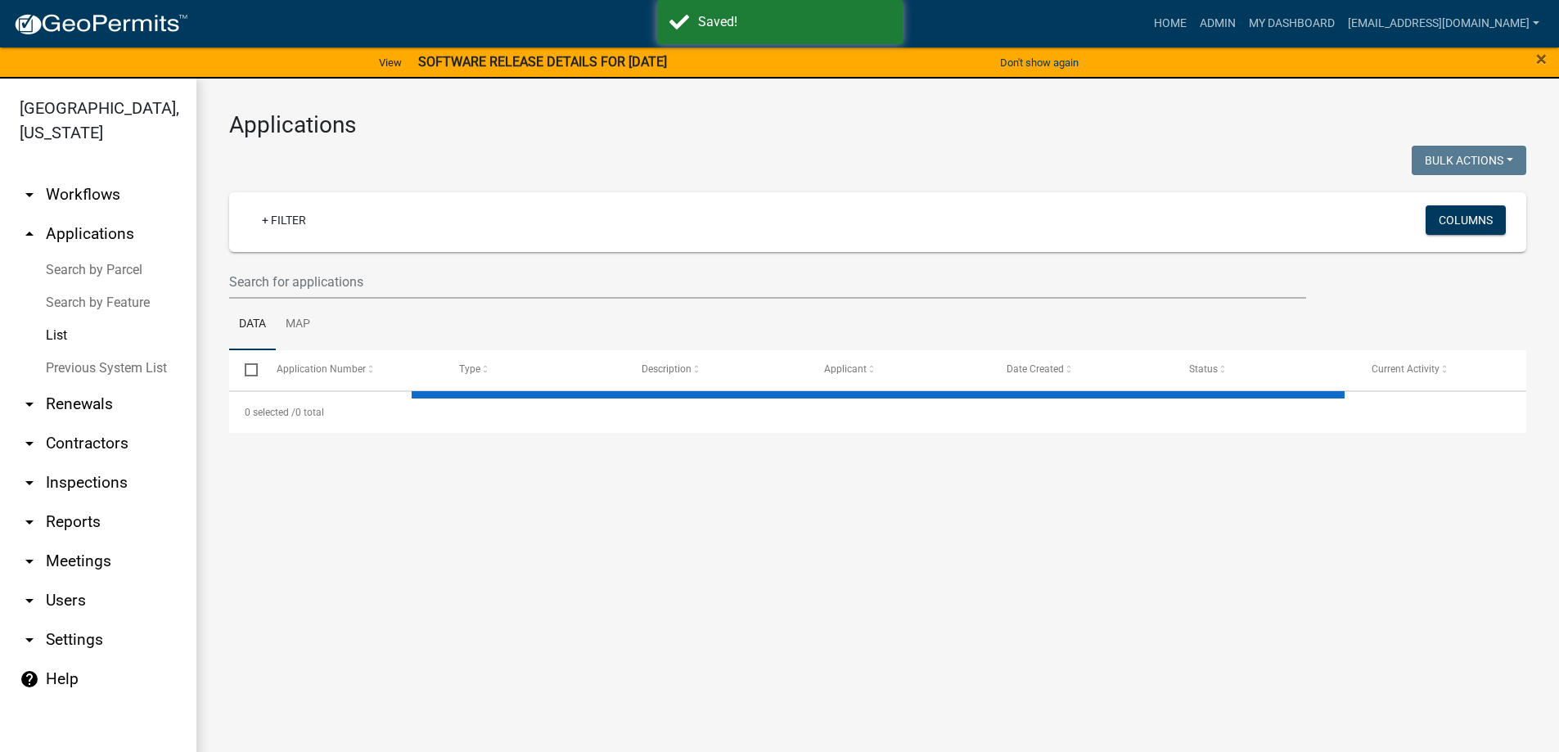
select select "3: 100"
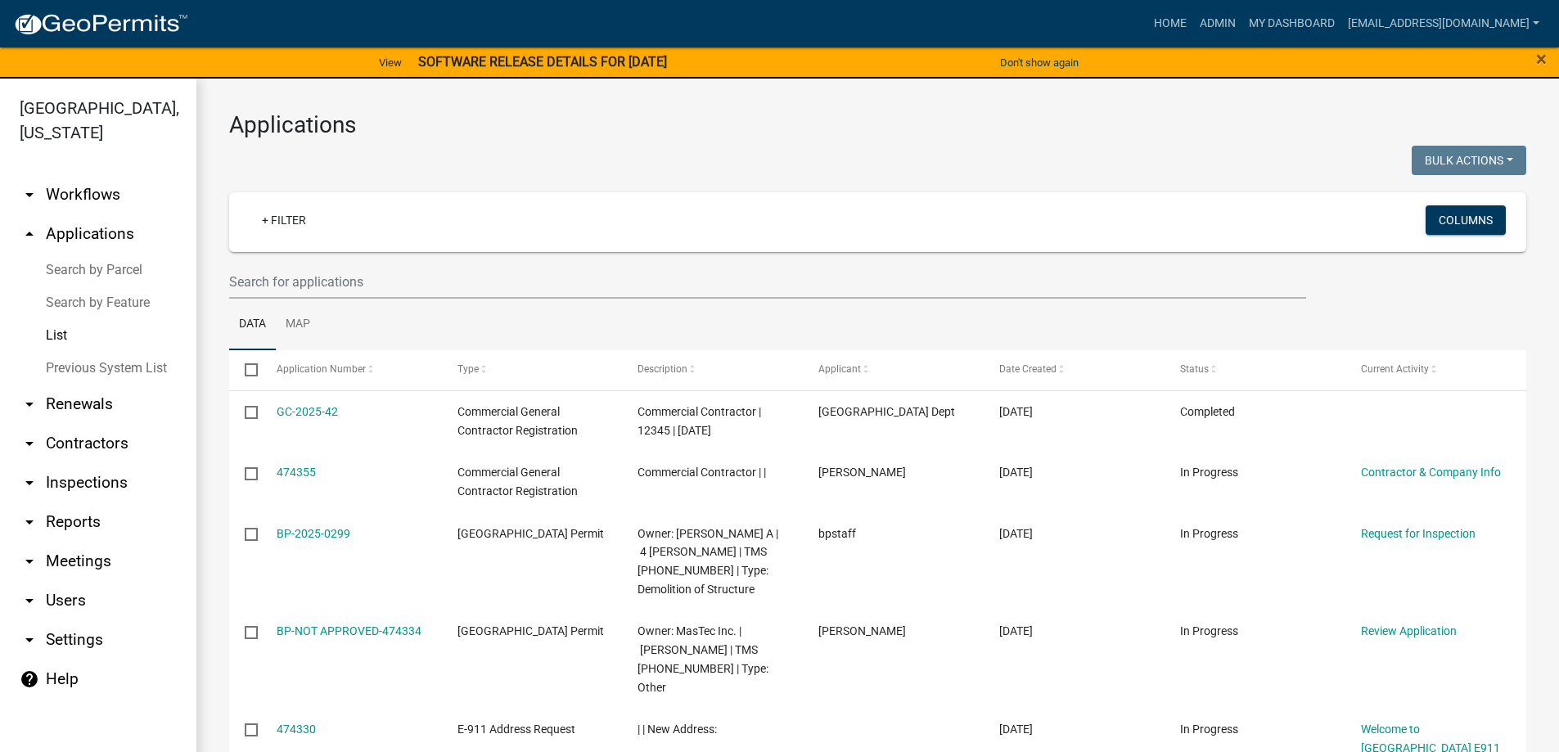
click at [53, 332] on link "List" at bounding box center [98, 335] width 196 height 33
click at [385, 286] on input "text" at bounding box center [767, 282] width 1077 height 34
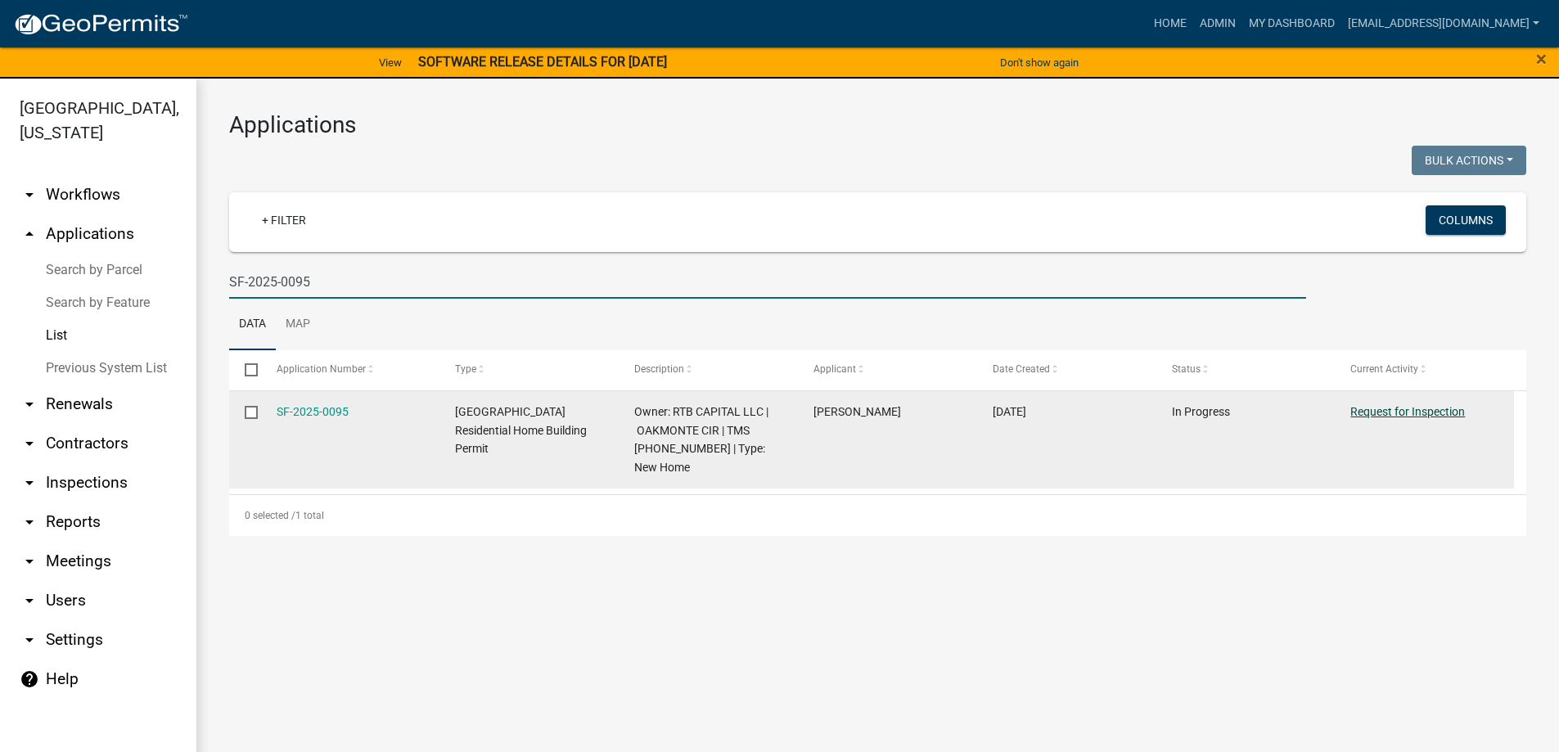
type input "SF-2025-0095"
click at [1404, 407] on link "Request for Inspection" at bounding box center [1407, 411] width 115 height 13
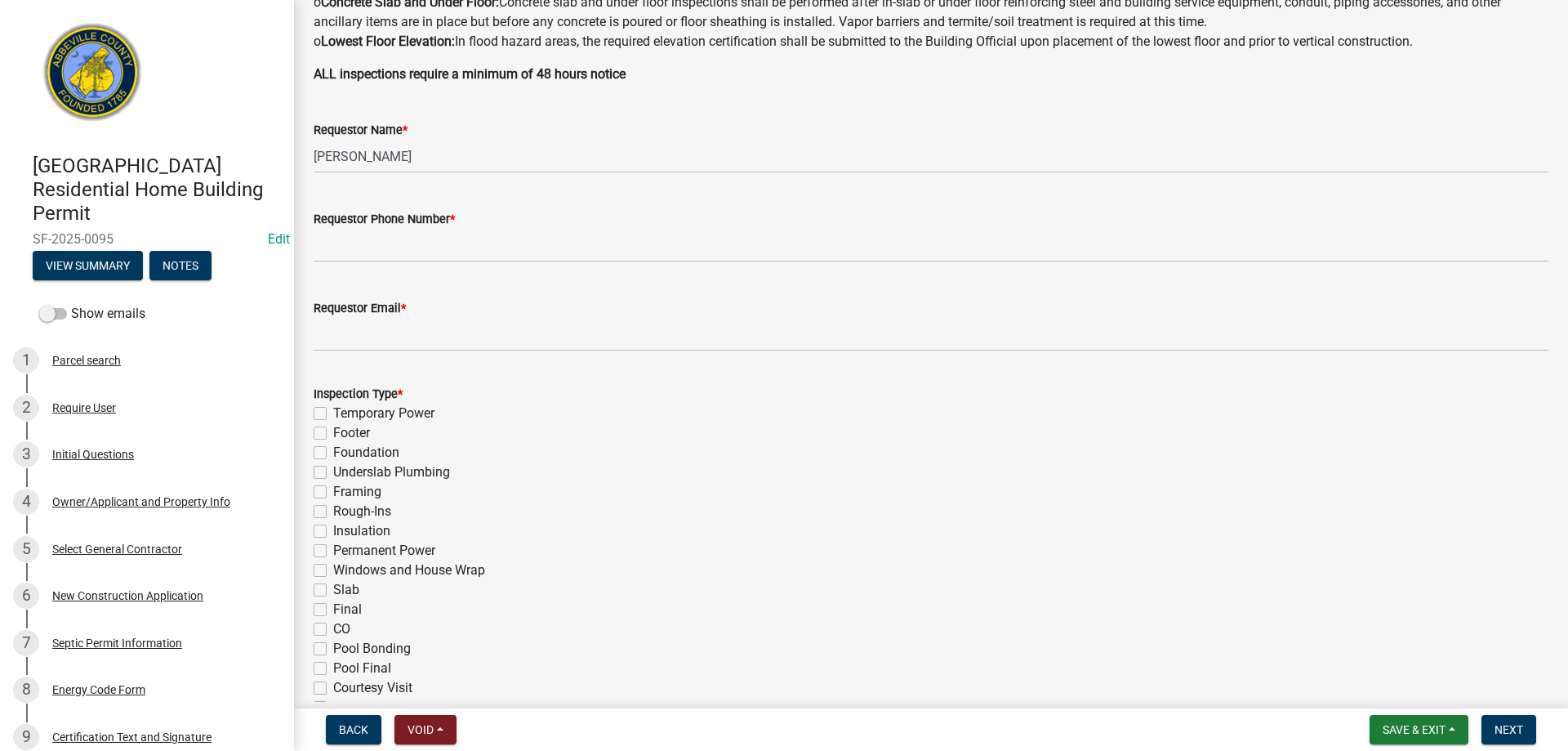
scroll to position [392, 0]
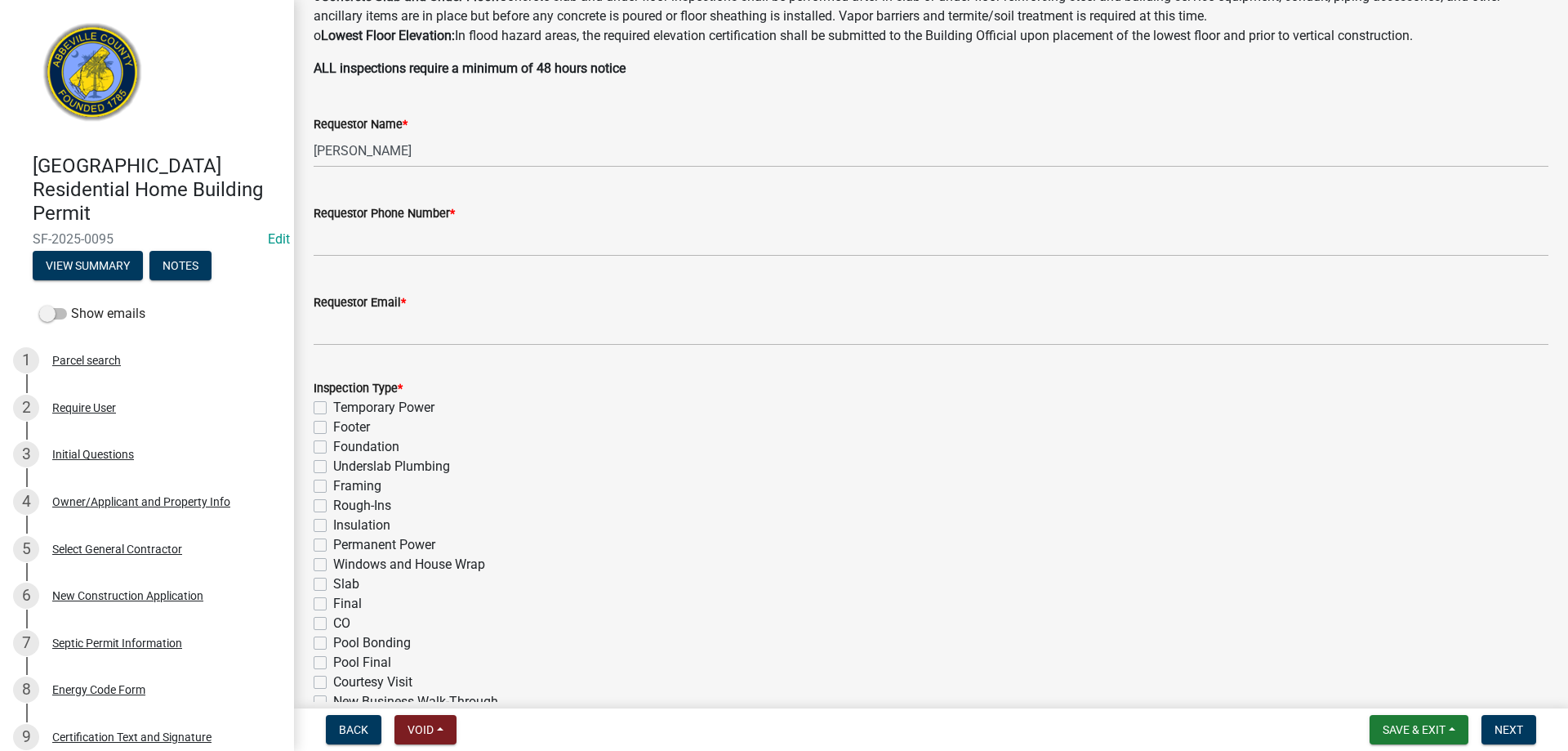
click at [552, 210] on div "Requestor Phone Number *" at bounding box center [930, 214] width 1235 height 20
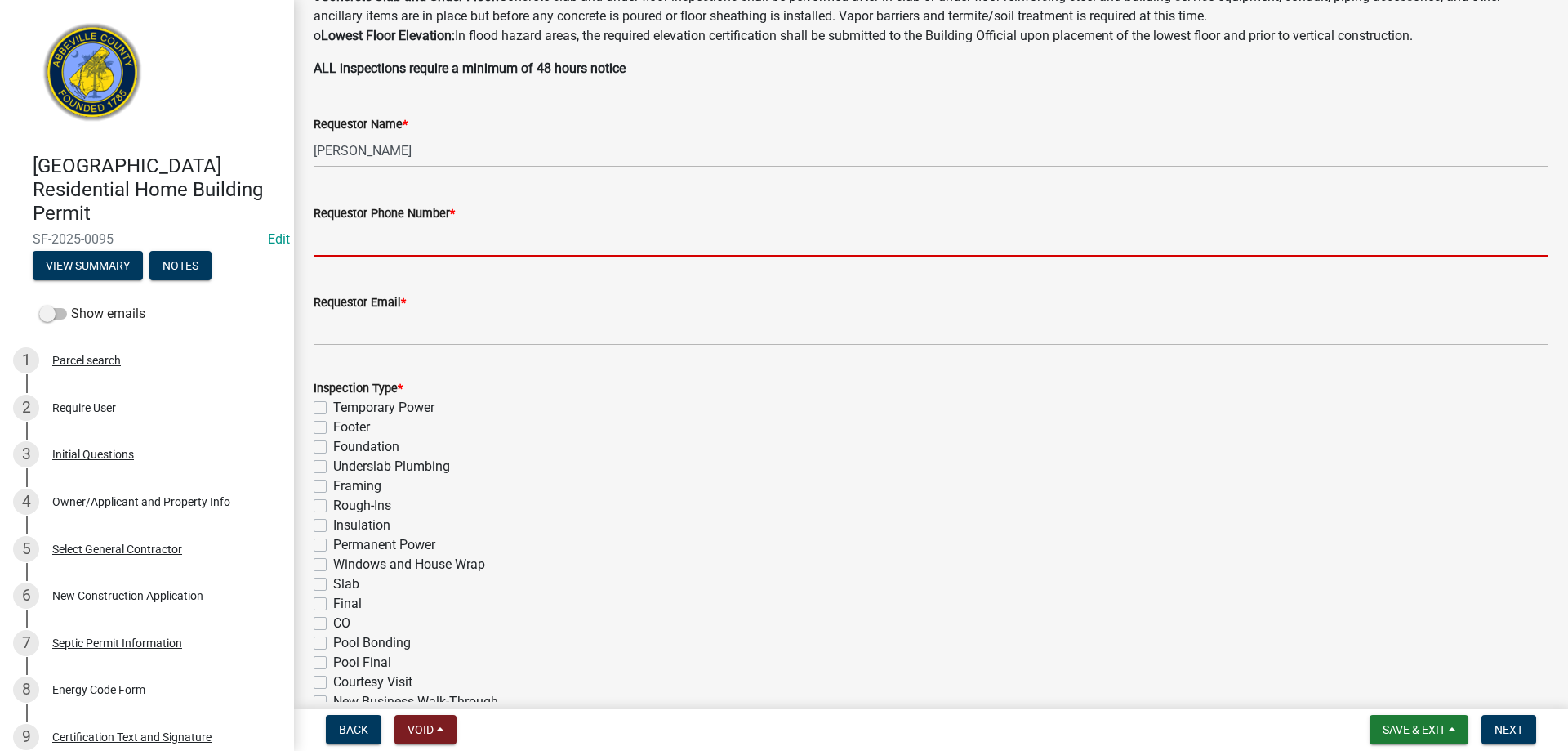
click at [547, 231] on input "Requestor Phone Number *" at bounding box center [930, 240] width 1235 height 34
type input "8643445316"
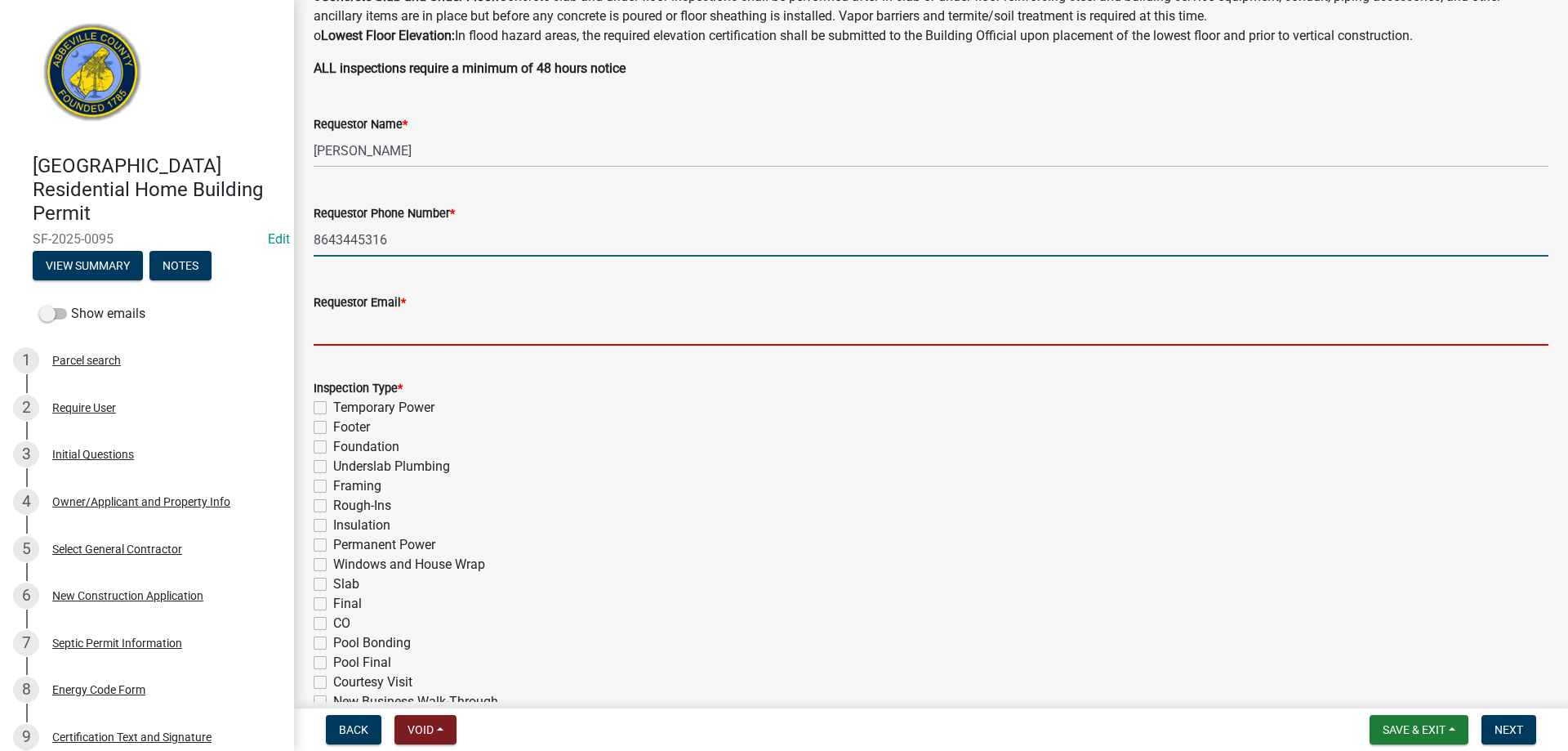
type input "rundamorton@yahoo.com"
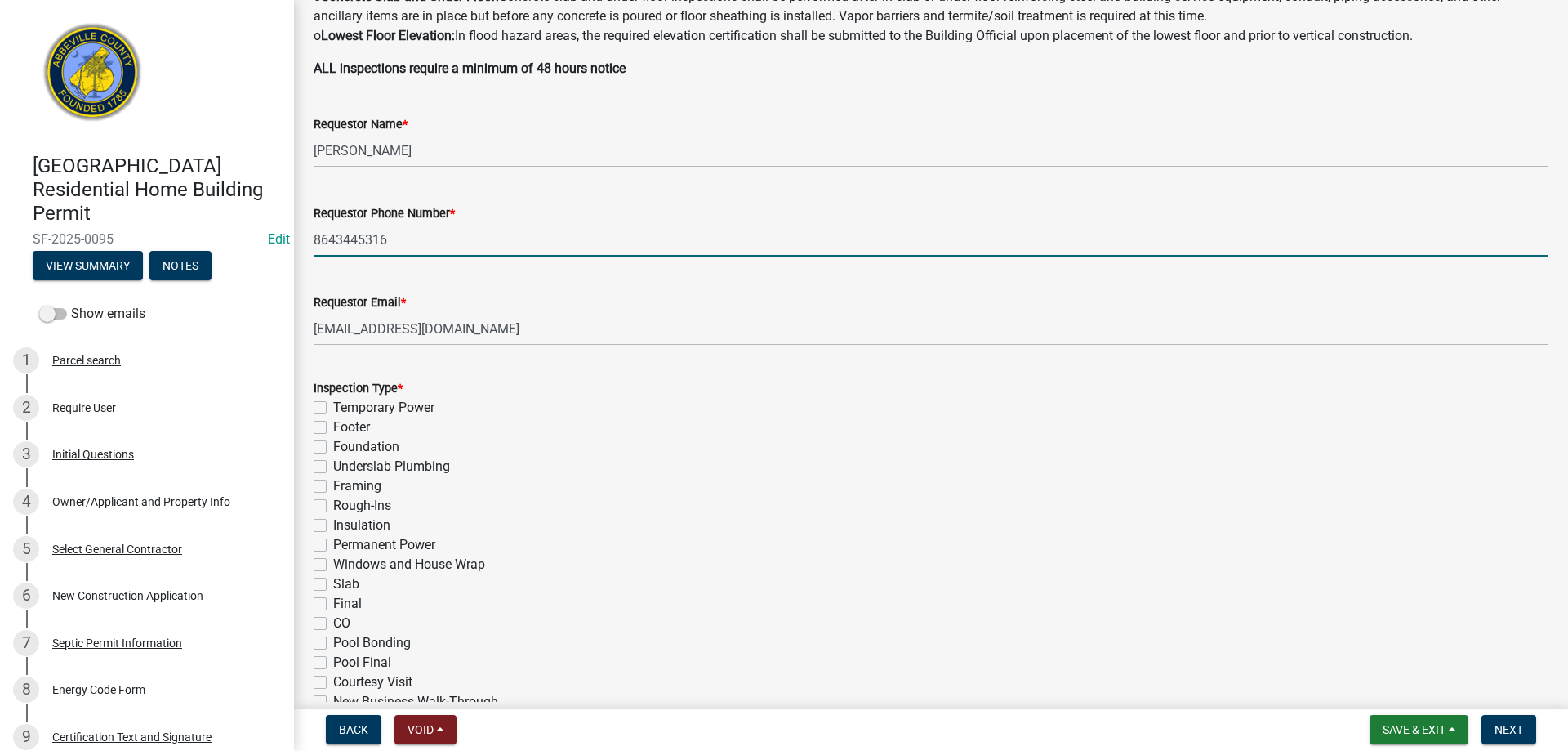
click at [333, 584] on label "Slab" at bounding box center [346, 584] width 26 height 20
click at [333, 584] on input "Slab" at bounding box center [338, 579] width 11 height 11
checkbox input "true"
checkbox input "false"
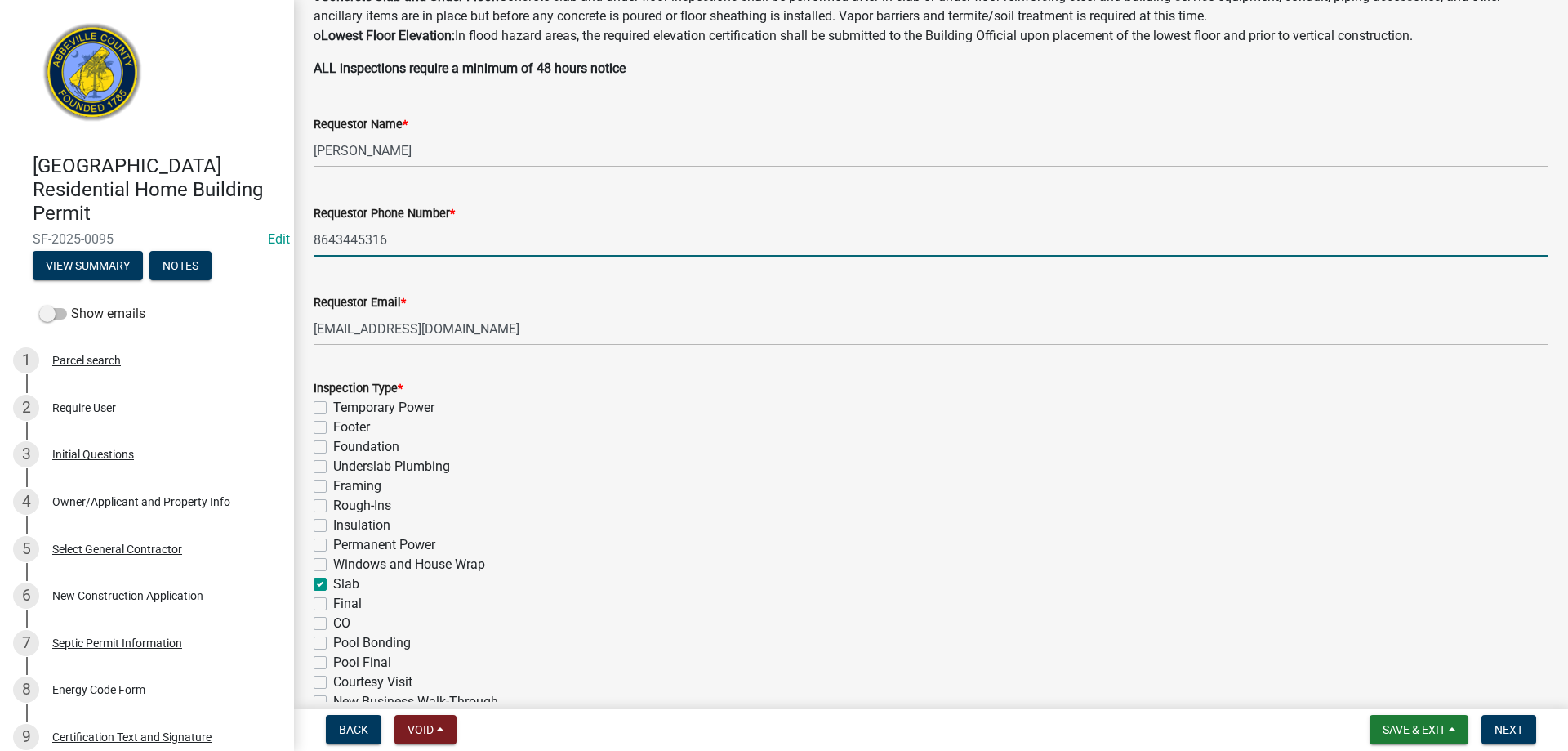
checkbox input "false"
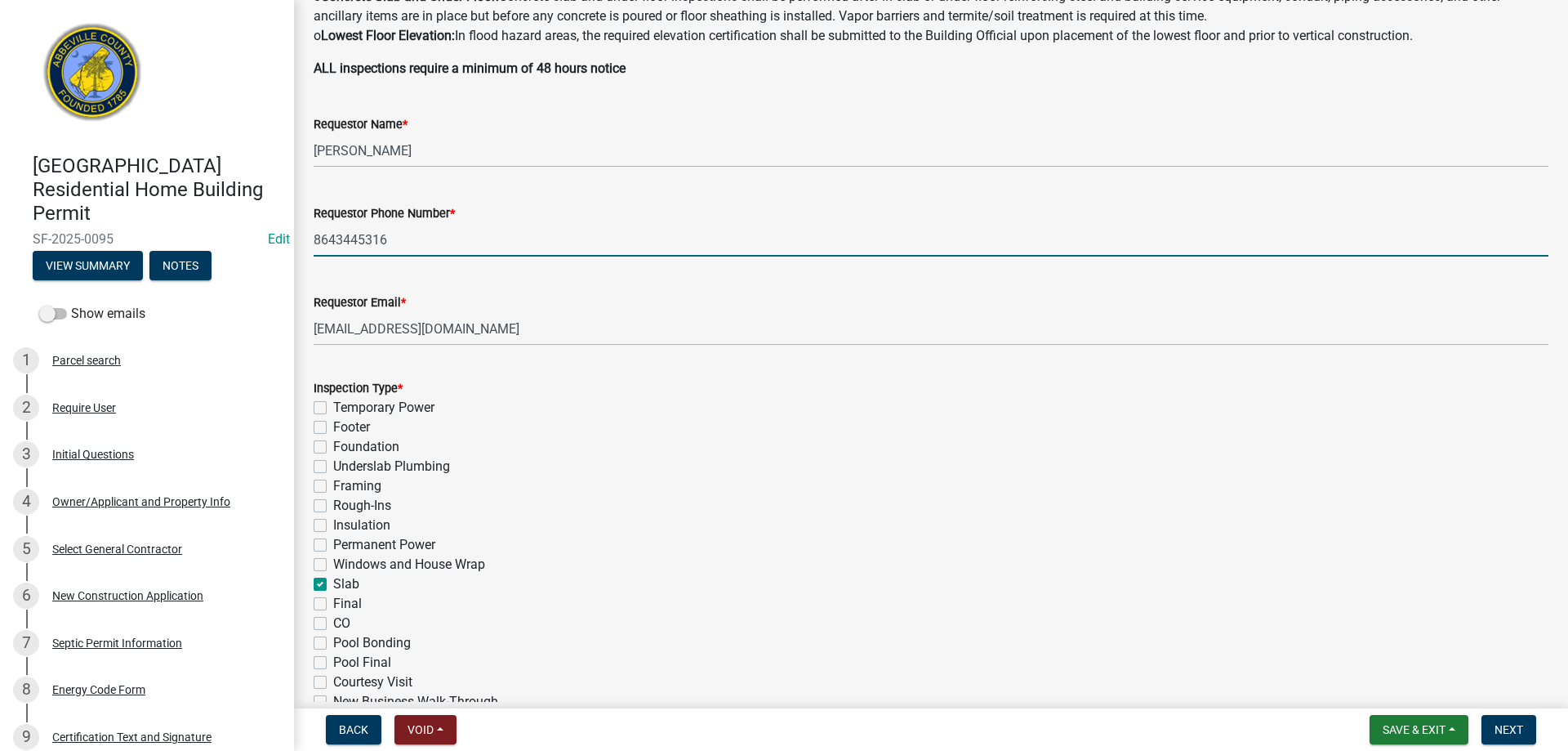
checkbox input "false"
checkbox input "true"
checkbox input "false"
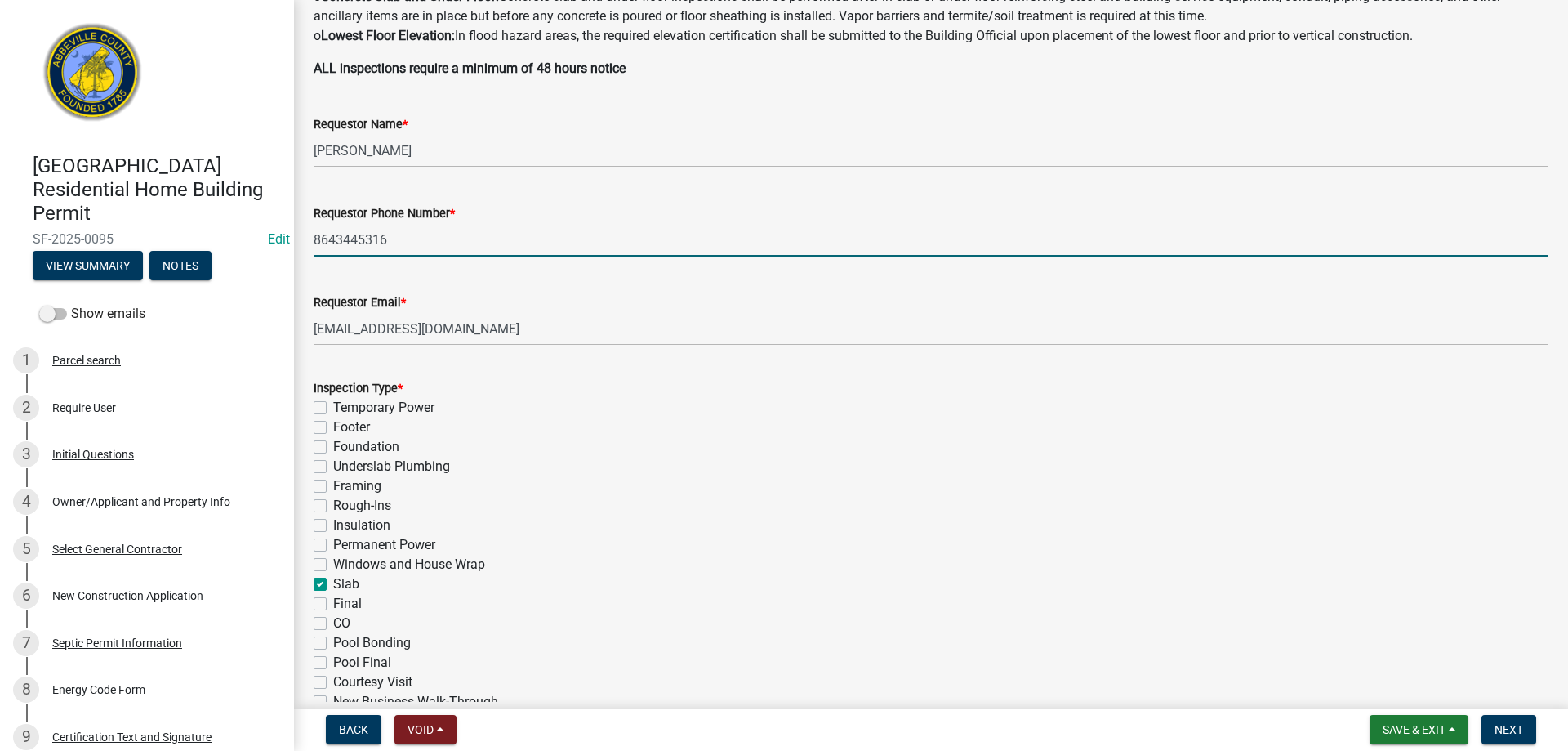
checkbox input "false"
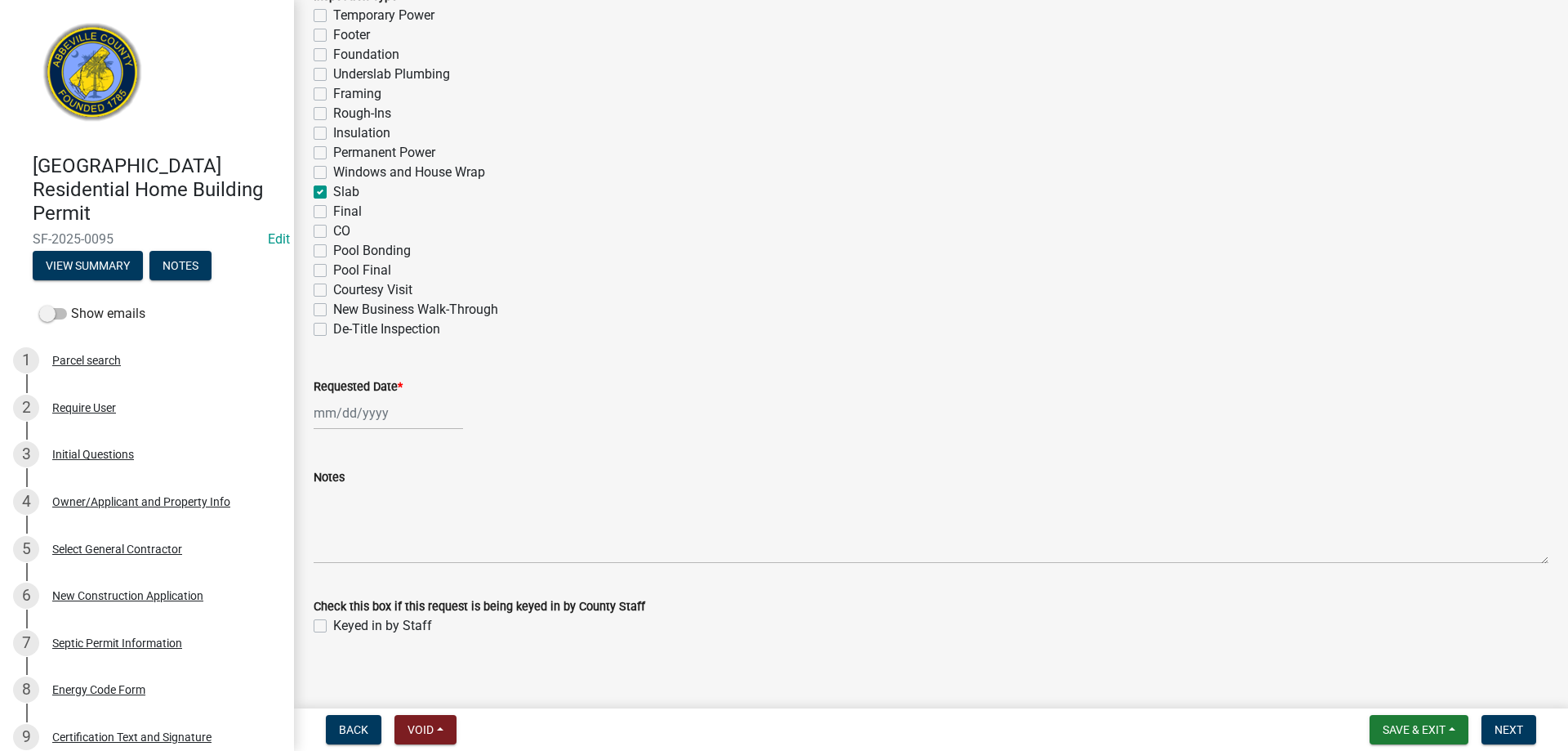
scroll to position [797, 0]
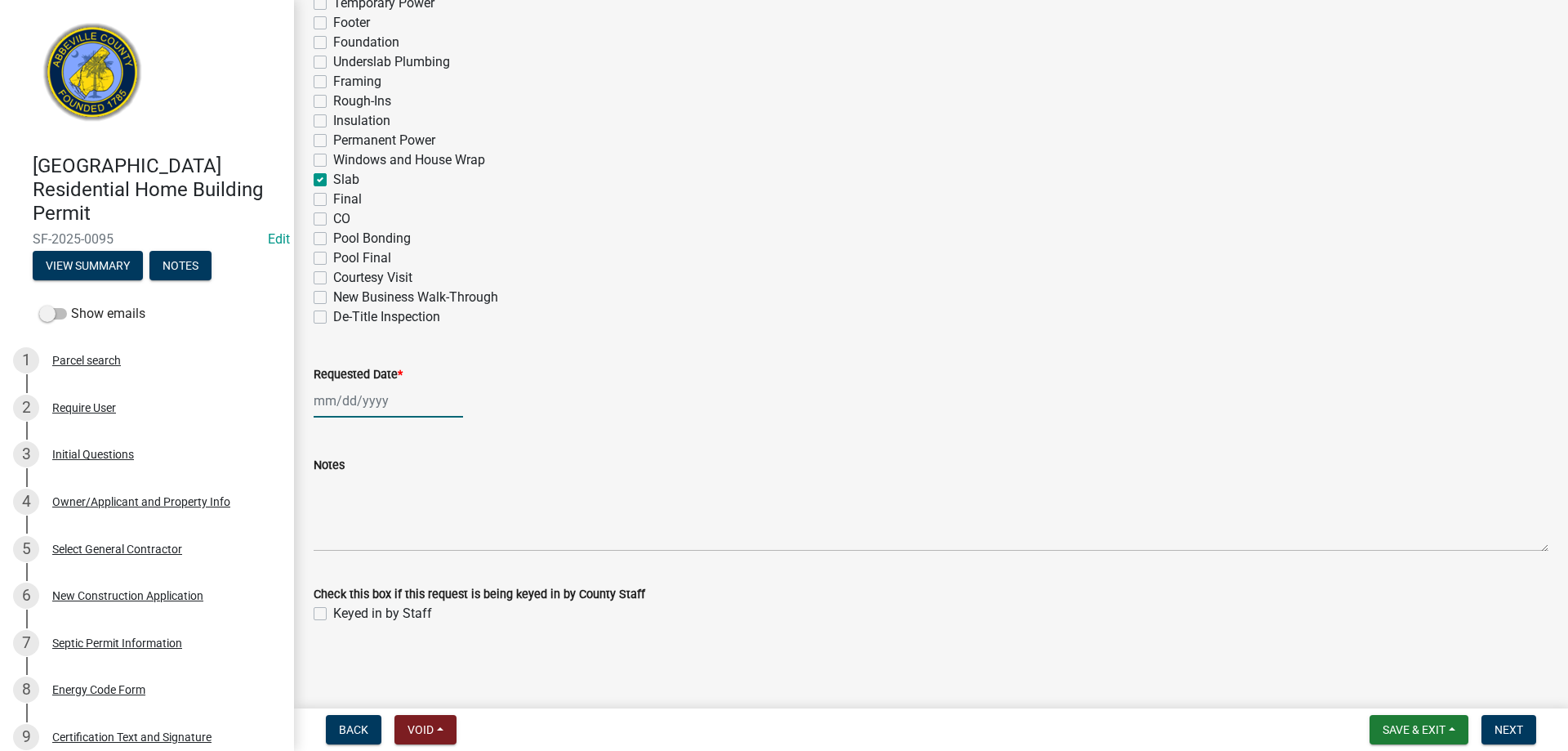
click at [395, 399] on div at bounding box center [388, 401] width 150 height 34
select select "9"
select select "2025"
click at [430, 487] on div "5" at bounding box center [434, 488] width 26 height 26
type input "09/05/2025"
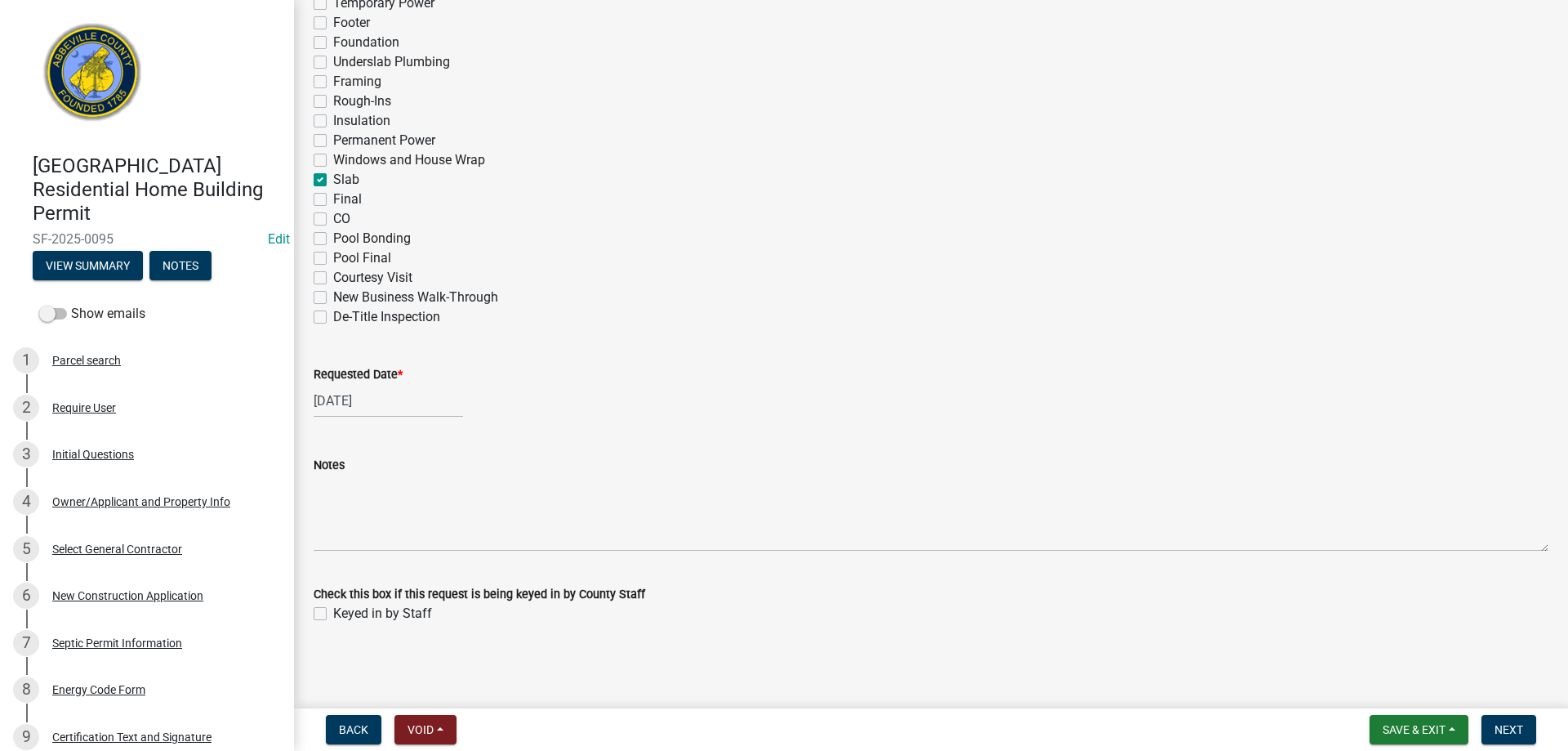
click at [333, 614] on label "Keyed in by Staff" at bounding box center [382, 614] width 99 height 20
click at [333, 614] on input "Keyed in by Staff" at bounding box center [338, 609] width 11 height 11
checkbox input "true"
click at [1509, 721] on button "Next" at bounding box center [1509, 729] width 55 height 29
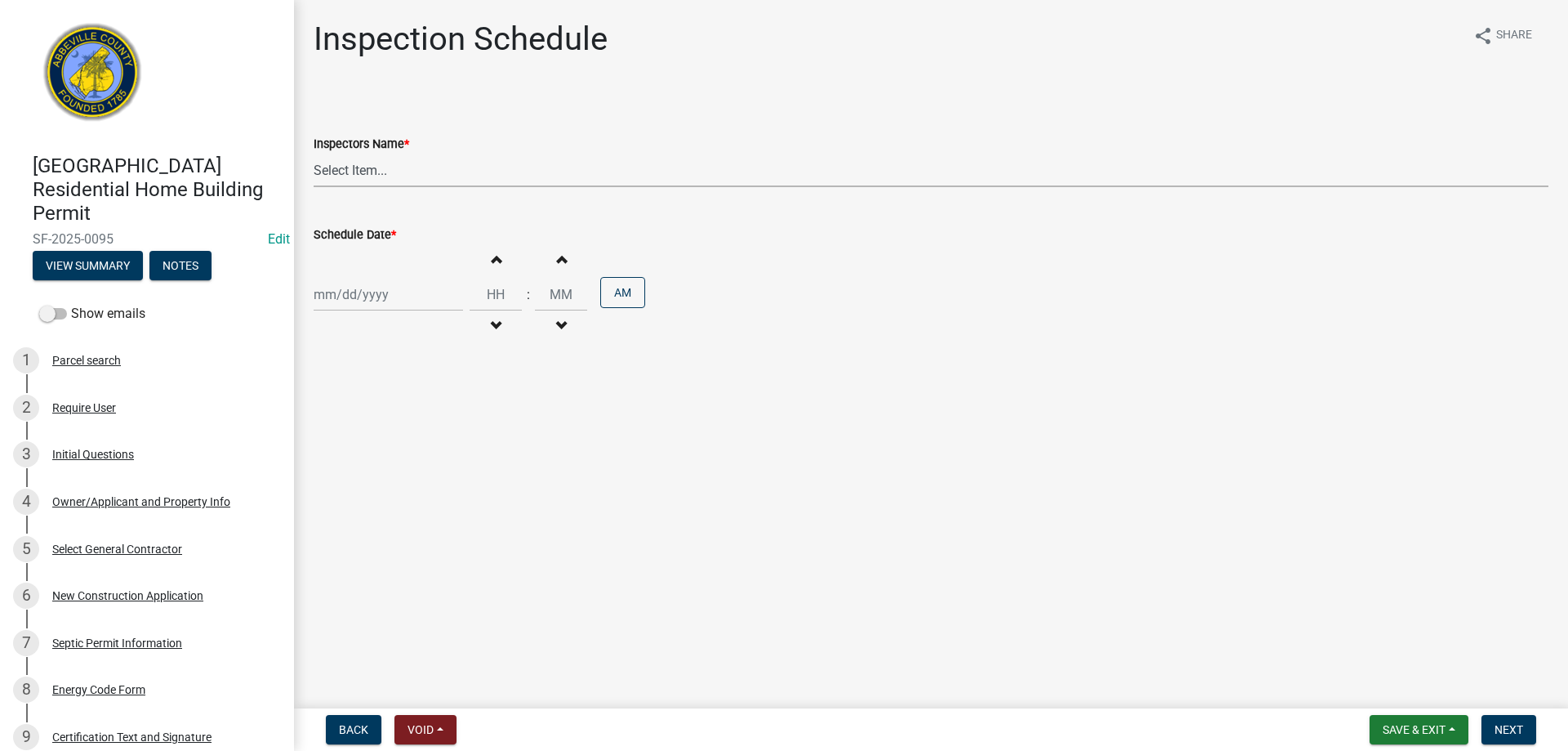
click at [457, 172] on select "Select Item... aprice@abbevillecountysc.com (Andrew M. Price) soshields@abbevil…" at bounding box center [930, 171] width 1235 height 34
select select "56be3ac8-4e2d-49a7-9260-658958e29c03"
click at [313, 154] on select "Select Item... aprice@abbevillecountysc.com (Andrew M. Price) soshields@abbevil…" at bounding box center [930, 171] width 1235 height 34
click at [417, 302] on div at bounding box center [388, 295] width 150 height 34
select select "9"
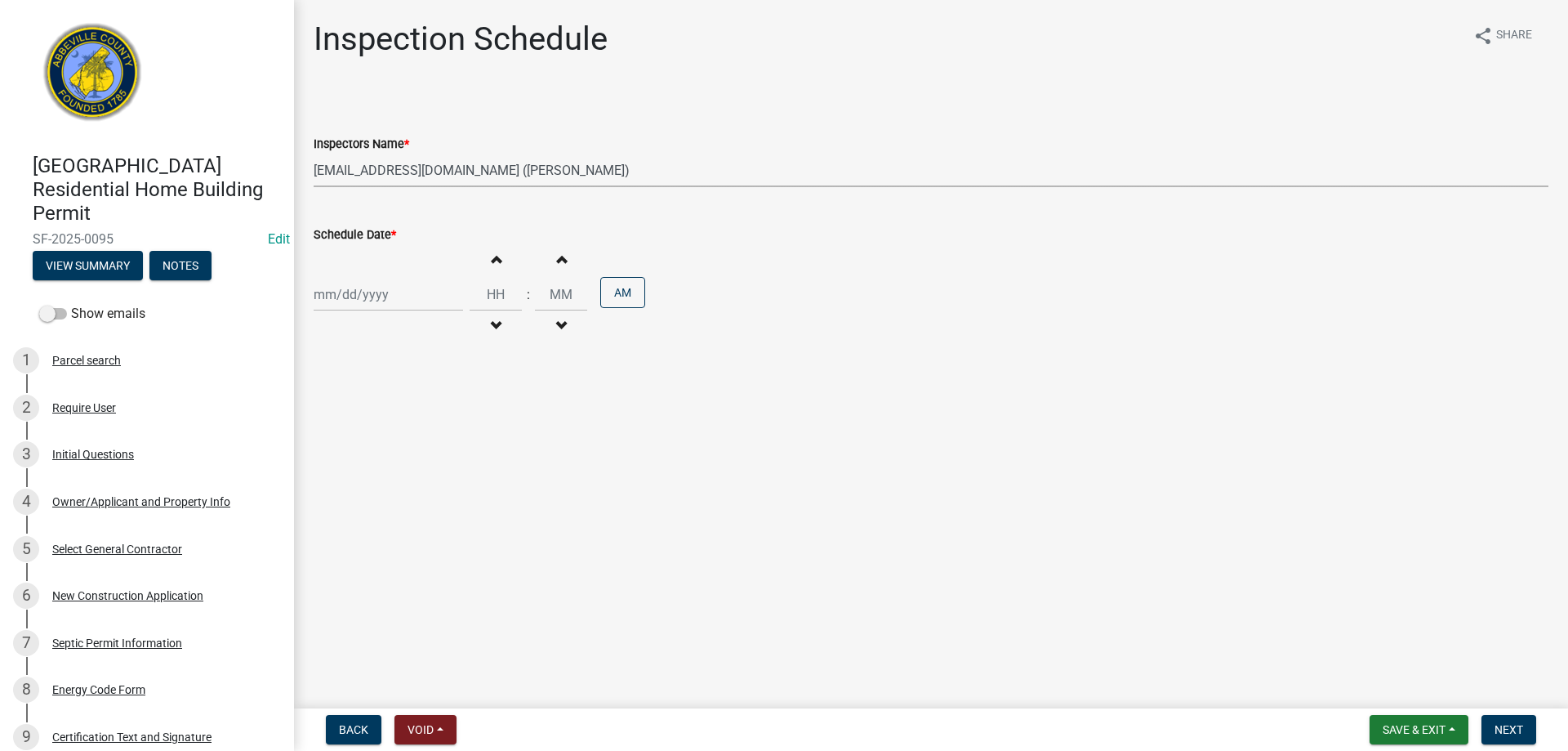
select select "2025"
click at [436, 376] on div "5" at bounding box center [434, 381] width 26 height 26
type input "09/05/2025"
click at [1515, 727] on span "Next" at bounding box center [1509, 729] width 29 height 13
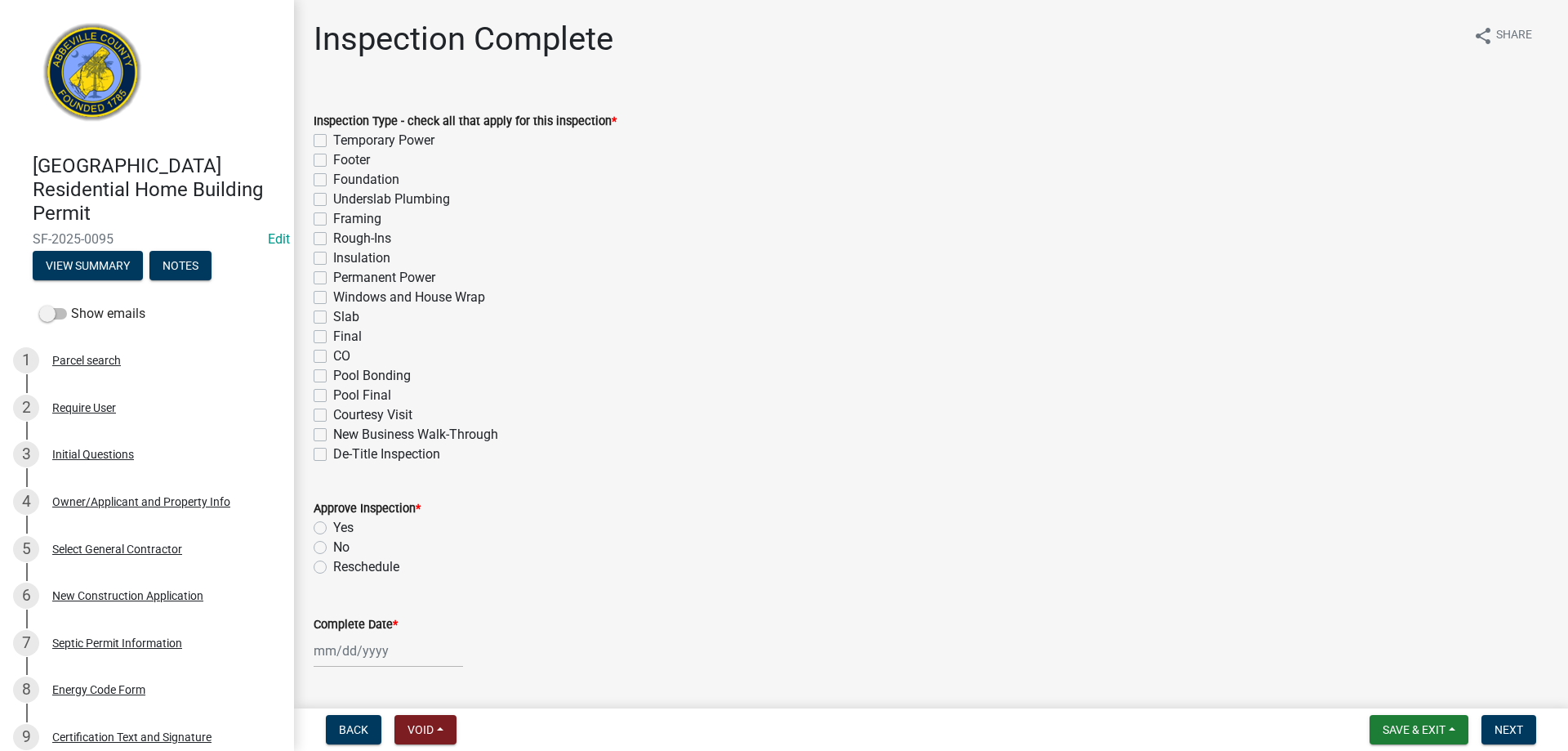
click at [333, 338] on label "Final" at bounding box center [347, 337] width 29 height 20
click at [333, 338] on input "Final" at bounding box center [338, 332] width 11 height 11
checkbox input "true"
checkbox input "false"
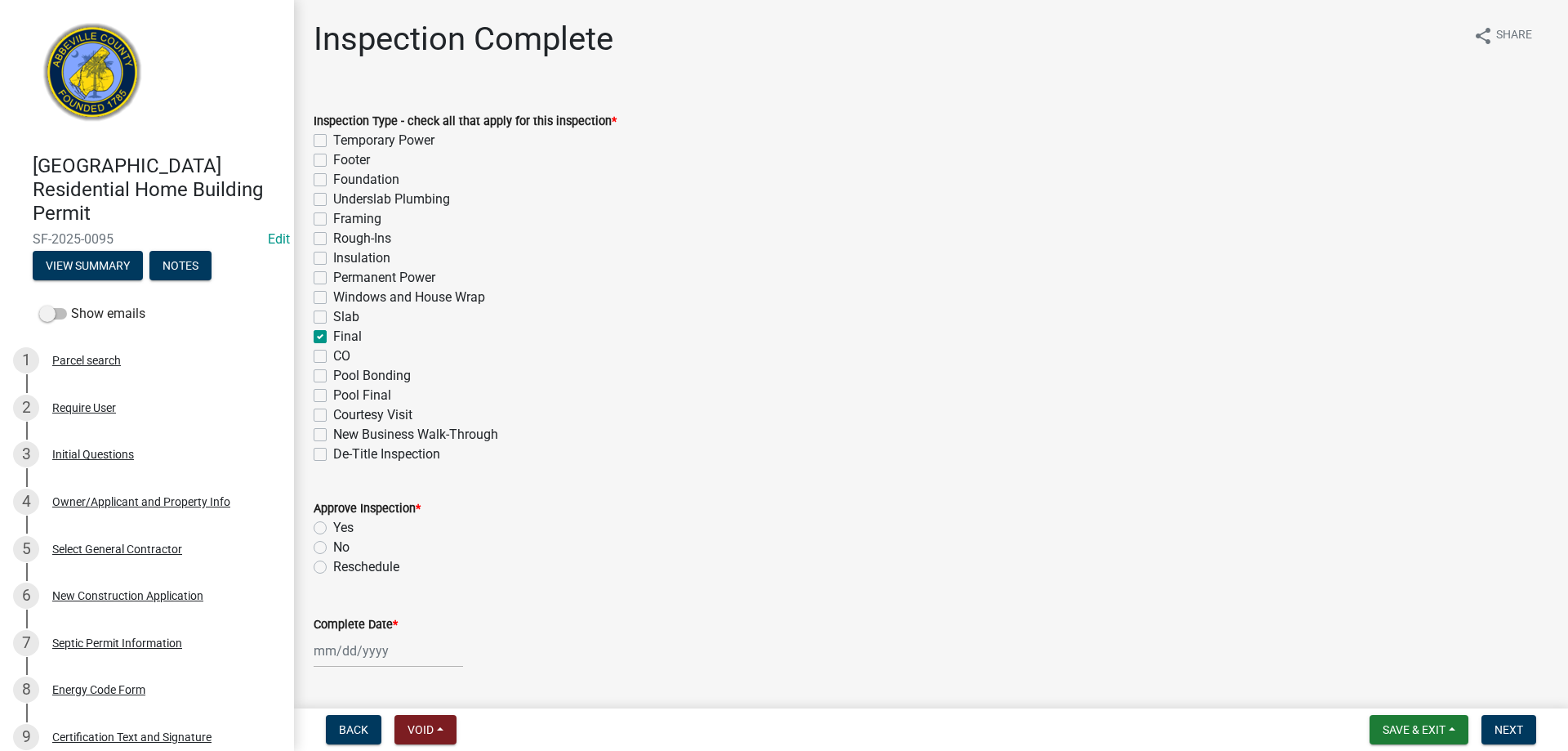
checkbox input "false"
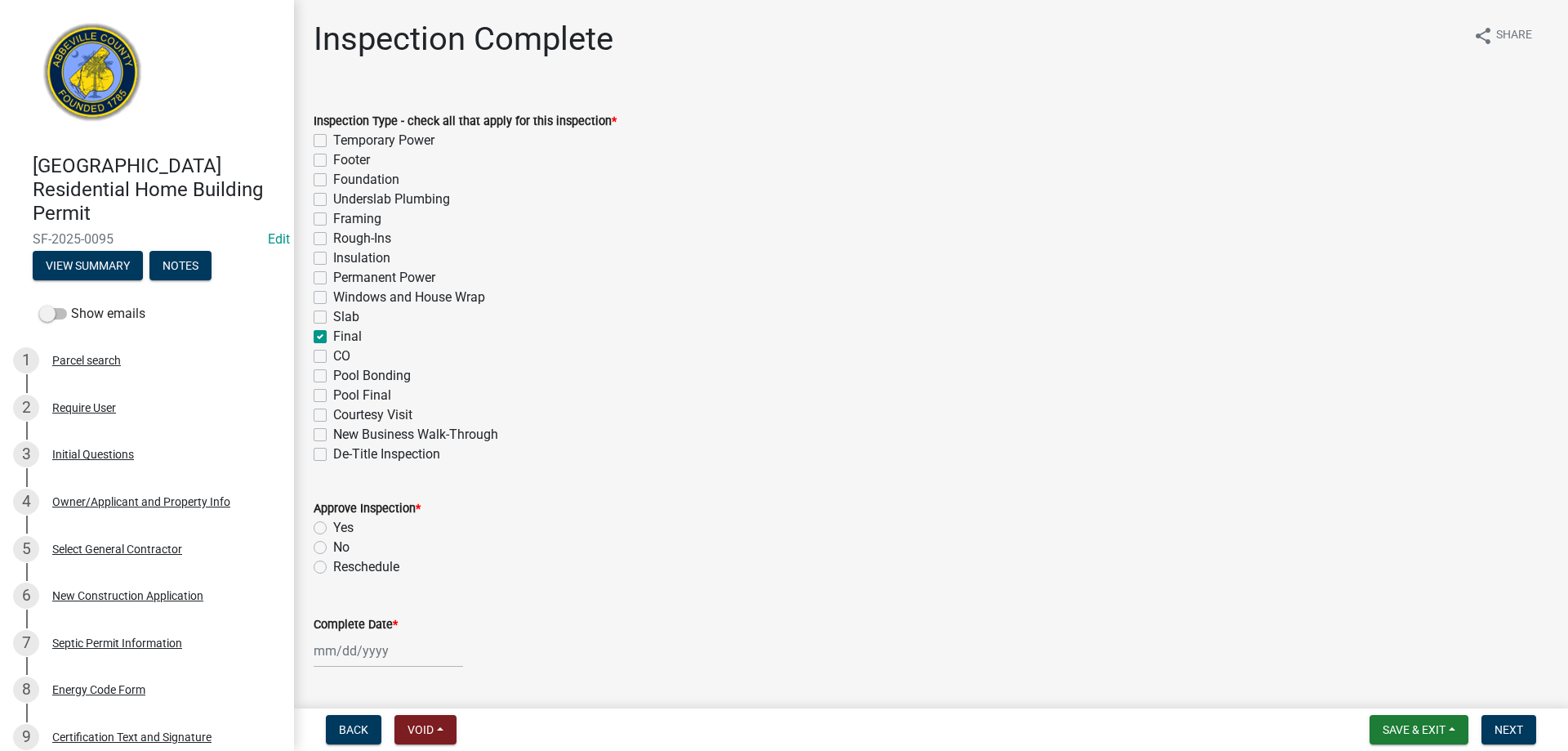
checkbox input "false"
checkbox input "true"
checkbox input "false"
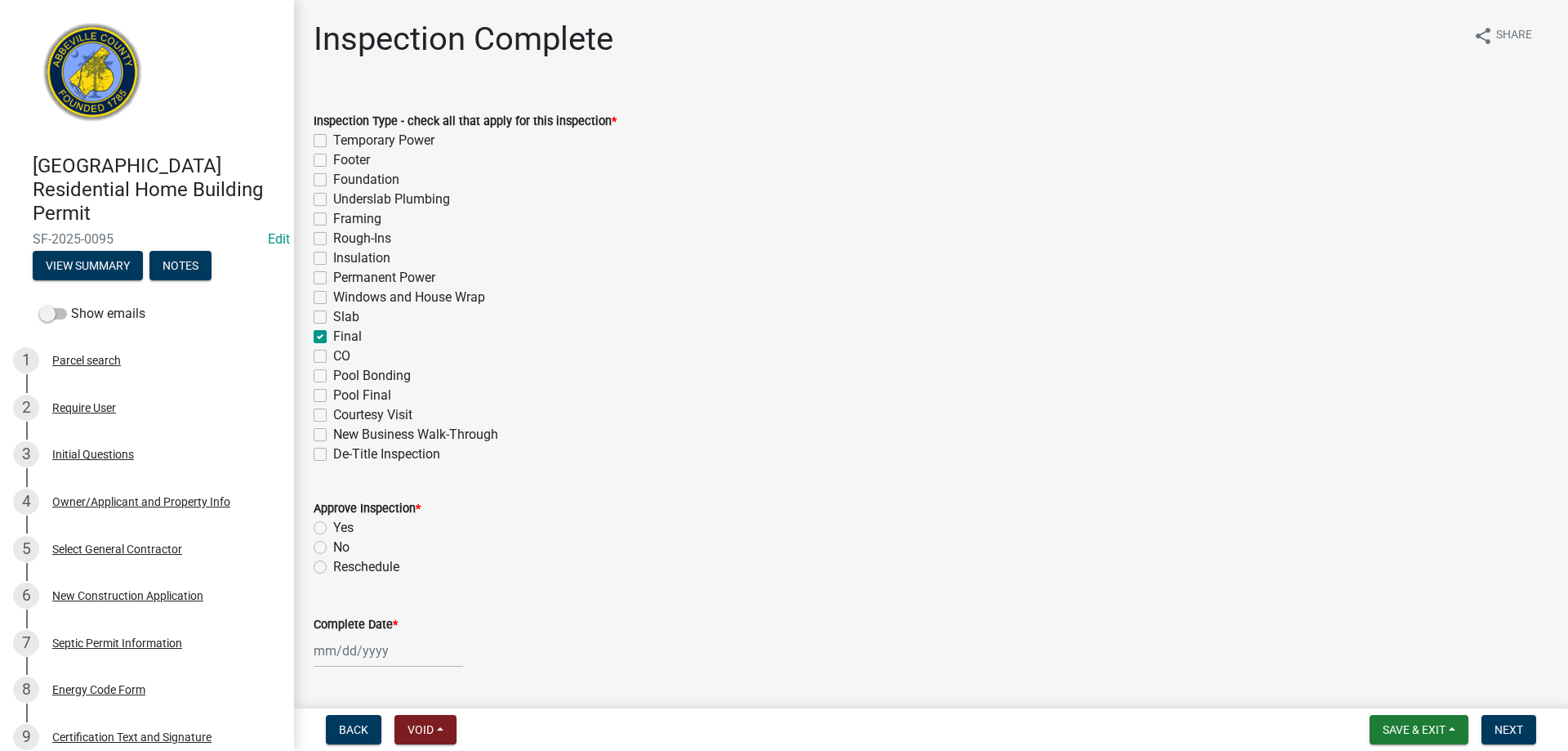
checkbox input "false"
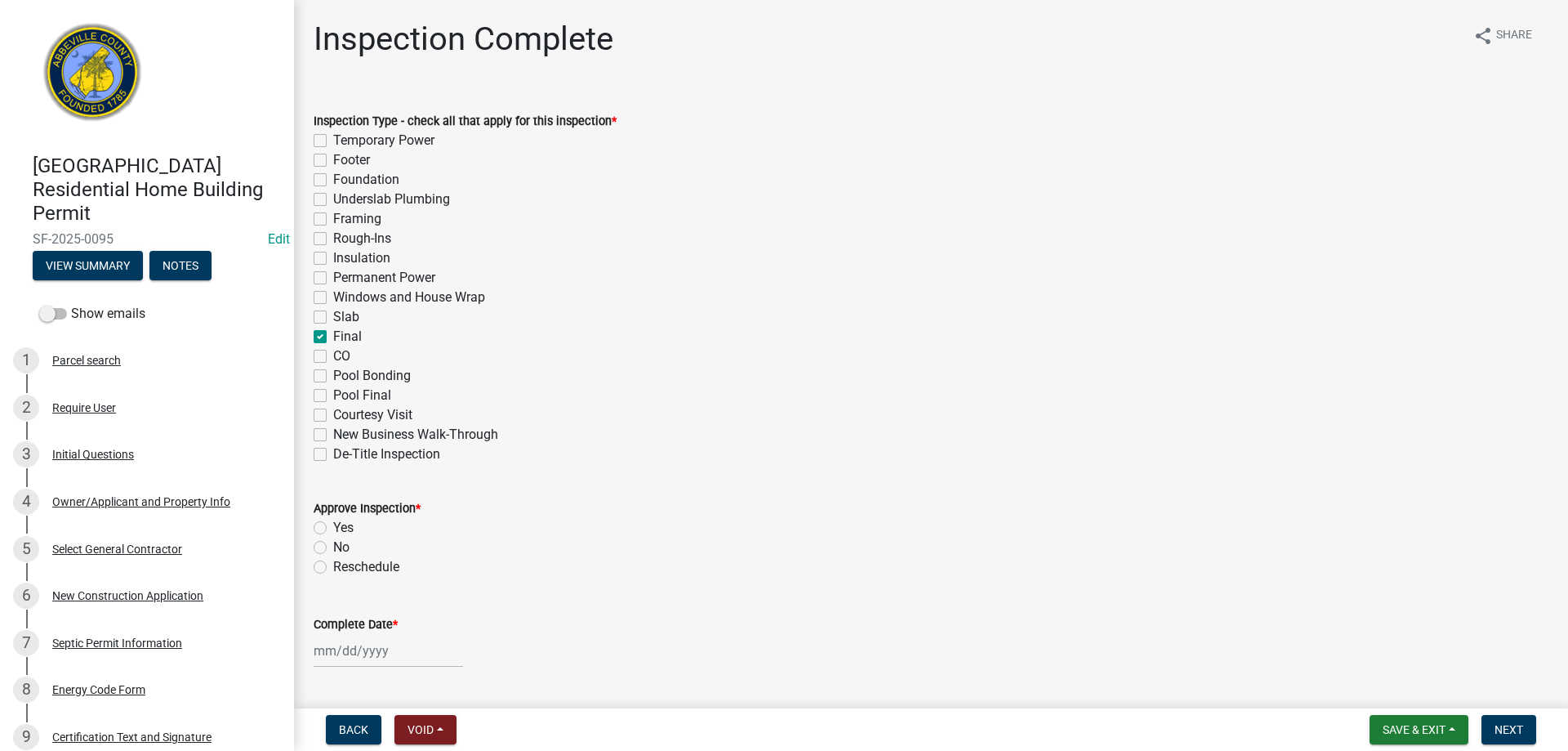
click at [333, 336] on label "Final" at bounding box center [347, 337] width 29 height 20
click at [333, 336] on input "Final" at bounding box center [338, 332] width 11 height 11
checkbox input "false"
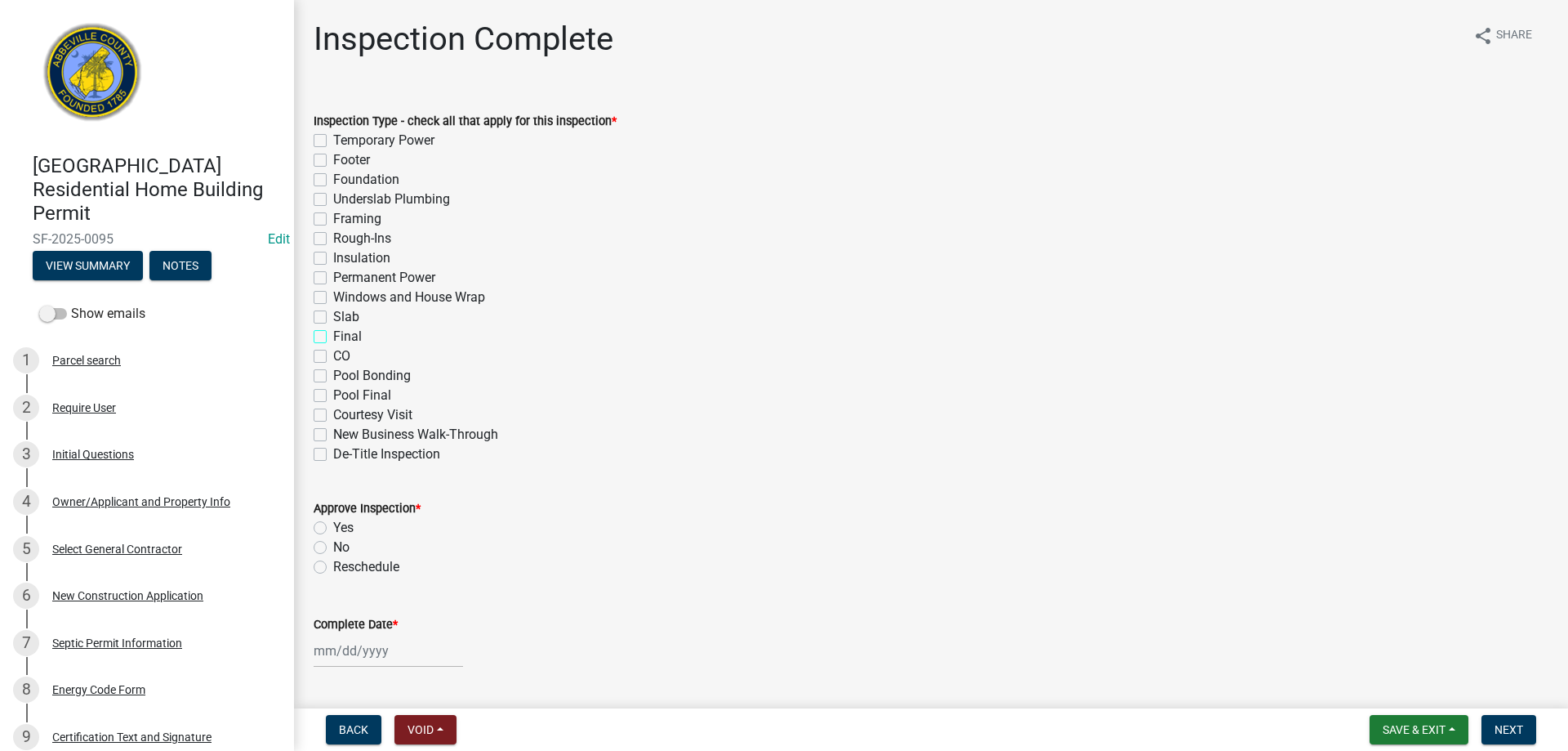
checkbox input "false"
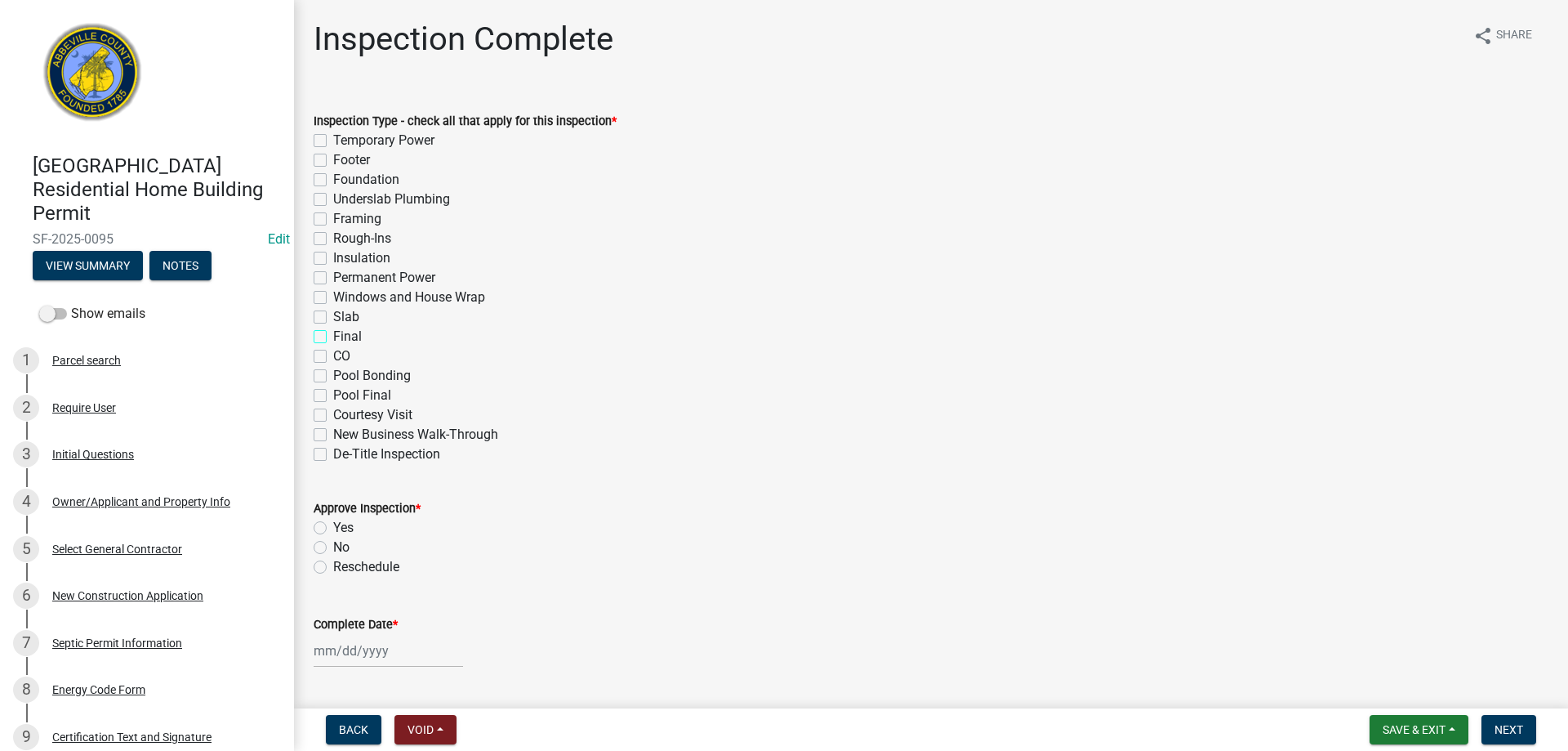
checkbox input "false"
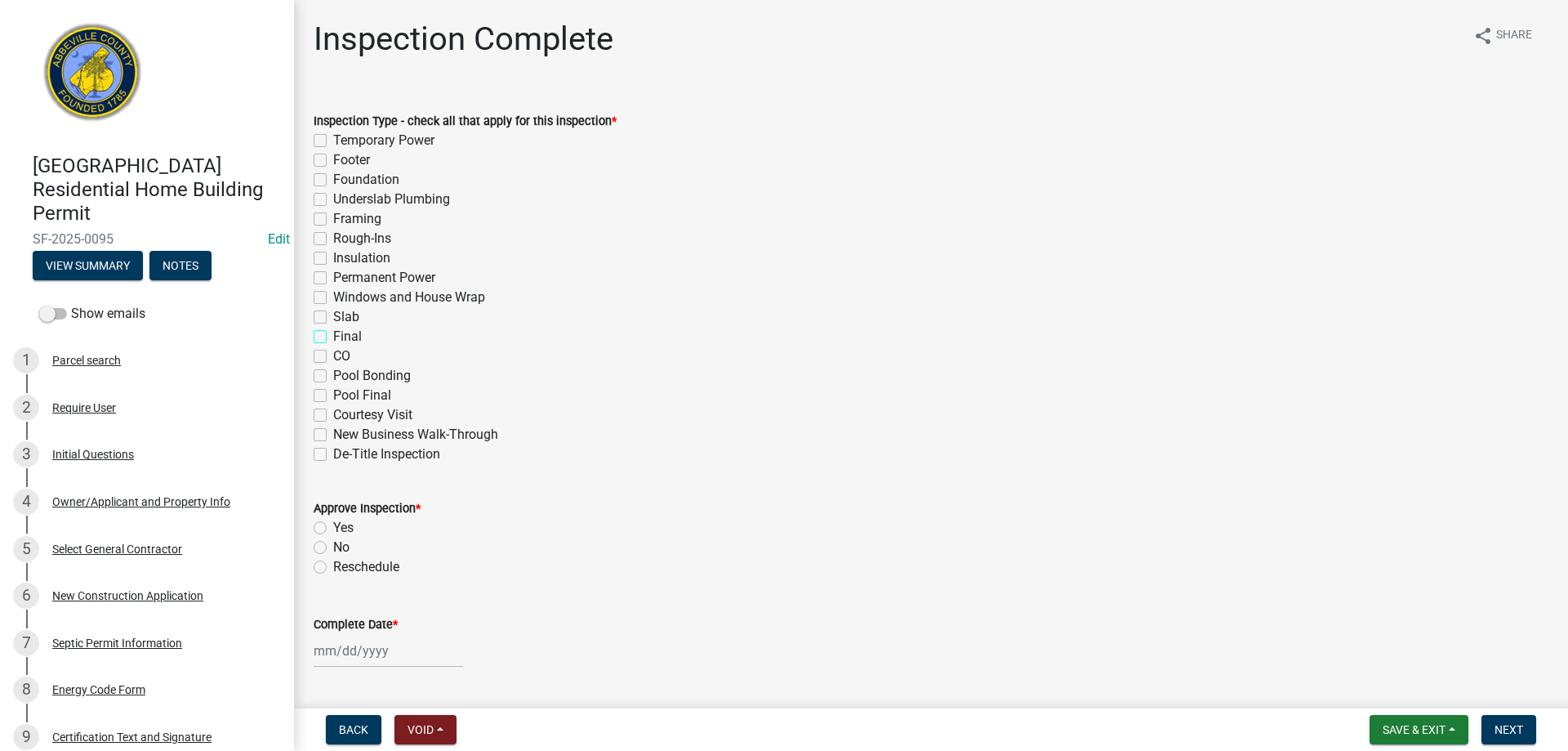
checkbox input "false"
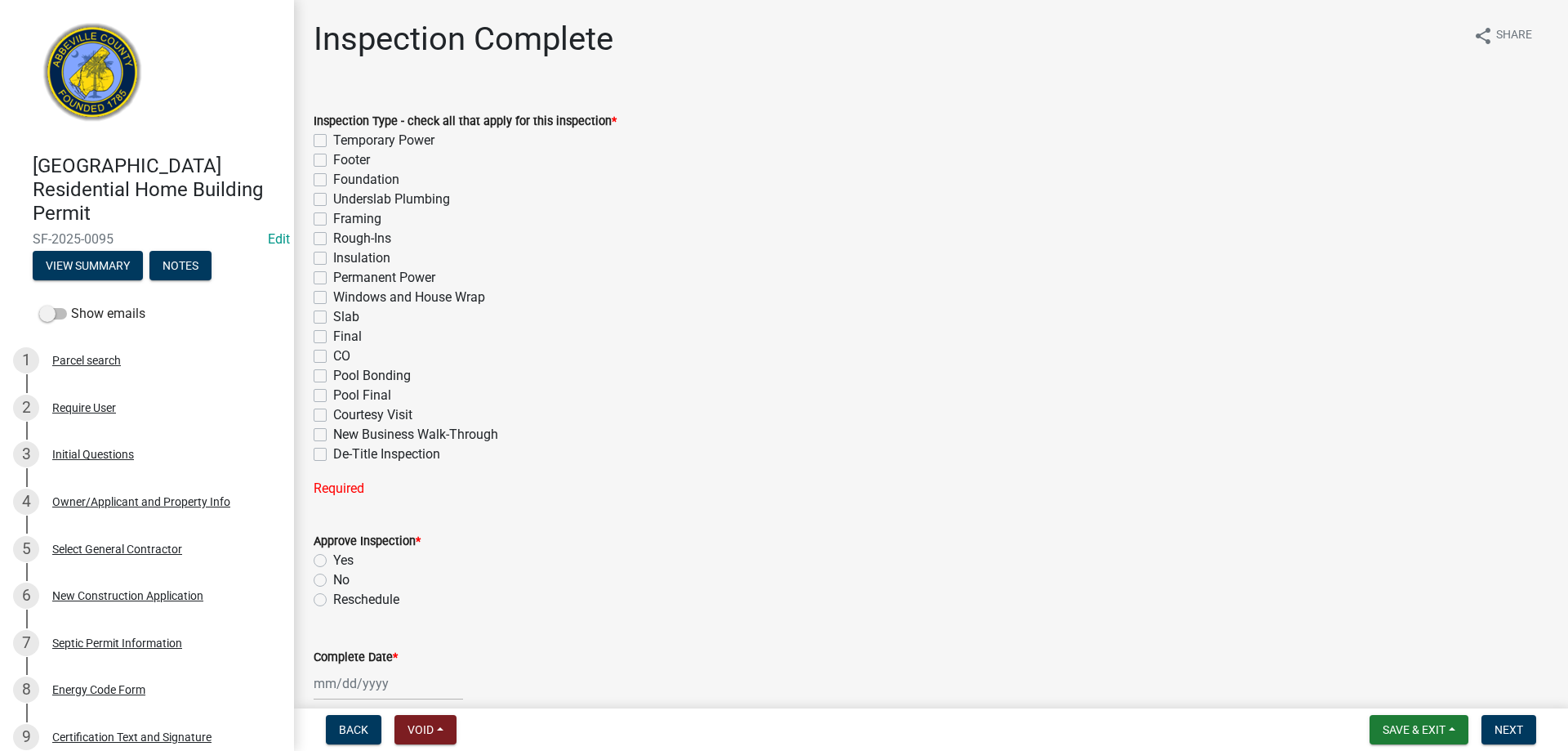
click at [333, 320] on label "Slab" at bounding box center [346, 318] width 26 height 20
click at [333, 318] on input "Slab" at bounding box center [338, 313] width 11 height 11
checkbox input "true"
checkbox input "false"
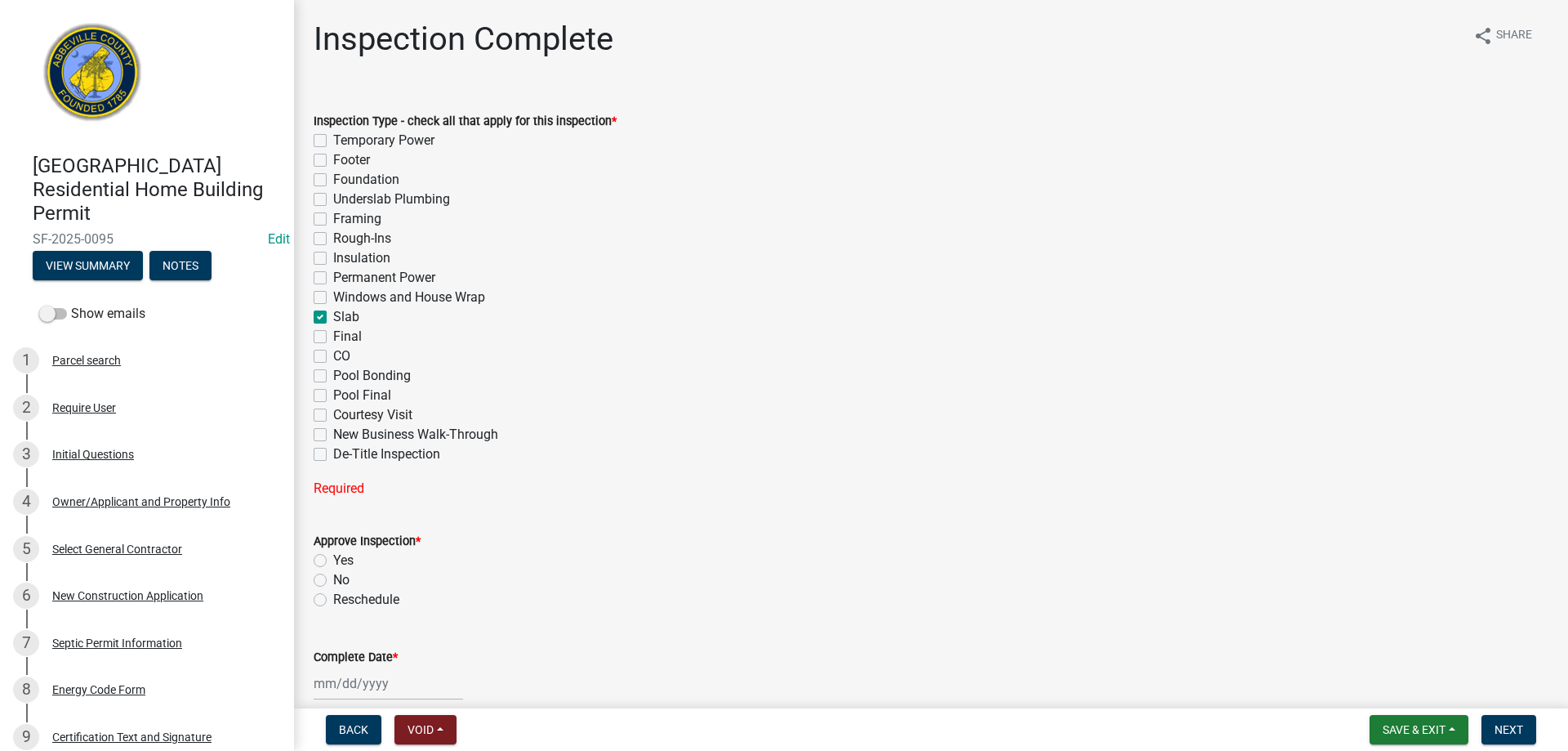
checkbox input "false"
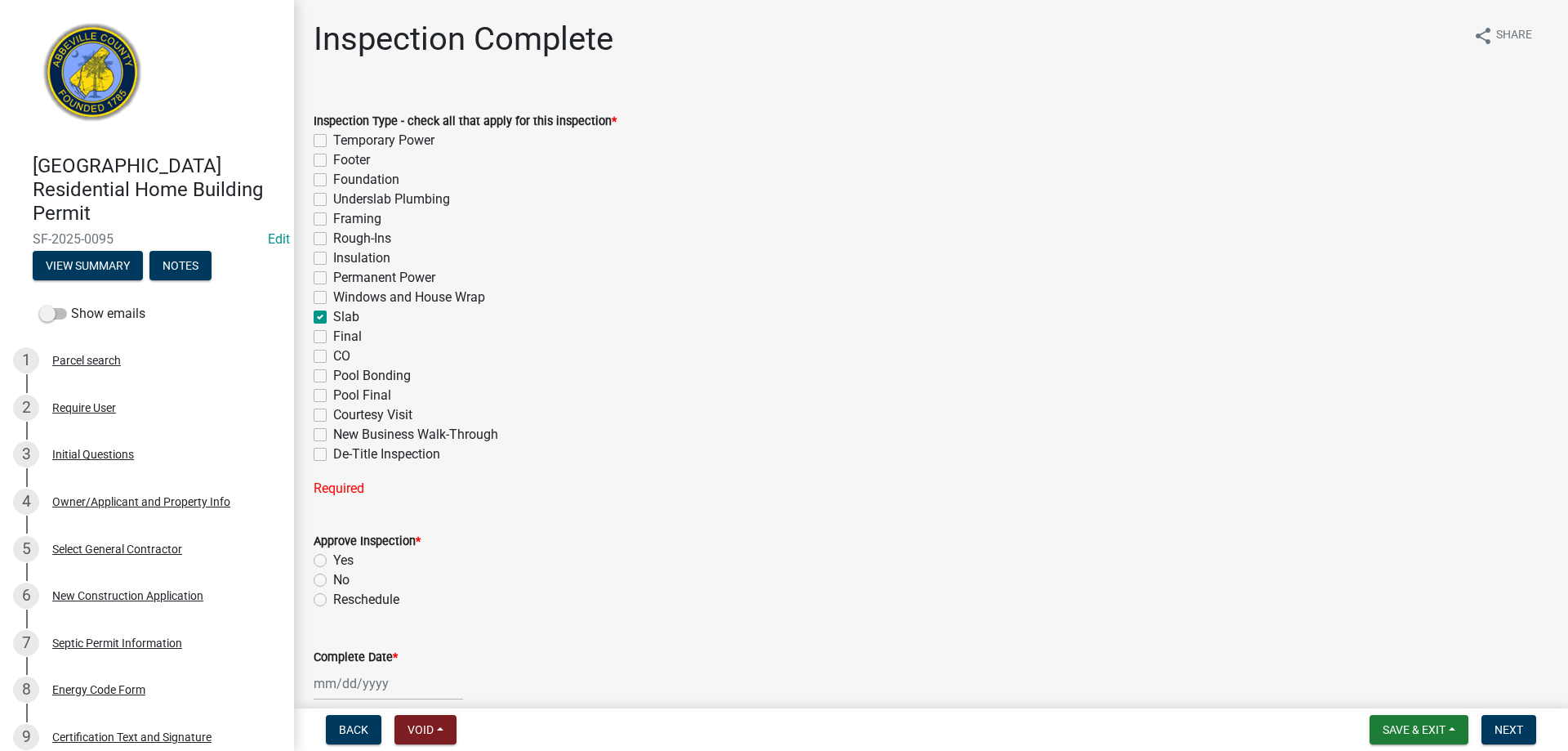
checkbox input "false"
checkbox input "true"
checkbox input "false"
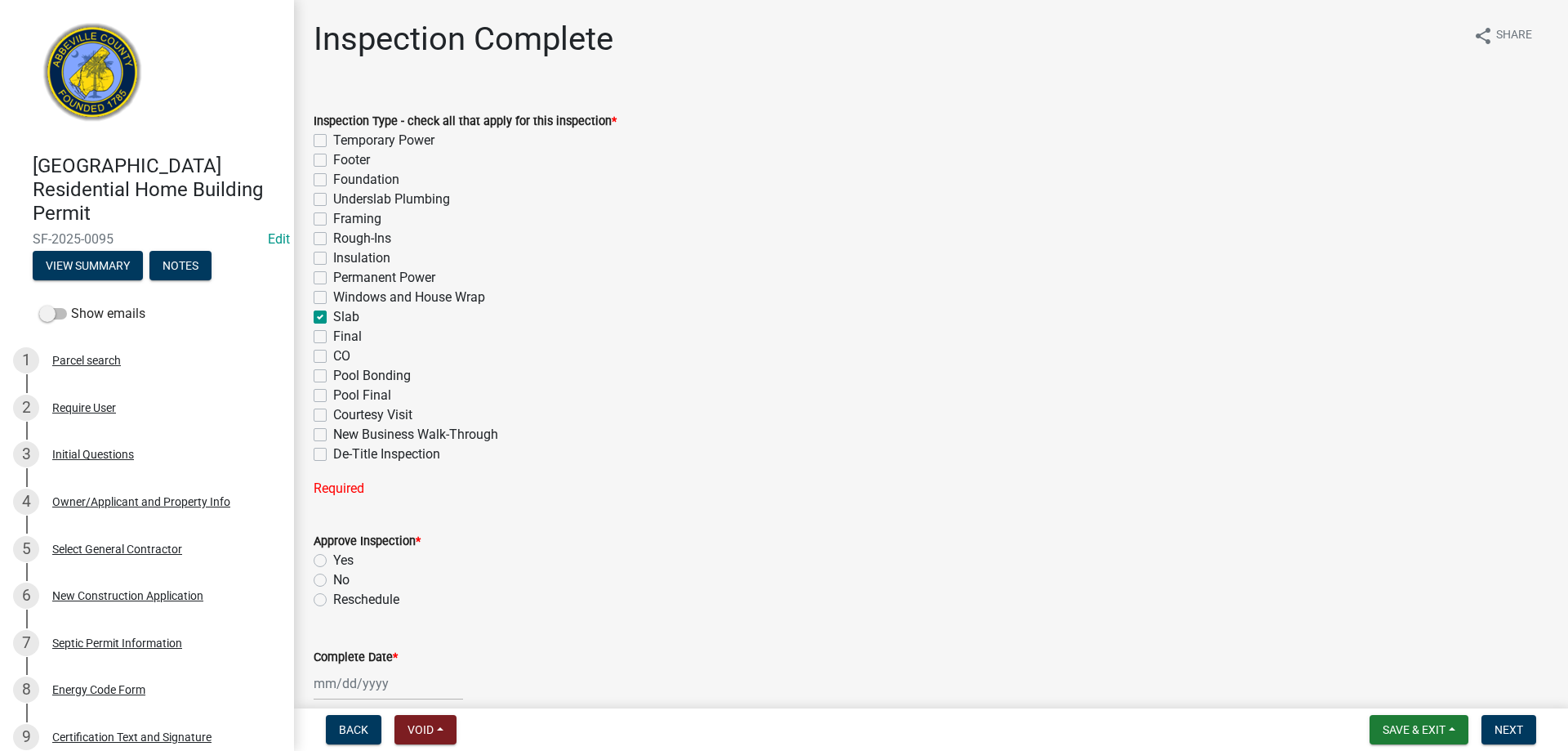
checkbox input "false"
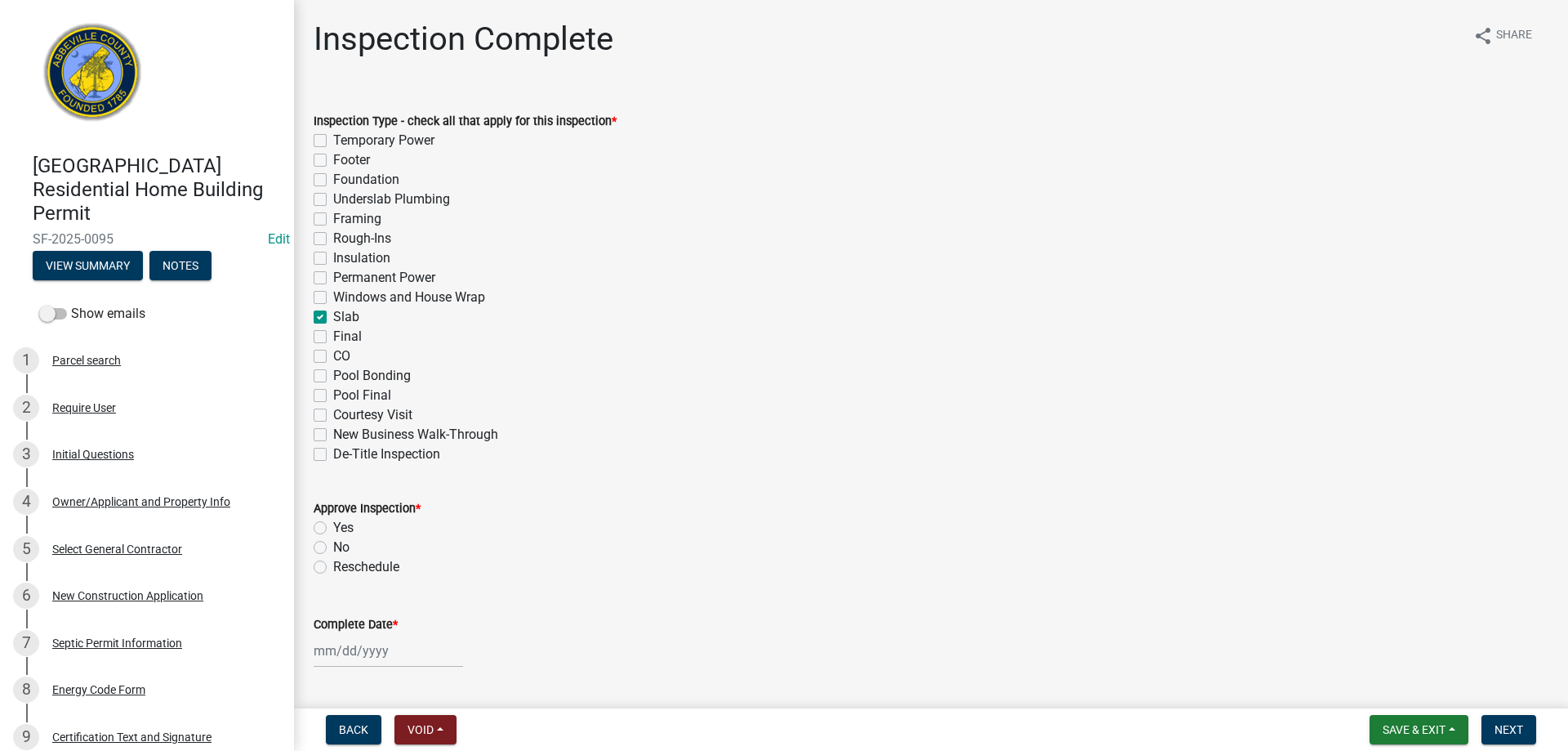
click at [333, 524] on label "Yes" at bounding box center [343, 528] width 20 height 20
click at [333, 524] on input "Yes" at bounding box center [338, 523] width 11 height 11
radio input "true"
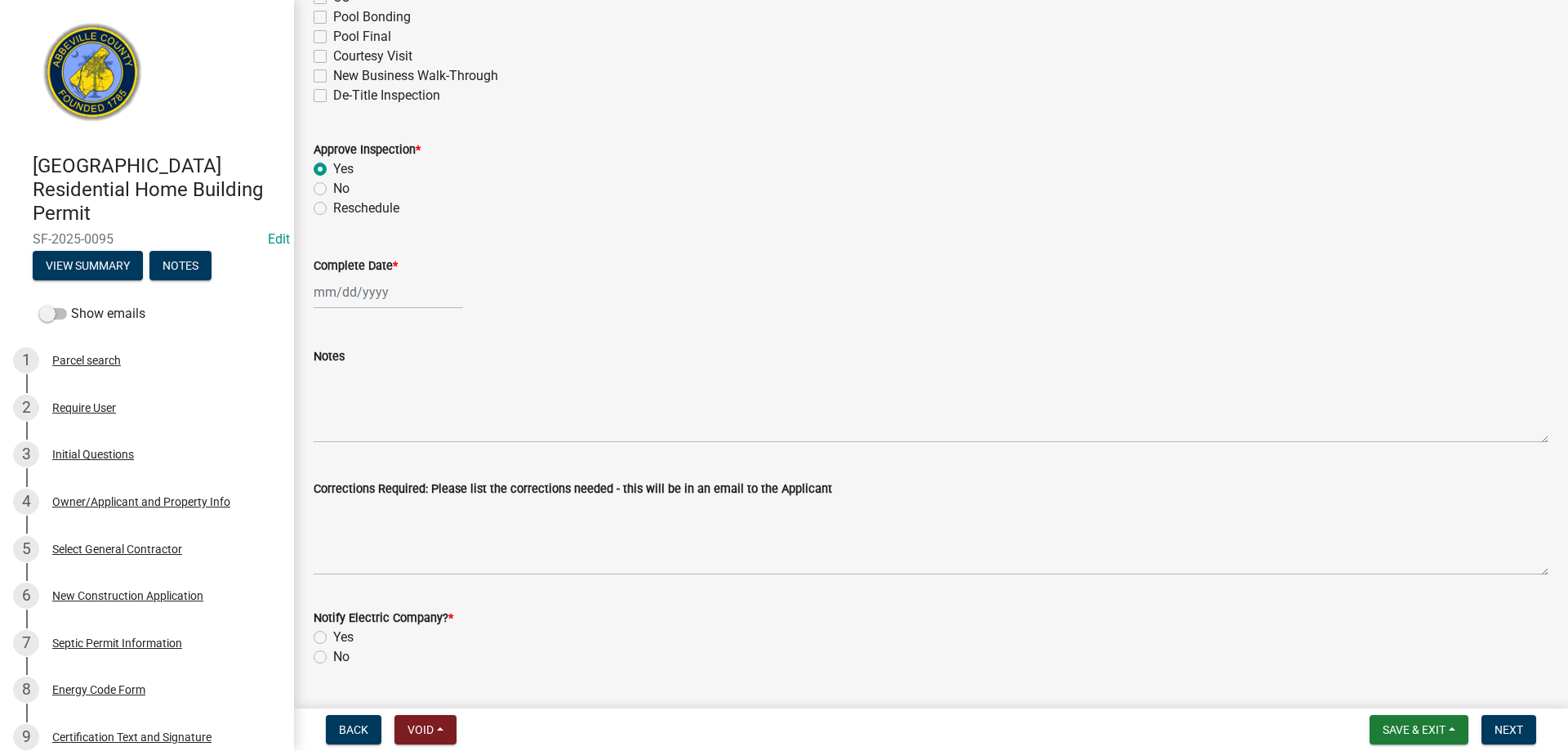
scroll to position [360, 0]
click at [411, 302] on div at bounding box center [388, 292] width 150 height 34
select select "9"
select select "2025"
click at [429, 373] on div "5" at bounding box center [434, 378] width 26 height 26
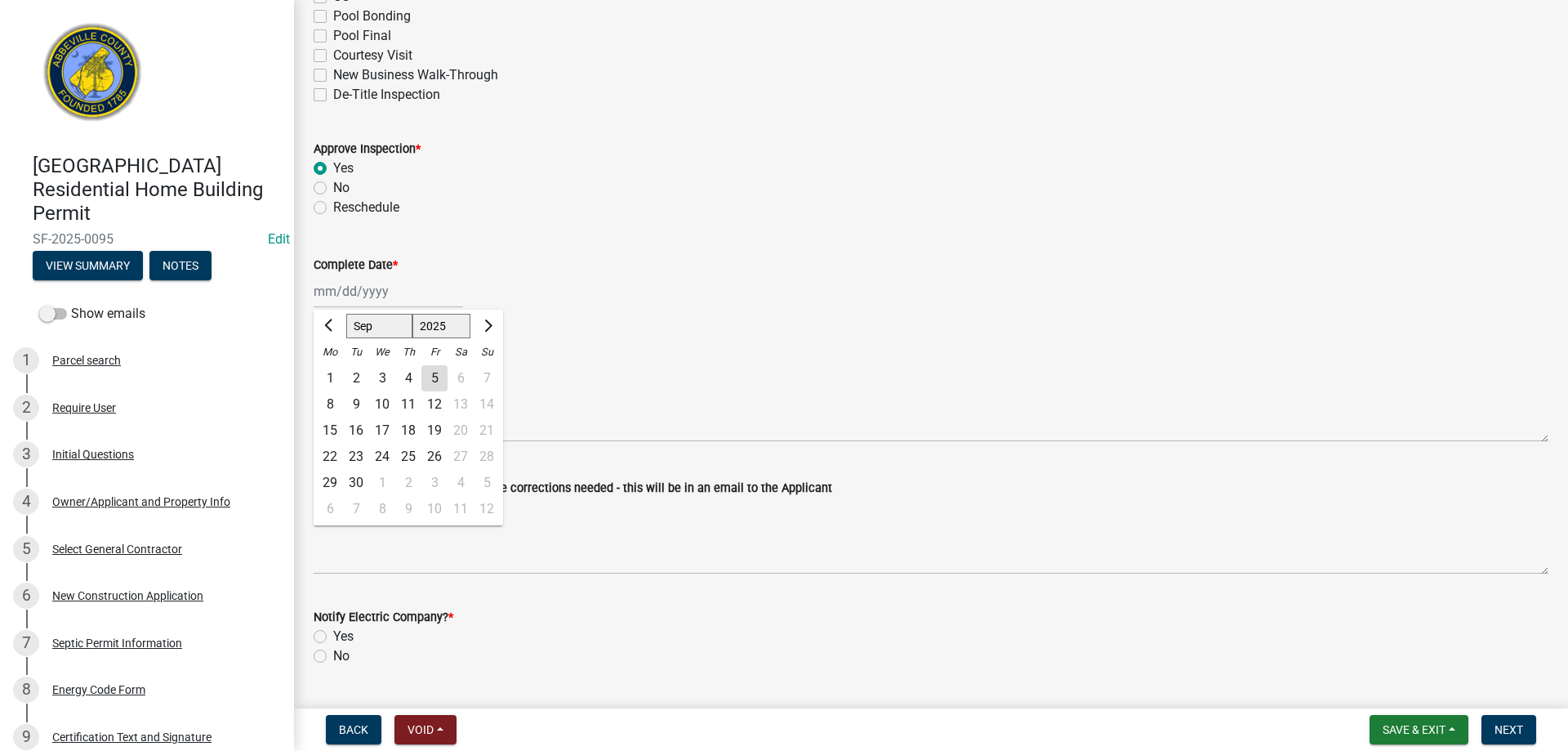
type input "09/05/2025"
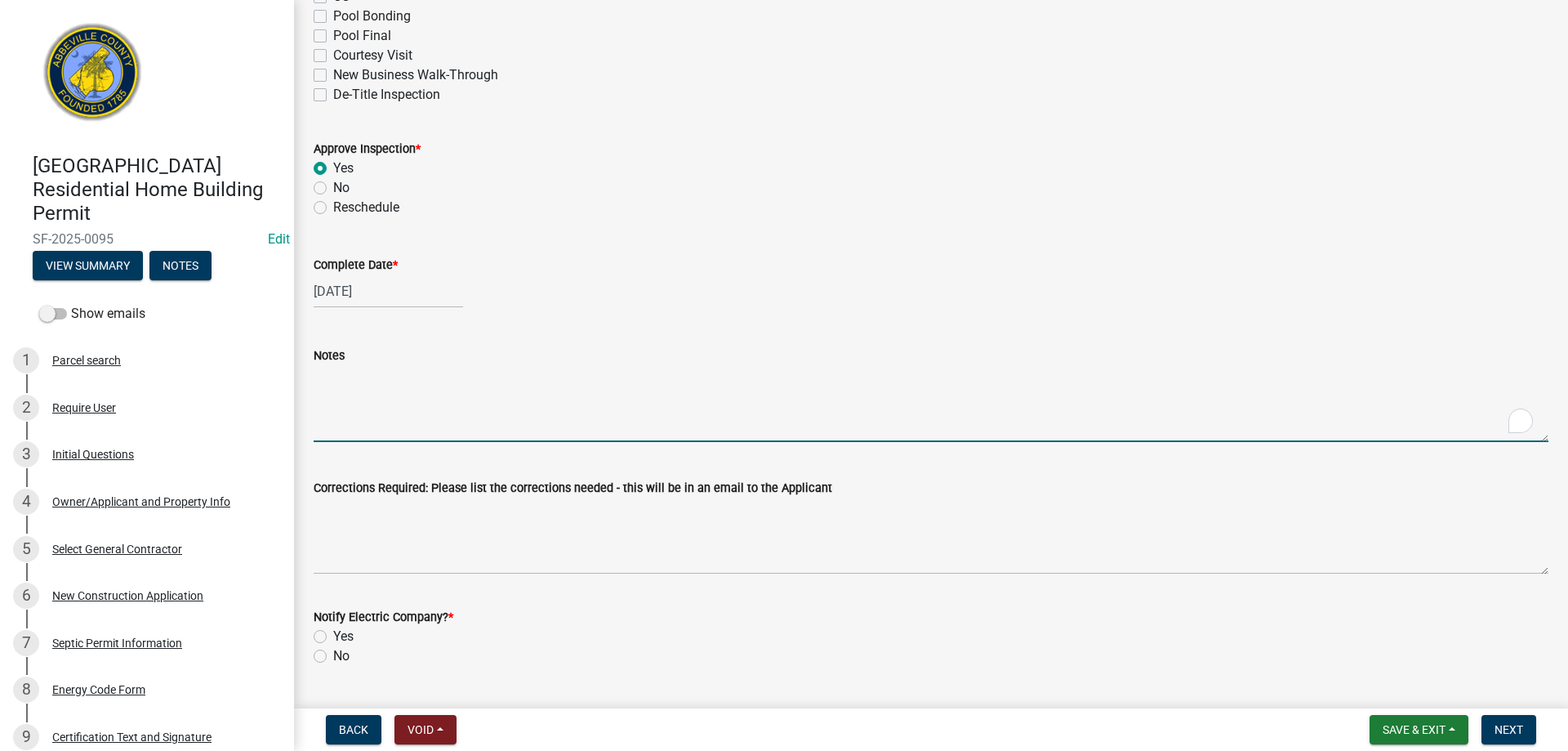
click at [398, 395] on textarea "Notes" at bounding box center [930, 403] width 1235 height 77
type textarea "SLAB APPROVED TO POUR"
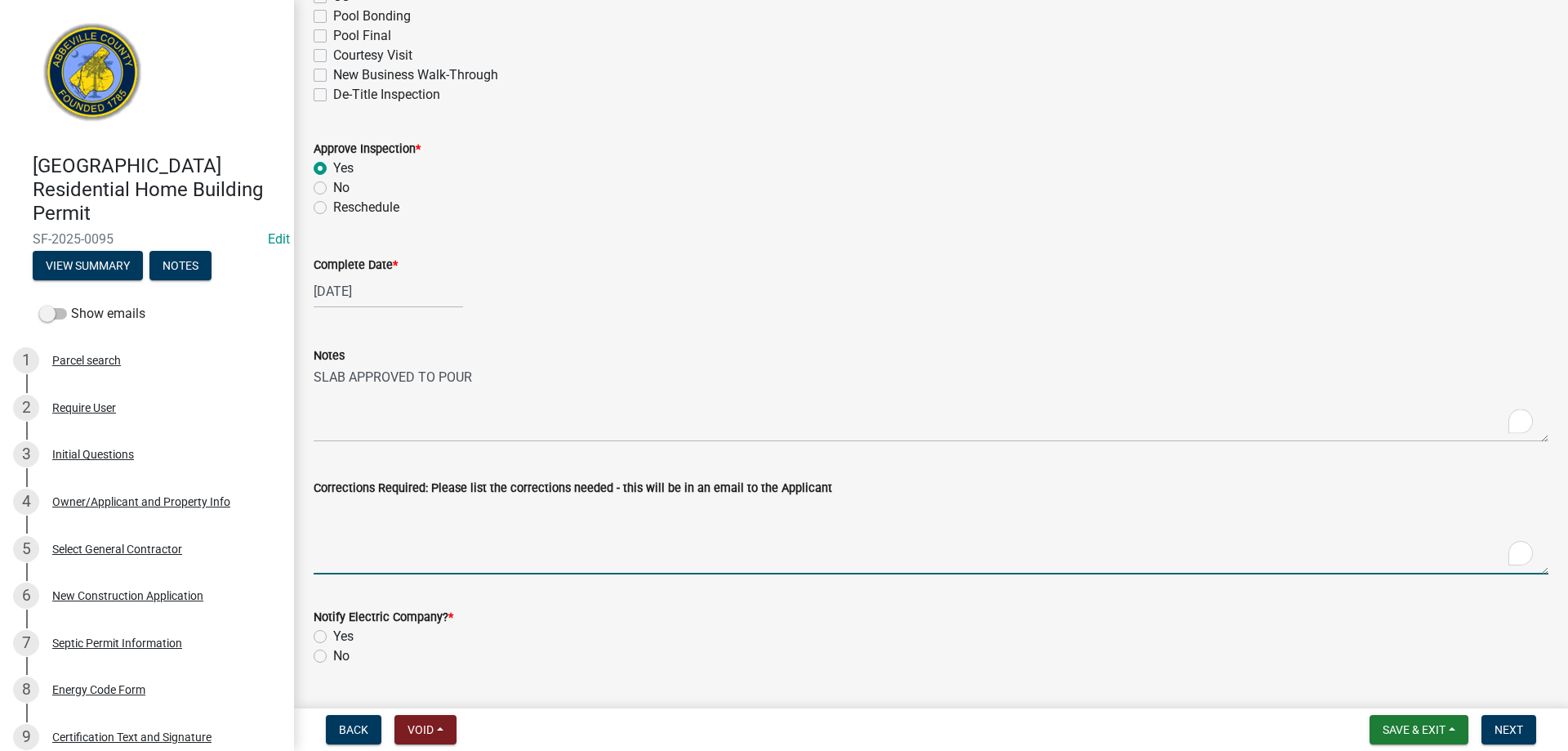
click at [616, 525] on textarea "Corrections Required: Please list the corrections needed - this will be in an e…" at bounding box center [930, 535] width 1235 height 77
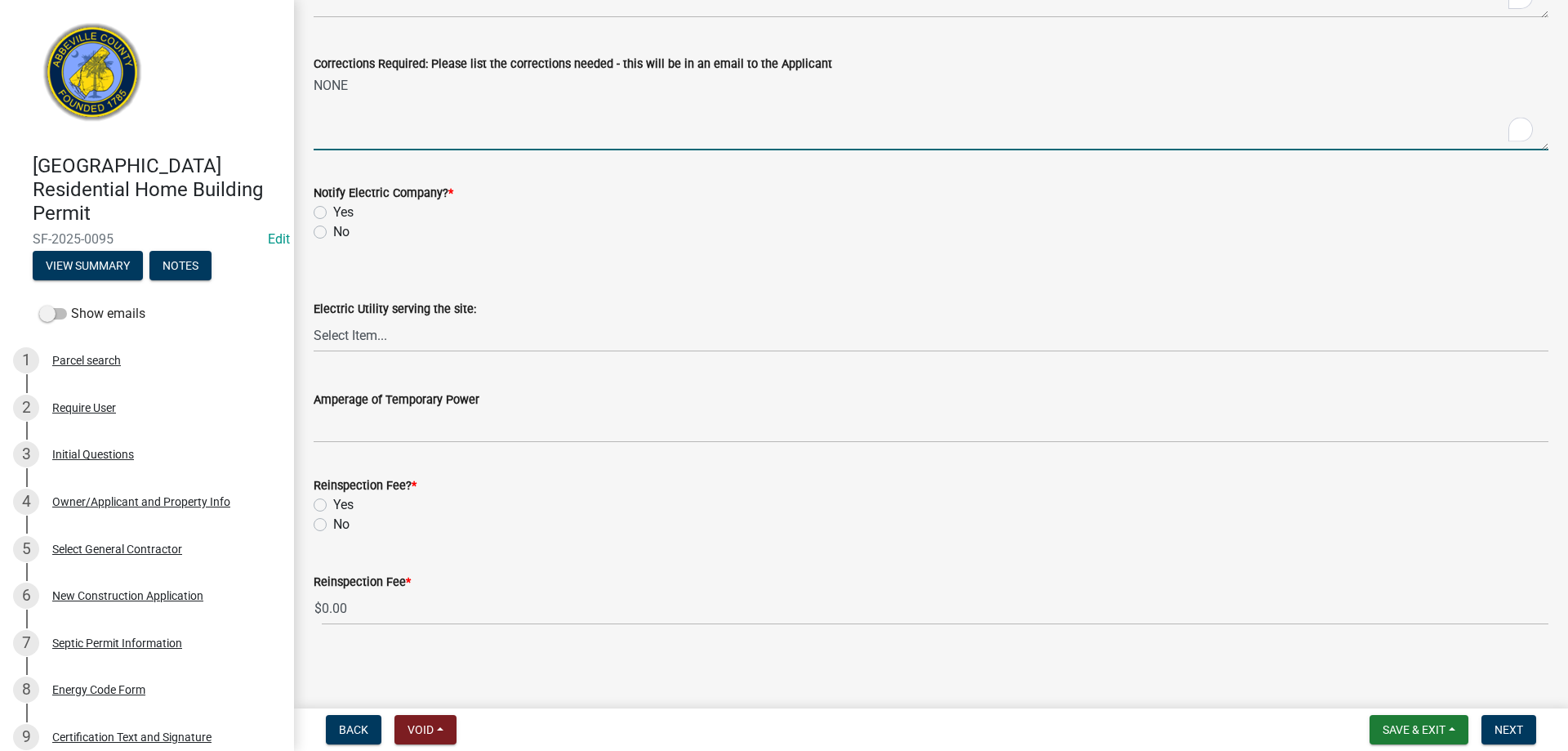
scroll to position [785, 0]
type textarea "NONE"
click at [333, 230] on label "No" at bounding box center [341, 232] width 16 height 20
click at [333, 230] on input "No" at bounding box center [338, 227] width 11 height 11
radio input "true"
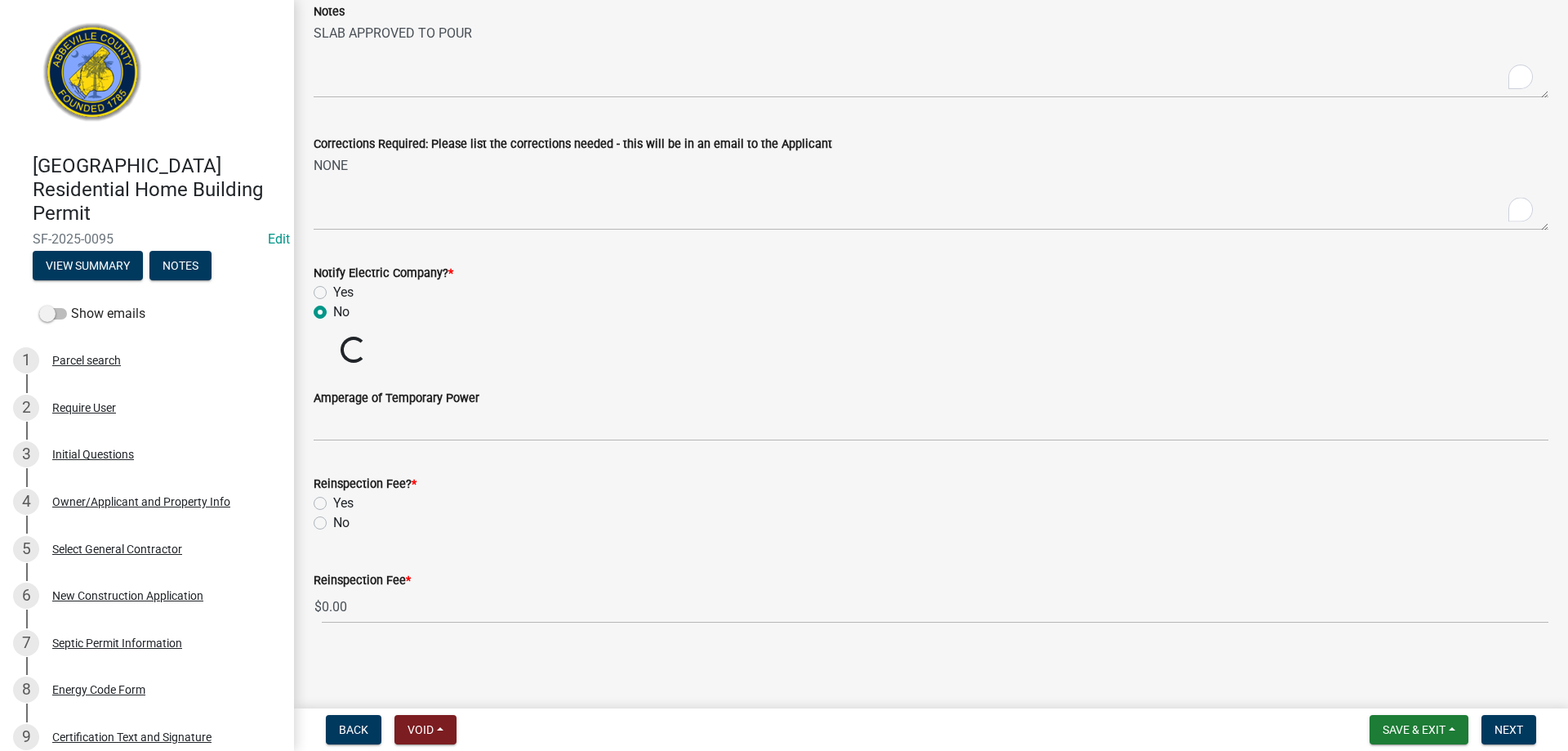
scroll to position [704, 0]
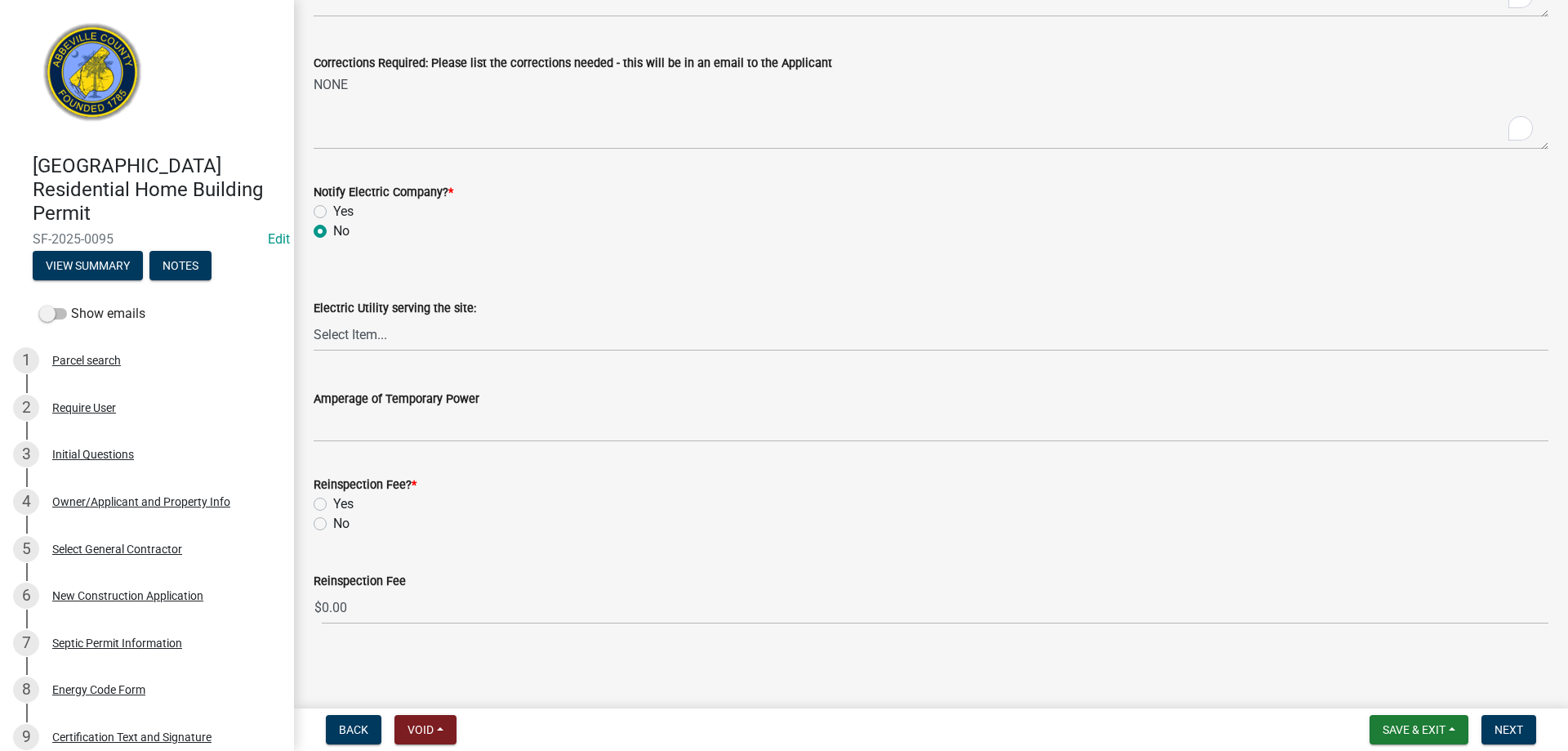
click at [333, 527] on label "No" at bounding box center [341, 524] width 16 height 20
click at [333, 524] on input "No" at bounding box center [338, 519] width 11 height 11
radio input "true"
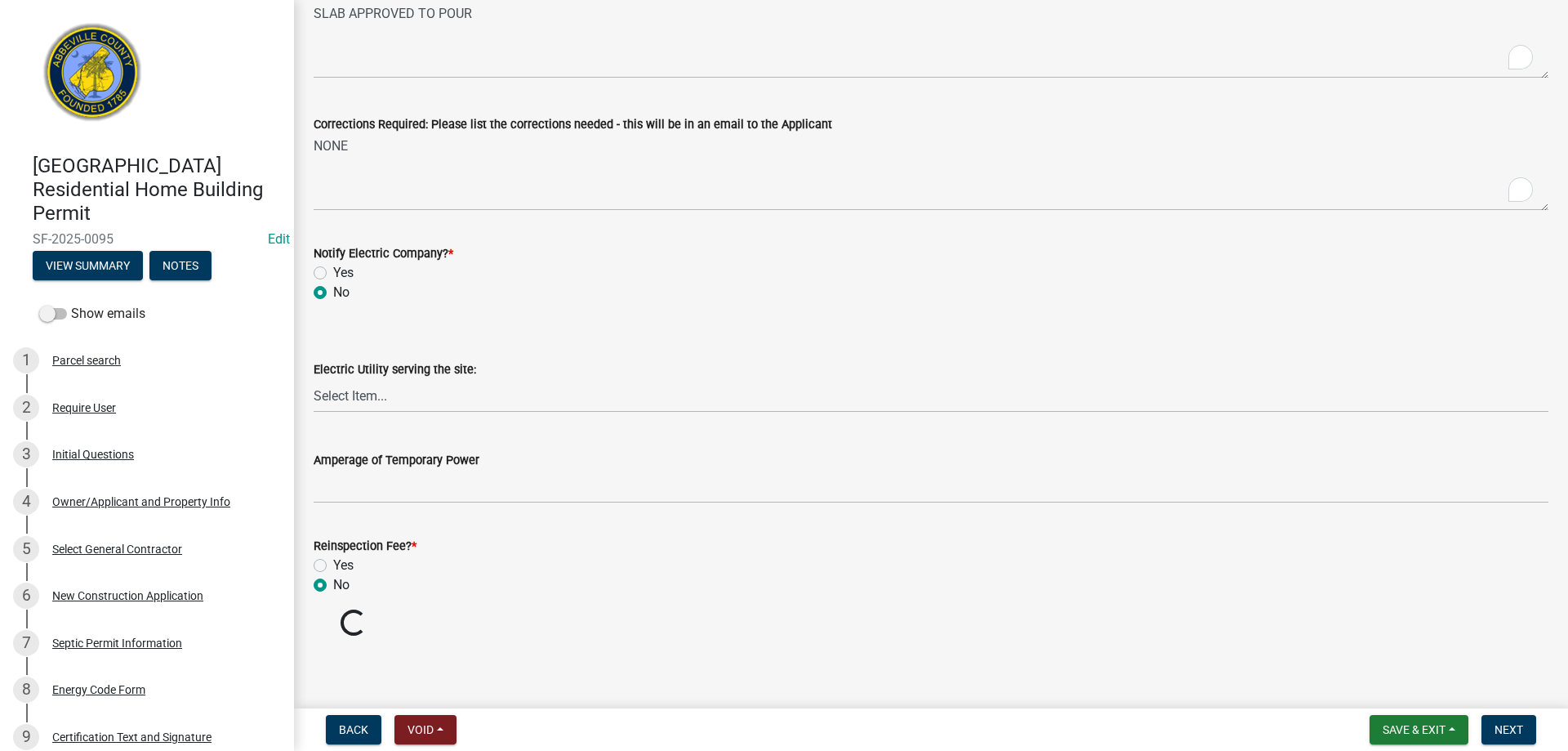
scroll to position [785, 0]
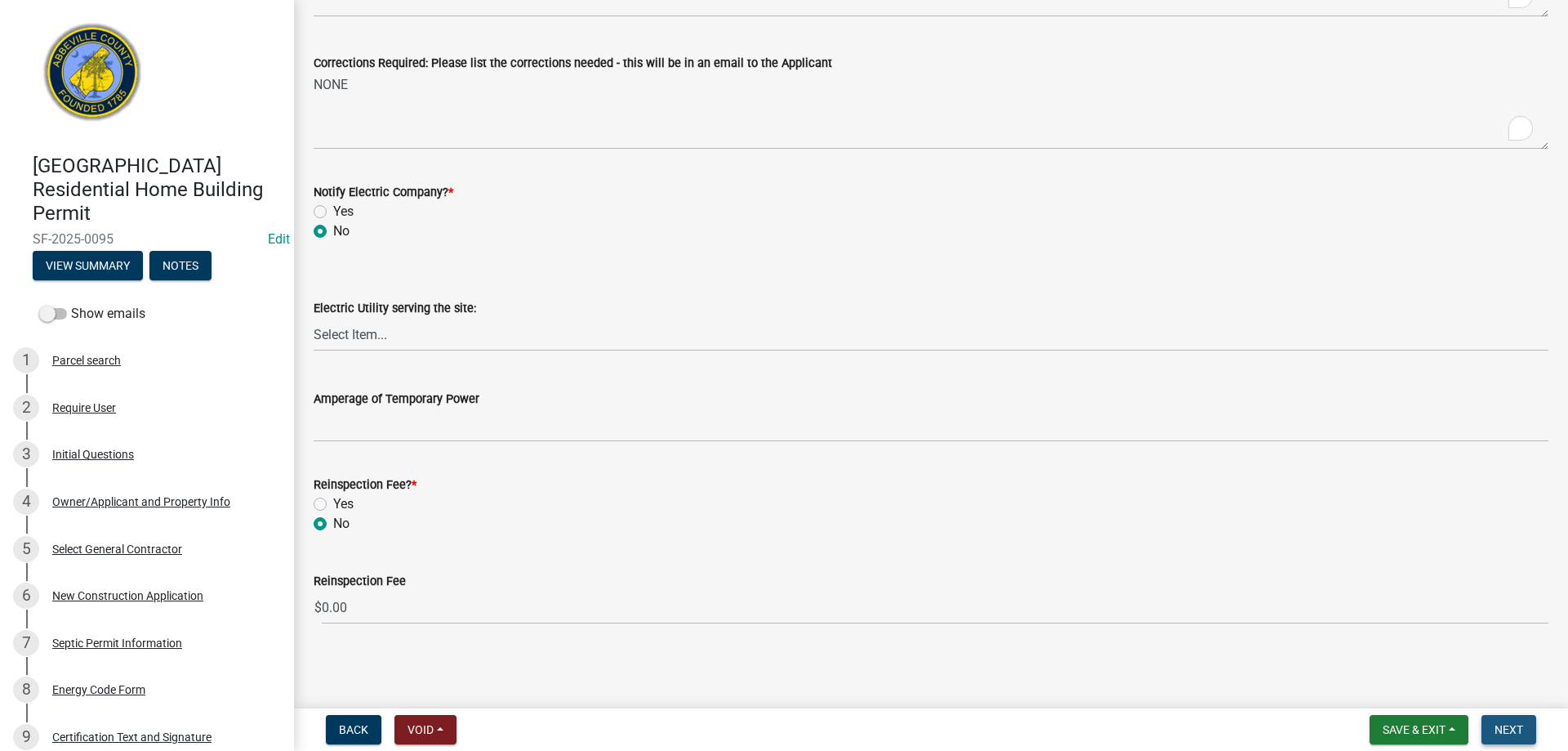
click at [1521, 731] on span "Next" at bounding box center [1509, 729] width 29 height 13
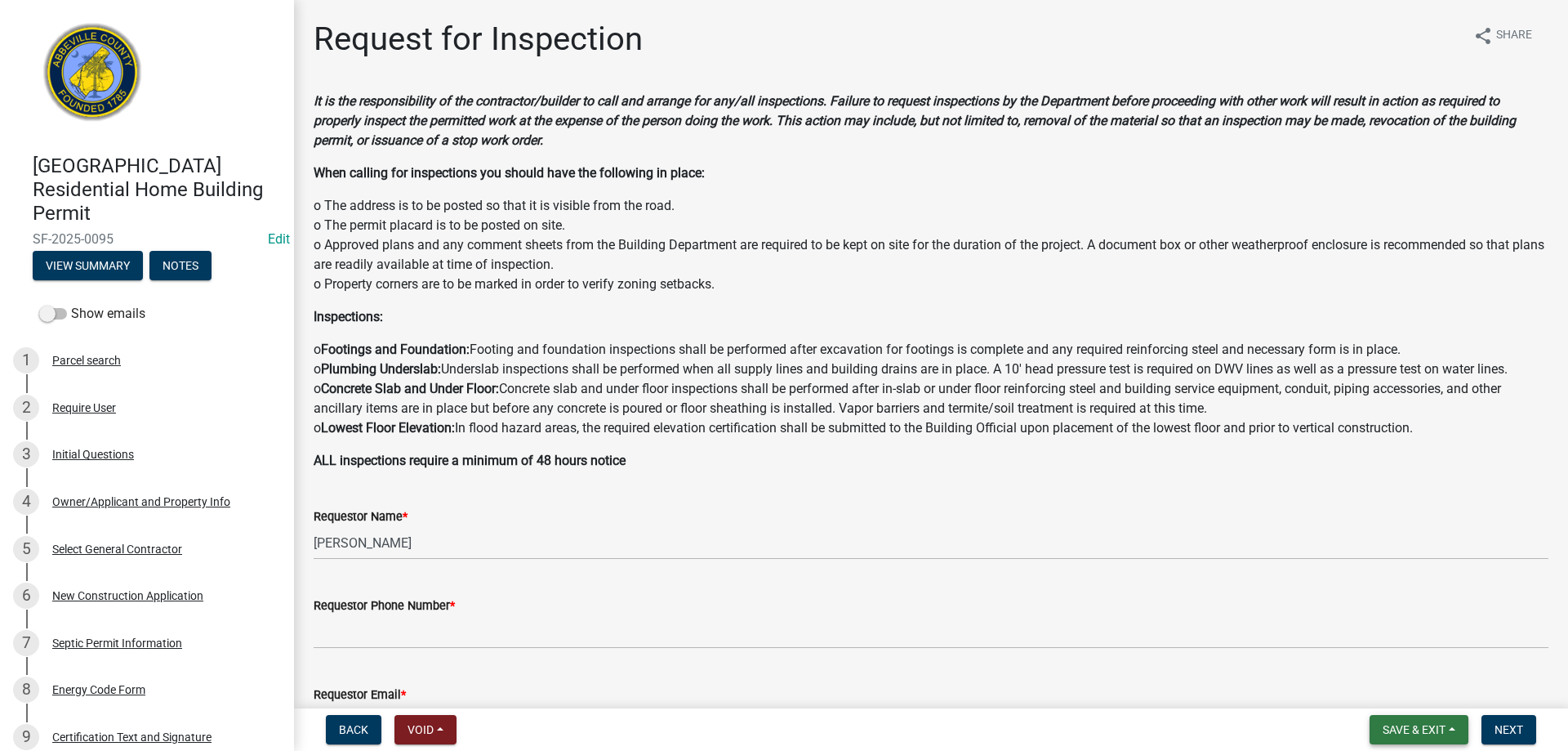
click at [1396, 728] on span "Save & Exit" at bounding box center [1414, 729] width 63 height 13
click at [1387, 691] on button "Save & Exit" at bounding box center [1403, 687] width 131 height 39
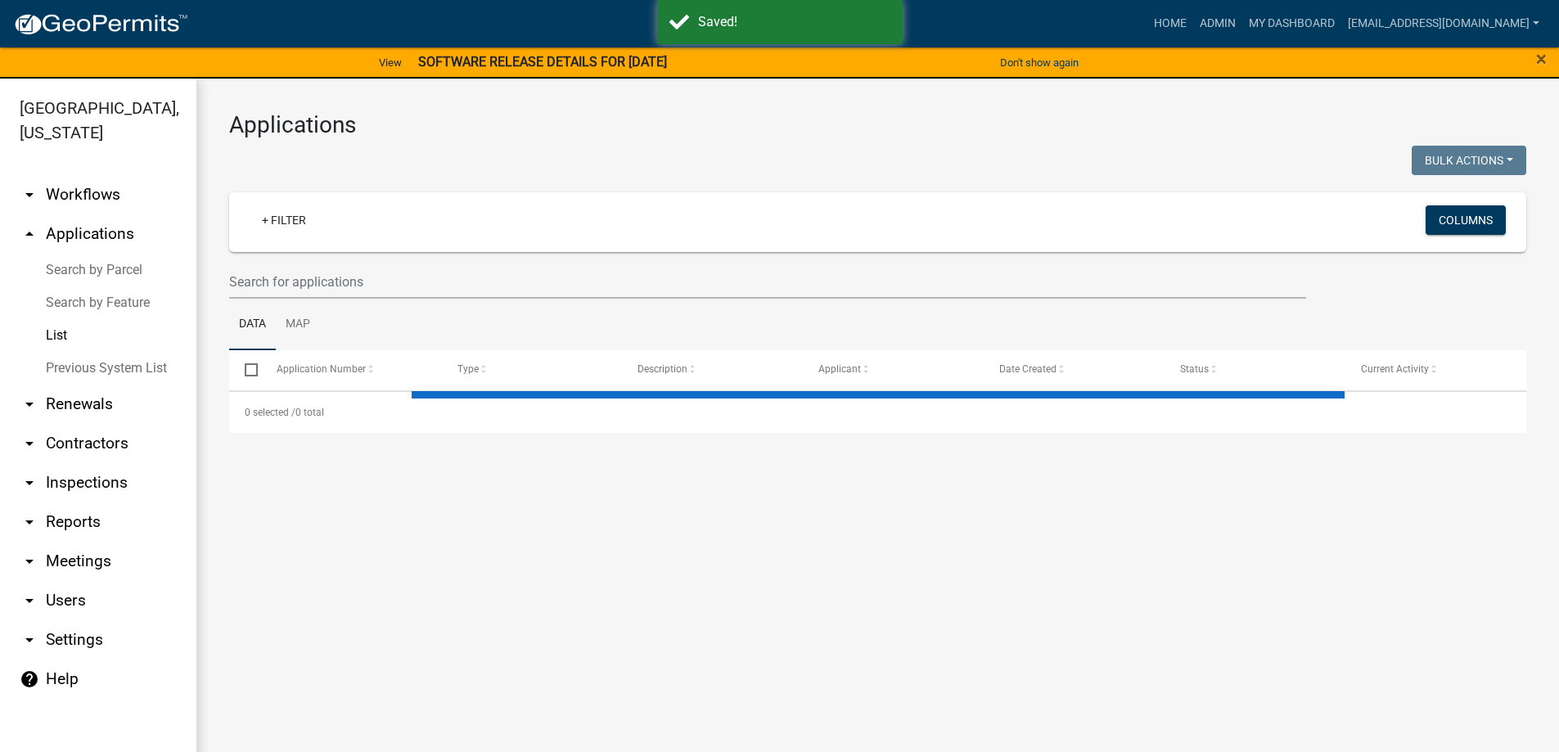
select select "3: 100"
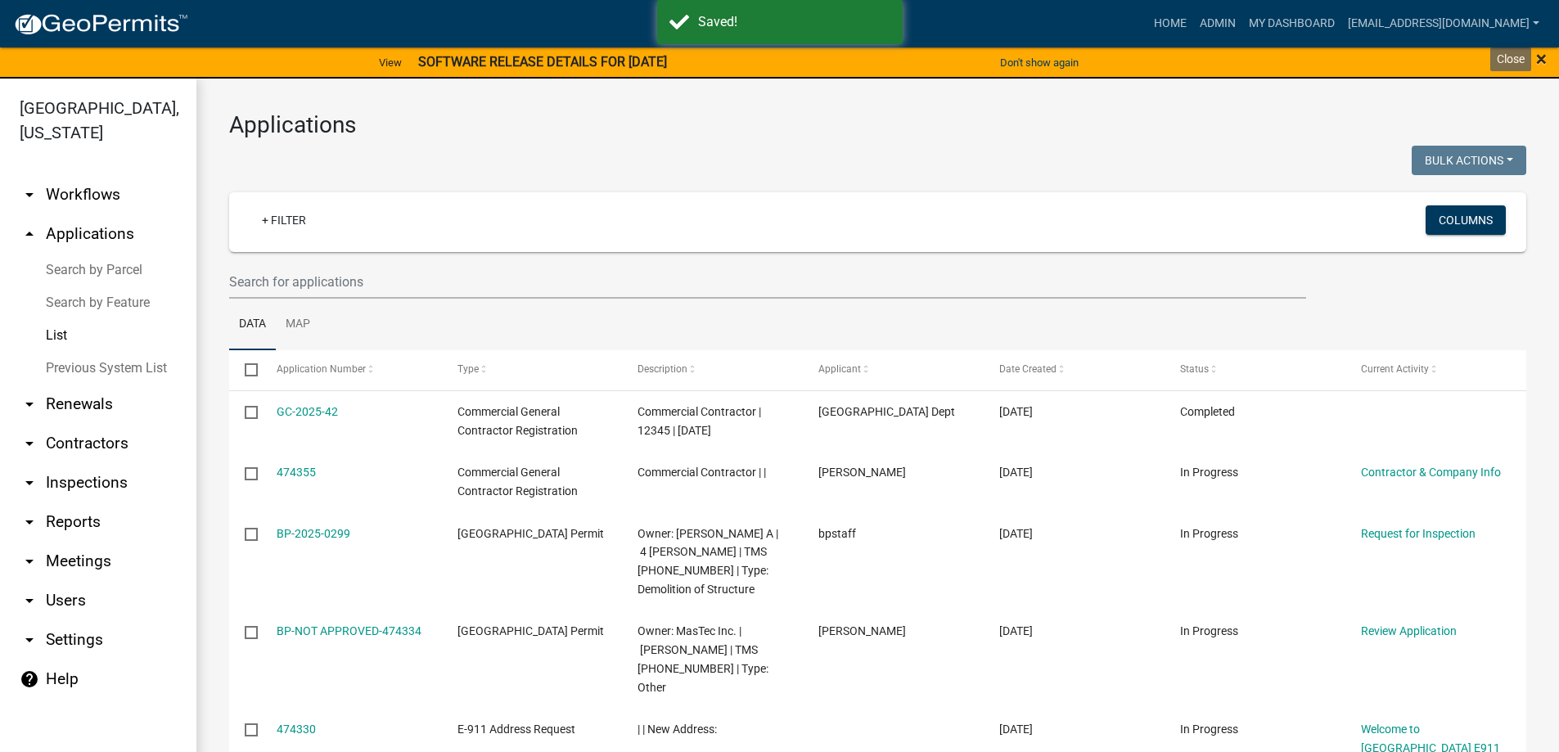
click at [1539, 60] on span "×" at bounding box center [1541, 58] width 11 height 23
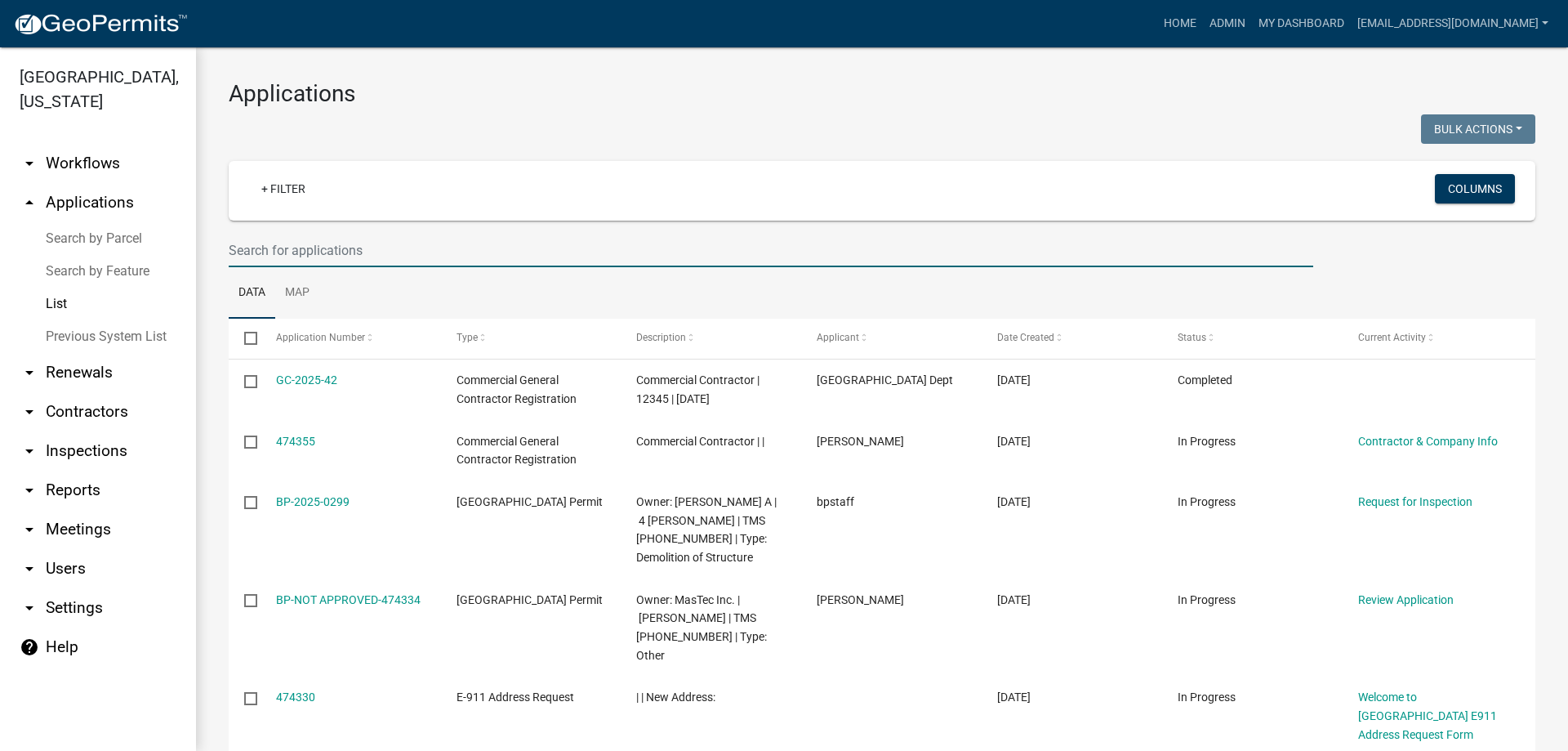
click at [382, 252] on input "text" at bounding box center [771, 251] width 1085 height 34
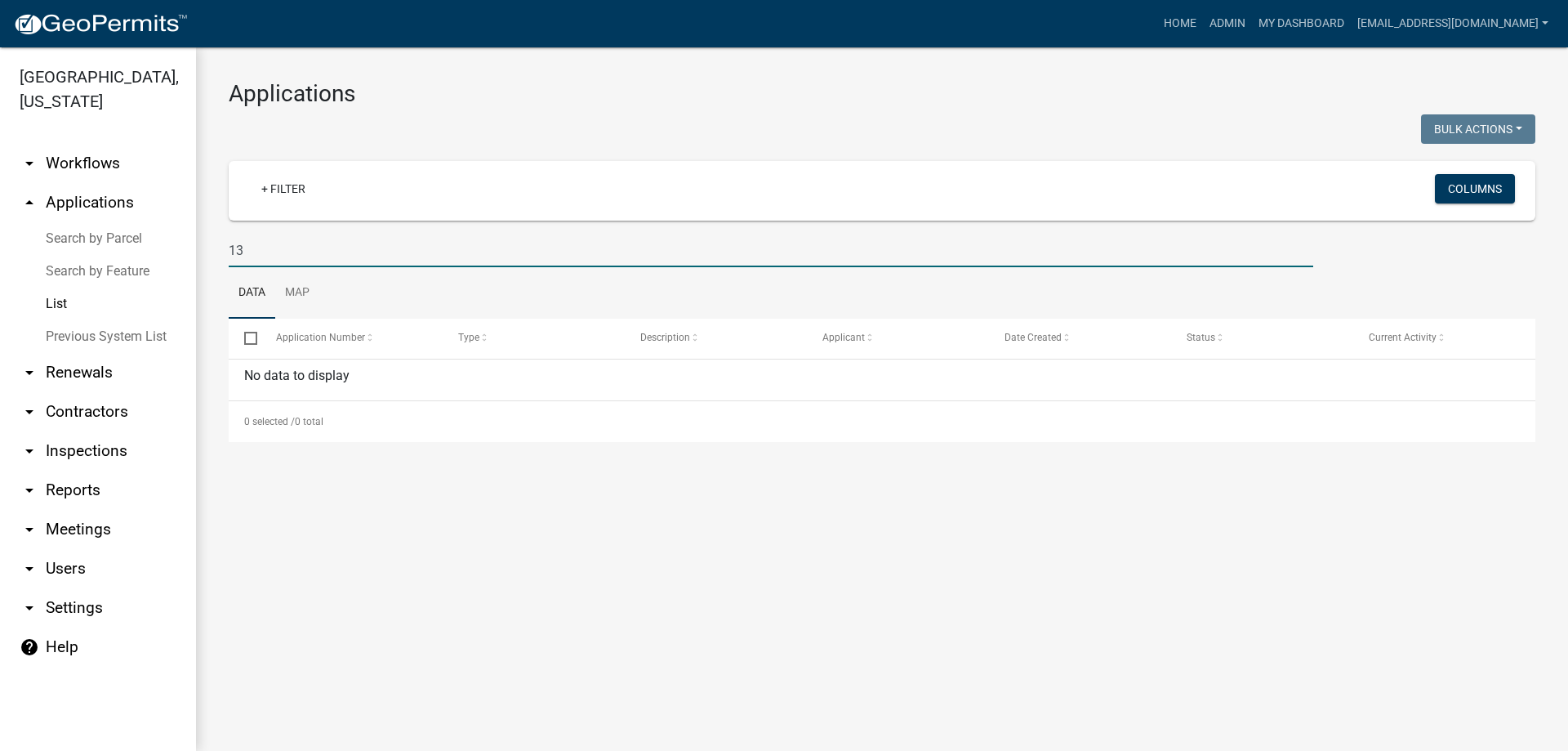
type input "1"
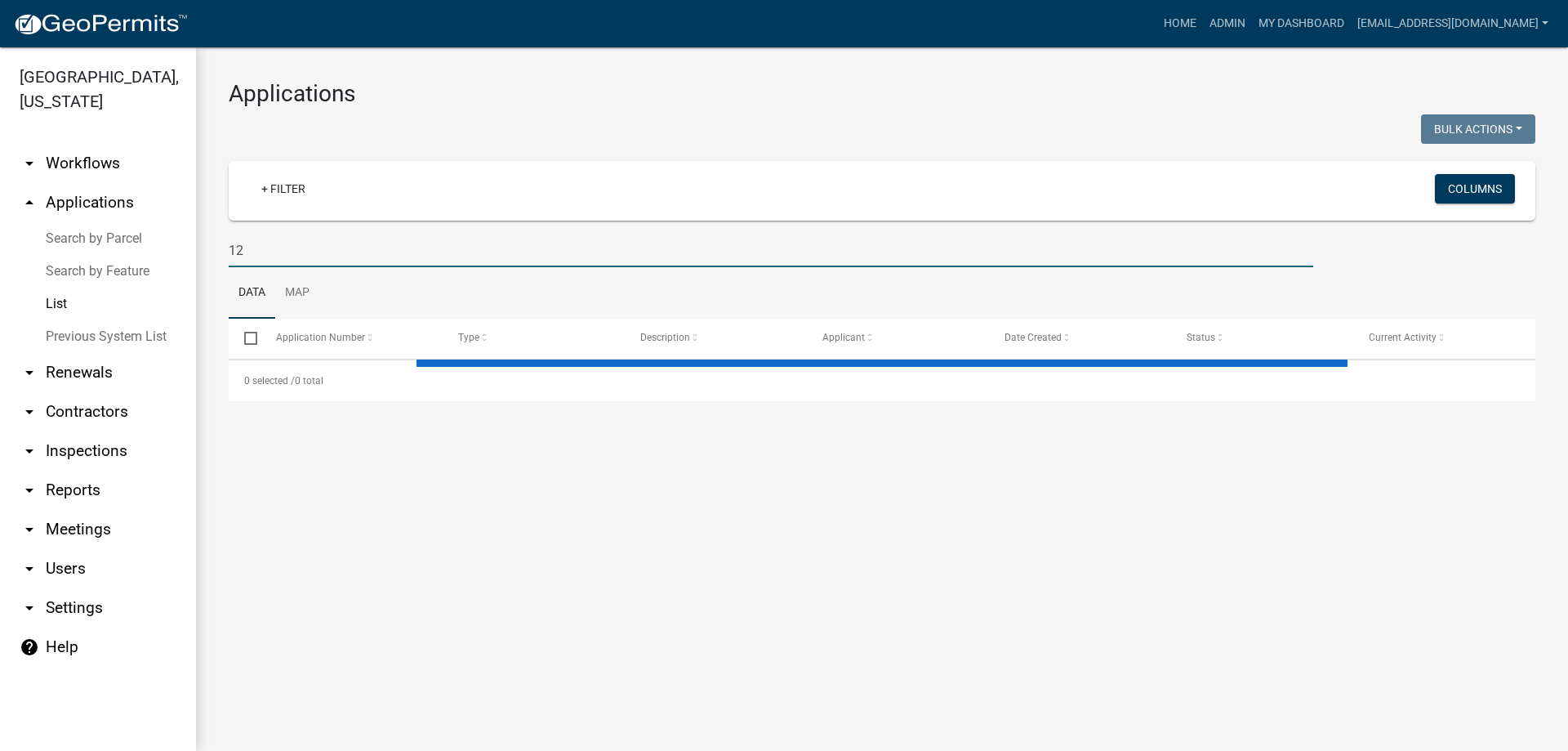
type input "122"
select select "3: 100"
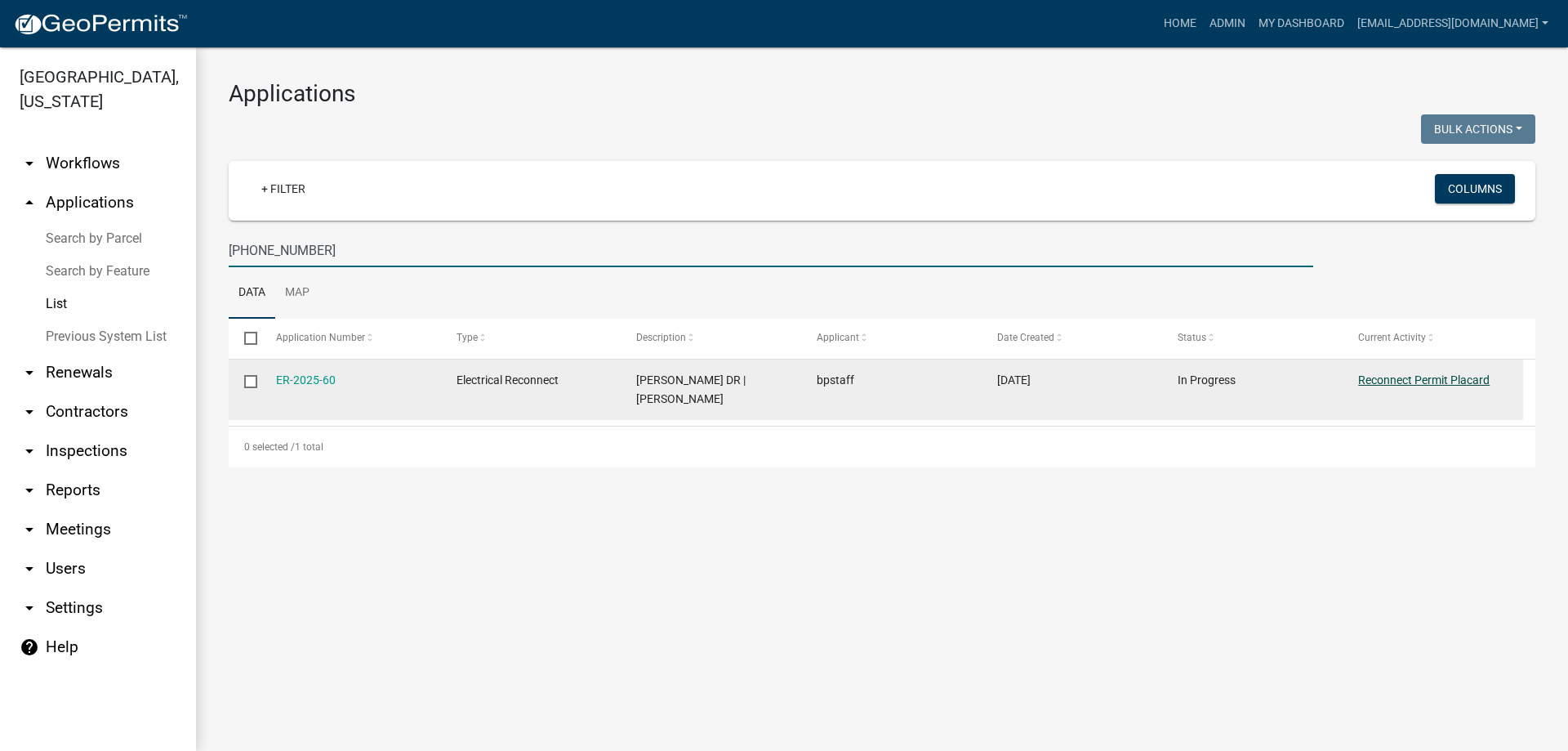
type input "122-00-00-105"
click at [1415, 377] on link "Reconnect Permit Placard" at bounding box center [1424, 379] width 132 height 13
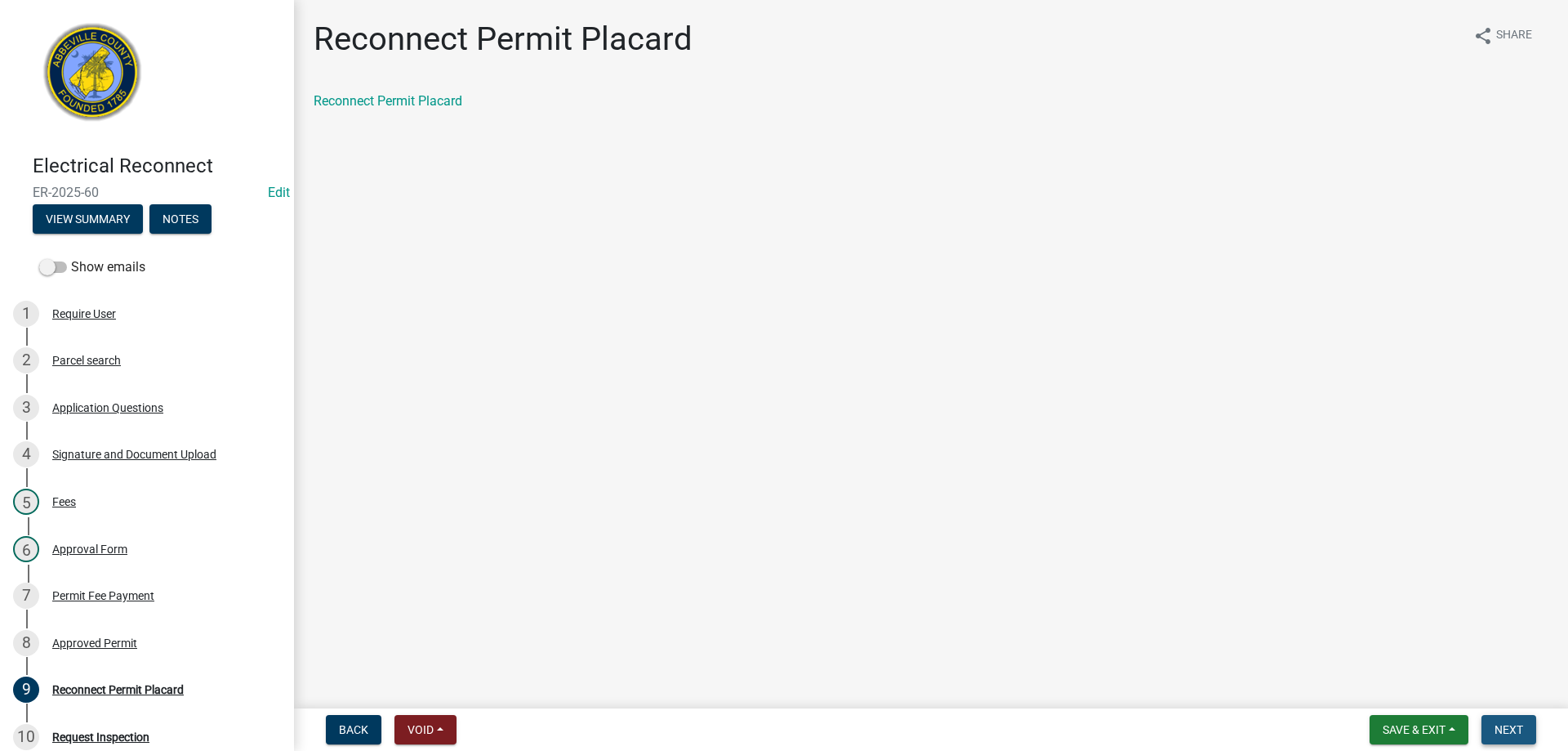
click at [1502, 731] on span "Next" at bounding box center [1509, 729] width 29 height 13
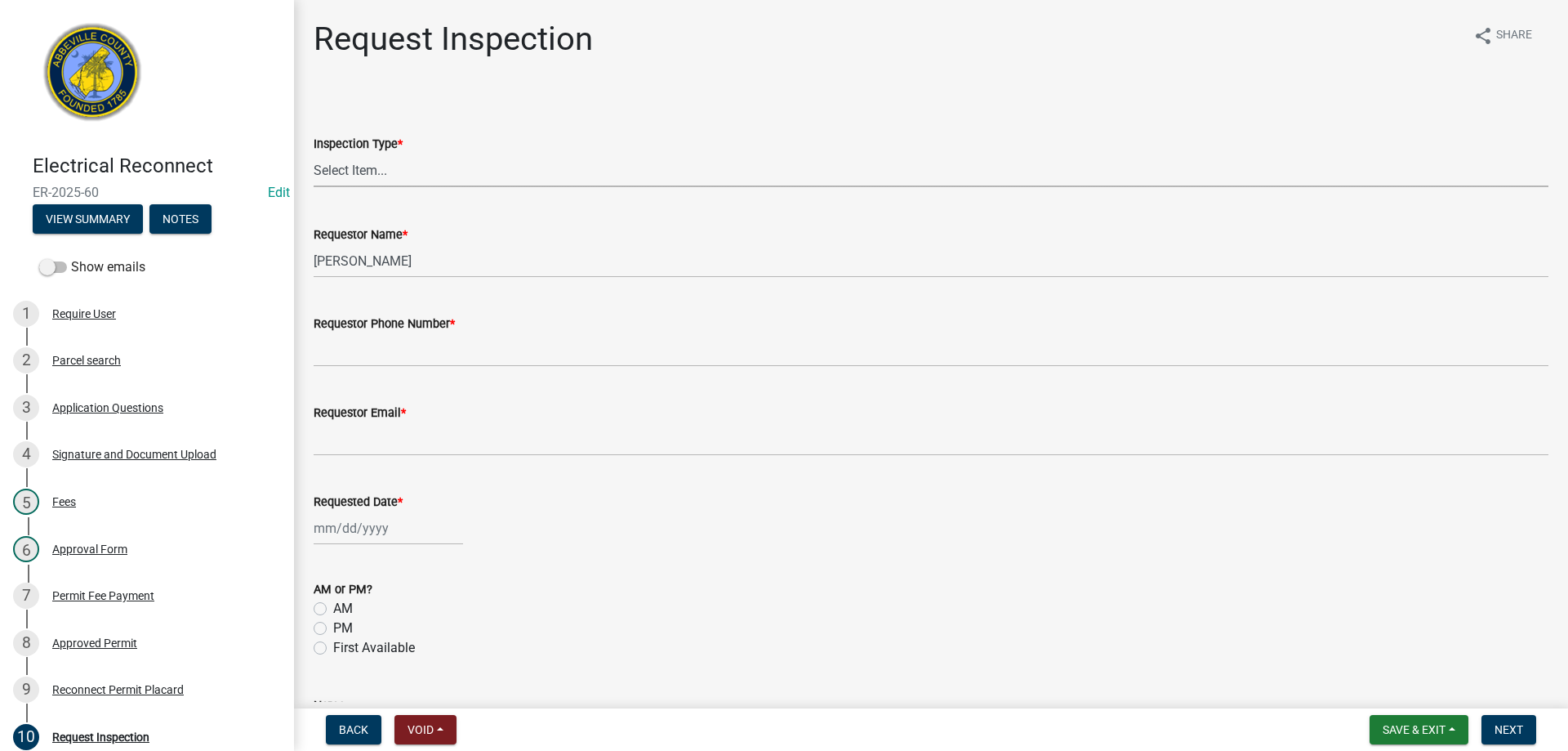
click at [411, 172] on select "Select Item... Reconnect" at bounding box center [930, 171] width 1235 height 34
click at [313, 154] on select "Select Item... Reconnect" at bounding box center [930, 171] width 1235 height 34
select select "83e7f721-6e00-42b7-a348-3e077180f52c"
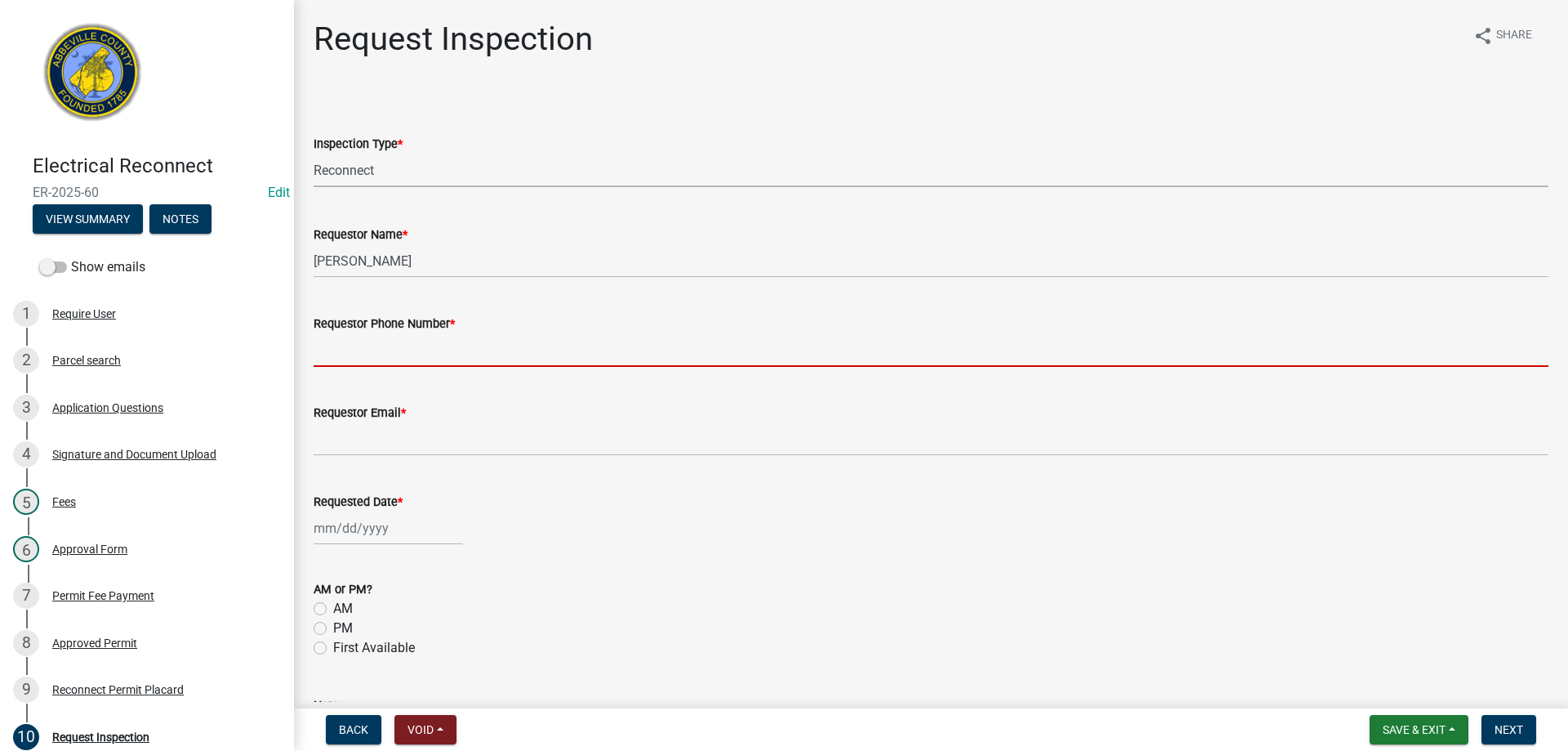
click at [440, 359] on input "Requestor Phone Number *" at bounding box center [930, 351] width 1235 height 34
type input "8643445316"
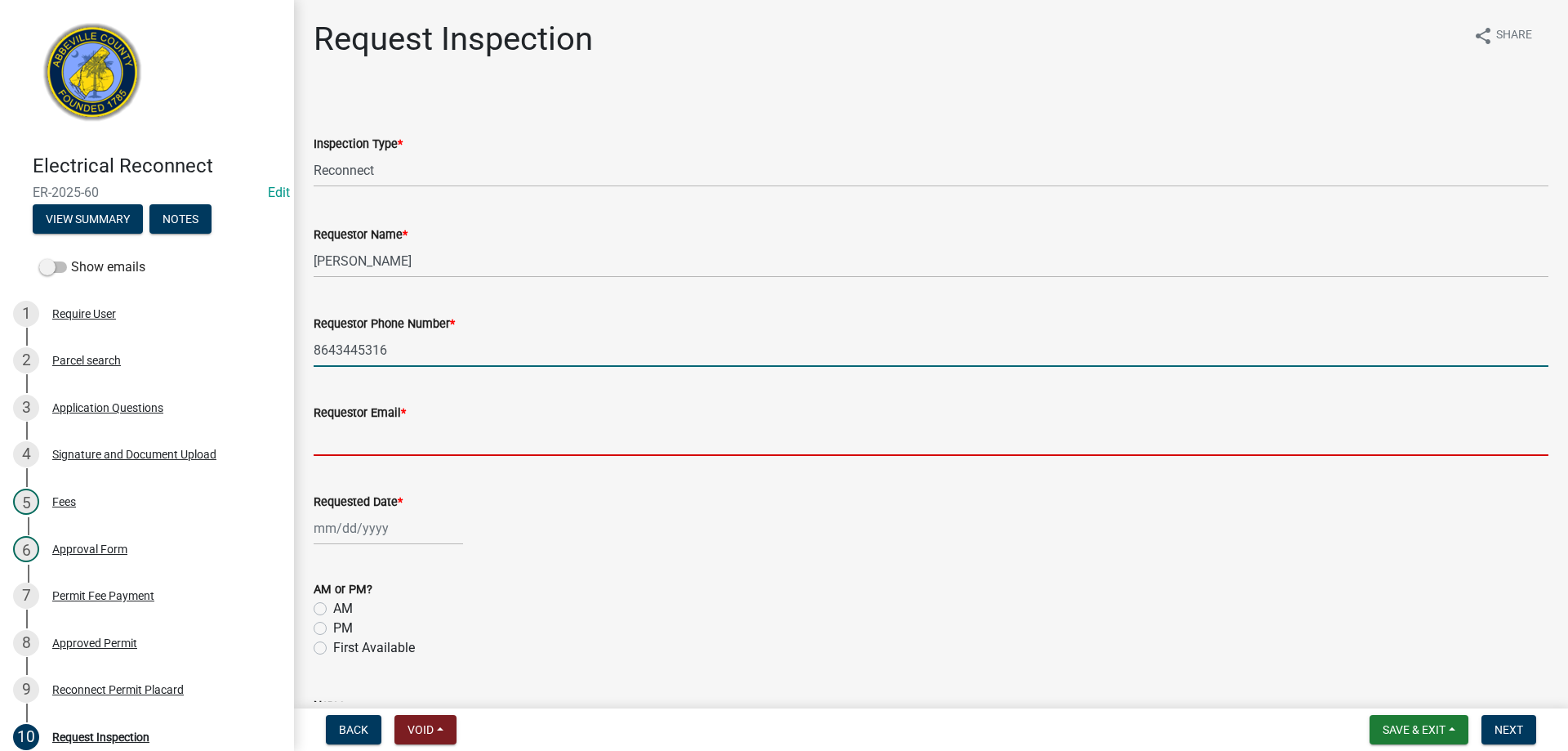
type input "rundamorton@yahoo.com"
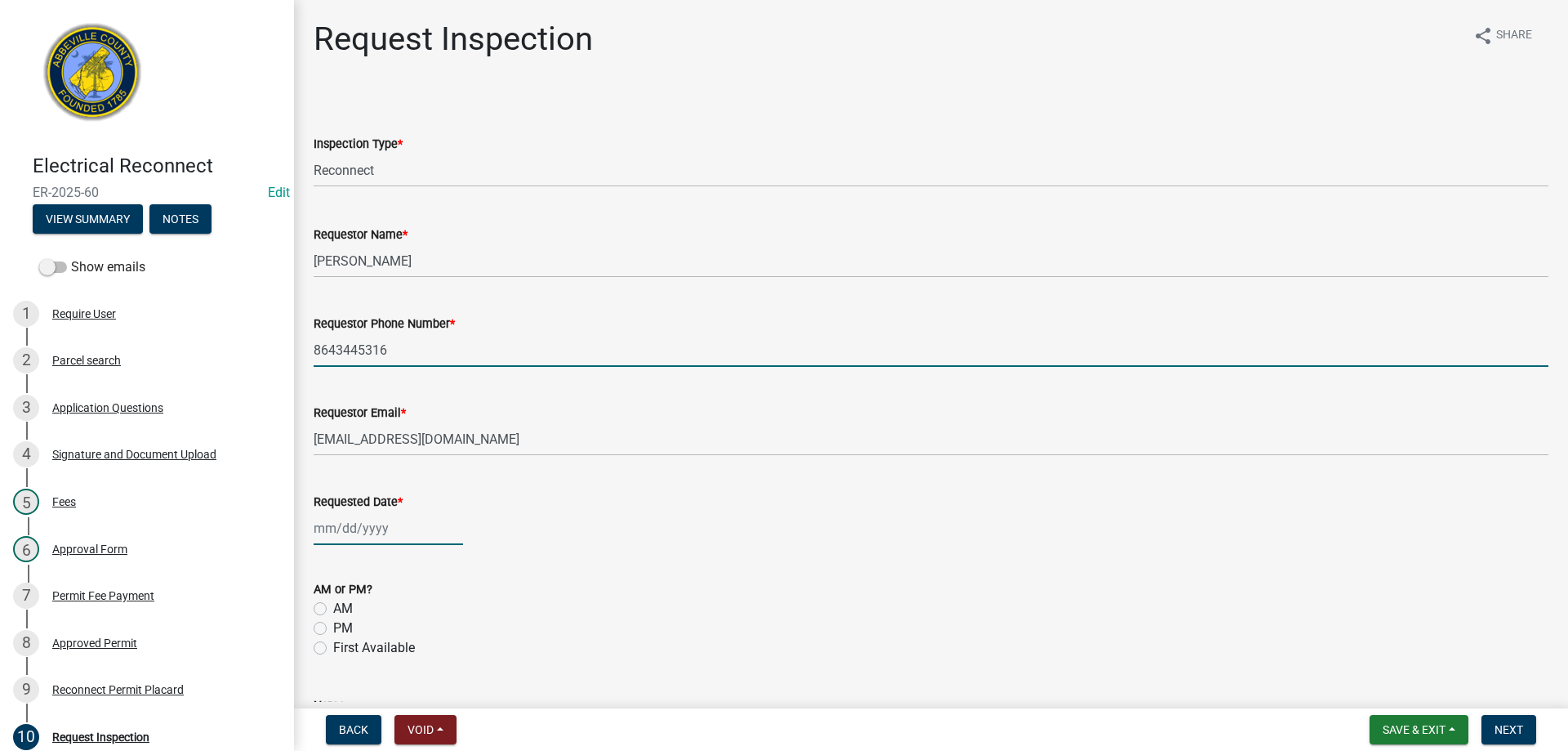
click at [413, 533] on div at bounding box center [388, 528] width 150 height 34
select select "9"
select select "2025"
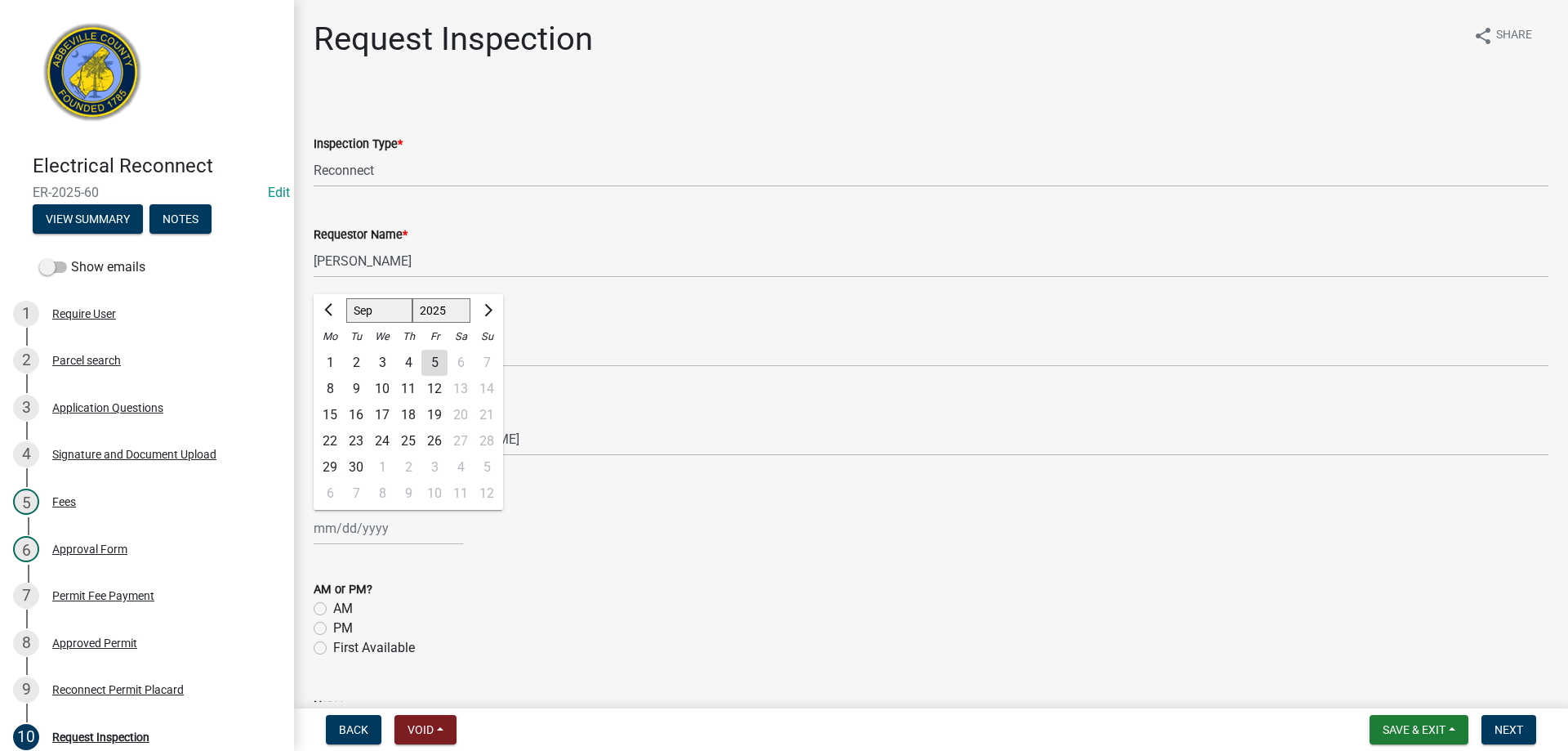
click at [429, 359] on div "5" at bounding box center [434, 363] width 26 height 26
type input "09/05/2025"
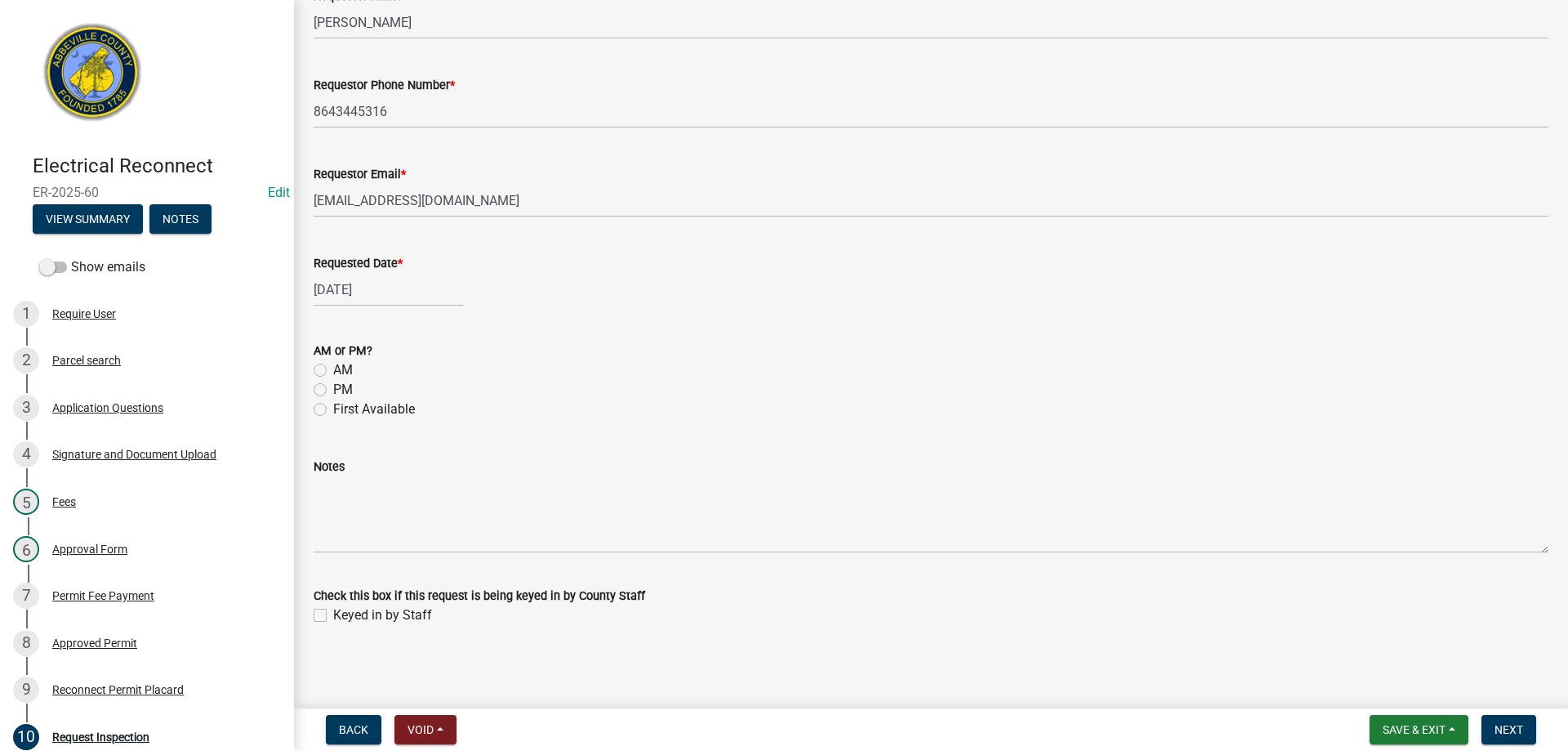
scroll to position [241, 0]
click at [333, 408] on label "First Available" at bounding box center [374, 408] width 82 height 20
click at [333, 408] on input "First Available" at bounding box center [338, 403] width 11 height 11
radio input "true"
click at [333, 615] on label "Keyed in by Staff" at bounding box center [382, 614] width 99 height 20
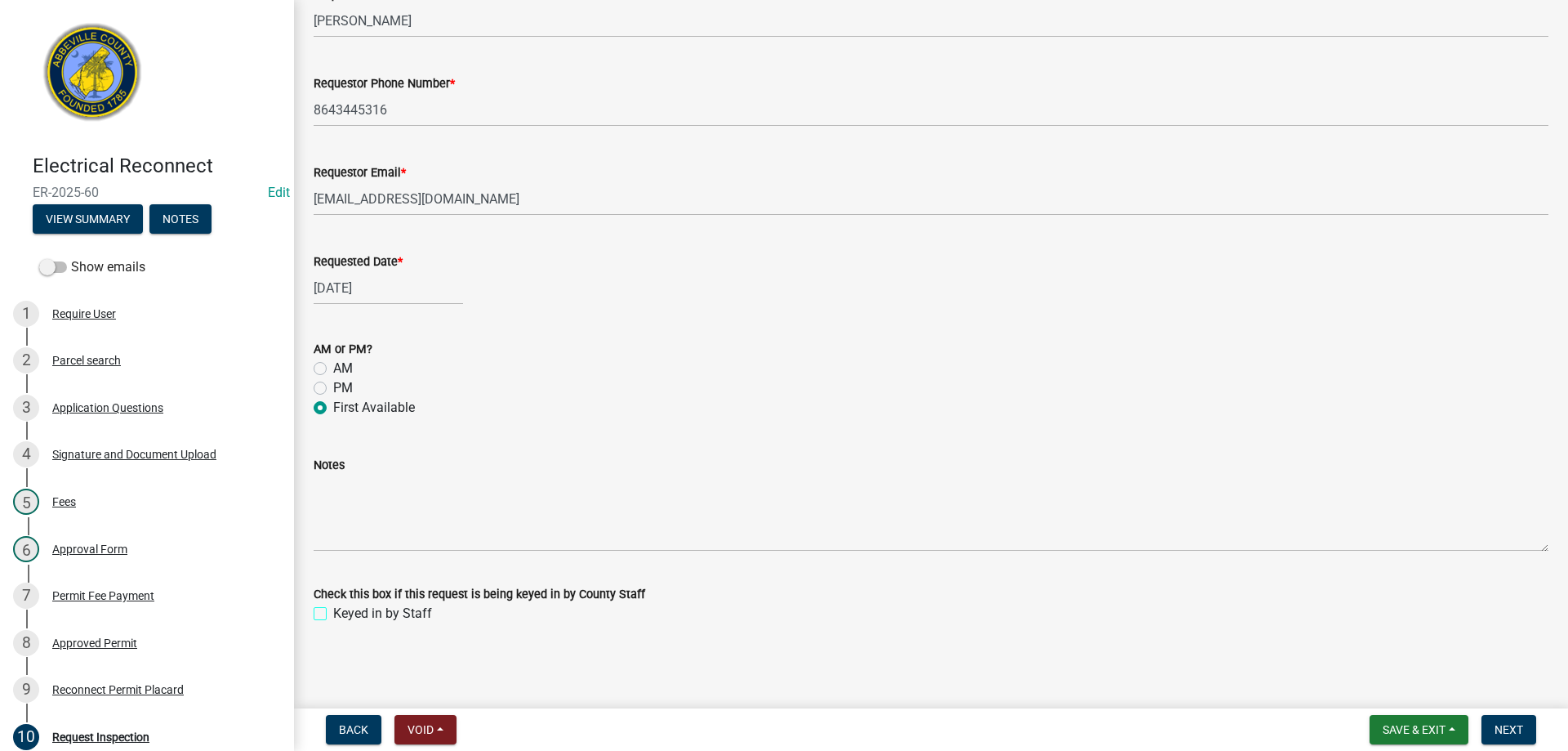
click at [333, 614] on input "Keyed in by Staff" at bounding box center [338, 609] width 11 height 11
checkbox input "true"
click at [1512, 724] on span "Next" at bounding box center [1509, 729] width 29 height 13
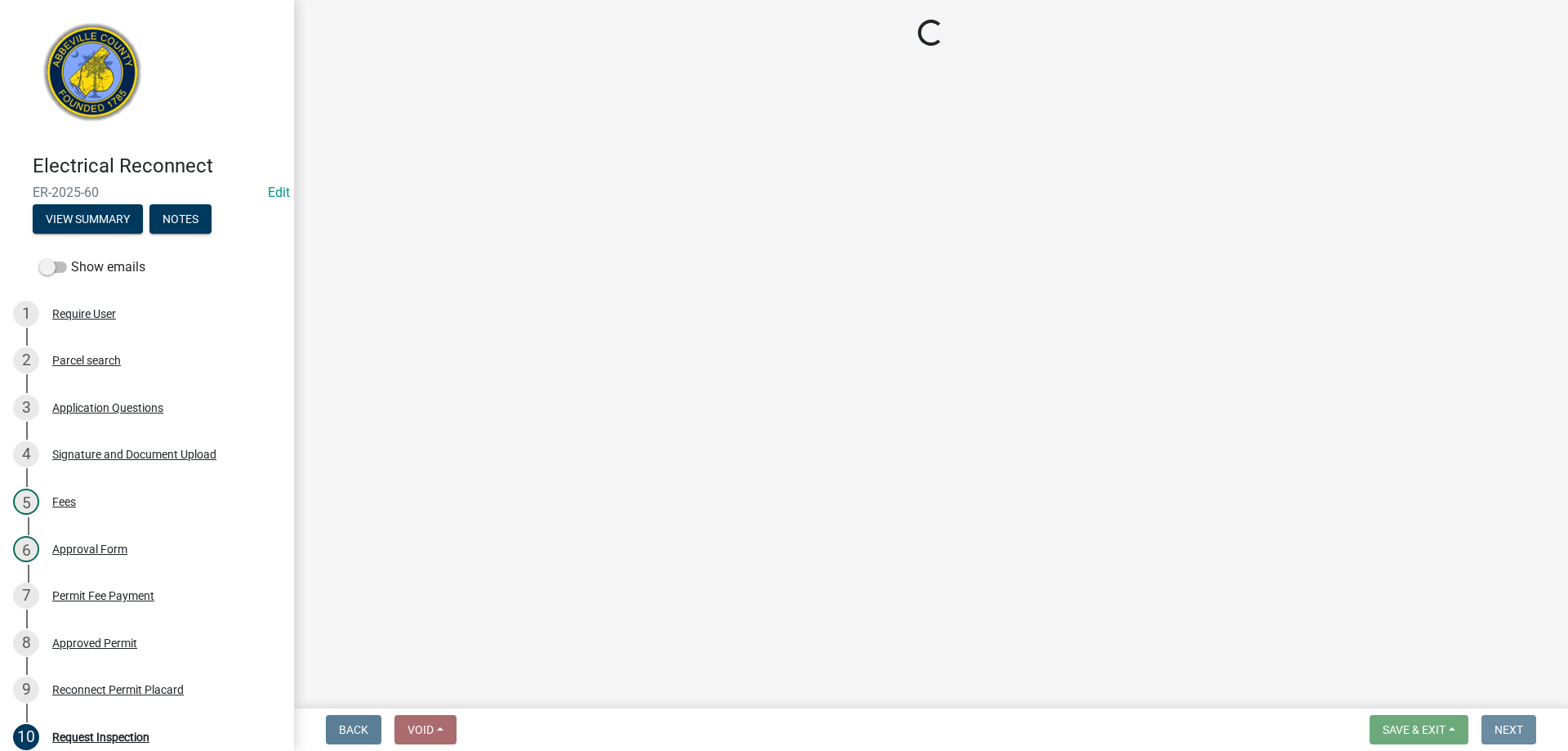
scroll to position [0, 0]
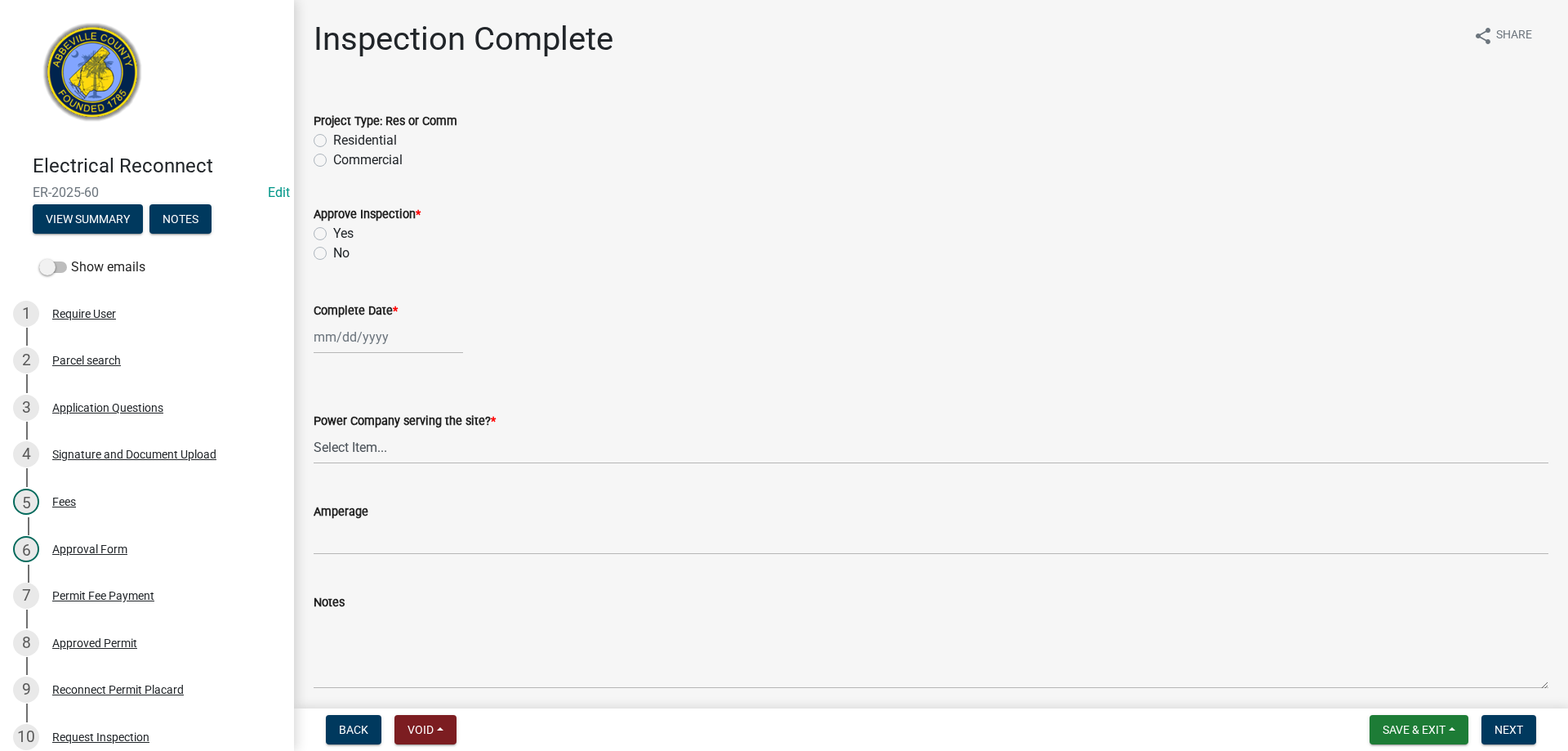
click at [333, 143] on label "Residential" at bounding box center [365, 141] width 64 height 20
click at [333, 142] on input "Residential" at bounding box center [338, 136] width 11 height 11
radio input "true"
click at [333, 237] on label "Yes" at bounding box center [343, 234] width 20 height 20
click at [333, 235] on input "Yes" at bounding box center [338, 229] width 11 height 11
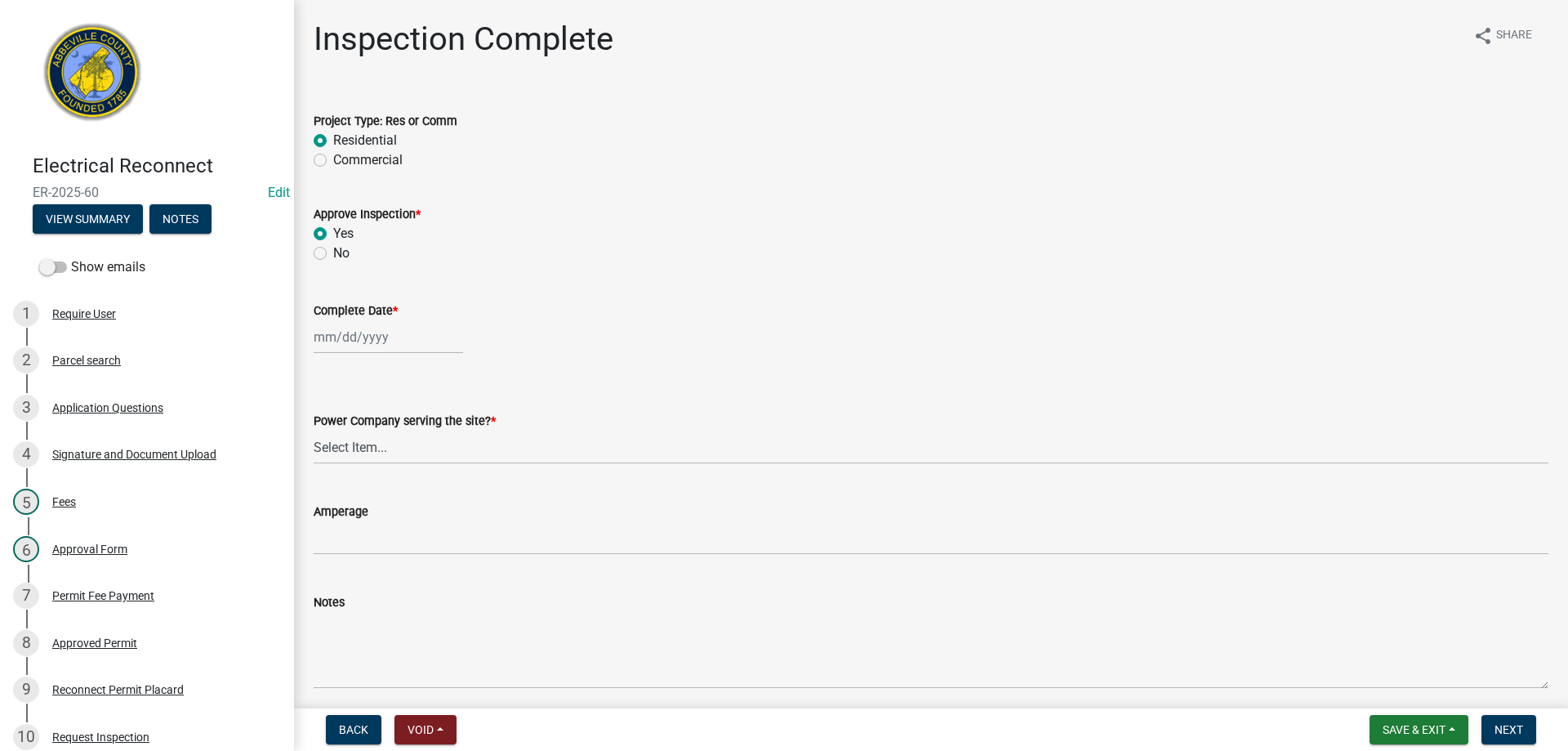
radio input "true"
click at [416, 342] on div at bounding box center [388, 338] width 150 height 34
select select "9"
select select "2025"
click at [439, 420] on div "5" at bounding box center [434, 424] width 26 height 26
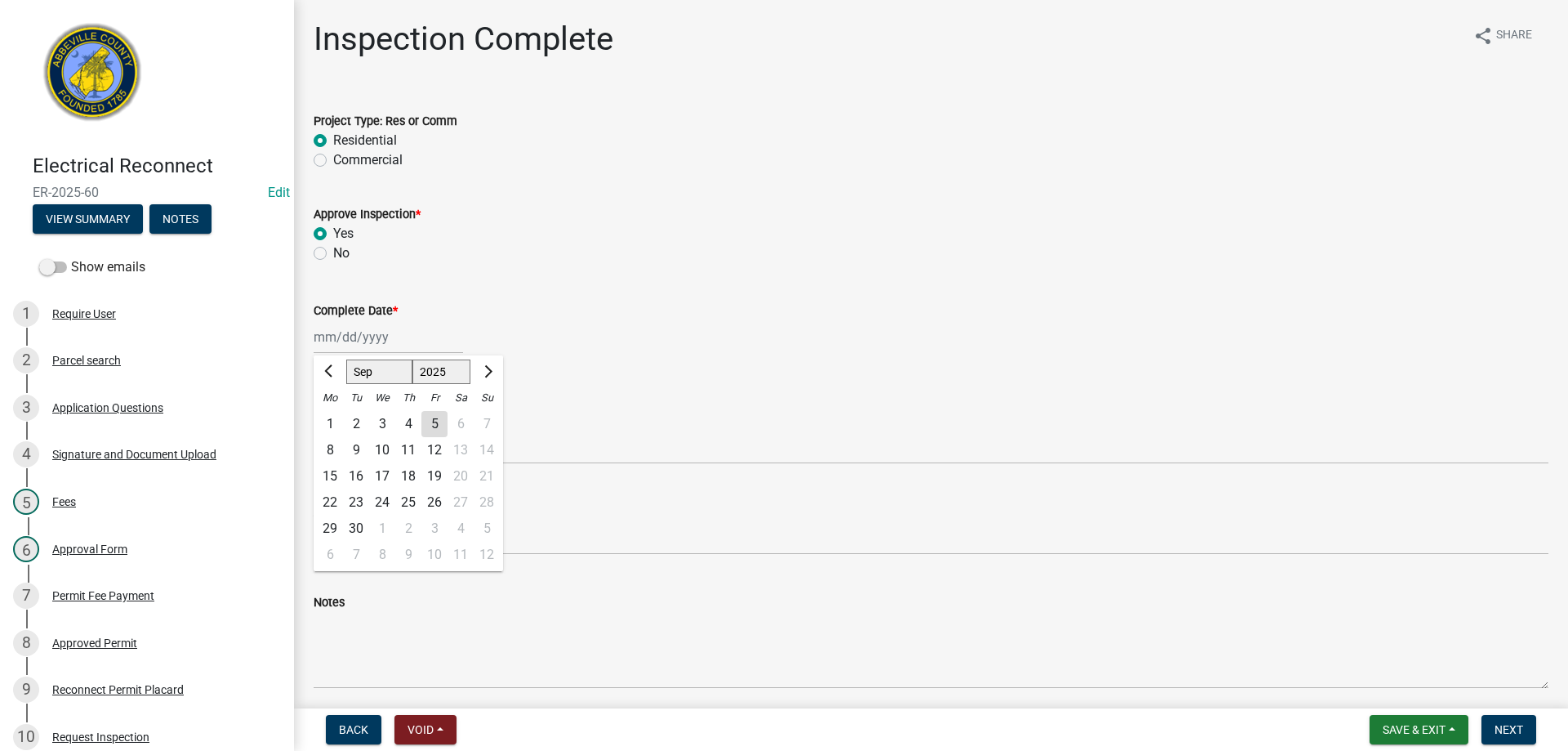
type input "09/05/2025"
click at [405, 455] on select "Select Item... Little River Electric Co-Op Laurens Electric Co-Op Duke Energy D…" at bounding box center [930, 447] width 1235 height 34
click at [313, 430] on select "Select Item... Little River Electric Co-Op Laurens Electric Co-Op Duke Energy D…" at bounding box center [930, 447] width 1235 height 34
select select "bd80ec07-8d03-48b2-b776-9846ceba1ce7"
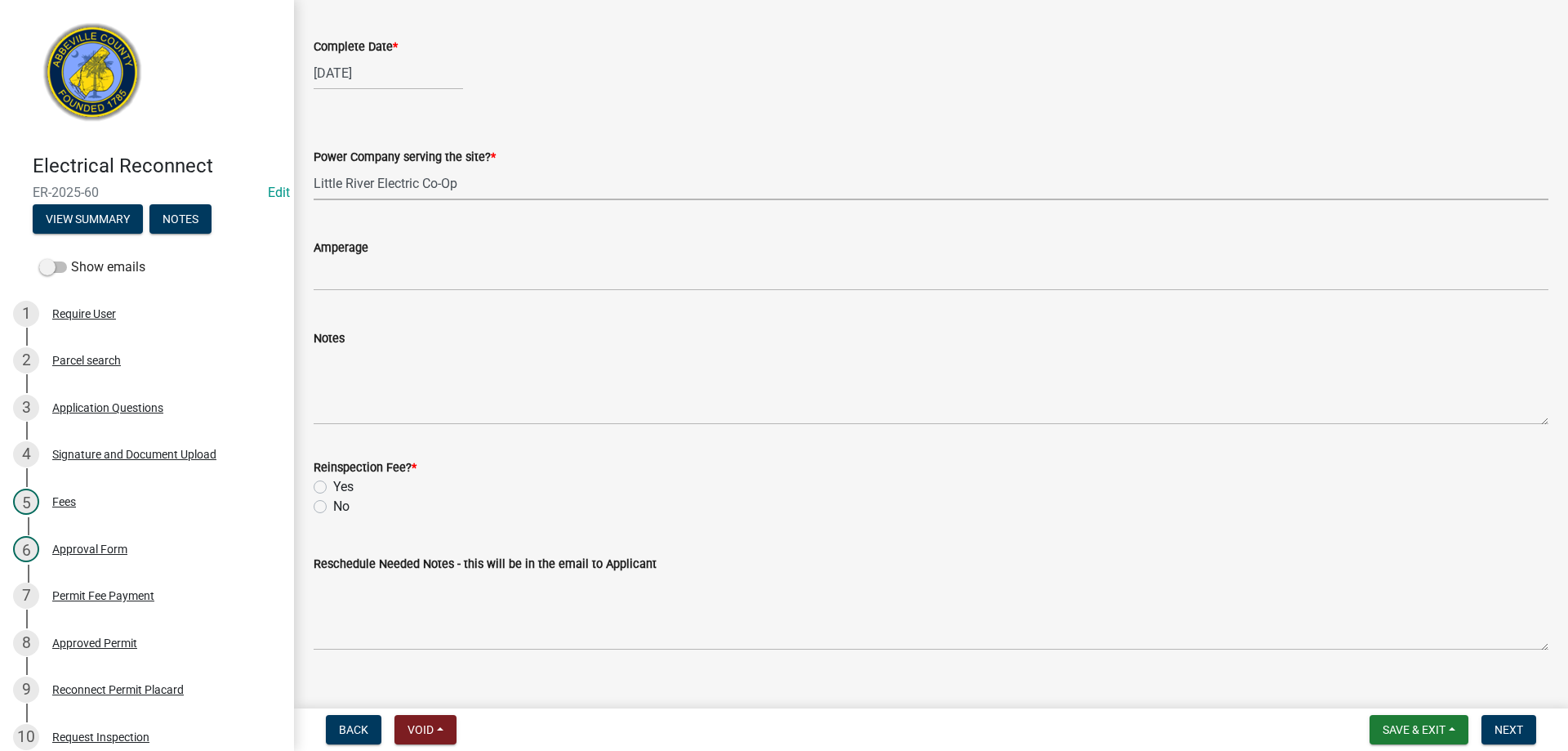
scroll to position [290, 0]
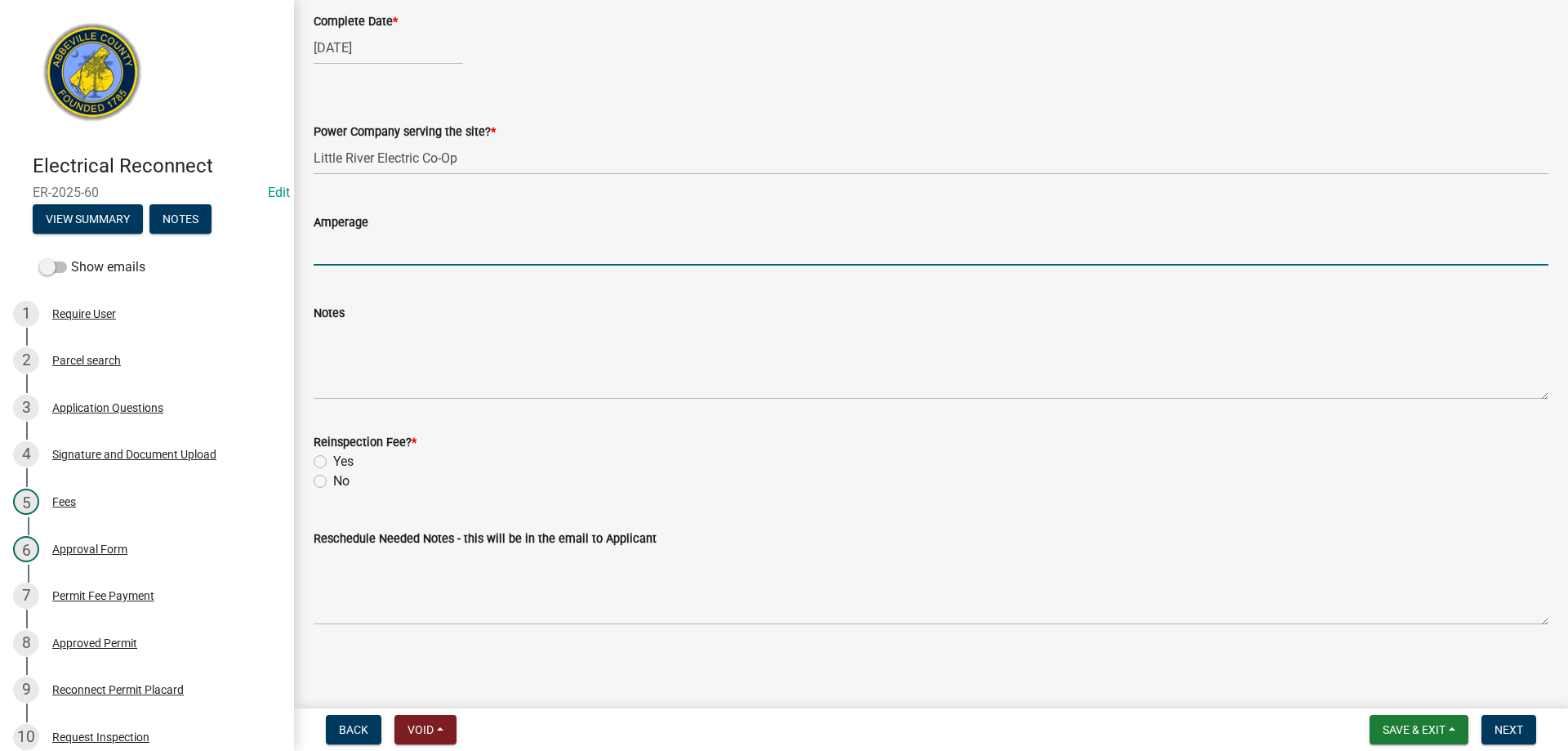
click at [457, 259] on input "text" at bounding box center [930, 249] width 1235 height 34
type input "200"
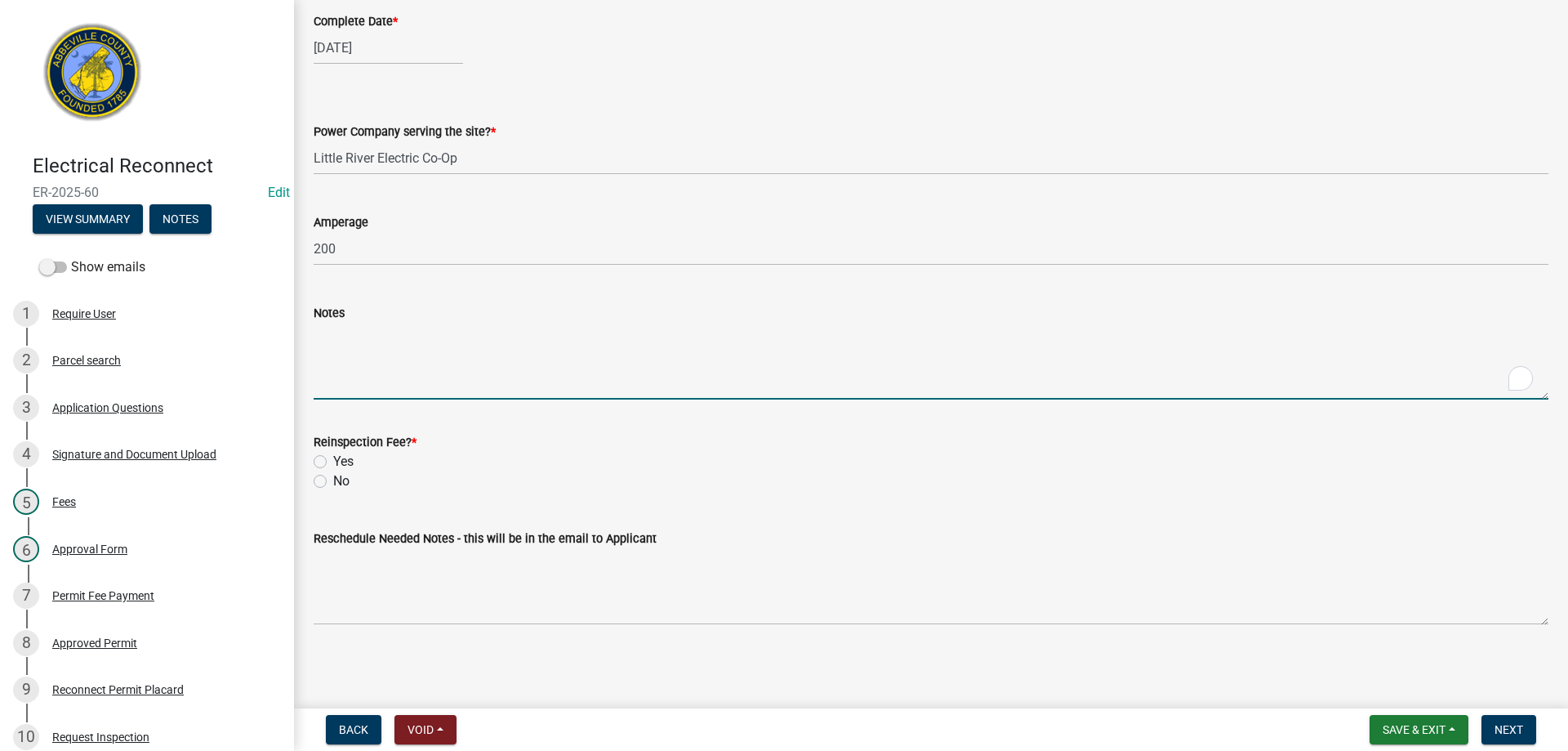
drag, startPoint x: 416, startPoint y: 356, endPoint x: 437, endPoint y: 350, distance: 21.8
click at [418, 355] on textarea "Notes" at bounding box center [930, 361] width 1235 height 77
type textarea "METER IN PLACE TAGGED OUT, BLINKING. NEW SMOKE DETECTORS APPROVED FOR RECONNECT…"
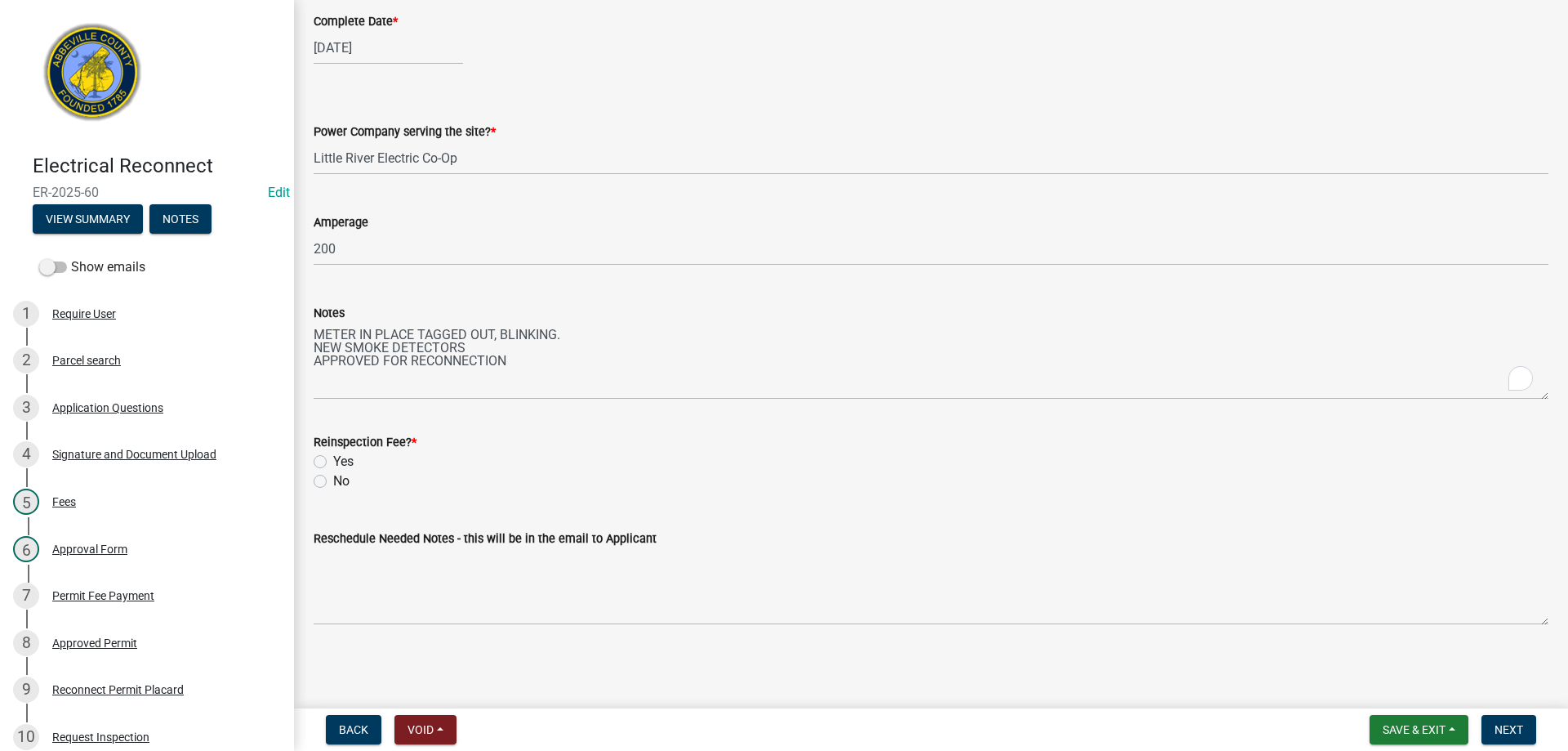
click at [333, 480] on label "No" at bounding box center [341, 481] width 16 height 20
click at [333, 480] on input "No" at bounding box center [338, 476] width 11 height 11
radio input "true"
click at [1510, 729] on span "Next" at bounding box center [1509, 729] width 29 height 13
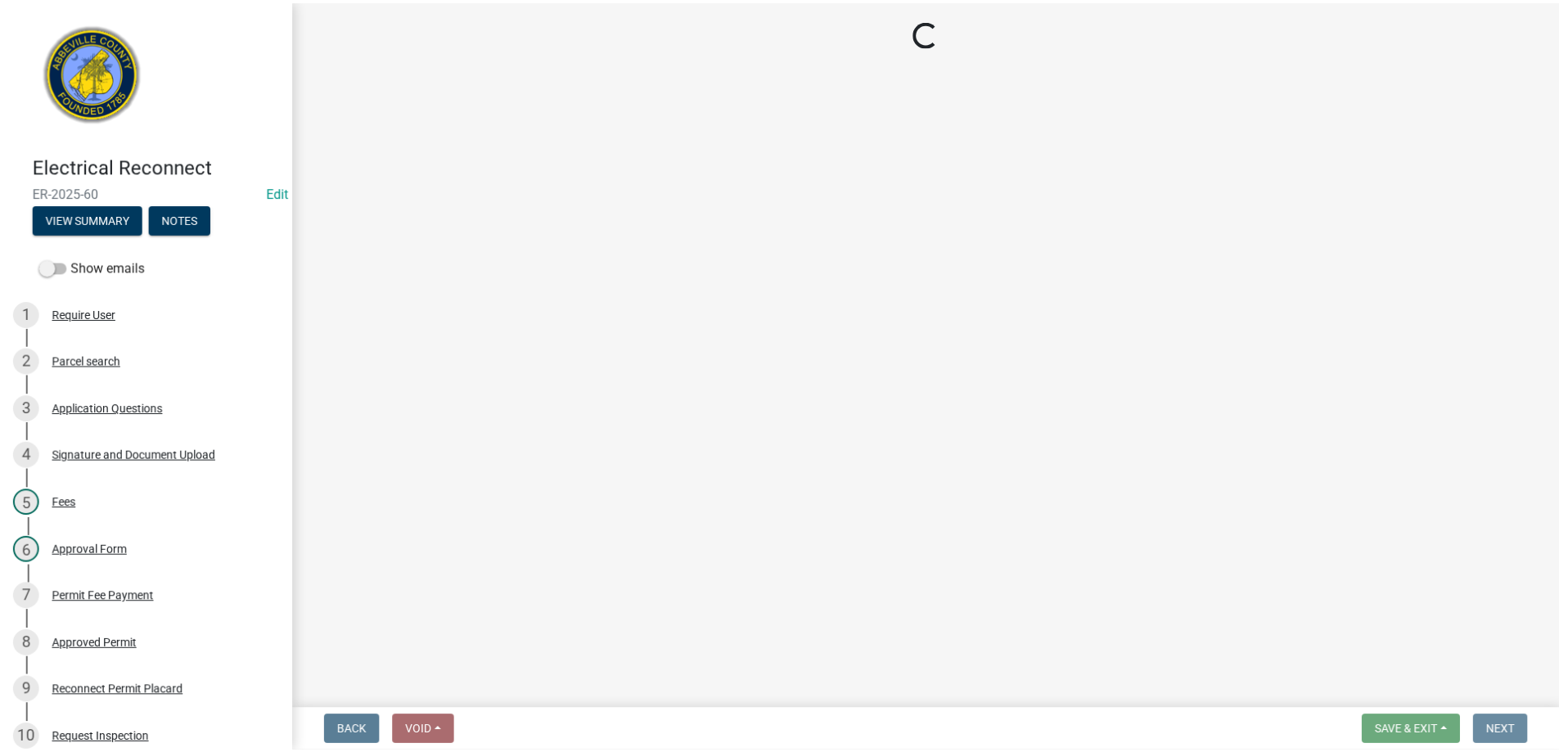
scroll to position [0, 0]
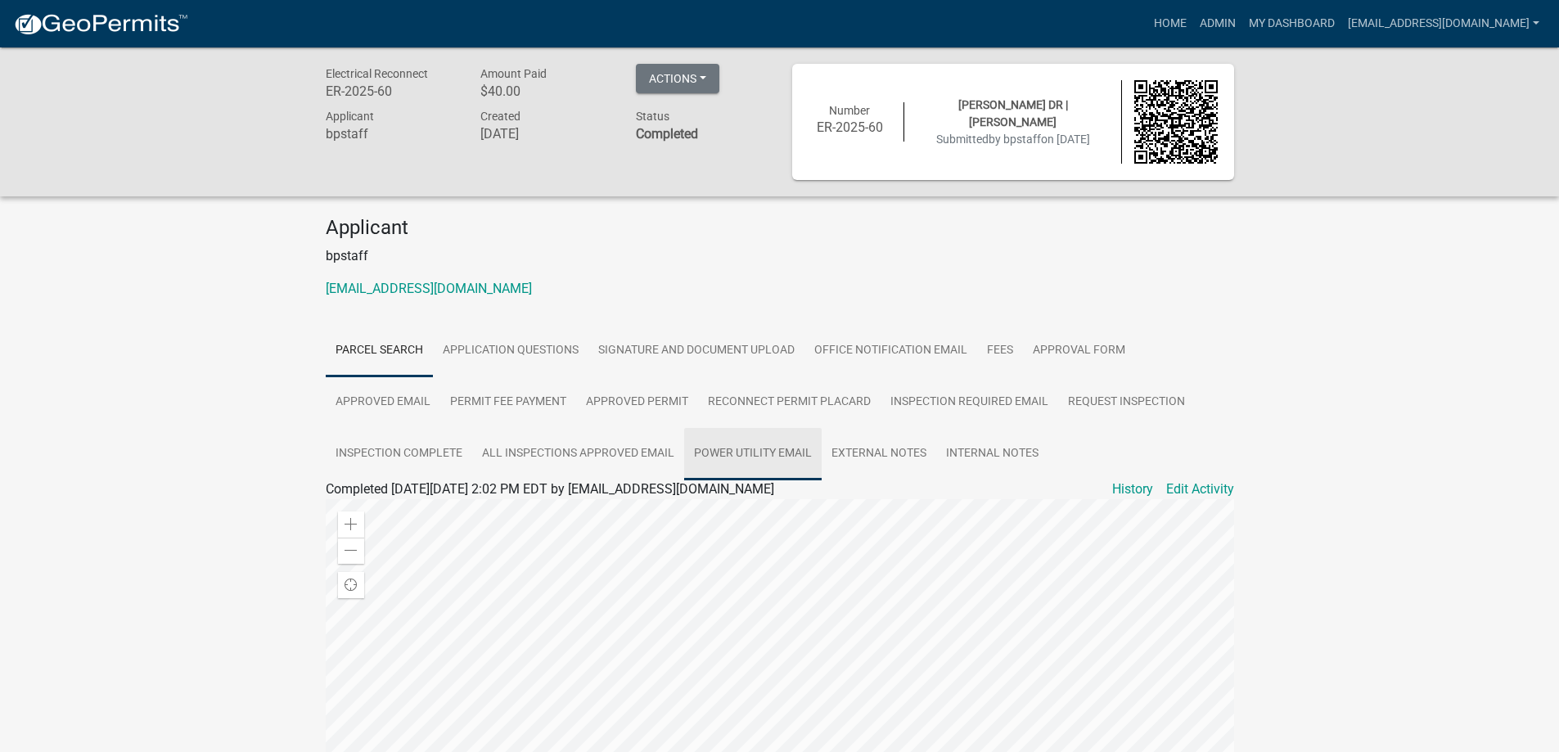
click at [744, 454] on link "Power Utility Email" at bounding box center [752, 454] width 137 height 52
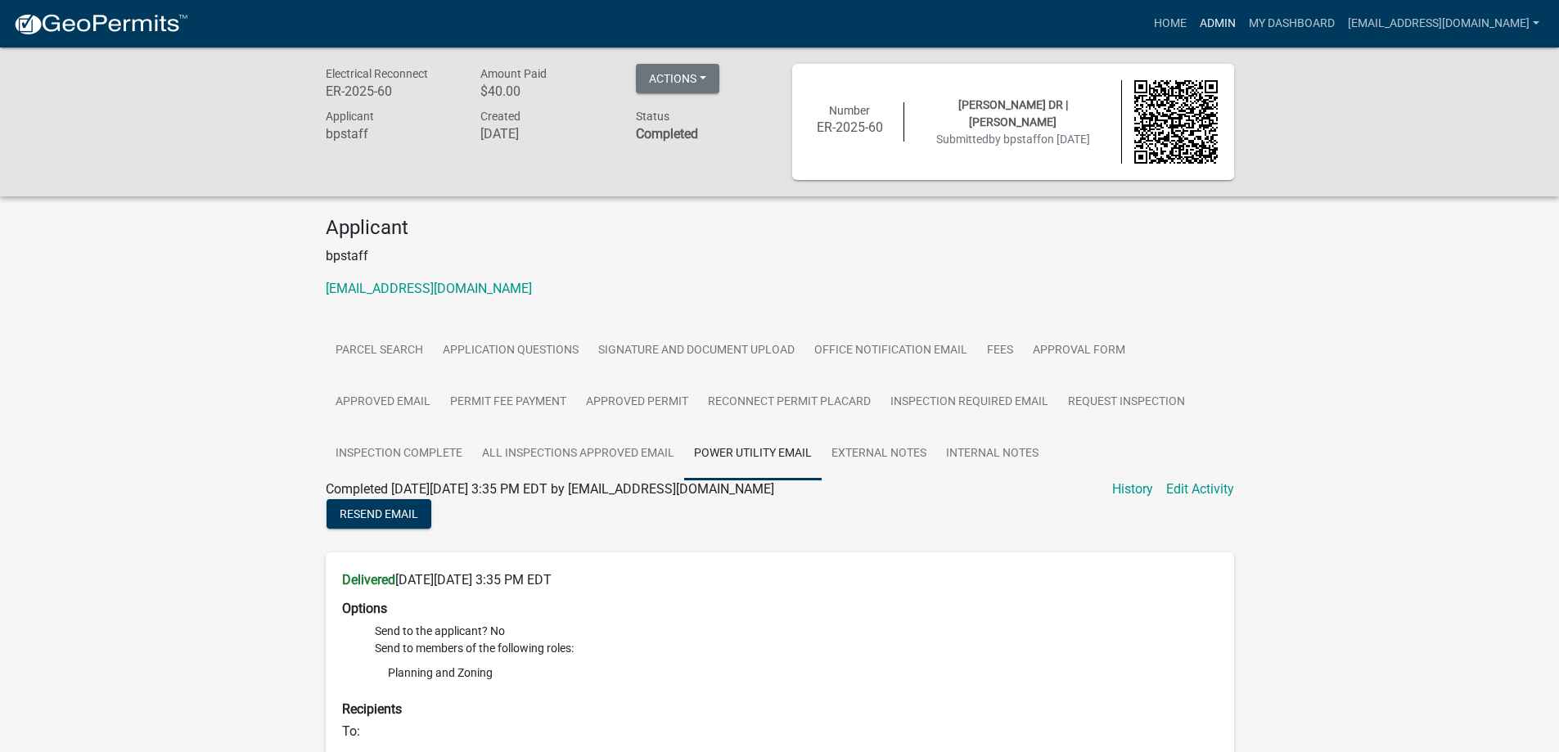
click at [1193, 20] on link "Admin" at bounding box center [1217, 23] width 49 height 31
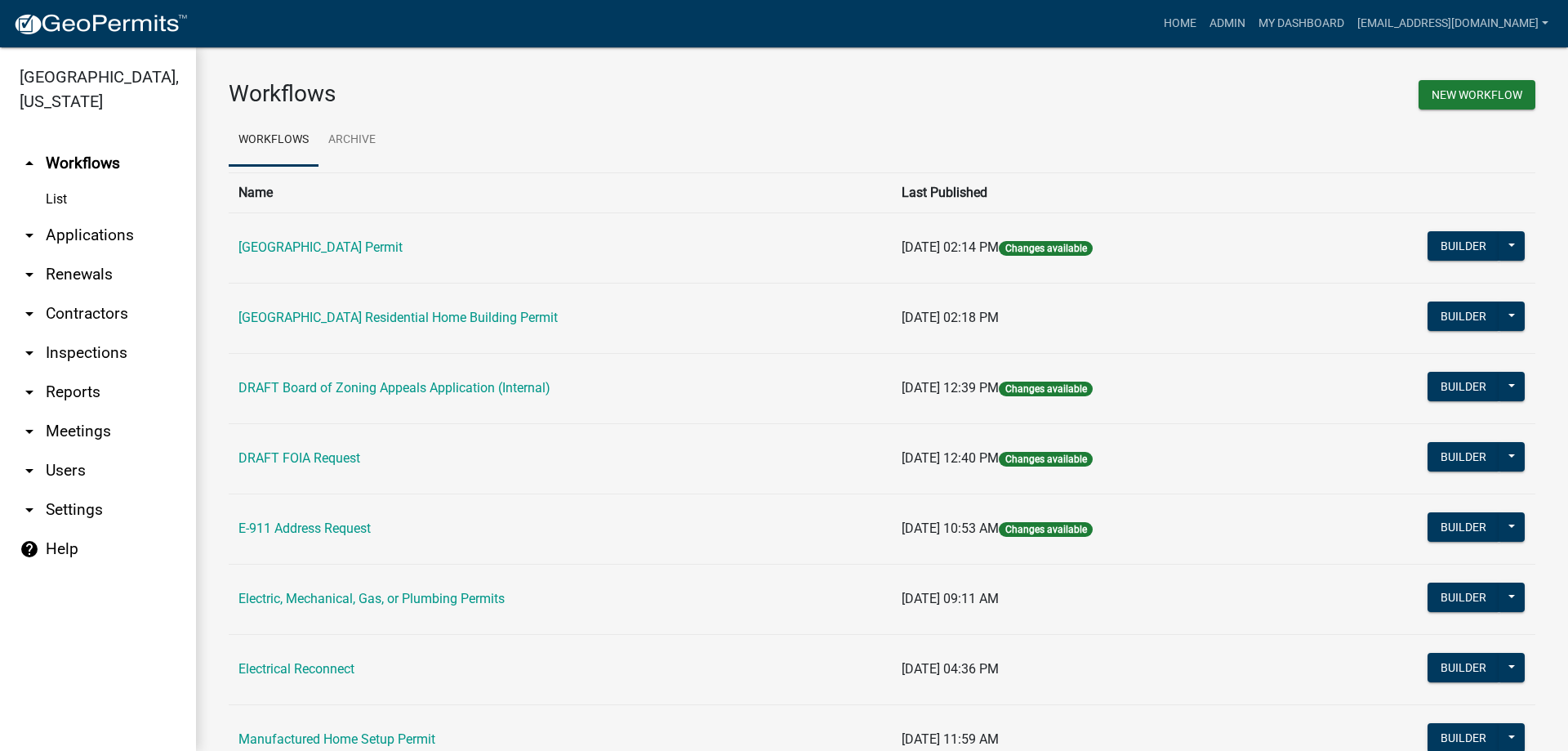
click at [82, 234] on link "arrow_drop_down Applications" at bounding box center [98, 235] width 196 height 39
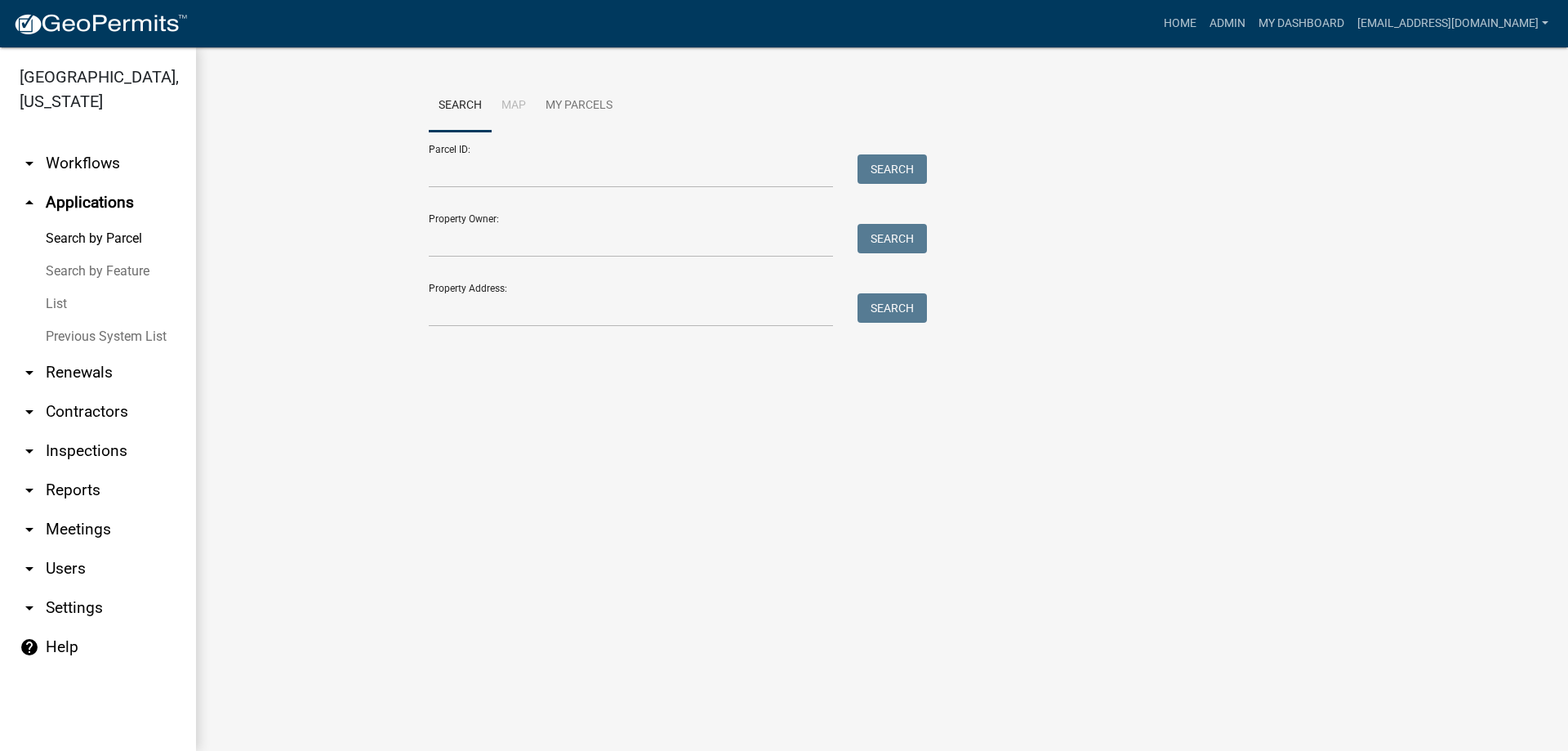
click at [60, 300] on link "List" at bounding box center [98, 304] width 196 height 33
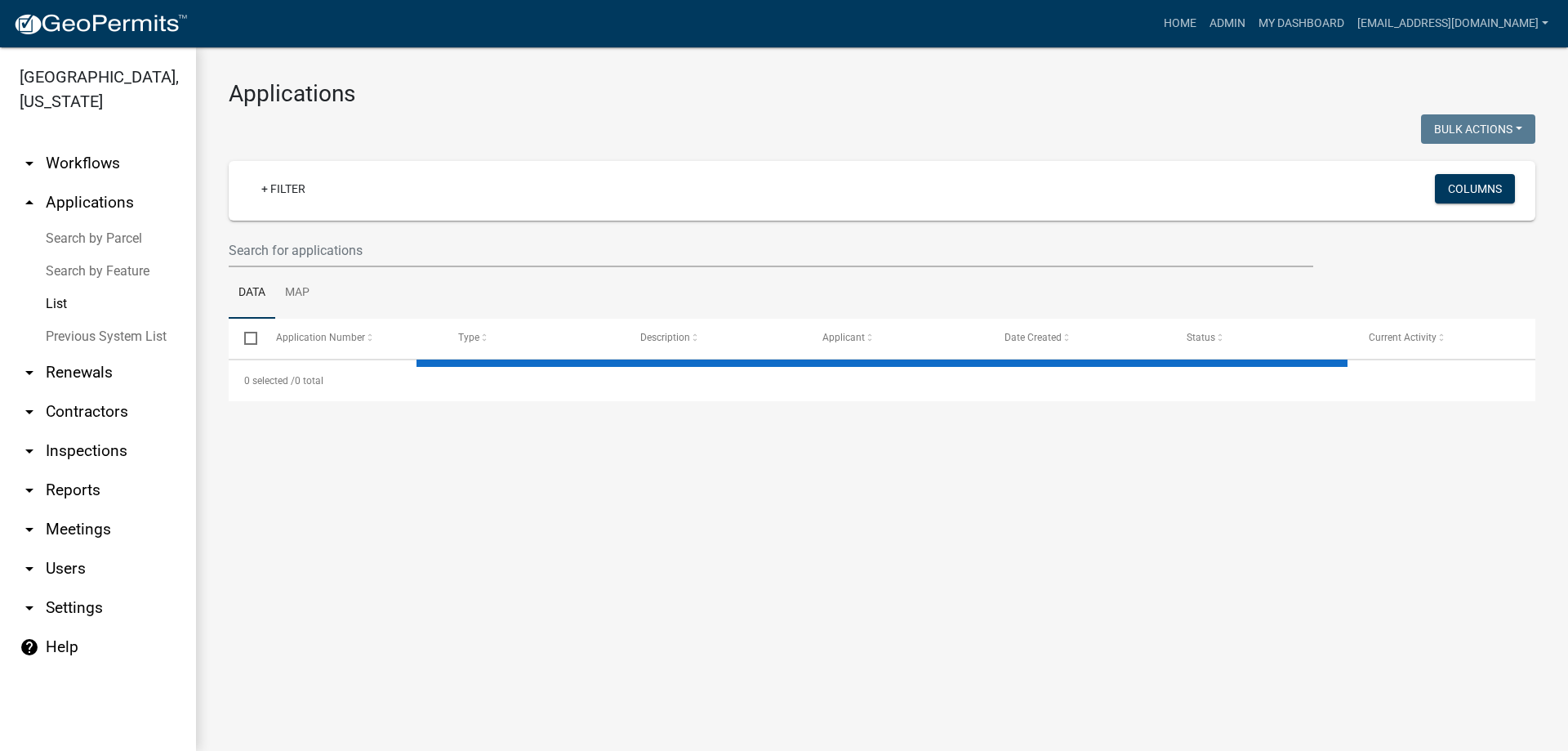
select select "3: 100"
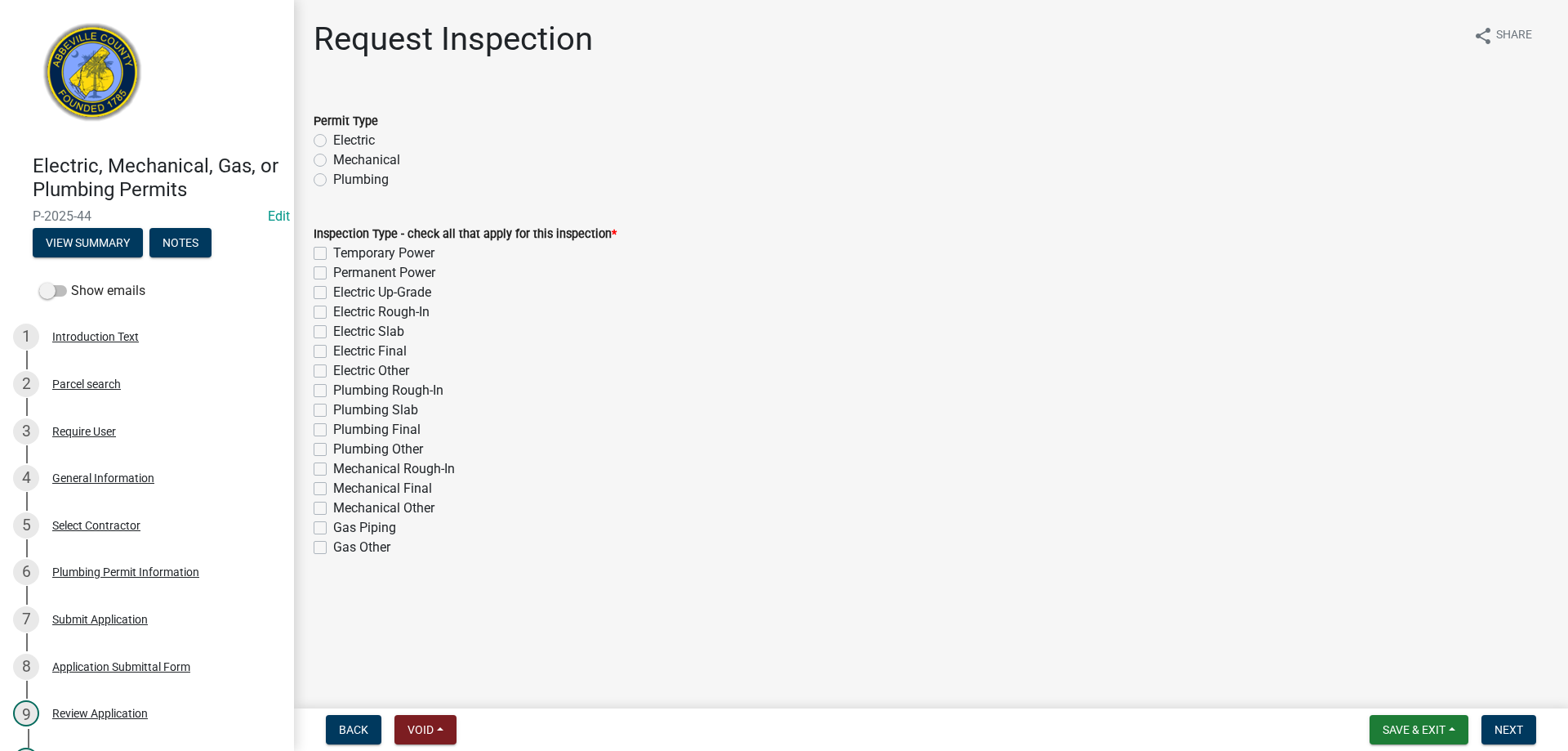
click at [168, 149] on div "Electric, Mechanical, Gas, or Plumbing Permits P-2025-44 Edit View Summary Notes" at bounding box center [147, 202] width 267 height 120
